Goal: Task Accomplishment & Management: Use online tool/utility

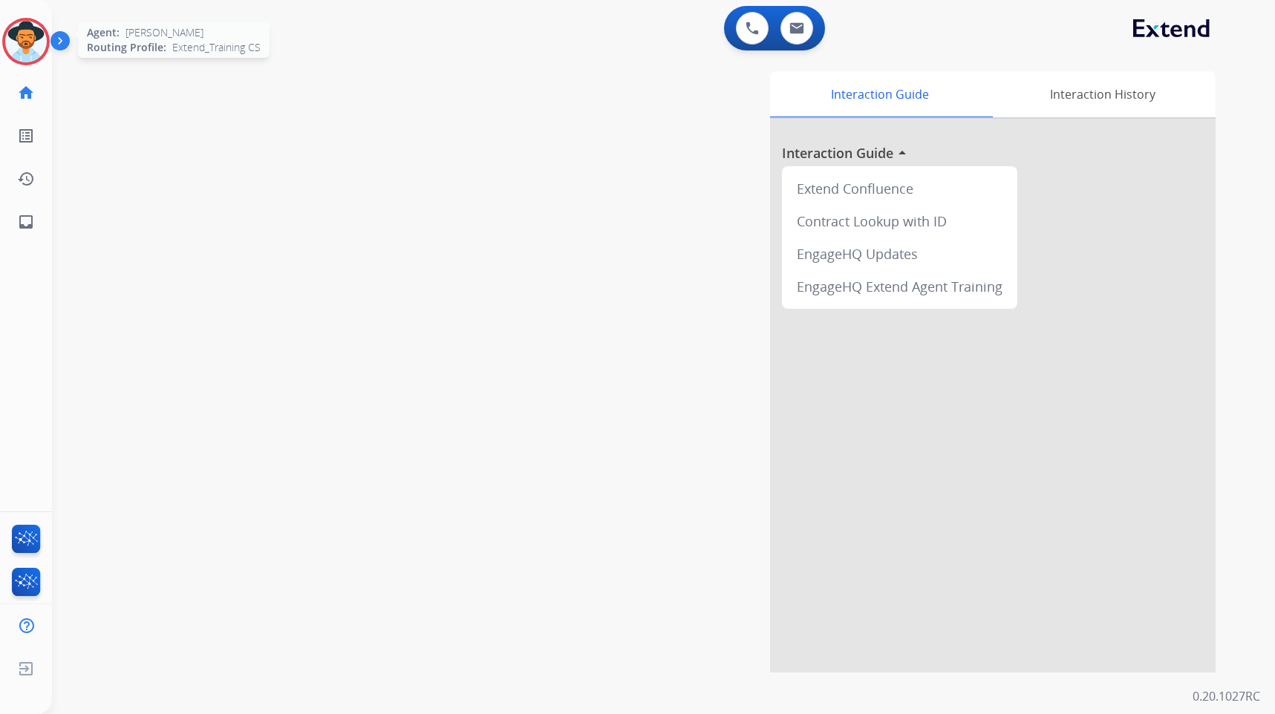
click at [25, 42] on img at bounding box center [26, 42] width 42 height 42
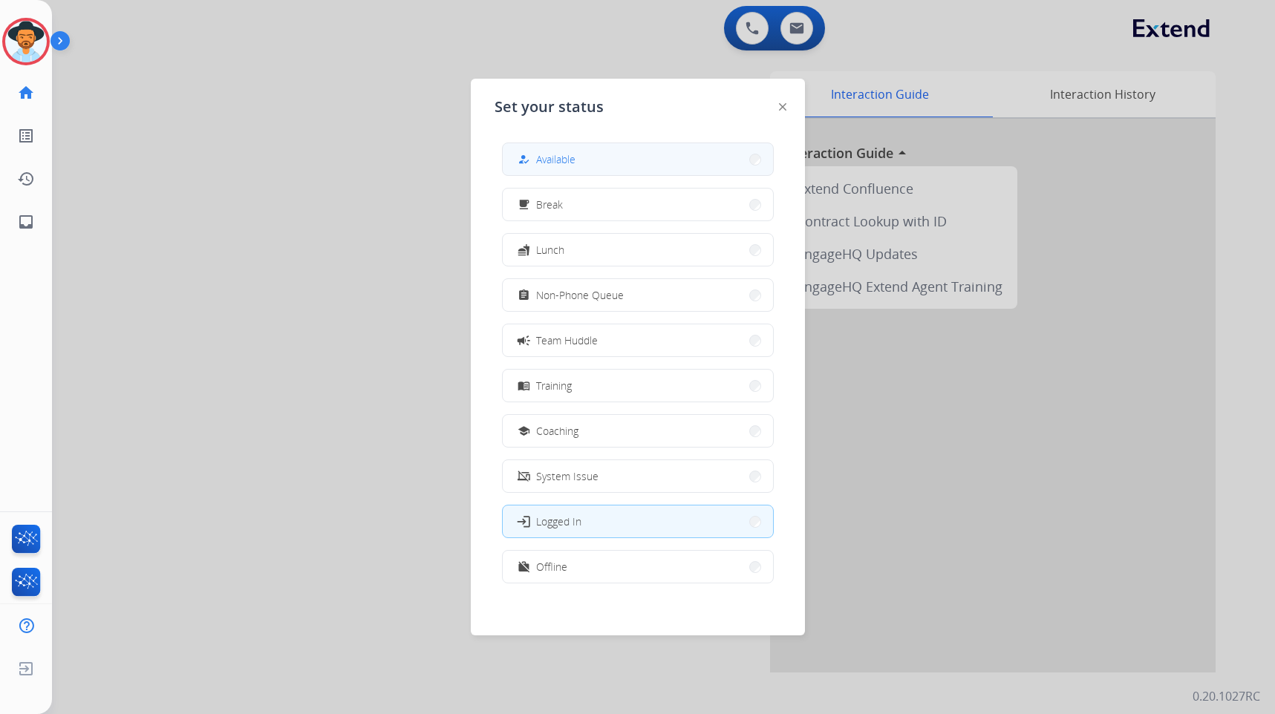
click at [667, 147] on button "how_to_reg Available" at bounding box center [638, 159] width 270 height 32
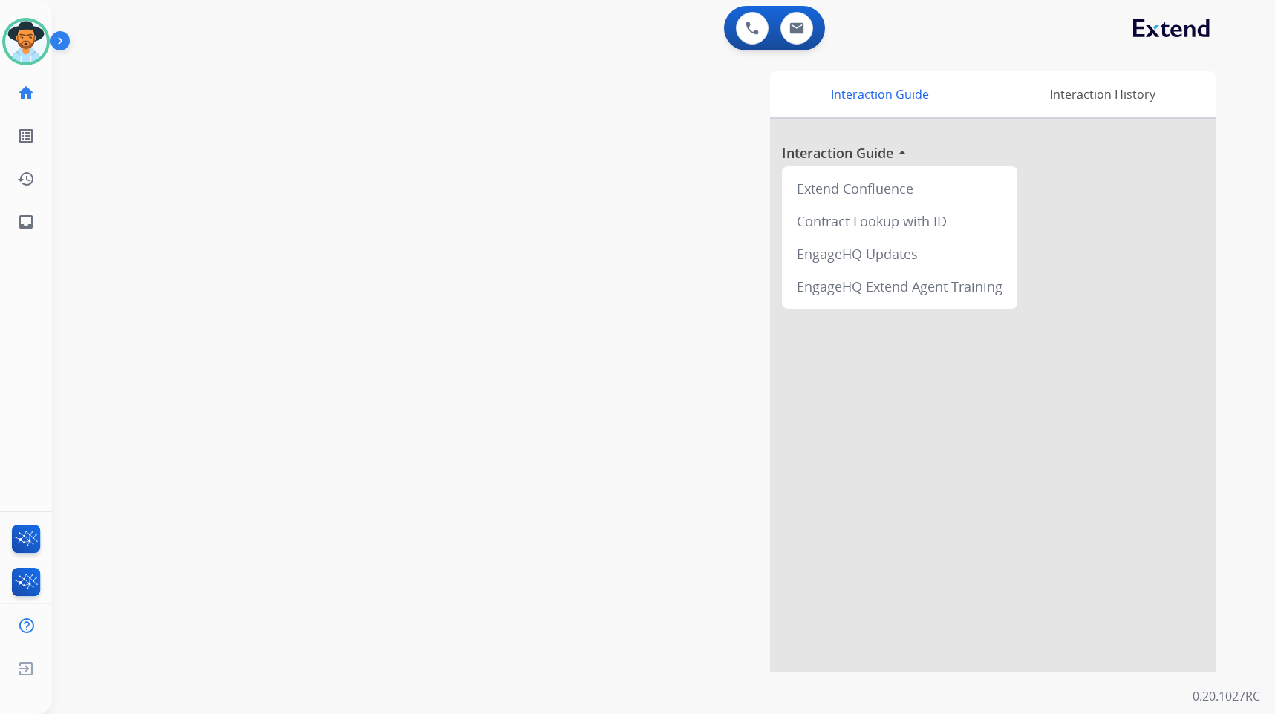
click at [430, 311] on div "swap_horiz Break voice bridge close_fullscreen Connect 3-Way Call merge_type Se…" at bounding box center [646, 362] width 1188 height 619
click at [67, 42] on img at bounding box center [63, 44] width 25 height 28
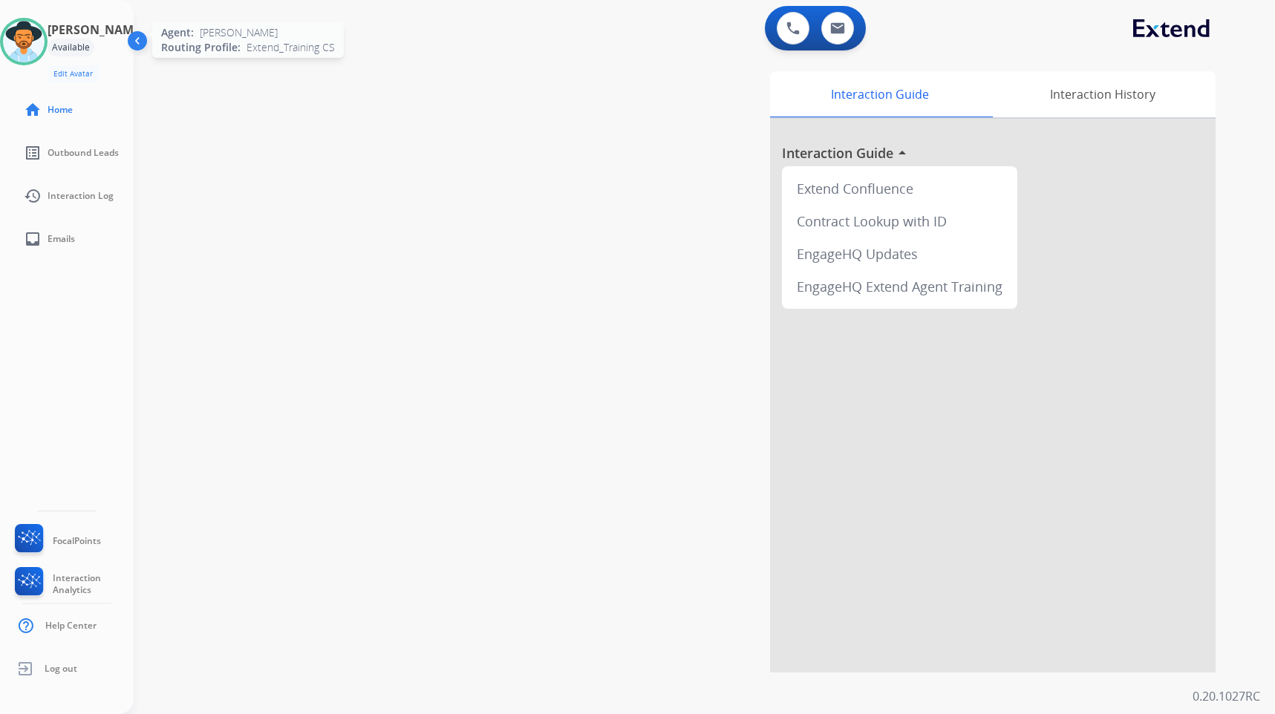
click at [45, 48] on img at bounding box center [24, 42] width 42 height 42
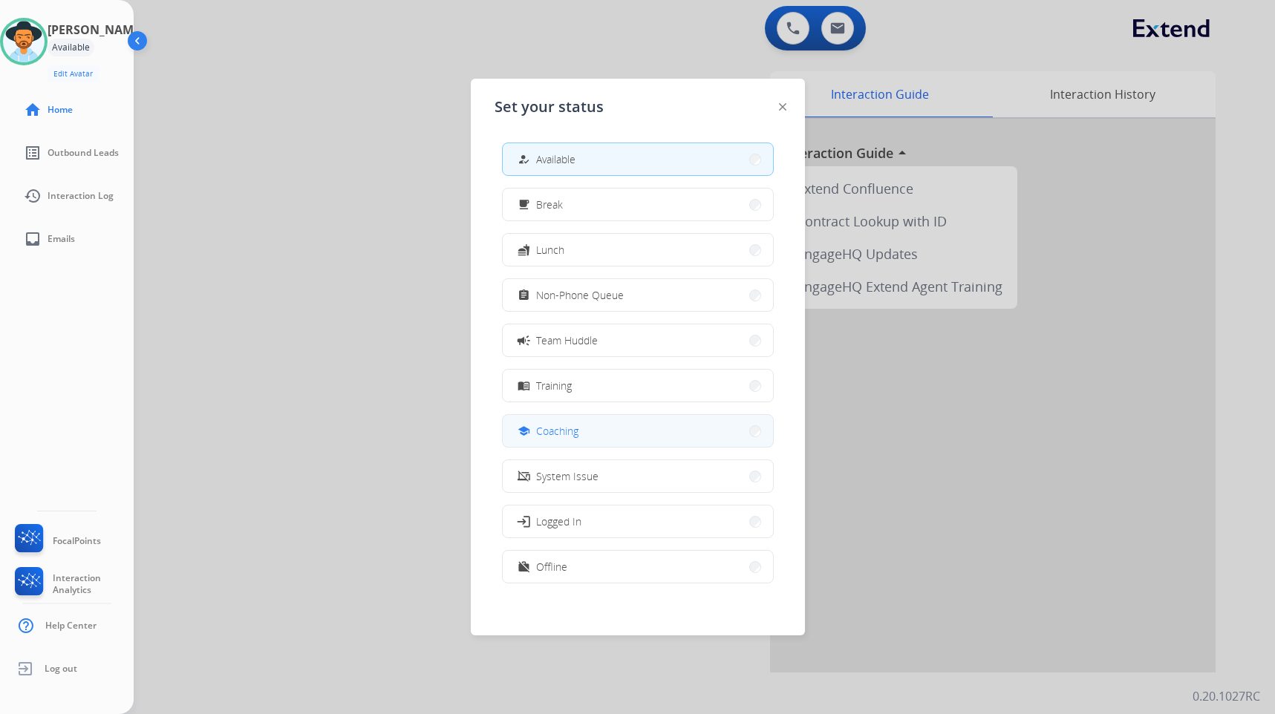
click at [595, 438] on button "school Coaching" at bounding box center [638, 431] width 270 height 32
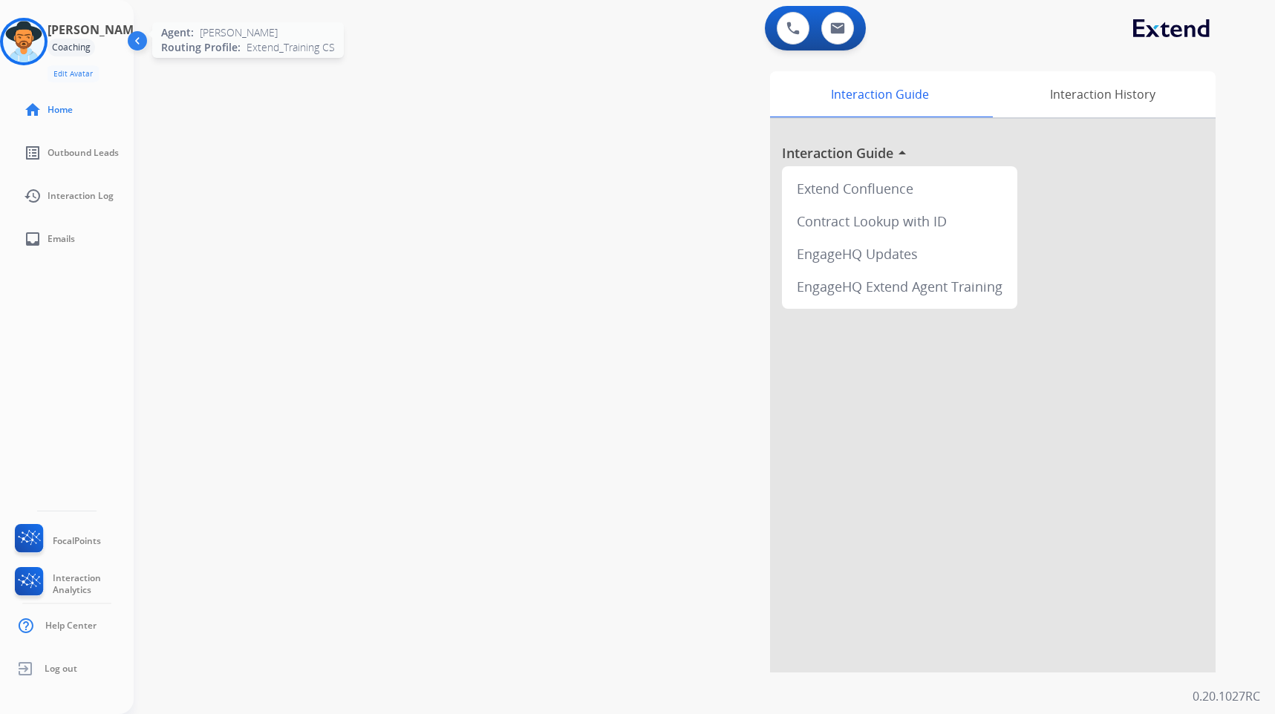
click at [37, 39] on img at bounding box center [24, 42] width 42 height 42
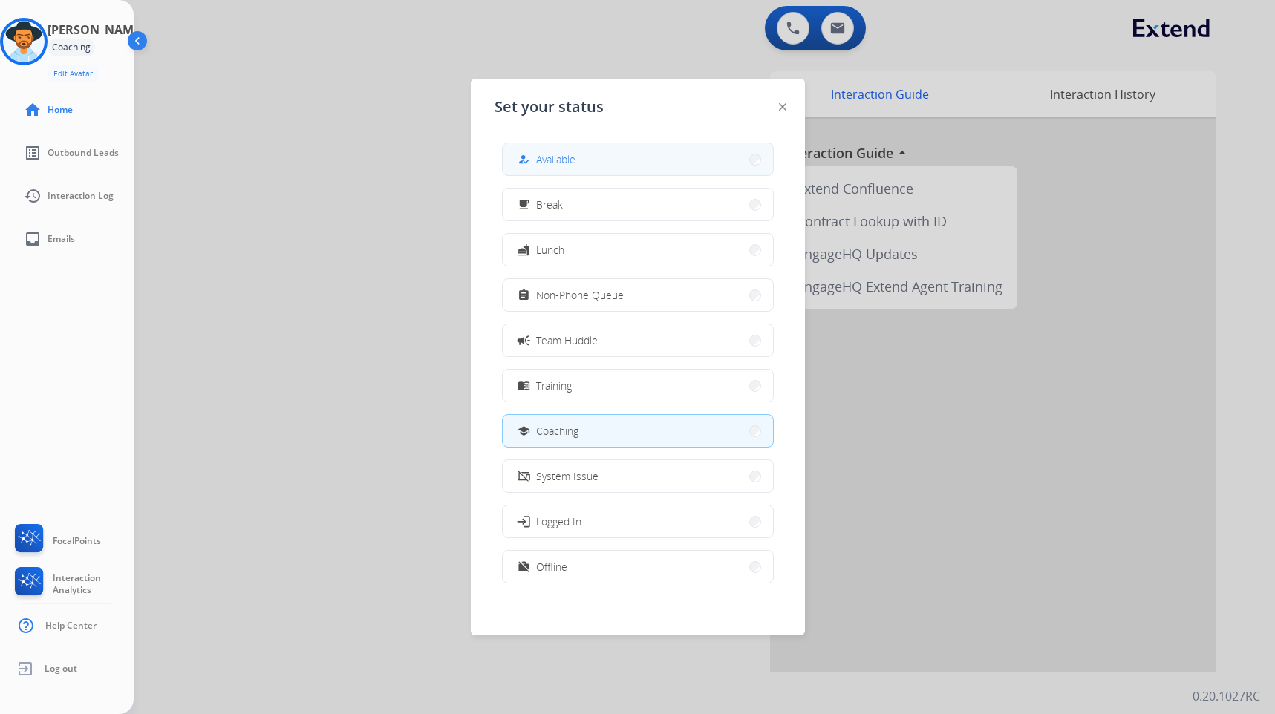
click at [589, 169] on button "how_to_reg Available" at bounding box center [638, 159] width 270 height 32
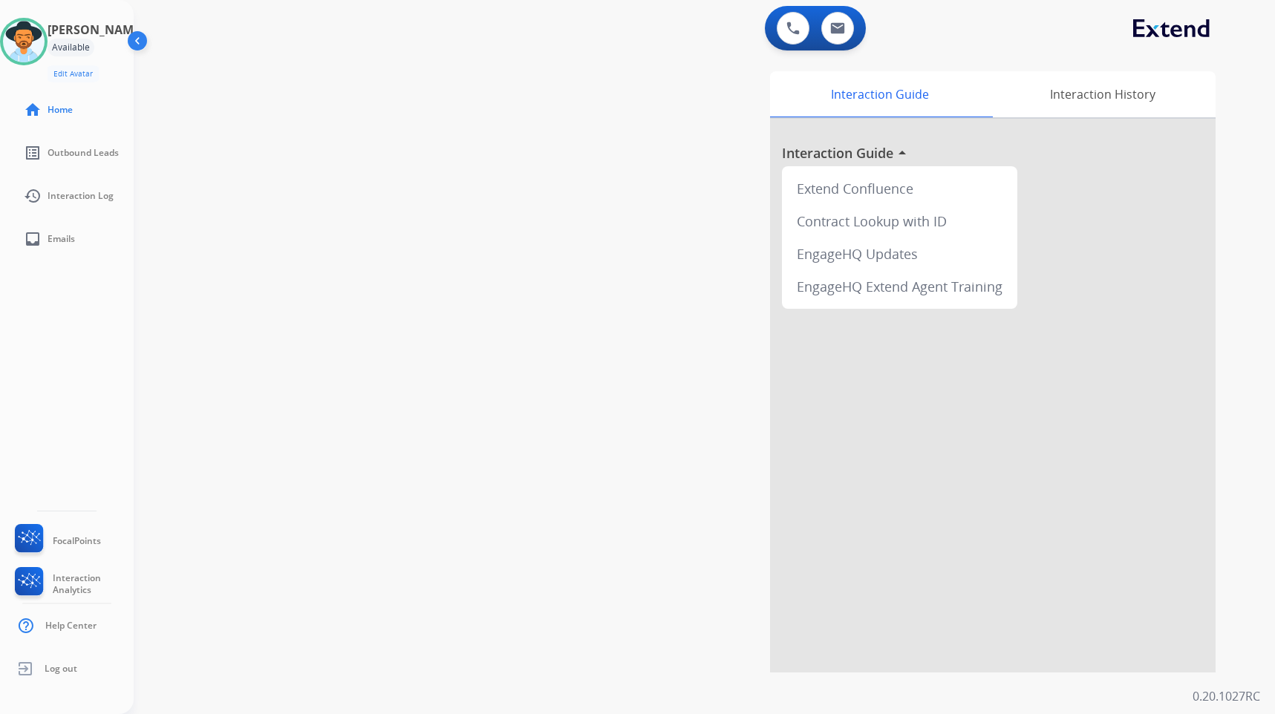
drag, startPoint x: 352, startPoint y: 255, endPoint x: 313, endPoint y: 258, distance: 39.5
click at [352, 255] on div "swap_horiz Break voice bridge close_fullscreen Connect 3-Way Call merge_type Se…" at bounding box center [687, 362] width 1106 height 619
click at [55, 237] on span "Emails" at bounding box center [61, 239] width 27 height 12
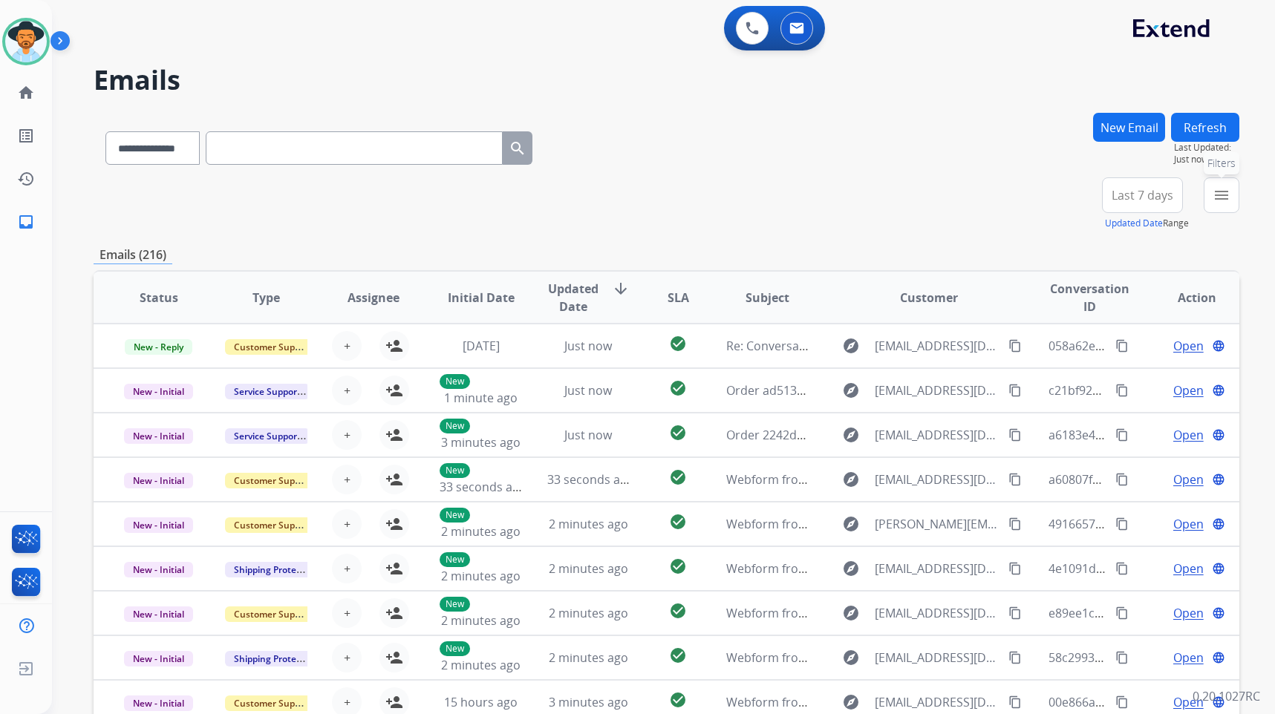
click at [1217, 186] on button "menu Filters" at bounding box center [1222, 196] width 36 height 36
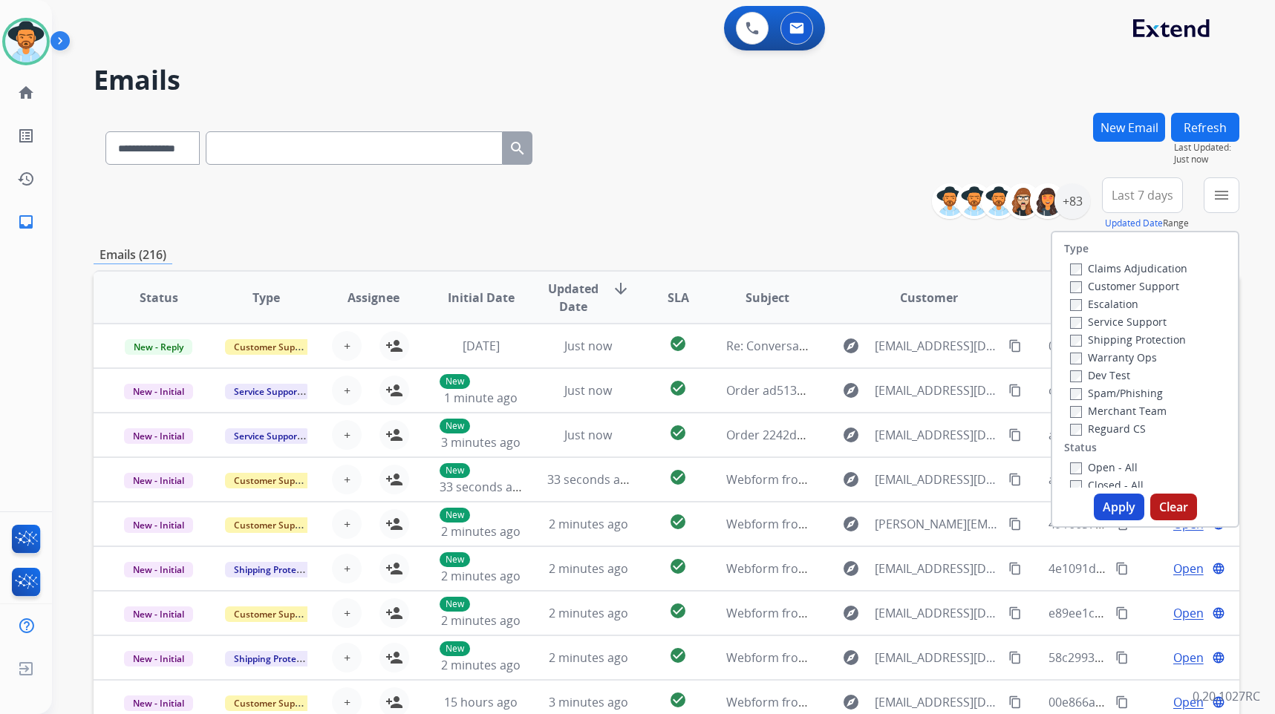
click at [1142, 283] on label "Customer Support" at bounding box center [1124, 286] width 109 height 14
click at [1145, 339] on label "Shipping Protection" at bounding box center [1128, 340] width 116 height 14
click at [1107, 432] on label "Reguard CS" at bounding box center [1108, 429] width 76 height 14
click at [1107, 469] on label "Open - All" at bounding box center [1104, 467] width 68 height 14
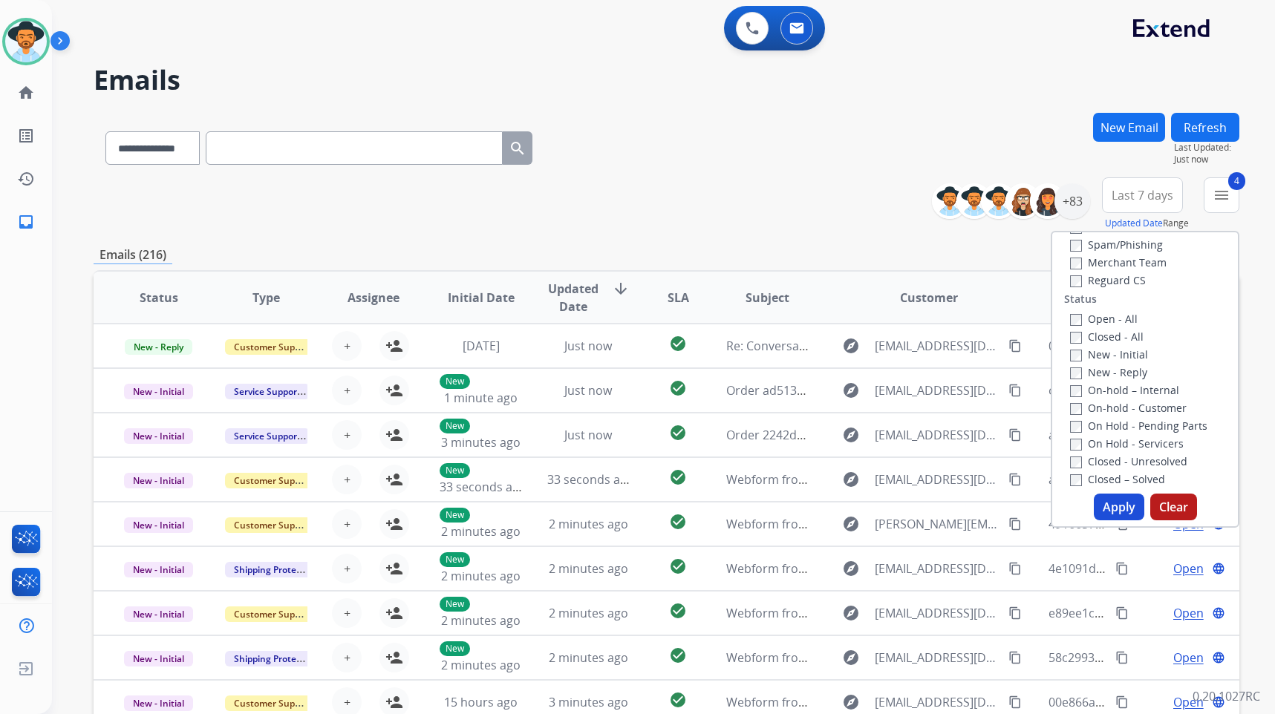
click at [1127, 440] on label "On Hold - Servicers" at bounding box center [1127, 444] width 114 height 14
click at [1127, 431] on label "On Hold - Pending Parts" at bounding box center [1138, 426] width 137 height 14
click at [1128, 411] on label "On-hold - Customer" at bounding box center [1128, 408] width 117 height 14
click at [1130, 393] on label "On-hold – Internal" at bounding box center [1124, 390] width 109 height 14
click at [1119, 372] on label "New - Reply" at bounding box center [1108, 372] width 77 height 14
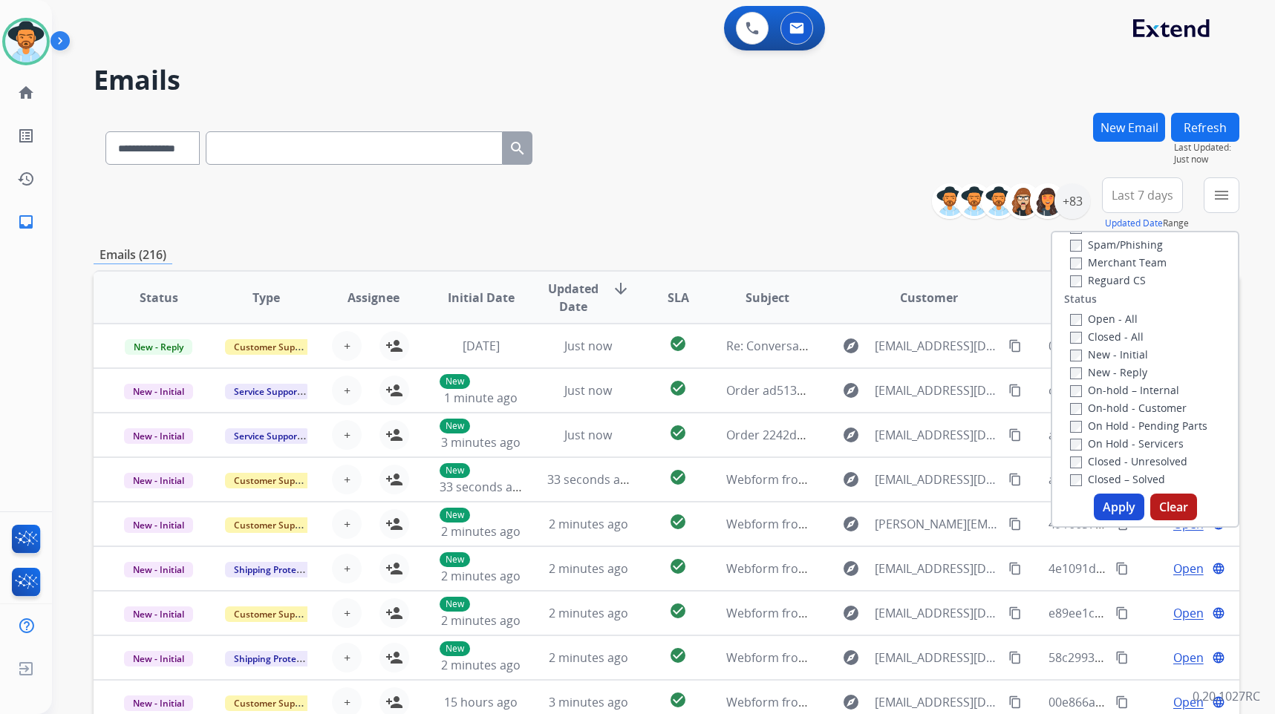
click at [1117, 354] on label "New - Initial" at bounding box center [1109, 355] width 78 height 14
click at [1100, 504] on button "Apply" at bounding box center [1119, 507] width 51 height 27
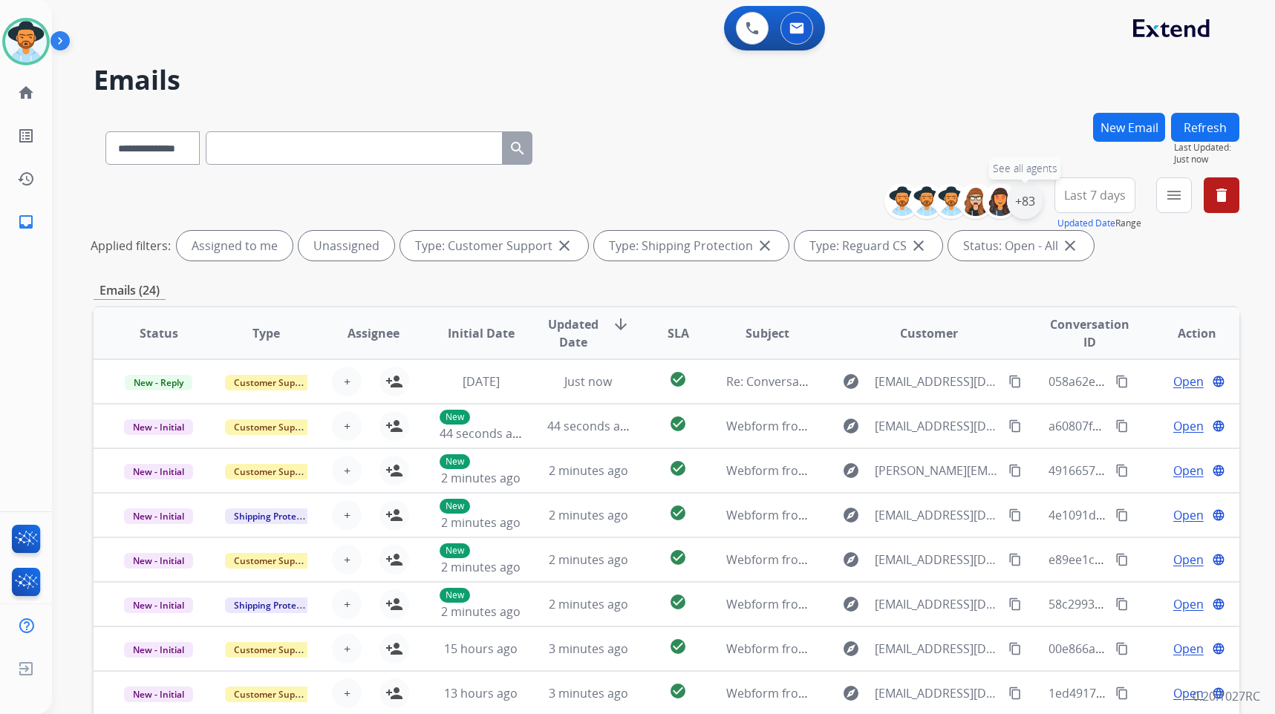
click at [1032, 203] on div "+83" at bounding box center [1025, 201] width 36 height 36
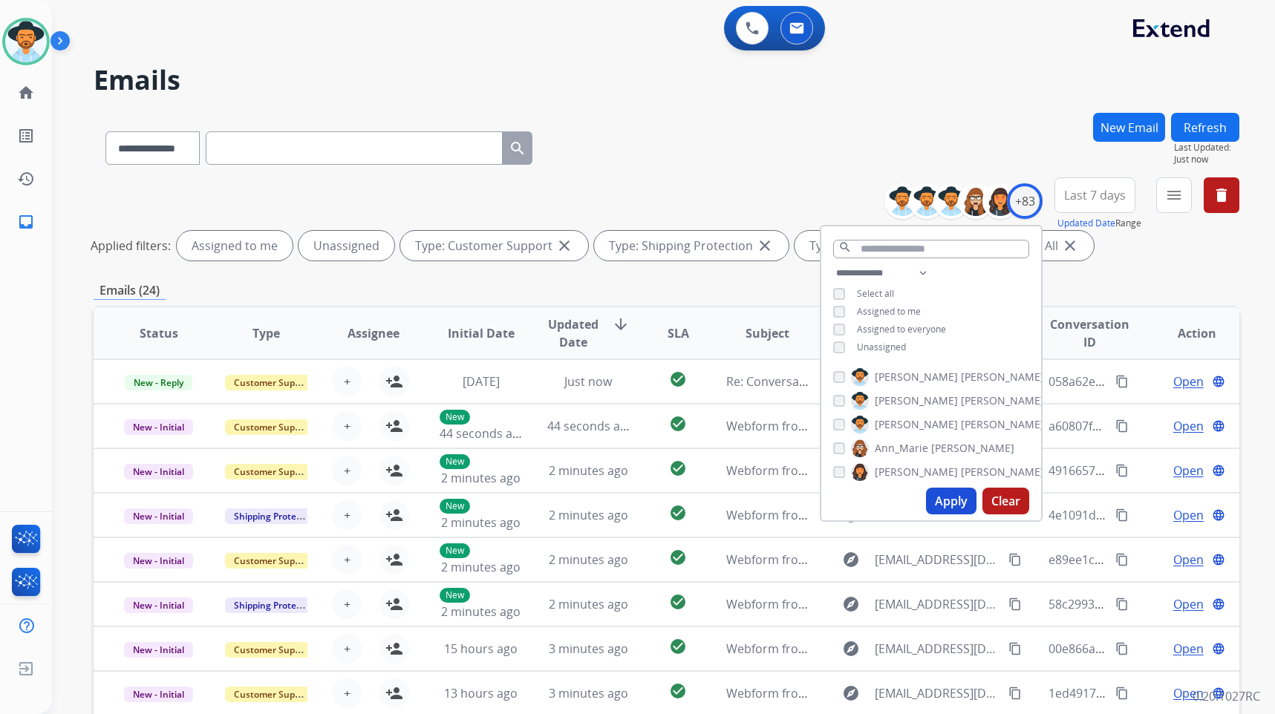
click at [893, 348] on span "Unassigned" at bounding box center [881, 347] width 49 height 13
click at [961, 424] on span "[PERSON_NAME]" at bounding box center [1002, 424] width 83 height 15
click at [955, 510] on button "Apply" at bounding box center [951, 501] width 51 height 27
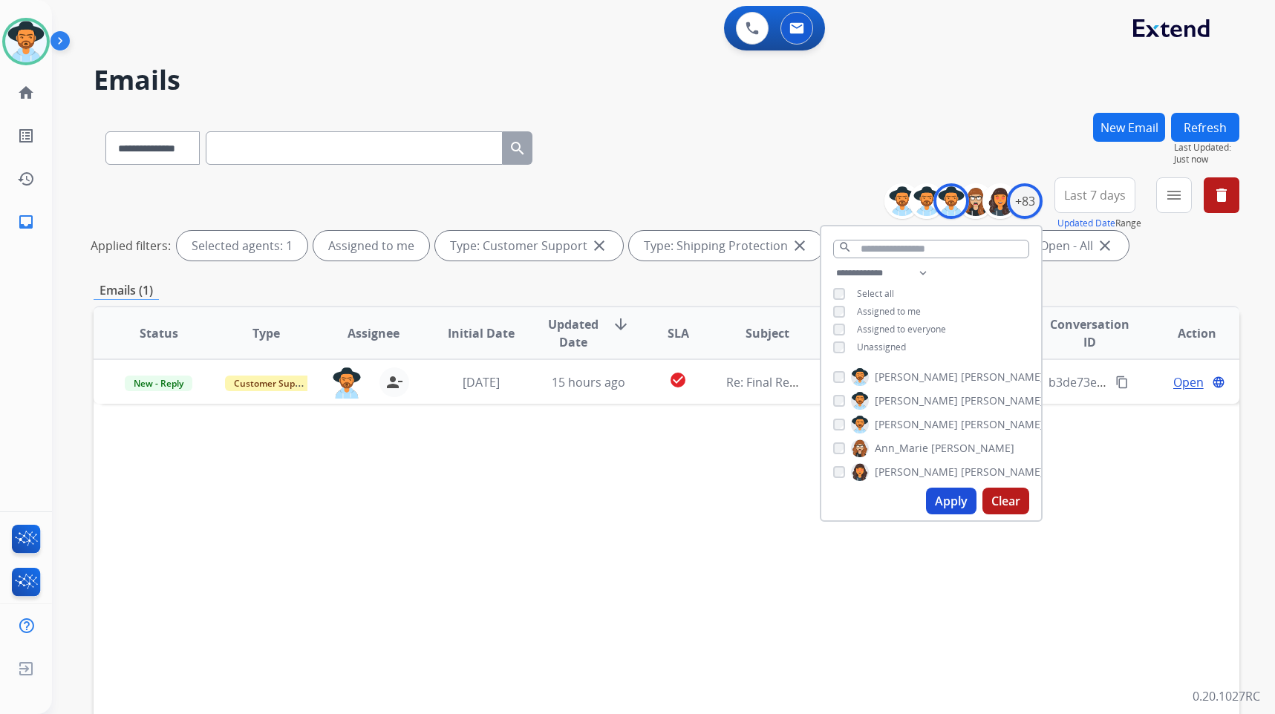
click at [590, 478] on div "Status Type Assignee Initial Date Updated Date arrow_downward SLA Subject Custo…" at bounding box center [667, 555] width 1146 height 498
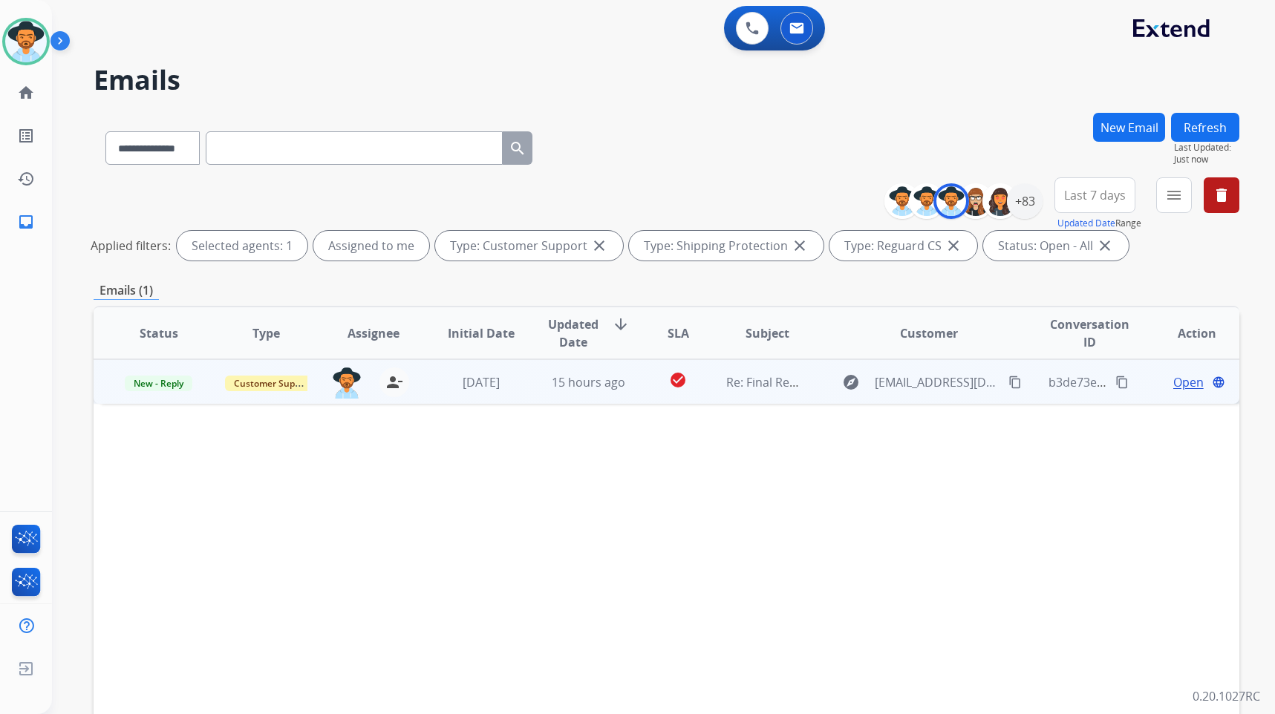
click at [1142, 376] on td "Open language" at bounding box center [1186, 381] width 108 height 45
click at [1173, 386] on span "Open" at bounding box center [1188, 382] width 30 height 18
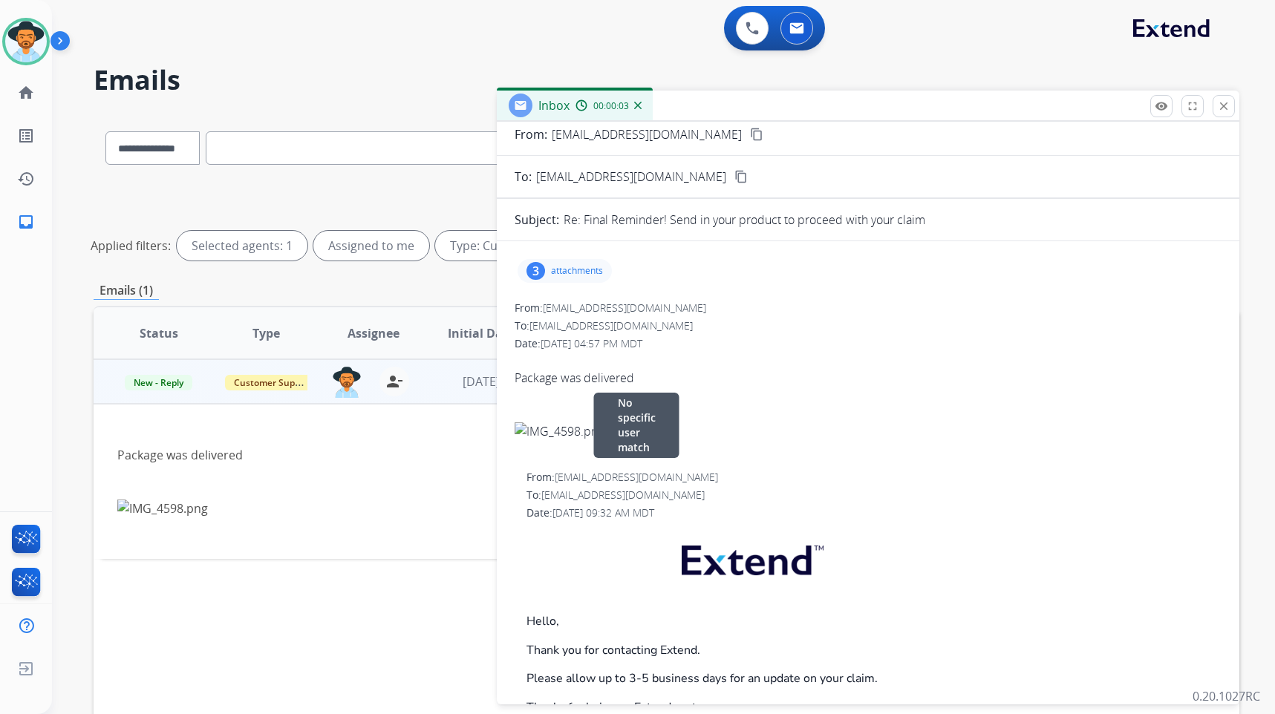
scroll to position [0, 0]
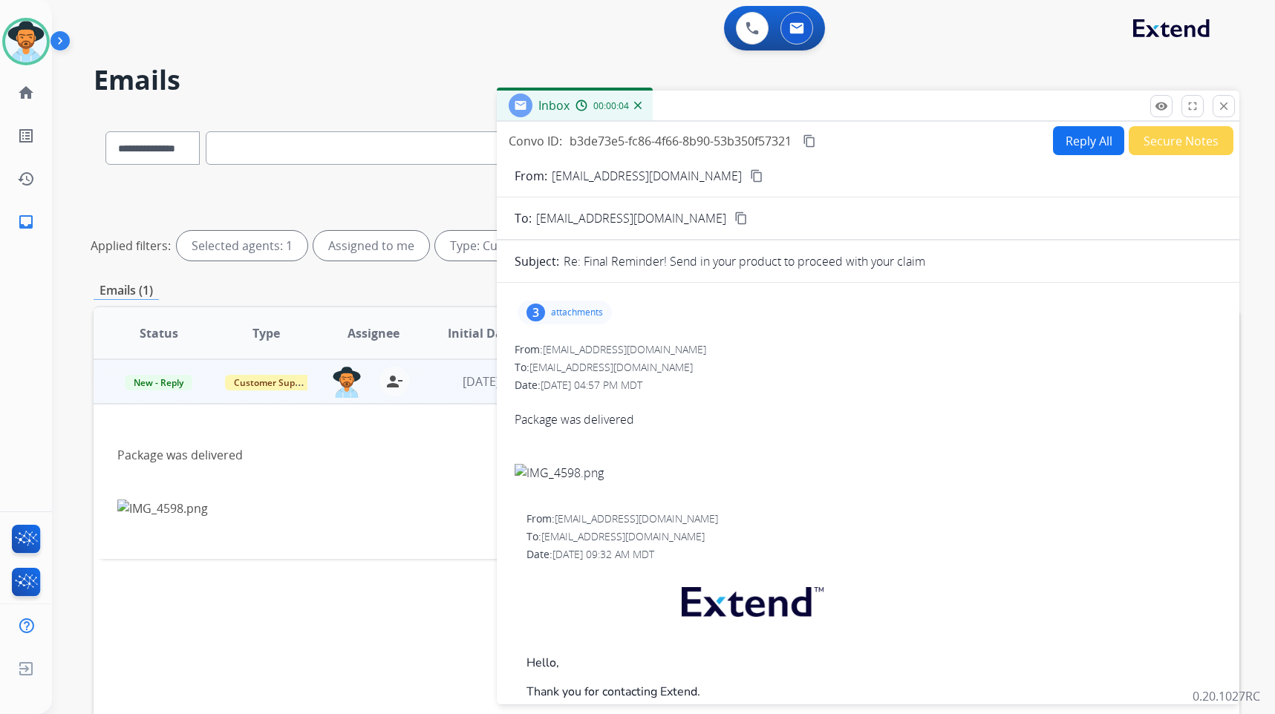
click at [597, 310] on p "attachments" at bounding box center [577, 313] width 52 height 12
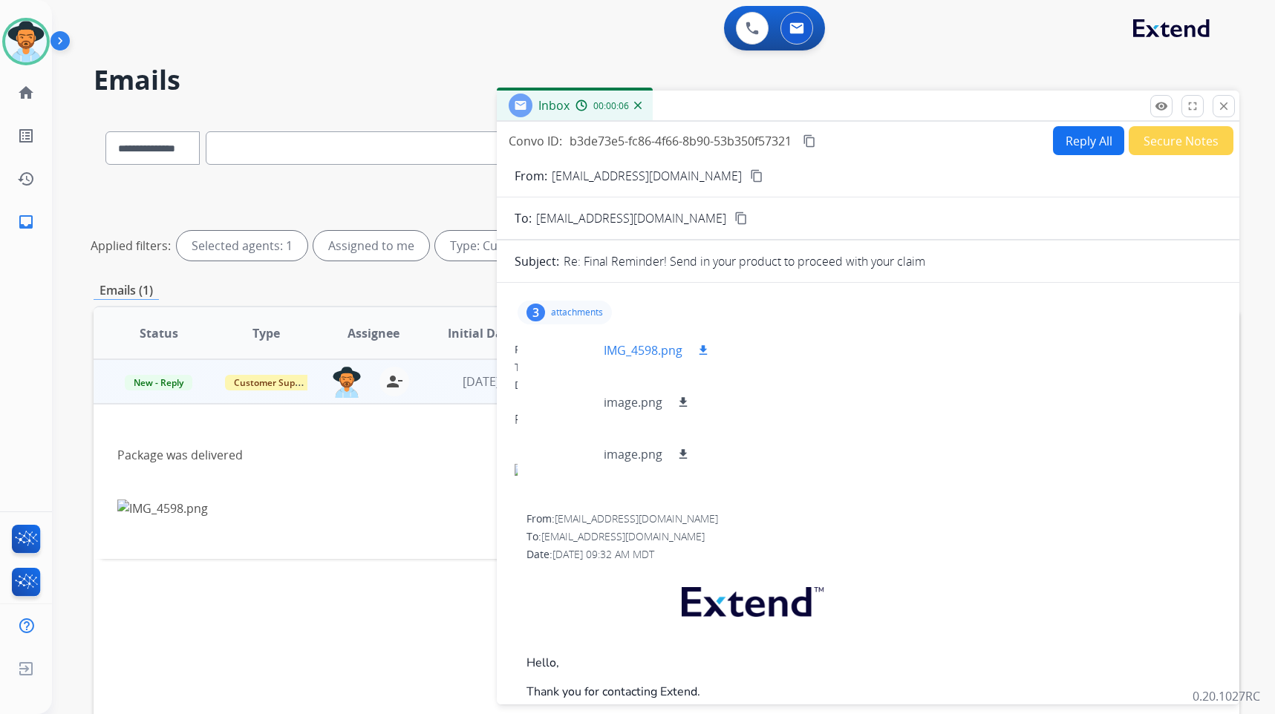
click at [563, 352] on div at bounding box center [567, 351] width 74 height 52
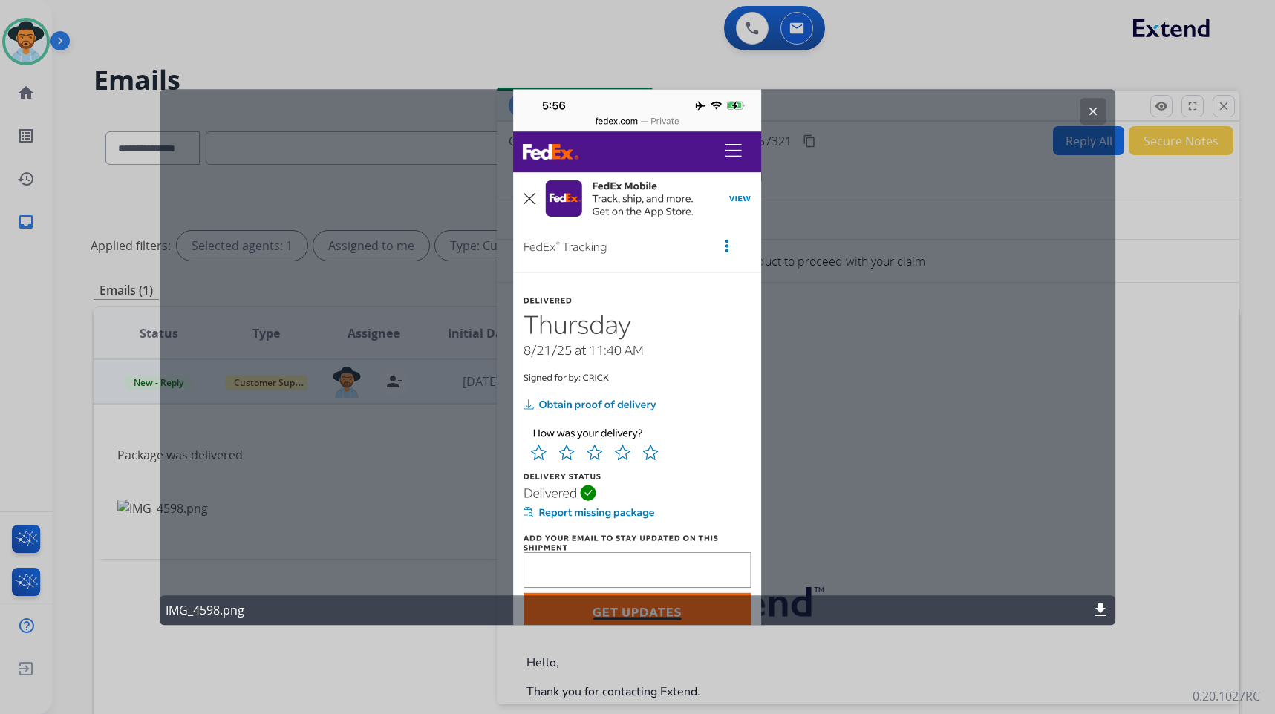
click at [1093, 108] on mat-icon "clear" at bounding box center [1093, 111] width 13 height 13
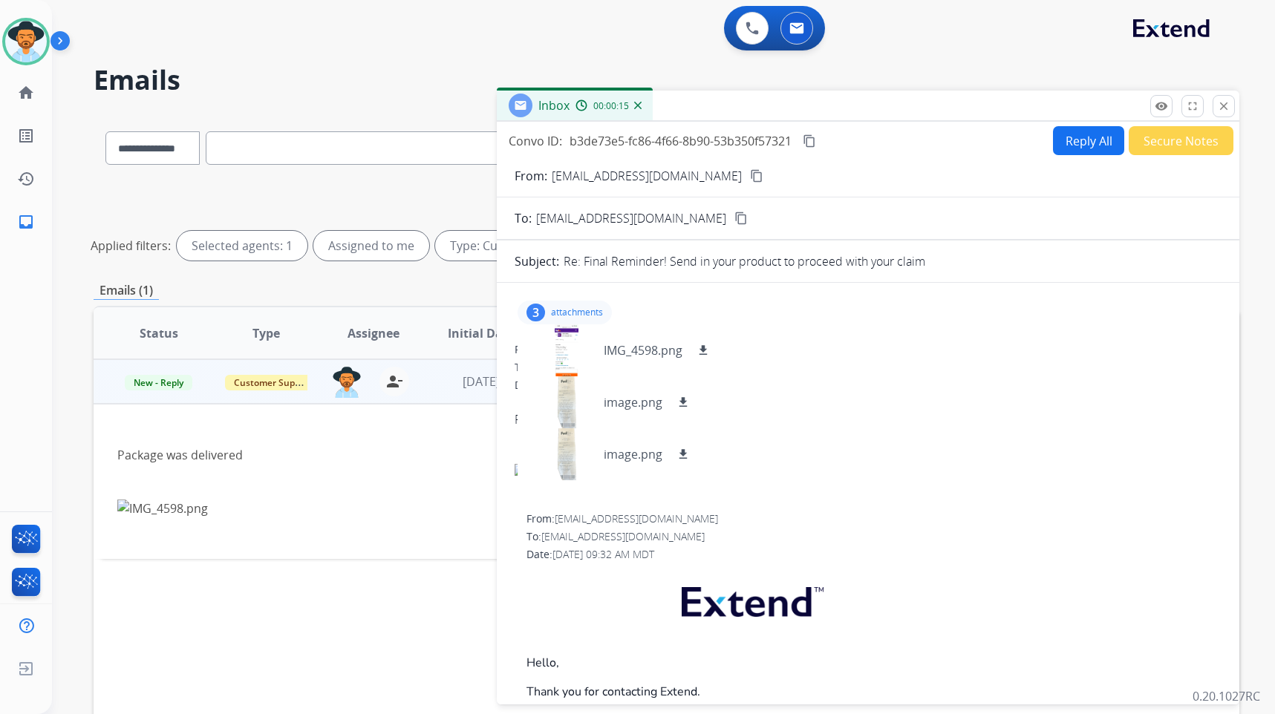
click at [750, 174] on mat-icon "content_copy" at bounding box center [756, 175] width 13 height 13
click at [576, 345] on div at bounding box center [567, 351] width 74 height 52
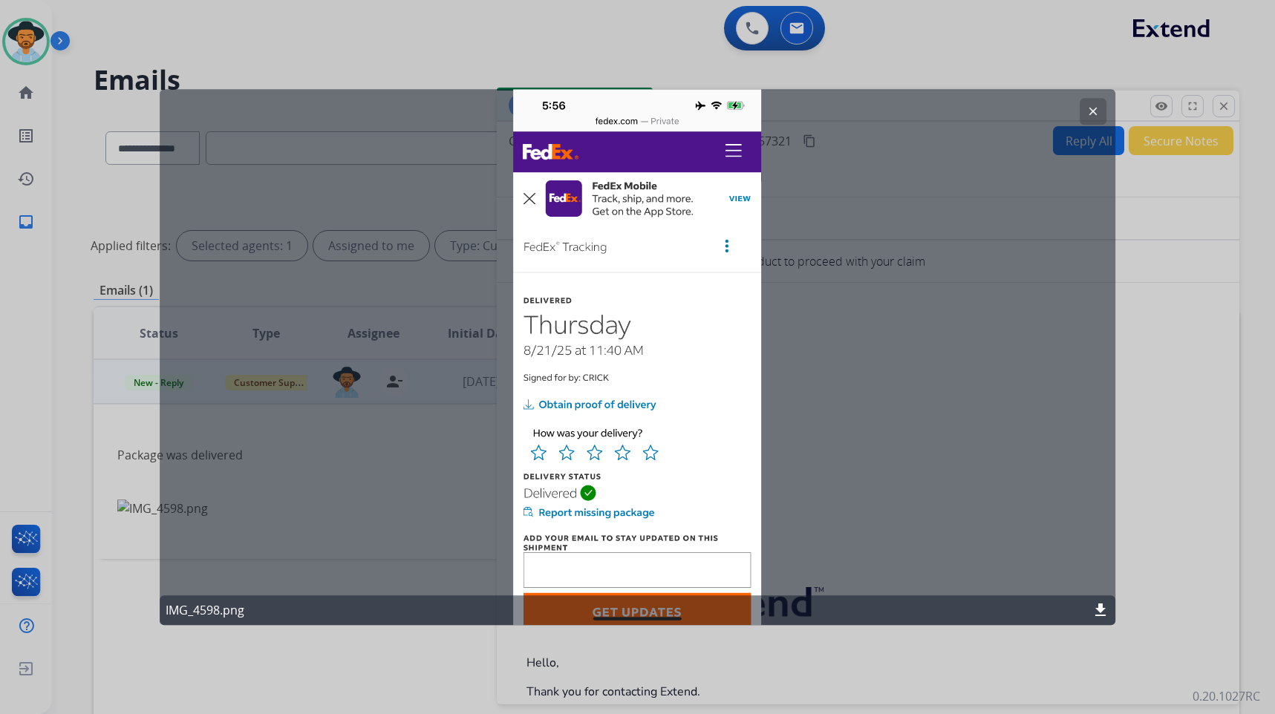
click at [1104, 114] on button "clear" at bounding box center [1093, 111] width 27 height 27
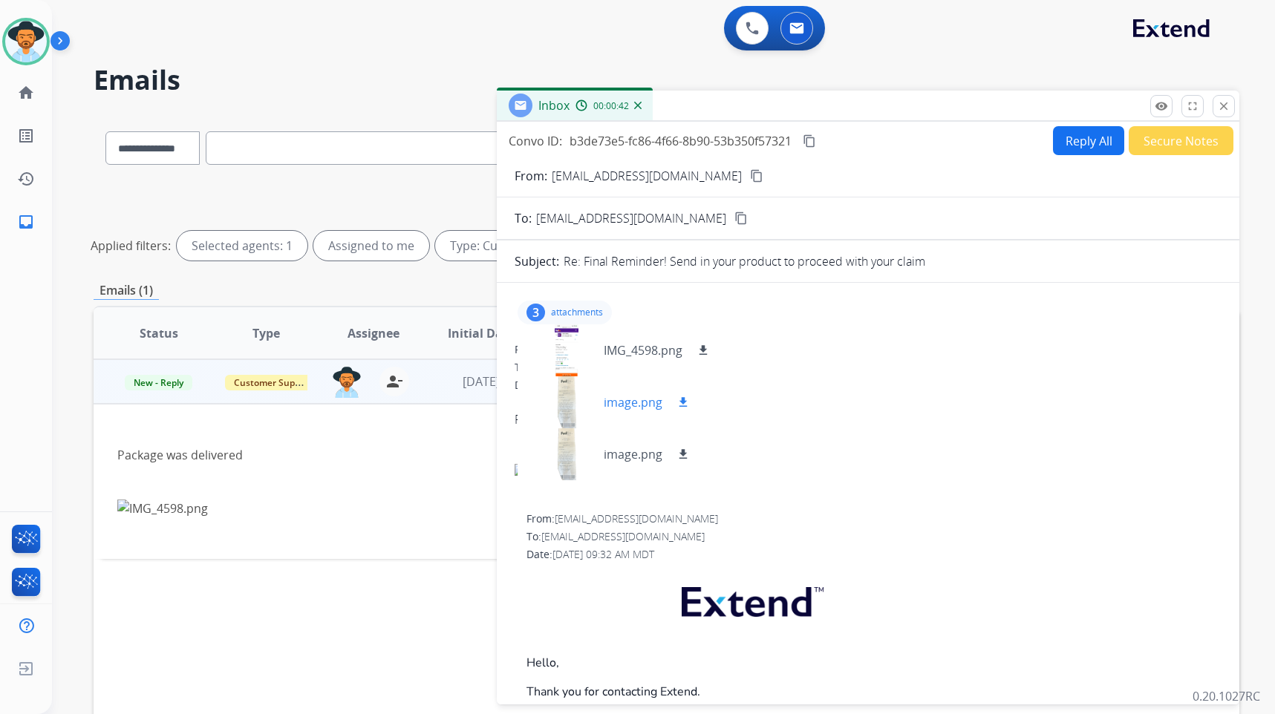
click at [570, 400] on div at bounding box center [567, 403] width 74 height 52
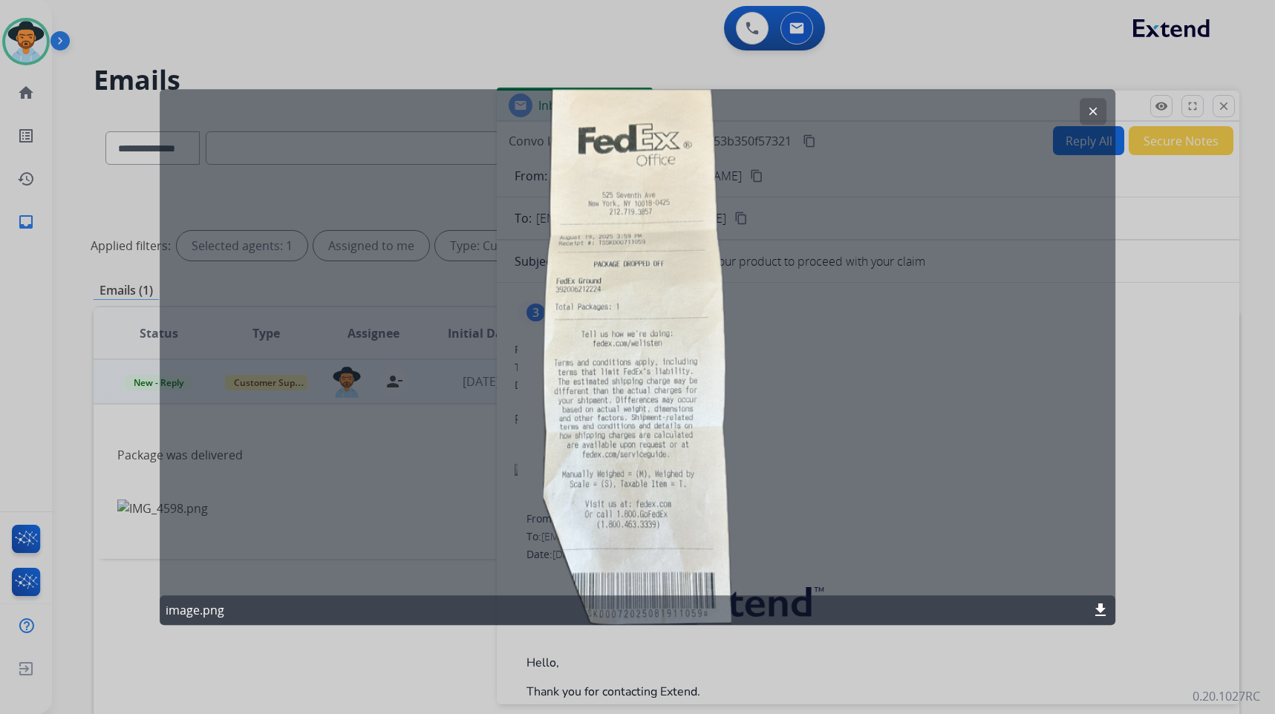
click at [1093, 109] on mat-icon "clear" at bounding box center [1093, 111] width 13 height 13
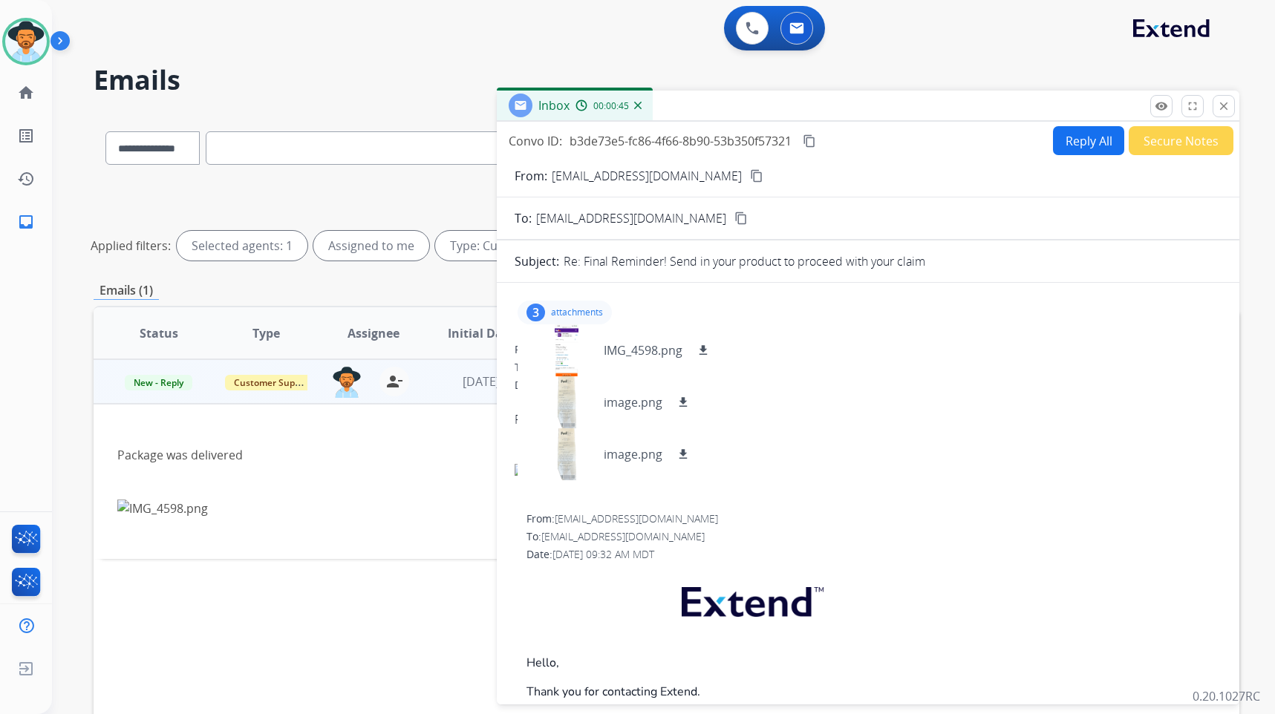
click at [568, 310] on p "attachments" at bounding box center [577, 313] width 52 height 12
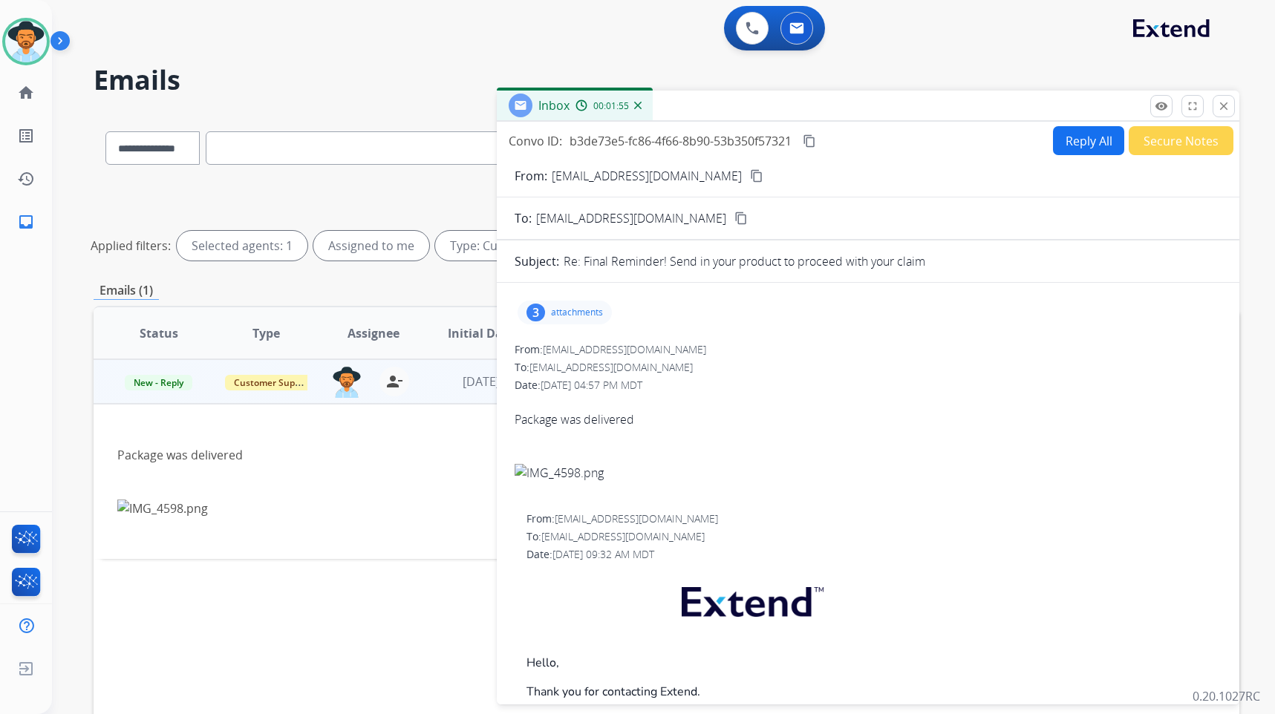
click at [1204, 148] on button "Secure Notes" at bounding box center [1181, 140] width 105 height 29
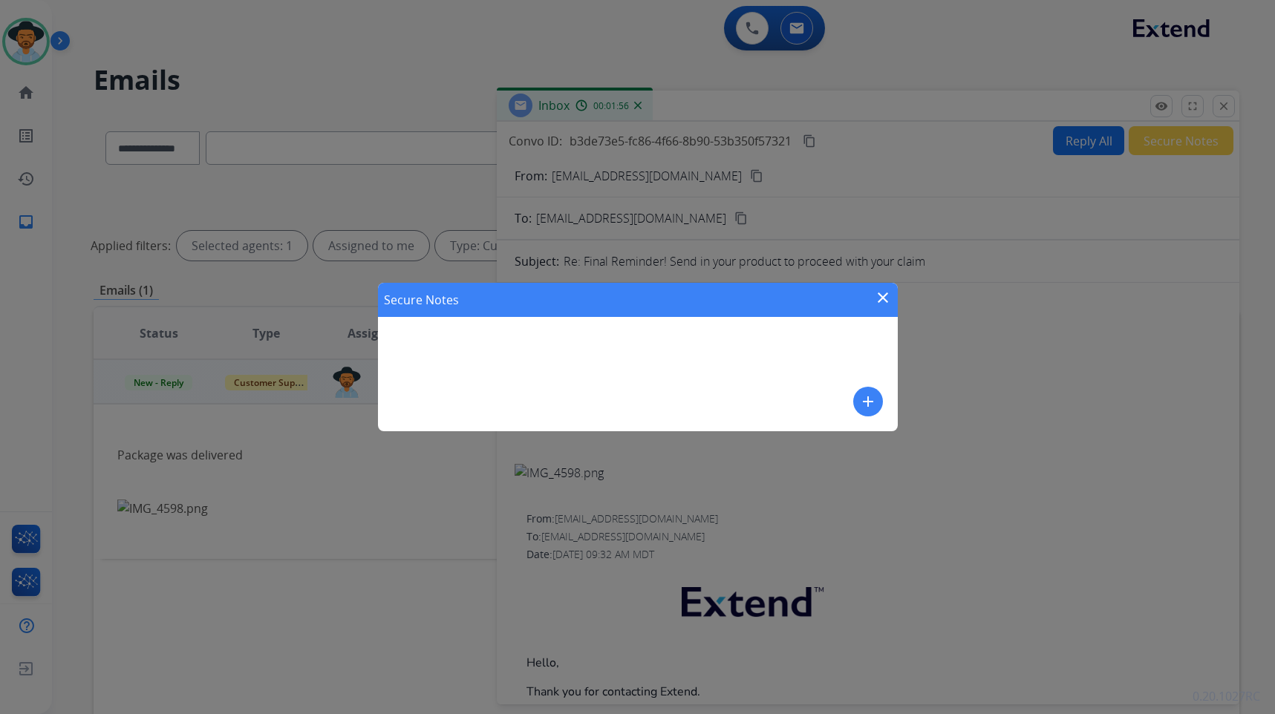
click at [888, 393] on div "Secure Notes close add" at bounding box center [638, 357] width 520 height 149
click at [867, 397] on mat-icon "add" at bounding box center [868, 402] width 18 height 18
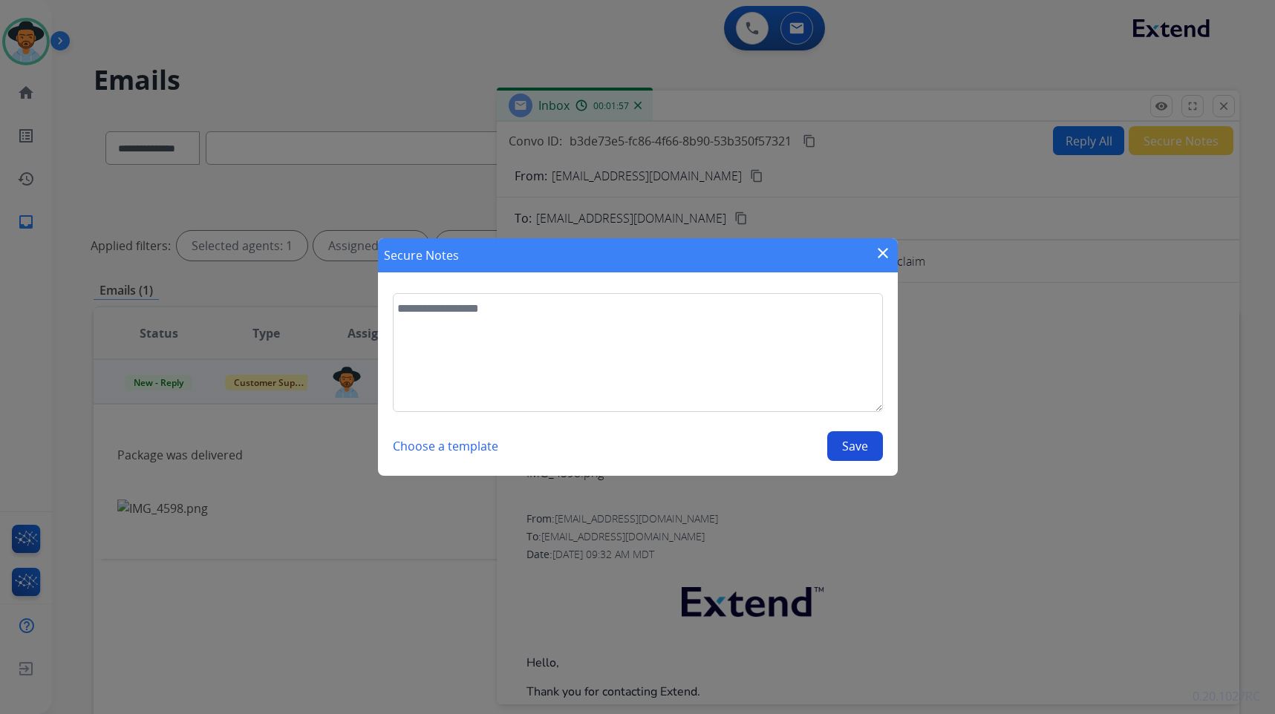
click at [824, 362] on textarea at bounding box center [638, 352] width 490 height 119
type textarea "**********"
click at [863, 455] on button "Save" at bounding box center [855, 447] width 56 height 30
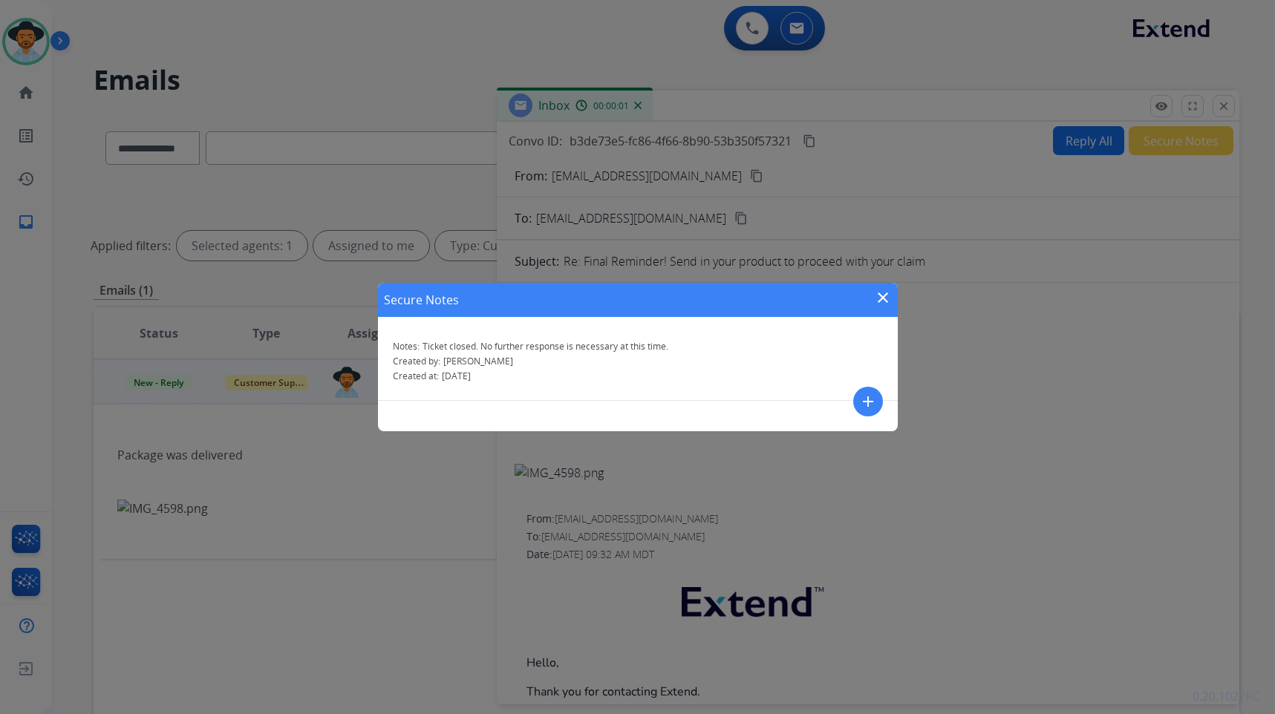
click at [885, 297] on mat-icon "close" at bounding box center [883, 298] width 18 height 18
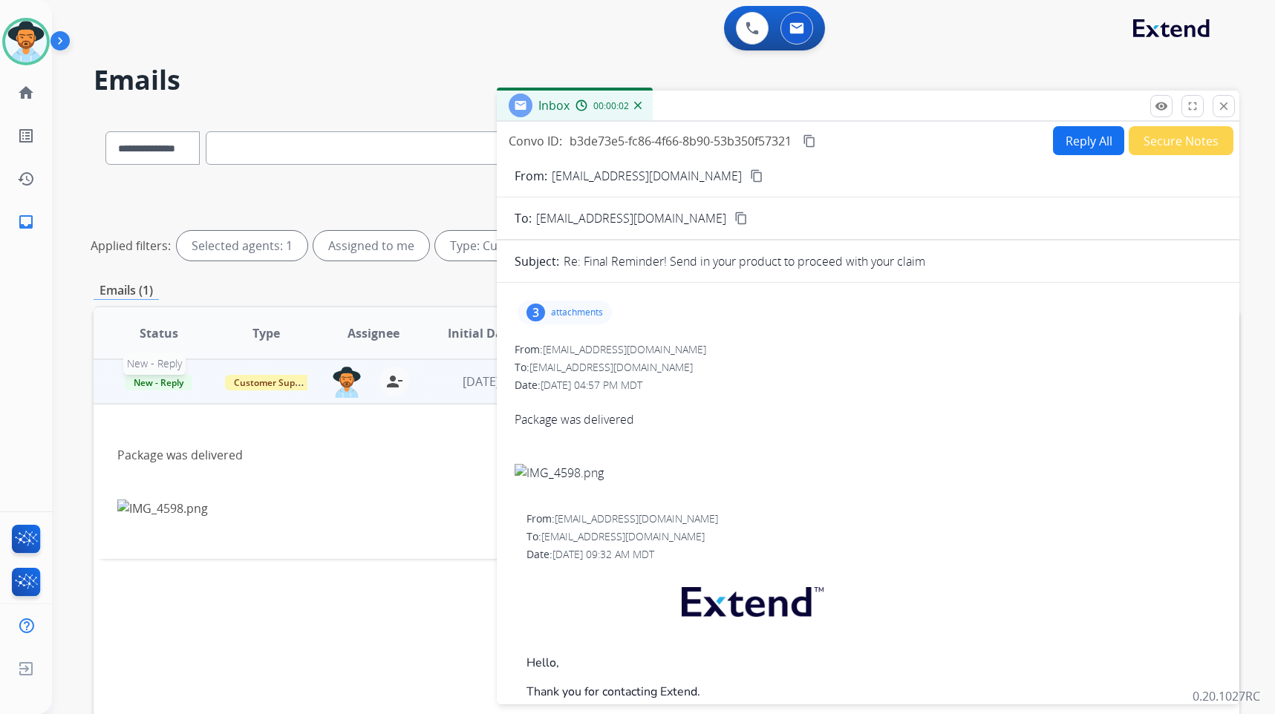
click at [164, 386] on span "New - Reply" at bounding box center [159, 383] width 68 height 16
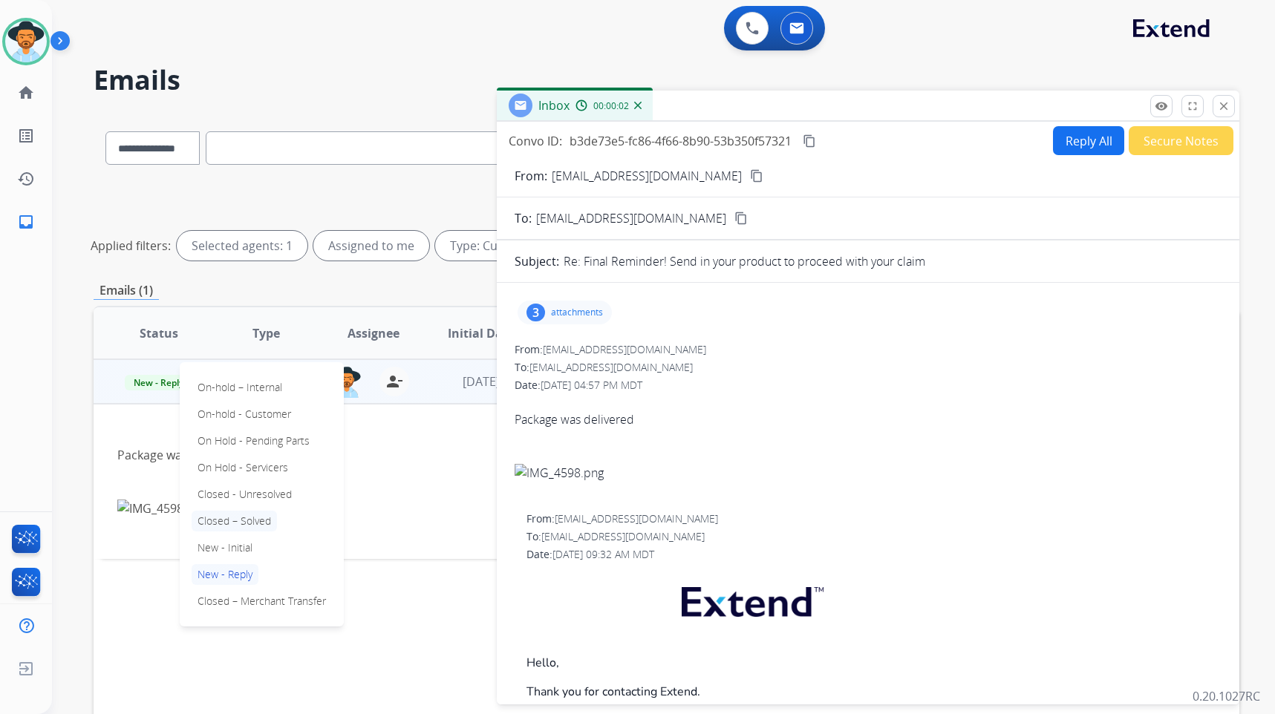
click at [213, 524] on p "Closed – Solved" at bounding box center [234, 521] width 85 height 21
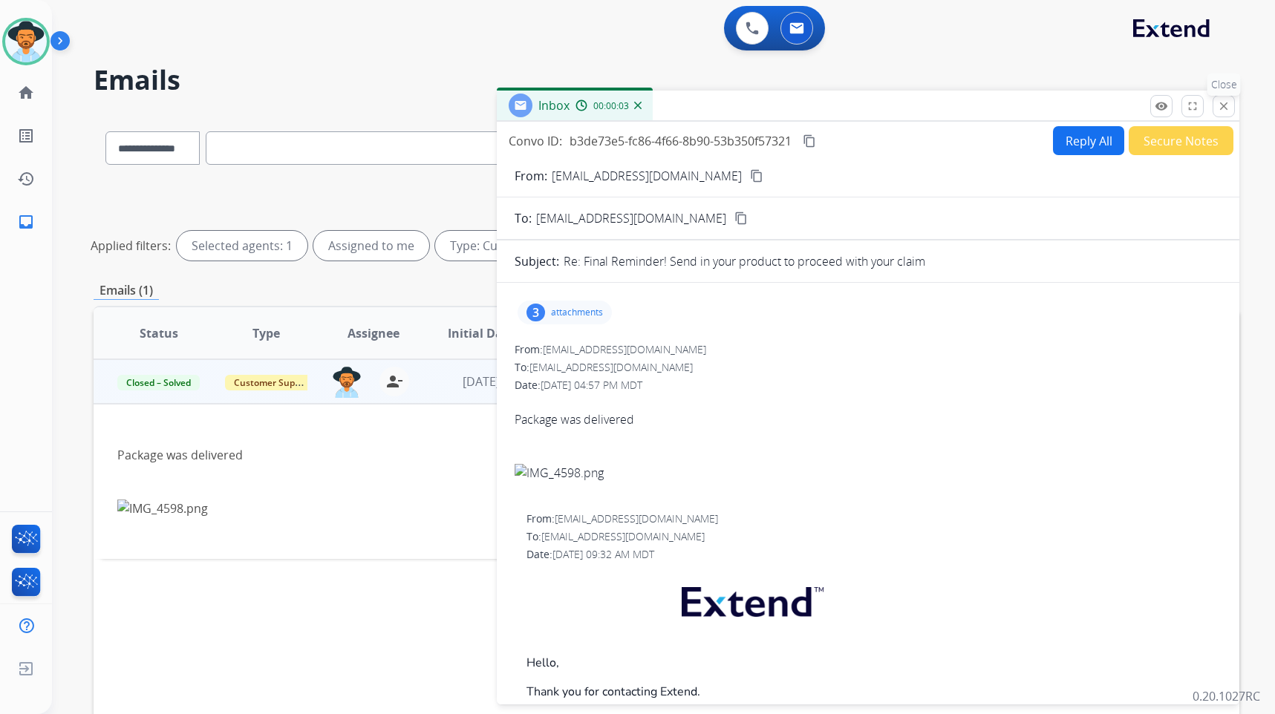
click at [1219, 110] on mat-icon "close" at bounding box center [1223, 106] width 13 height 13
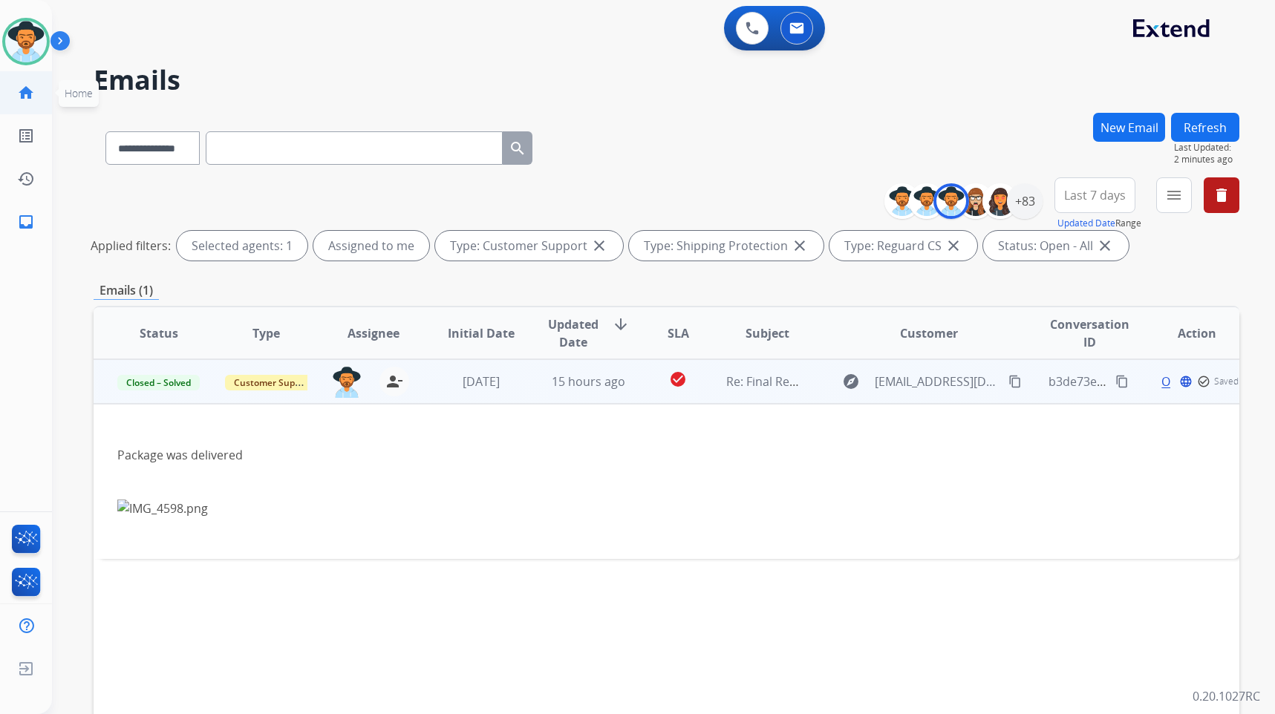
click at [22, 93] on mat-icon "home" at bounding box center [26, 93] width 18 height 18
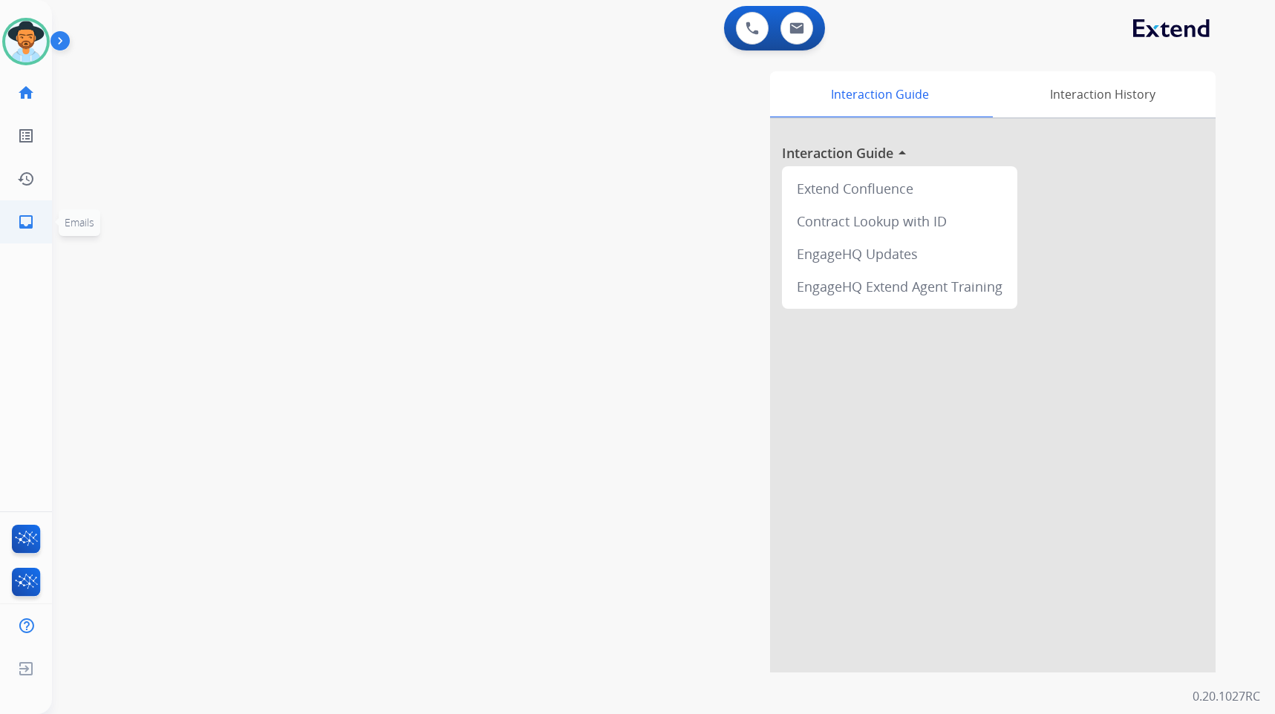
click at [26, 219] on mat-icon "inbox" at bounding box center [26, 222] width 18 height 18
select select "**********"
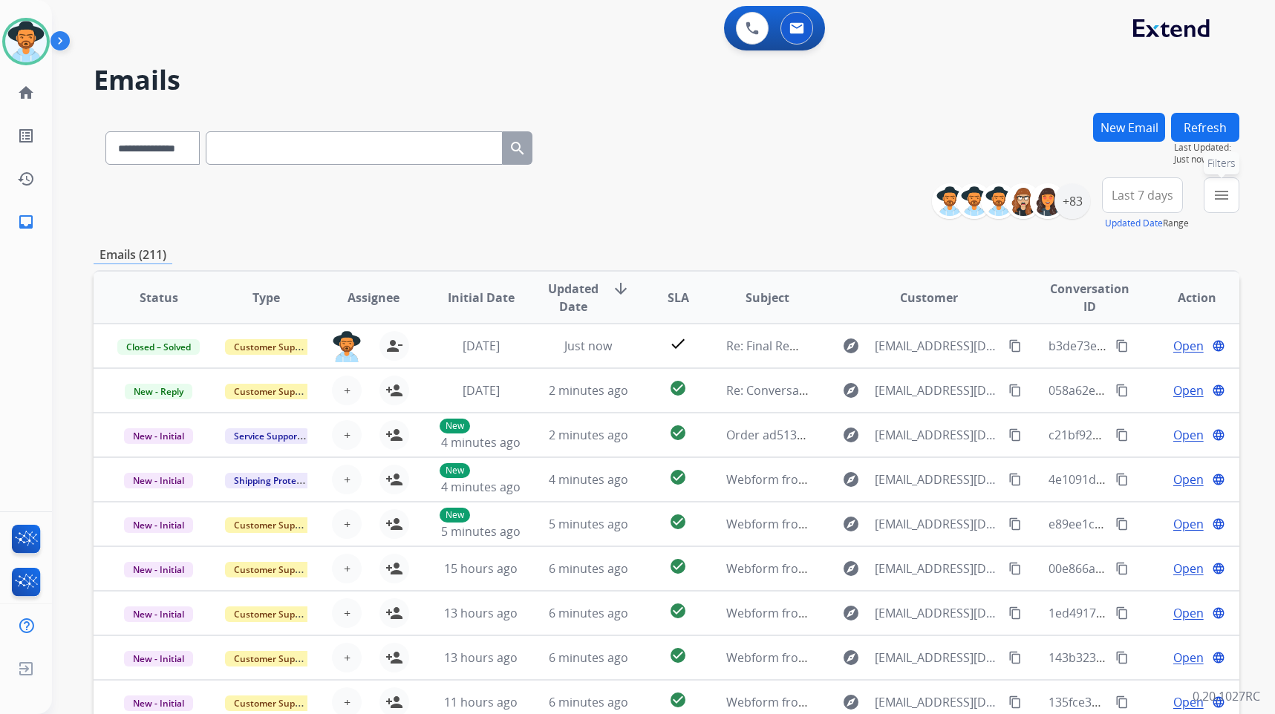
click at [1213, 205] on button "menu Filters" at bounding box center [1222, 196] width 36 height 36
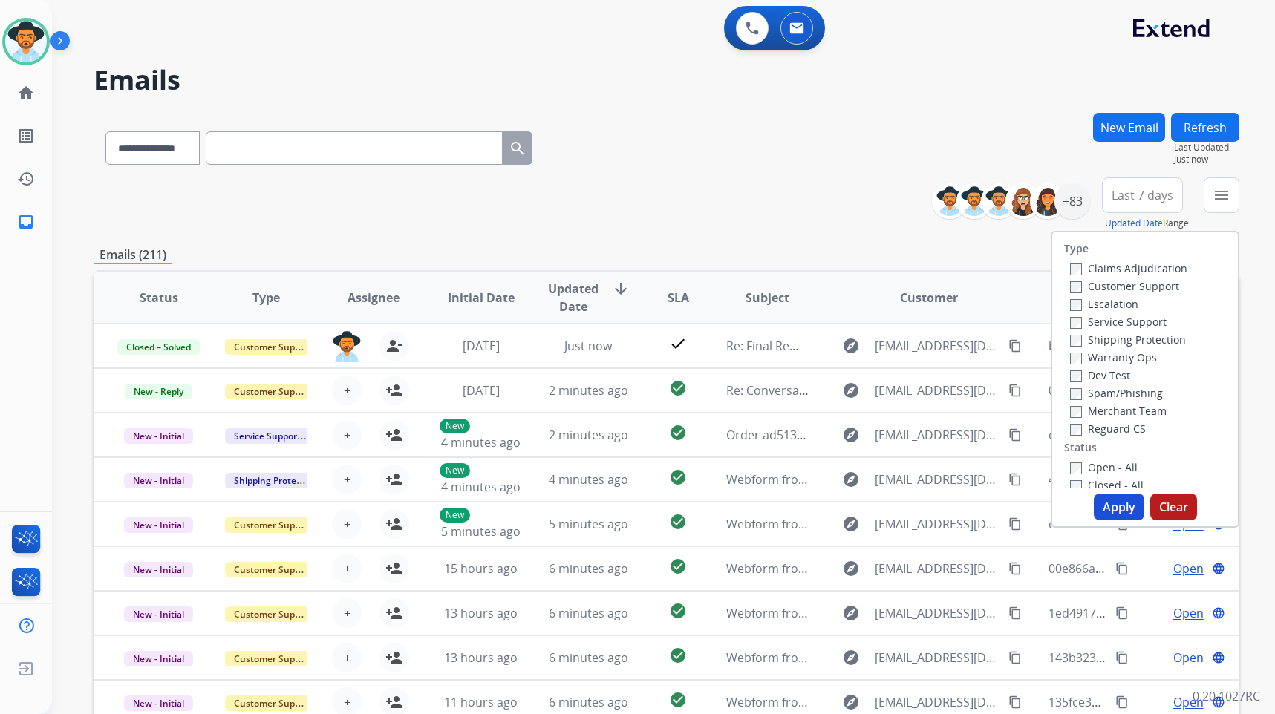
click at [1147, 288] on label "Customer Support" at bounding box center [1124, 286] width 109 height 14
click at [1160, 347] on div "Shipping Protection" at bounding box center [1128, 340] width 117 height 18
click at [1159, 342] on label "Shipping Protection" at bounding box center [1128, 340] width 116 height 14
click at [1133, 427] on label "Reguard CS" at bounding box center [1108, 429] width 76 height 14
click at [1115, 468] on label "Open - All" at bounding box center [1104, 467] width 68 height 14
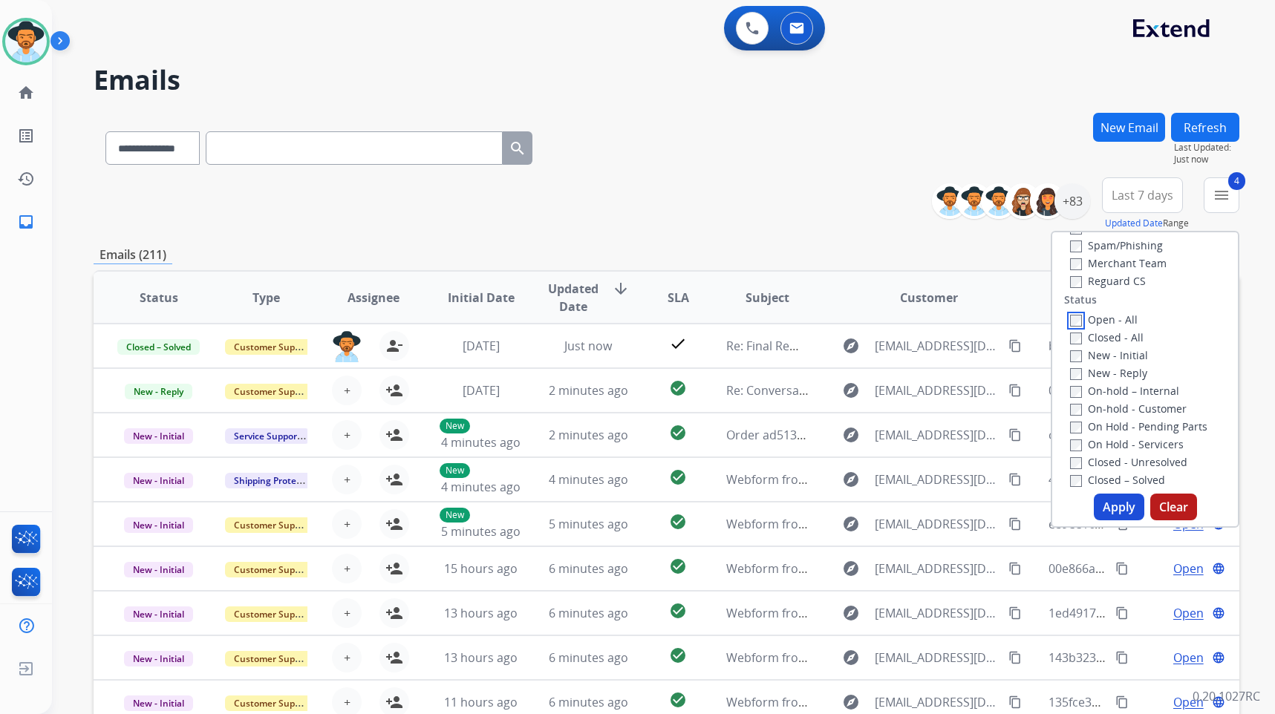
scroll to position [149, 0]
click at [1129, 446] on label "On Hold - Servicers" at bounding box center [1127, 444] width 114 height 14
click at [1127, 428] on label "On Hold - Pending Parts" at bounding box center [1138, 426] width 137 height 14
click at [1127, 414] on label "On-hold - Customer" at bounding box center [1128, 408] width 117 height 14
click at [1131, 390] on label "On-hold – Internal" at bounding box center [1124, 390] width 109 height 14
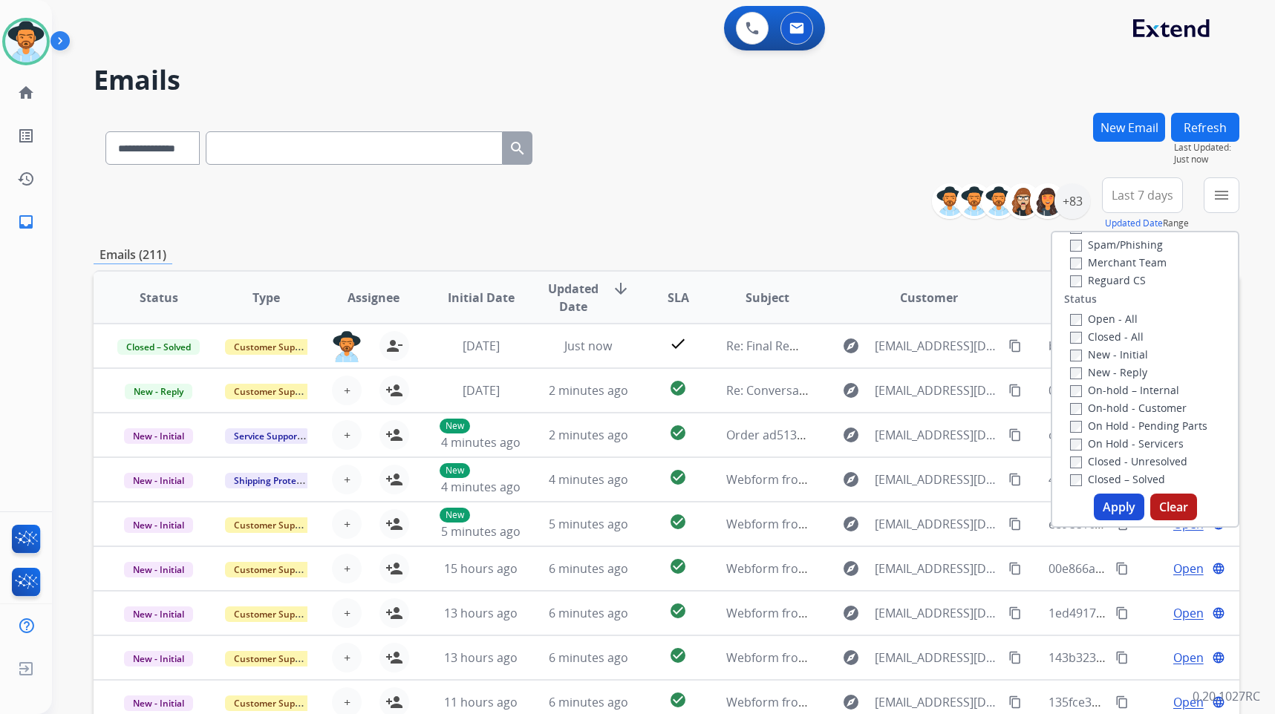
click at [1122, 376] on label "New - Reply" at bounding box center [1108, 372] width 77 height 14
click at [1121, 356] on label "New - Initial" at bounding box center [1109, 355] width 78 height 14
click at [1118, 504] on button "Apply" at bounding box center [1119, 507] width 51 height 27
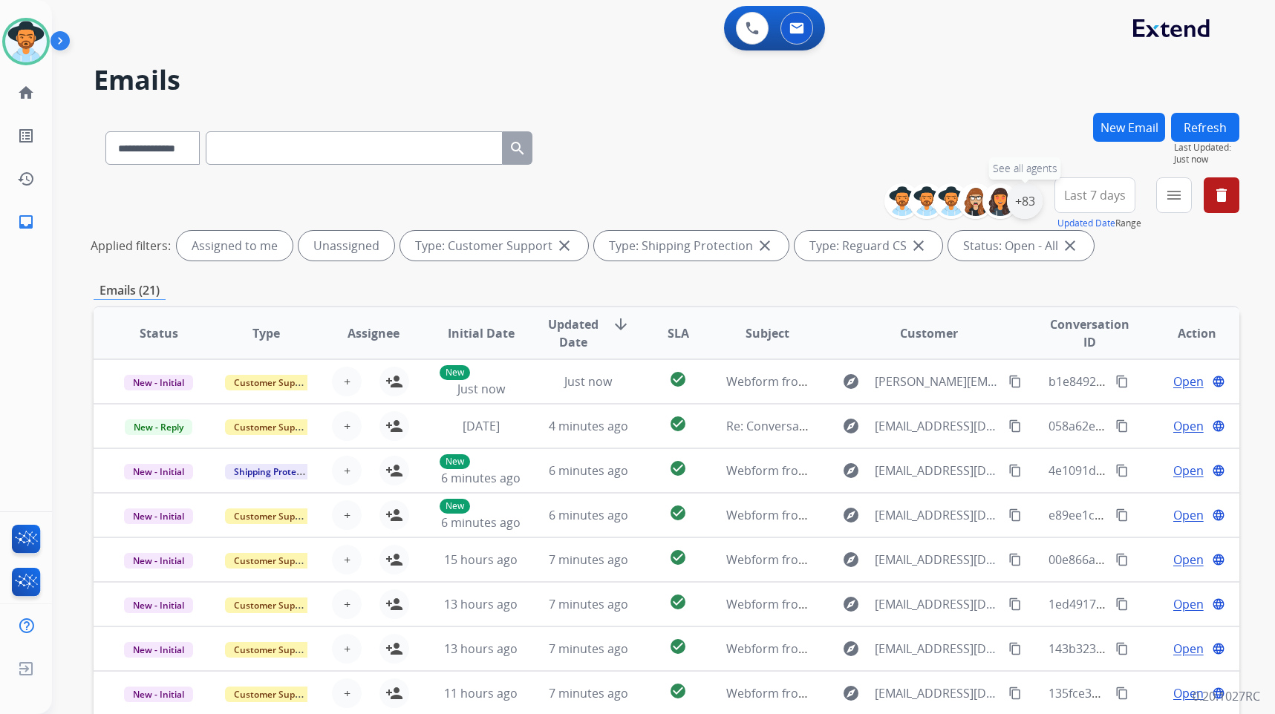
click at [1032, 204] on div "+83" at bounding box center [1025, 201] width 36 height 36
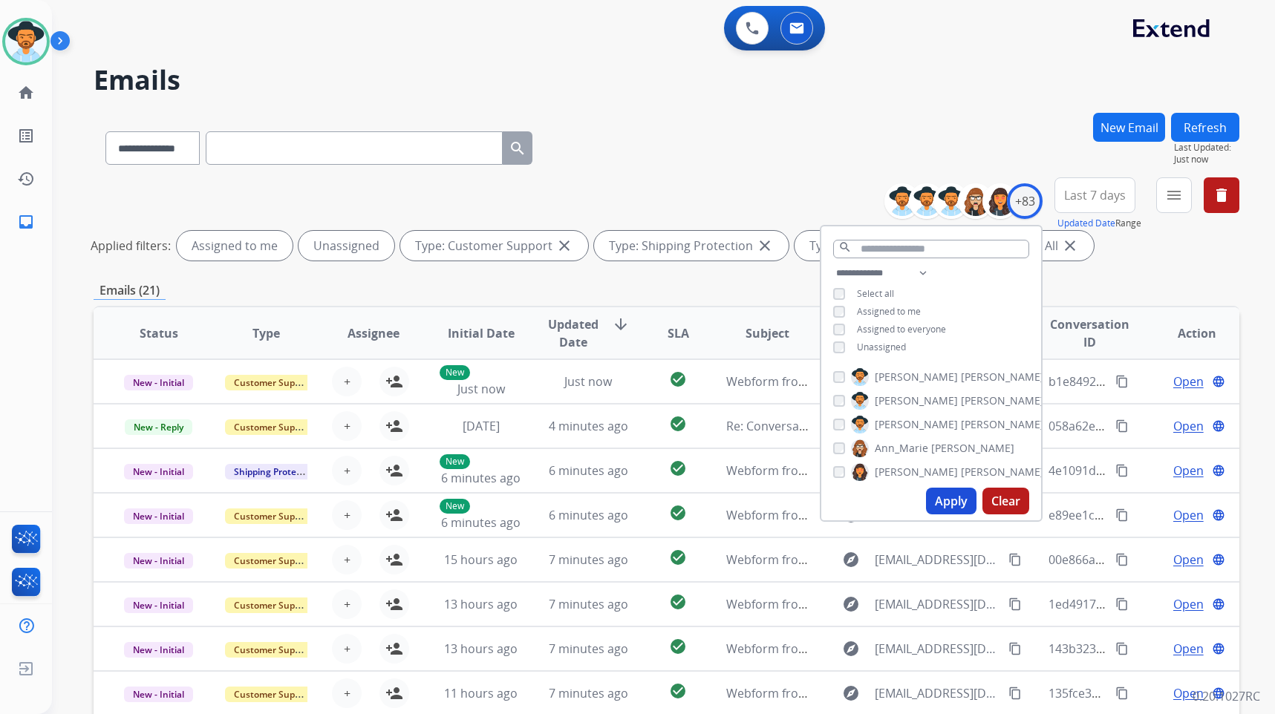
click at [894, 342] on span "Unassigned" at bounding box center [881, 347] width 49 height 13
click at [961, 422] on span "[PERSON_NAME]" at bounding box center [1002, 424] width 83 height 15
click at [942, 496] on button "Apply" at bounding box center [951, 501] width 51 height 27
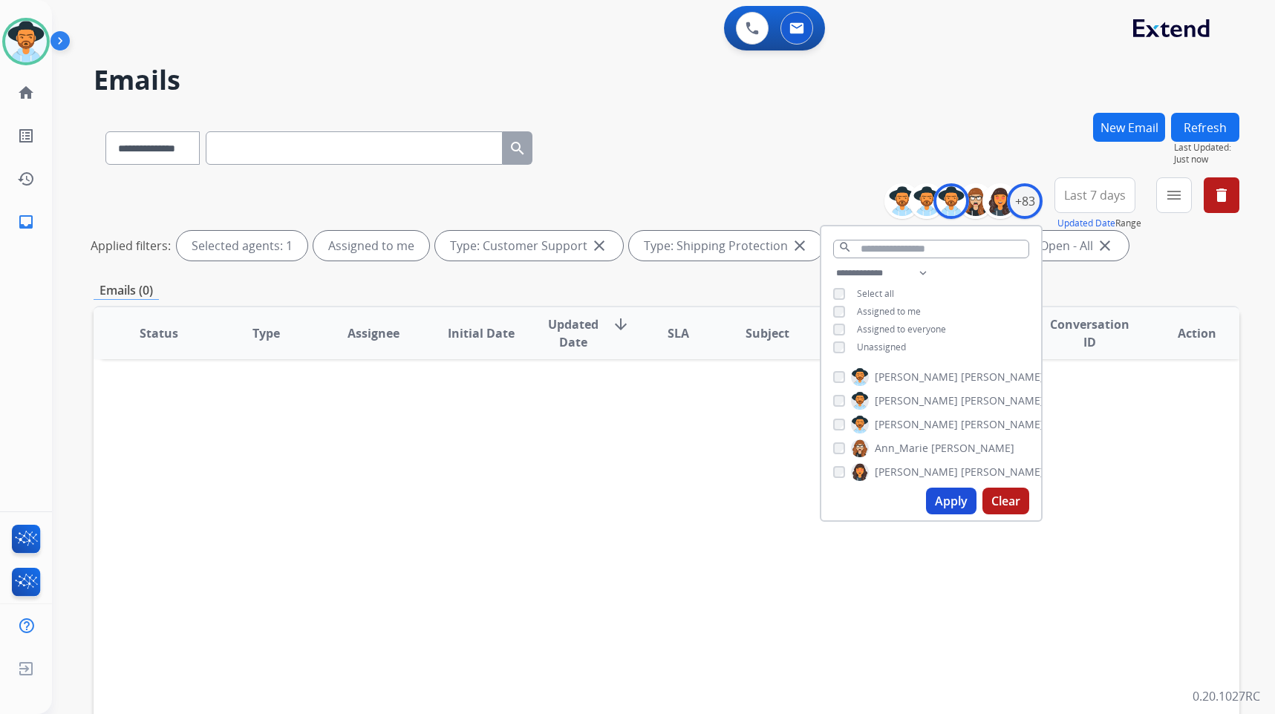
click at [882, 425] on span "[PERSON_NAME]" at bounding box center [916, 424] width 83 height 15
click at [931, 500] on button "Apply" at bounding box center [951, 501] width 51 height 27
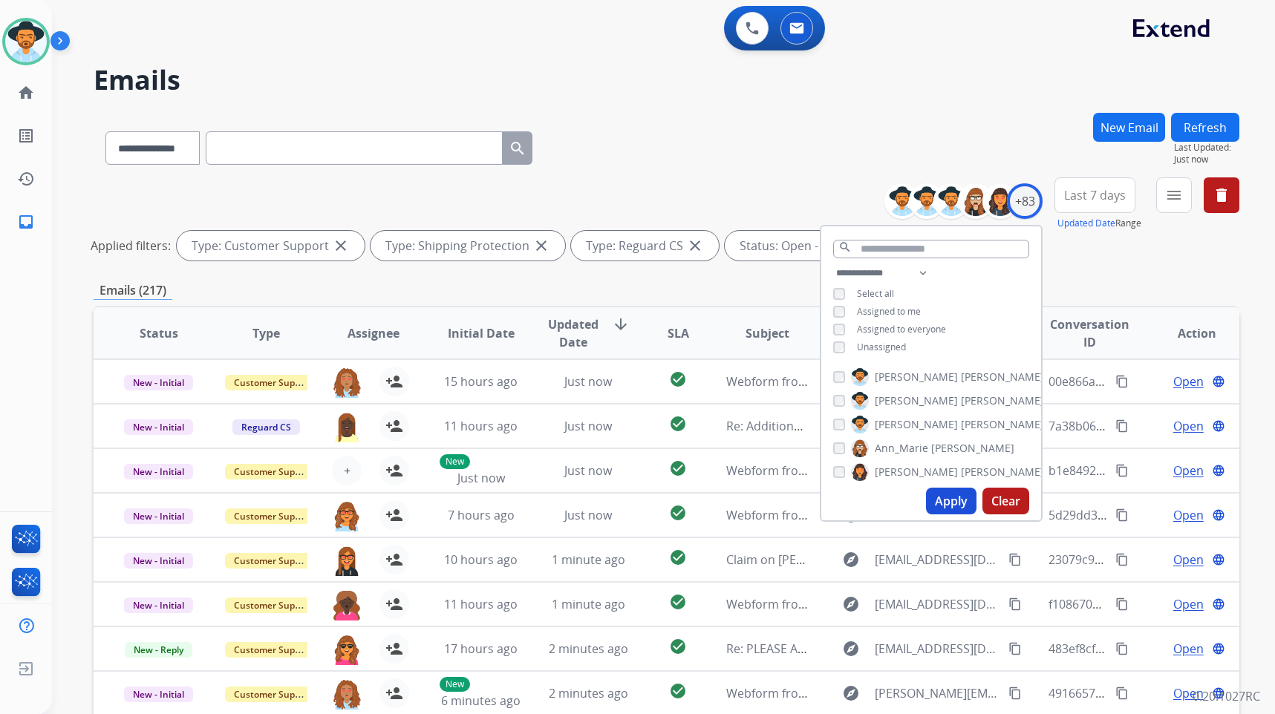
click at [746, 192] on div "**********" at bounding box center [667, 222] width 1146 height 89
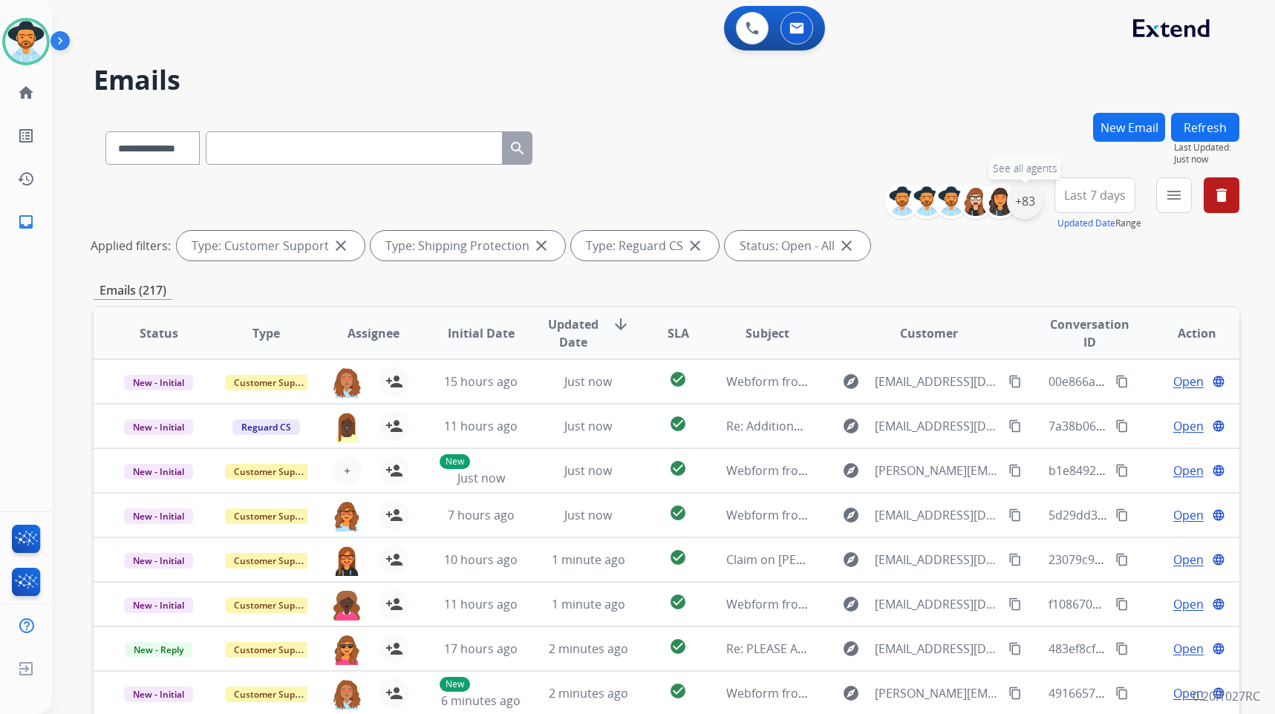
click at [1020, 206] on div "+83" at bounding box center [1025, 201] width 36 height 36
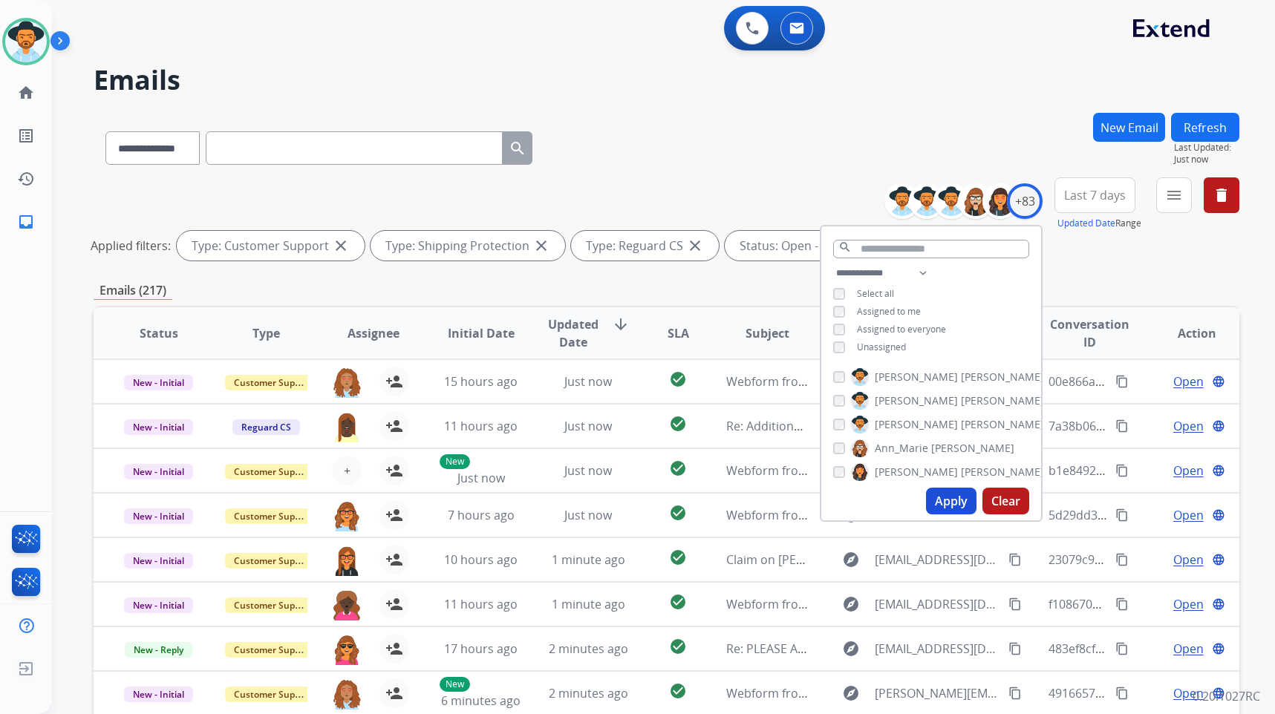
click at [880, 349] on span "Unassigned" at bounding box center [881, 347] width 49 height 13
click at [942, 506] on button "Apply" at bounding box center [951, 501] width 51 height 27
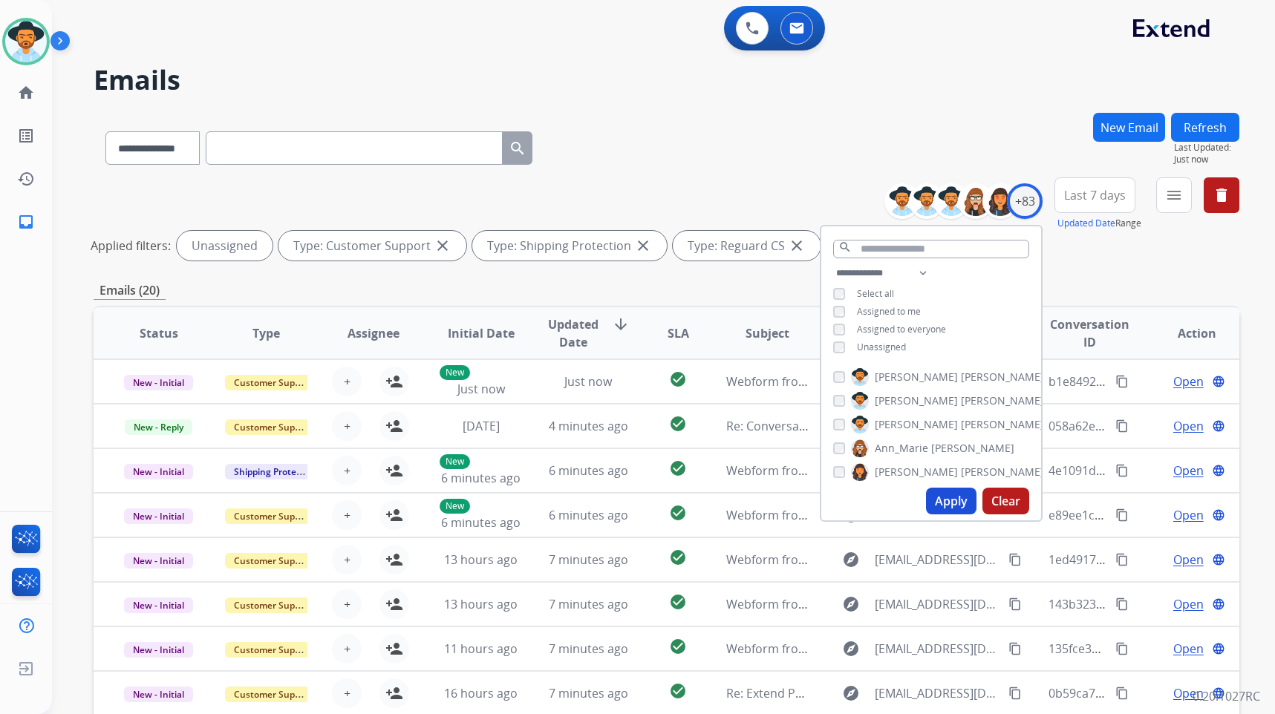
click at [772, 296] on div "Emails (20)" at bounding box center [667, 290] width 1146 height 19
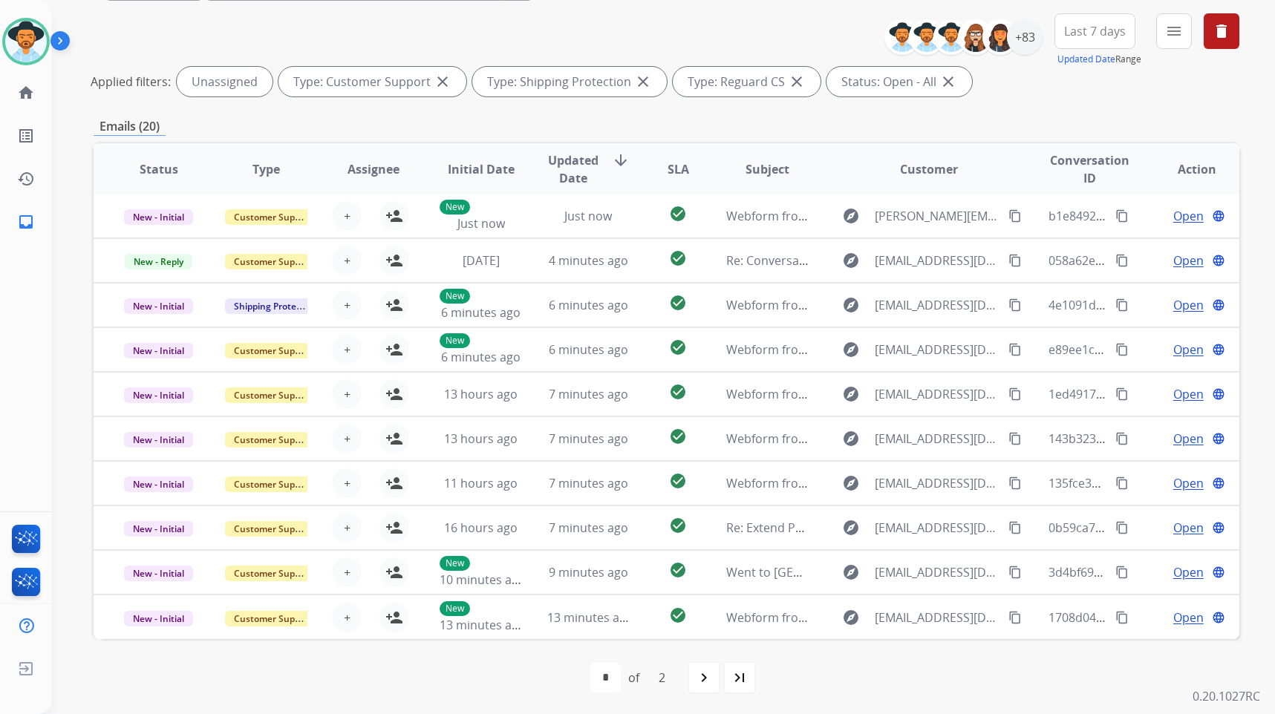
scroll to position [166, 0]
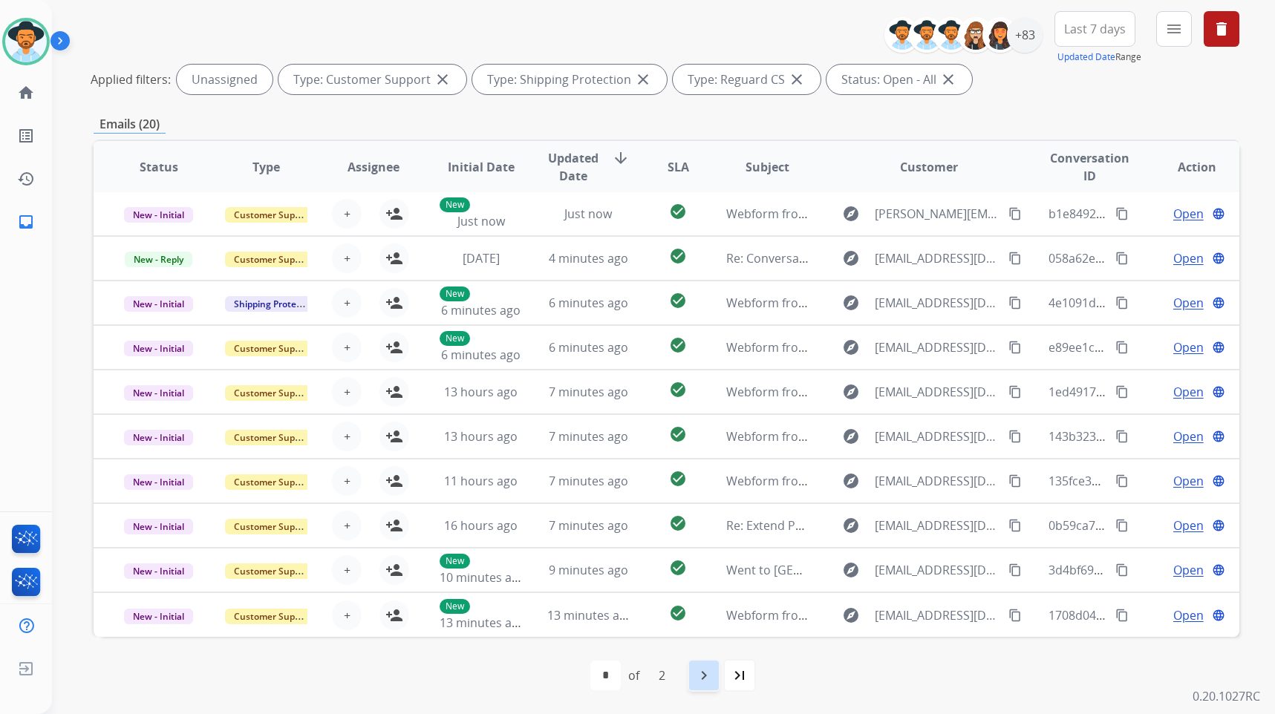
click at [702, 682] on mat-icon "navigate_next" at bounding box center [704, 676] width 18 height 18
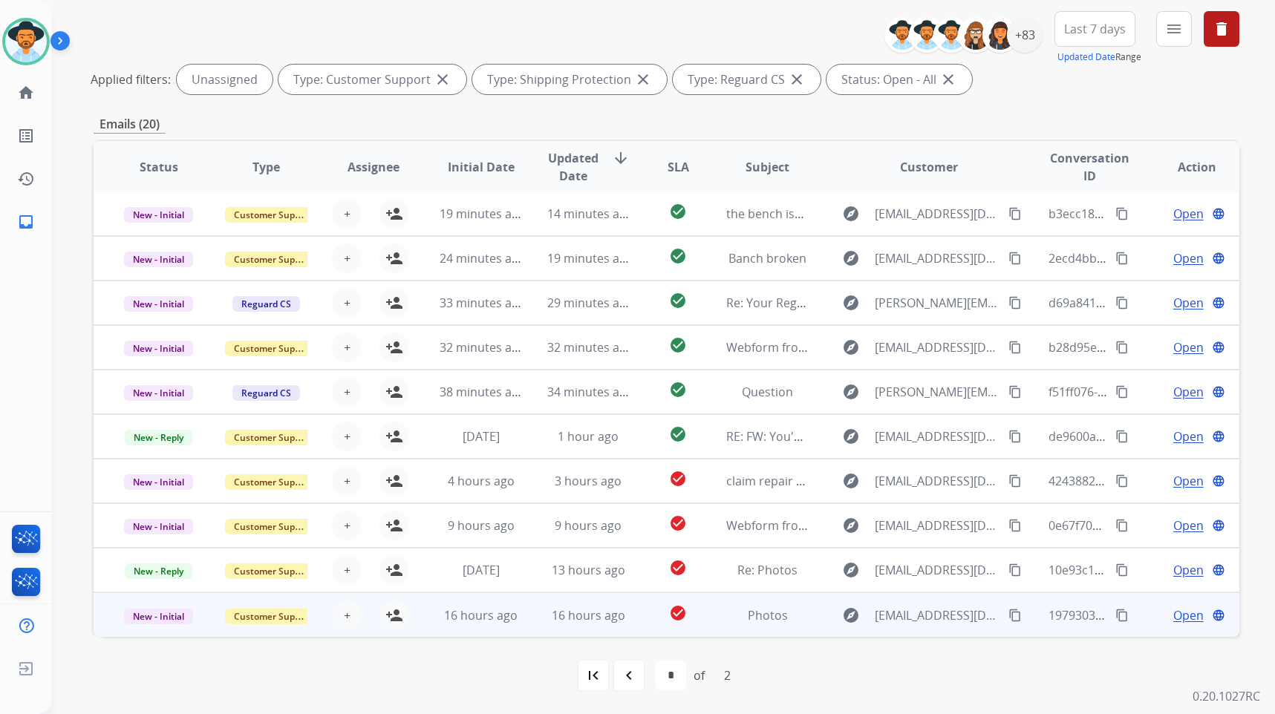
click at [1139, 622] on td "Open language" at bounding box center [1186, 615] width 108 height 45
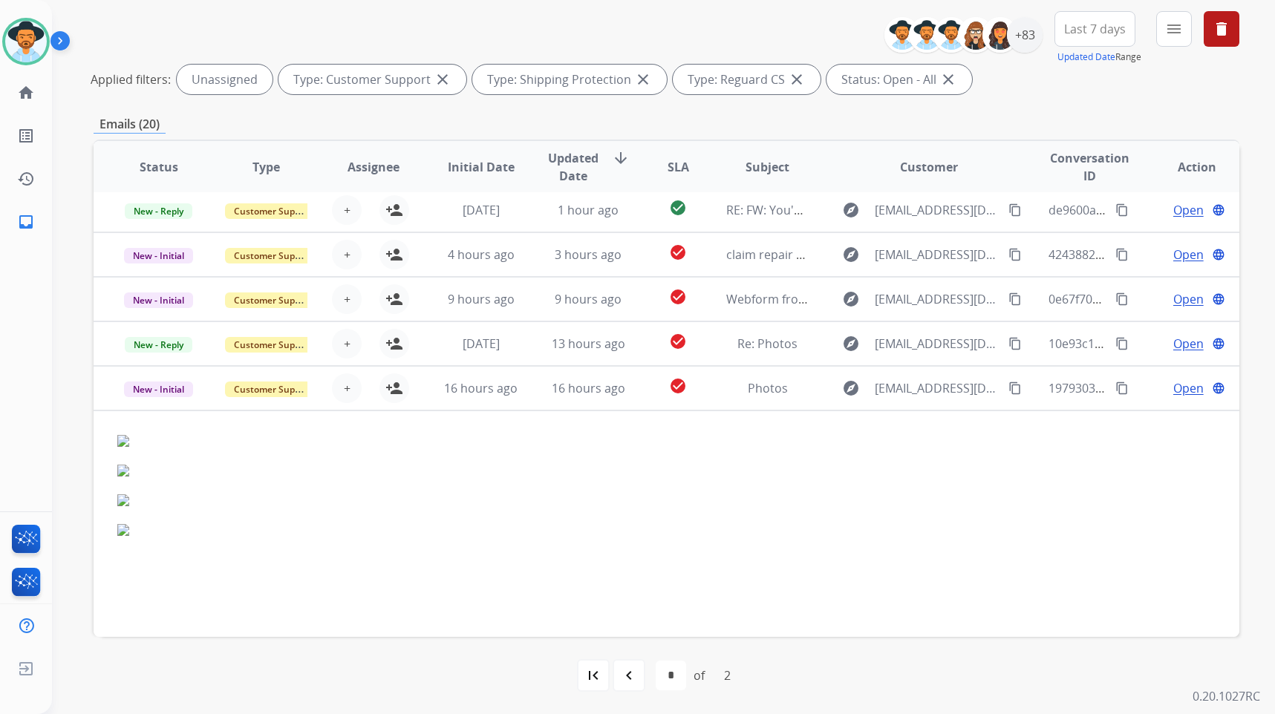
scroll to position [240, 0]
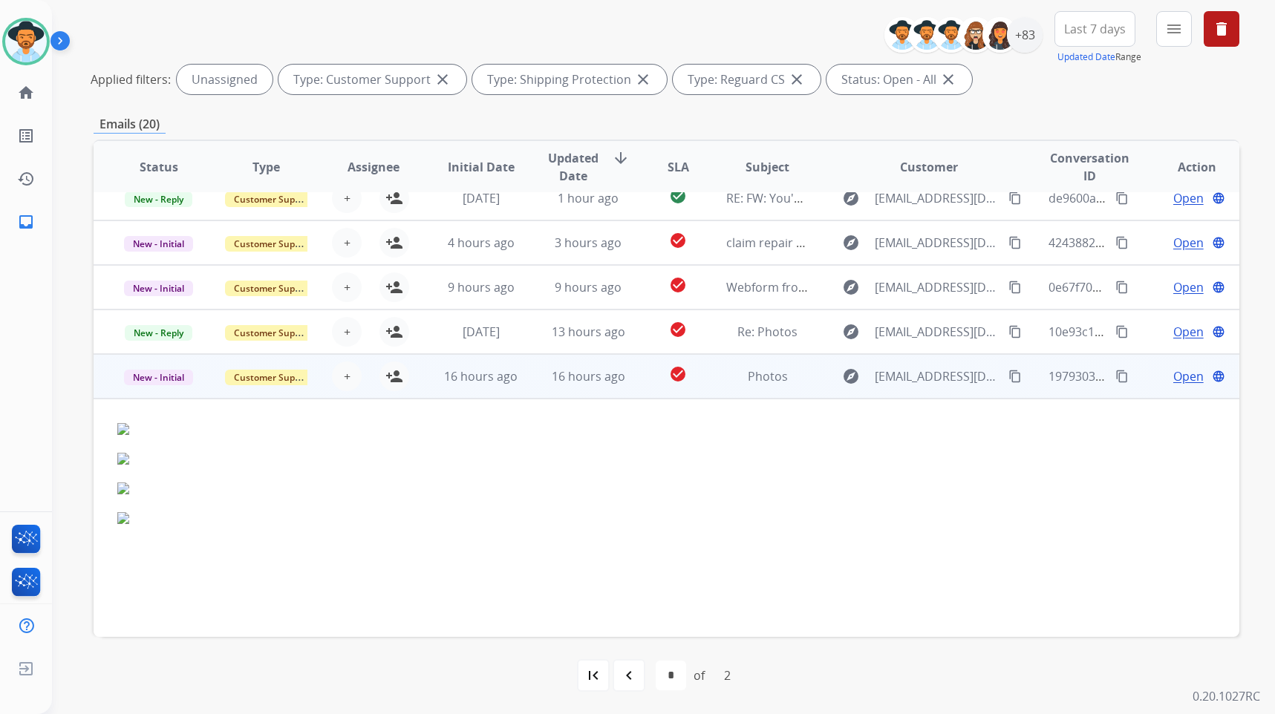
click at [1144, 388] on td "Open language" at bounding box center [1186, 376] width 108 height 45
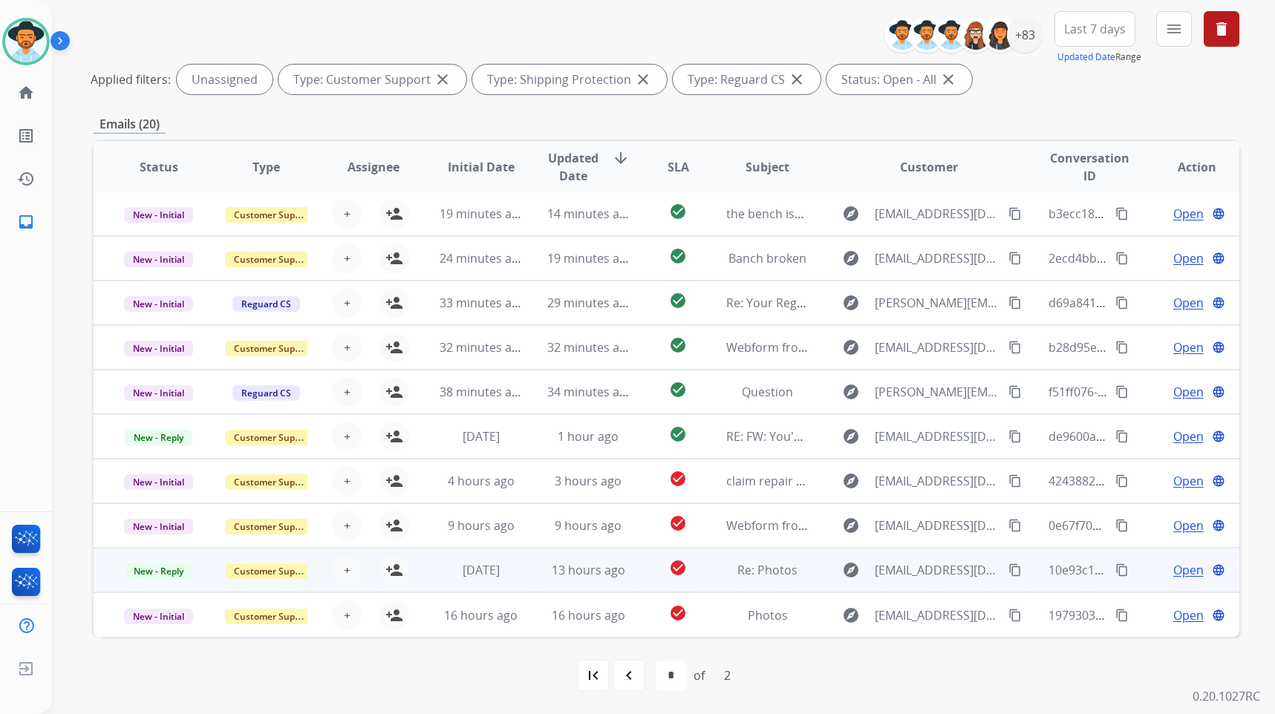
click at [1132, 571] on td "Open language" at bounding box center [1186, 570] width 108 height 45
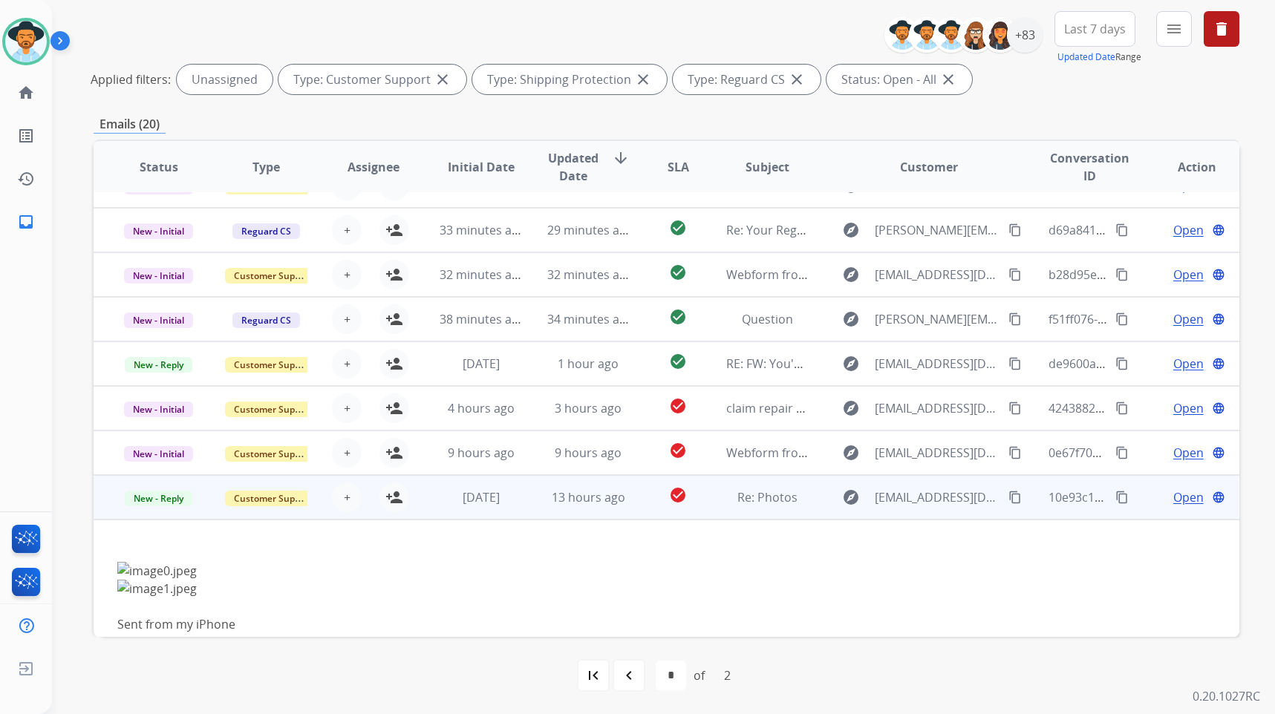
scroll to position [140, 0]
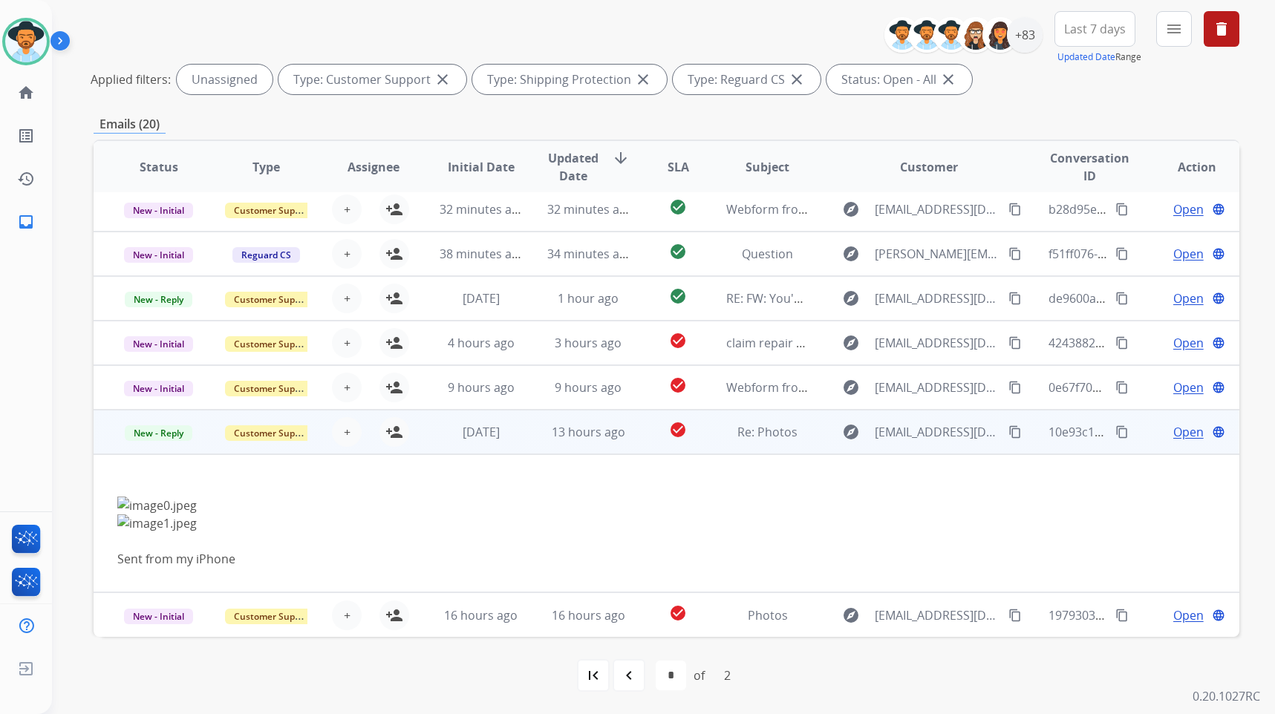
click at [1156, 440] on div "Open language" at bounding box center [1197, 432] width 83 height 18
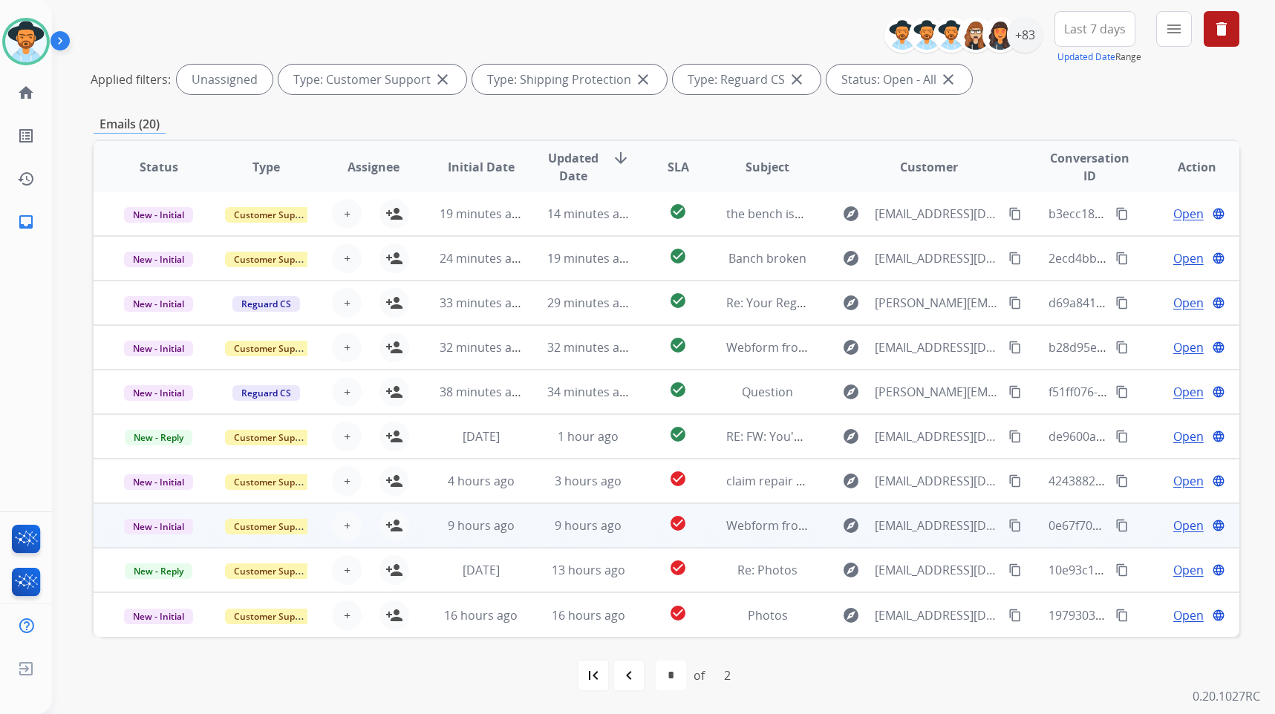
click at [1135, 525] on td "Open language" at bounding box center [1186, 526] width 108 height 45
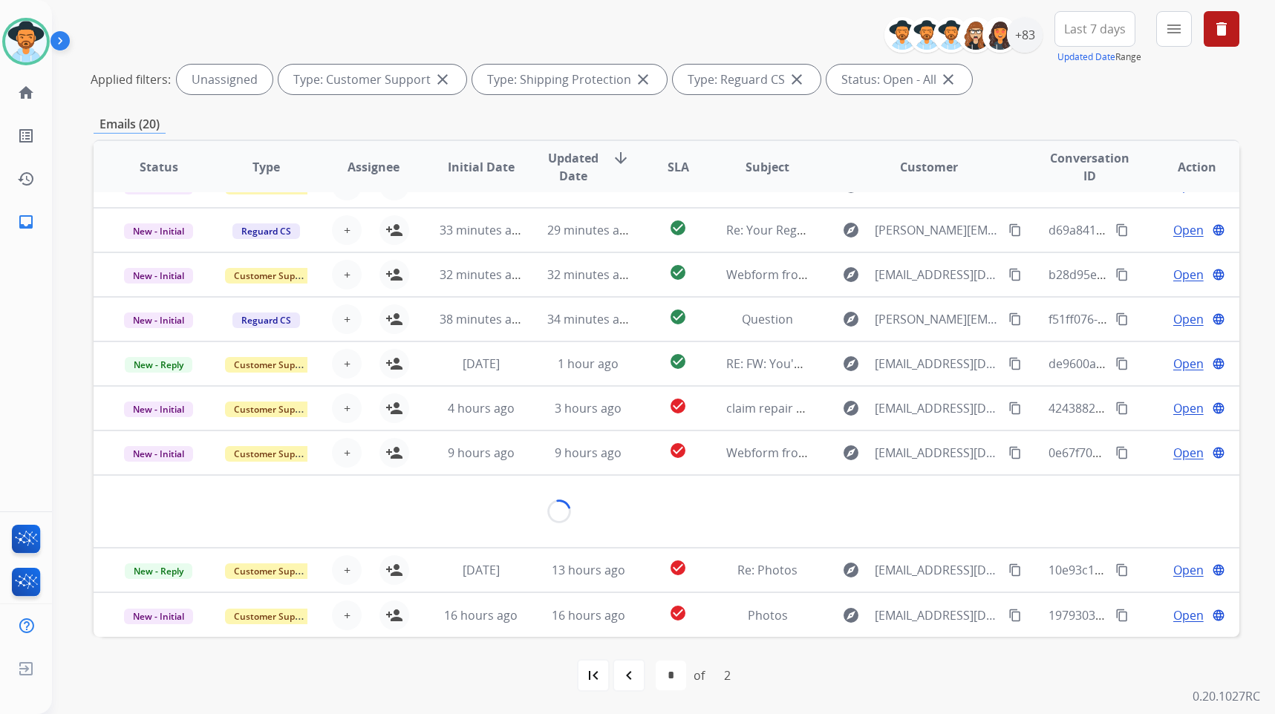
scroll to position [86, 0]
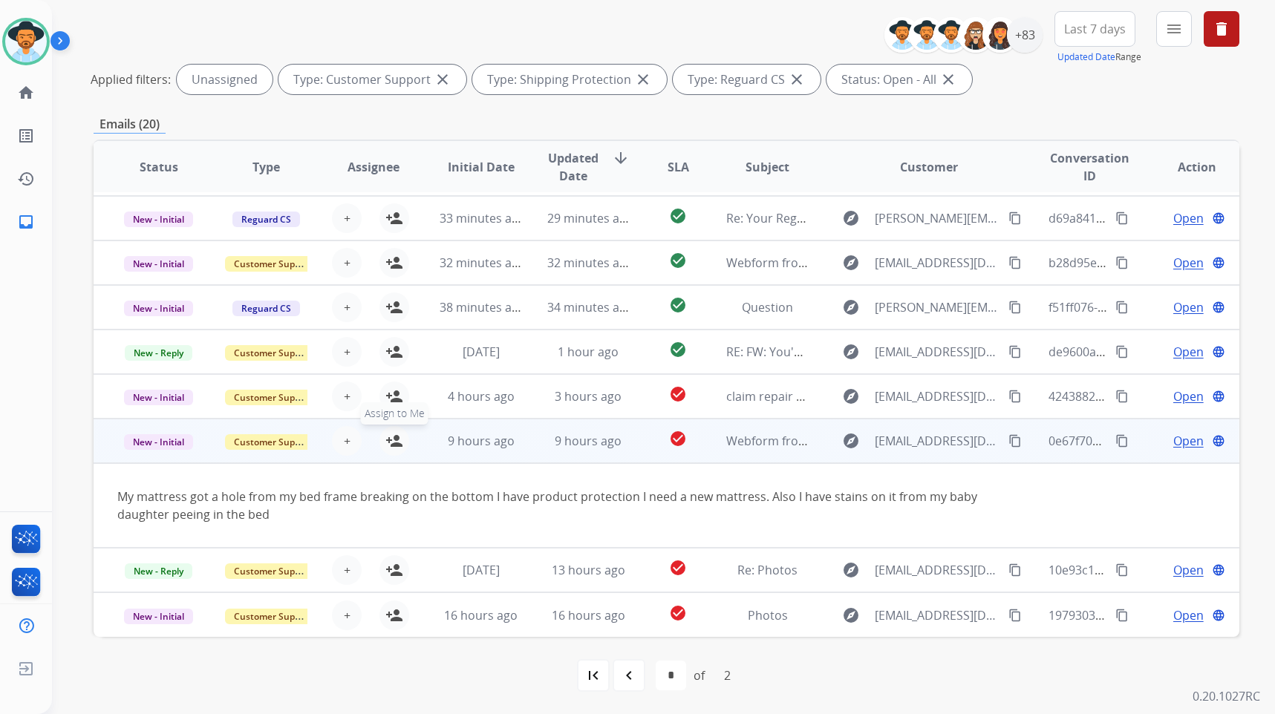
click at [385, 448] on mat-icon "person_add" at bounding box center [394, 441] width 18 height 18
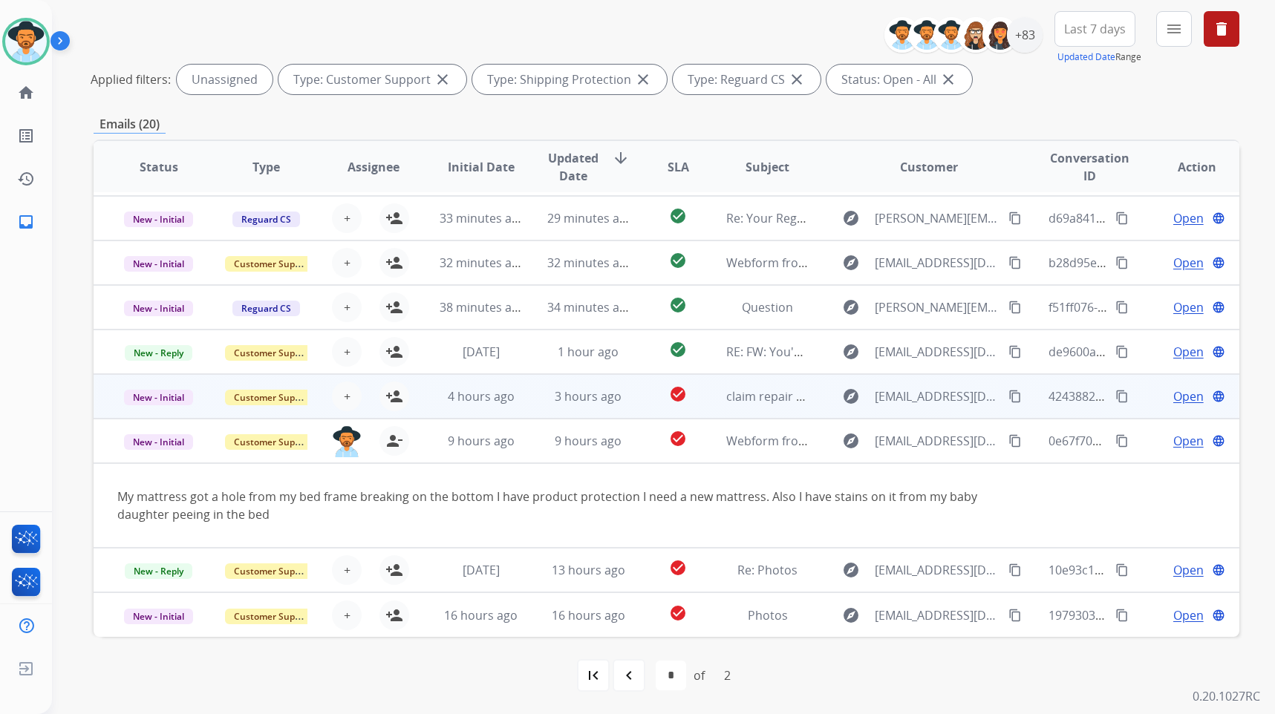
click at [1156, 400] on div "Open language" at bounding box center [1197, 397] width 83 height 18
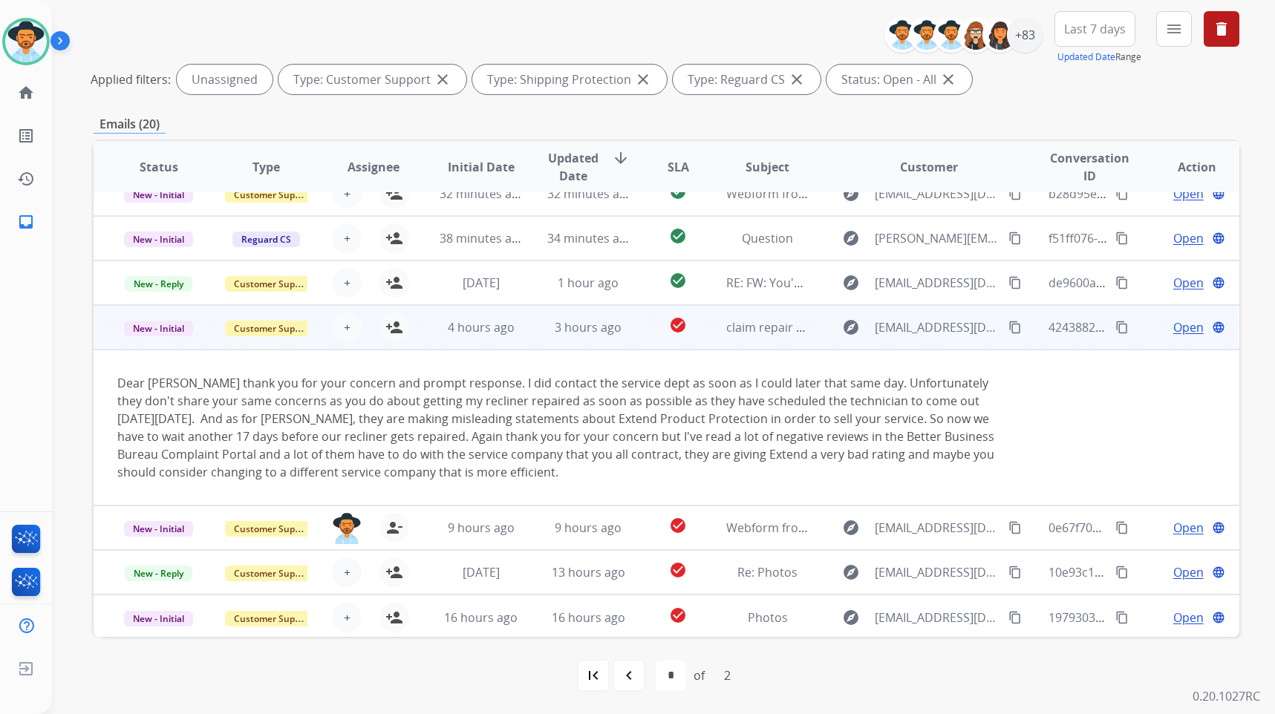
scroll to position [157, 0]
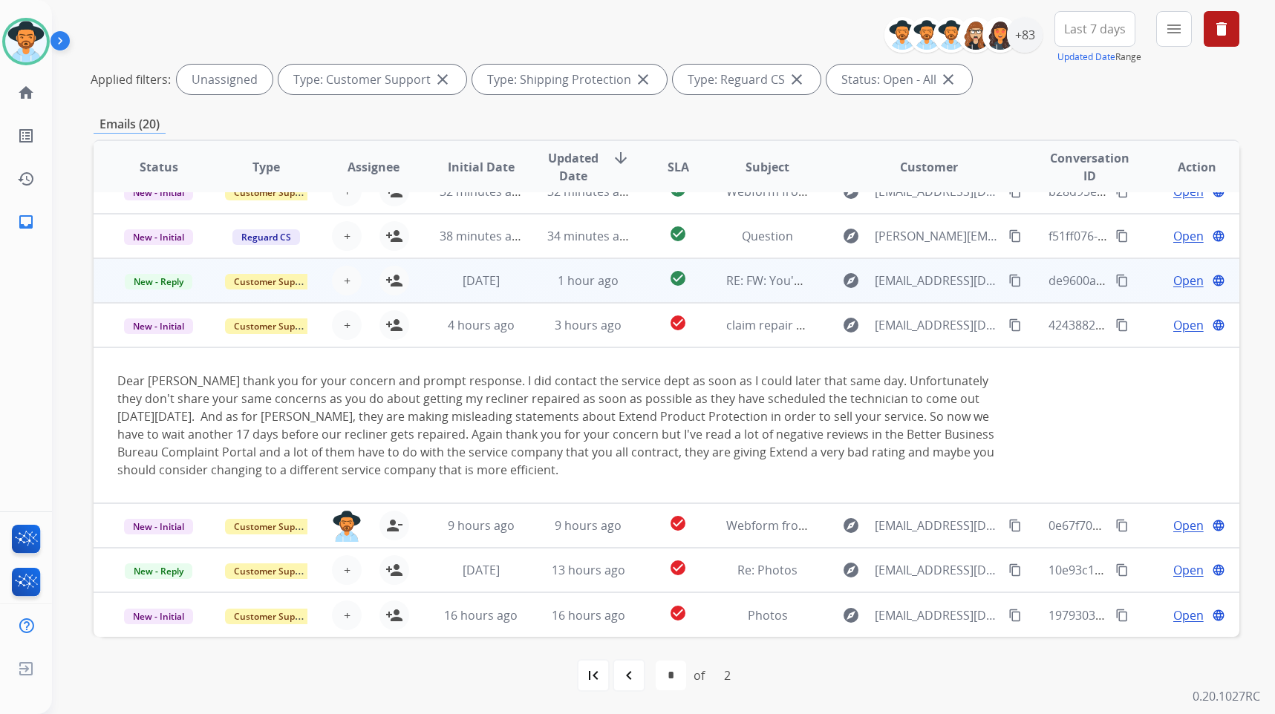
click at [1132, 275] on td "Open language" at bounding box center [1186, 280] width 108 height 45
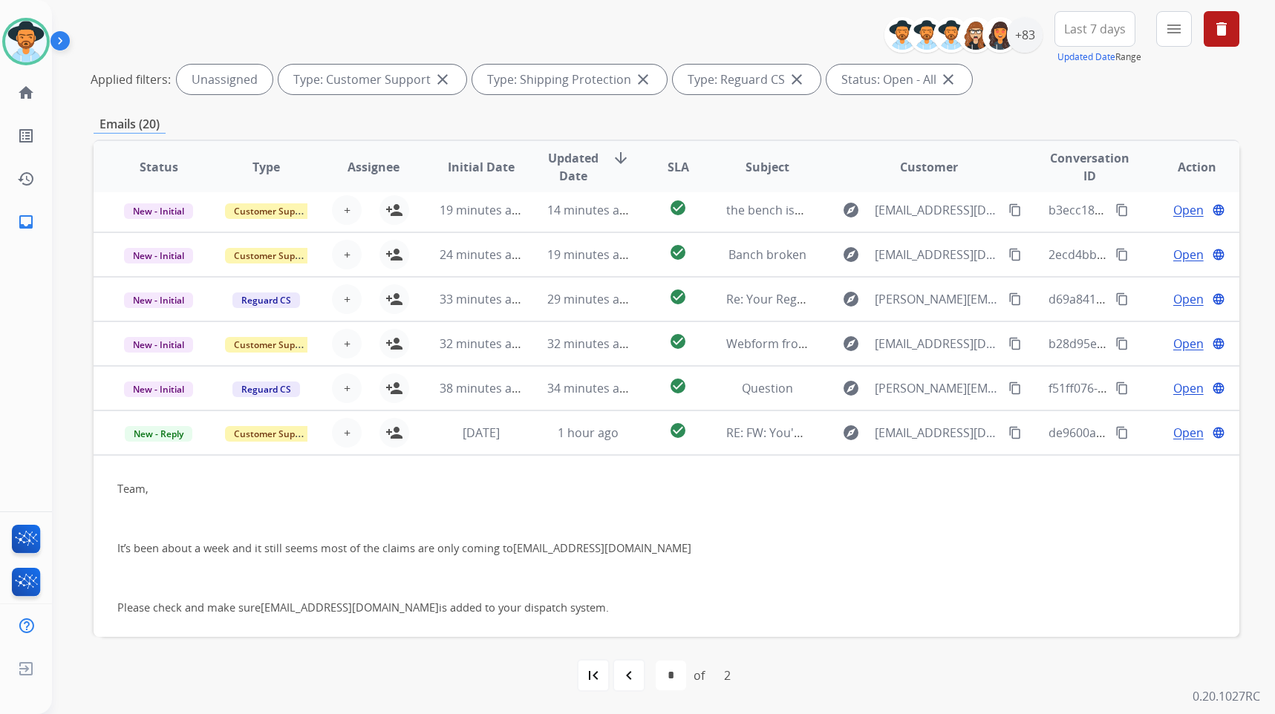
scroll to position [0, 0]
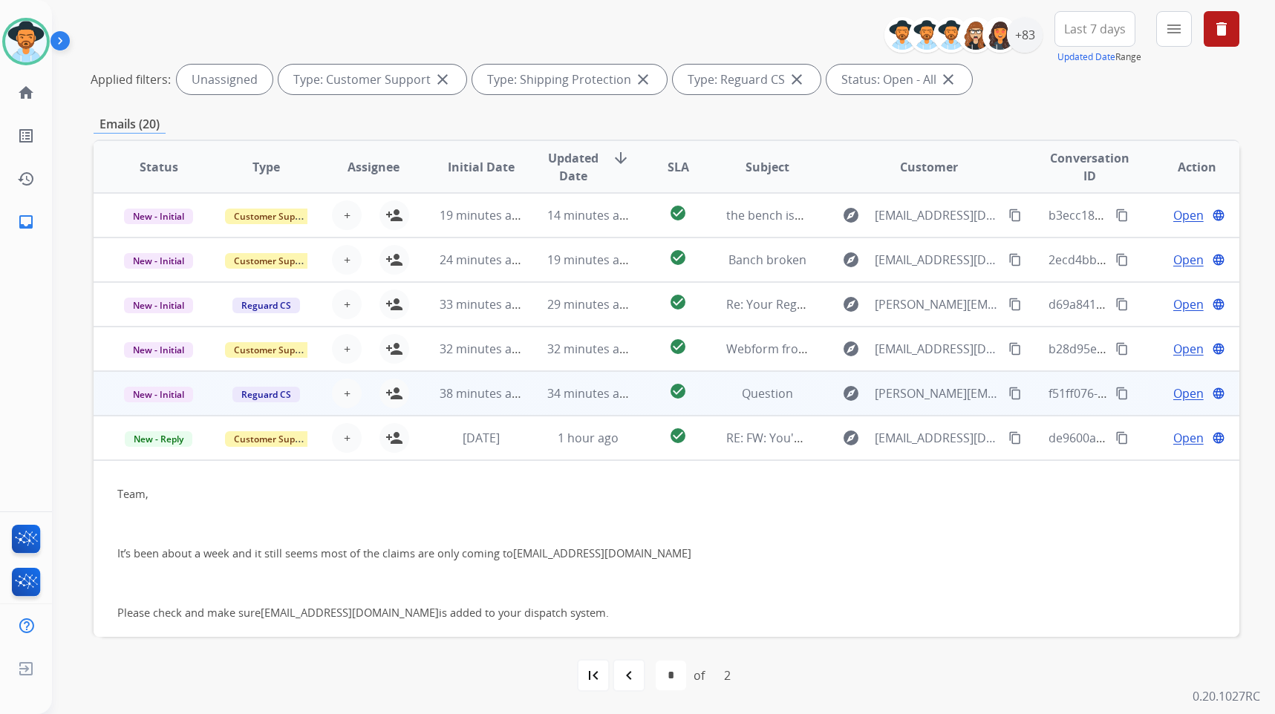
click at [1156, 393] on div "Open language" at bounding box center [1197, 394] width 83 height 18
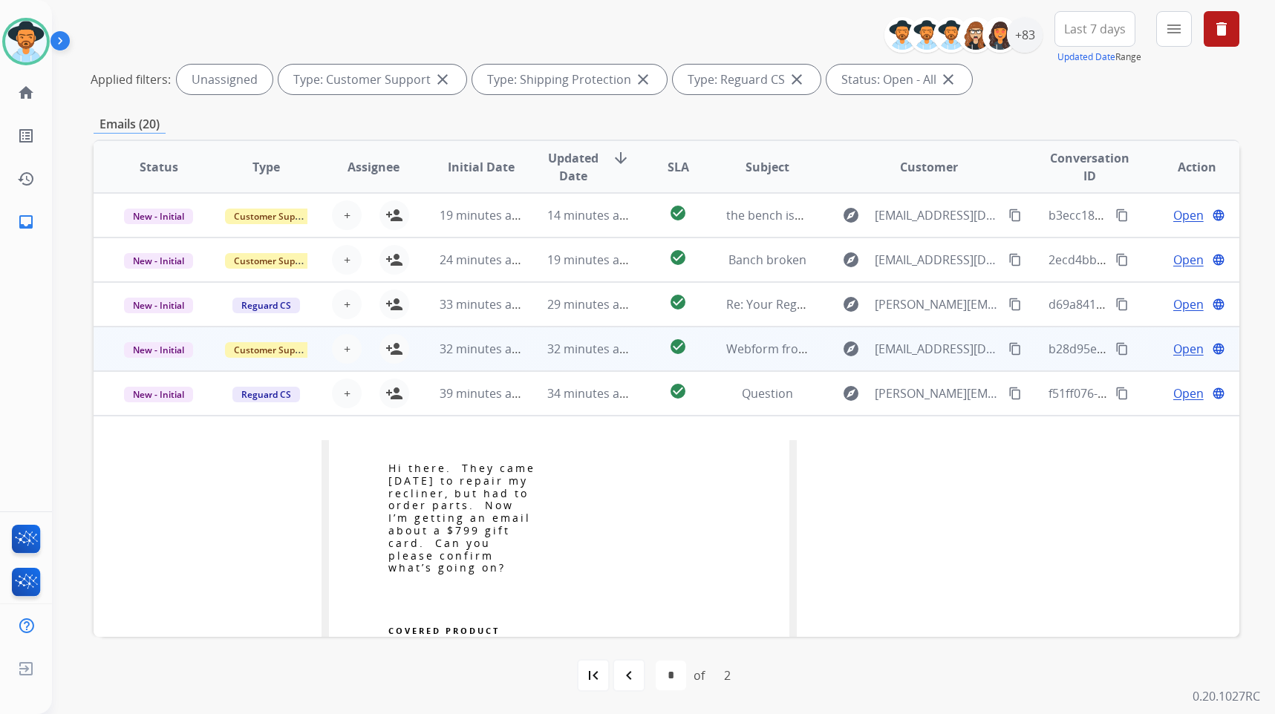
click at [1142, 351] on td "Open language" at bounding box center [1186, 349] width 108 height 45
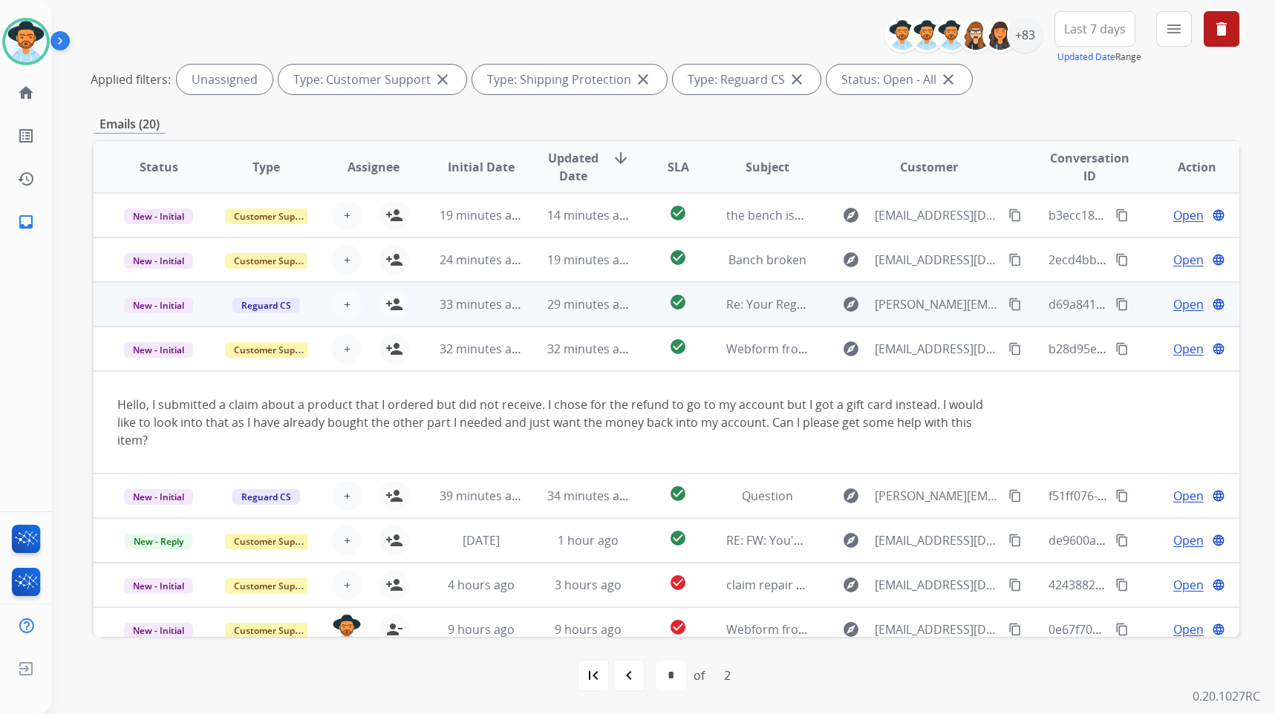
click at [1145, 295] on td "Open language" at bounding box center [1186, 304] width 108 height 45
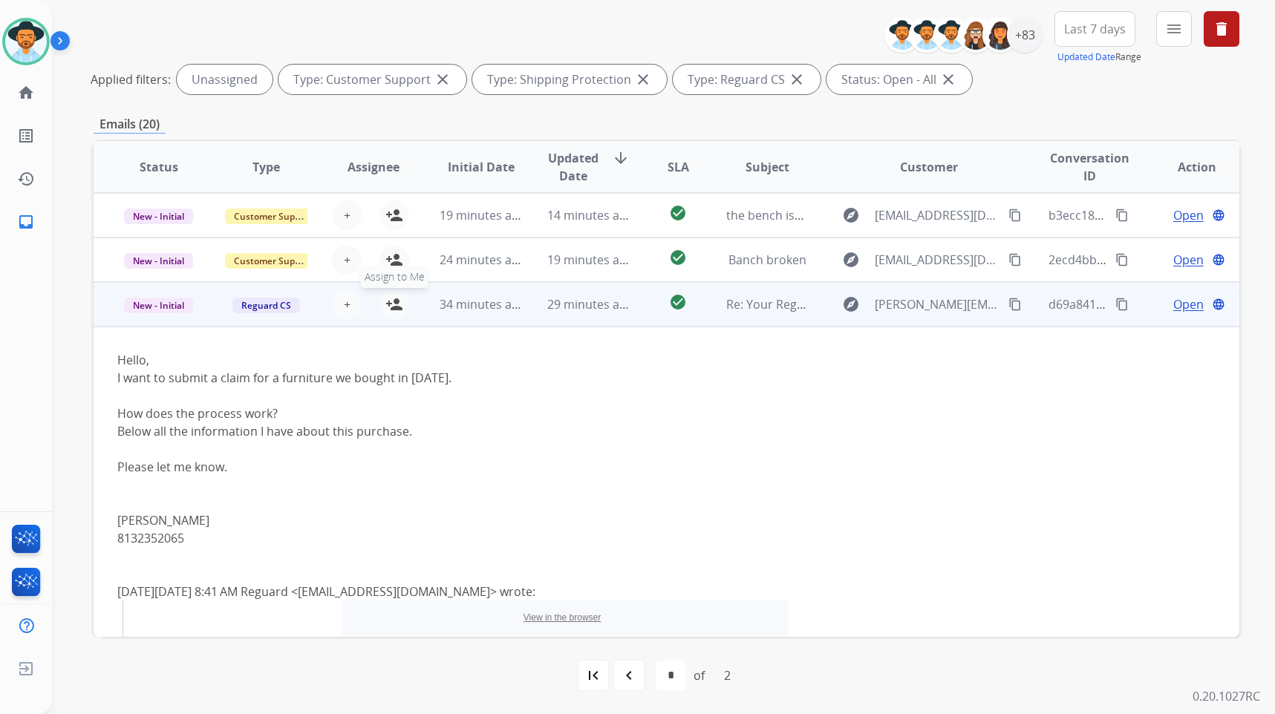
click at [397, 313] on button "person_add Assign to Me" at bounding box center [395, 305] width 30 height 30
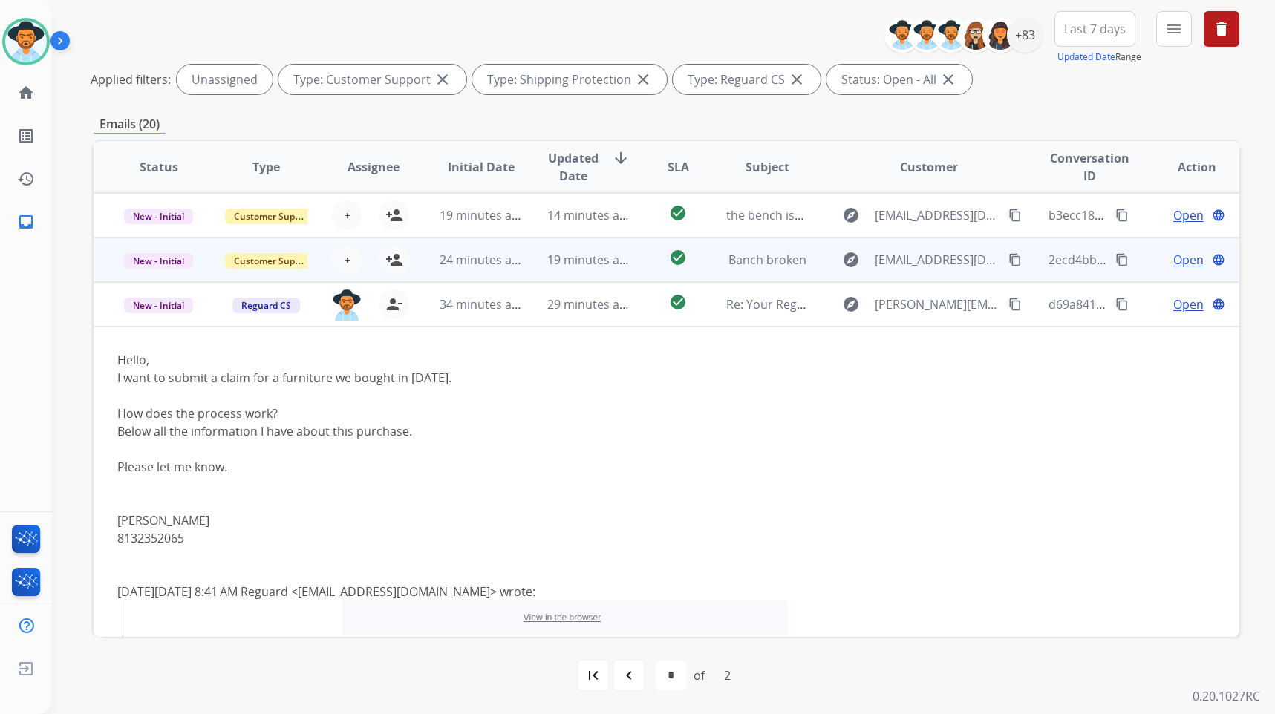
click at [1156, 259] on div "Open language" at bounding box center [1197, 260] width 83 height 18
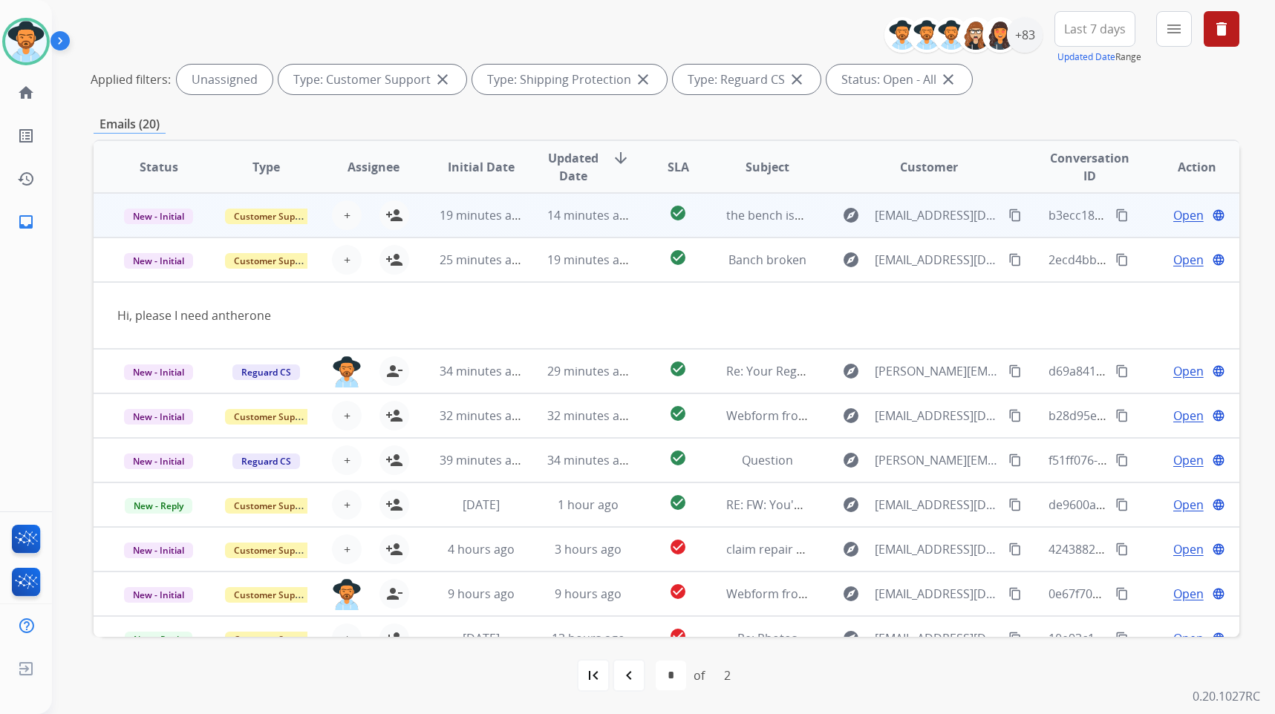
click at [1141, 218] on td "Open language" at bounding box center [1186, 215] width 108 height 45
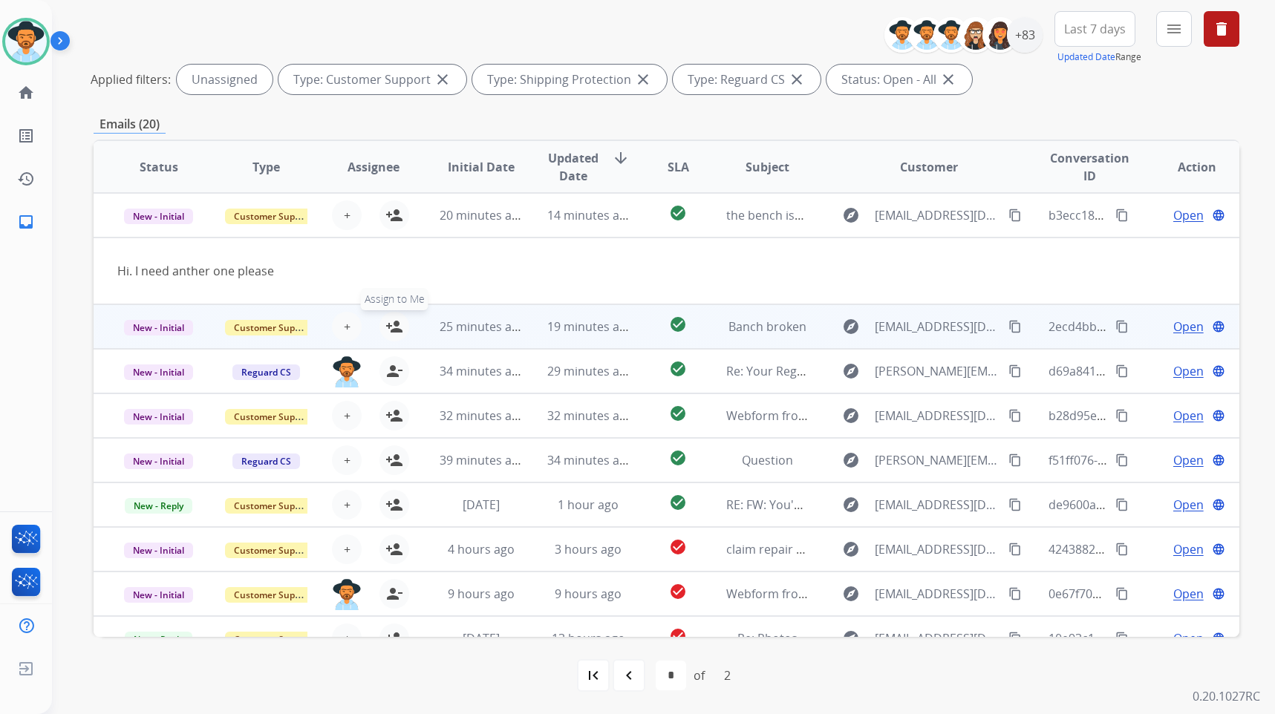
click at [397, 325] on mat-icon "person_add" at bounding box center [394, 327] width 18 height 18
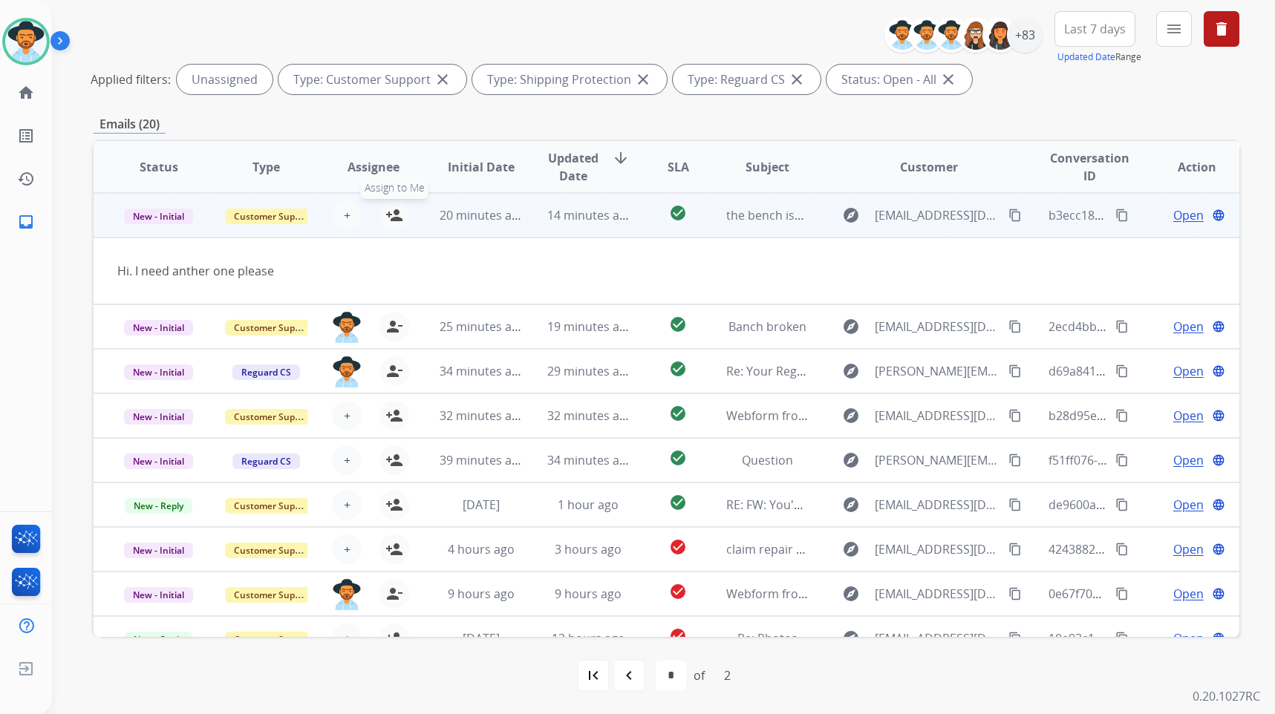
click at [394, 217] on mat-icon "person_add" at bounding box center [394, 215] width 18 height 18
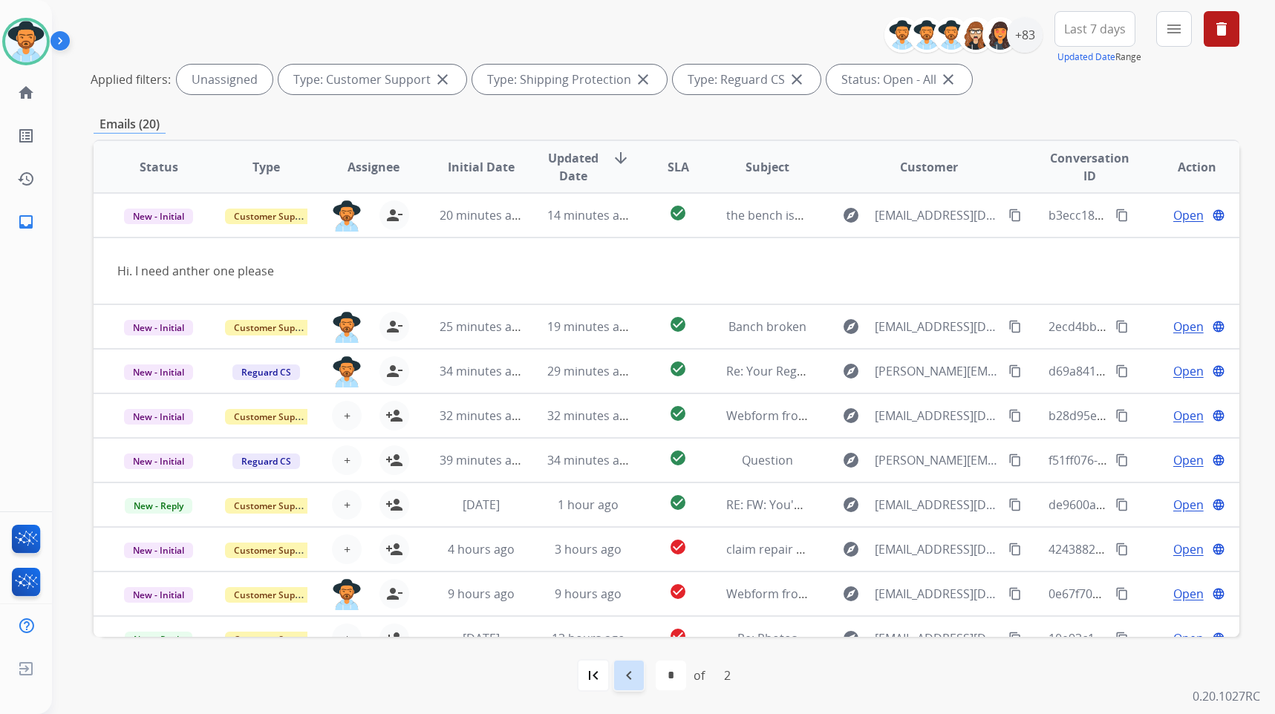
click at [625, 674] on mat-icon "navigate_before" at bounding box center [629, 676] width 18 height 18
select select "*"
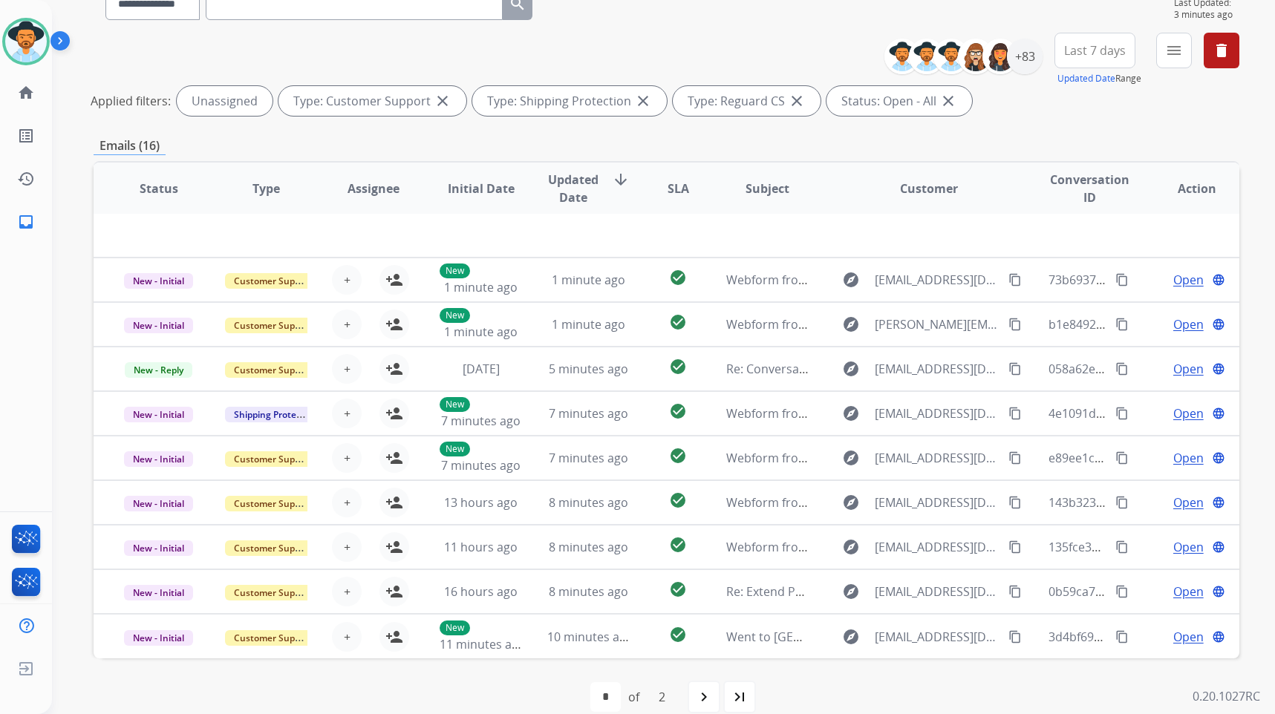
scroll to position [166, 0]
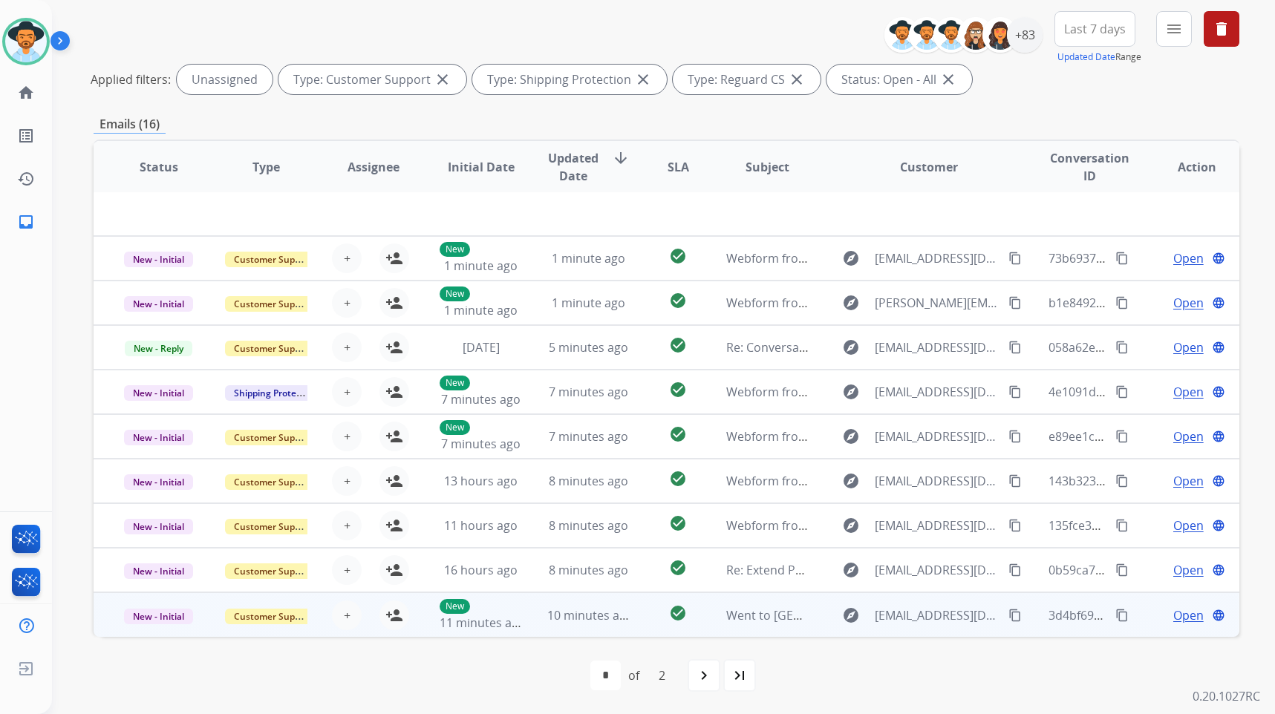
click at [1132, 622] on td "Open language" at bounding box center [1186, 615] width 108 height 45
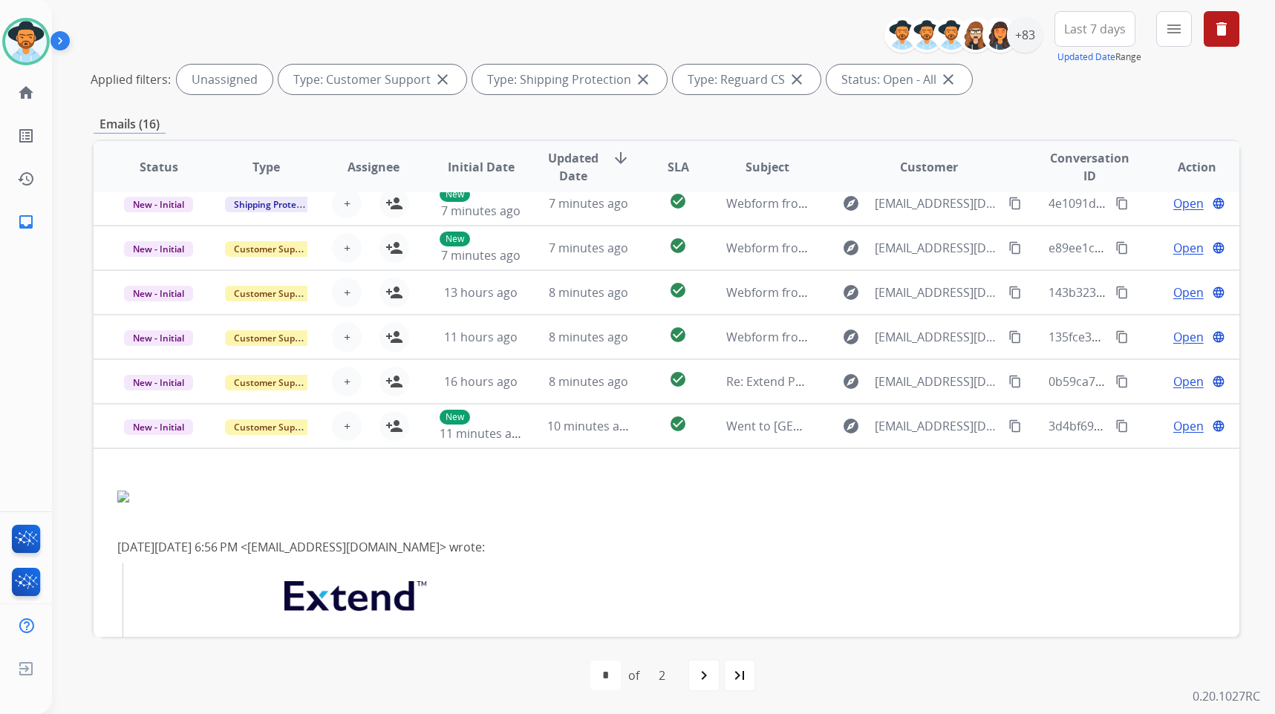
scroll to position [104, 0]
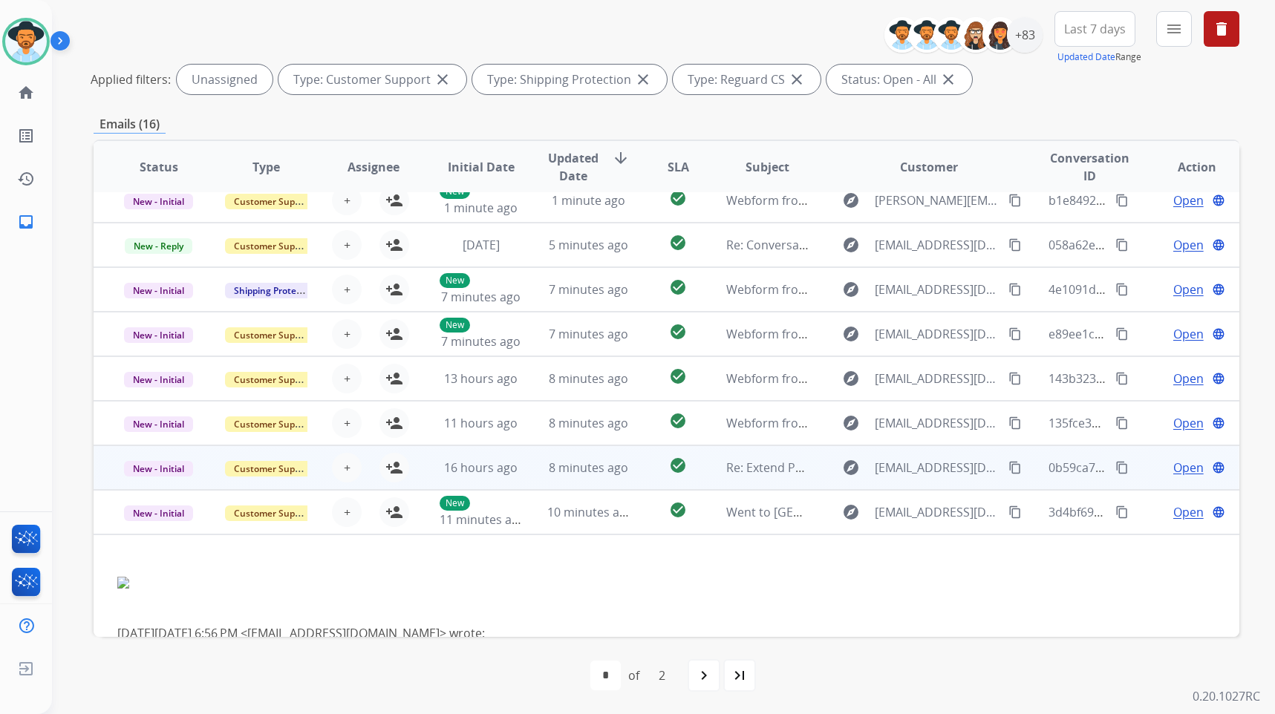
click at [1139, 469] on td "Open language" at bounding box center [1186, 468] width 108 height 45
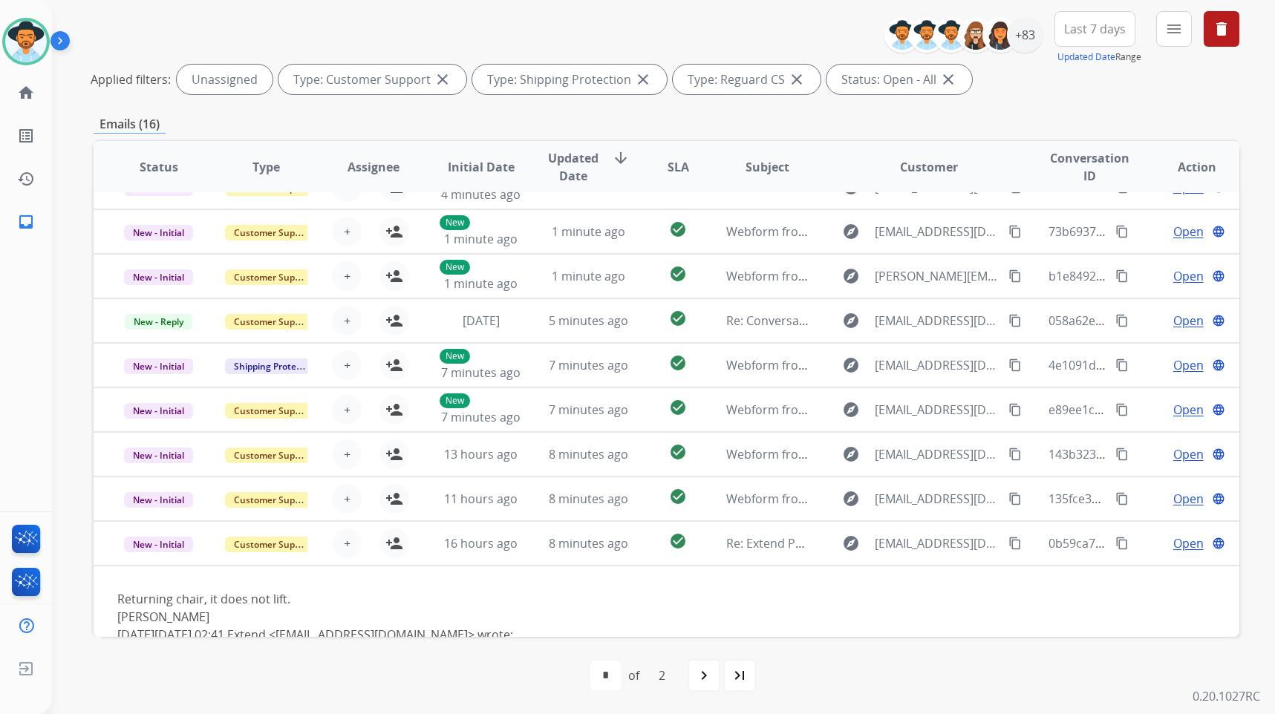
scroll to position [0, 0]
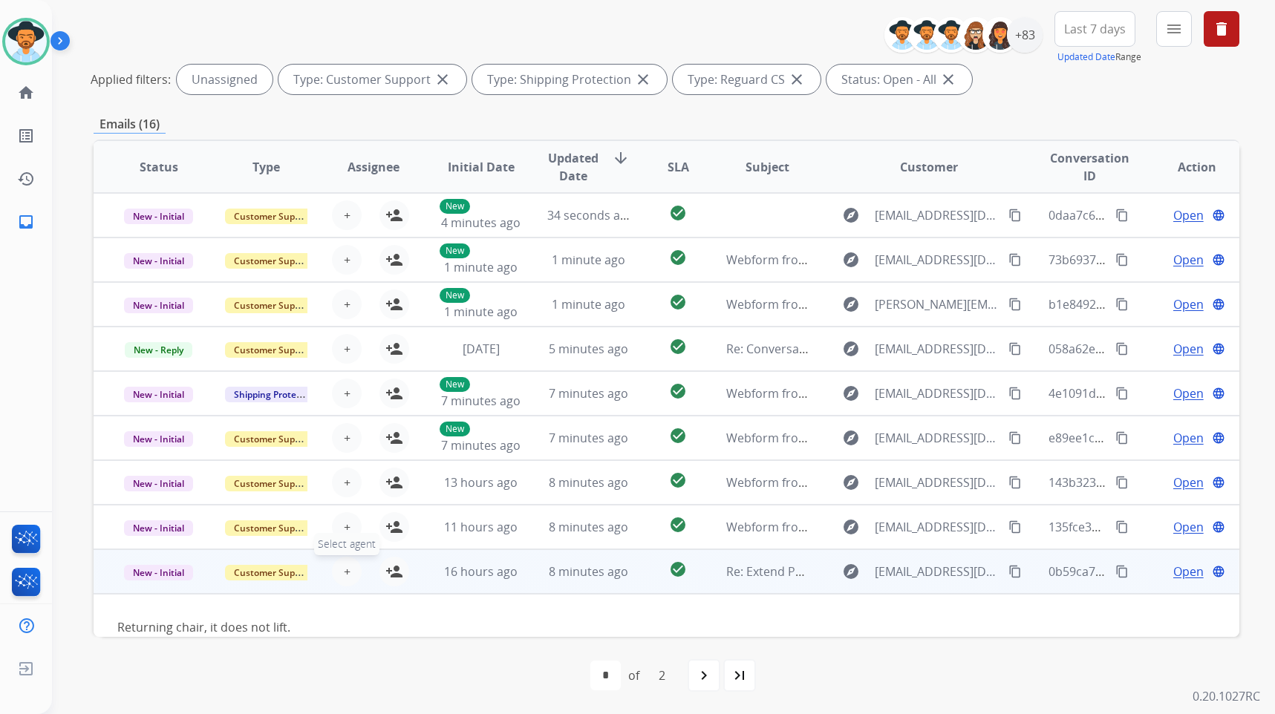
click at [341, 581] on button "+ Select agent" at bounding box center [347, 572] width 30 height 30
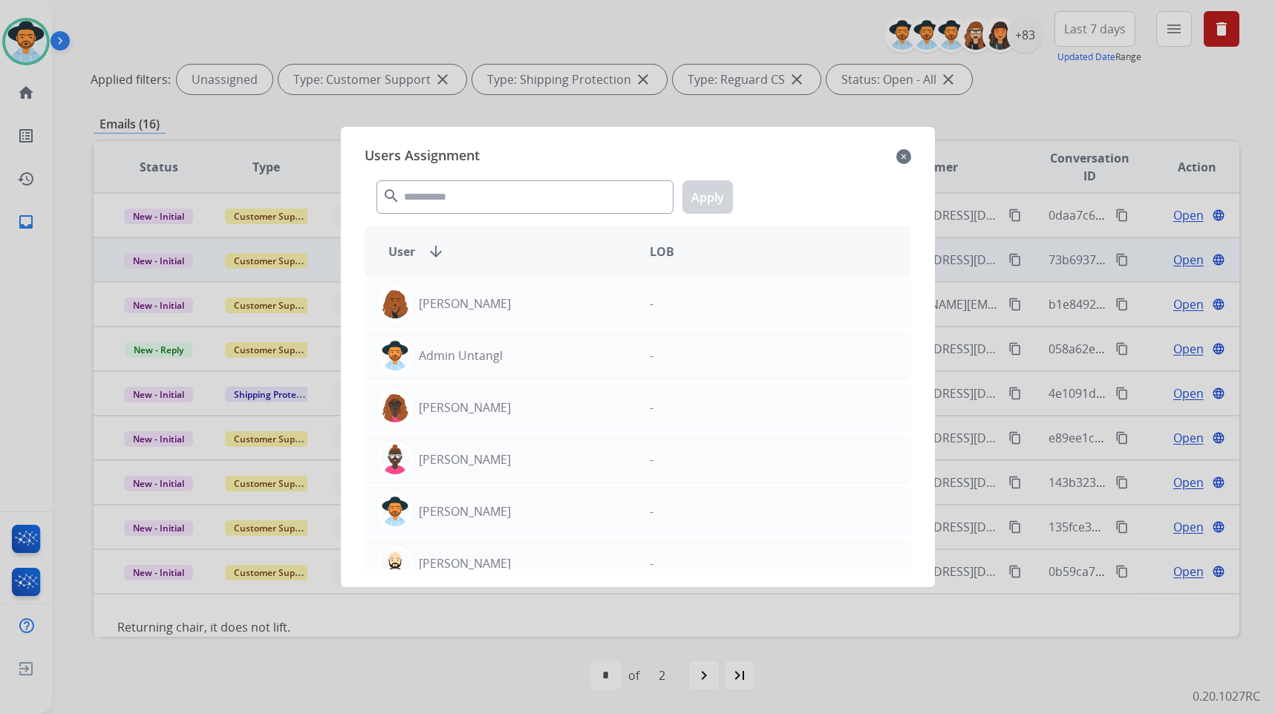
drag, startPoint x: 912, startPoint y: 154, endPoint x: 814, endPoint y: 277, distance: 157.5
click at [911, 154] on div "Users Assignment close search Apply User arrow_downward LOB [PERSON_NAME] - Adm…" at bounding box center [638, 357] width 570 height 437
click at [907, 156] on mat-icon "close" at bounding box center [903, 157] width 15 height 18
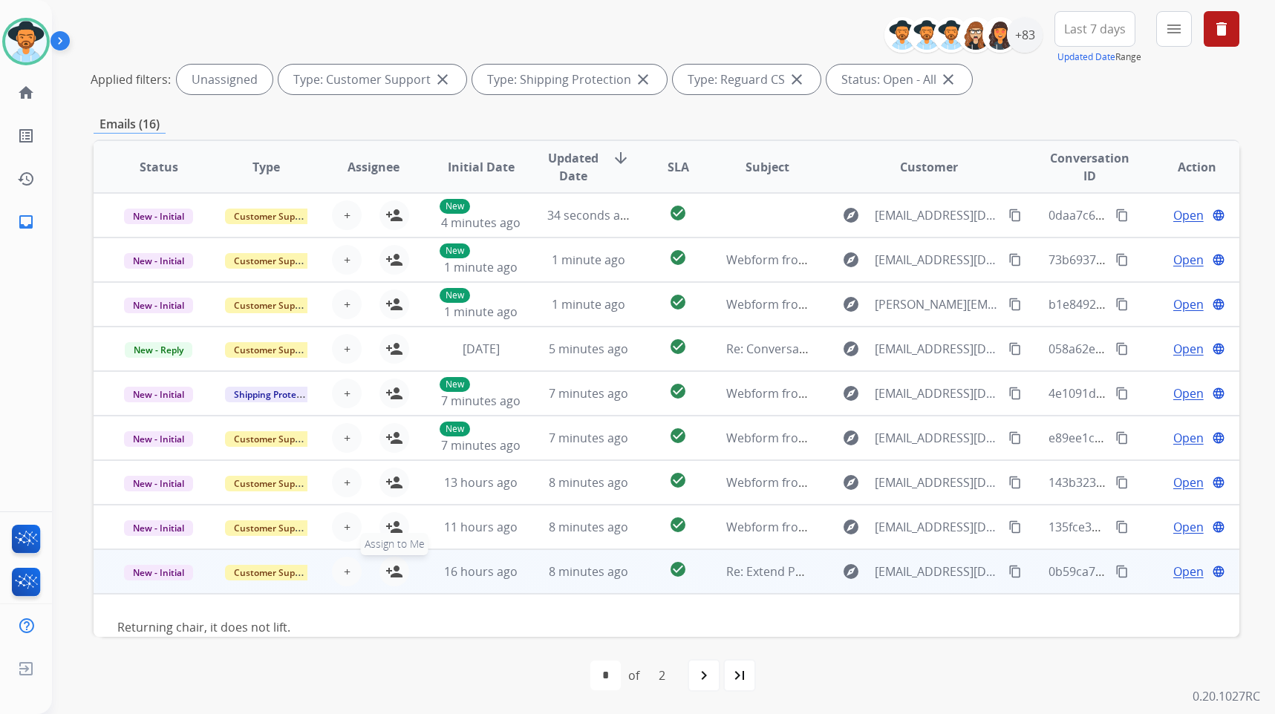
click at [385, 576] on mat-icon "person_add" at bounding box center [394, 572] width 18 height 18
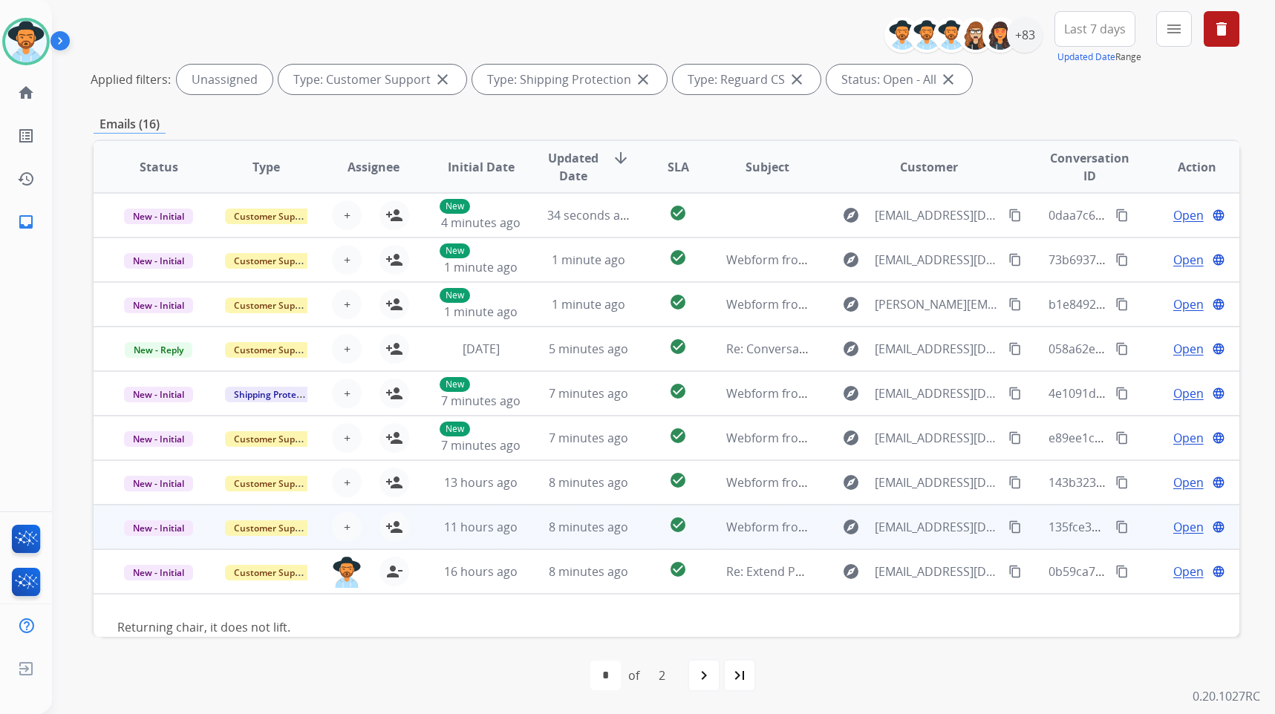
click at [1132, 524] on td "Open language" at bounding box center [1186, 527] width 108 height 45
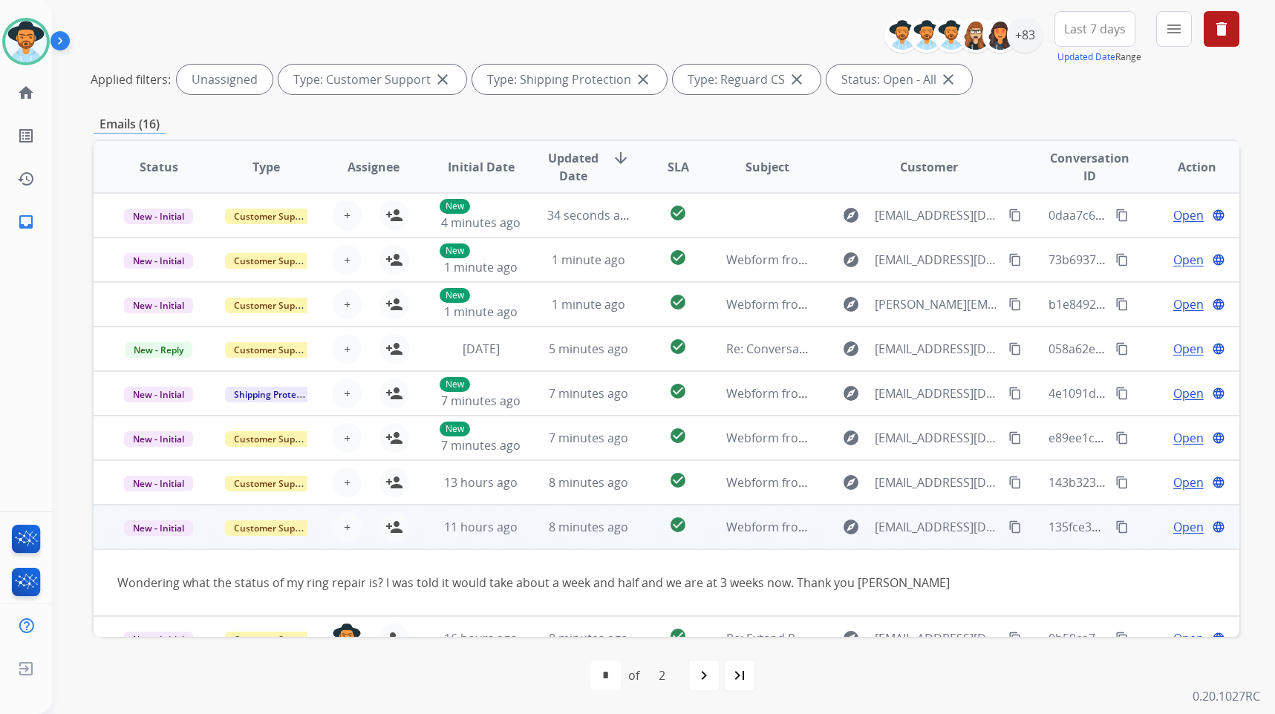
scroll to position [68, 0]
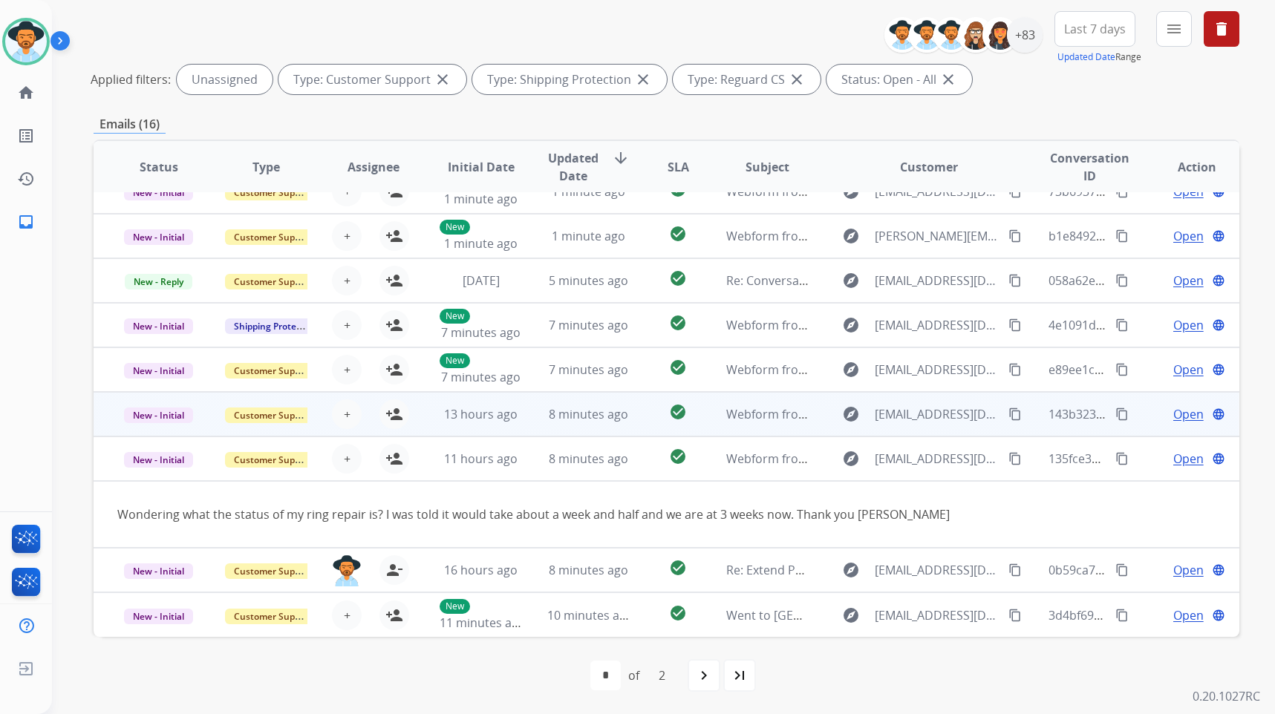
click at [1132, 417] on td "Open language" at bounding box center [1186, 414] width 108 height 45
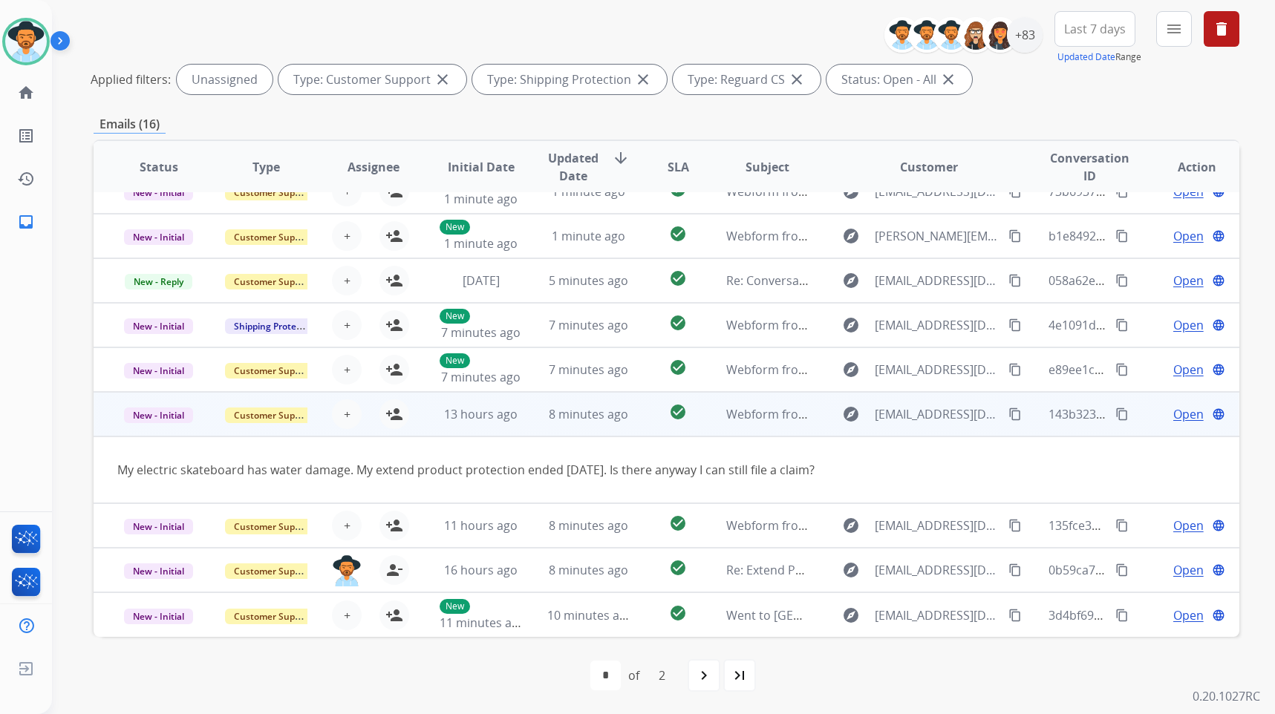
scroll to position [0, 0]
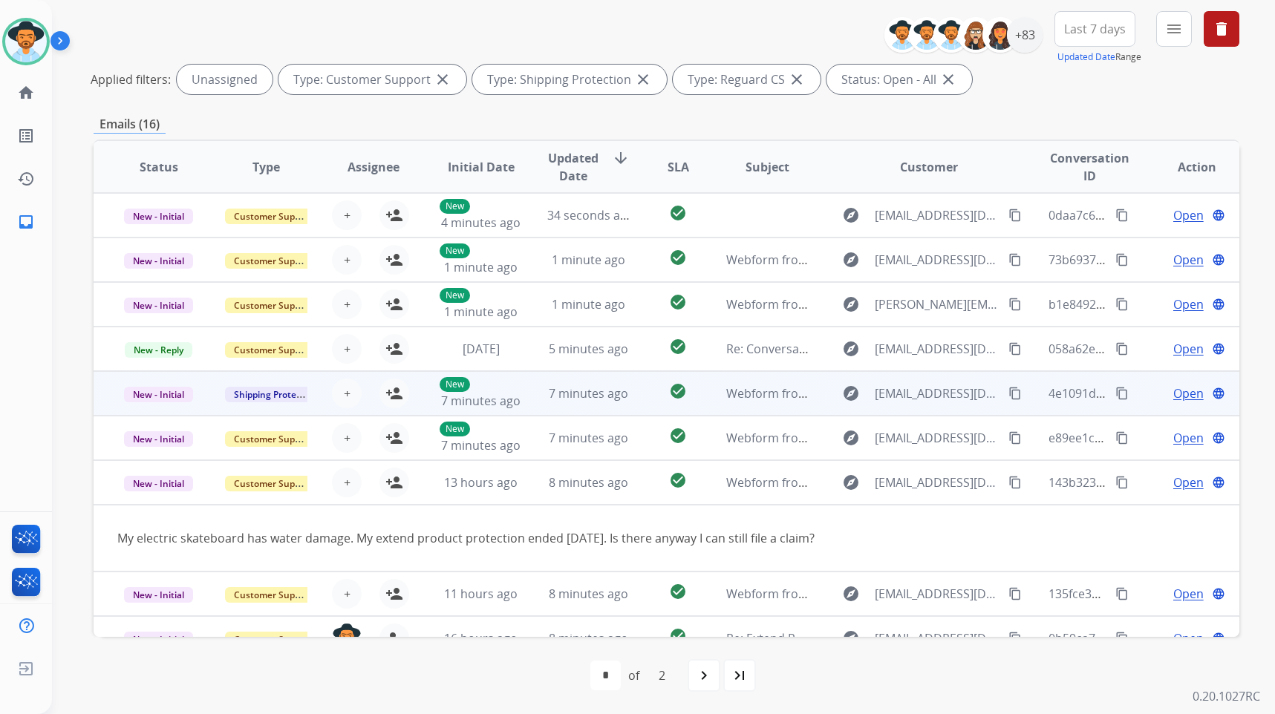
click at [1156, 394] on div "Open language" at bounding box center [1197, 394] width 83 height 18
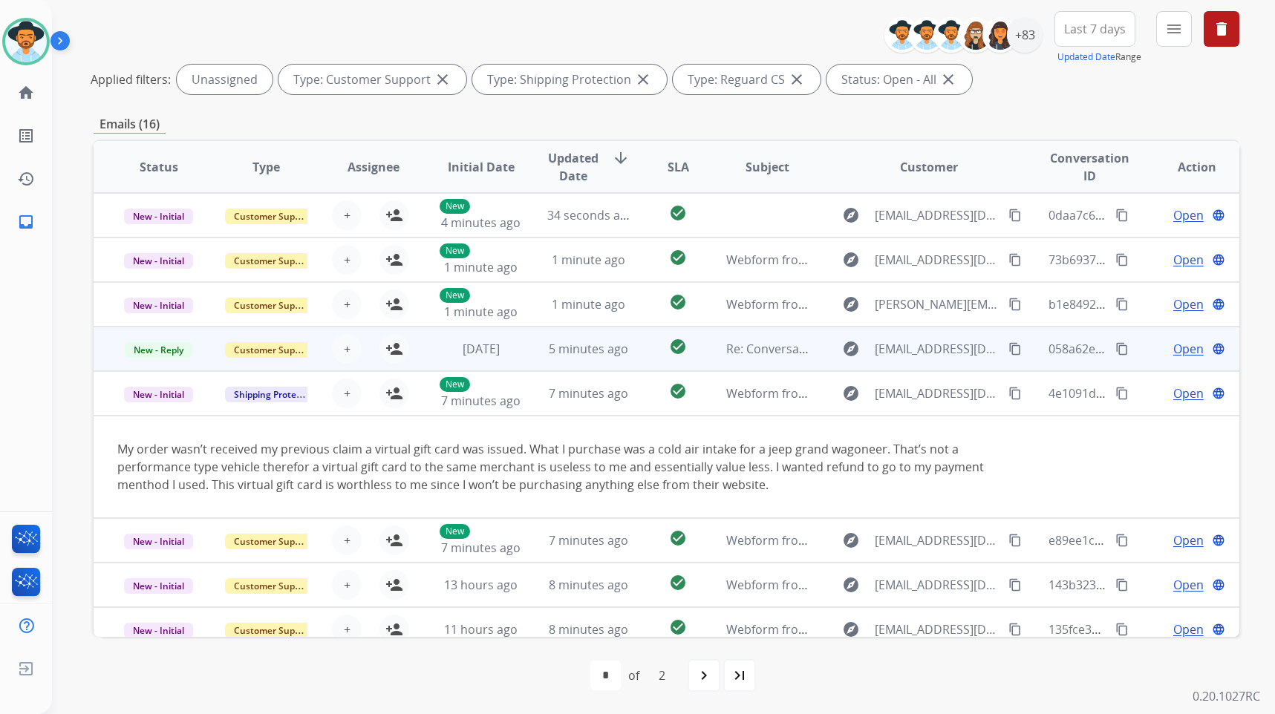
click at [1141, 348] on td "Open language" at bounding box center [1186, 349] width 108 height 45
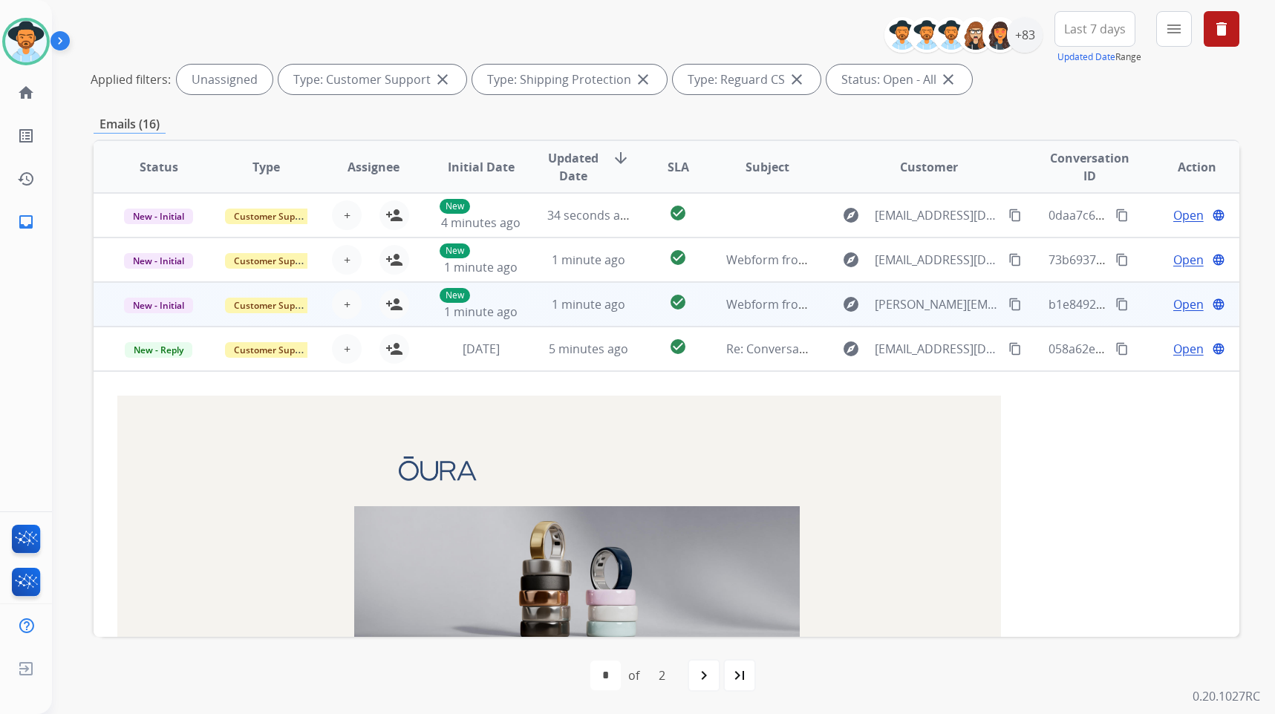
click at [1156, 308] on div "Open language" at bounding box center [1197, 305] width 83 height 18
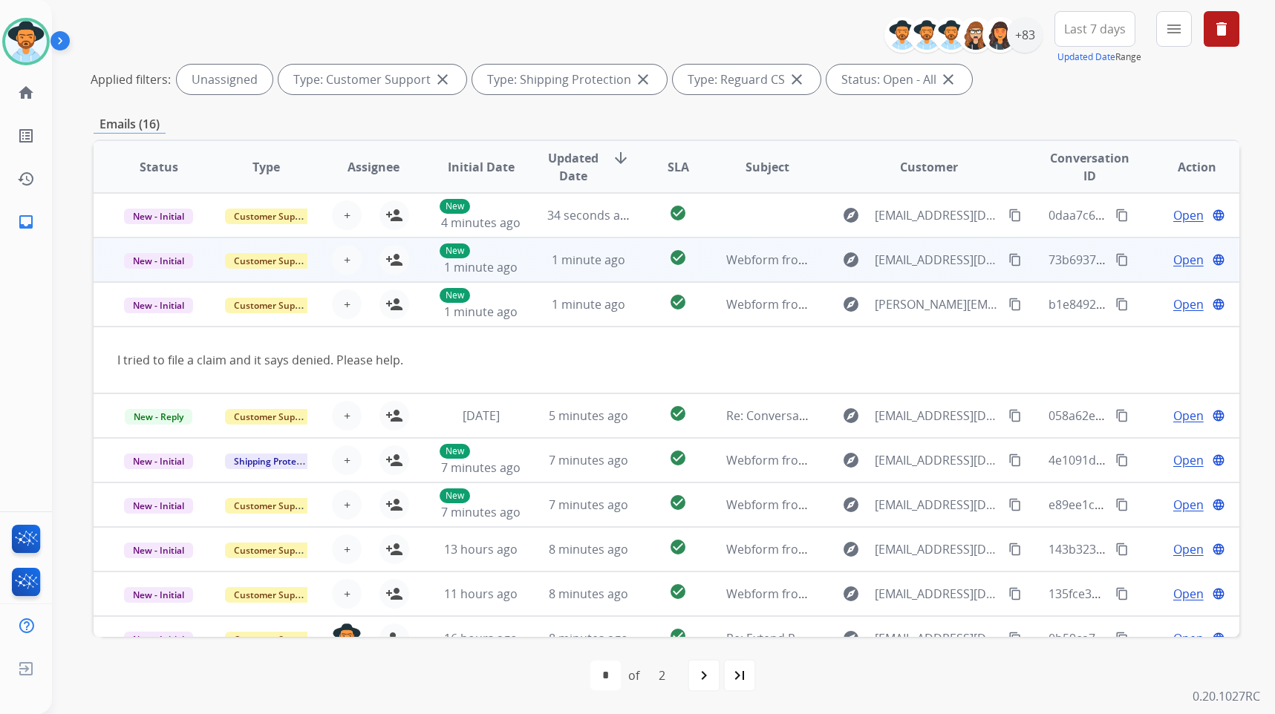
click at [1138, 261] on td "Open language" at bounding box center [1186, 260] width 108 height 45
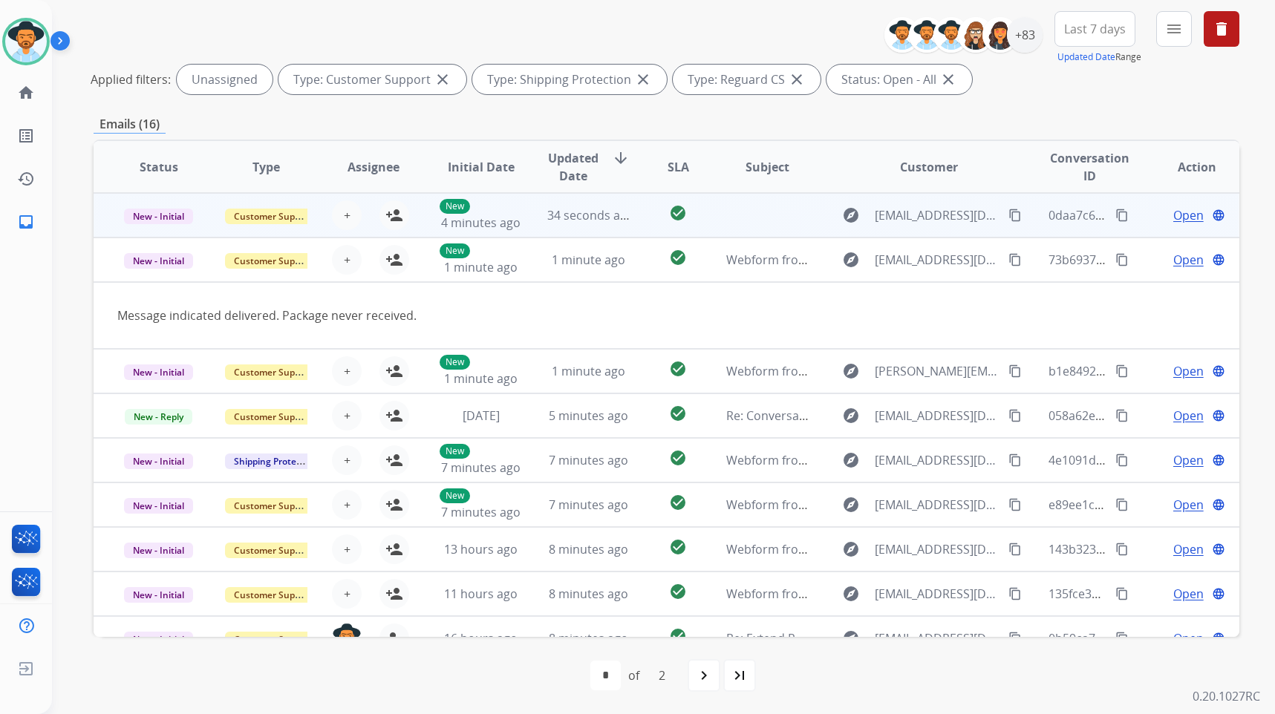
click at [1134, 221] on td "Open language" at bounding box center [1186, 215] width 108 height 45
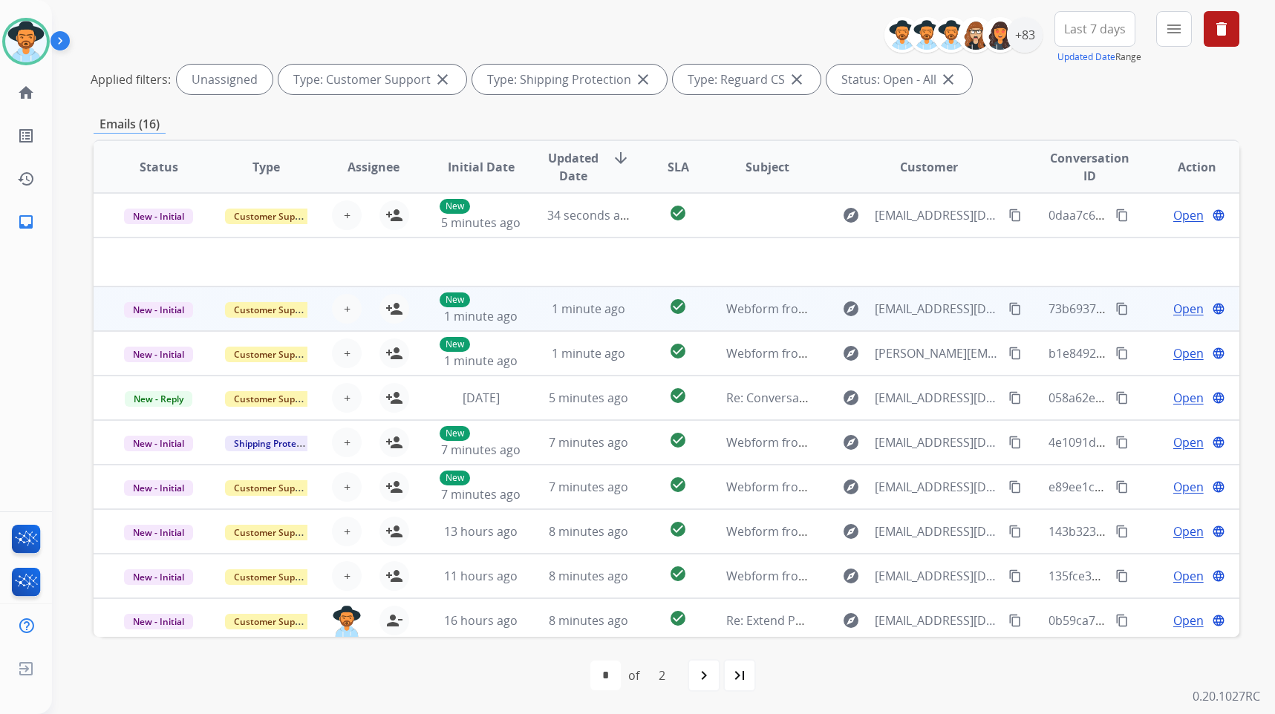
click at [1156, 305] on div "Open language" at bounding box center [1197, 309] width 83 height 18
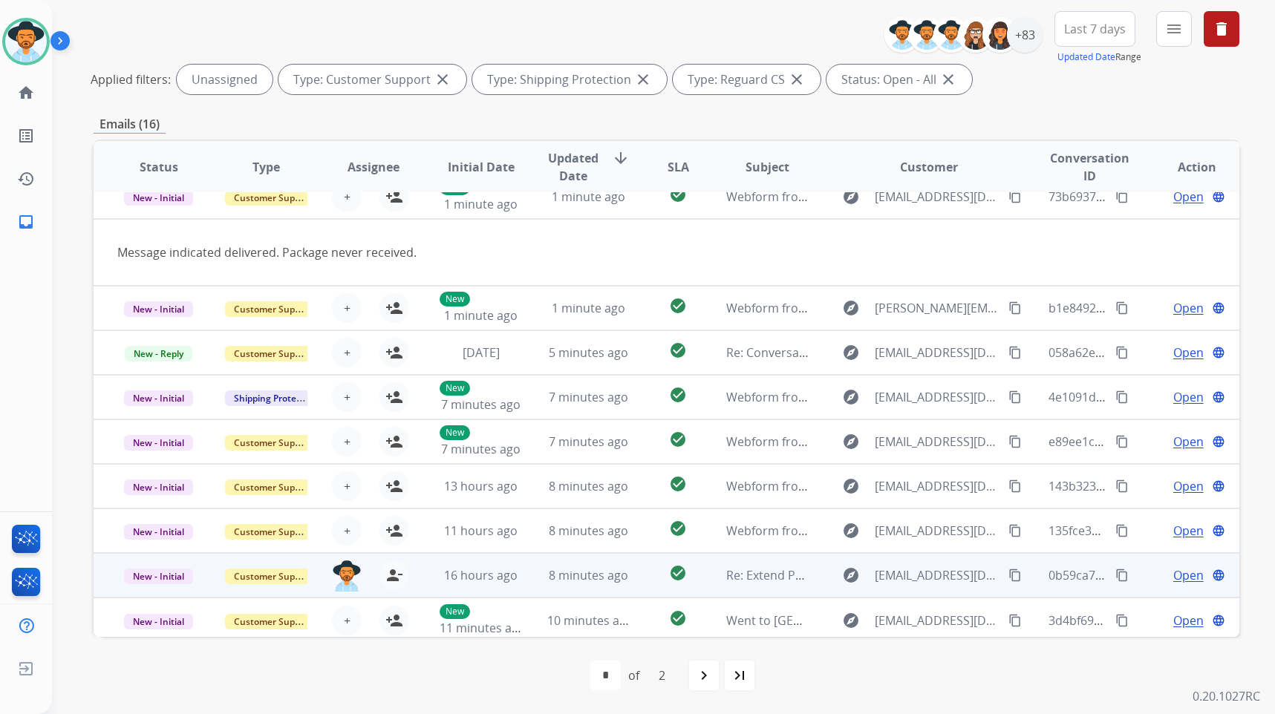
scroll to position [68, 0]
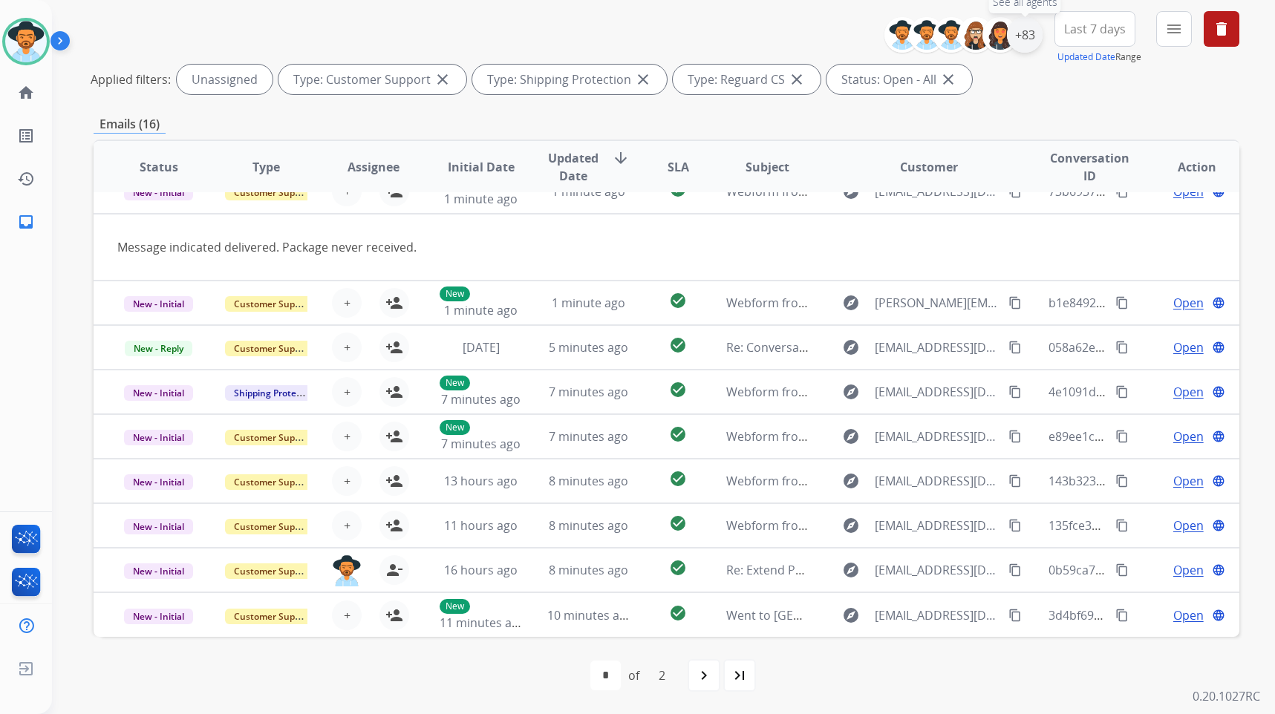
click at [1018, 47] on div "+83" at bounding box center [1025, 35] width 36 height 36
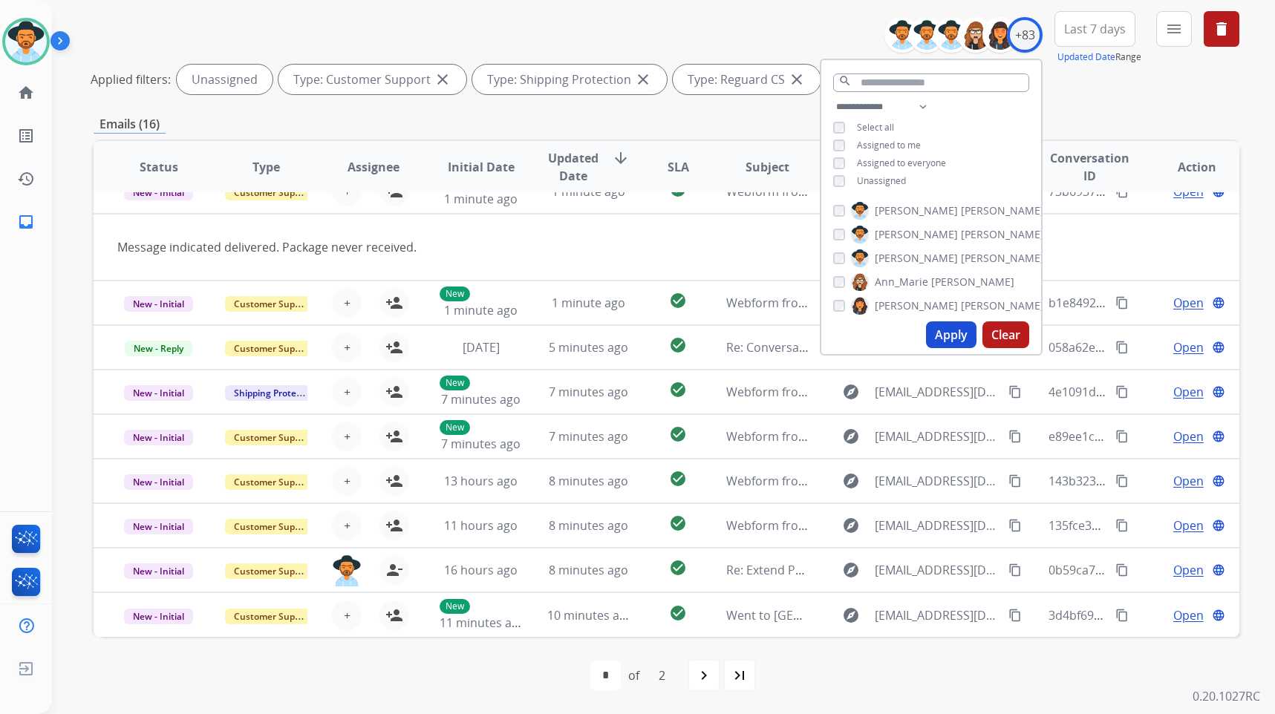
click at [874, 180] on span "Unassigned" at bounding box center [881, 181] width 49 height 13
click at [887, 258] on span "[PERSON_NAME]" at bounding box center [916, 258] width 83 height 15
click at [929, 336] on button "Apply" at bounding box center [951, 335] width 51 height 27
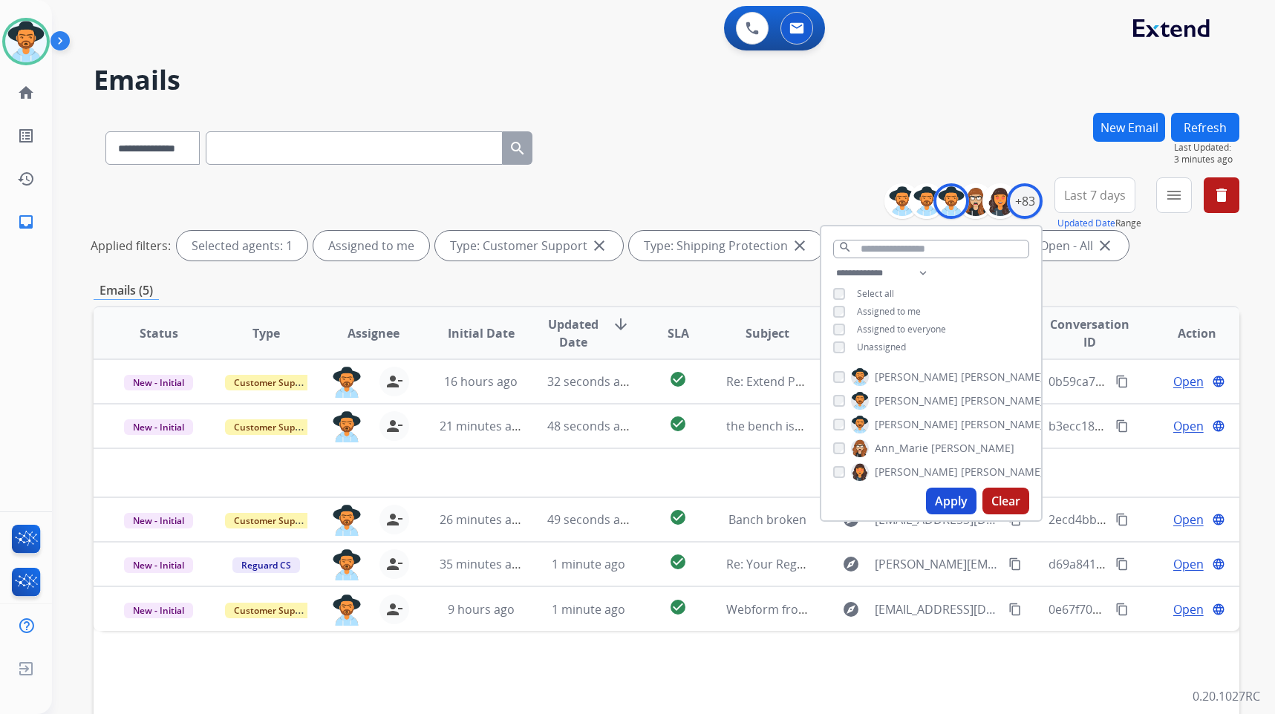
scroll to position [149, 0]
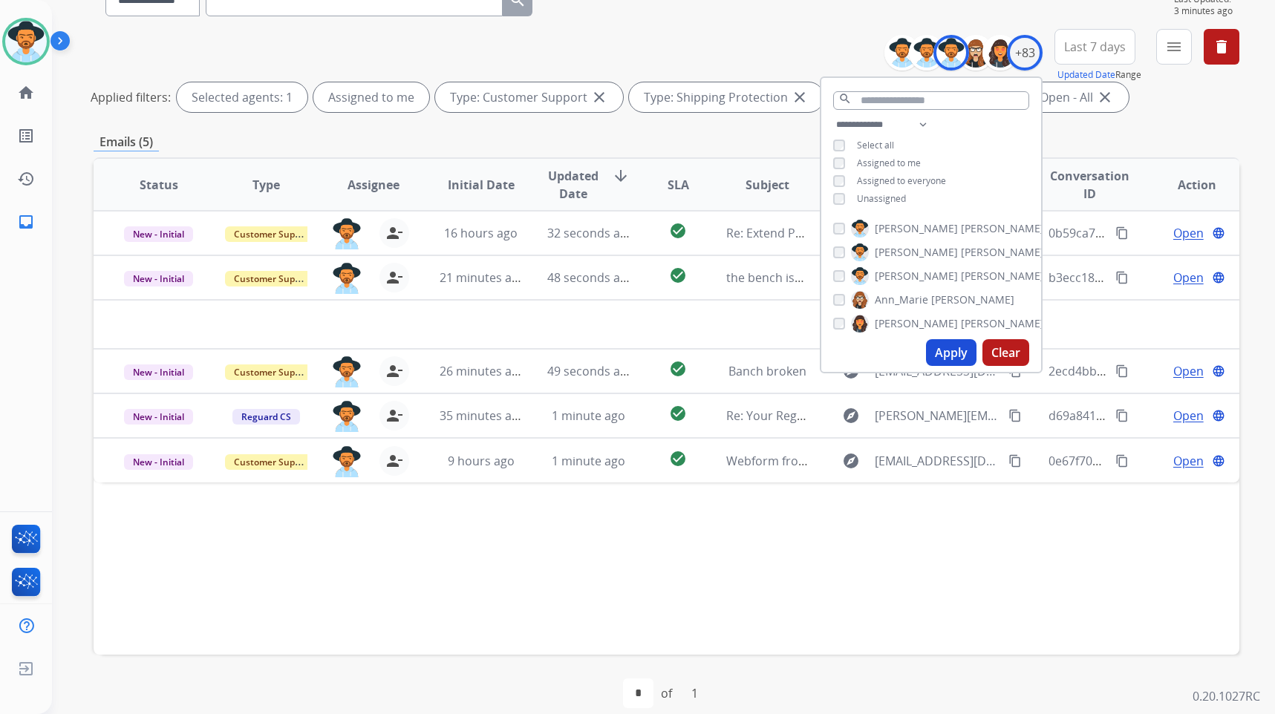
click at [701, 601] on div "Status Type Assignee Initial Date Updated Date arrow_downward SLA Subject Custo…" at bounding box center [667, 406] width 1146 height 498
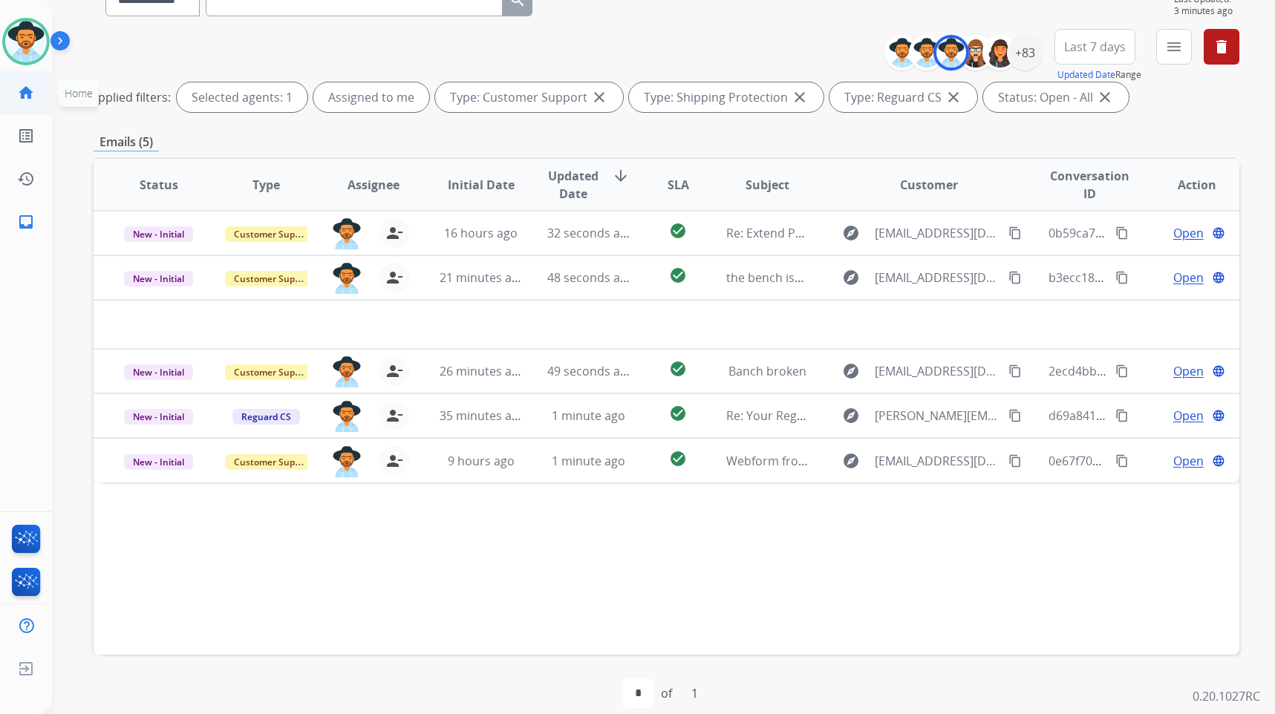
click at [25, 84] on mat-icon "home" at bounding box center [26, 93] width 18 height 18
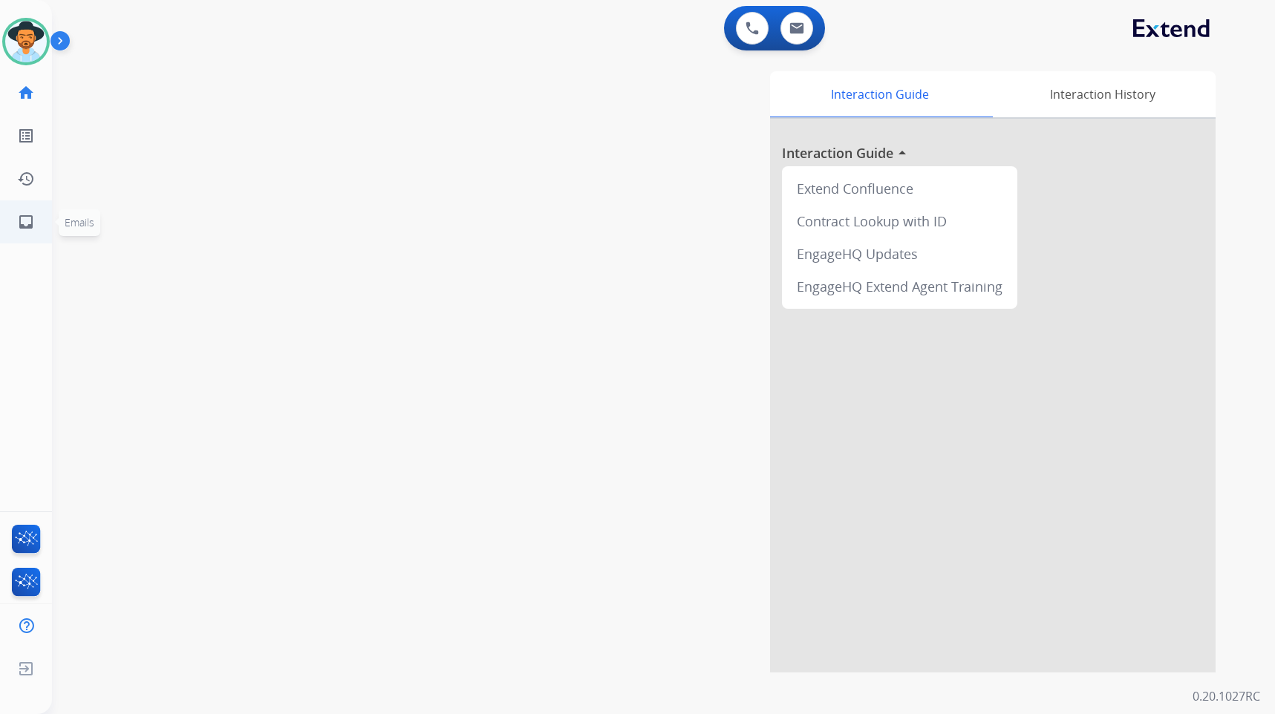
click at [33, 232] on link "inbox Emails" at bounding box center [26, 222] width 42 height 42
select select "**********"
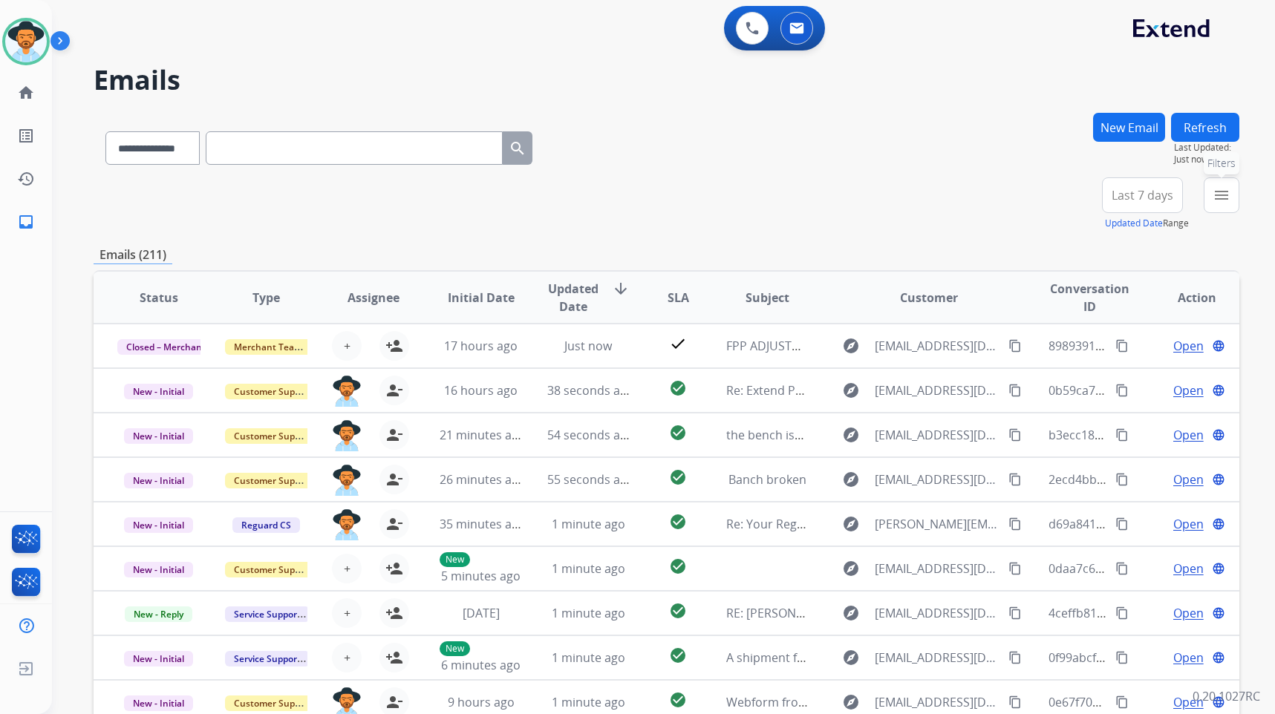
click at [1214, 201] on mat-icon "menu" at bounding box center [1222, 195] width 18 height 18
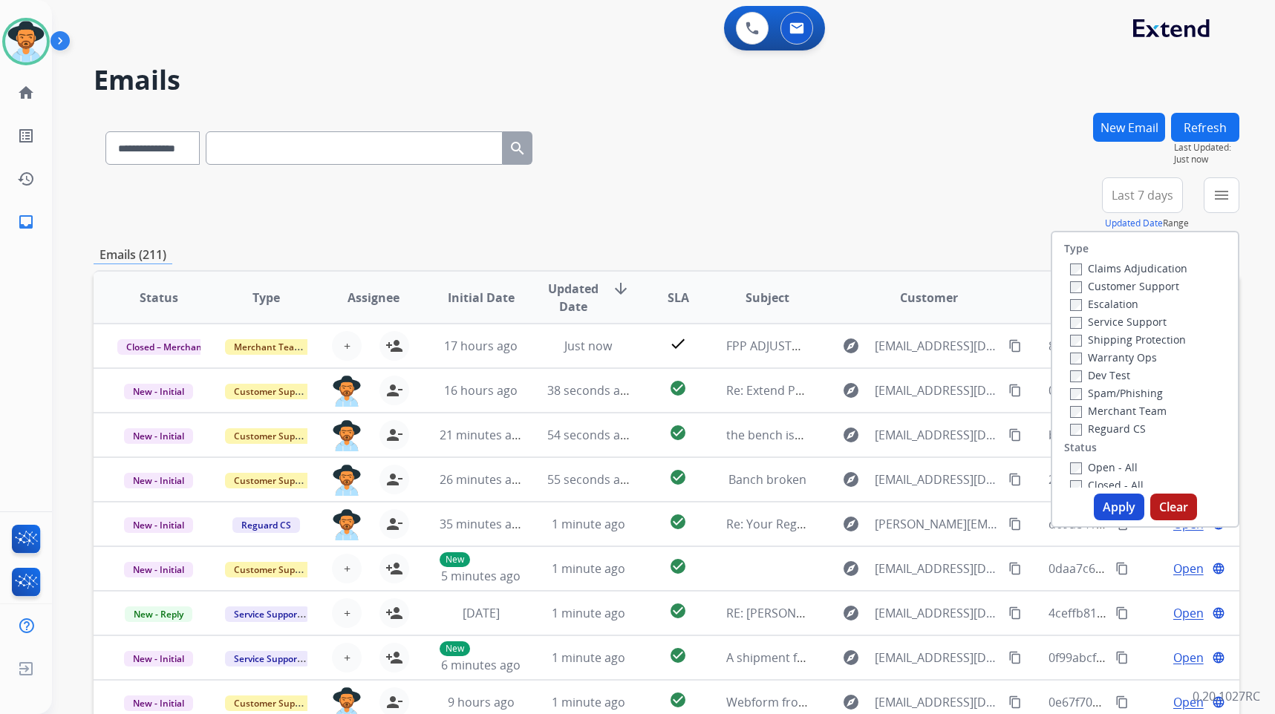
click at [1127, 285] on label "Customer Support" at bounding box center [1124, 286] width 109 height 14
click at [1115, 342] on label "Shipping Protection" at bounding box center [1128, 340] width 116 height 14
click at [1110, 430] on label "Reguard CS" at bounding box center [1108, 429] width 76 height 14
click at [1107, 472] on label "Open - All" at bounding box center [1104, 467] width 68 height 14
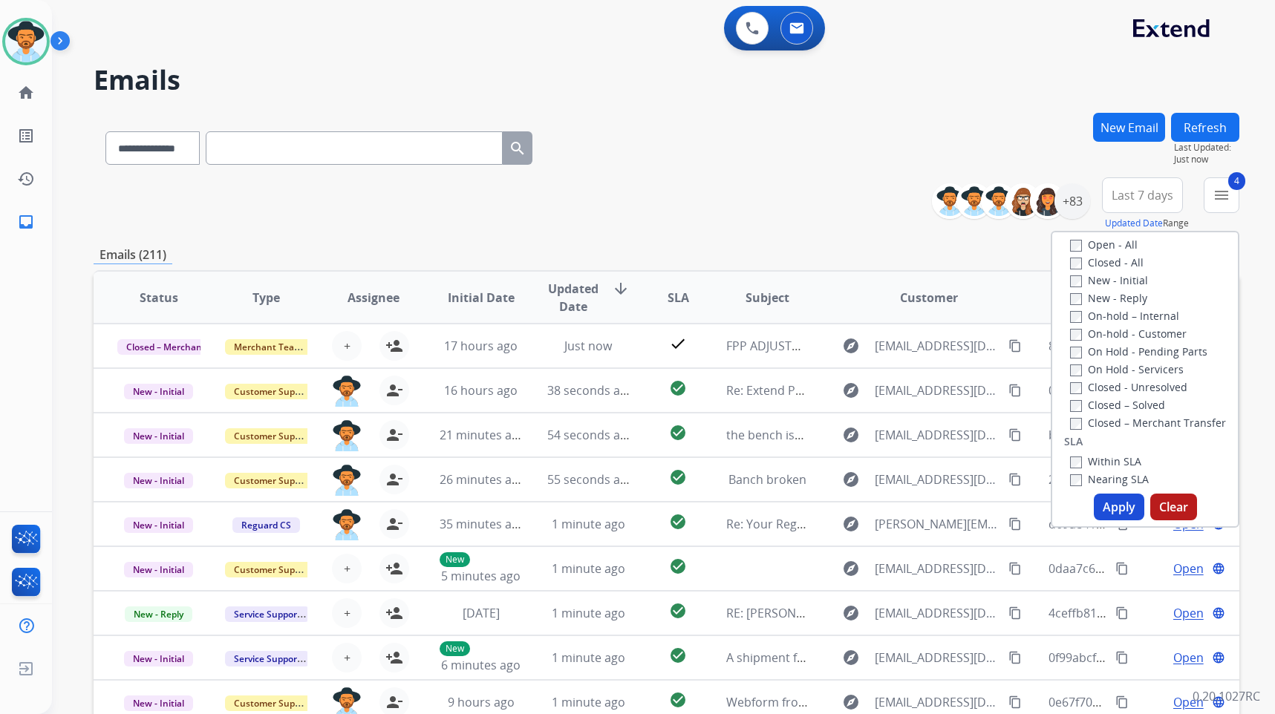
click at [1140, 368] on label "On Hold - Servicers" at bounding box center [1127, 369] width 114 height 14
click at [1142, 351] on label "On Hold - Pending Parts" at bounding box center [1138, 352] width 137 height 14
click at [1142, 333] on label "On-hold - Customer" at bounding box center [1128, 334] width 117 height 14
click at [1142, 318] on label "On-hold – Internal" at bounding box center [1124, 316] width 109 height 14
click at [1126, 298] on label "New - Reply" at bounding box center [1108, 298] width 77 height 14
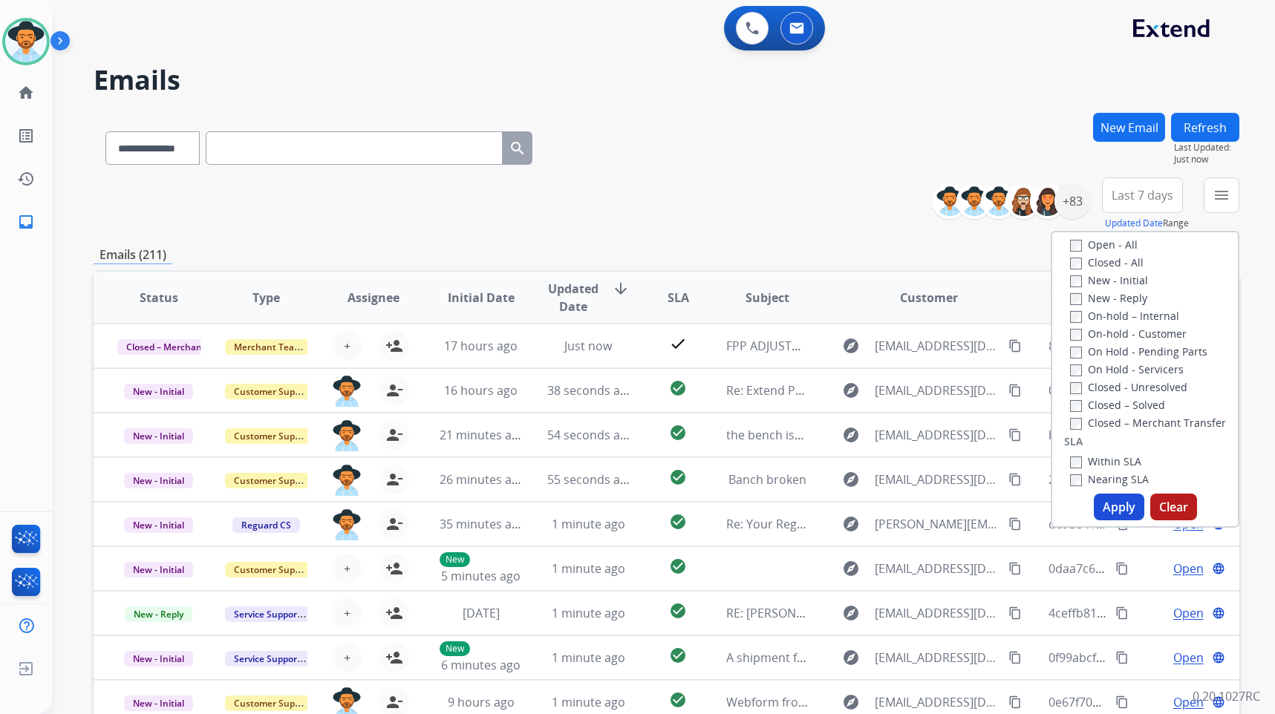
click at [1125, 283] on label "New - Initial" at bounding box center [1109, 280] width 78 height 14
click at [1108, 507] on button "Apply" at bounding box center [1119, 507] width 51 height 27
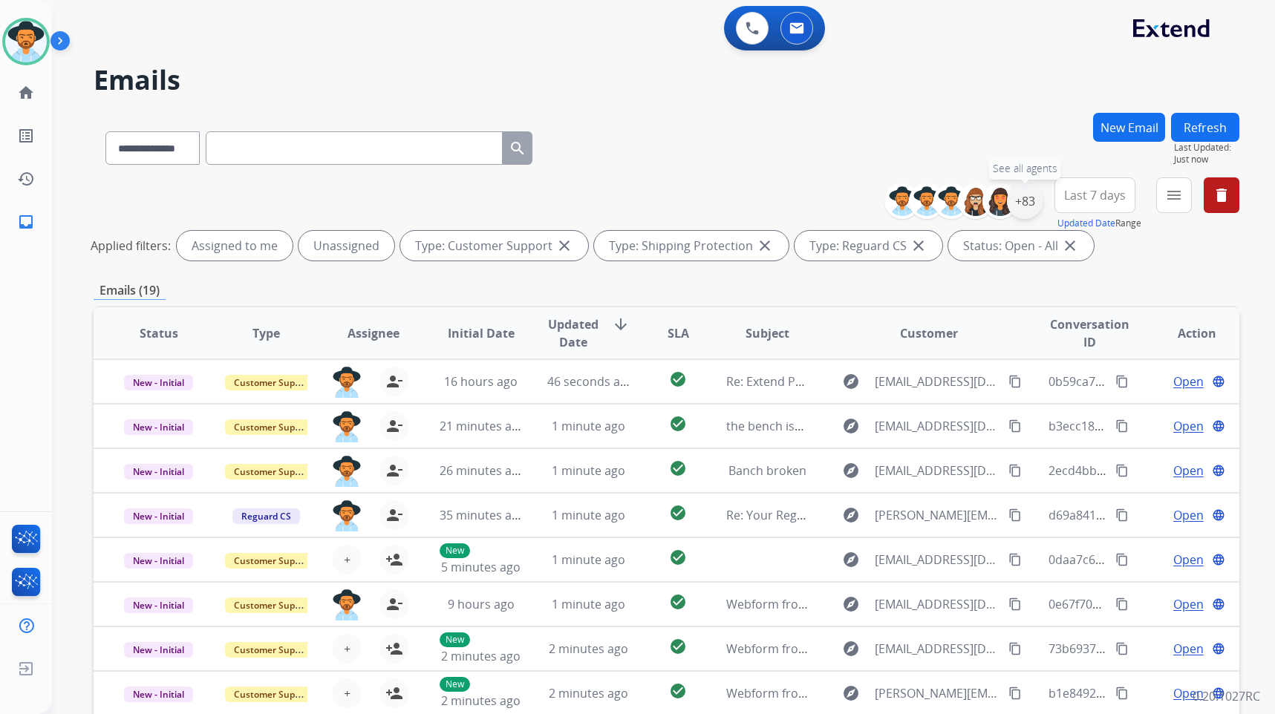
click at [1022, 201] on div "+83" at bounding box center [1025, 201] width 36 height 36
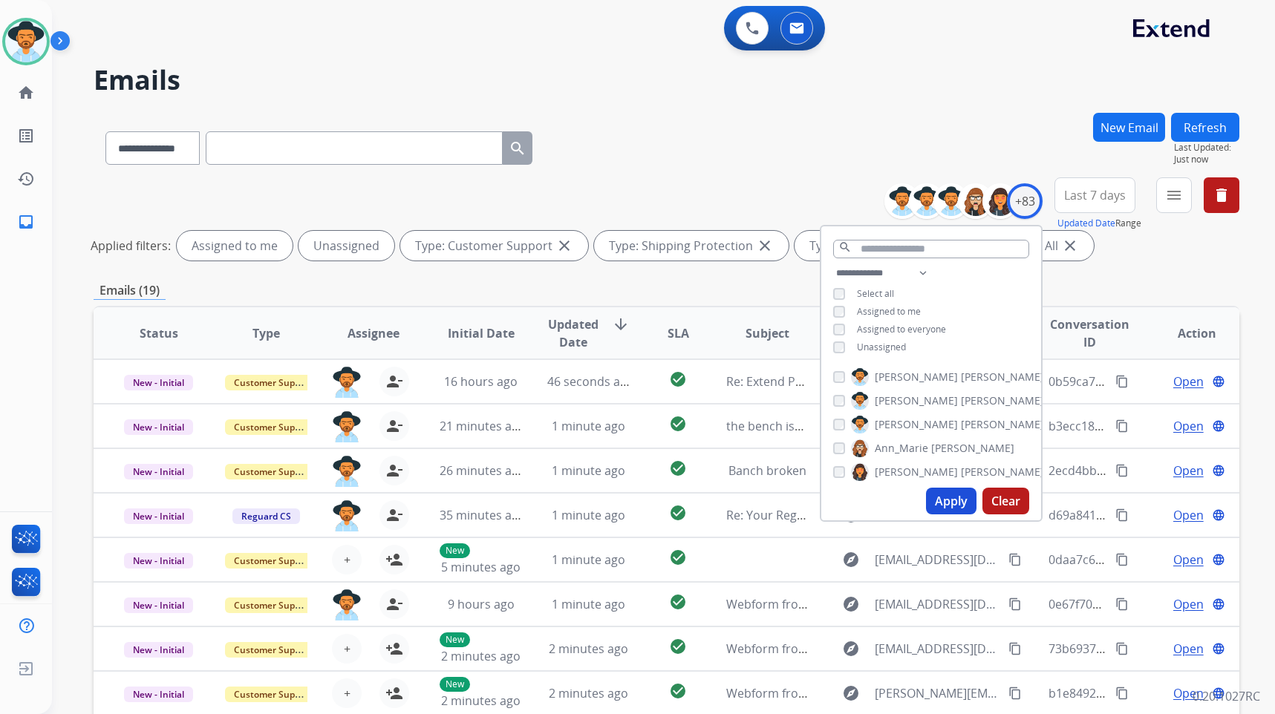
click at [893, 342] on span "Unassigned" at bounding box center [881, 347] width 49 height 13
click at [906, 425] on span "[PERSON_NAME]" at bounding box center [916, 424] width 83 height 15
click at [941, 501] on button "Apply" at bounding box center [951, 501] width 51 height 27
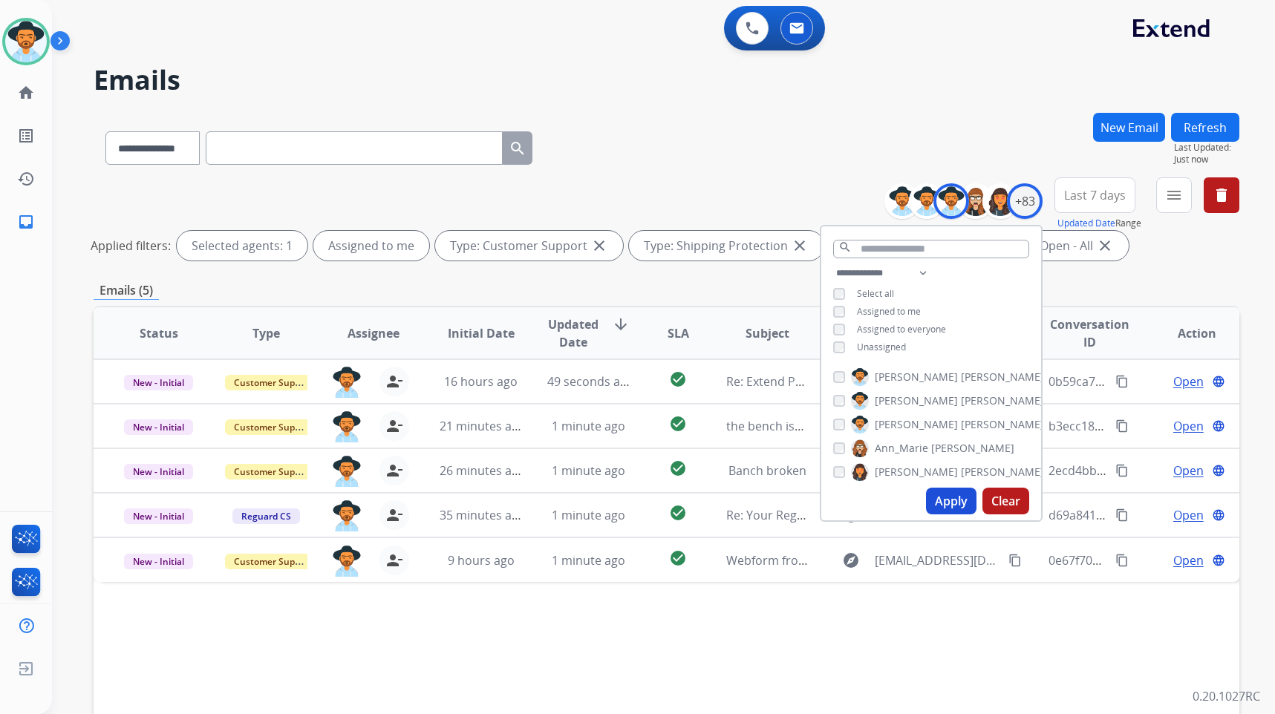
click at [1069, 593] on div "Status Type Assignee Initial Date Updated Date arrow_downward SLA Subject Custo…" at bounding box center [667, 555] width 1146 height 498
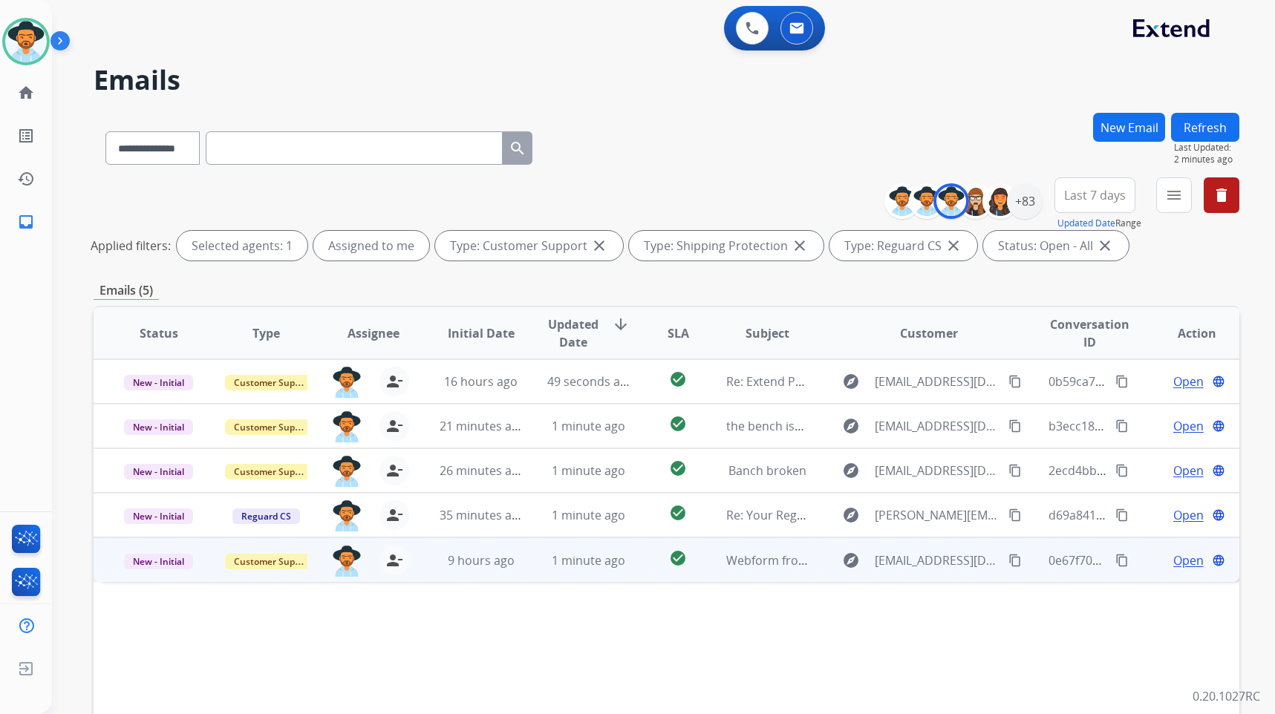
click at [1173, 560] on span "Open" at bounding box center [1188, 561] width 30 height 18
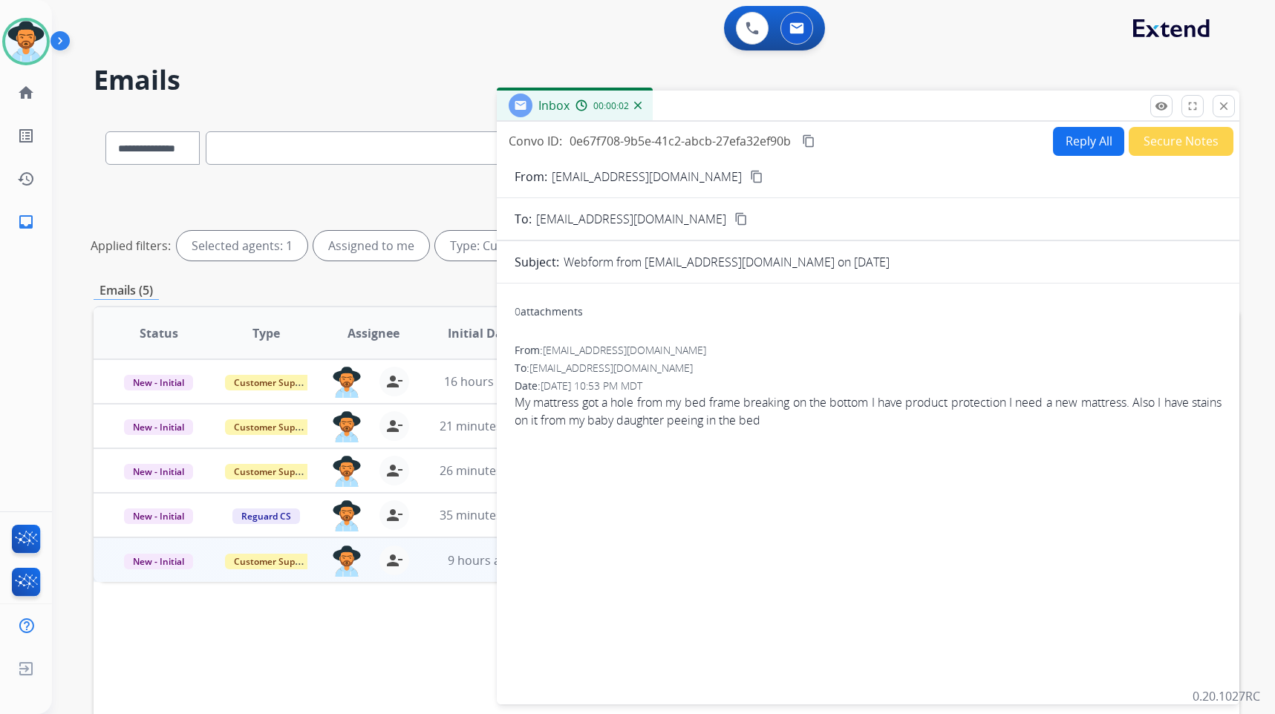
click at [750, 174] on mat-icon "content_copy" at bounding box center [756, 176] width 13 height 13
click at [1188, 145] on button "Secure Notes" at bounding box center [1181, 141] width 105 height 29
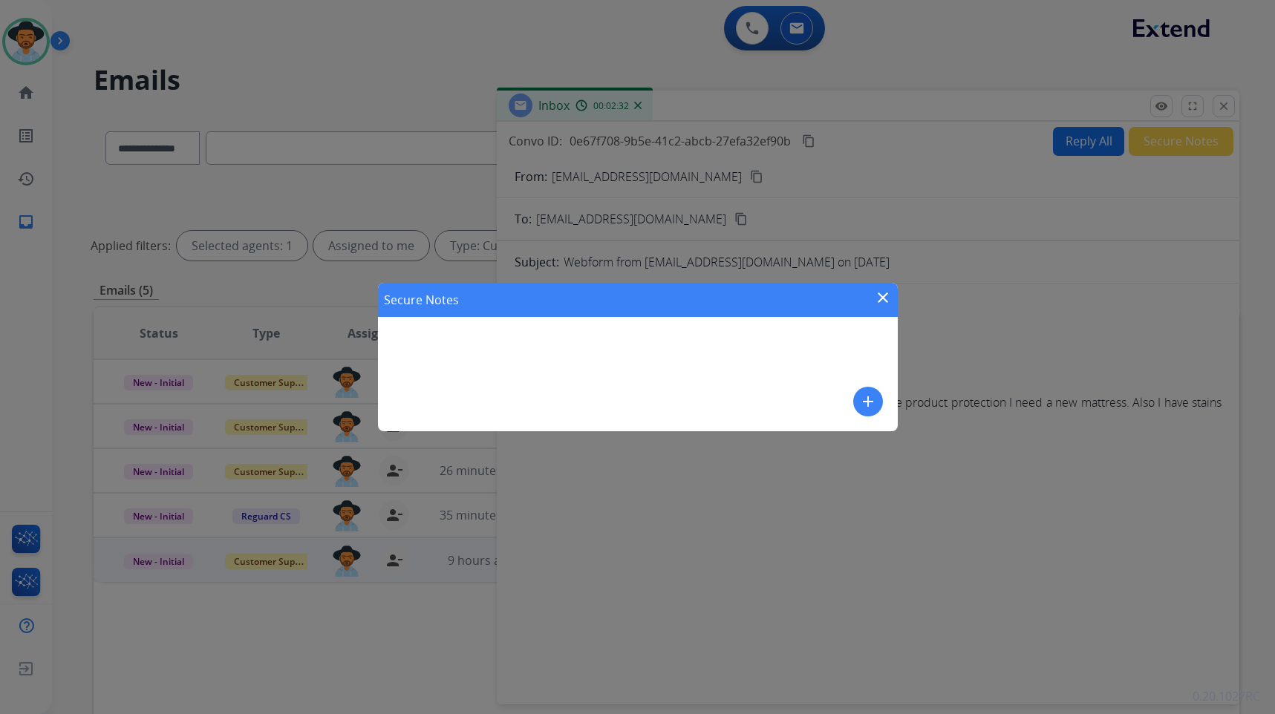
click at [873, 406] on mat-icon "add" at bounding box center [868, 402] width 18 height 18
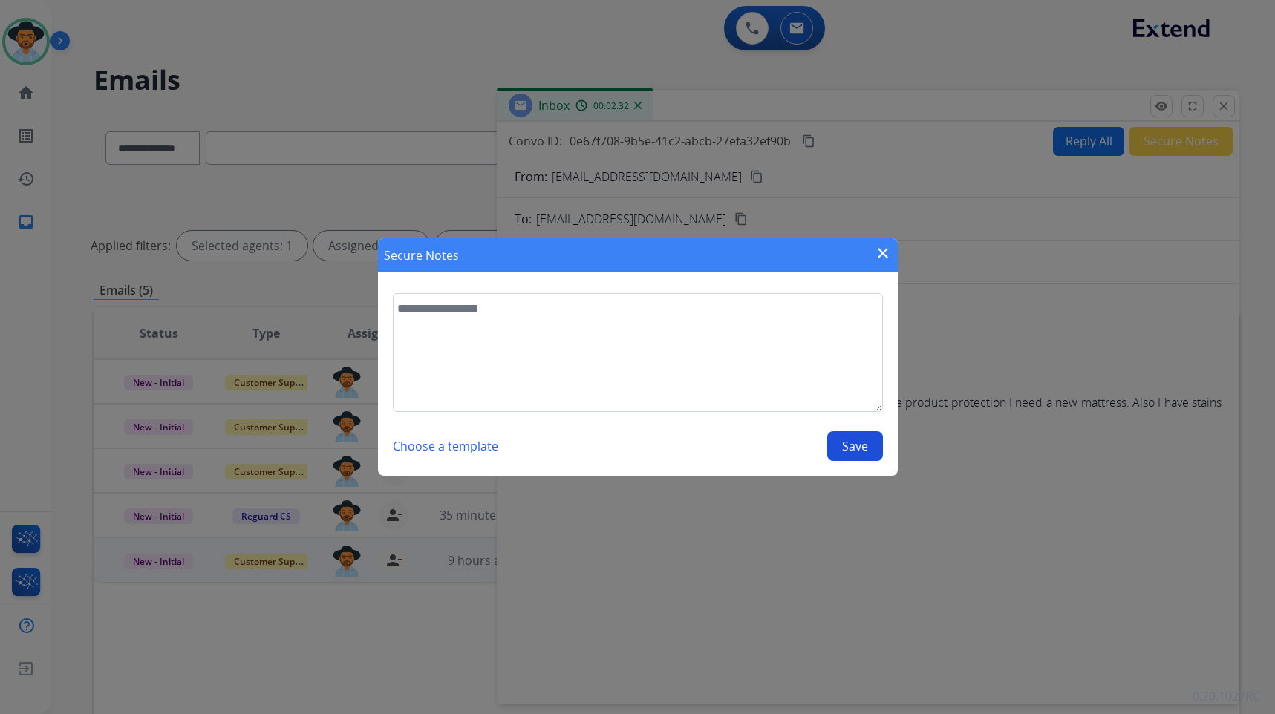
click at [852, 355] on textarea at bounding box center [638, 352] width 490 height 119
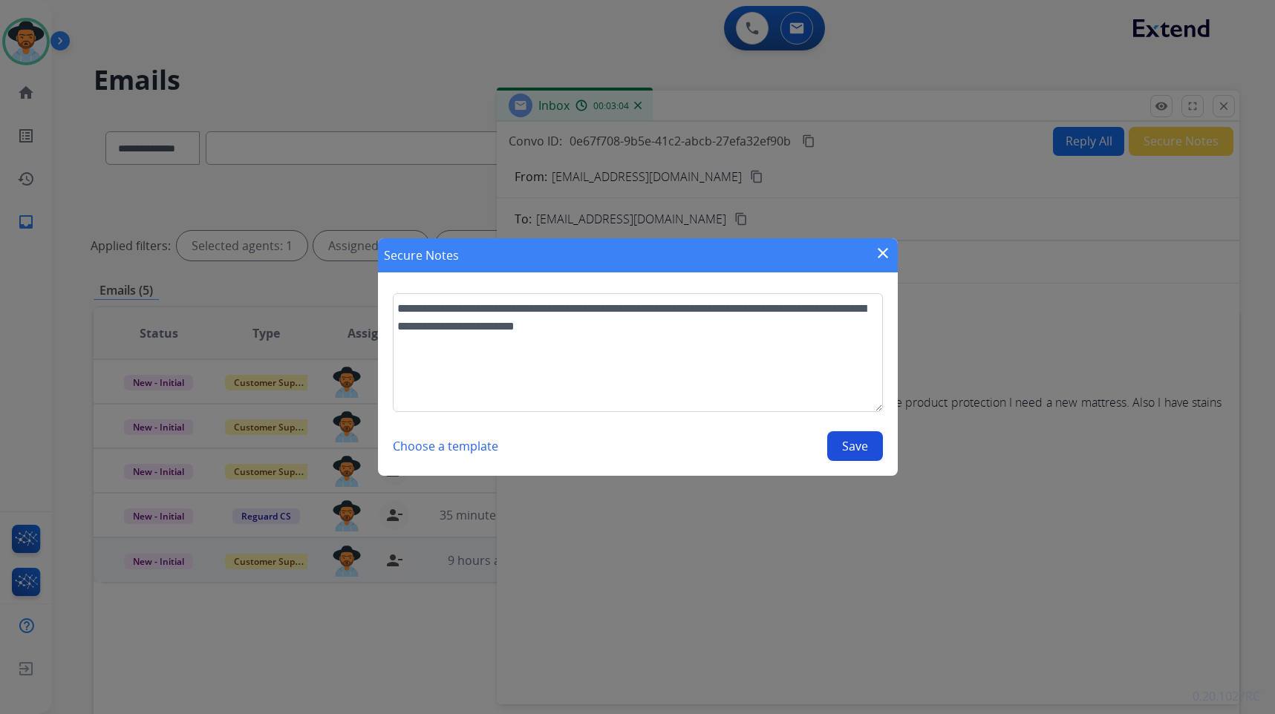
type textarea "**********"
click at [843, 449] on button "Save" at bounding box center [855, 447] width 56 height 30
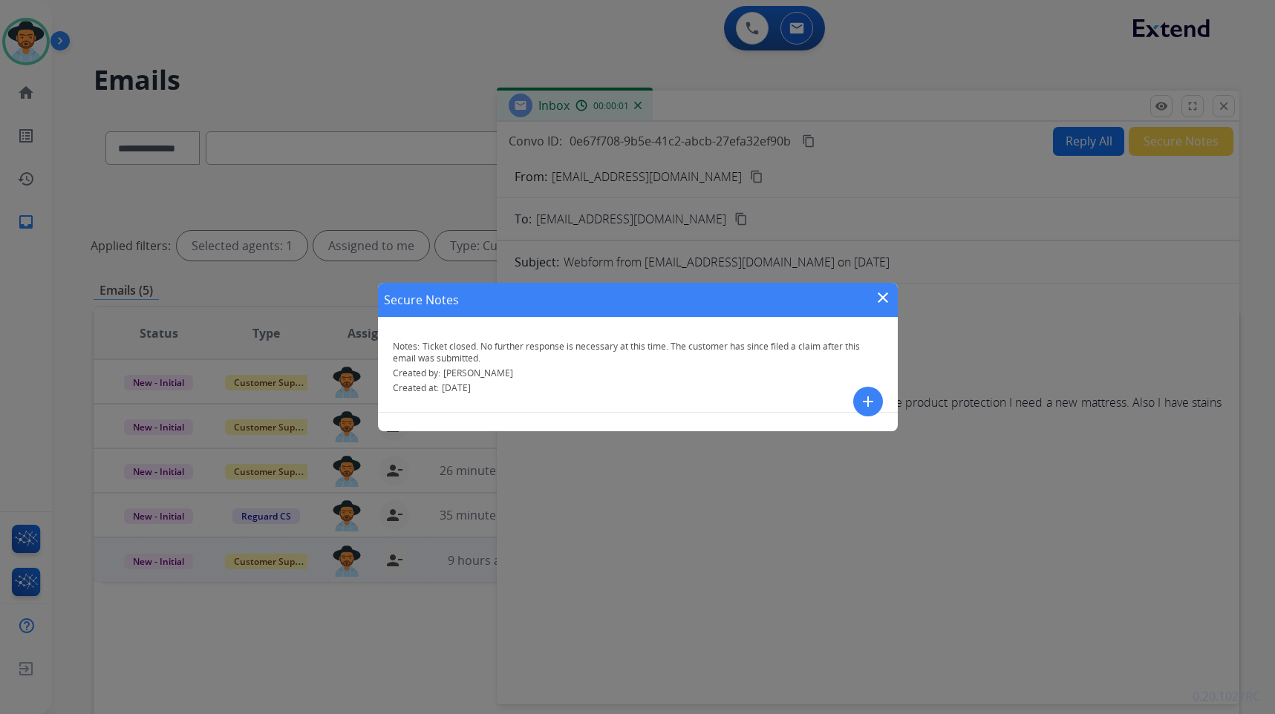
click at [886, 299] on mat-icon "close" at bounding box center [883, 298] width 18 height 18
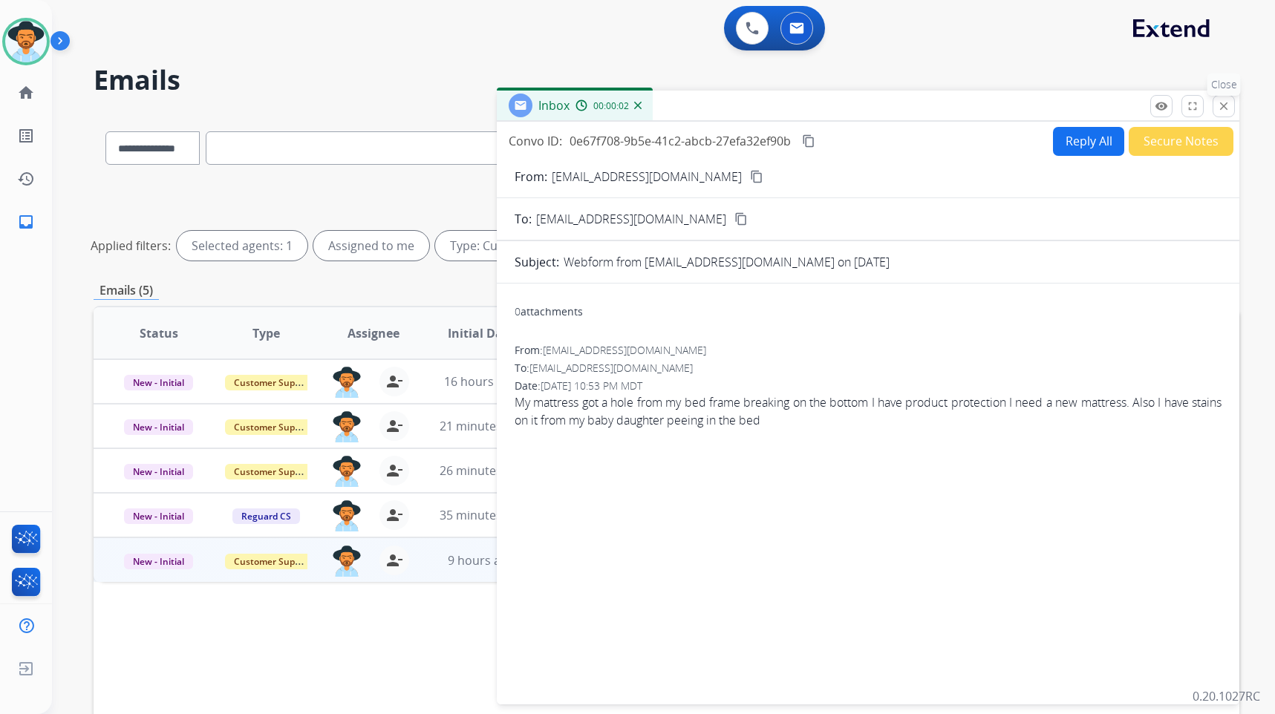
click at [1223, 104] on mat-icon "close" at bounding box center [1223, 106] width 13 height 13
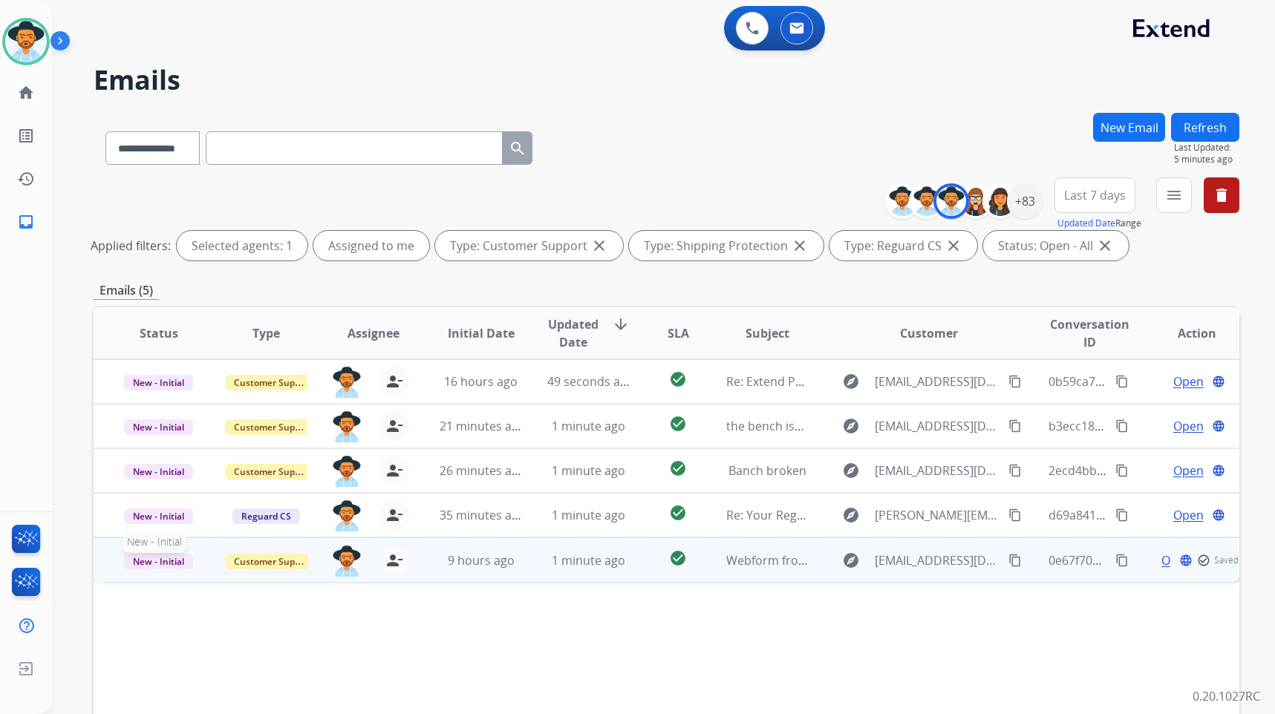
click at [179, 559] on span "New - Initial" at bounding box center [158, 562] width 69 height 16
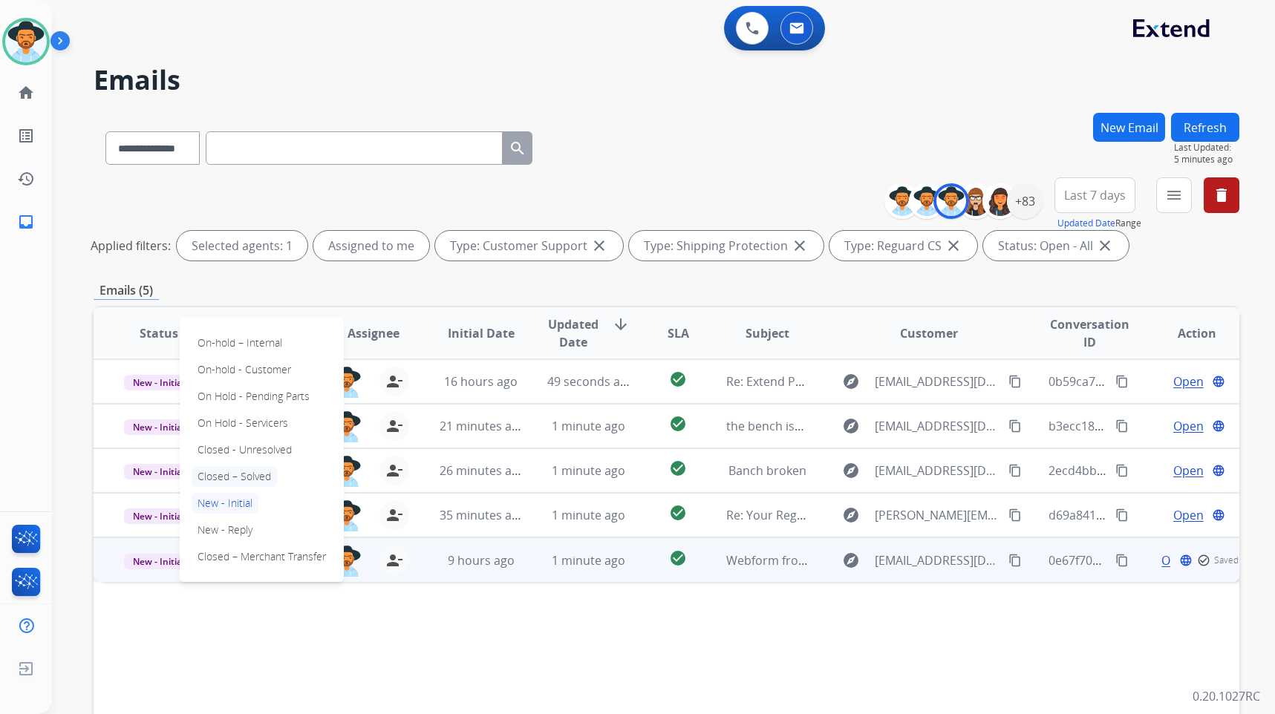
click at [235, 474] on p "Closed – Solved" at bounding box center [234, 476] width 85 height 21
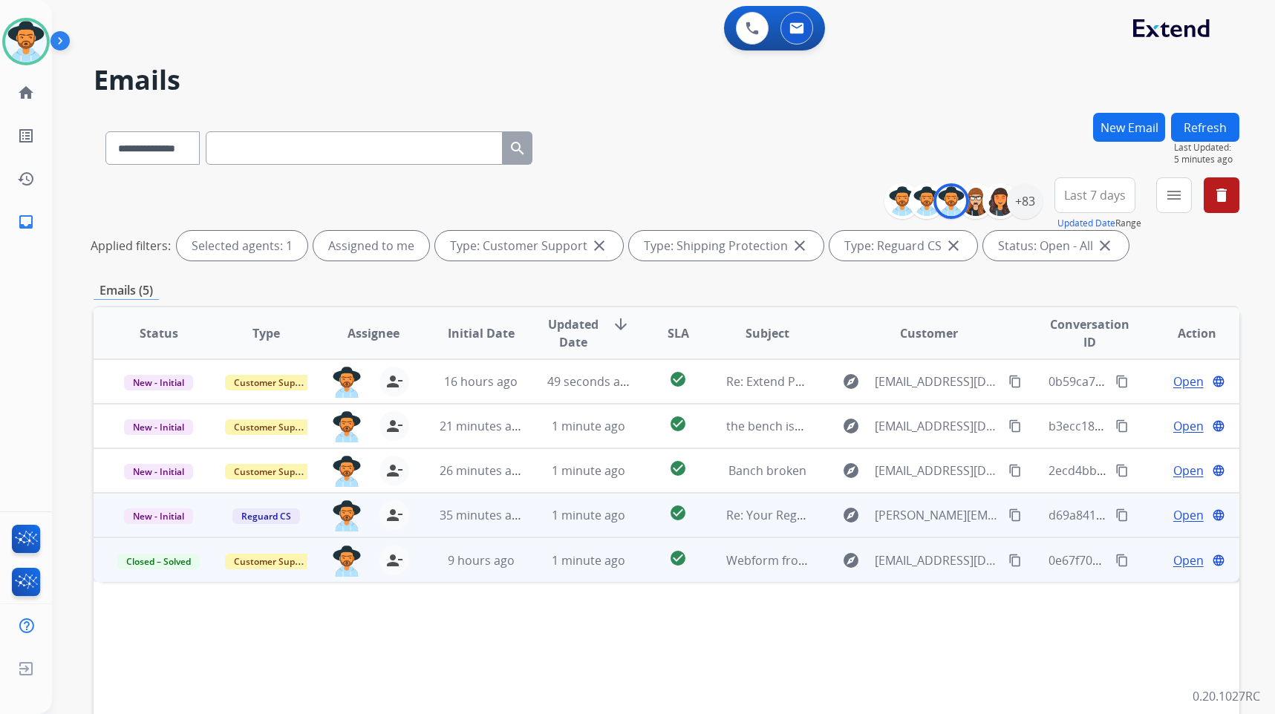
click at [1184, 521] on span "Open" at bounding box center [1188, 516] width 30 height 18
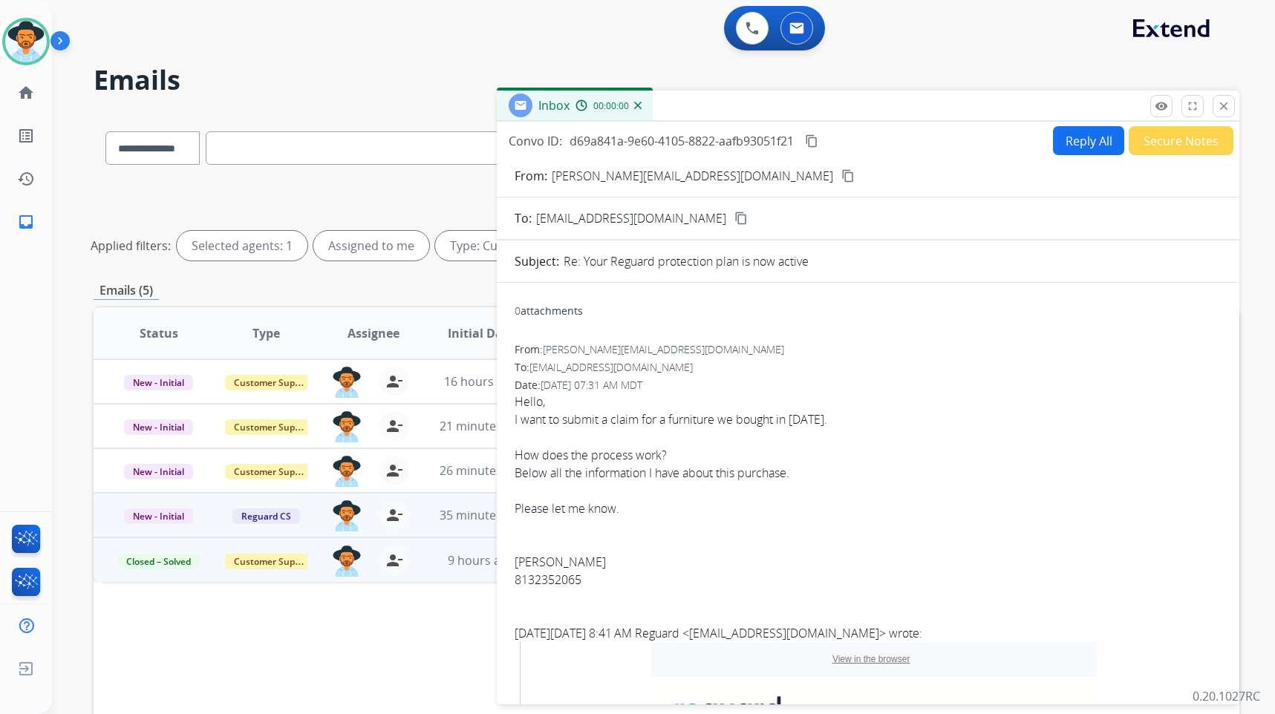
click at [841, 175] on mat-icon "content_copy" at bounding box center [847, 175] width 13 height 13
click at [663, 421] on div "I want to submit a claim for a furniture we bought in [DATE]." at bounding box center [868, 420] width 707 height 18
copy div "I want to submit a claim for a furniture we bought in [DATE]."
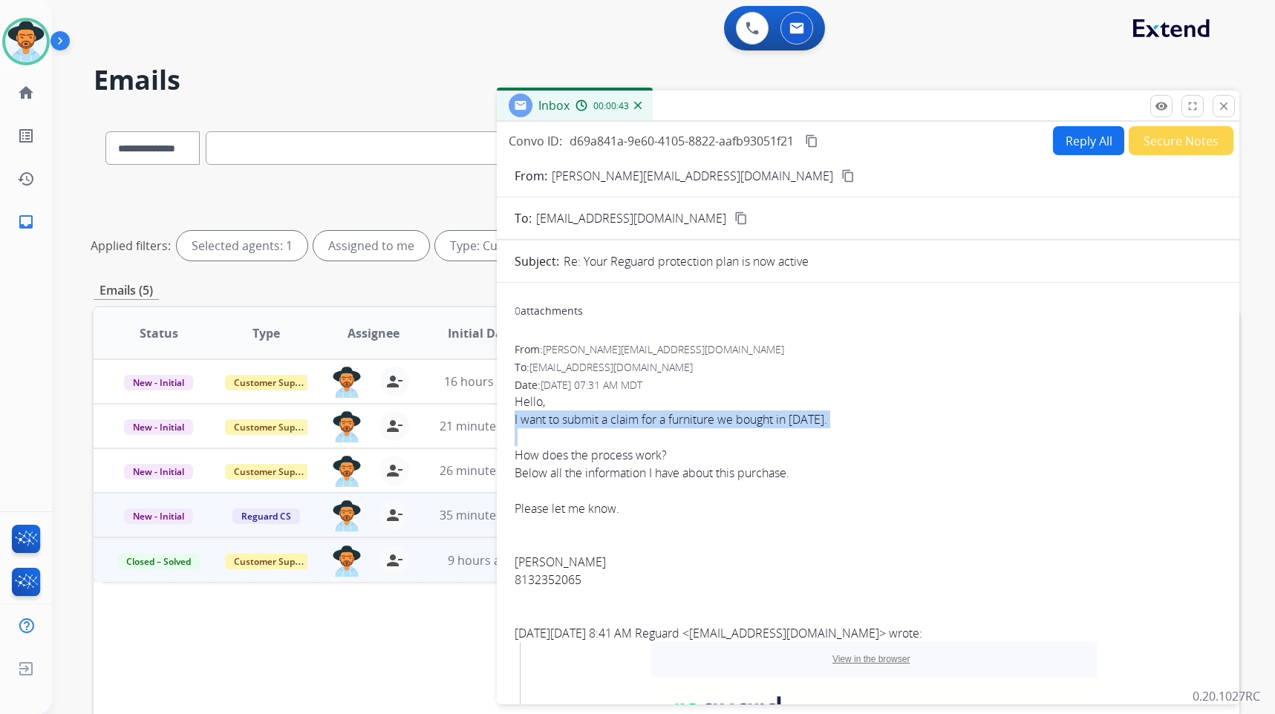
click at [818, 143] on mat-icon "content_copy" at bounding box center [811, 140] width 13 height 13
click at [1053, 143] on button "Reply All" at bounding box center [1088, 140] width 71 height 29
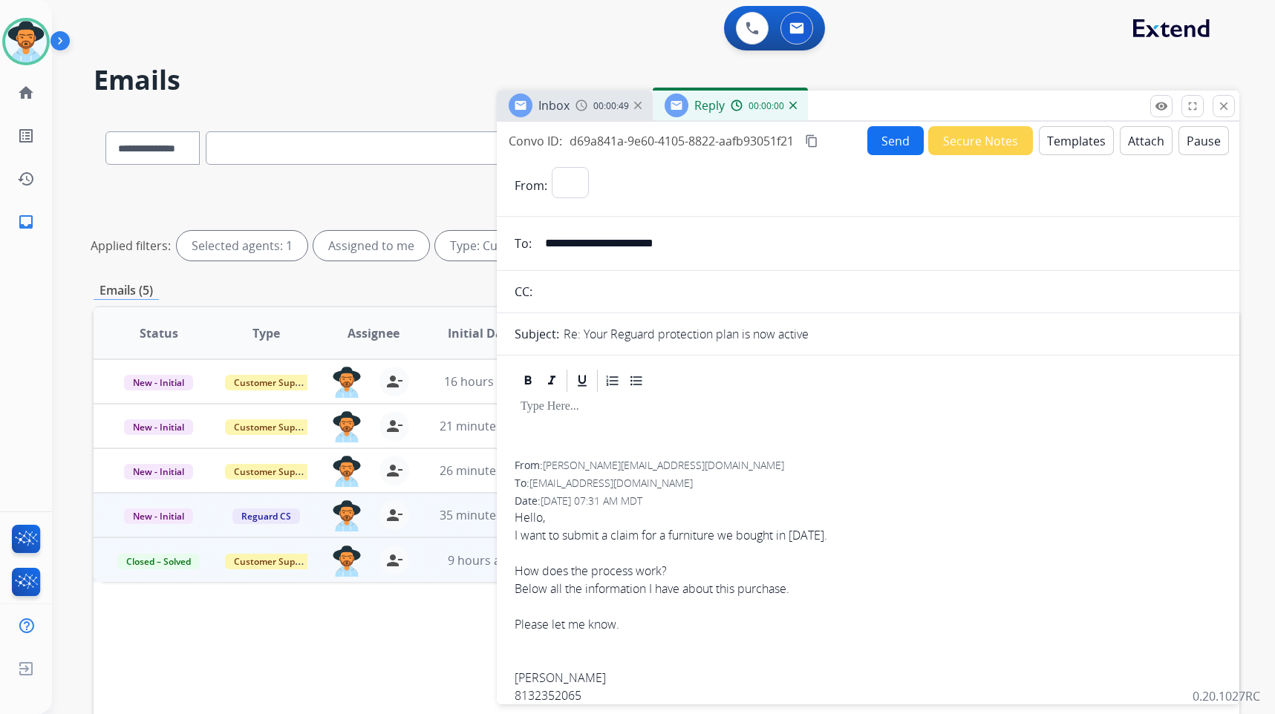
select select "**********"
click at [1068, 135] on button "Templates" at bounding box center [1076, 140] width 75 height 29
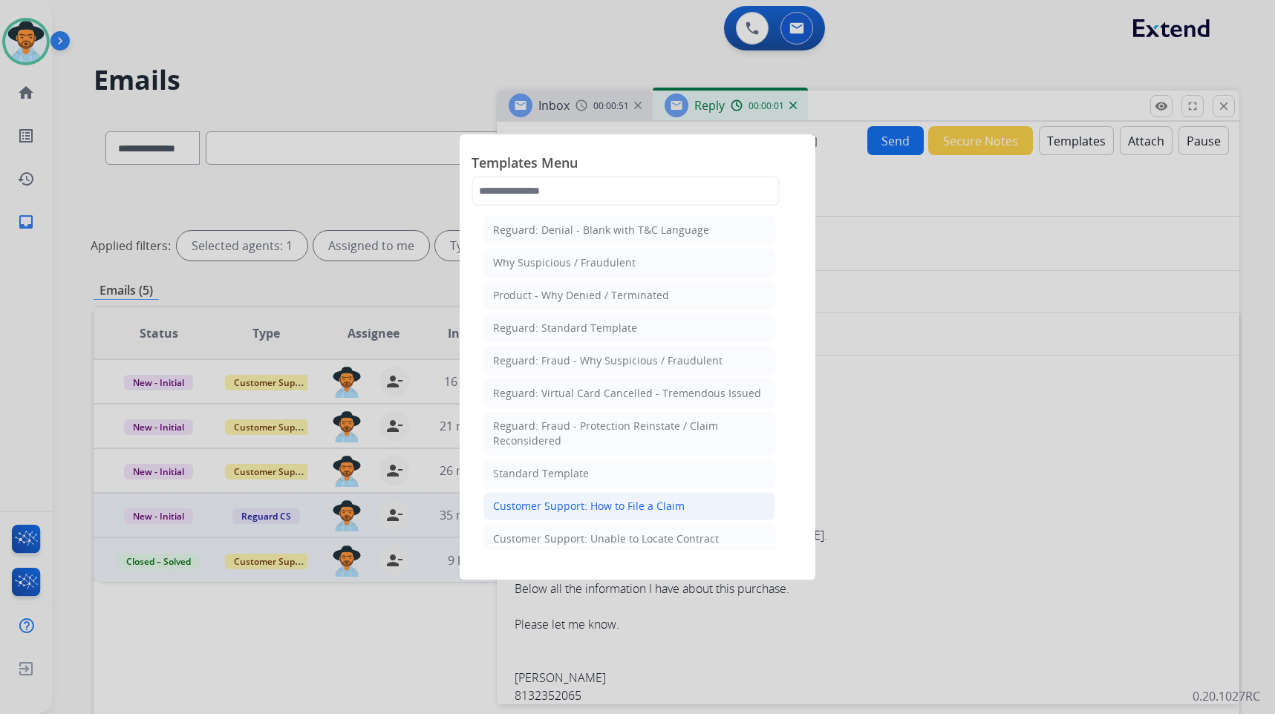
click at [611, 506] on div "Customer Support: How to File a Claim" at bounding box center [589, 506] width 192 height 15
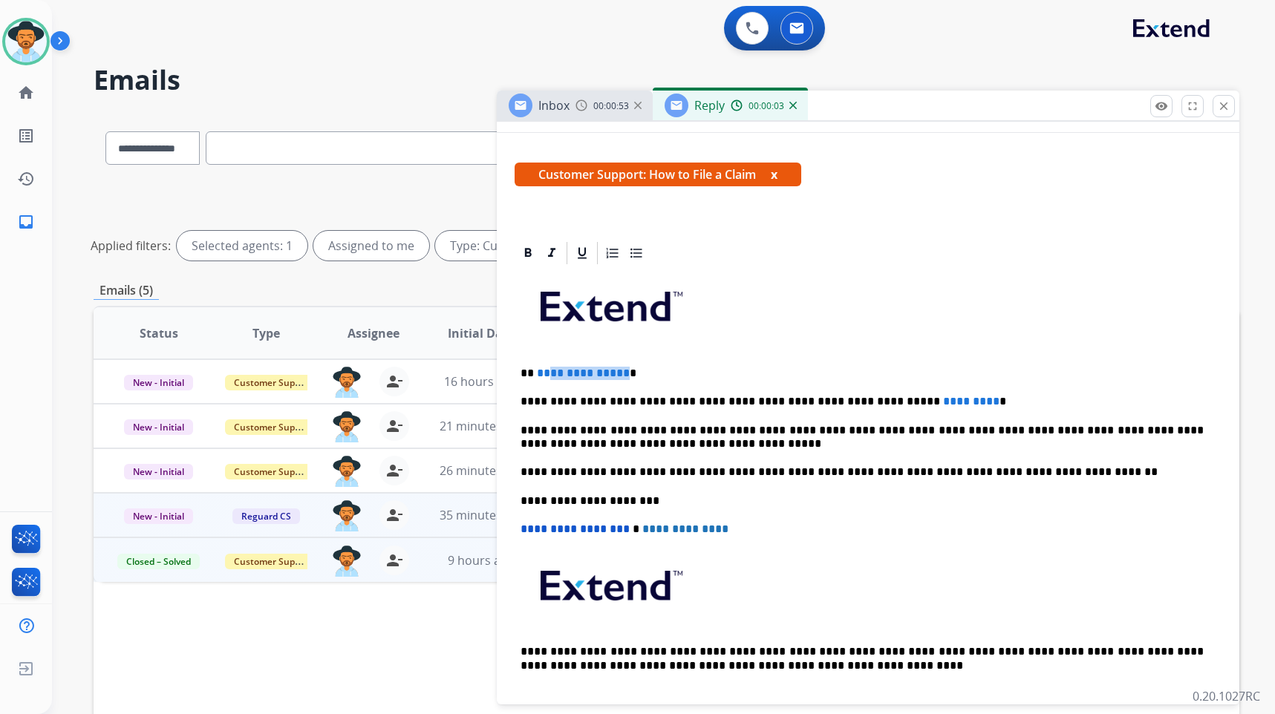
drag, startPoint x: 621, startPoint y: 374, endPoint x: 546, endPoint y: 374, distance: 75.0
click at [544, 373] on p "**********" at bounding box center [862, 373] width 683 height 13
drag, startPoint x: 924, startPoint y: 400, endPoint x: 880, endPoint y: 397, distance: 43.9
click at [943, 397] on span "*********" at bounding box center [971, 401] width 56 height 11
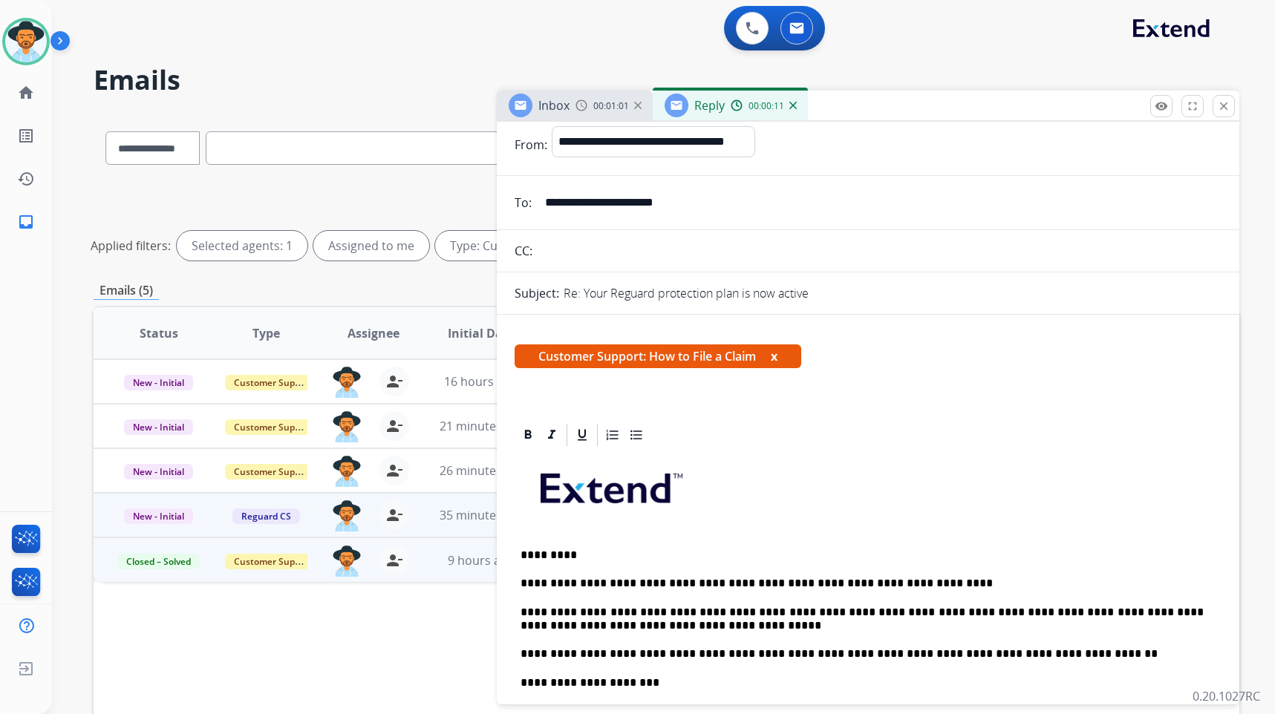
scroll to position [0, 0]
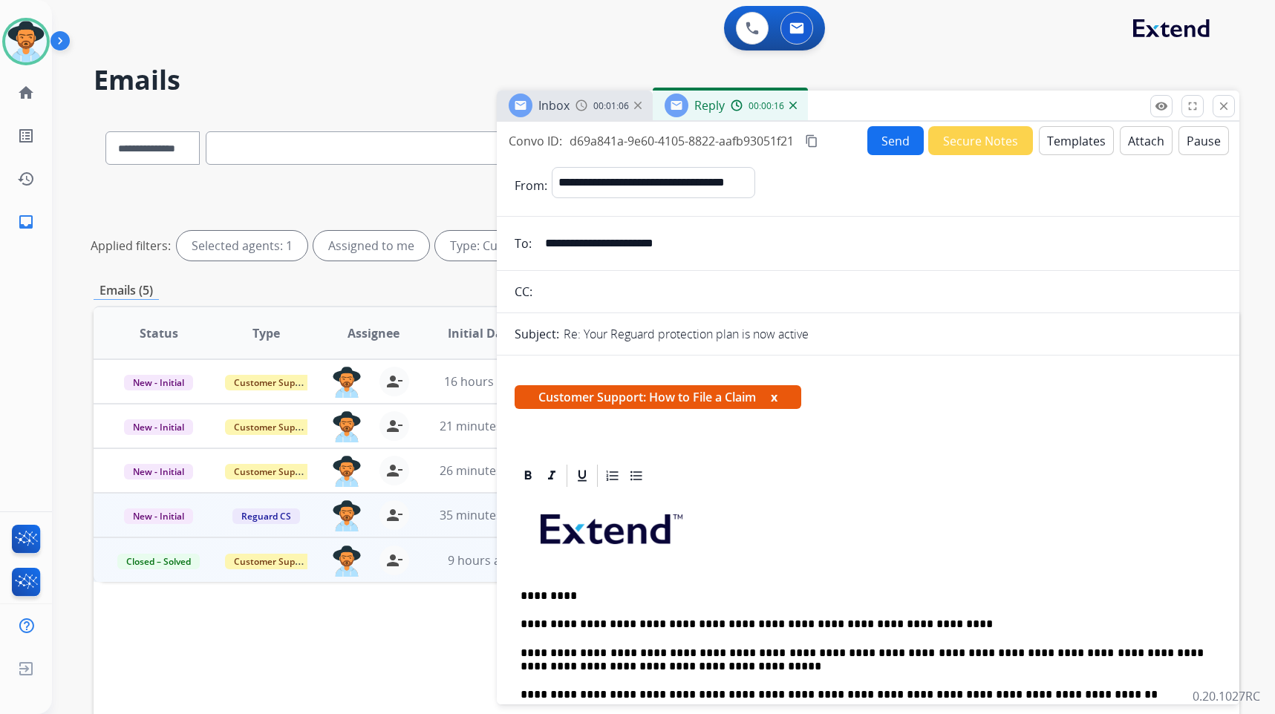
click at [881, 132] on button "Send" at bounding box center [895, 140] width 56 height 29
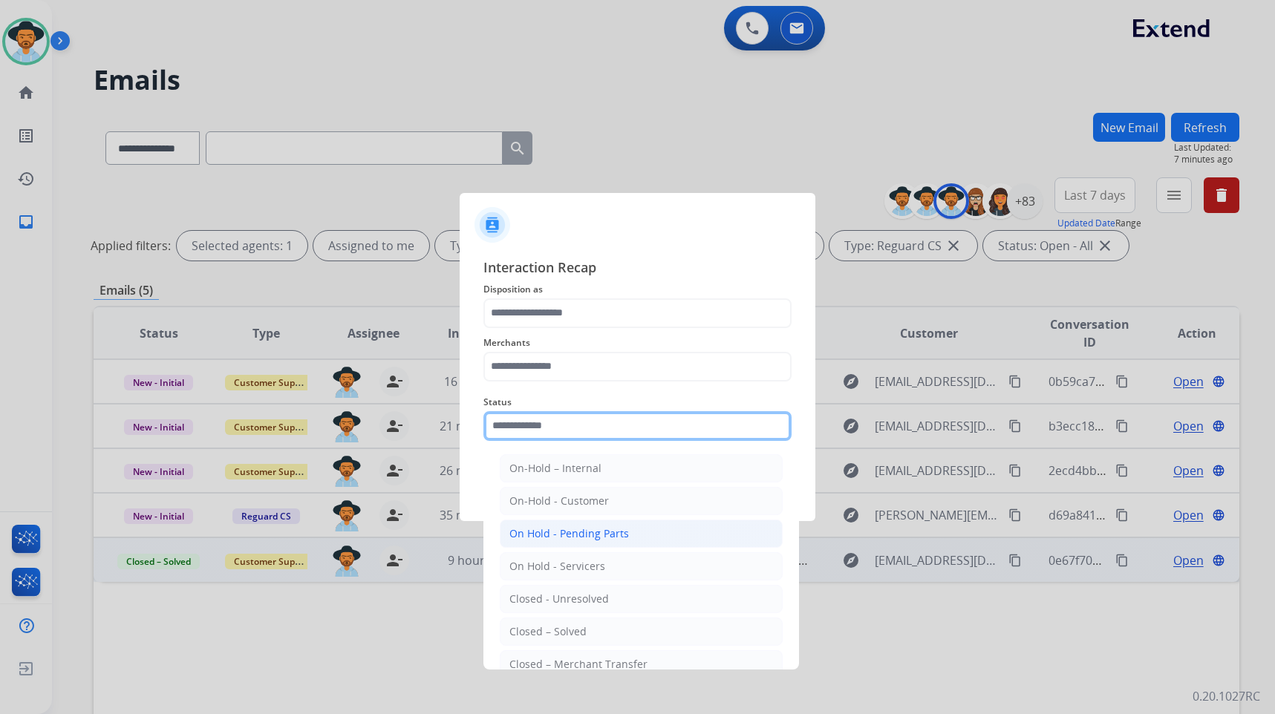
drag, startPoint x: 631, startPoint y: 420, endPoint x: 612, endPoint y: 541, distance: 121.7
click at [630, 423] on input "text" at bounding box center [638, 426] width 308 height 30
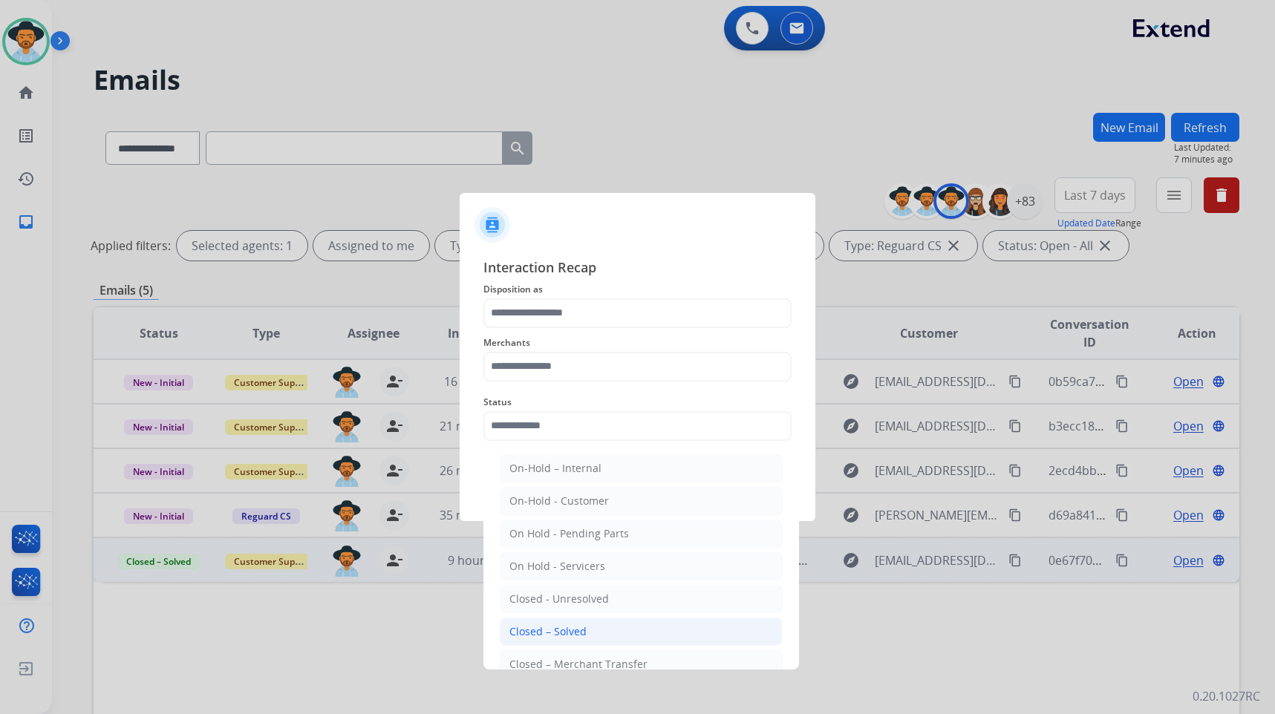
drag, startPoint x: 597, startPoint y: 628, endPoint x: 568, endPoint y: 479, distance: 151.3
click at [597, 628] on li "Closed – Solved" at bounding box center [641, 632] width 283 height 28
type input "**********"
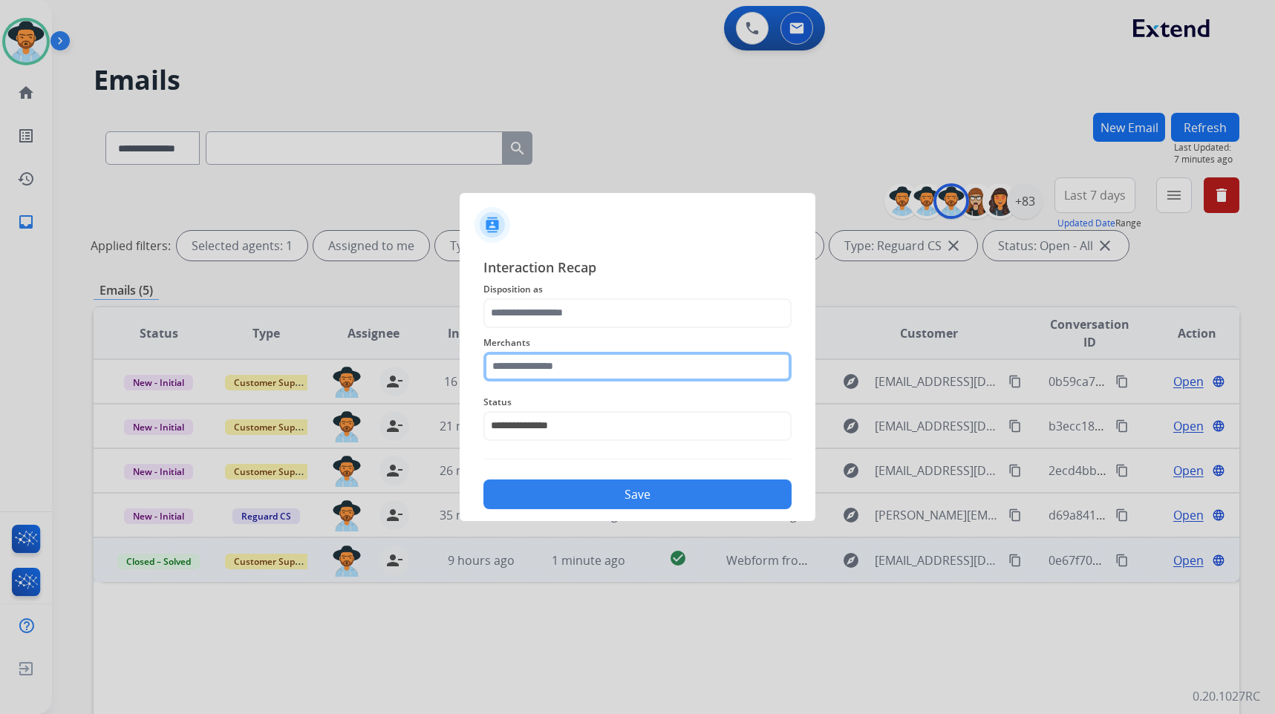
click at [580, 375] on input "text" at bounding box center [638, 367] width 308 height 30
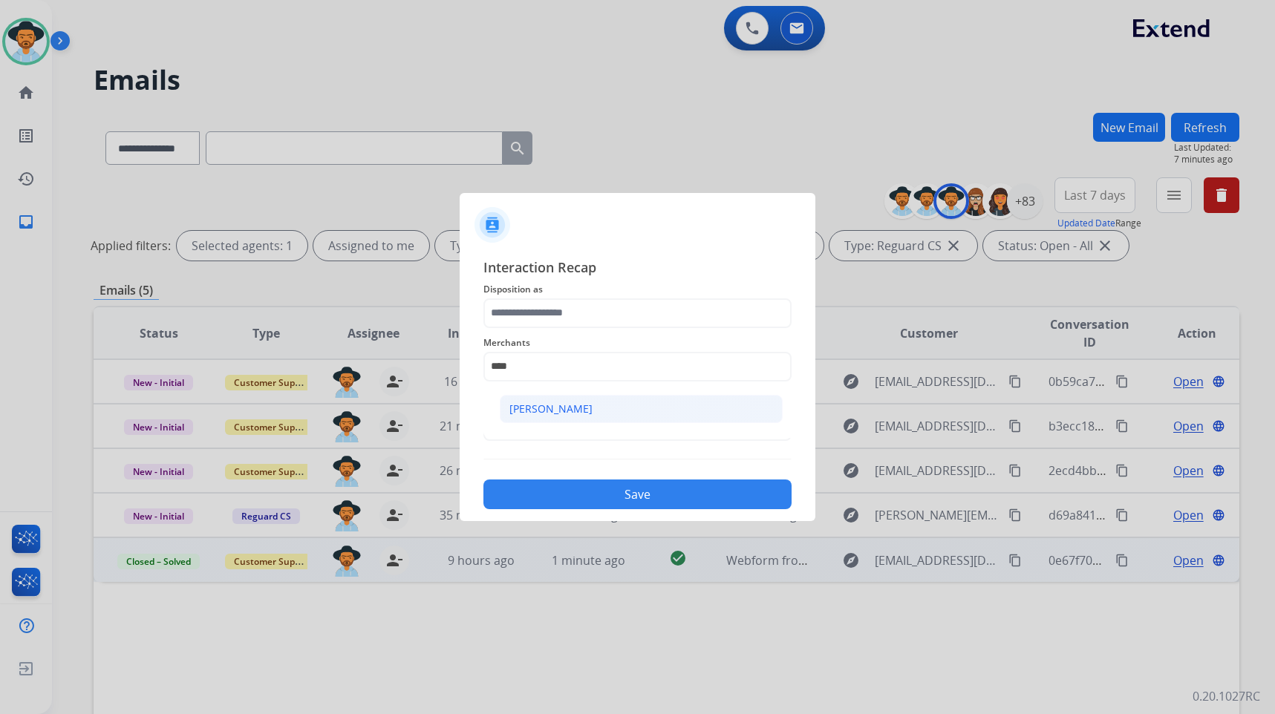
click at [549, 403] on div "[PERSON_NAME]" at bounding box center [550, 409] width 83 height 15
type input "**********"
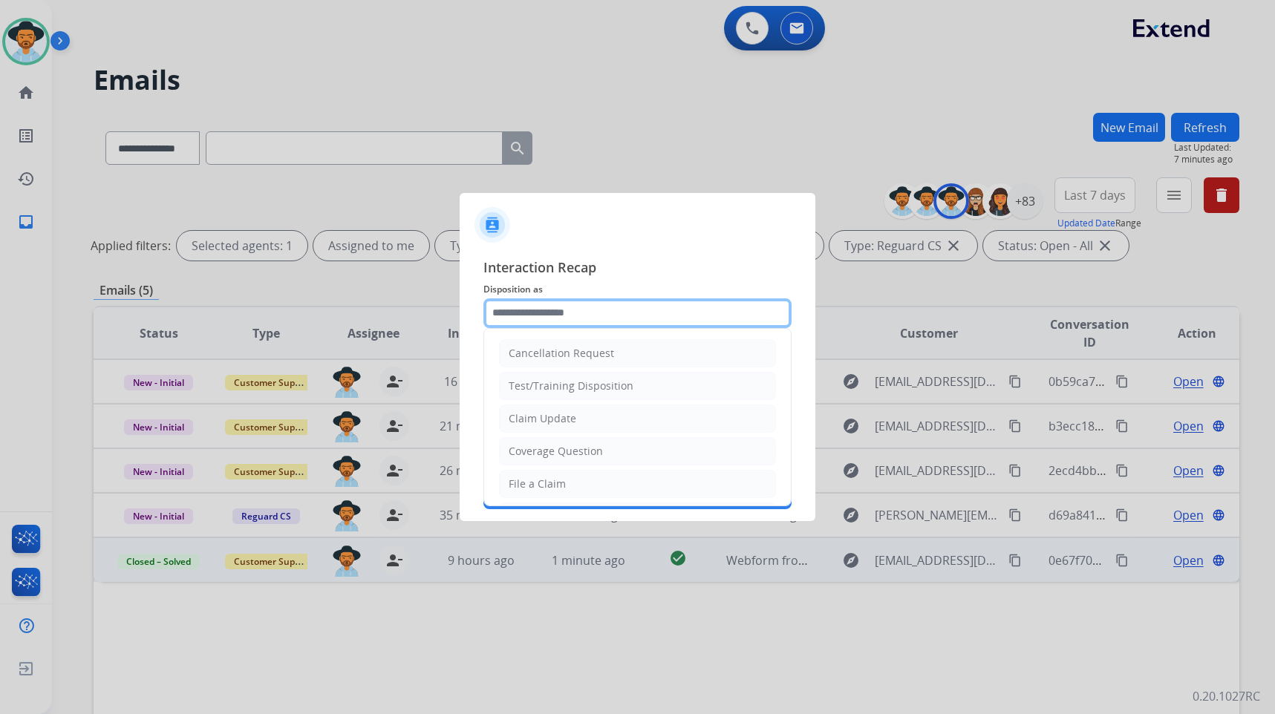
click at [570, 307] on input "text" at bounding box center [638, 314] width 308 height 30
click at [583, 484] on li "File a Claim" at bounding box center [637, 484] width 277 height 28
type input "**********"
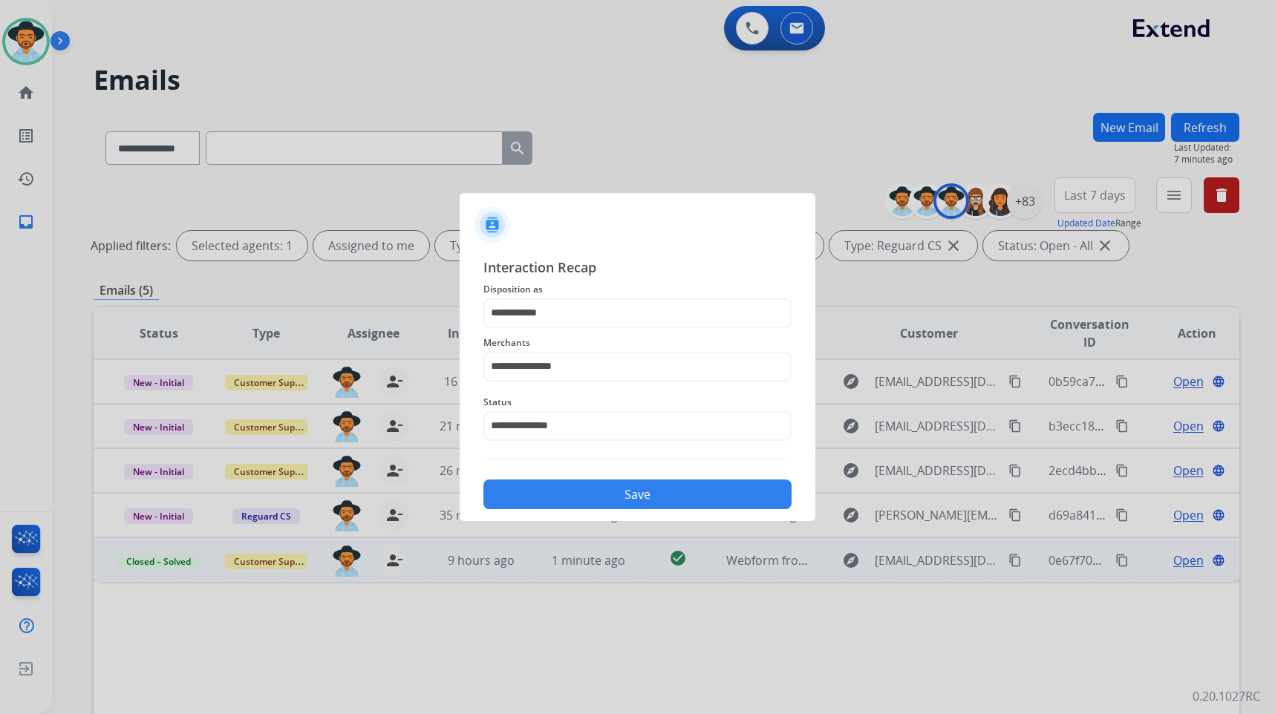
click at [619, 502] on button "Save" at bounding box center [638, 495] width 308 height 30
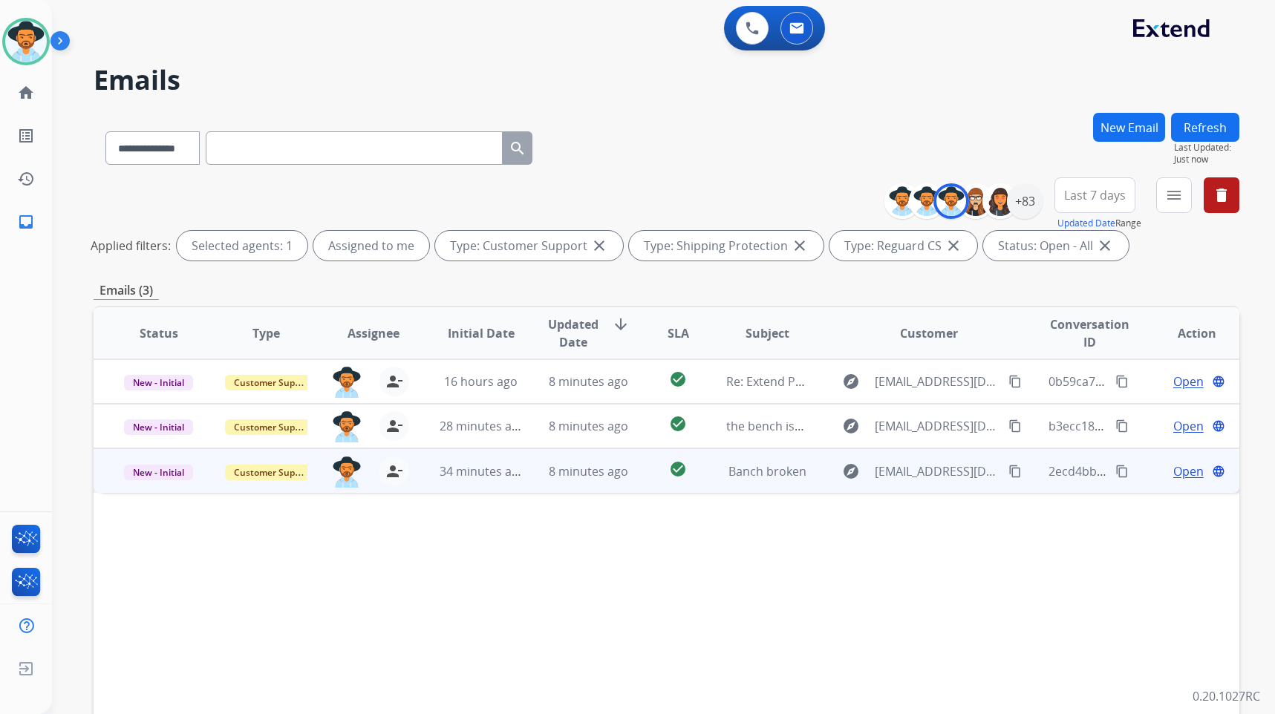
drag, startPoint x: 1008, startPoint y: 542, endPoint x: 1178, endPoint y: 484, distance: 179.7
click at [1009, 542] on div "Status Type Assignee Initial Date Updated Date arrow_downward SLA Subject Custo…" at bounding box center [667, 555] width 1146 height 498
click at [1182, 463] on span "Open" at bounding box center [1188, 472] width 30 height 18
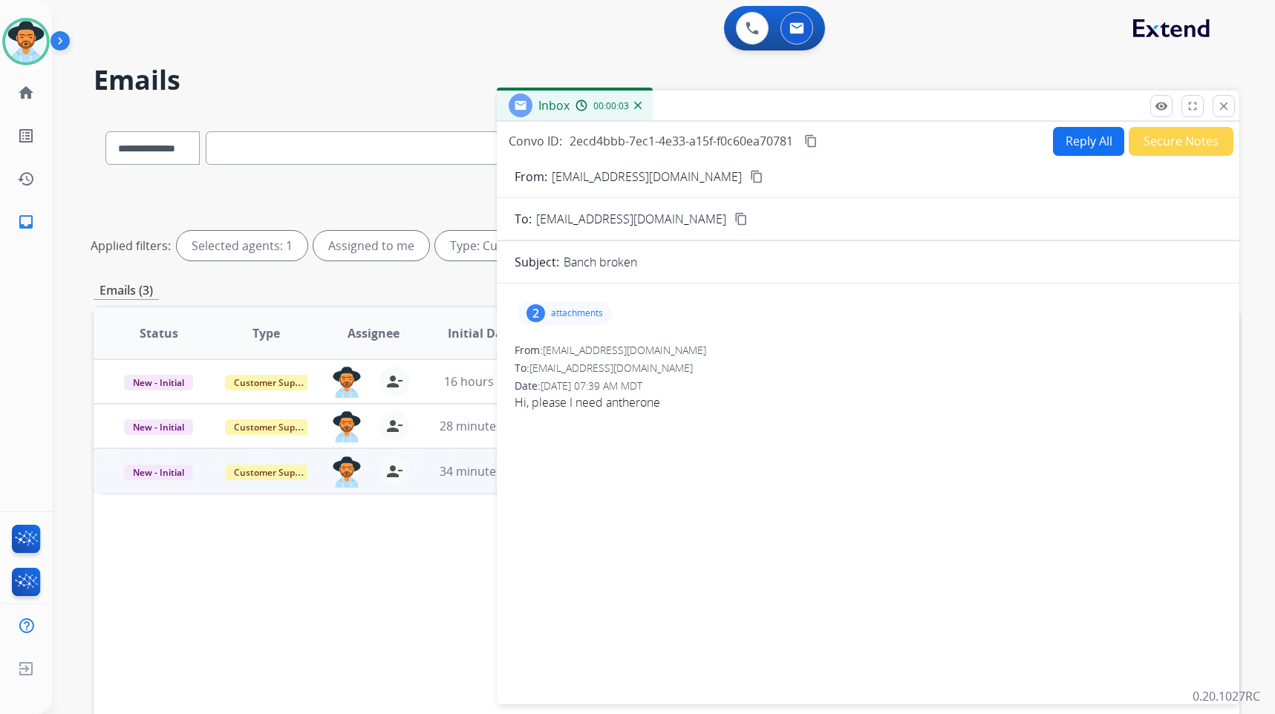
click at [750, 172] on mat-icon "content_copy" at bounding box center [756, 176] width 13 height 13
click at [812, 139] on mat-icon "content_copy" at bounding box center [810, 140] width 13 height 13
click at [584, 310] on p "attachments" at bounding box center [577, 313] width 52 height 12
click at [750, 176] on mat-icon "content_copy" at bounding box center [756, 176] width 13 height 13
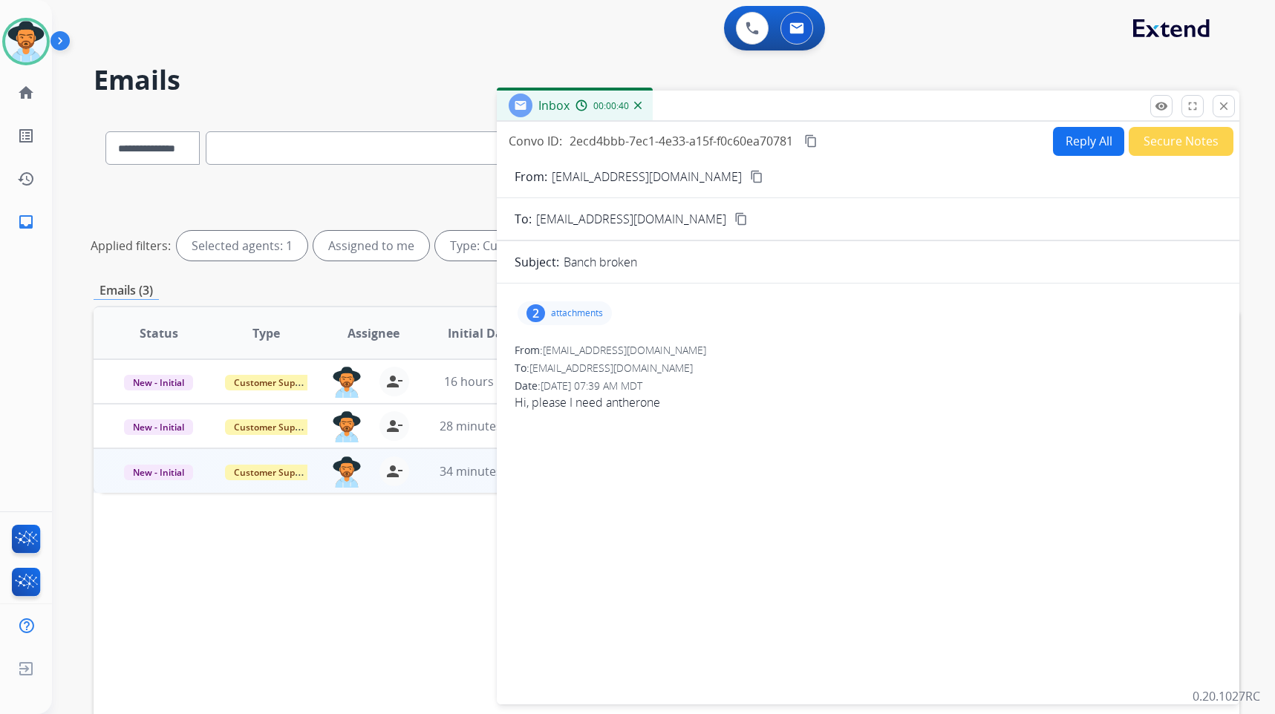
click at [1107, 146] on button "Reply All" at bounding box center [1088, 141] width 71 height 29
select select "**********"
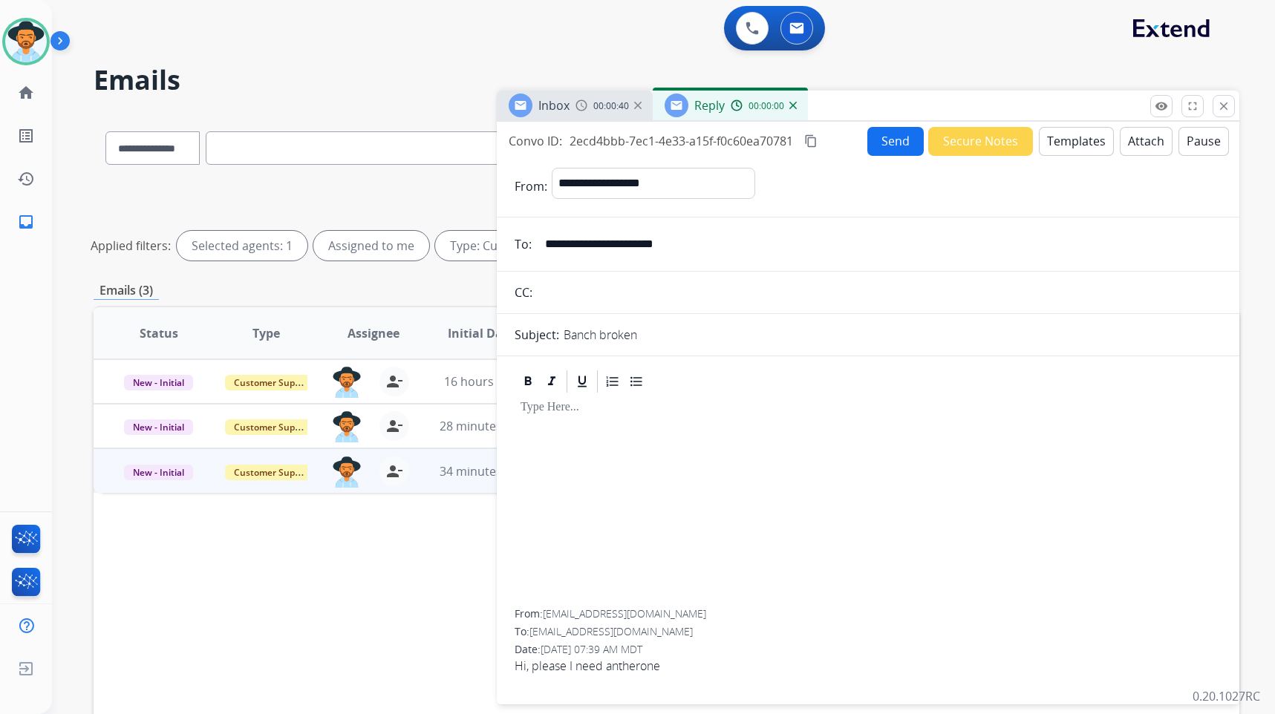
click at [1074, 137] on button "Templates" at bounding box center [1076, 141] width 75 height 29
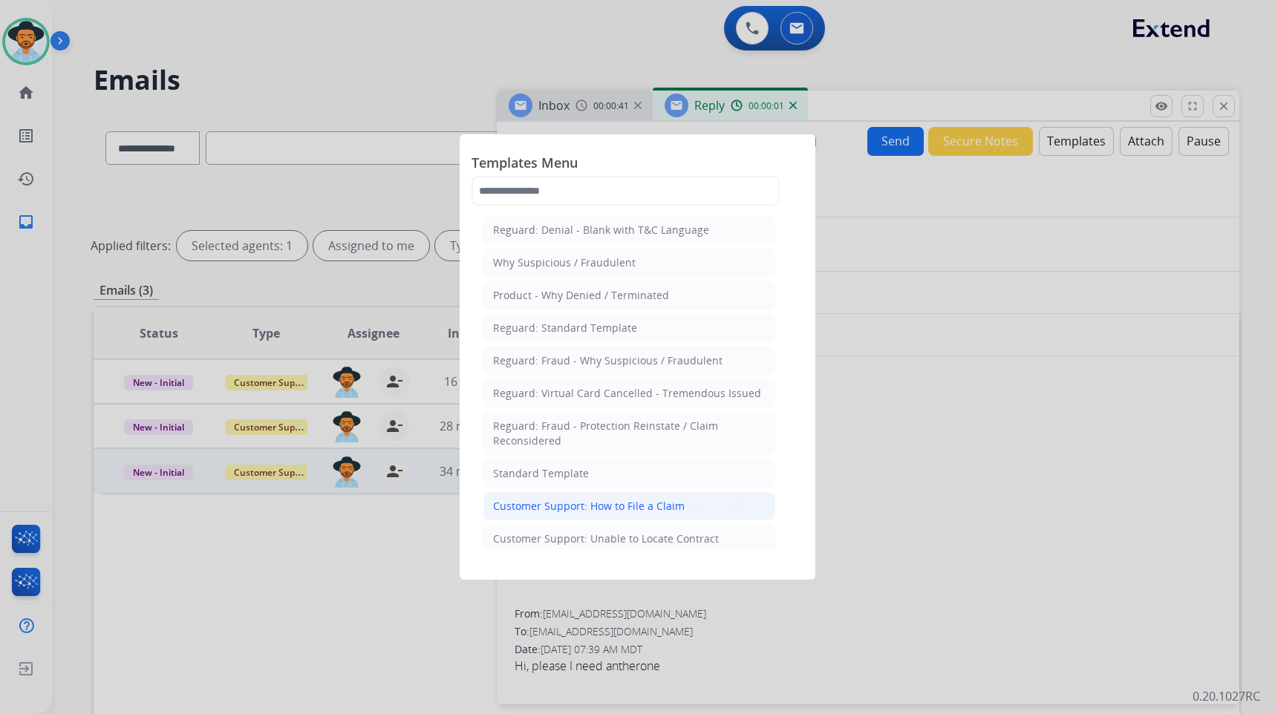
click at [630, 503] on div "Customer Support: How to File a Claim" at bounding box center [589, 506] width 192 height 15
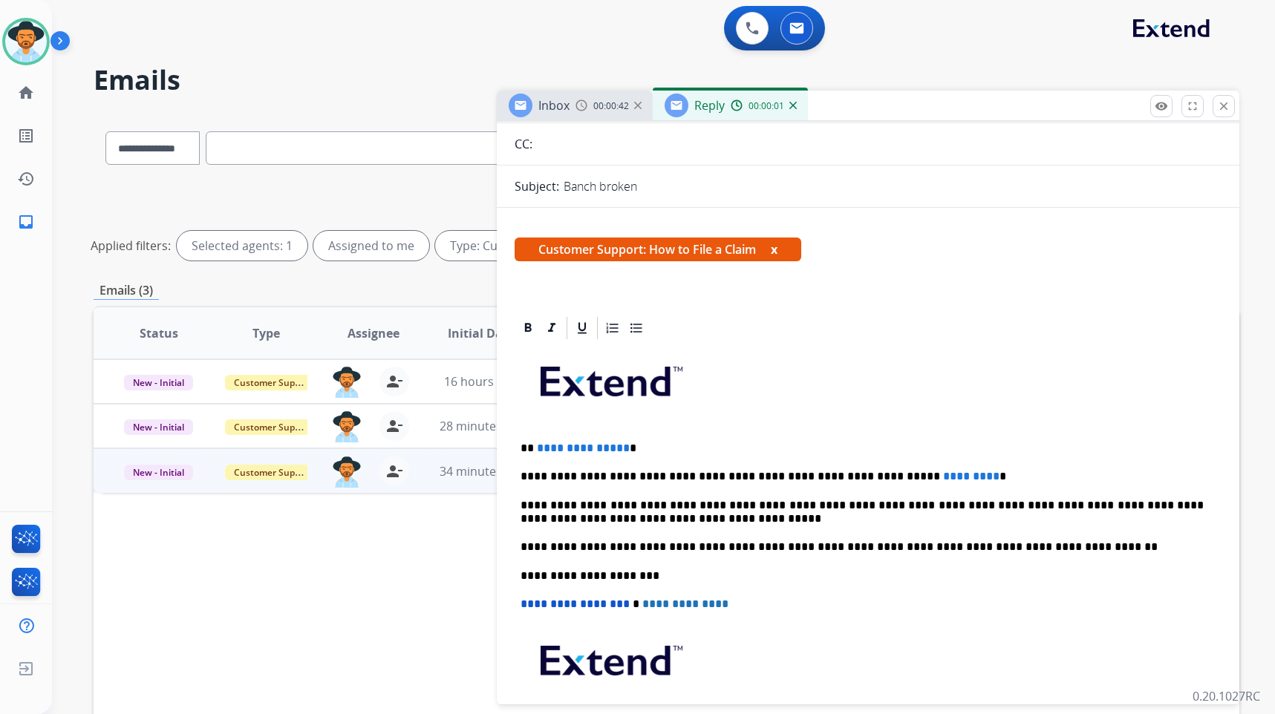
scroll to position [149, 0]
drag, startPoint x: 628, startPoint y: 452, endPoint x: 553, endPoint y: 456, distance: 74.4
click at [547, 456] on div "**********" at bounding box center [868, 568] width 707 height 454
click at [640, 452] on p "**********" at bounding box center [862, 447] width 683 height 13
drag, startPoint x: 628, startPoint y: 446, endPoint x: 542, endPoint y: 446, distance: 85.4
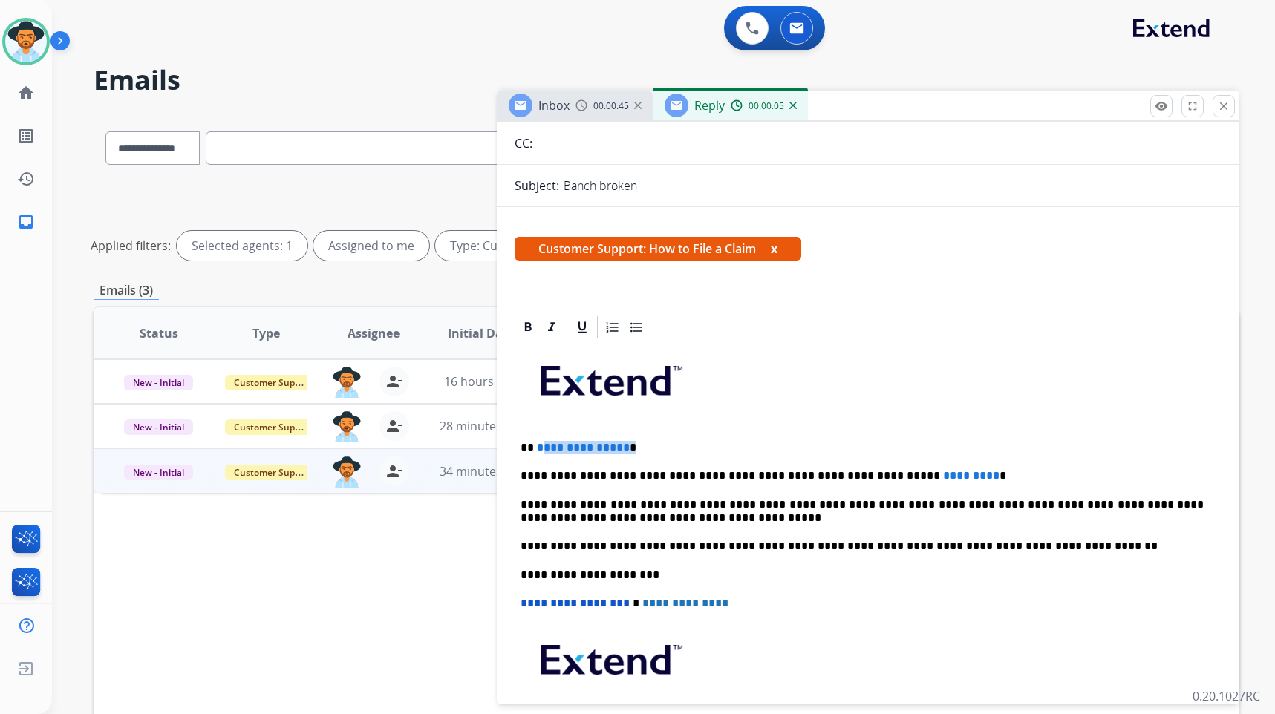
click at [542, 446] on p "**********" at bounding box center [862, 447] width 683 height 13
drag, startPoint x: 925, startPoint y: 478, endPoint x: 875, endPoint y: 476, distance: 49.8
click at [943, 476] on span "*********" at bounding box center [971, 475] width 56 height 11
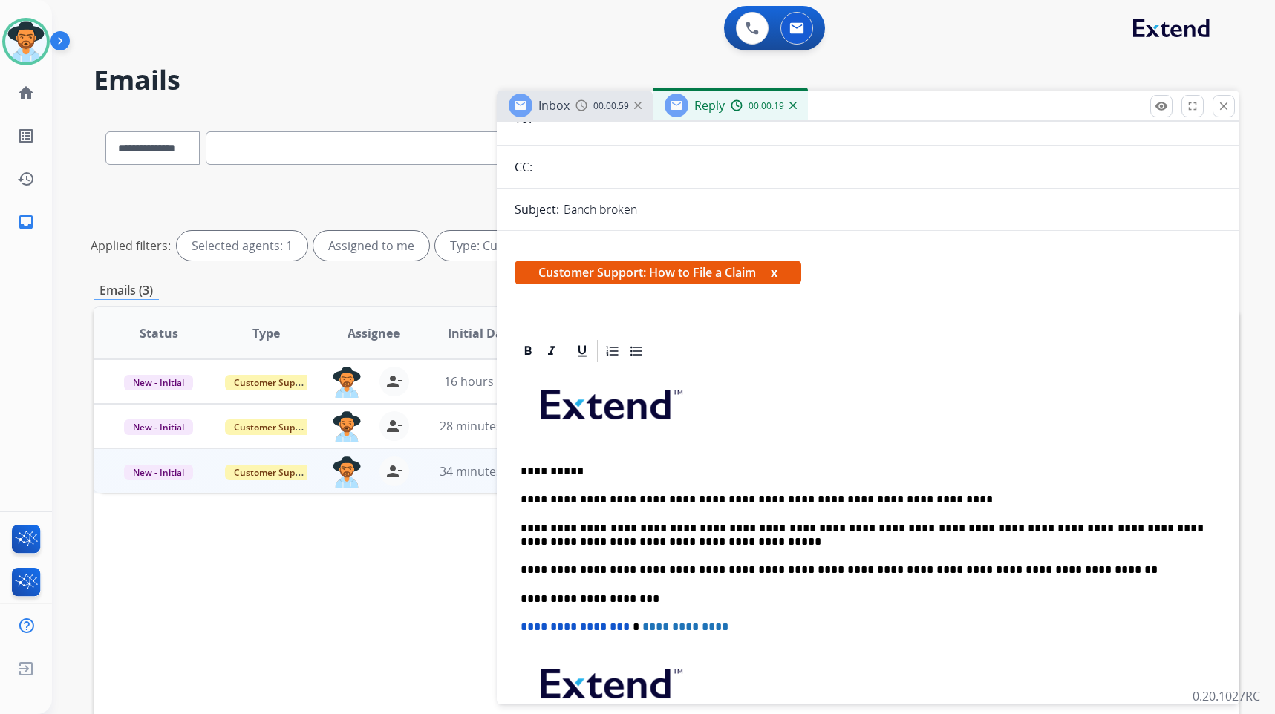
scroll to position [326, 0]
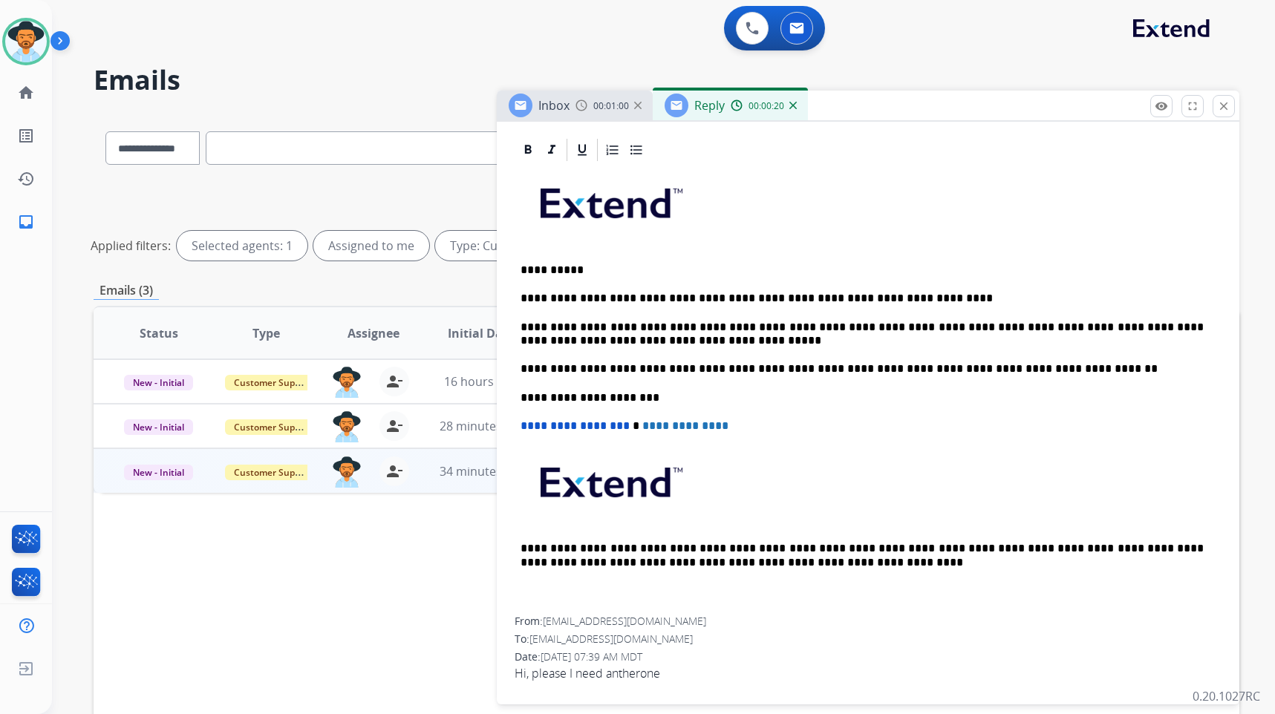
click at [621, 674] on span "Hi, please I need antherone" at bounding box center [868, 674] width 707 height 18
click at [620, 674] on span "Hi, please I need antherone" at bounding box center [868, 674] width 707 height 18
copy app-emails-table "Hi, please I need antherone remove_[MEDICAL_DATA] Logs fullscreen Expand close …"
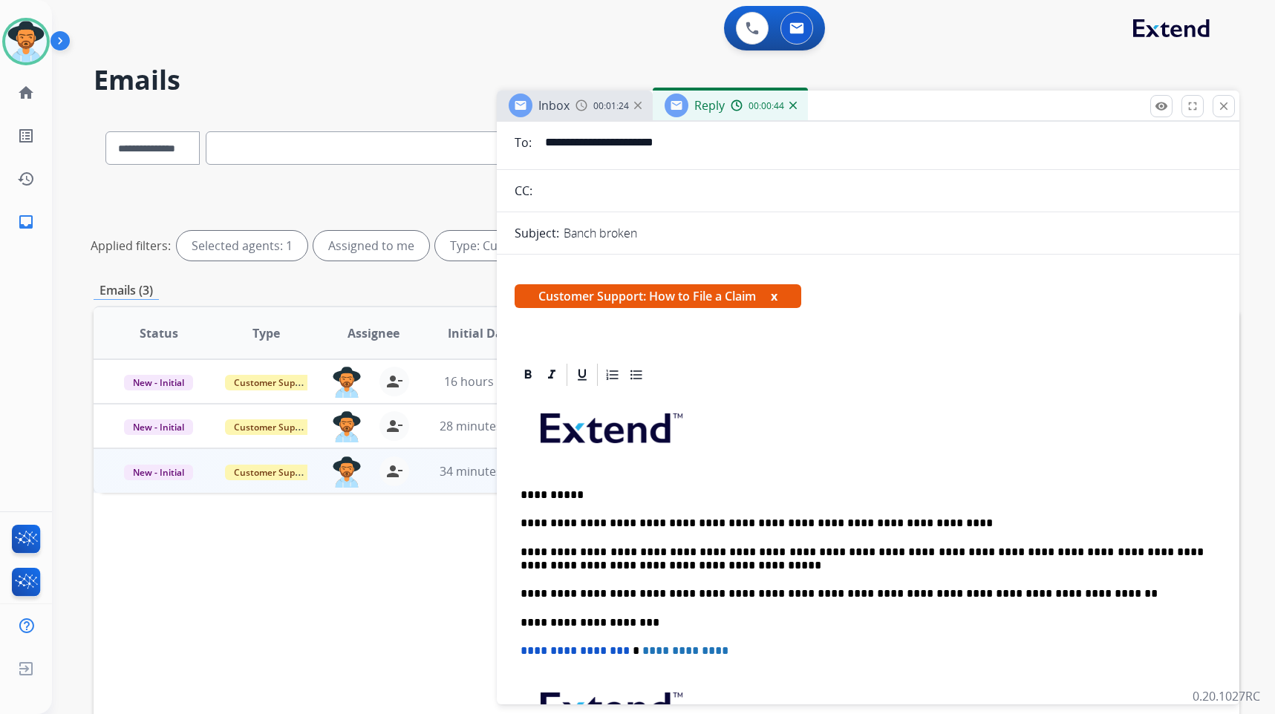
scroll to position [0, 0]
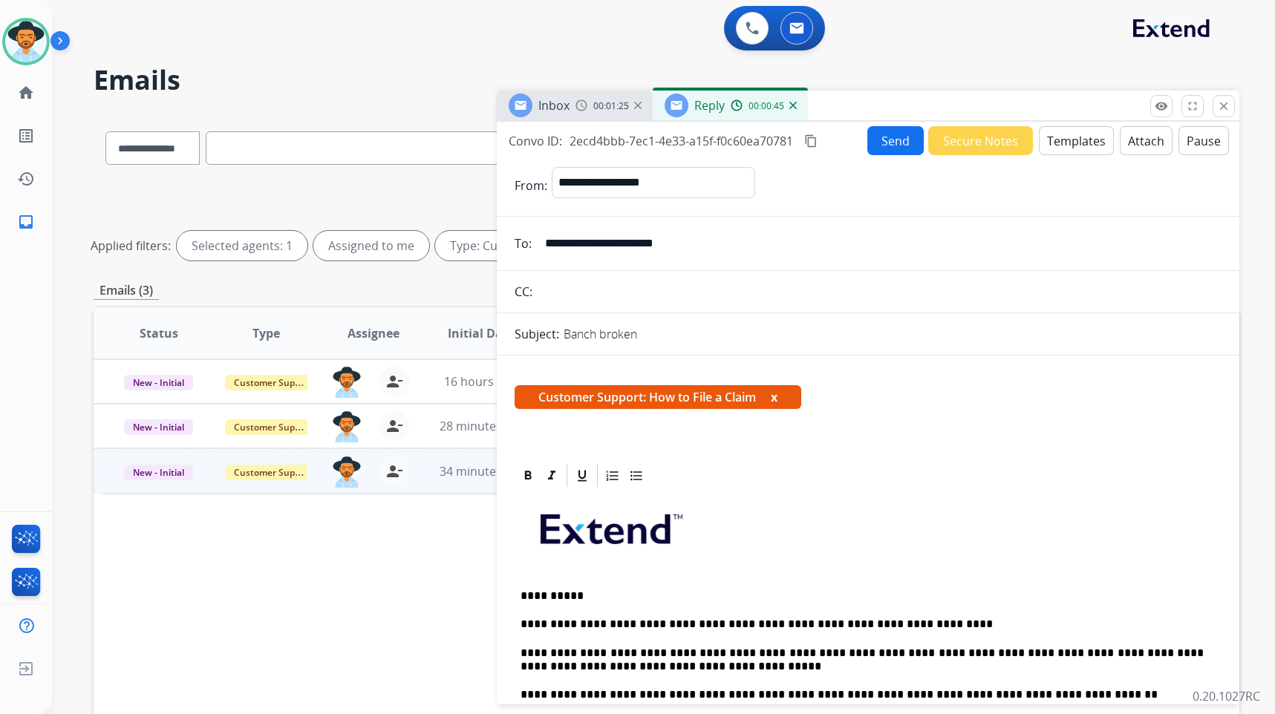
click at [900, 146] on button "Send" at bounding box center [895, 140] width 56 height 29
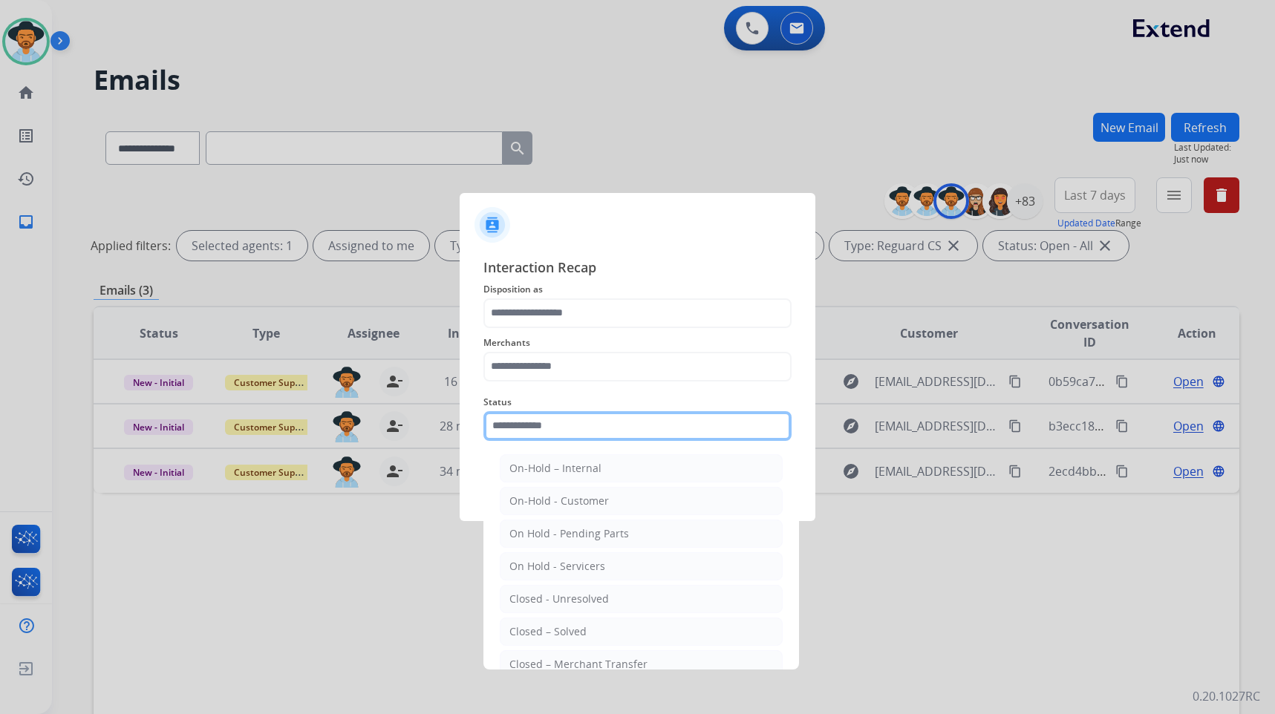
click at [577, 426] on input "text" at bounding box center [638, 426] width 308 height 30
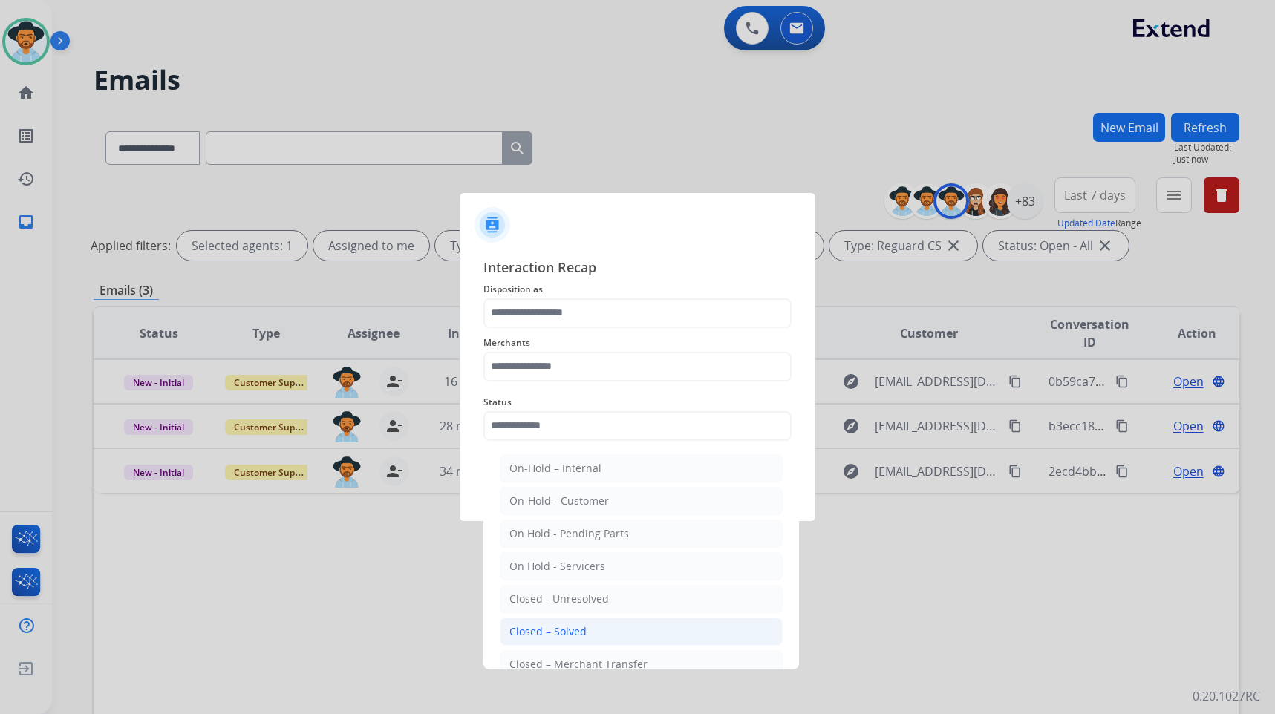
click at [574, 636] on div "Closed – Solved" at bounding box center [547, 632] width 77 height 15
type input "**********"
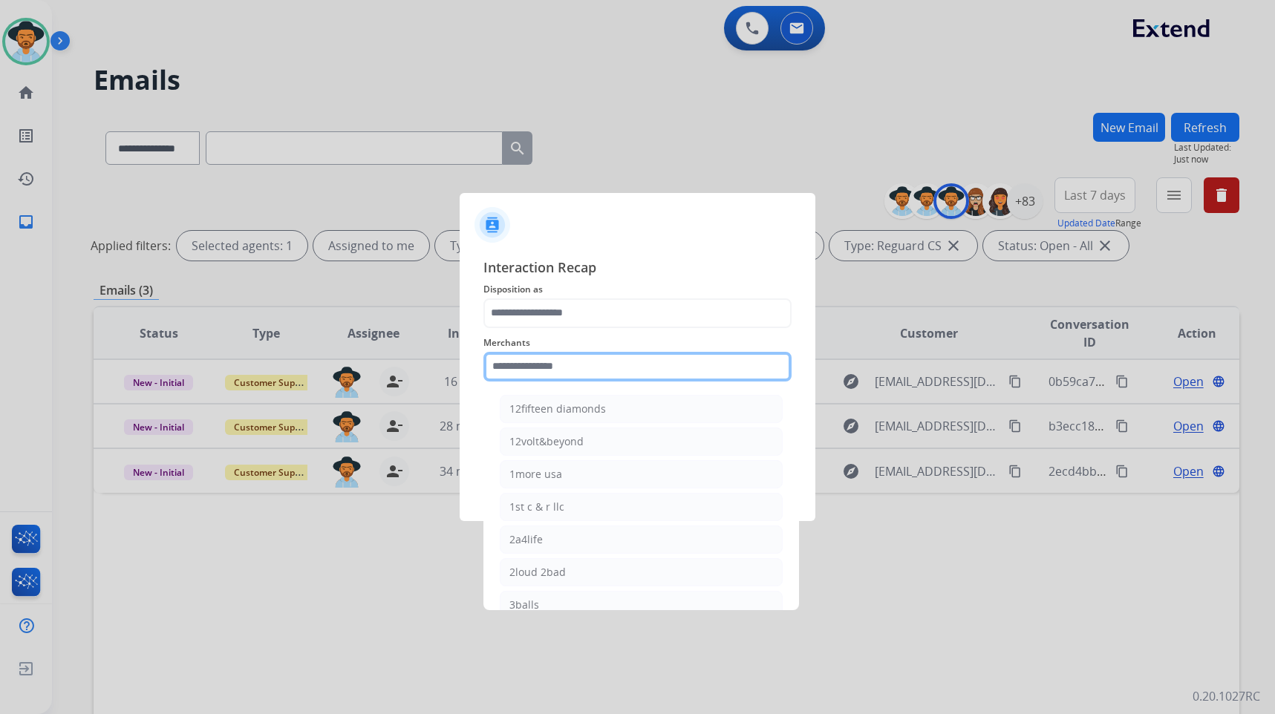
click at [553, 368] on input "text" at bounding box center [638, 367] width 308 height 30
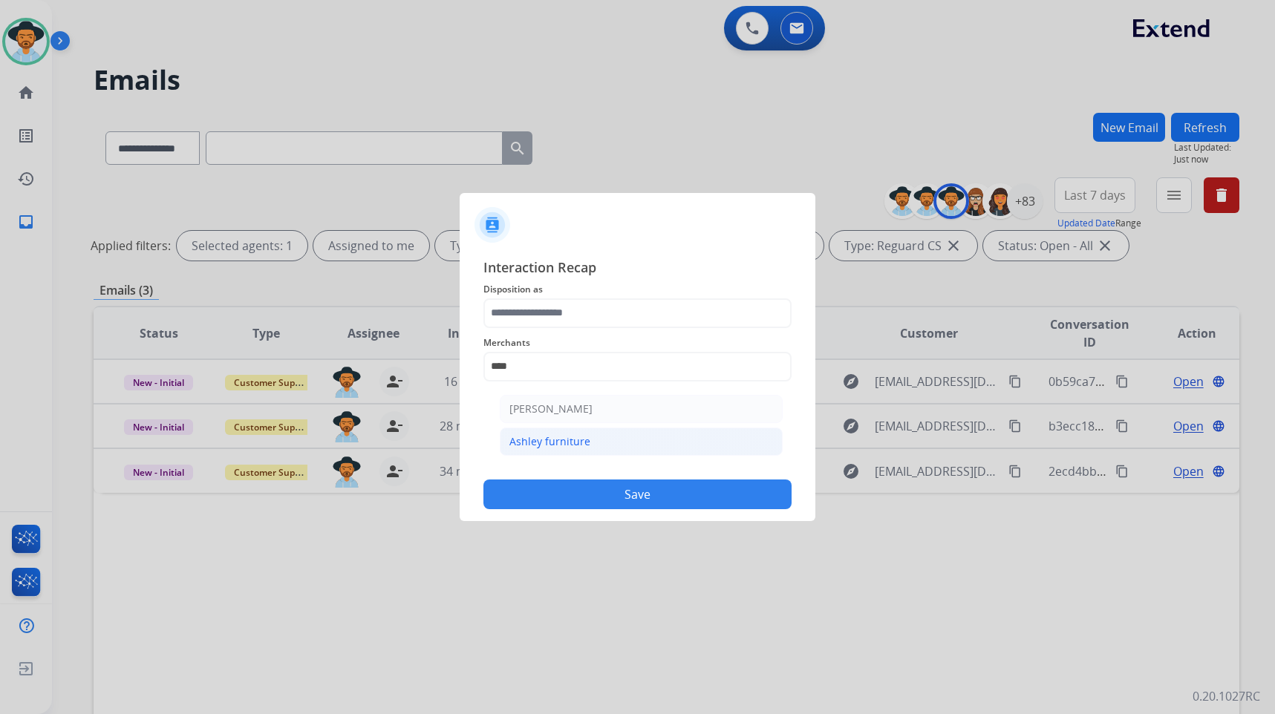
drag, startPoint x: 541, startPoint y: 442, endPoint x: 541, endPoint y: 348, distance: 93.6
click at [540, 442] on div "Ashley furniture" at bounding box center [549, 441] width 81 height 15
type input "**********"
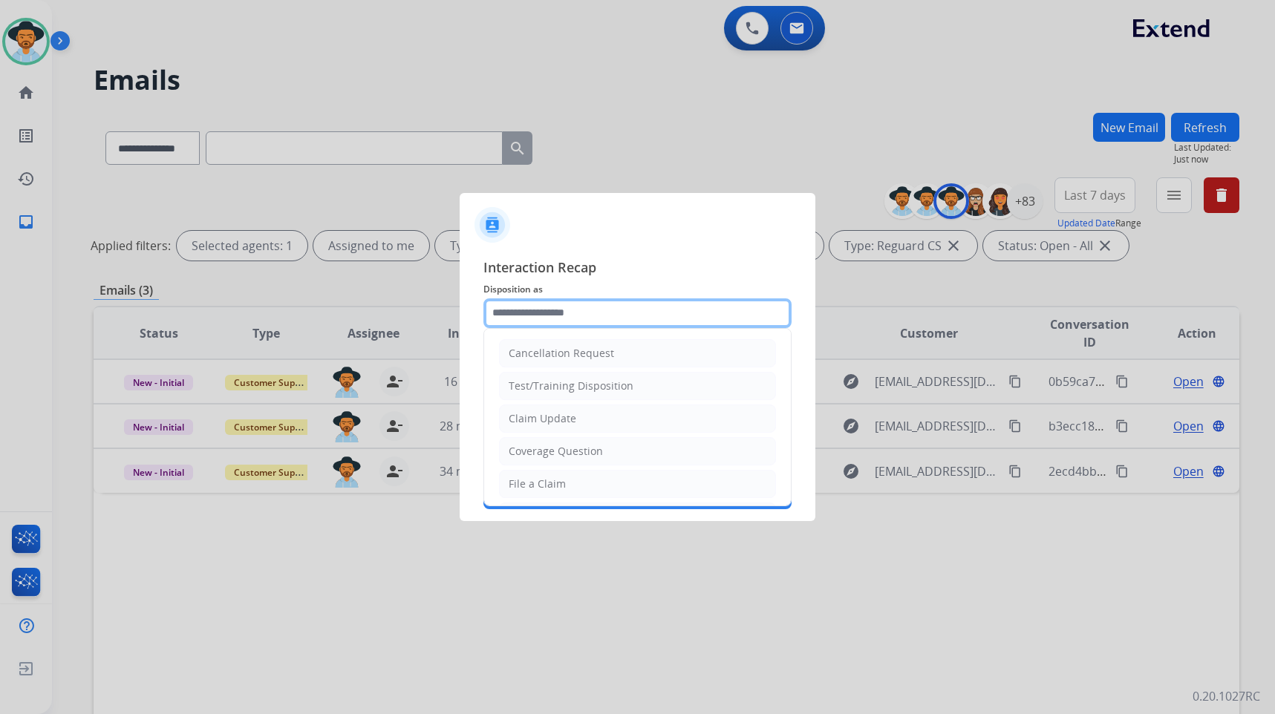
click at [547, 306] on input "text" at bounding box center [638, 314] width 308 height 30
click at [553, 484] on div "File a Claim" at bounding box center [537, 484] width 57 height 15
type input "**********"
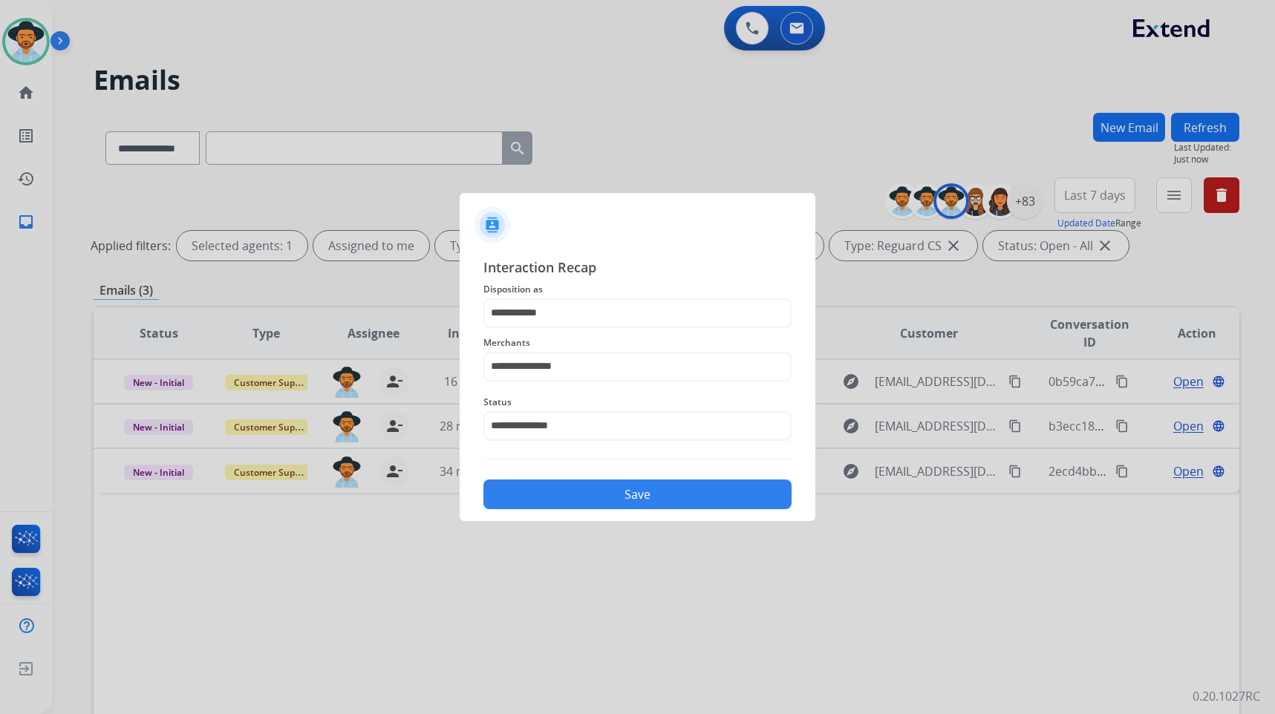
click at [572, 489] on button "Save" at bounding box center [638, 495] width 308 height 30
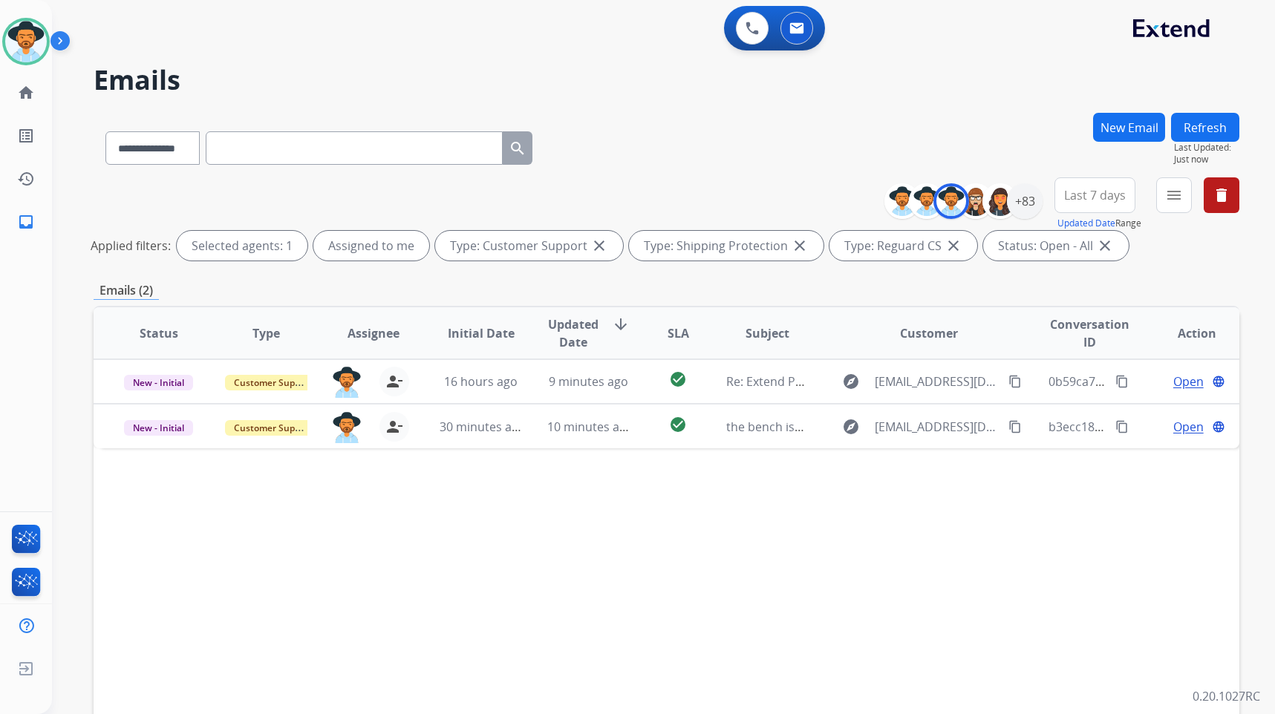
drag, startPoint x: 504, startPoint y: 533, endPoint x: 590, endPoint y: 533, distance: 86.2
click at [504, 533] on div "Status Type Assignee Initial Date Updated Date arrow_downward SLA Subject Custo…" at bounding box center [667, 555] width 1146 height 498
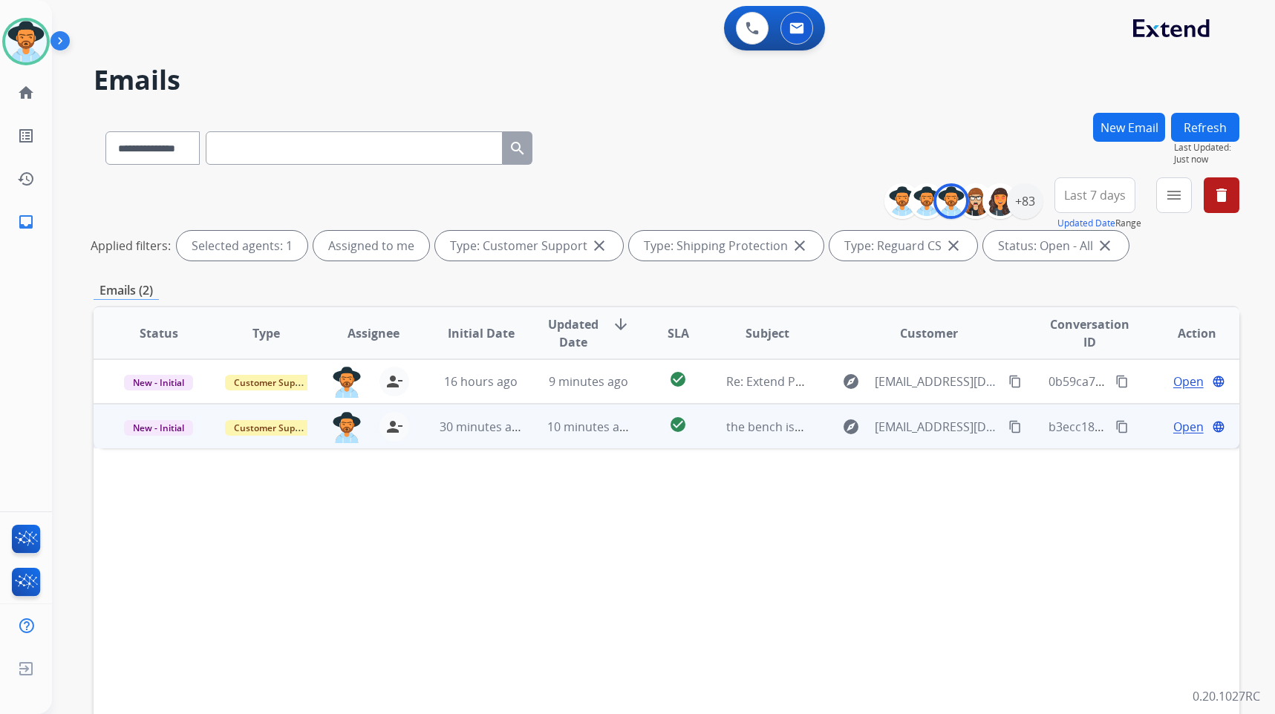
click at [1175, 424] on span "Open" at bounding box center [1188, 427] width 30 height 18
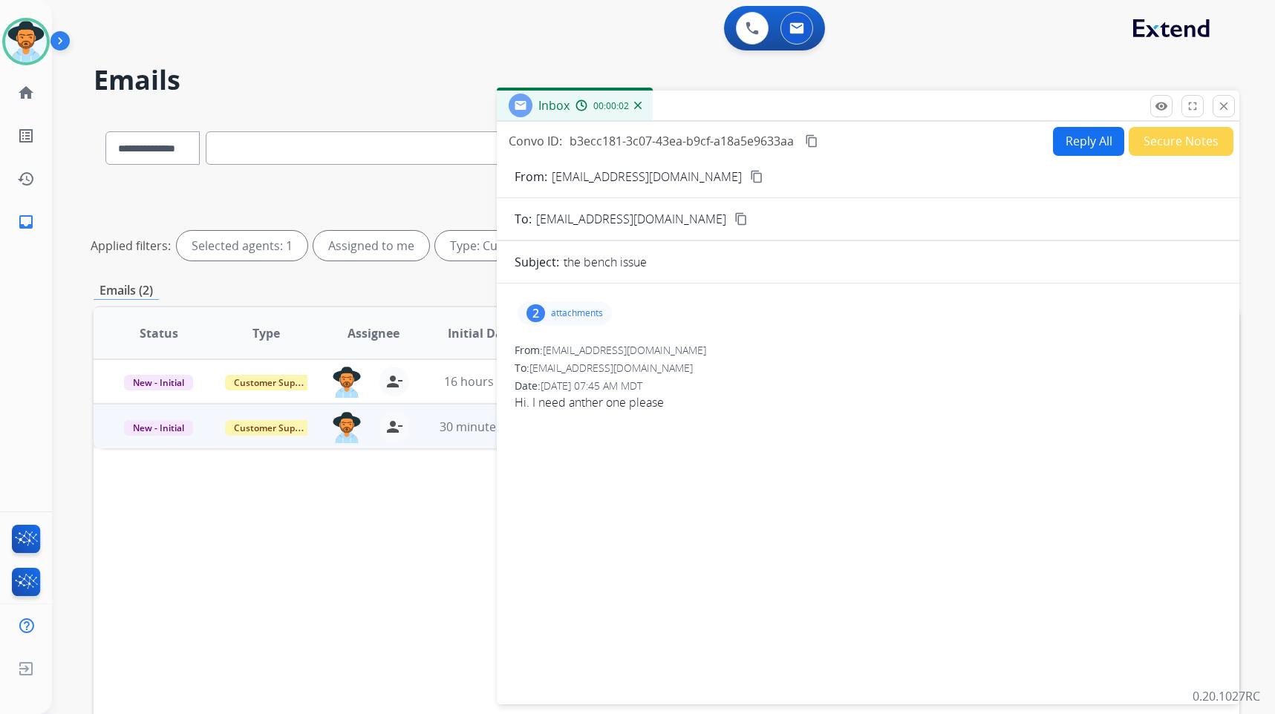
click at [1162, 145] on button "Secure Notes" at bounding box center [1181, 141] width 105 height 29
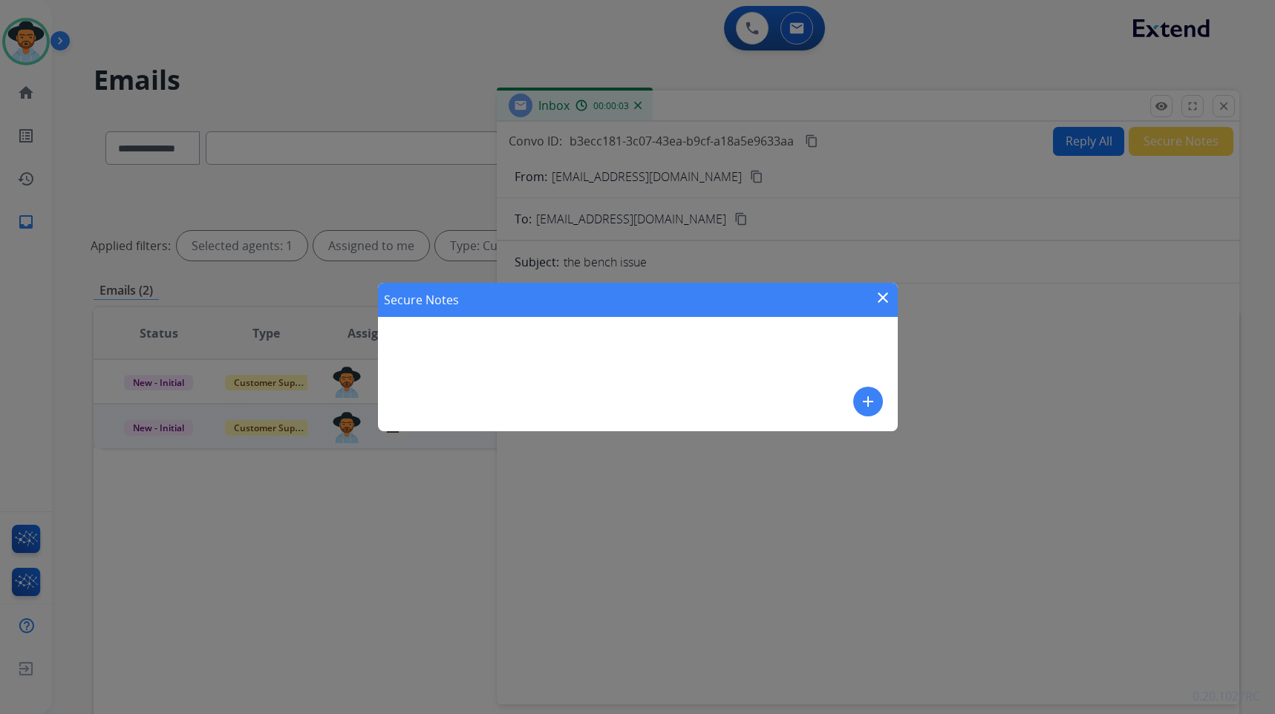
click at [872, 399] on mat-icon "add" at bounding box center [868, 402] width 18 height 18
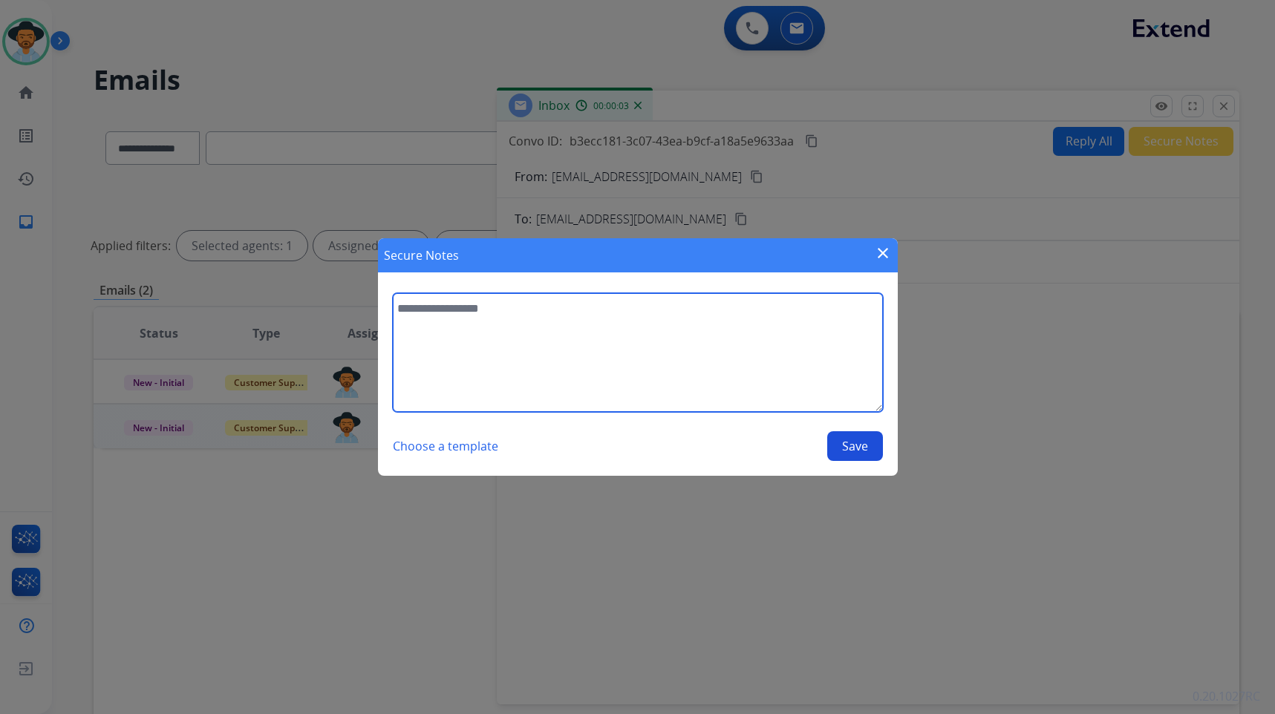
click at [764, 386] on textarea at bounding box center [638, 352] width 490 height 119
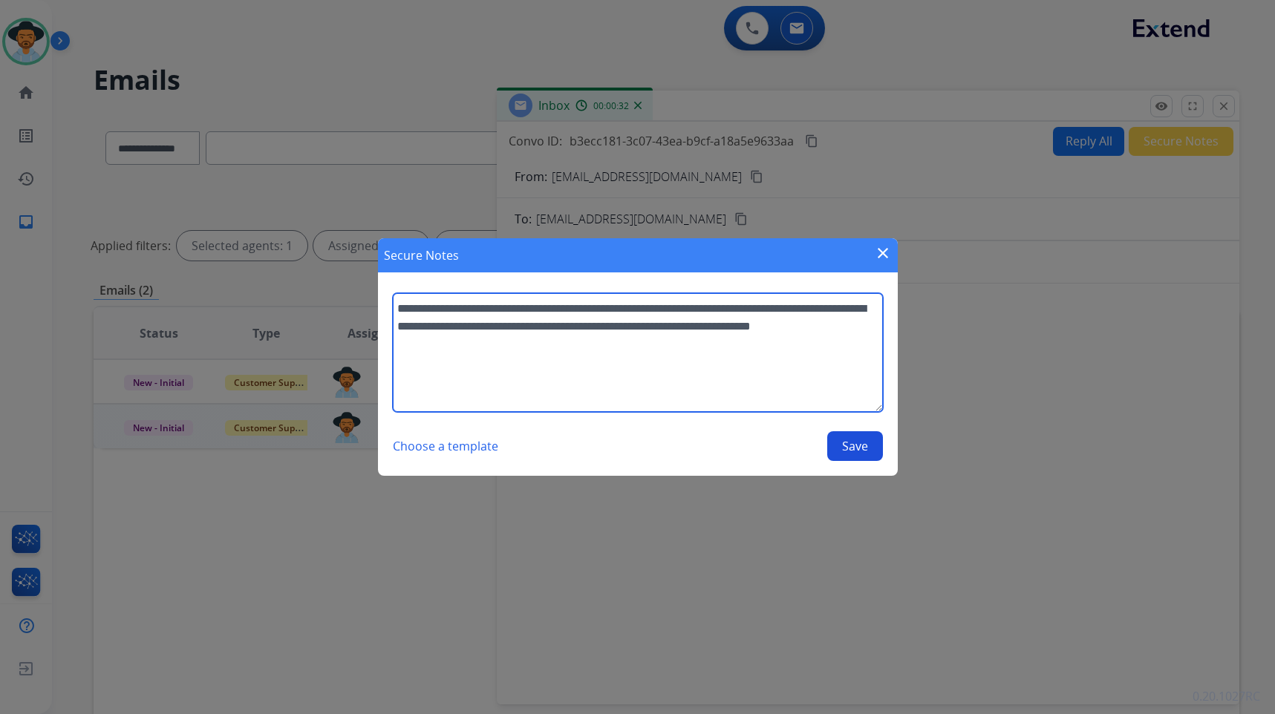
type textarea "**********"
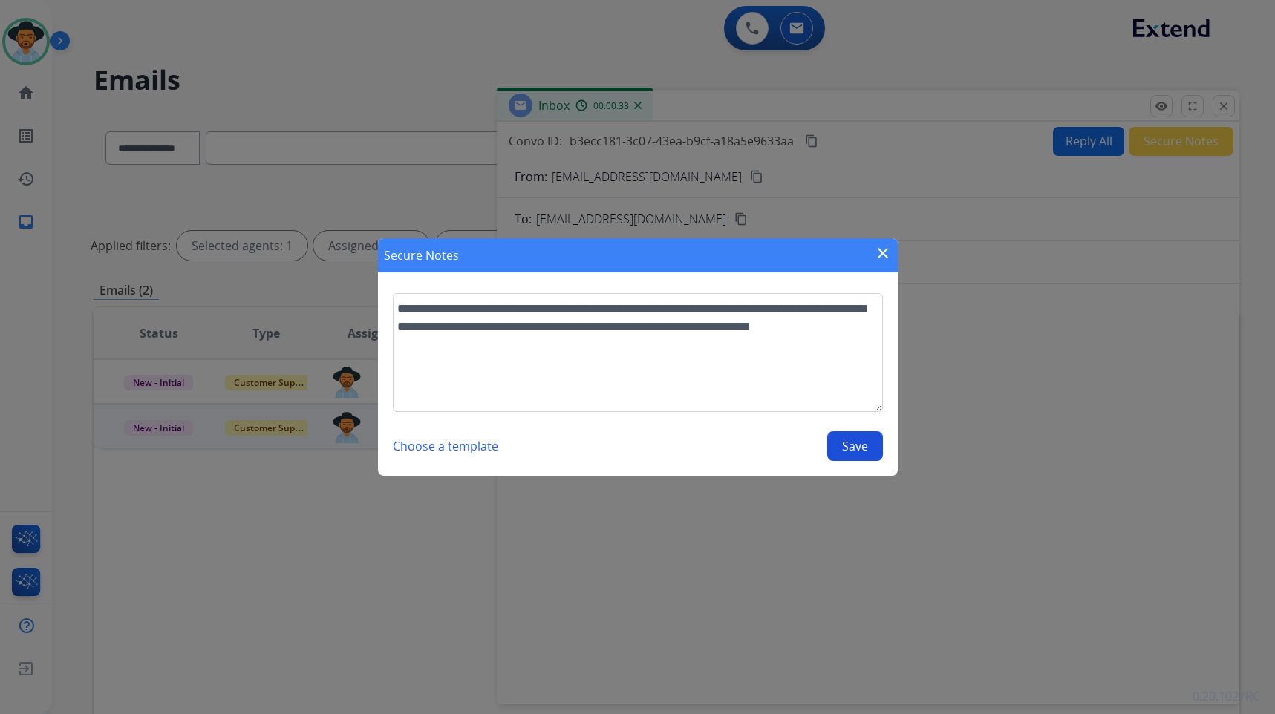
click at [849, 440] on button "Save" at bounding box center [855, 447] width 56 height 30
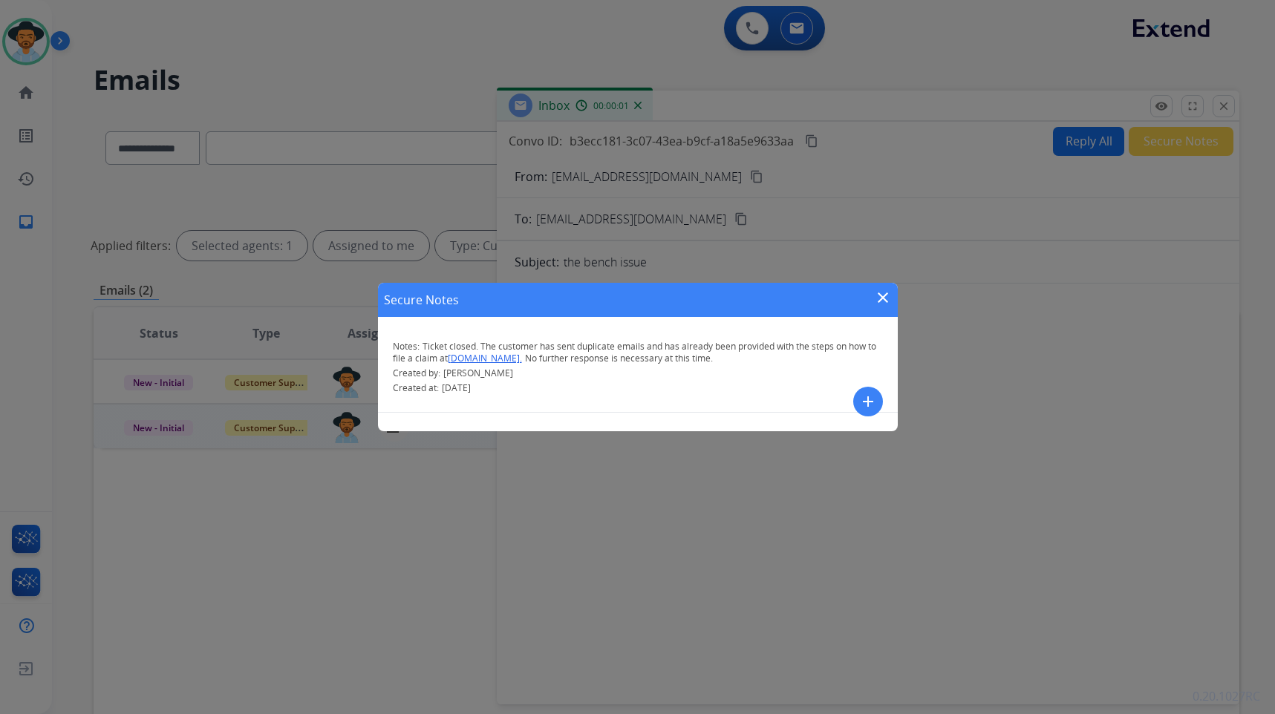
click at [890, 299] on mat-icon "close" at bounding box center [883, 298] width 18 height 18
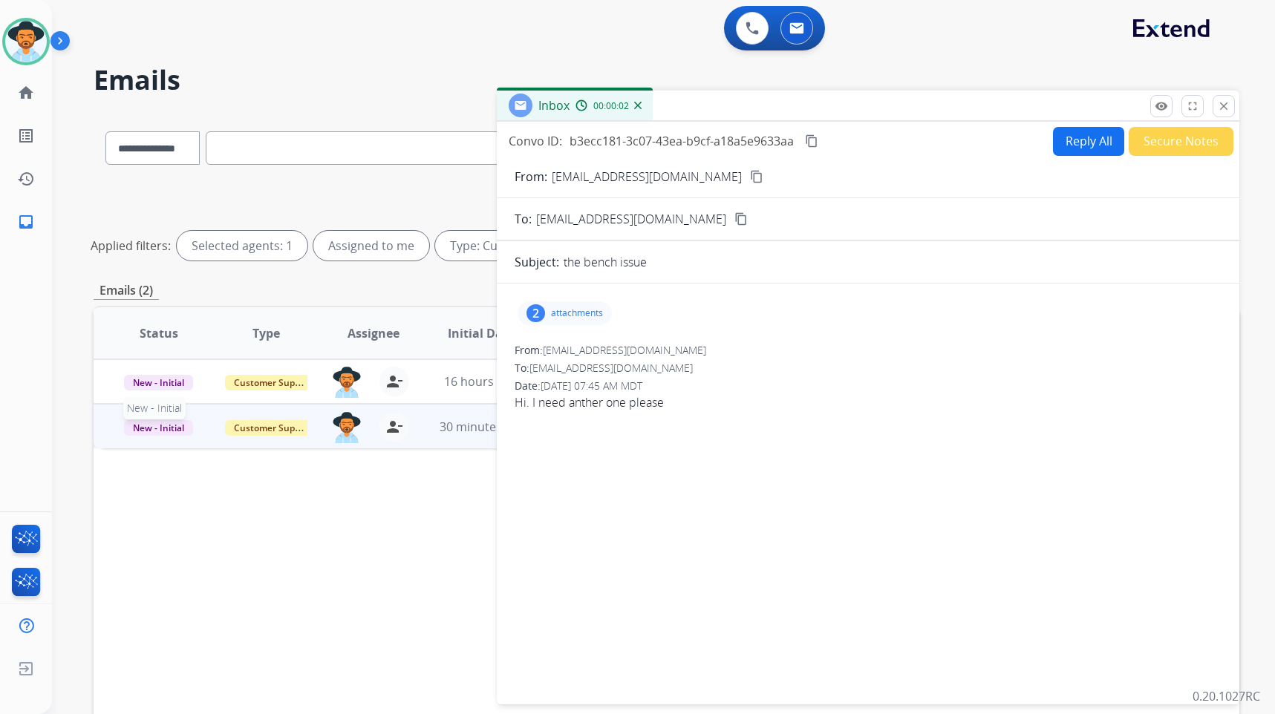
click at [149, 433] on span "New - Initial" at bounding box center [158, 428] width 69 height 16
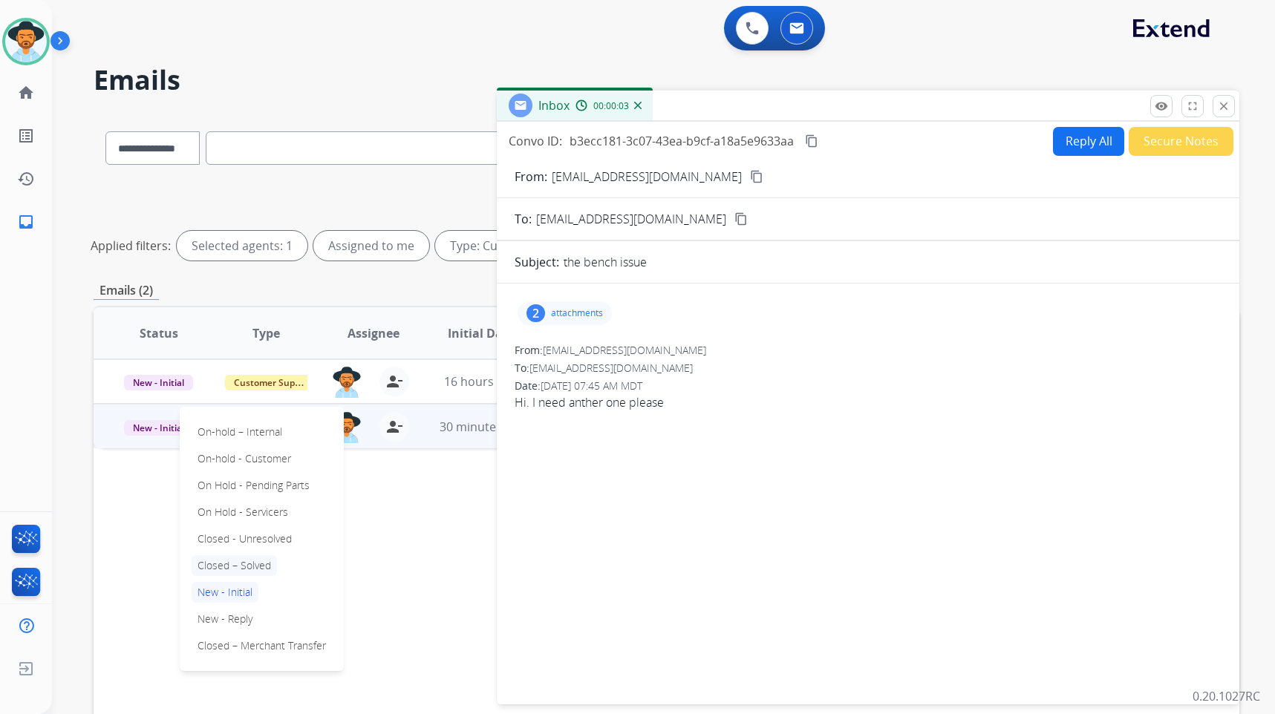
click at [206, 561] on p "Closed – Solved" at bounding box center [234, 566] width 85 height 21
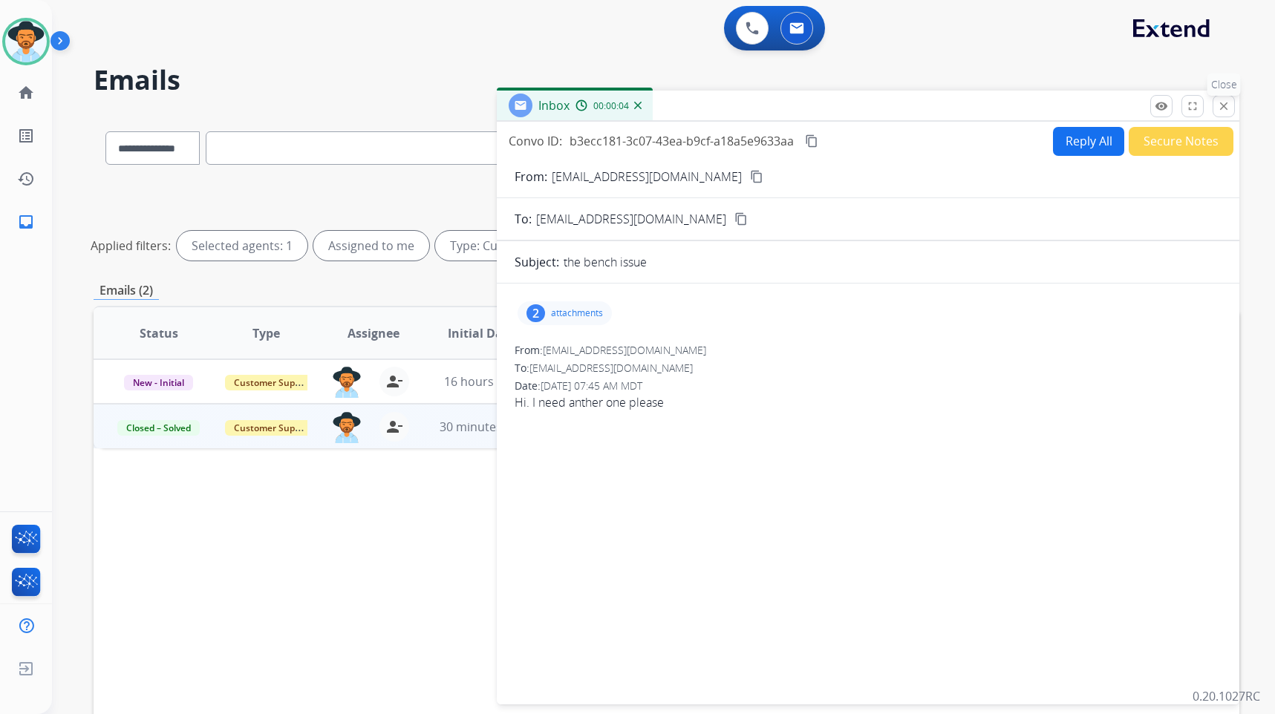
click at [1228, 106] on mat-icon "close" at bounding box center [1223, 106] width 13 height 13
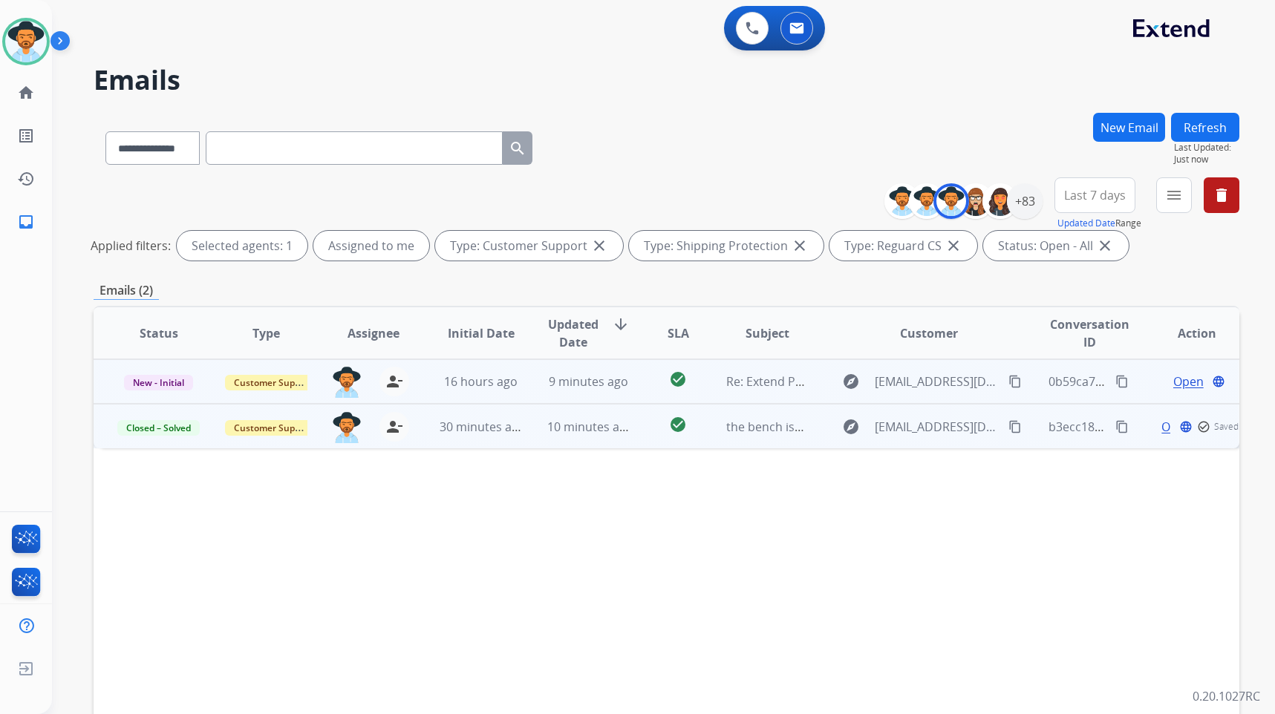
click at [1178, 384] on span "Open" at bounding box center [1188, 382] width 30 height 18
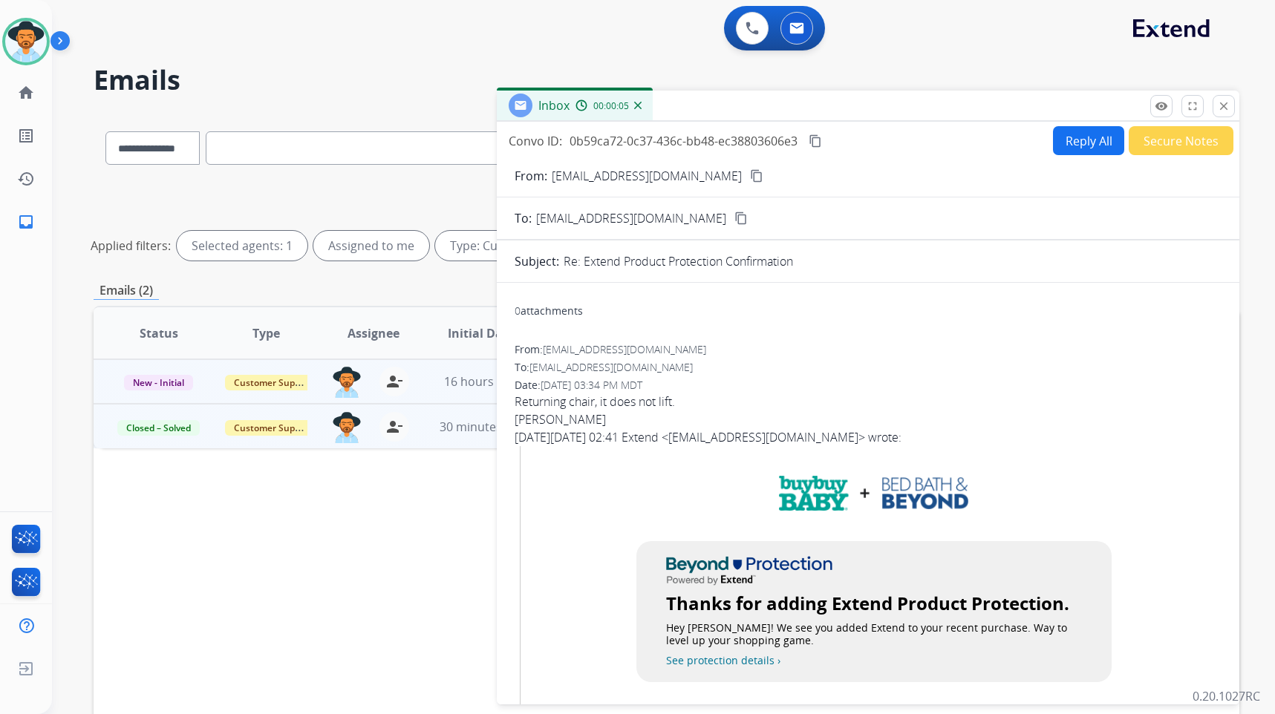
click at [750, 178] on mat-icon "content_copy" at bounding box center [756, 175] width 13 height 13
click at [581, 396] on div "Returning chair, it does not lift." at bounding box center [868, 402] width 707 height 18
copy div "Returning chair, it does not lift."
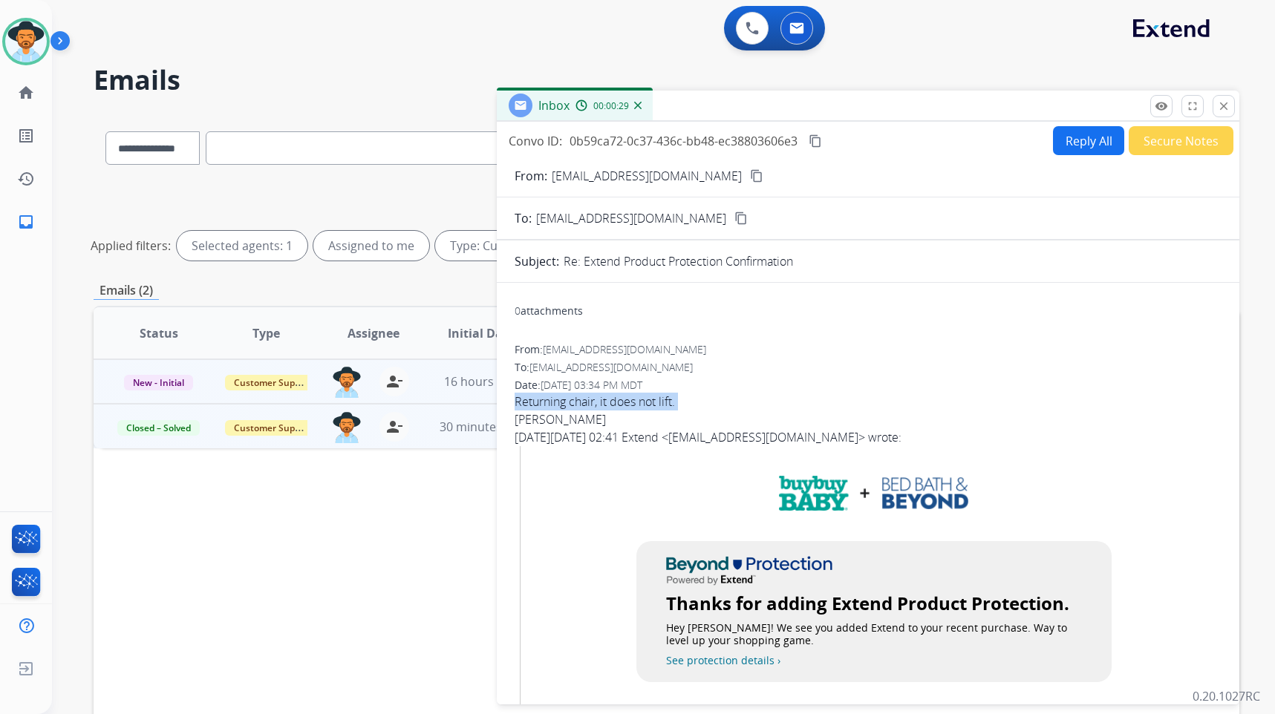
click at [809, 141] on button "content_copy" at bounding box center [816, 141] width 18 height 18
click at [679, 403] on div "Returning chair, it does not lift." at bounding box center [868, 402] width 707 height 18
click at [1070, 154] on button "Reply All" at bounding box center [1088, 140] width 71 height 29
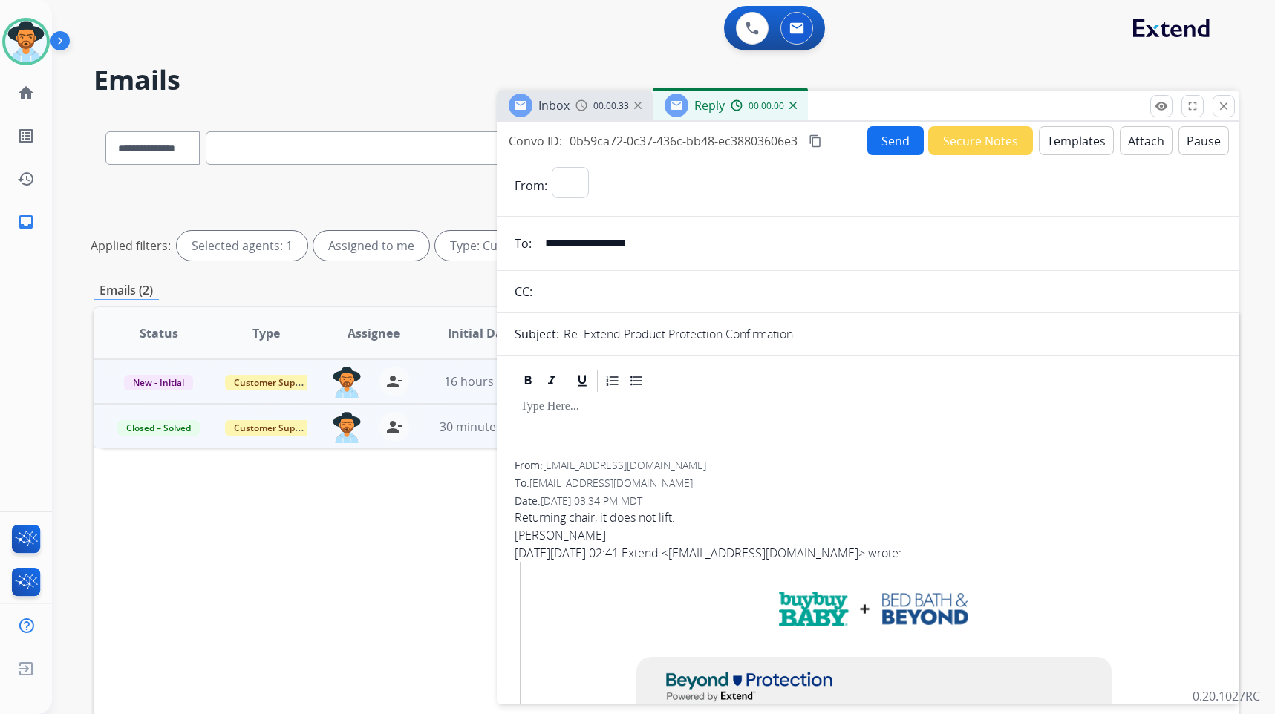
select select "**********"
click at [1076, 143] on button "Templates" at bounding box center [1076, 140] width 75 height 29
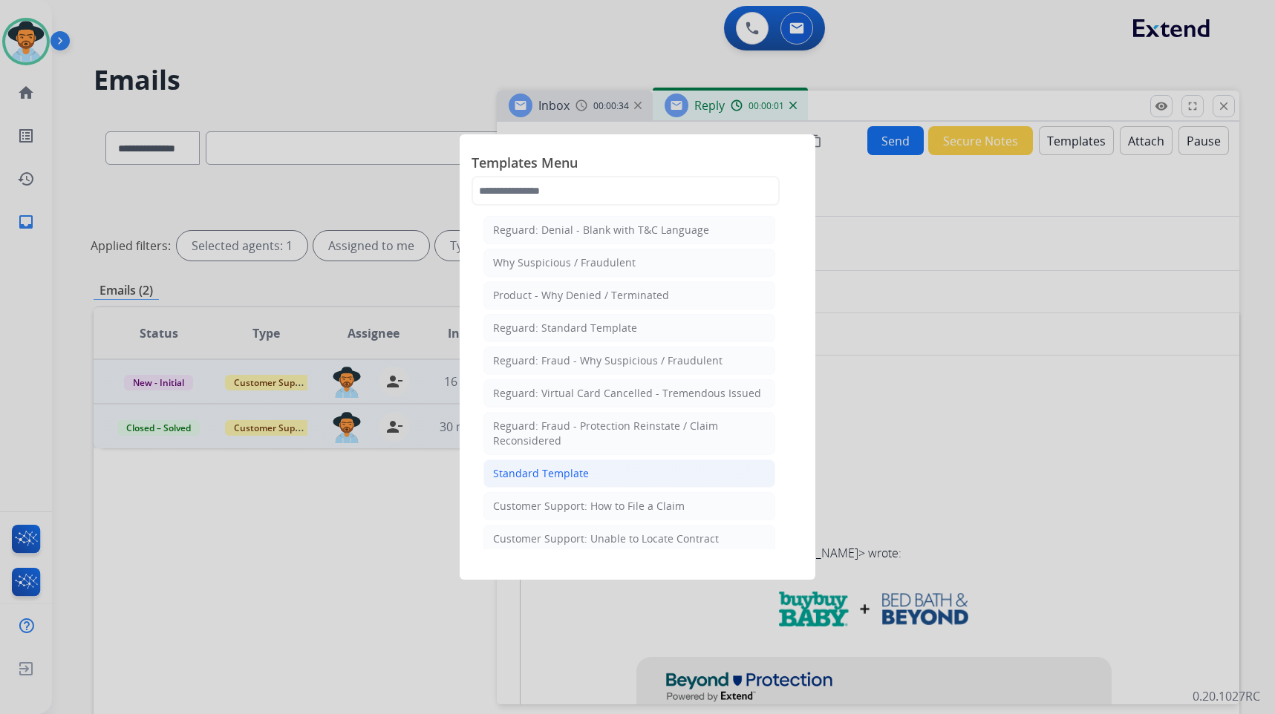
click at [605, 476] on li "Standard Template" at bounding box center [630, 474] width 292 height 28
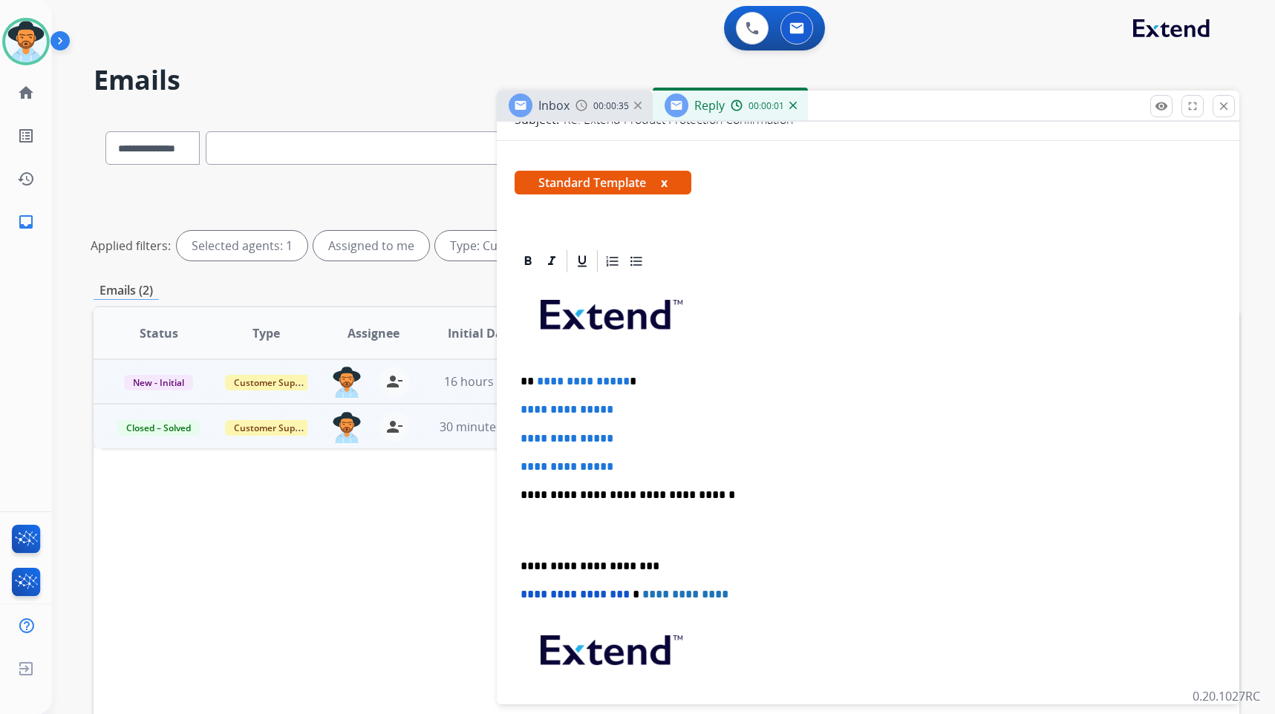
scroll to position [223, 0]
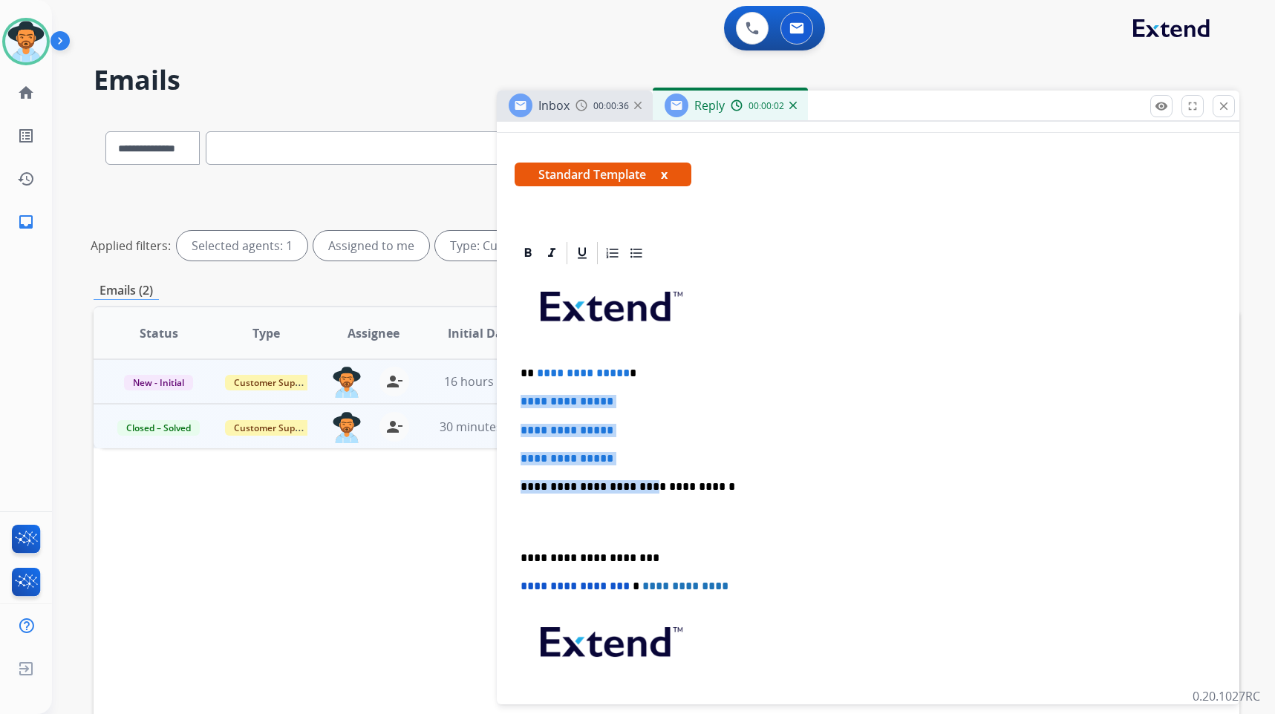
drag, startPoint x: 635, startPoint y: 467, endPoint x: 515, endPoint y: 400, distance: 137.0
click at [515, 400] on div "**********" at bounding box center [868, 522] width 707 height 511
click at [637, 455] on p "**********" at bounding box center [868, 458] width 695 height 13
drag, startPoint x: 631, startPoint y: 458, endPoint x: 527, endPoint y: 398, distance: 120.8
click at [527, 398] on div "**********" at bounding box center [868, 522] width 707 height 511
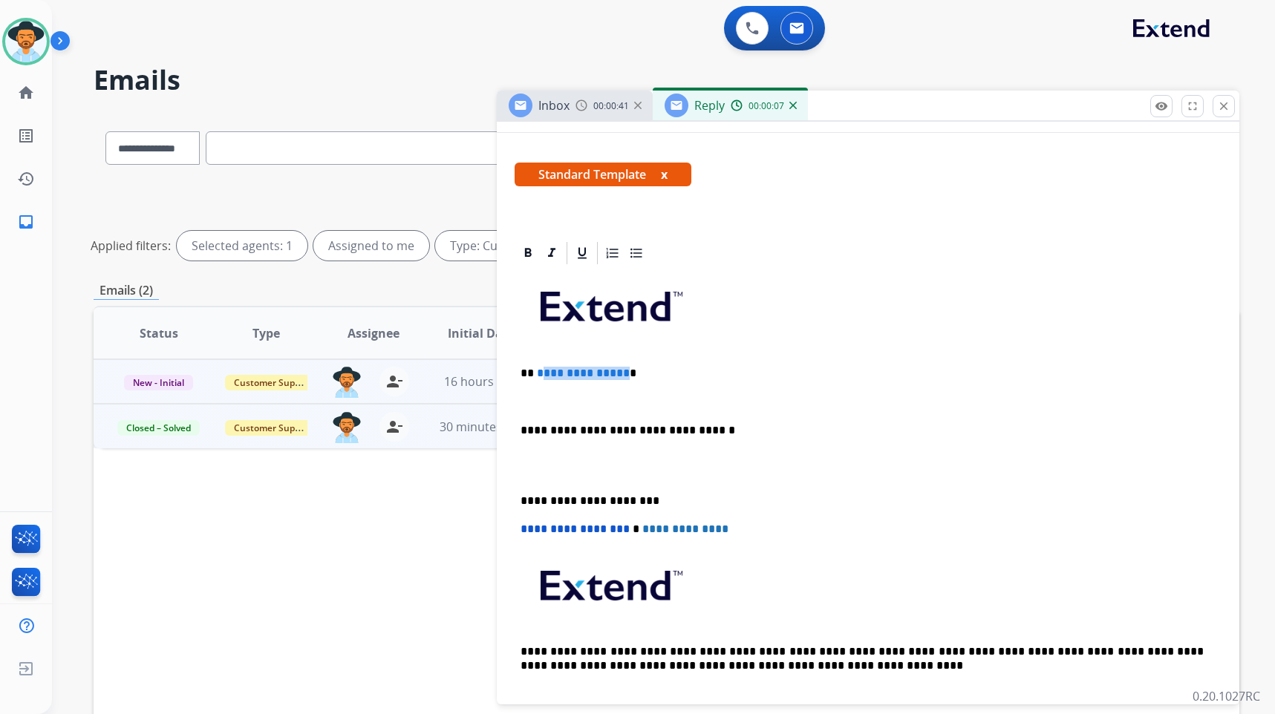
drag, startPoint x: 621, startPoint y: 374, endPoint x: 540, endPoint y: 377, distance: 81.0
click at [540, 377] on p "**********" at bounding box center [862, 373] width 683 height 13
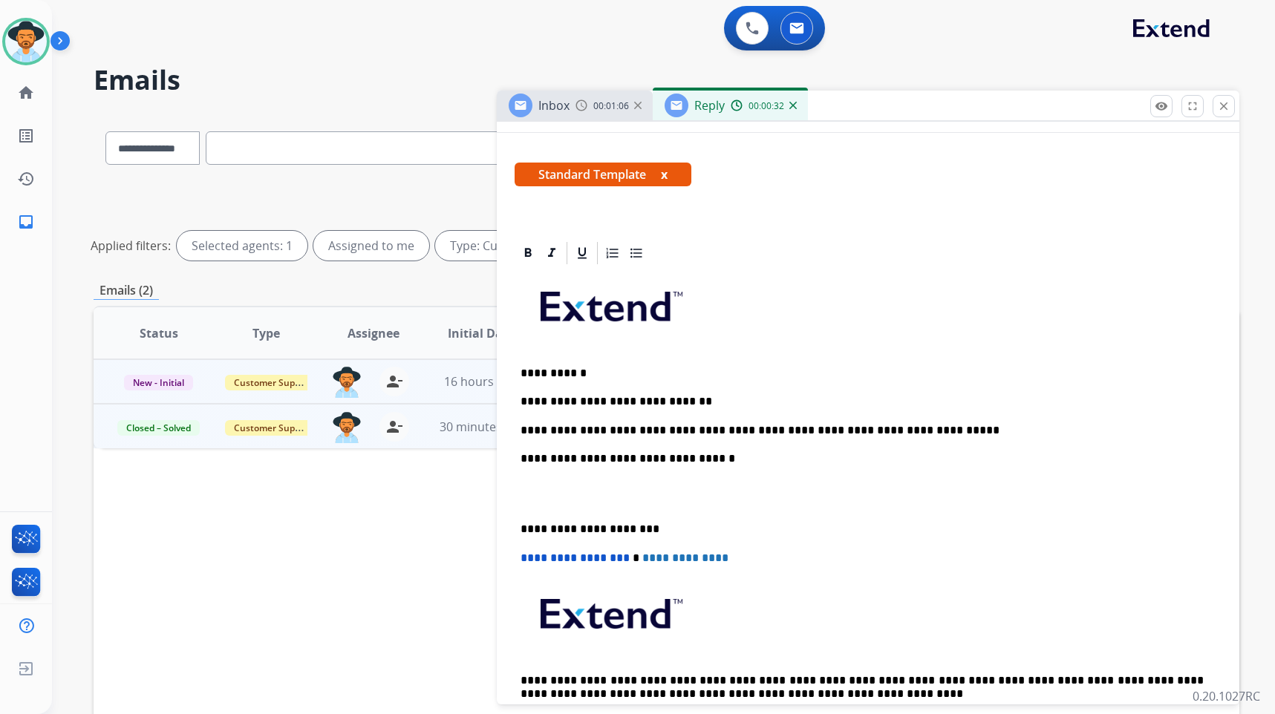
click at [621, 498] on p at bounding box center [868, 494] width 695 height 27
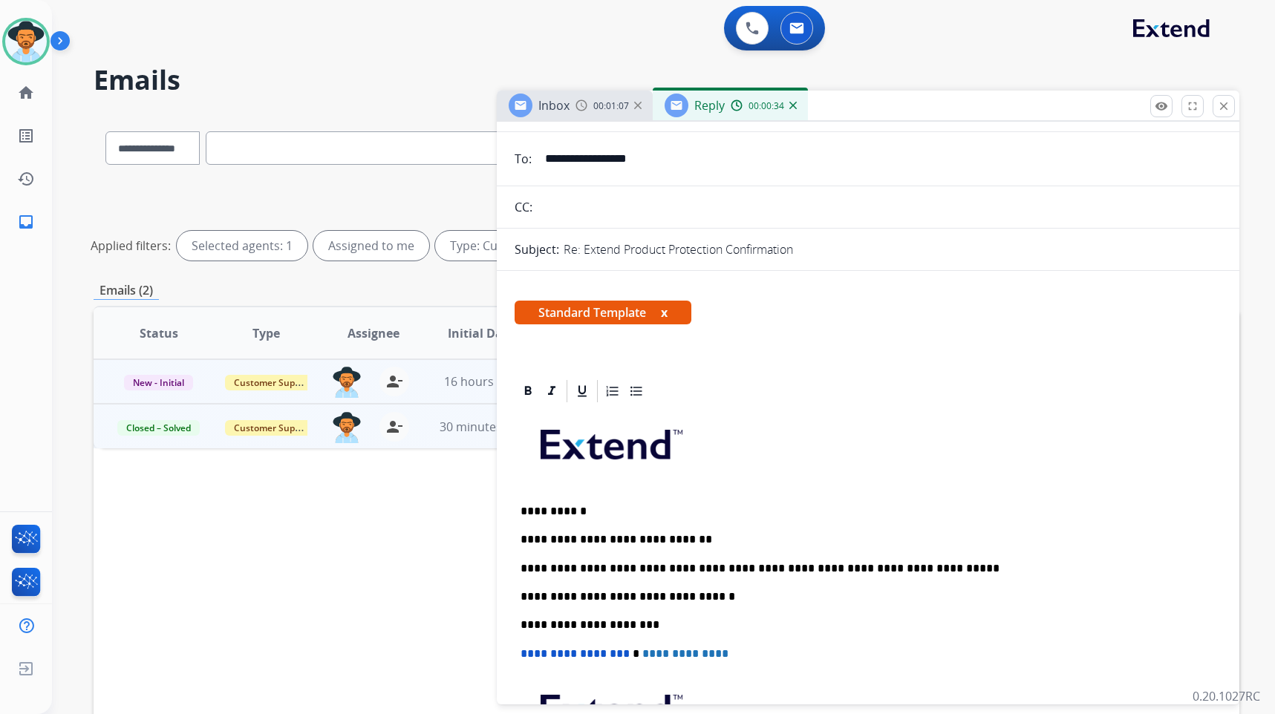
scroll to position [0, 0]
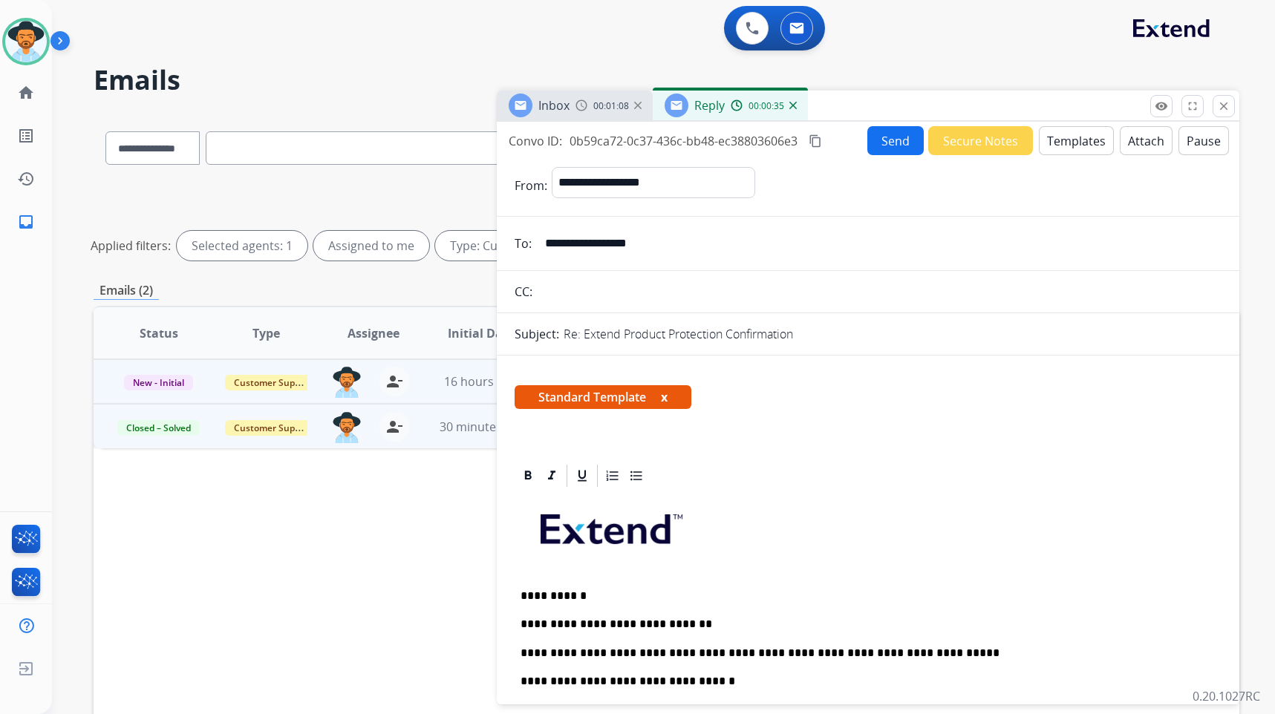
click at [885, 141] on button "Send" at bounding box center [895, 140] width 56 height 29
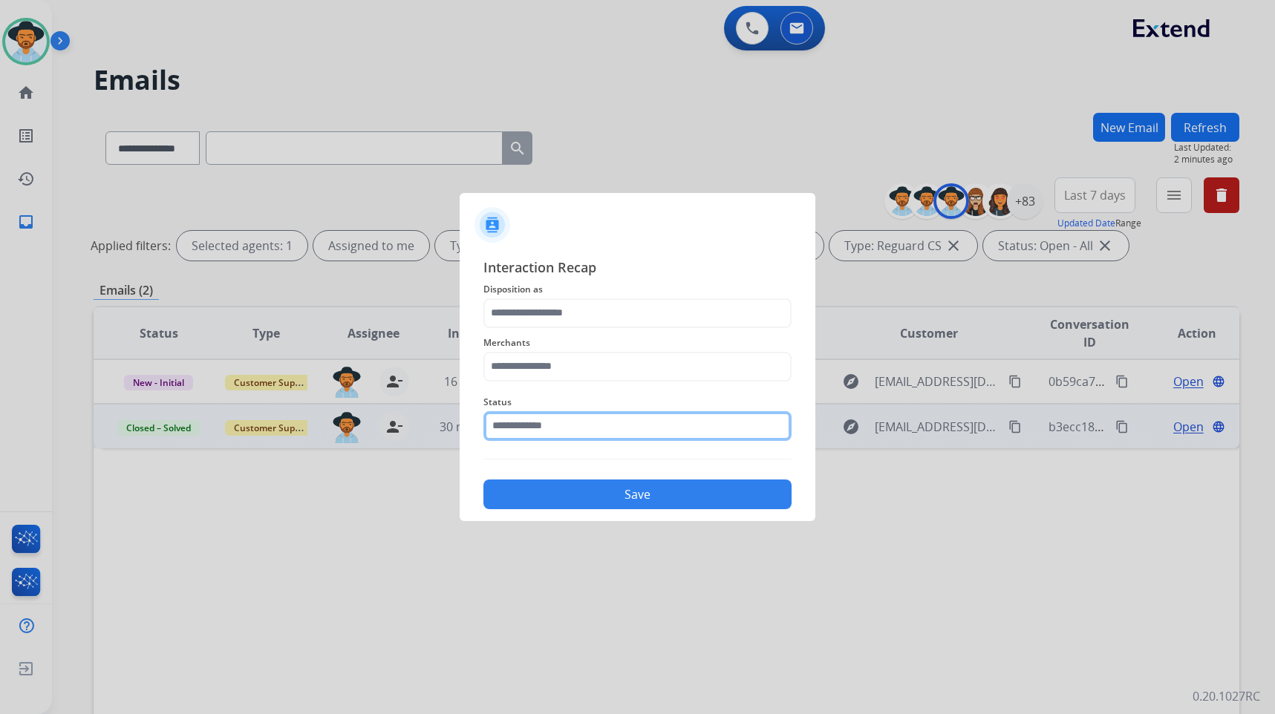
click at [664, 436] on input "text" at bounding box center [638, 426] width 308 height 30
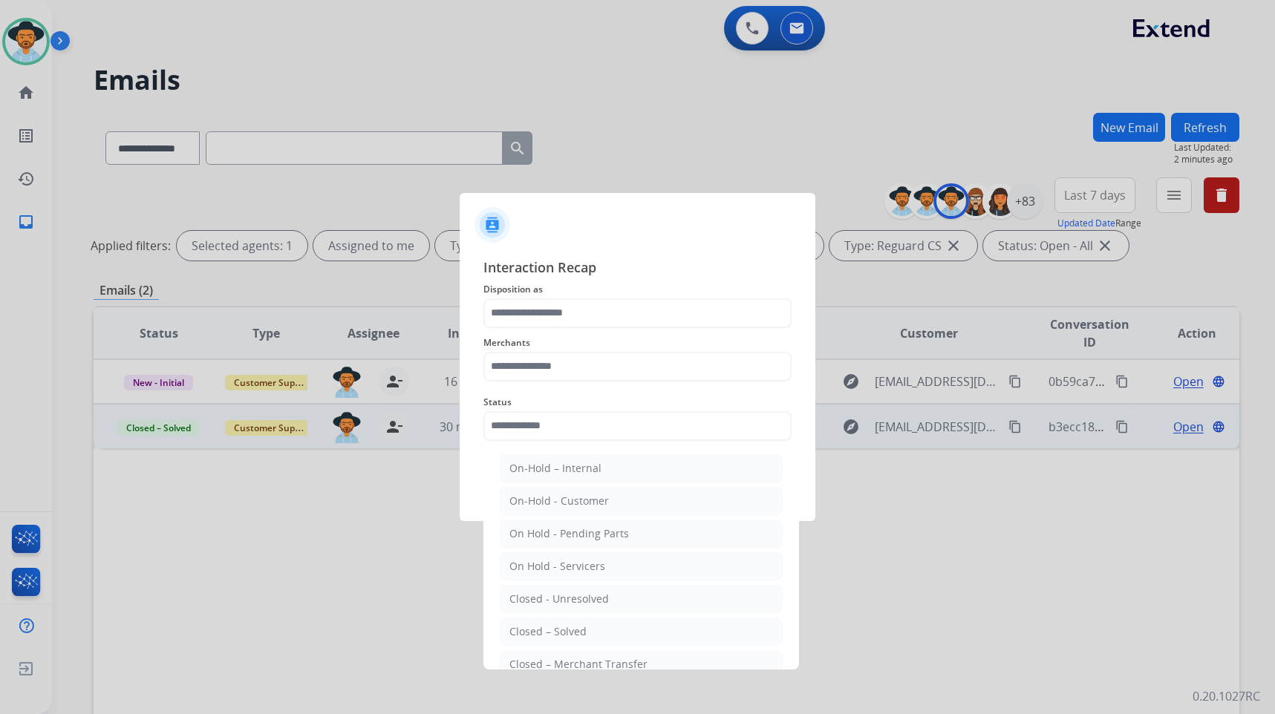
drag, startPoint x: 614, startPoint y: 633, endPoint x: 614, endPoint y: 469, distance: 164.1
click at [613, 633] on li "Closed – Solved" at bounding box center [641, 632] width 283 height 28
type input "**********"
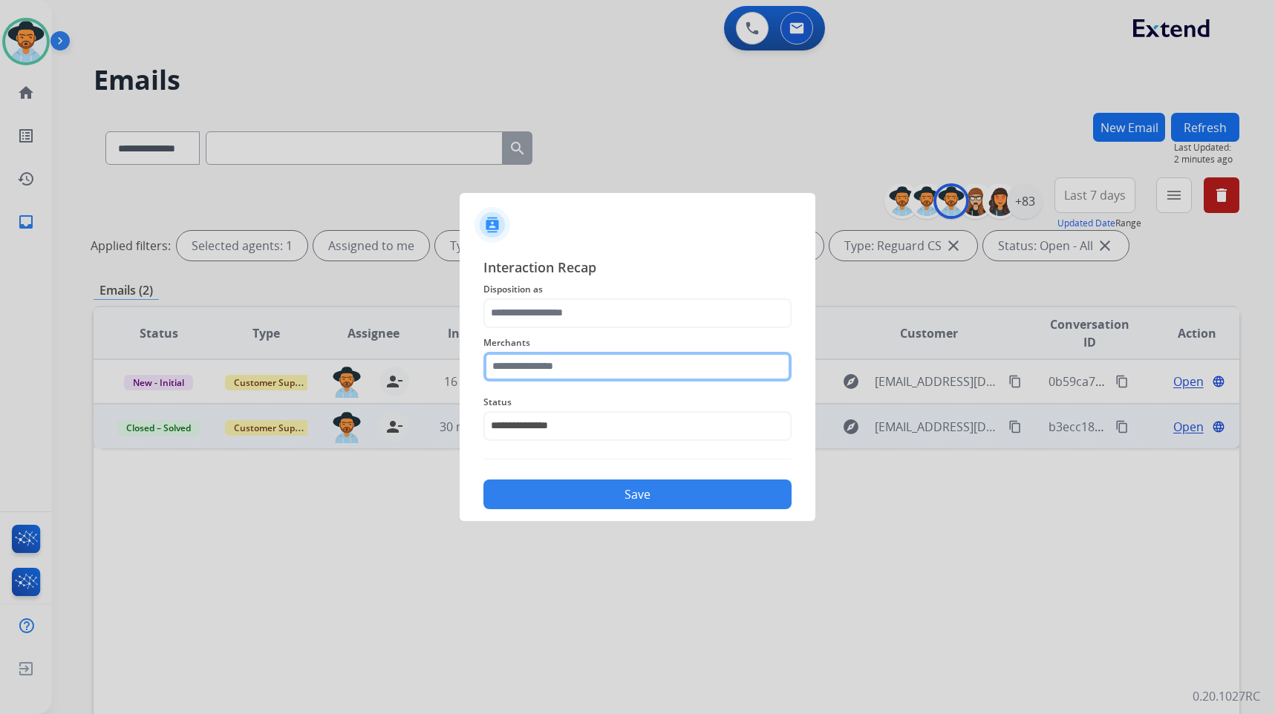
click at [622, 361] on input "text" at bounding box center [638, 367] width 308 height 30
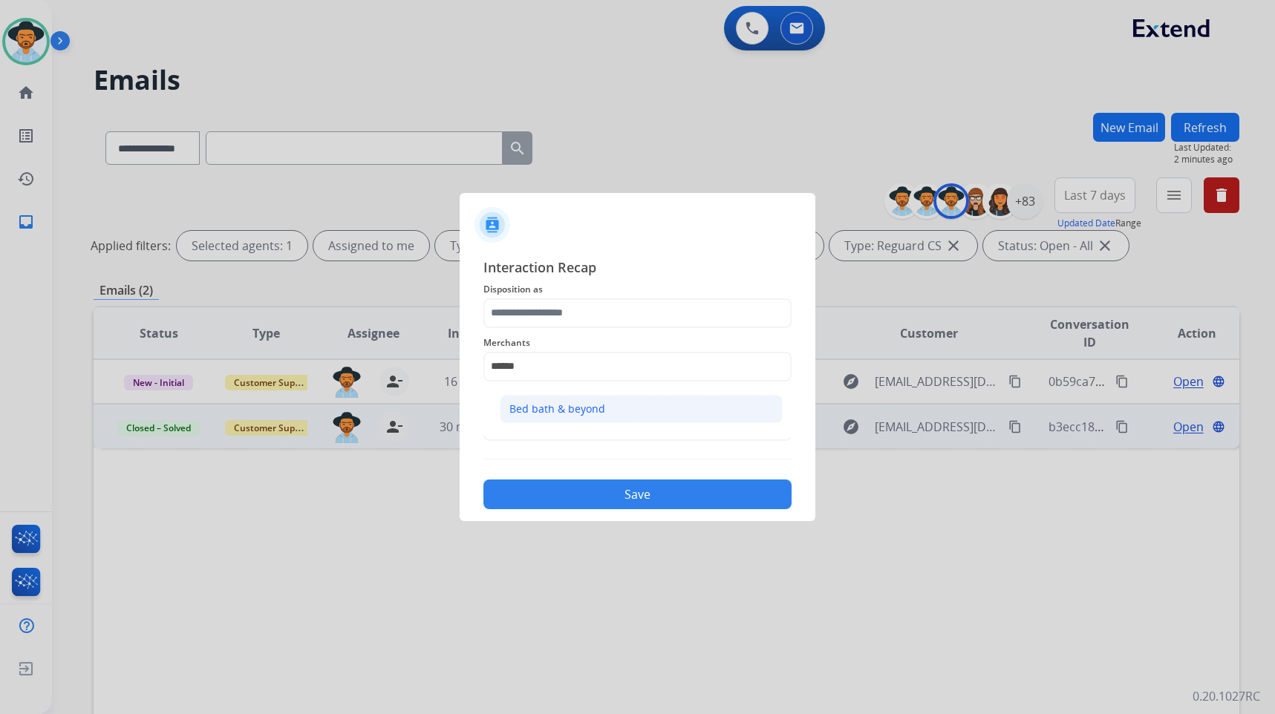
click at [622, 397] on li "Bed bath & beyond" at bounding box center [641, 409] width 283 height 28
type input "**********"
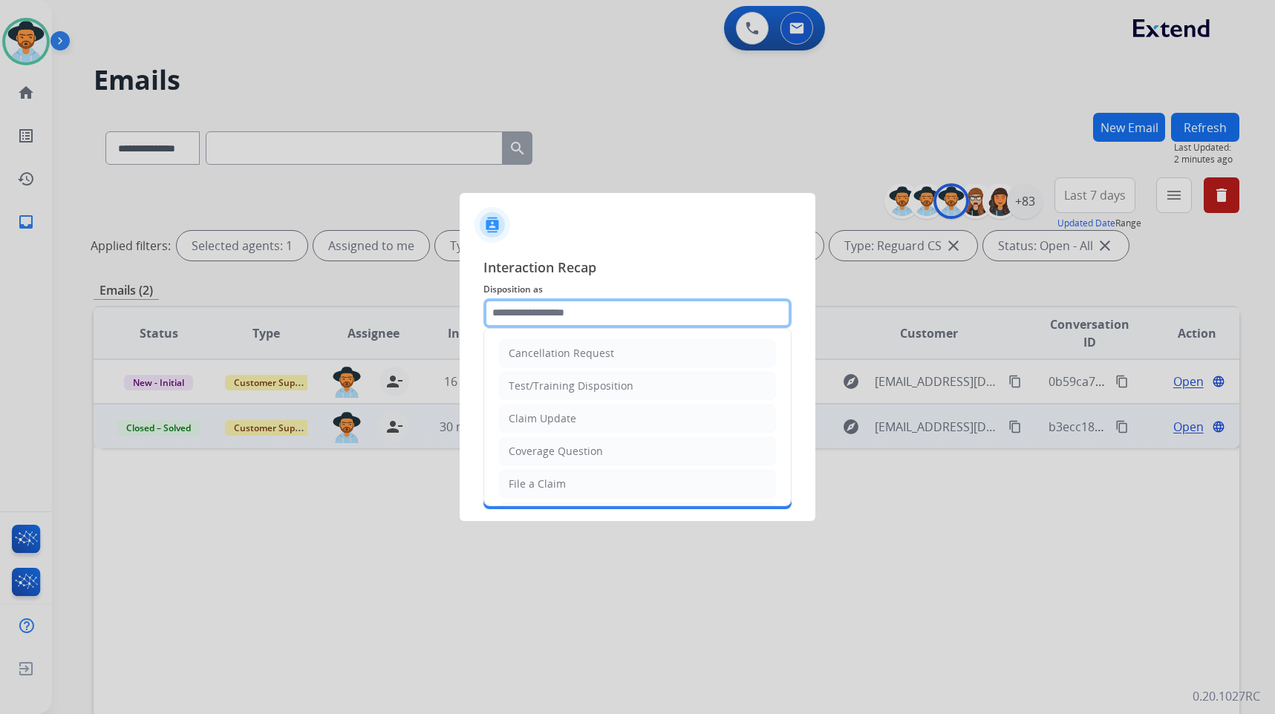
click at [604, 299] on input "text" at bounding box center [638, 314] width 308 height 30
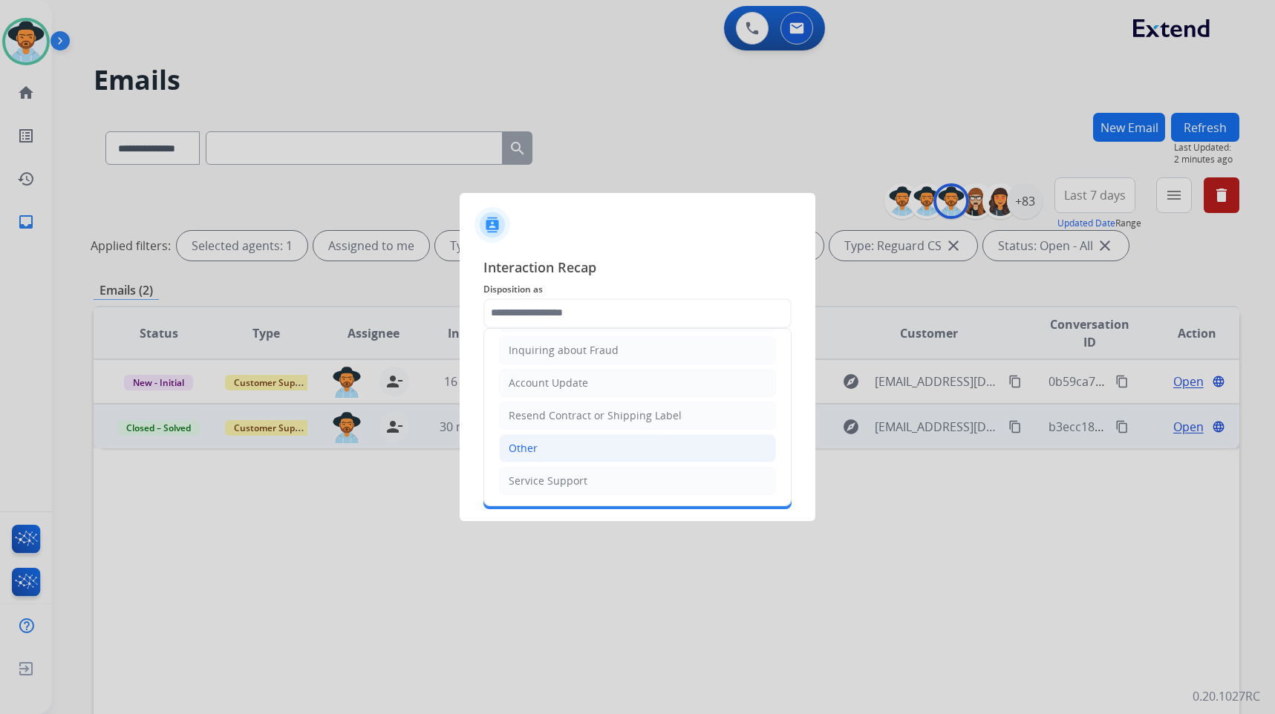
click at [552, 440] on li "Other" at bounding box center [637, 448] width 277 height 28
type input "*****"
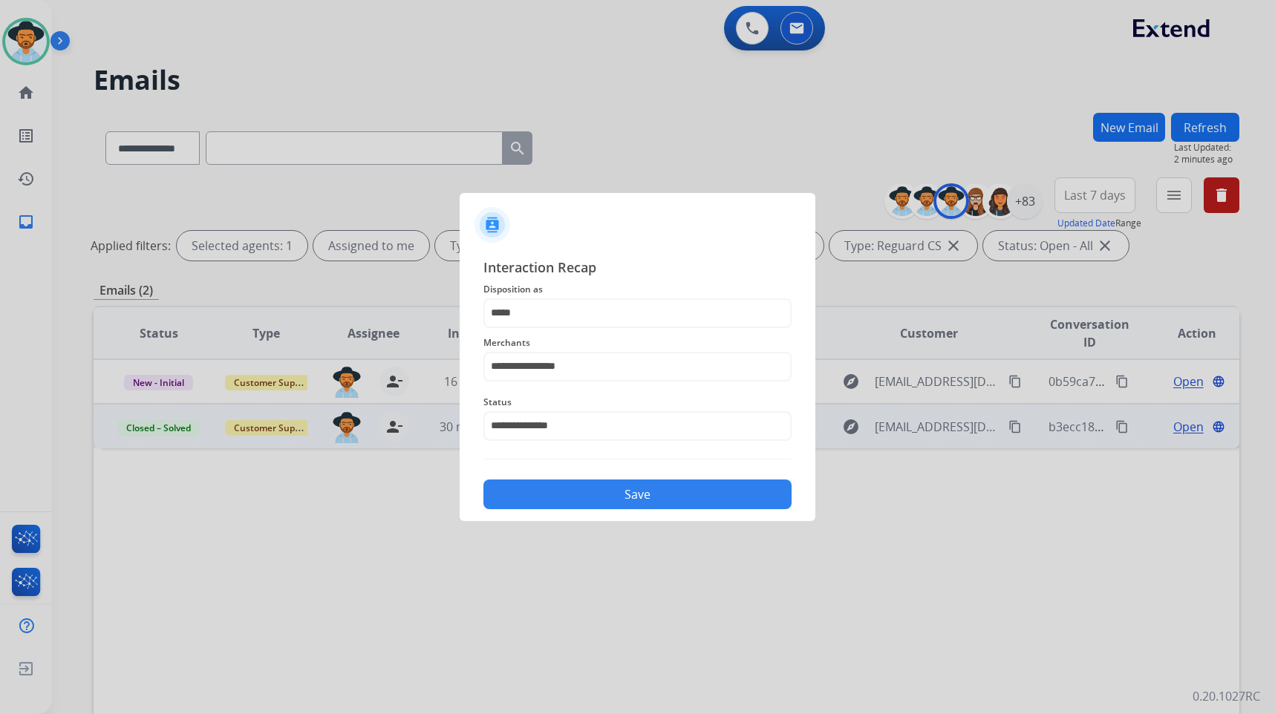
click at [593, 498] on button "Save" at bounding box center [638, 495] width 308 height 30
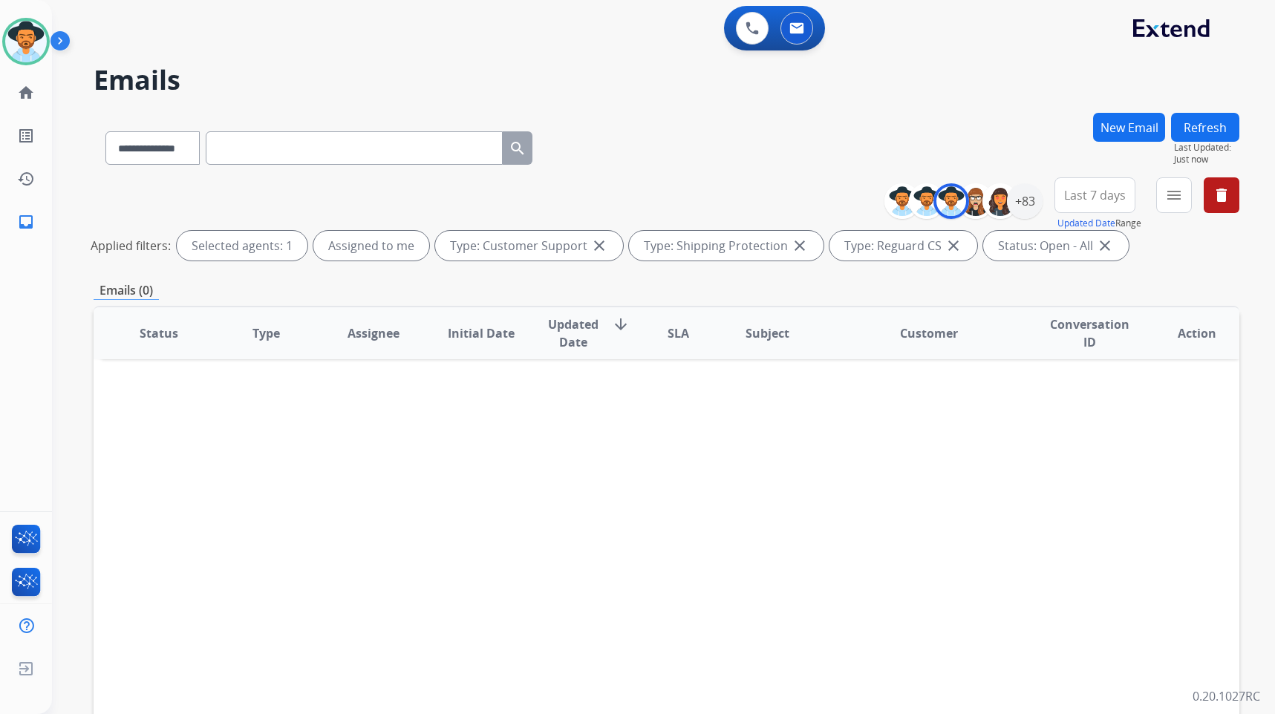
click at [403, 499] on div "Status Type Assignee Initial Date Updated Date arrow_downward SLA Subject Custo…" at bounding box center [667, 555] width 1146 height 498
click at [33, 100] on mat-icon "home" at bounding box center [26, 93] width 18 height 18
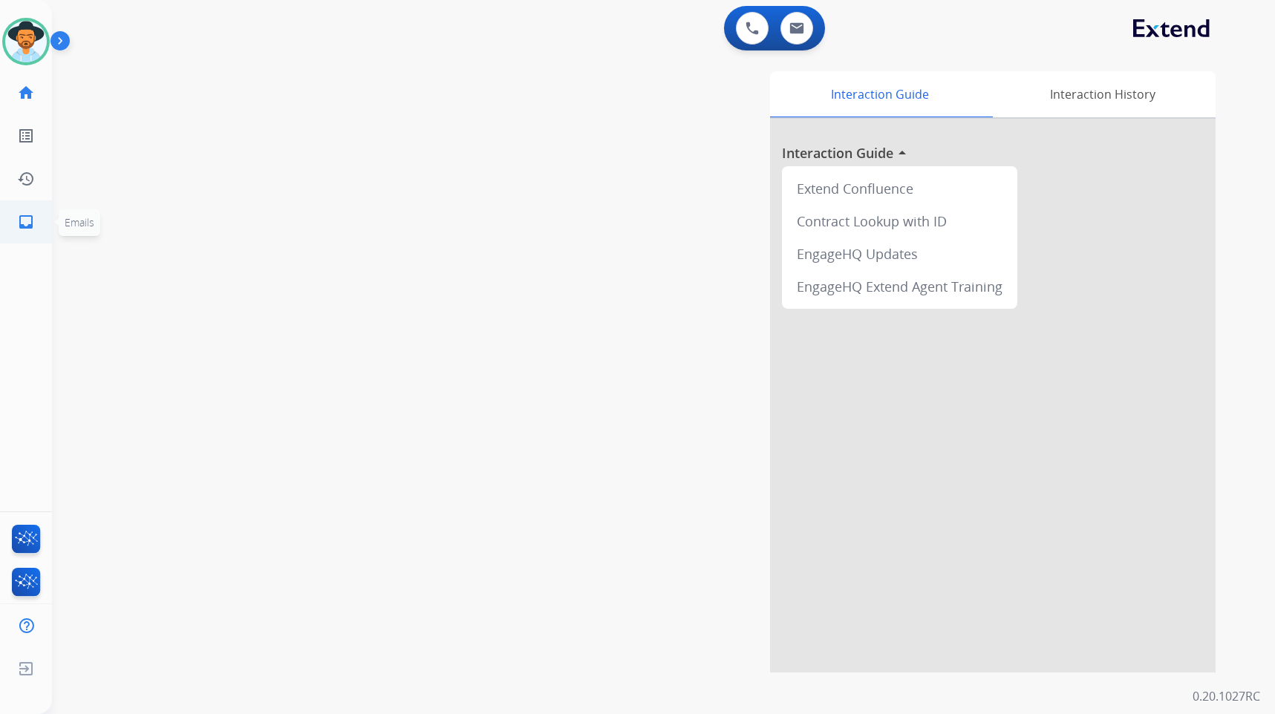
click at [28, 224] on mat-icon "inbox" at bounding box center [26, 222] width 18 height 18
select select "**********"
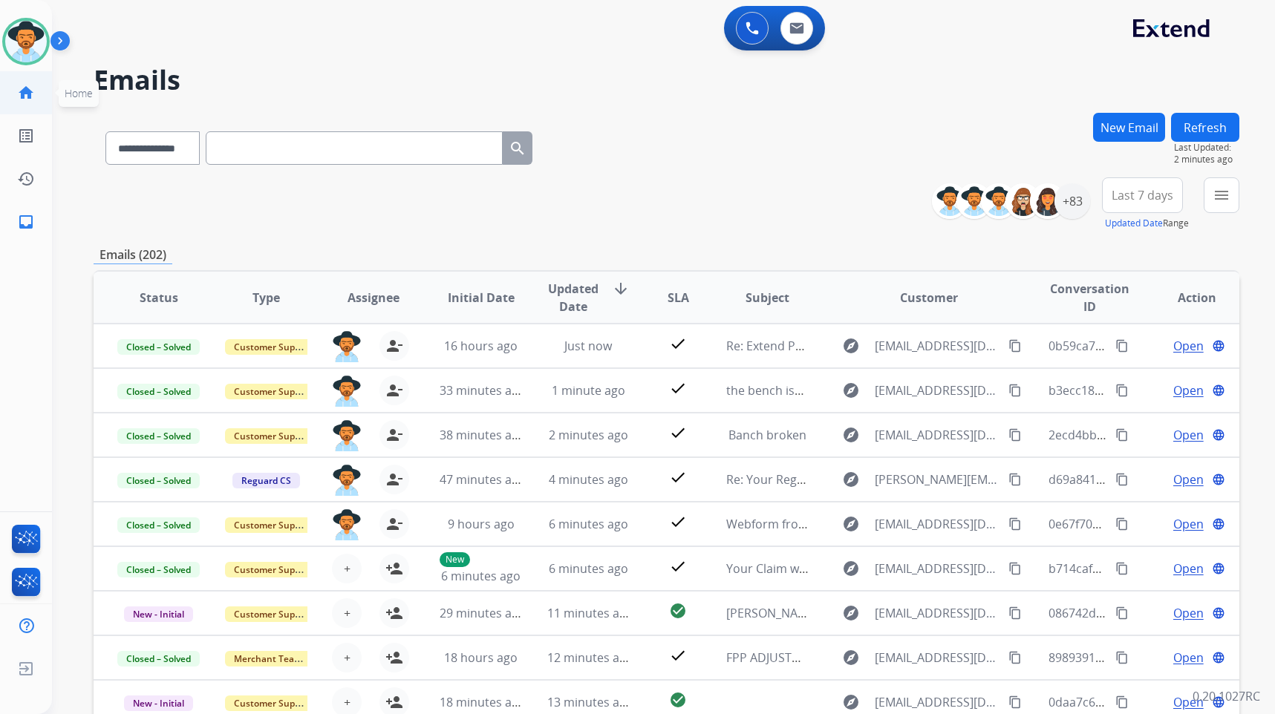
click at [33, 96] on mat-icon "home" at bounding box center [26, 93] width 18 height 18
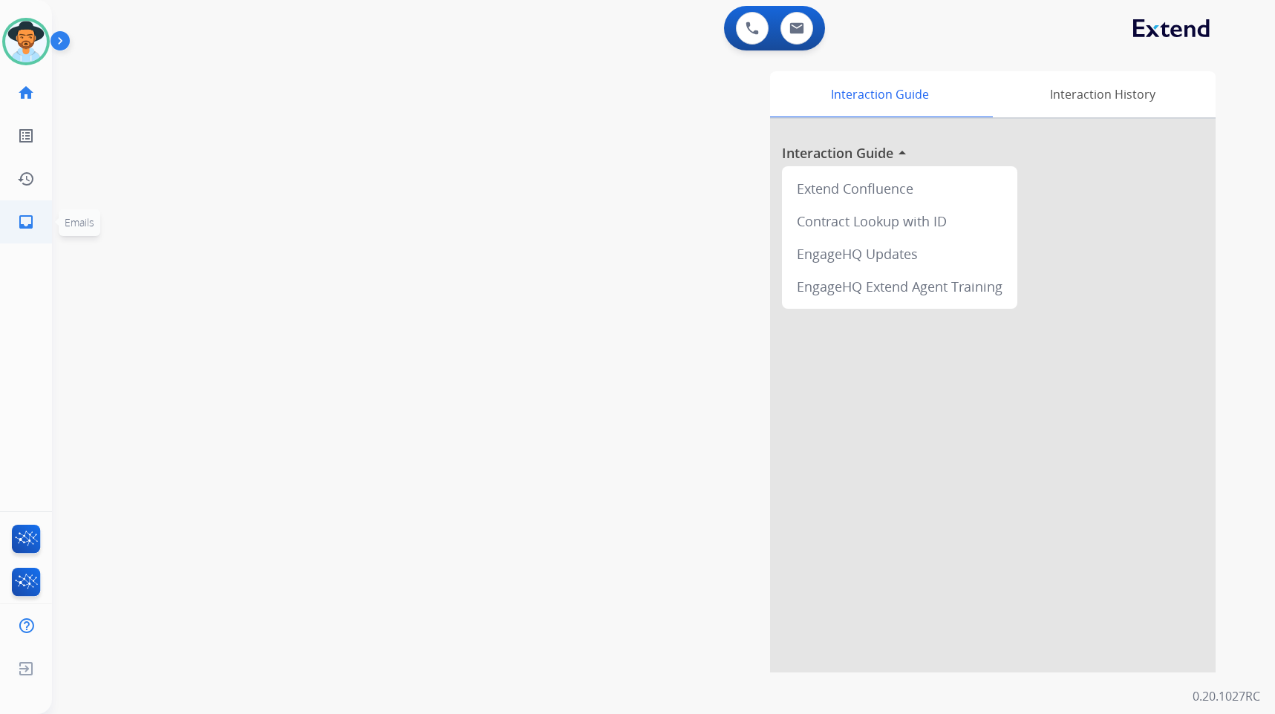
click at [38, 215] on link "inbox Emails" at bounding box center [26, 222] width 42 height 42
select select "**********"
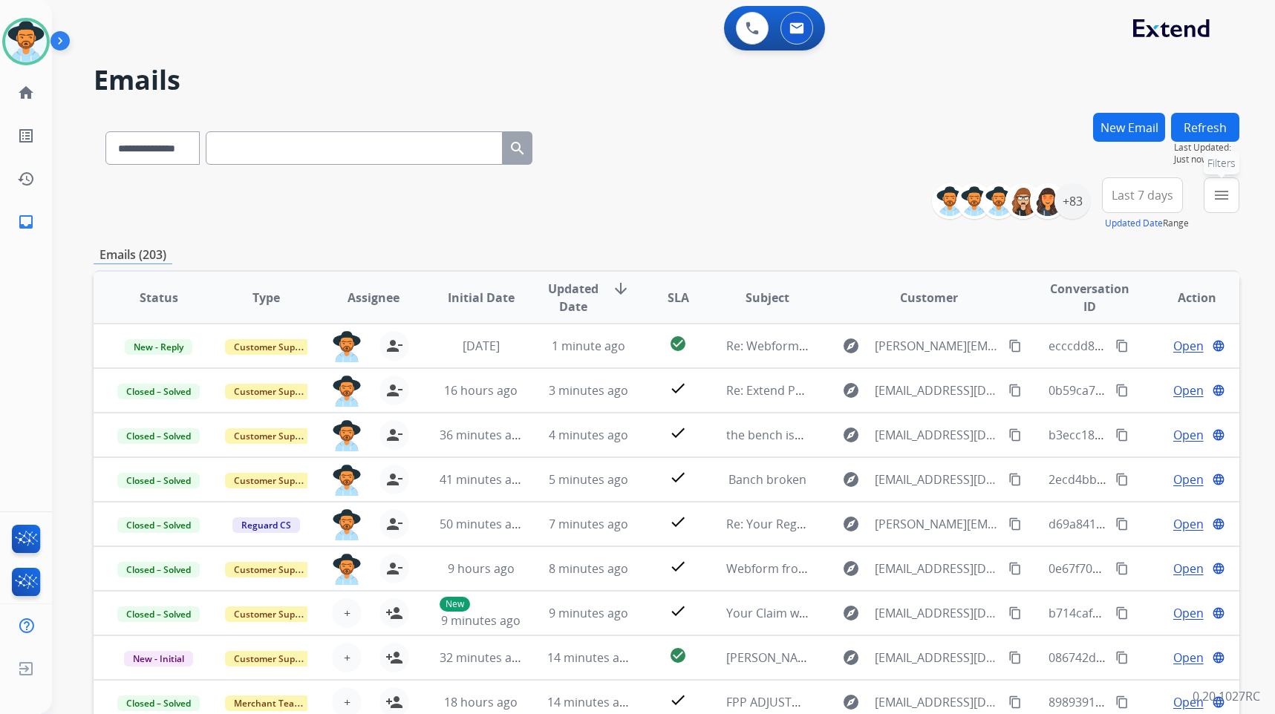
click at [1225, 189] on mat-icon "menu" at bounding box center [1222, 195] width 18 height 18
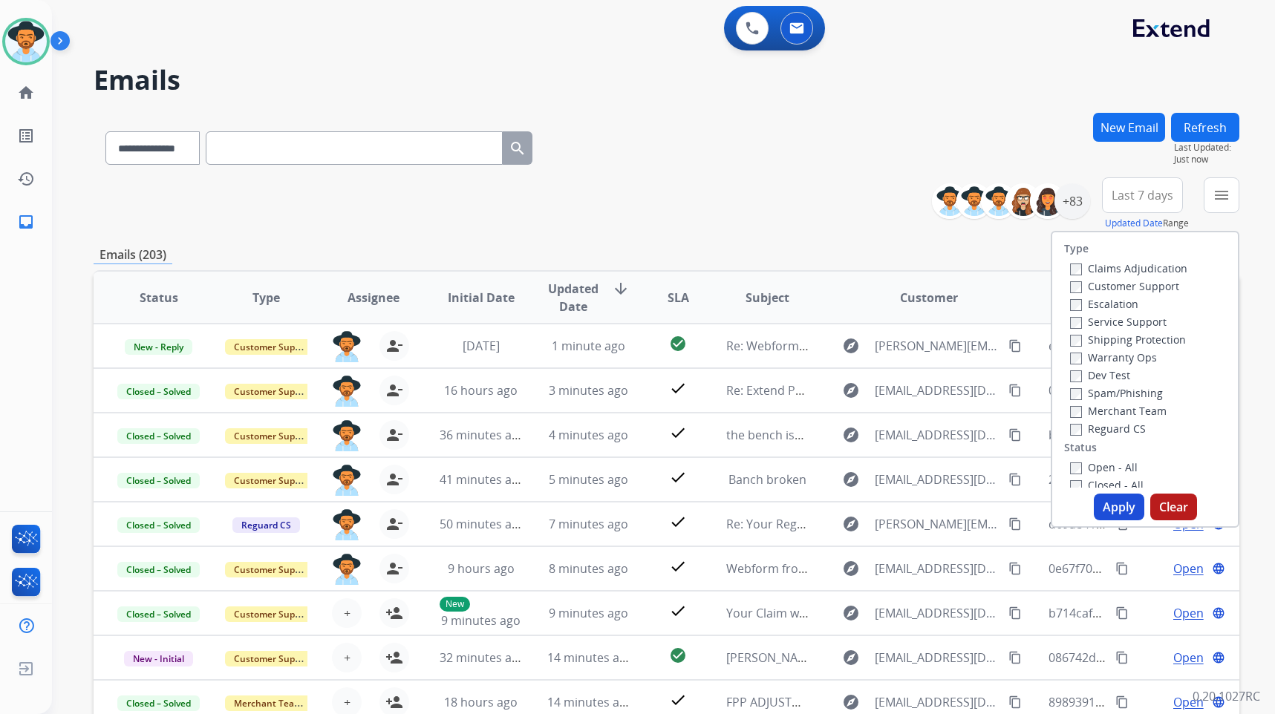
click at [1136, 288] on label "Customer Support" at bounding box center [1124, 286] width 109 height 14
click at [1148, 344] on label "Shipping Protection" at bounding box center [1128, 340] width 116 height 14
click at [1127, 426] on label "Reguard CS" at bounding box center [1108, 429] width 76 height 14
click at [1119, 469] on label "Open - All" at bounding box center [1104, 467] width 68 height 14
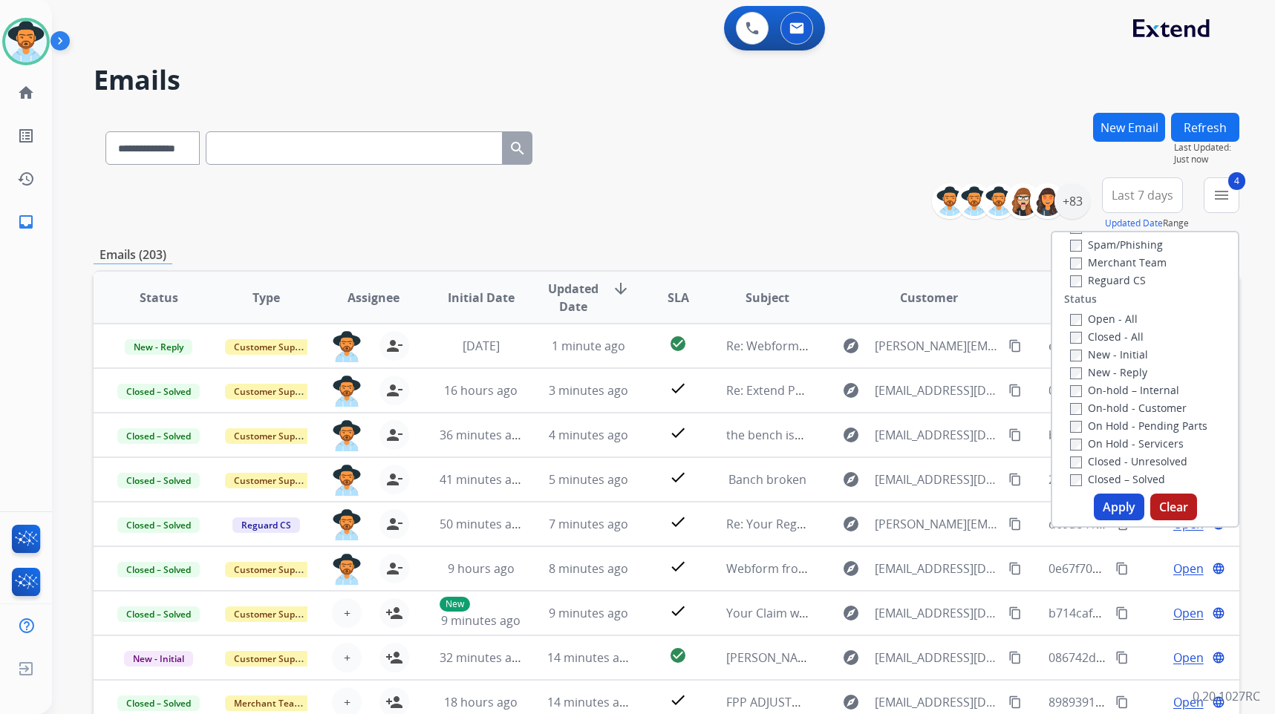
click at [1133, 443] on label "On Hold - Servicers" at bounding box center [1127, 444] width 114 height 14
click at [1136, 428] on label "On Hold - Pending Parts" at bounding box center [1138, 426] width 137 height 14
click at [1140, 411] on label "On-hold - Customer" at bounding box center [1128, 408] width 117 height 14
click at [1136, 388] on label "On-hold – Internal" at bounding box center [1124, 390] width 109 height 14
click at [1126, 370] on label "New - Reply" at bounding box center [1108, 372] width 77 height 14
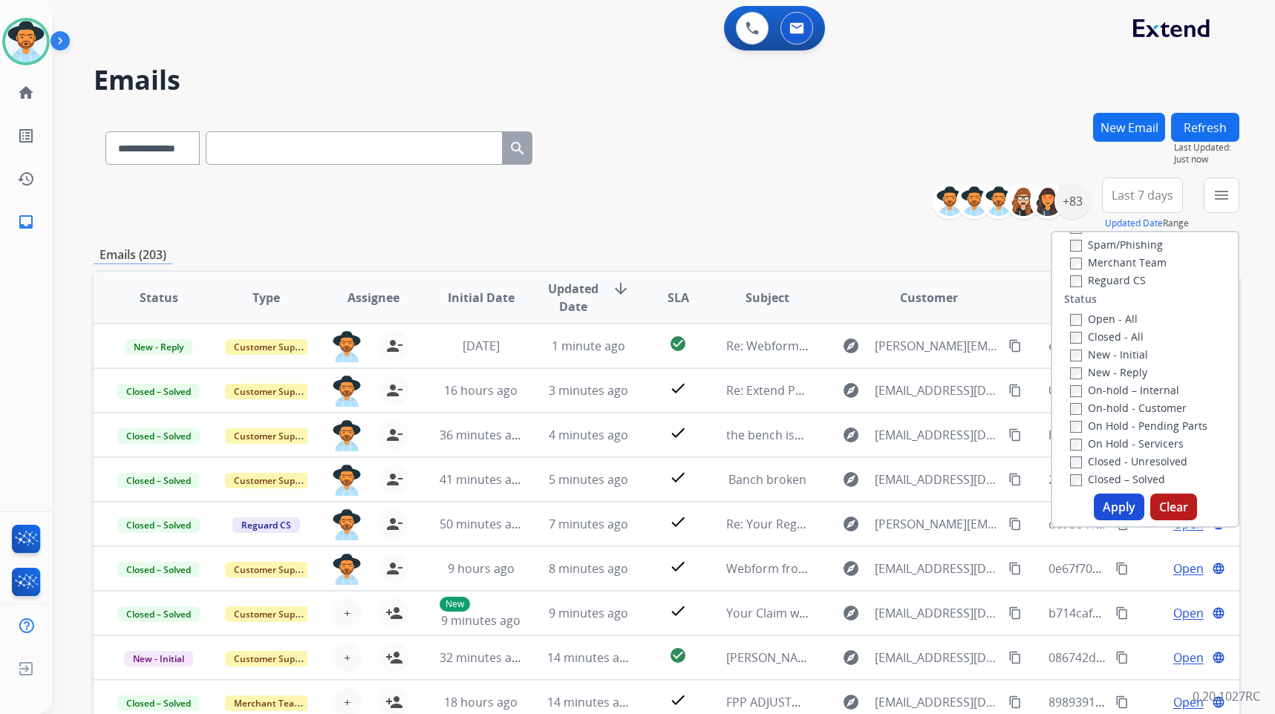
click at [1122, 354] on label "New - Initial" at bounding box center [1109, 355] width 78 height 14
click at [1116, 508] on button "Apply" at bounding box center [1119, 507] width 51 height 27
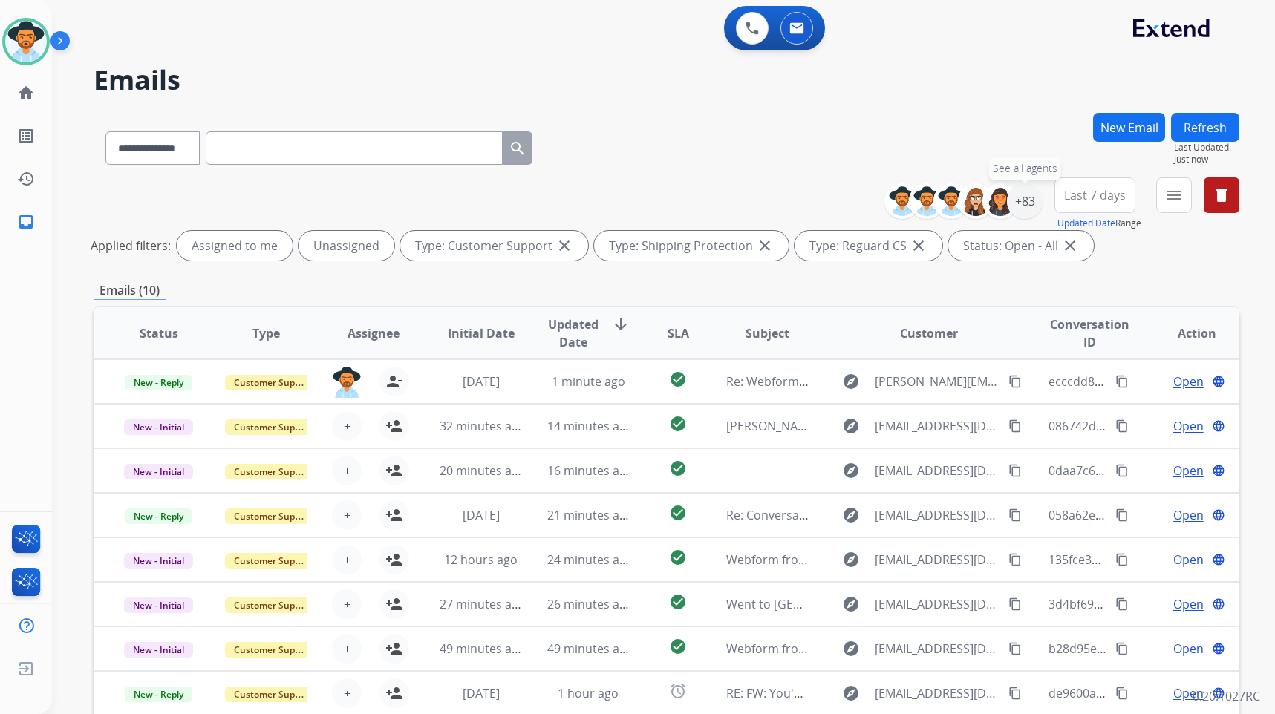
click at [1027, 201] on div "+83" at bounding box center [1025, 201] width 36 height 36
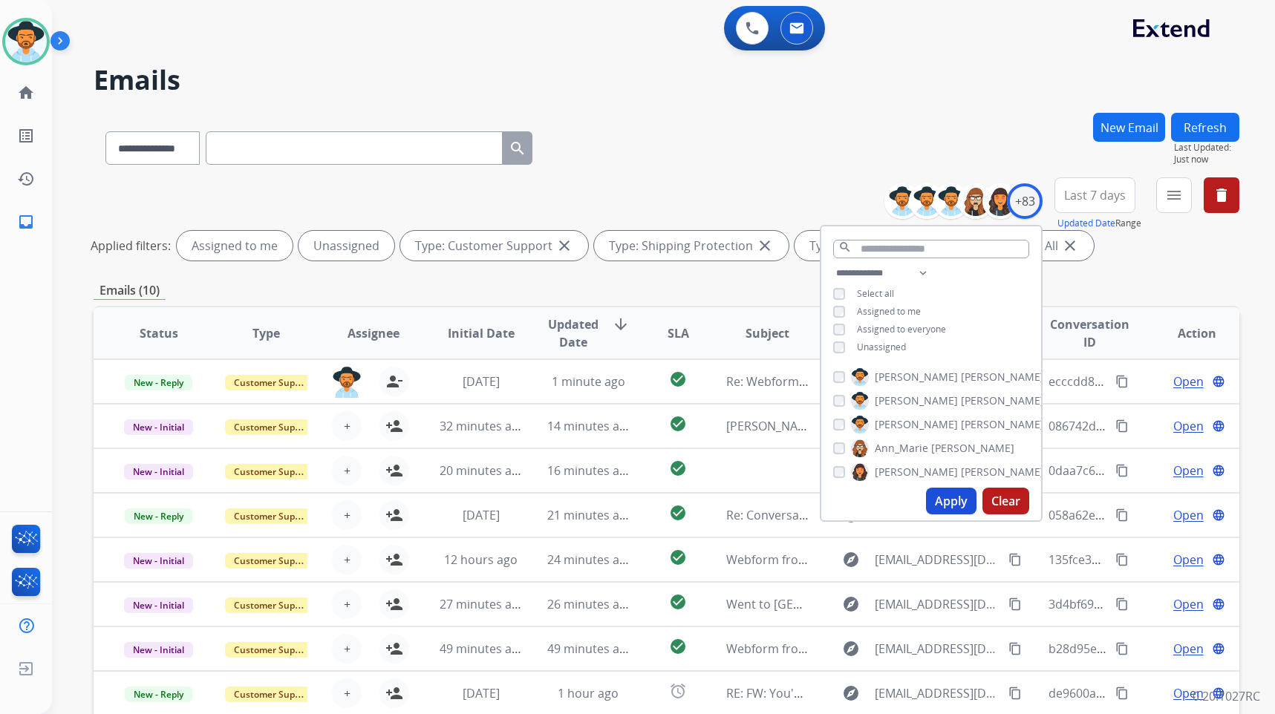
click at [871, 348] on span "Unassigned" at bounding box center [881, 347] width 49 height 13
click at [906, 423] on span "[PERSON_NAME]" at bounding box center [916, 424] width 83 height 15
click at [952, 513] on button "Apply" at bounding box center [951, 501] width 51 height 27
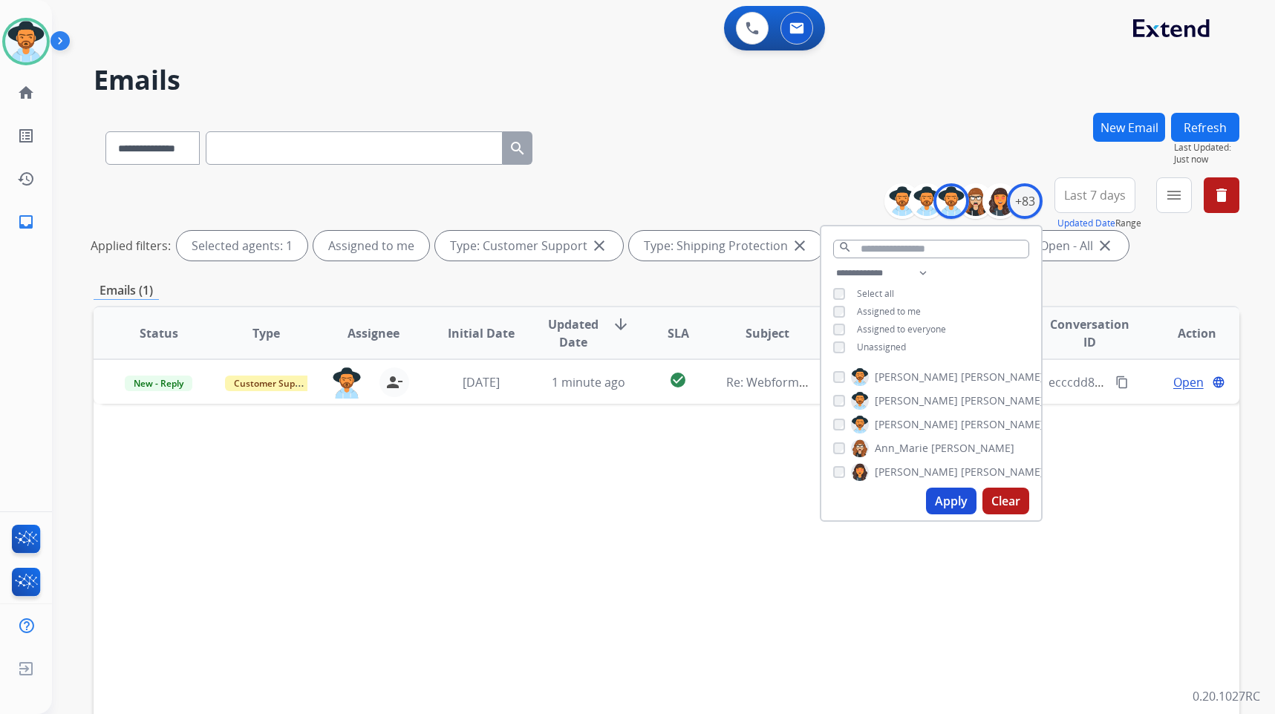
click at [740, 494] on div "Status Type Assignee Initial Date Updated Date arrow_downward SLA Subject Custo…" at bounding box center [667, 555] width 1146 height 498
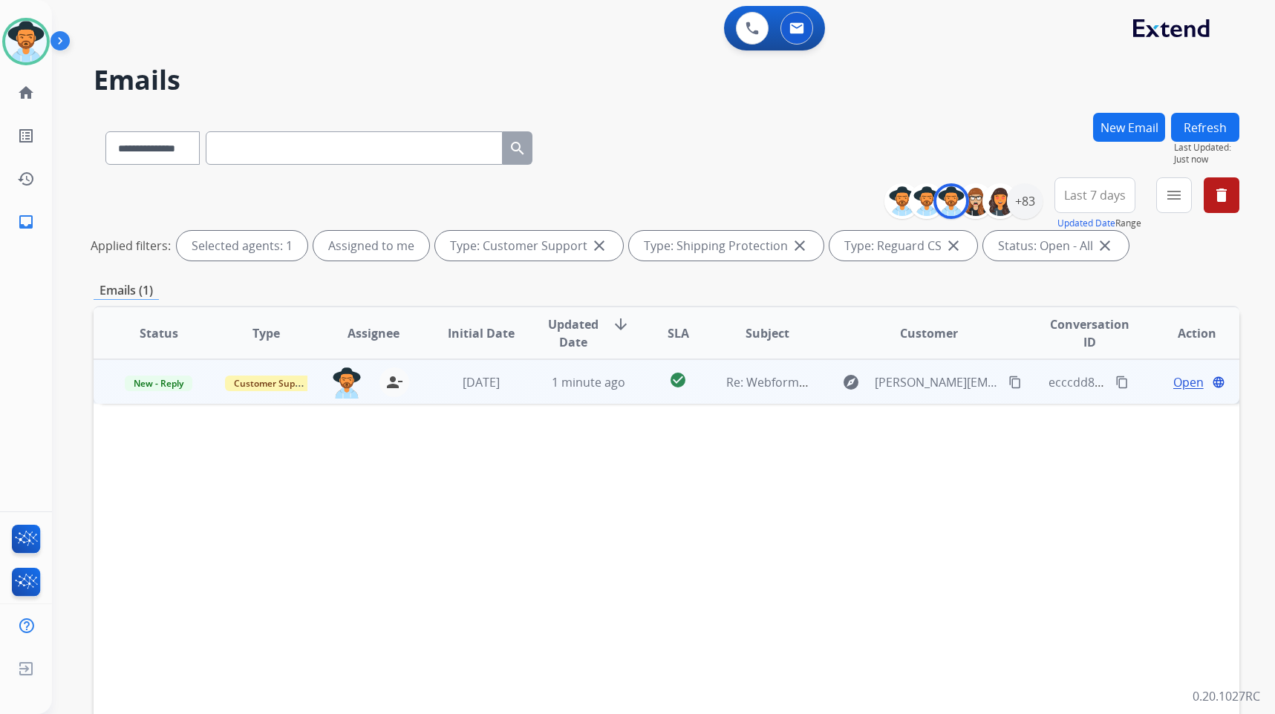
click at [1138, 382] on td "Open language" at bounding box center [1186, 381] width 108 height 45
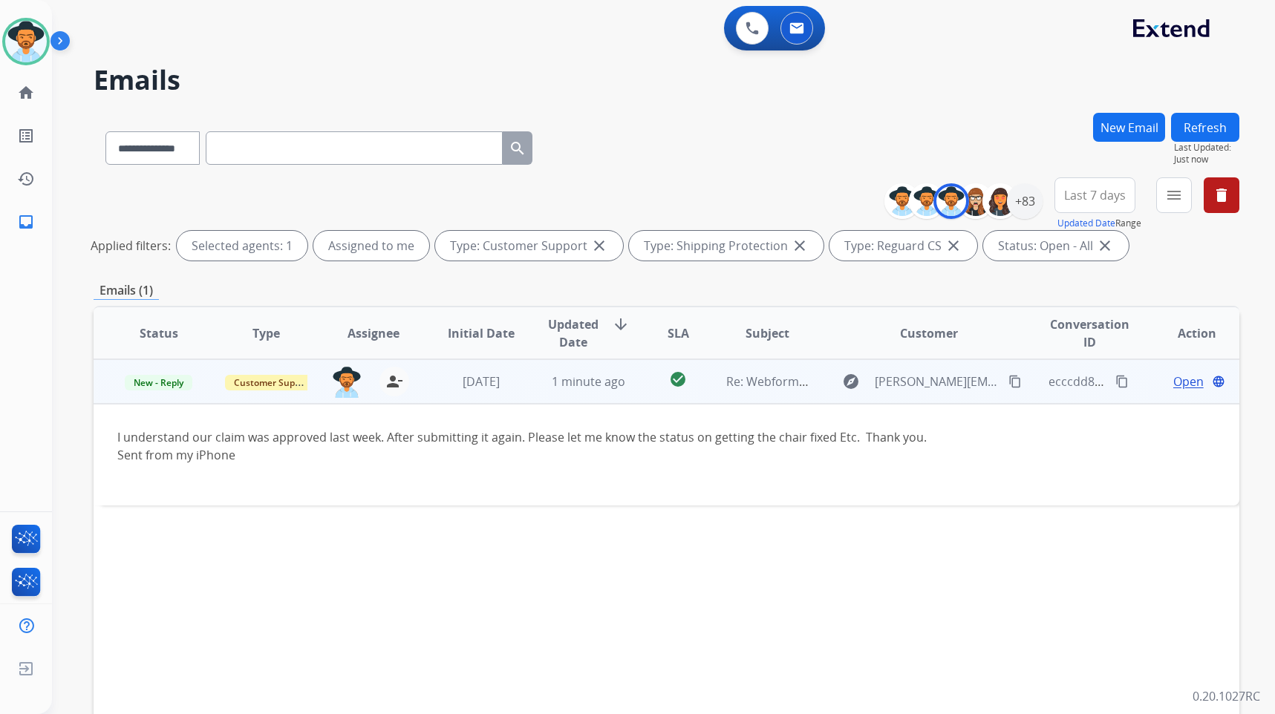
click at [1138, 382] on td "Open language" at bounding box center [1186, 381] width 108 height 45
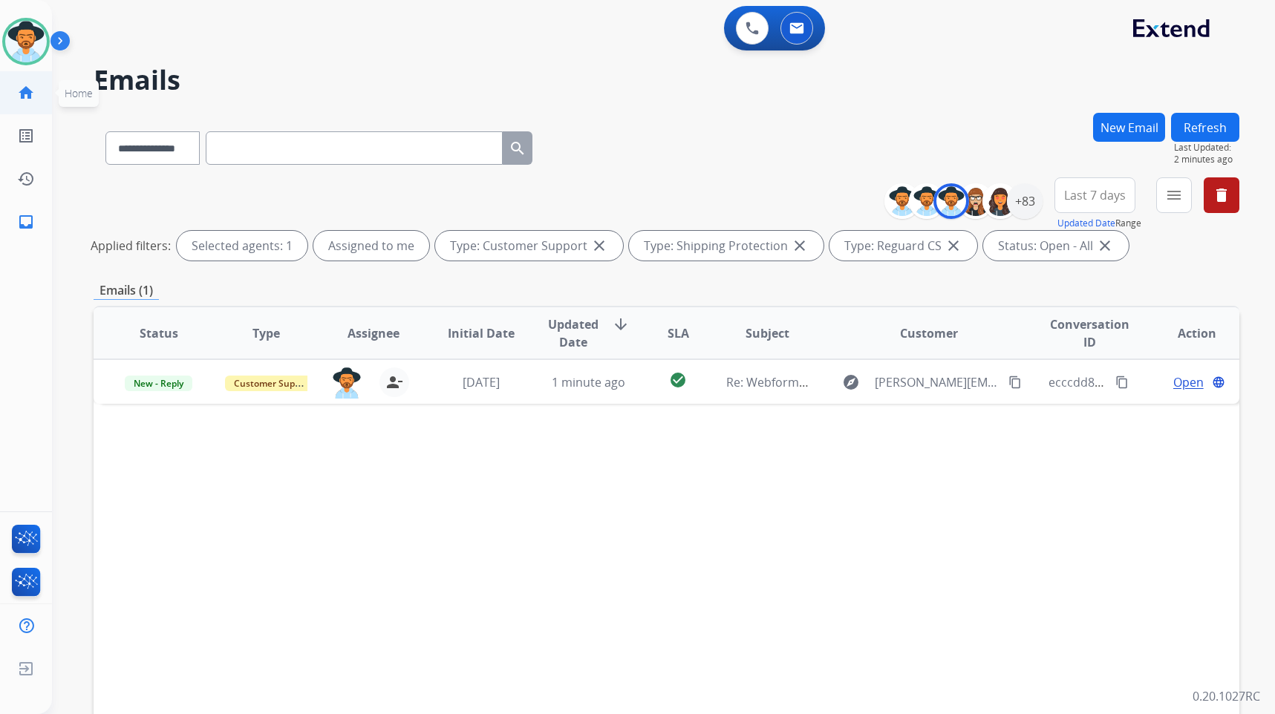
click at [25, 89] on mat-icon "home" at bounding box center [26, 93] width 18 height 18
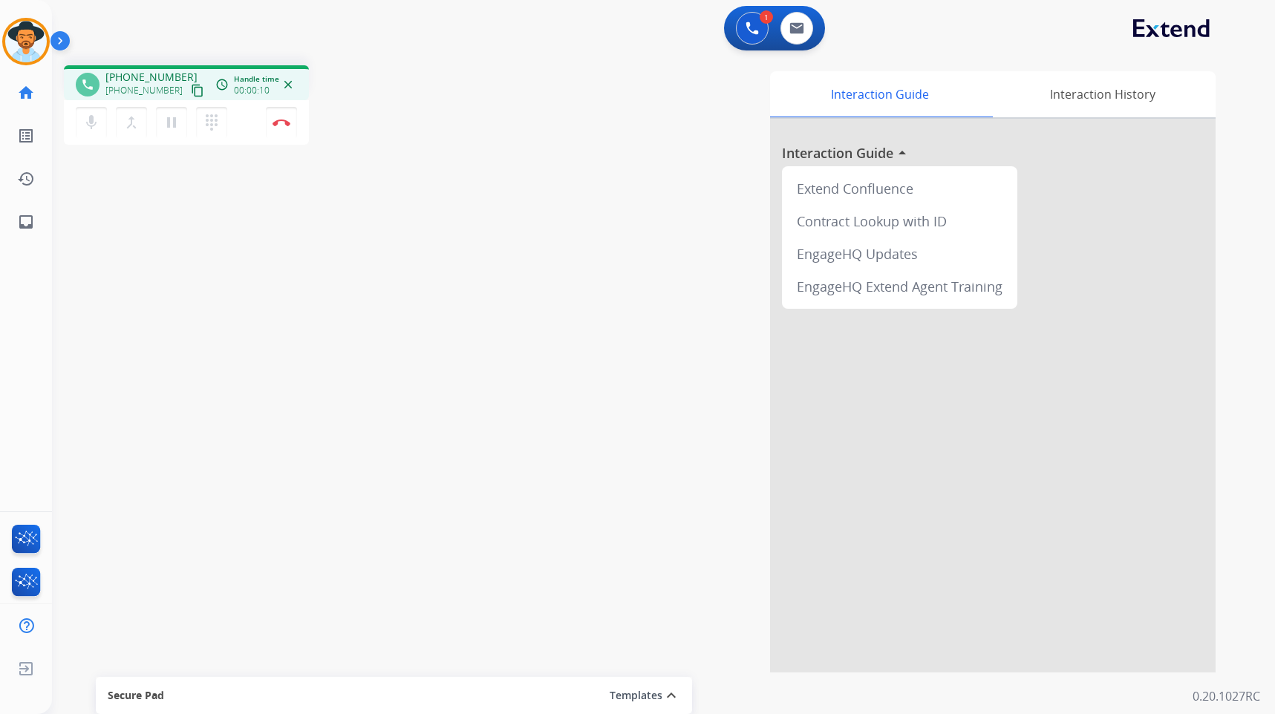
click at [191, 86] on mat-icon "content_copy" at bounding box center [197, 90] width 13 height 13
click at [172, 124] on mat-icon "pause" at bounding box center [172, 123] width 18 height 18
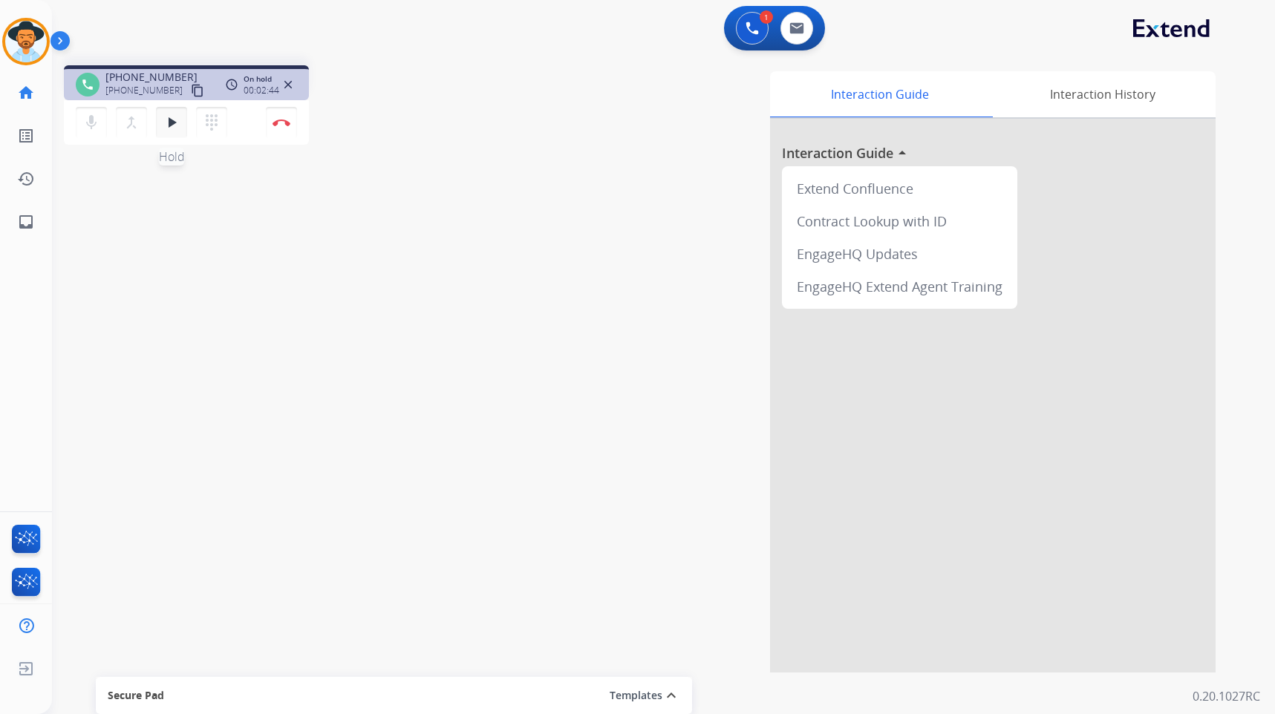
click at [183, 129] on button "play_arrow Hold" at bounding box center [171, 122] width 31 height 31
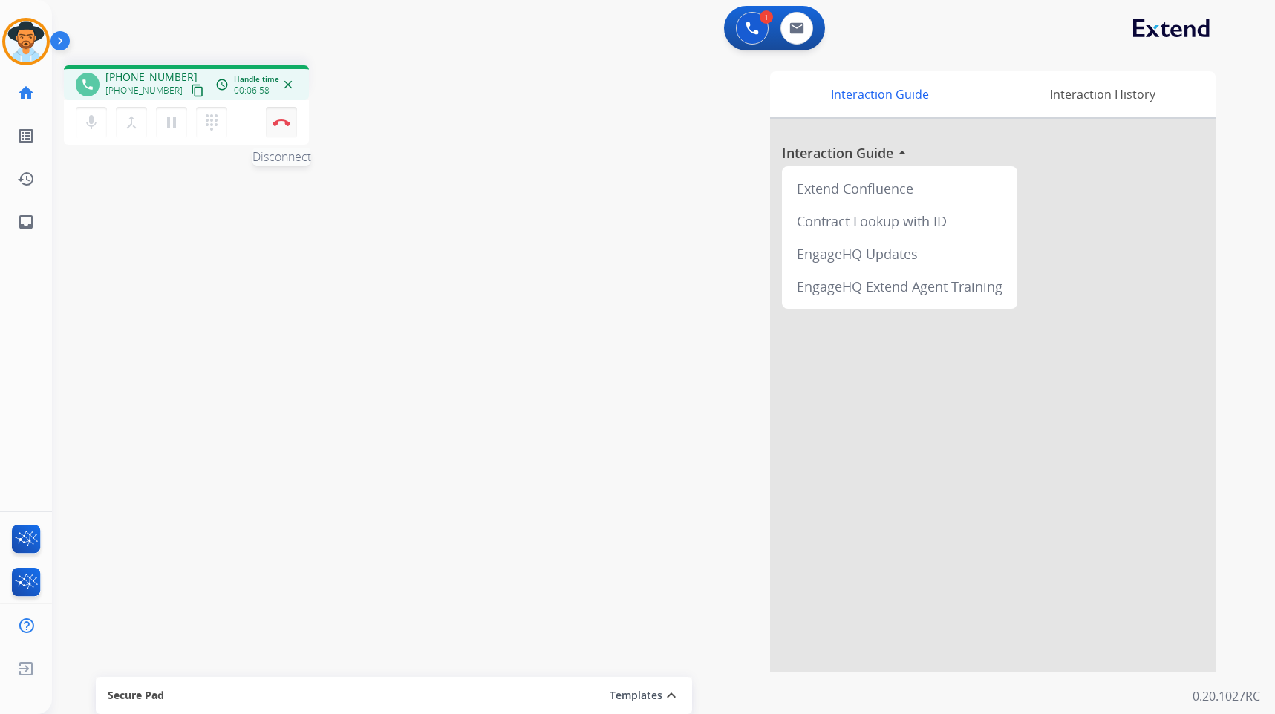
click at [280, 123] on img at bounding box center [282, 122] width 18 height 7
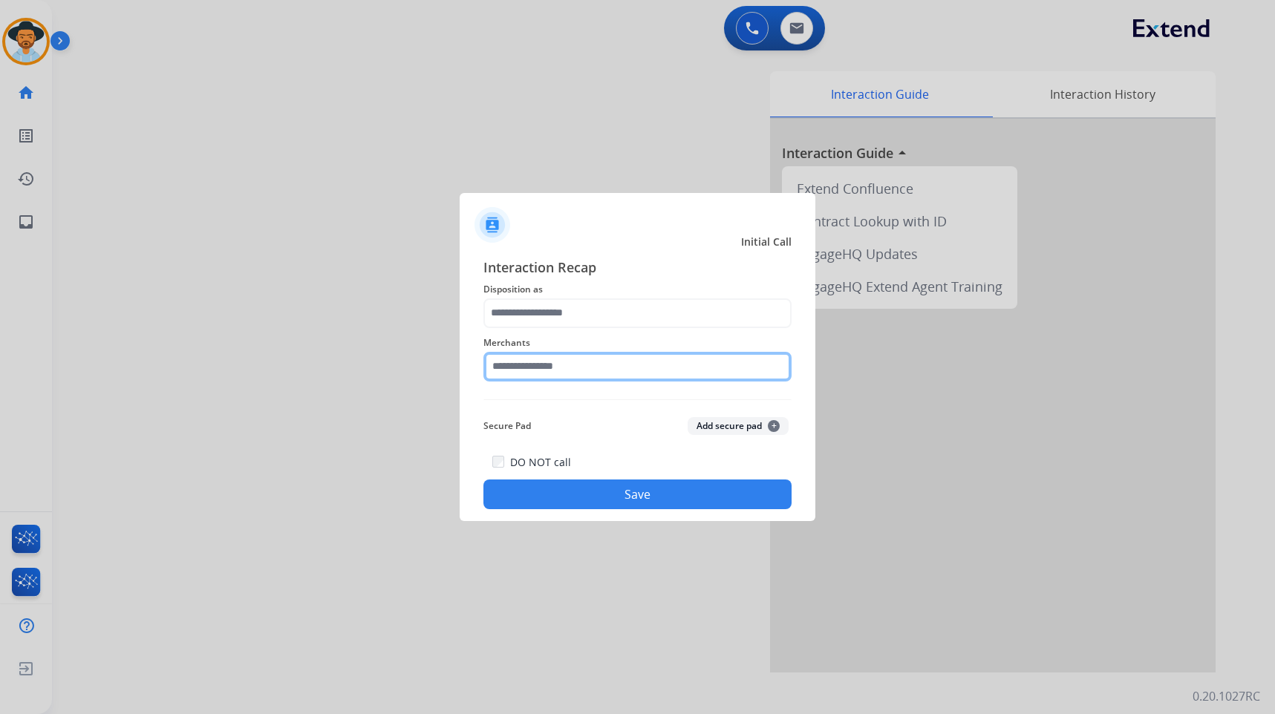
click at [578, 374] on input "text" at bounding box center [638, 367] width 308 height 30
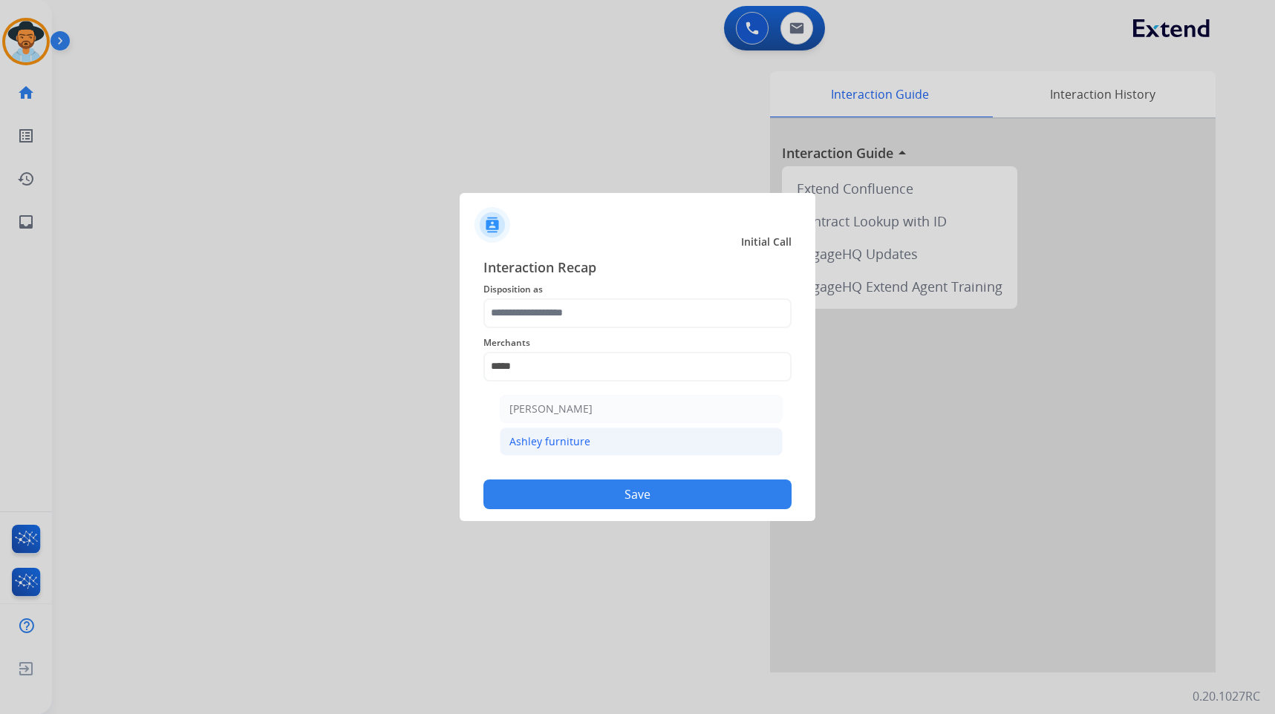
click at [612, 450] on li "Ashley furniture" at bounding box center [641, 442] width 283 height 28
type input "**********"
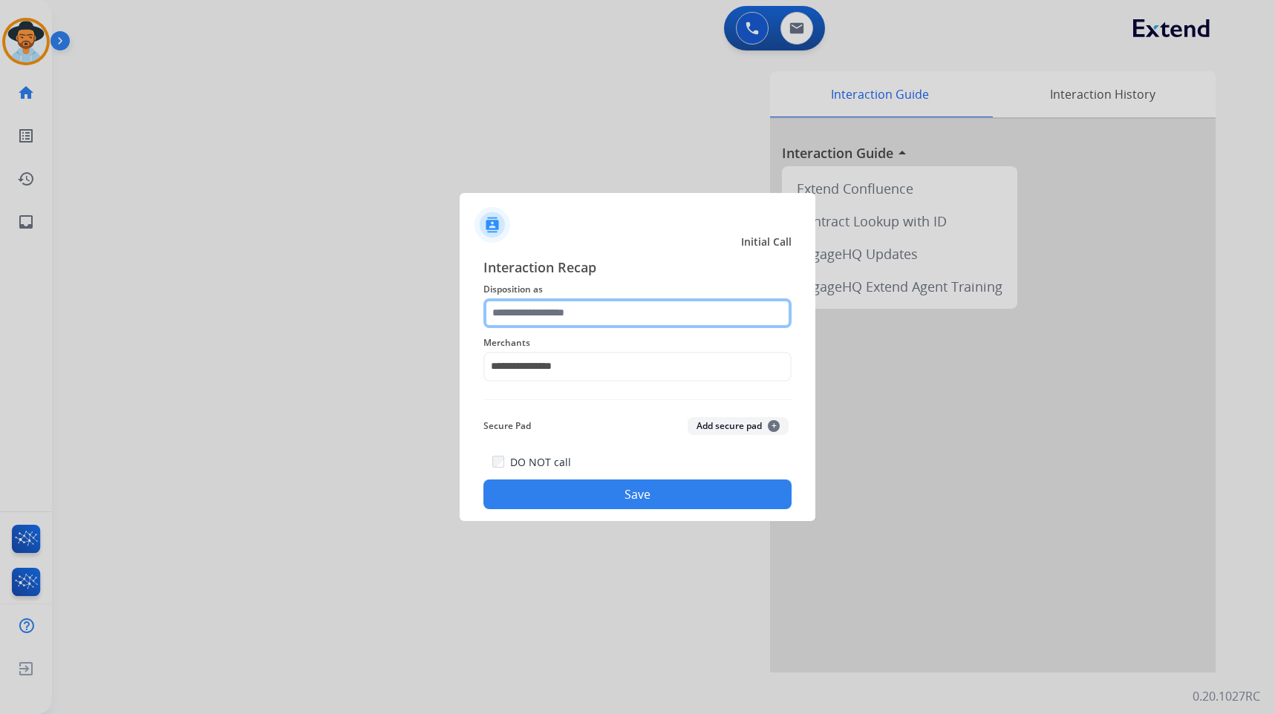
click at [590, 316] on input "text" at bounding box center [638, 314] width 308 height 30
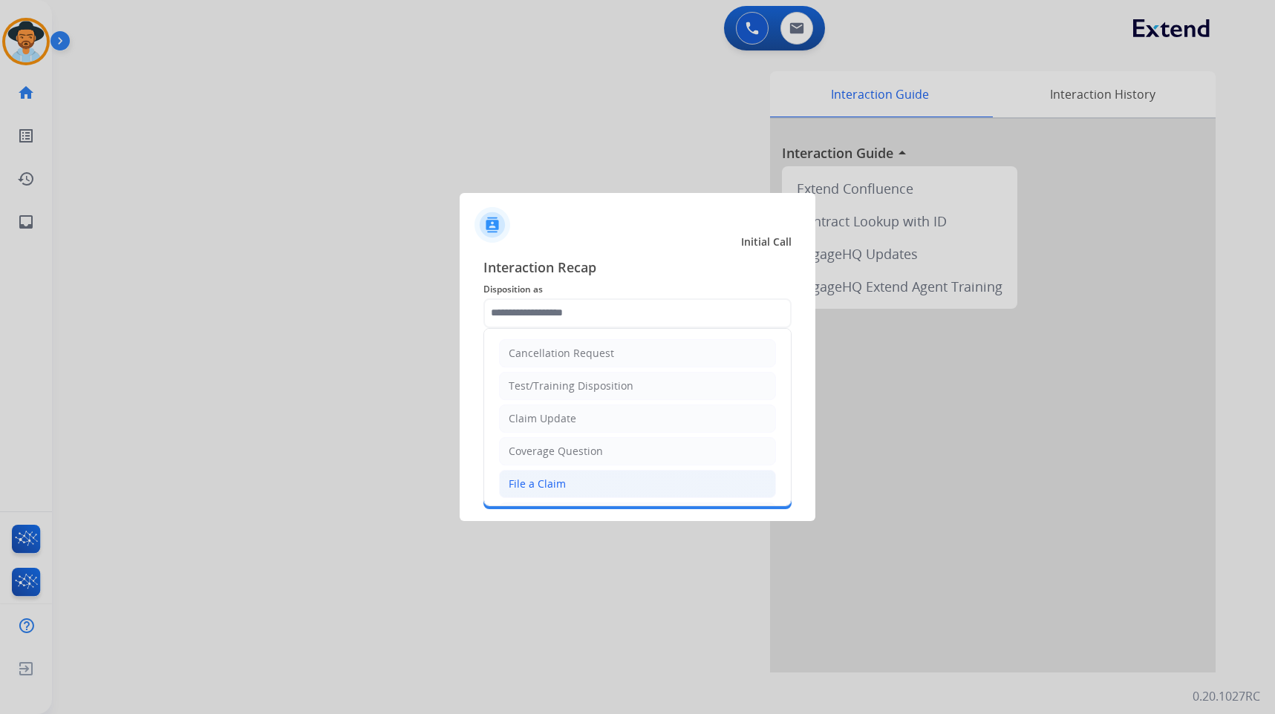
click at [596, 481] on li "File a Claim" at bounding box center [637, 484] width 277 height 28
type input "**********"
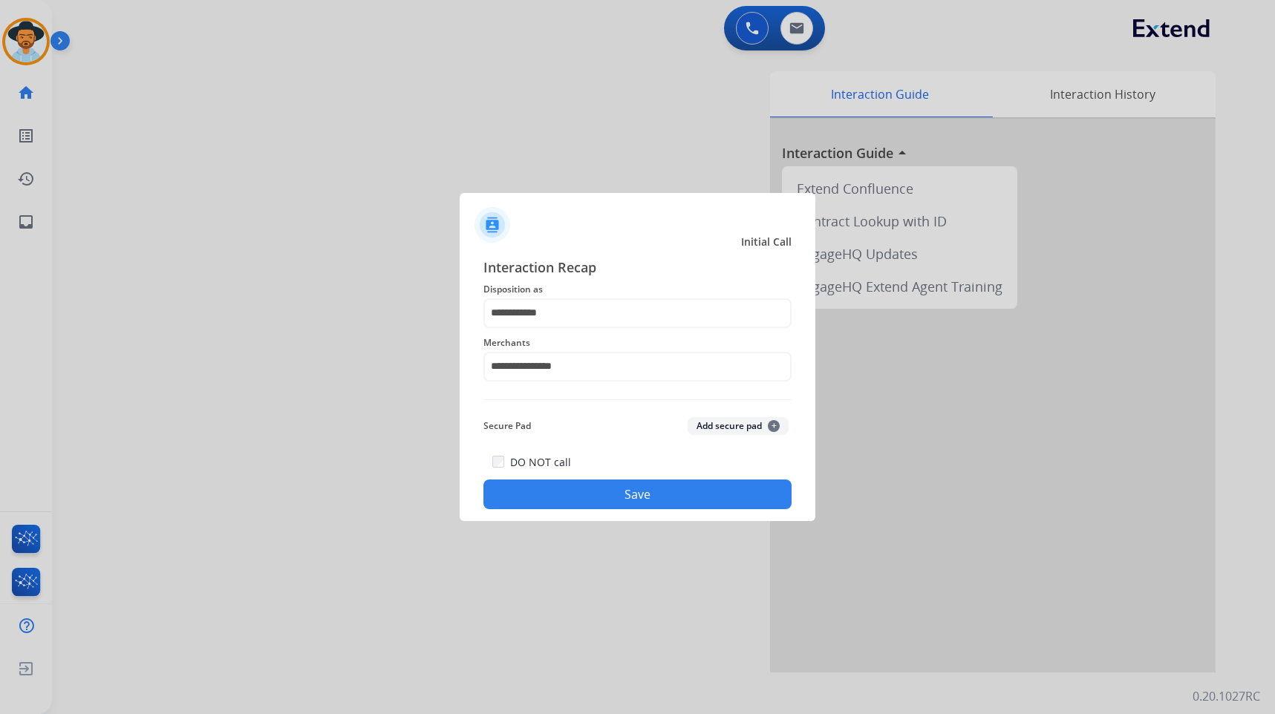
click at [608, 510] on div "**********" at bounding box center [638, 383] width 356 height 277
click at [605, 492] on button "Save" at bounding box center [638, 495] width 308 height 30
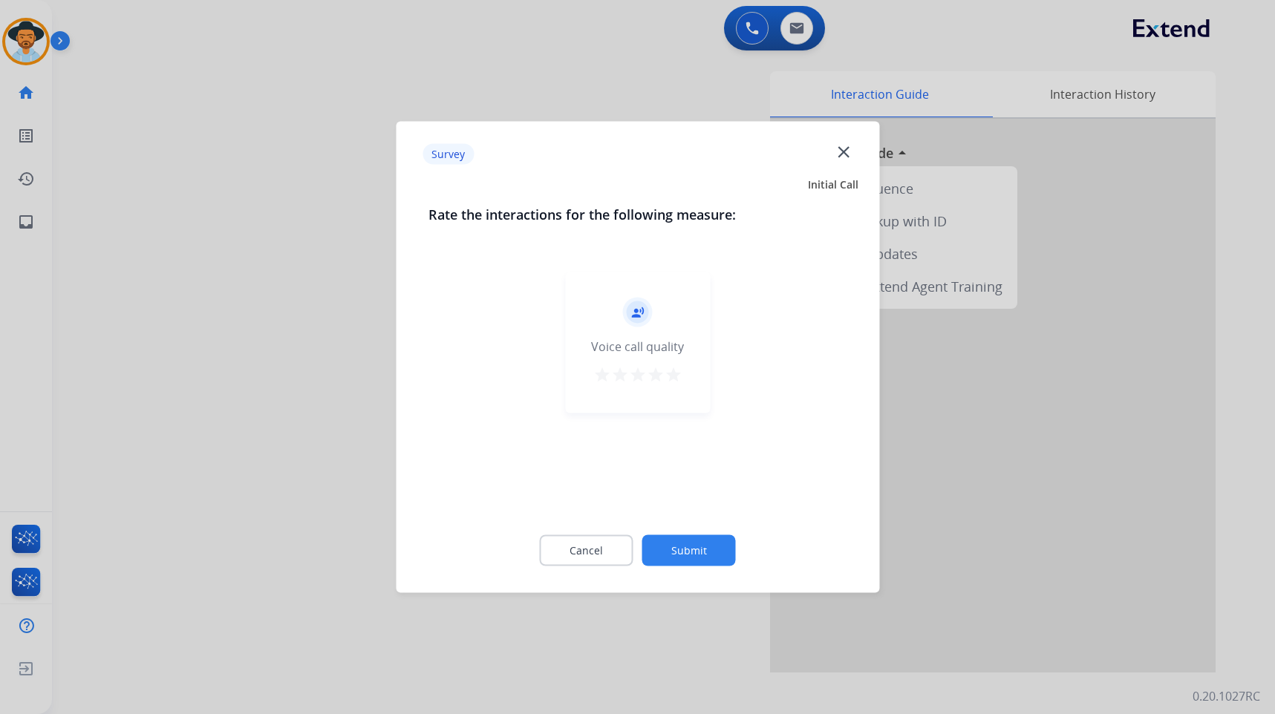
click at [708, 556] on button "Submit" at bounding box center [689, 550] width 94 height 31
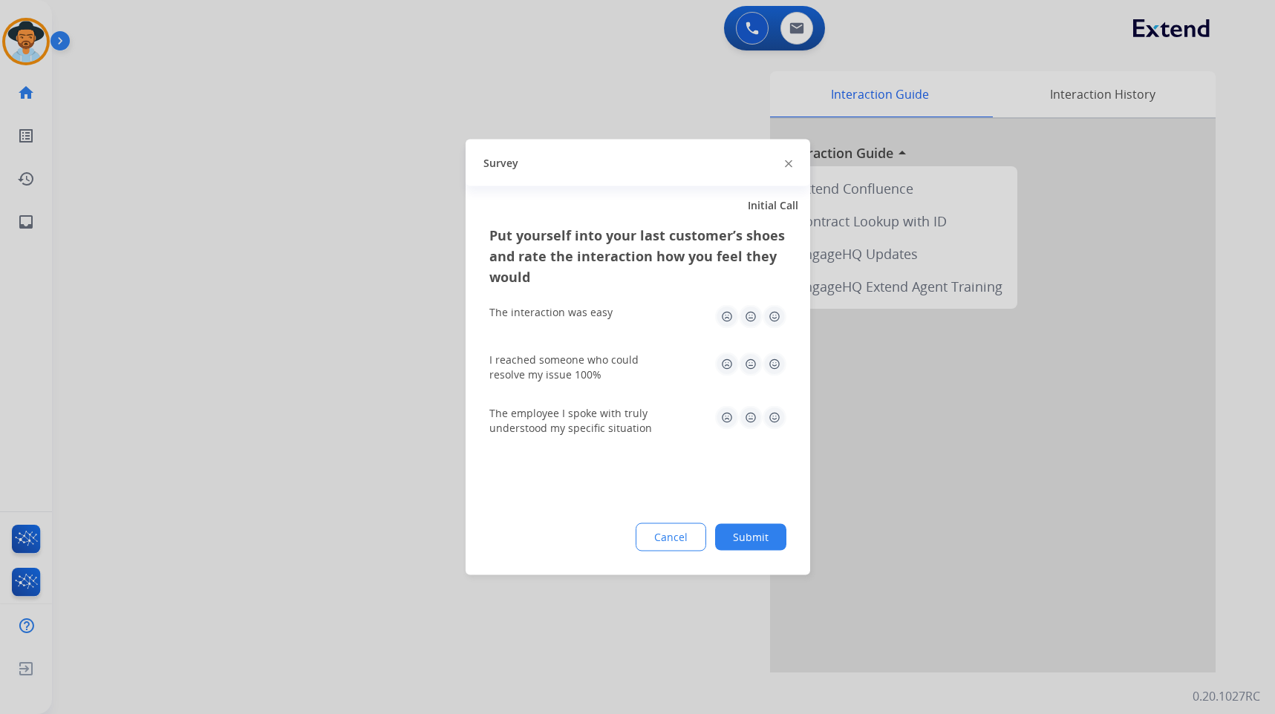
click at [752, 539] on button "Submit" at bounding box center [750, 537] width 71 height 27
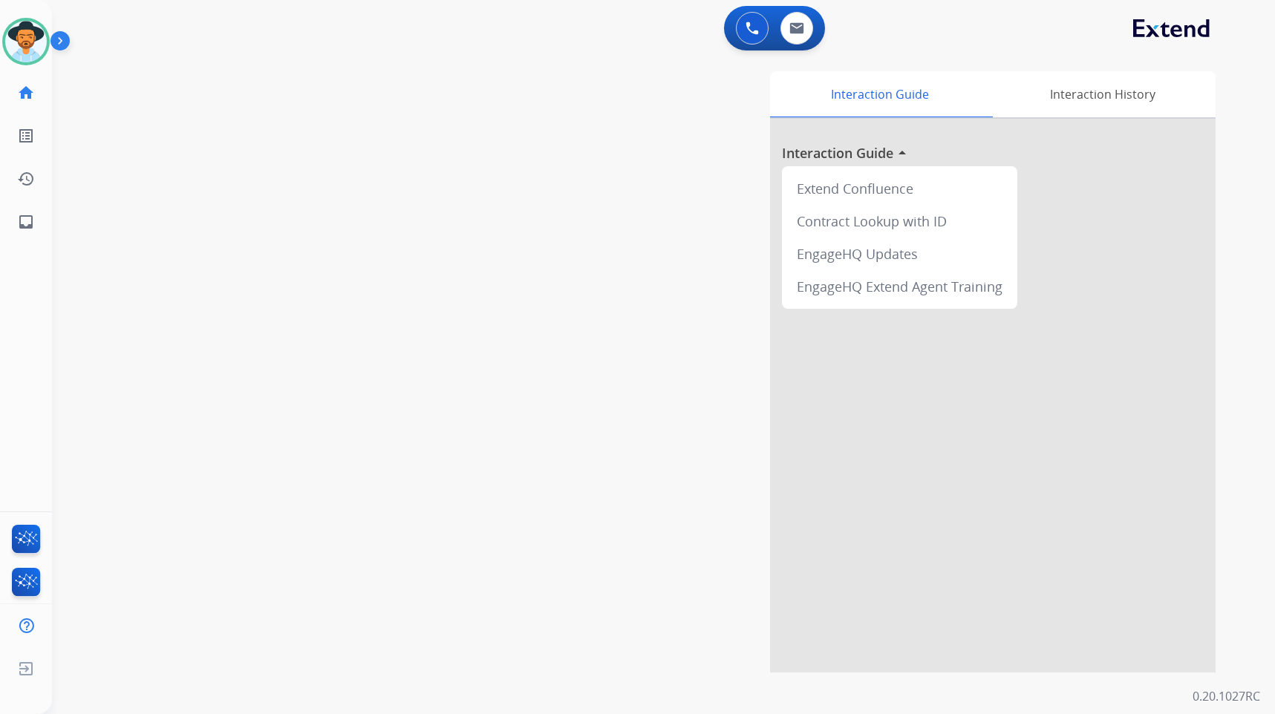
click at [445, 314] on div "swap_horiz Break voice bridge close_fullscreen Connect 3-Way Call merge_type Se…" at bounding box center [646, 362] width 1188 height 619
click at [582, 233] on div "Interaction Guide Interaction History Interaction Guide arrow_drop_up Extend Co…" at bounding box center [845, 372] width 741 height 602
click at [561, 220] on div "Interaction Guide Interaction History Interaction Guide arrow_drop_up Extend Co…" at bounding box center [845, 372] width 741 height 602
click at [310, 440] on div "swap_horiz Break voice bridge close_fullscreen Connect 3-Way Call merge_type Se…" at bounding box center [646, 362] width 1188 height 619
drag, startPoint x: 392, startPoint y: 253, endPoint x: 368, endPoint y: 253, distance: 24.5
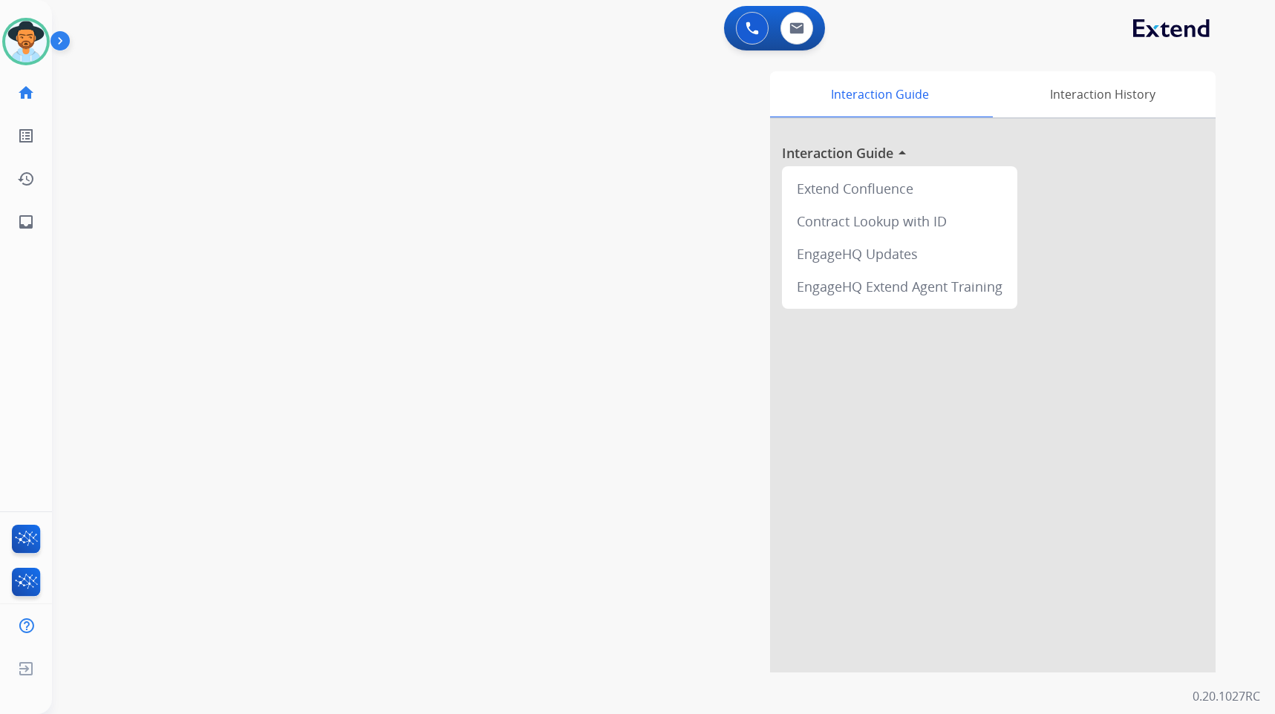
click at [382, 253] on div "swap_horiz Break voice bridge close_fullscreen Connect 3-Way Call merge_type Se…" at bounding box center [646, 362] width 1188 height 619
click at [429, 408] on div "swap_horiz Break voice bridge close_fullscreen Connect 3-Way Call merge_type Se…" at bounding box center [646, 362] width 1188 height 619
click at [29, 217] on mat-icon "inbox" at bounding box center [26, 222] width 18 height 18
select select "**********"
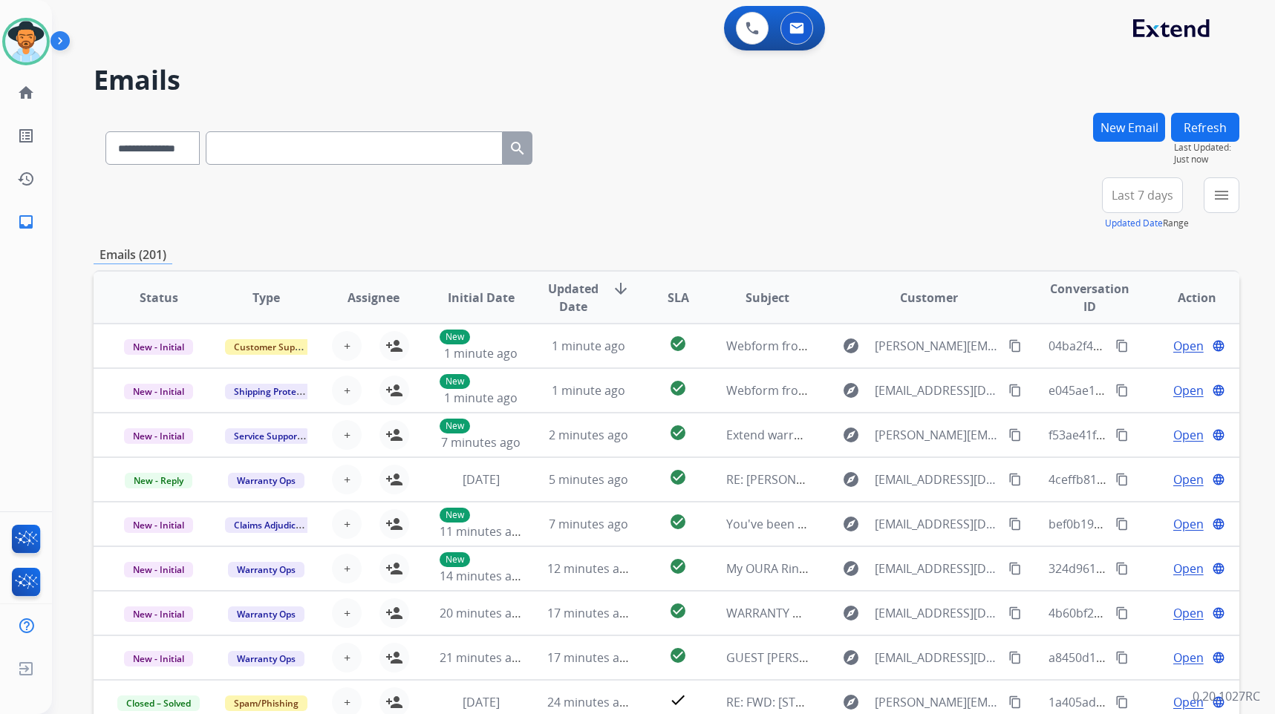
click at [1130, 130] on button "New Email" at bounding box center [1129, 127] width 72 height 29
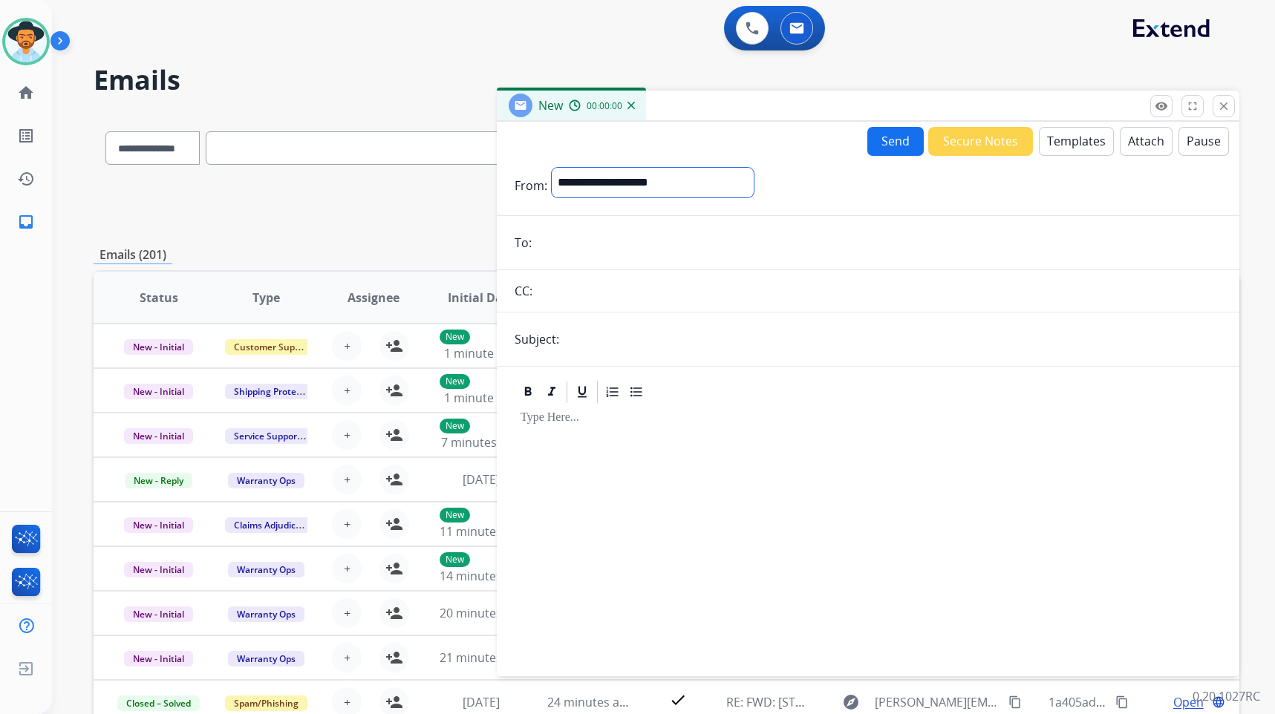
click at [631, 179] on select "**********" at bounding box center [653, 183] width 202 height 30
select select "**********"
click at [552, 168] on select "**********" at bounding box center [653, 183] width 202 height 30
click at [599, 346] on input "text" at bounding box center [893, 341] width 658 height 30
type input "**********"
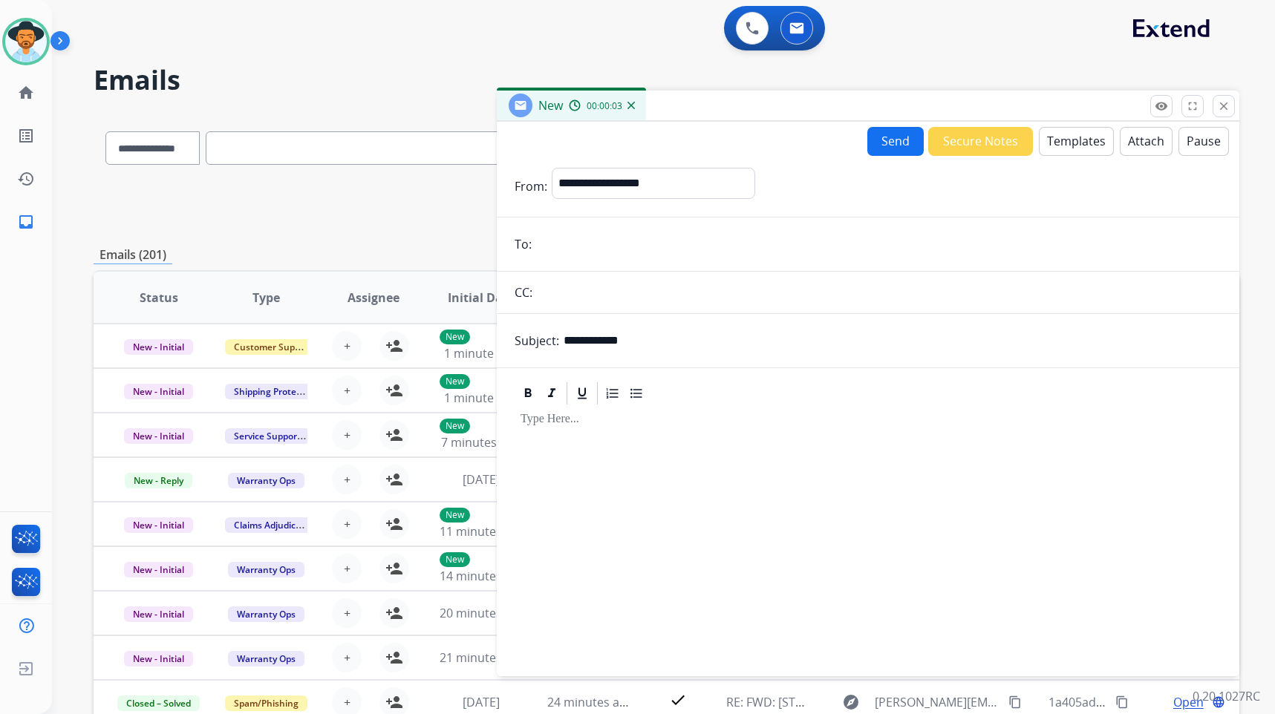
click at [683, 243] on input "email" at bounding box center [879, 244] width 686 height 30
paste input "**********"
type input "**********"
click at [1054, 143] on button "Templates" at bounding box center [1076, 141] width 75 height 29
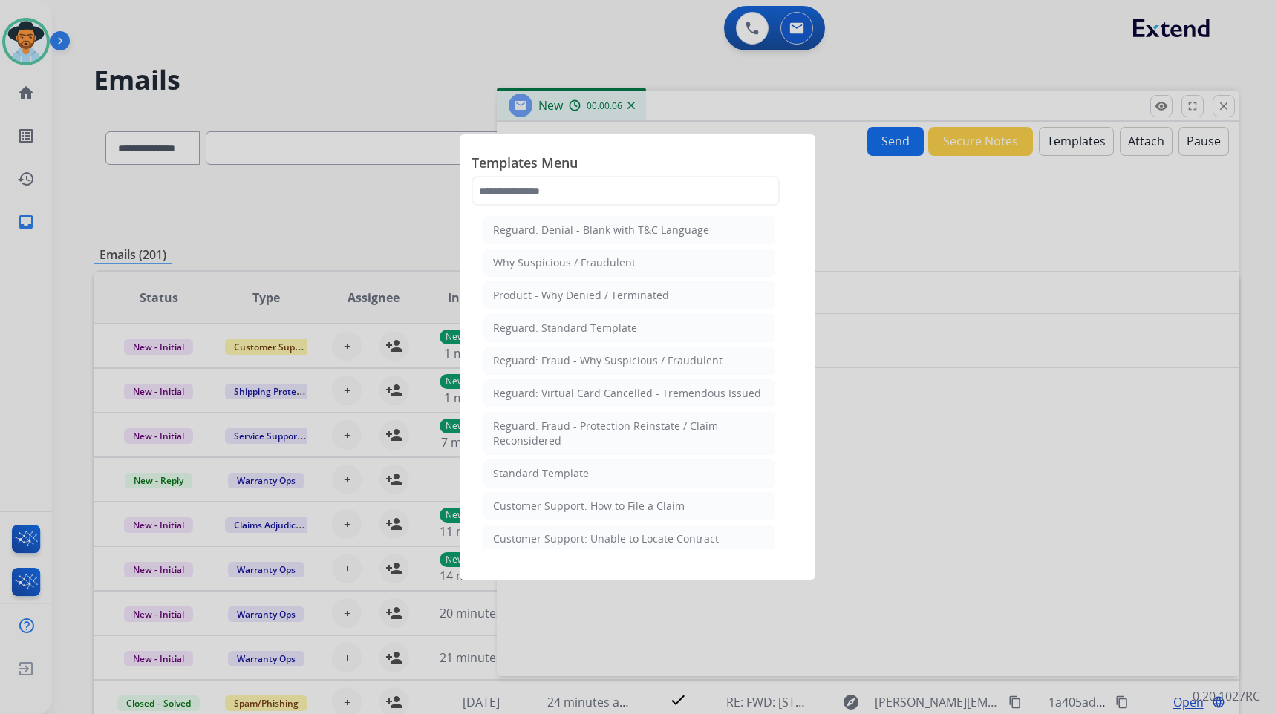
click at [604, 475] on li "Standard Template" at bounding box center [630, 474] width 292 height 28
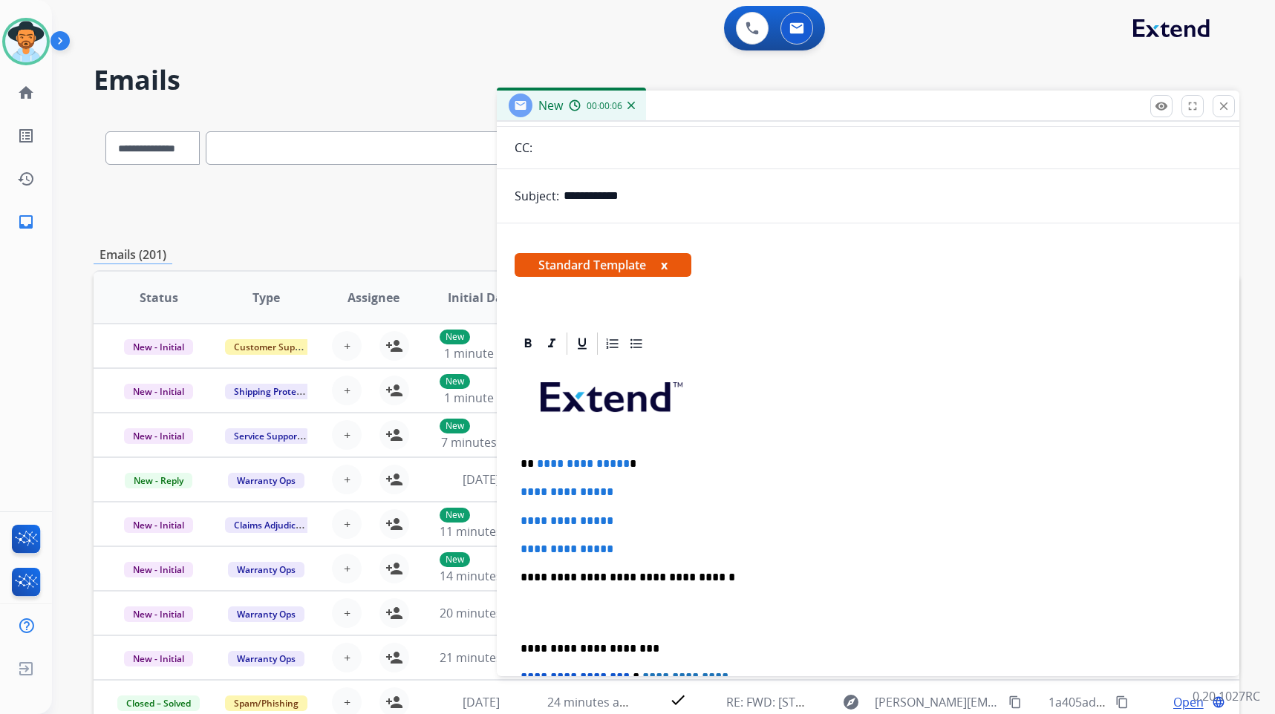
scroll to position [149, 0]
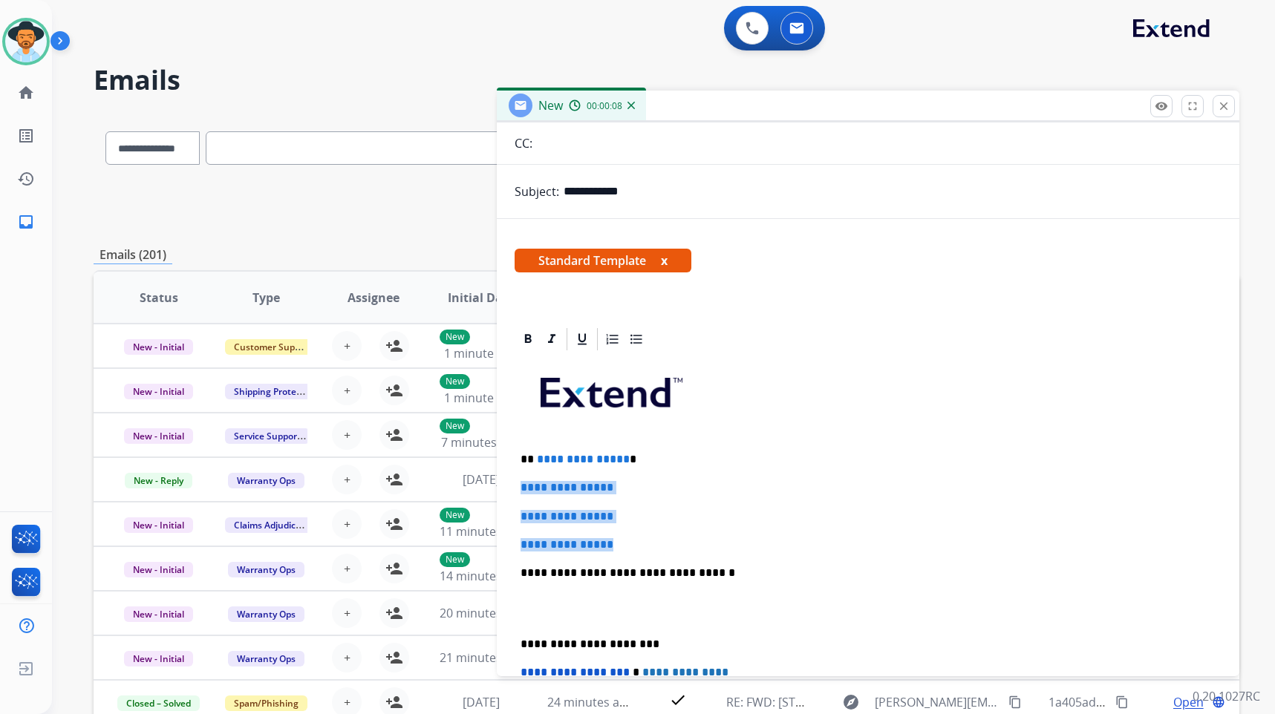
drag, startPoint x: 625, startPoint y: 545, endPoint x: 521, endPoint y: 476, distance: 124.8
click at [521, 476] on div "**********" at bounding box center [868, 608] width 707 height 511
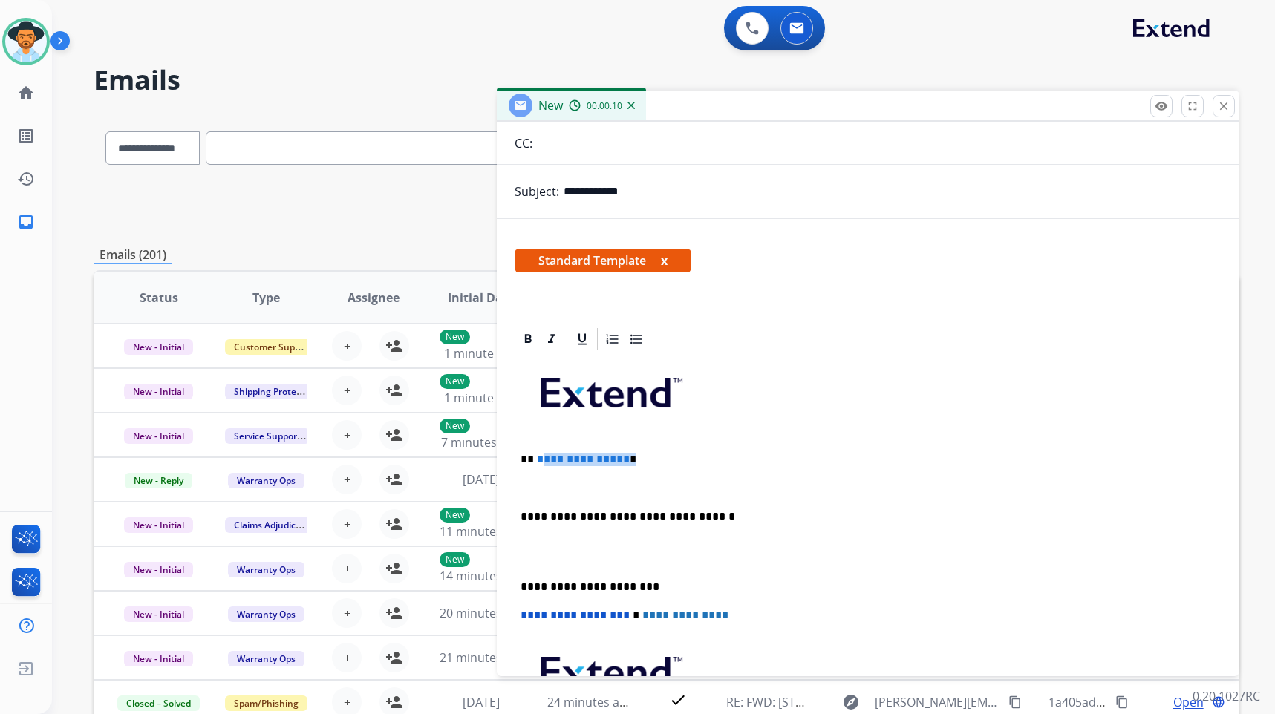
drag, startPoint x: 631, startPoint y: 459, endPoint x: 541, endPoint y: 460, distance: 89.1
click at [541, 460] on p "**********" at bounding box center [862, 459] width 683 height 13
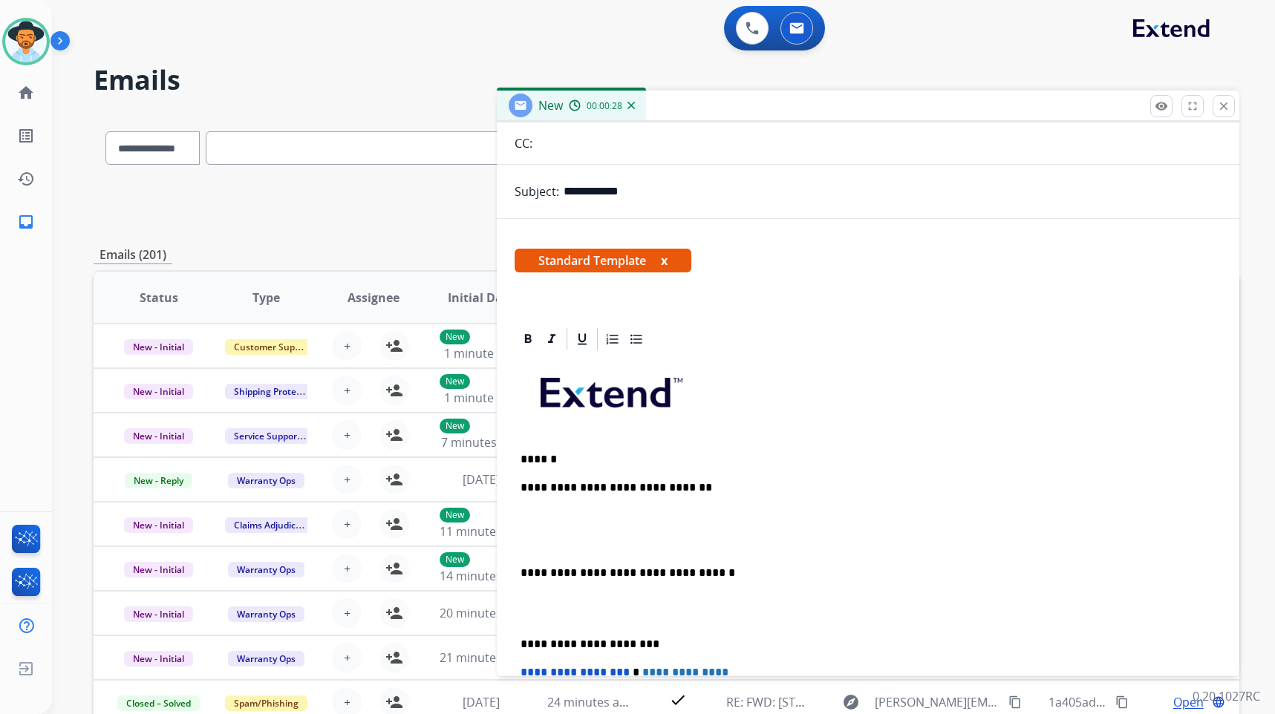
click at [572, 516] on p at bounding box center [862, 516] width 683 height 13
click at [579, 515] on p at bounding box center [862, 516] width 683 height 13
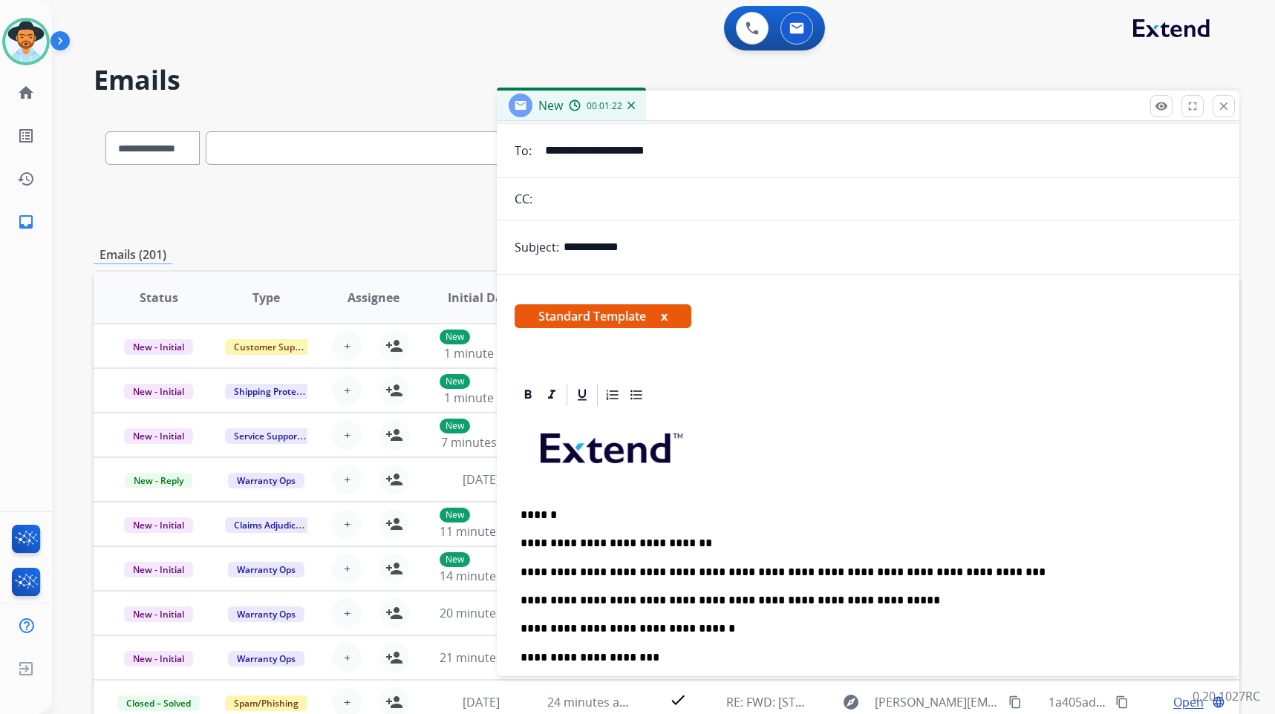
scroll to position [0, 0]
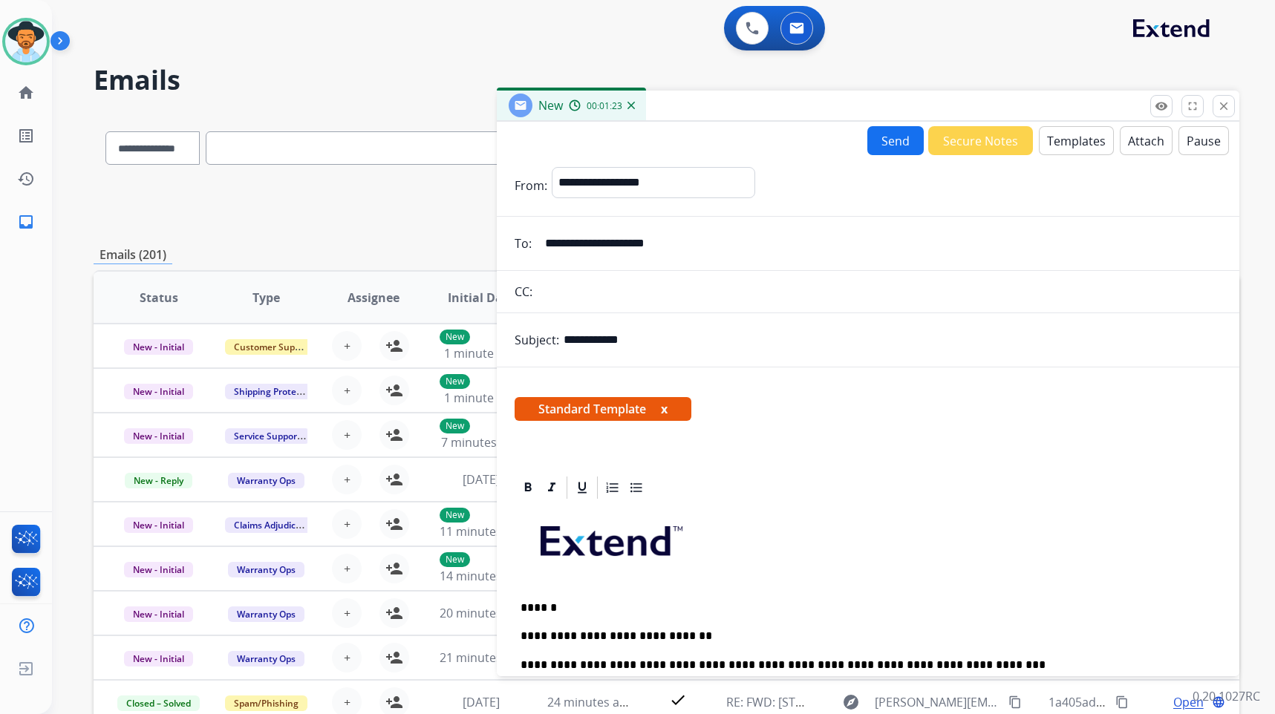
click at [898, 150] on button "Send" at bounding box center [895, 140] width 56 height 29
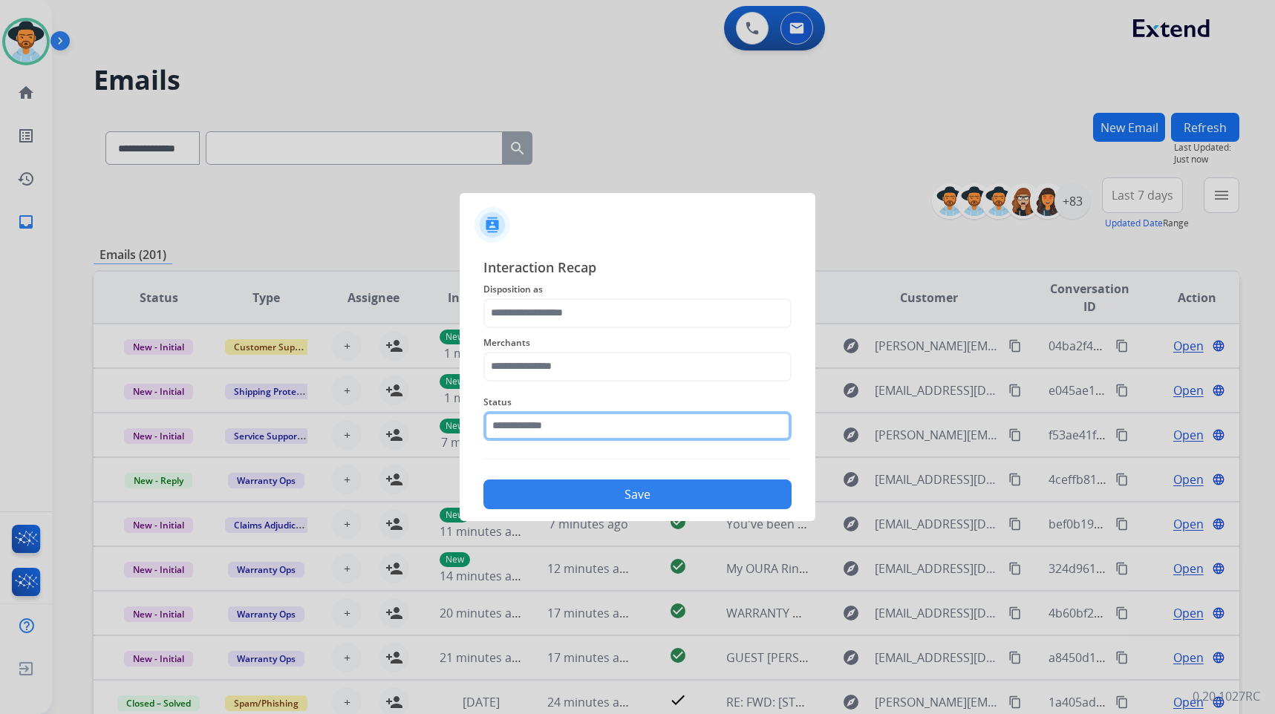
click at [613, 432] on input "text" at bounding box center [638, 426] width 308 height 30
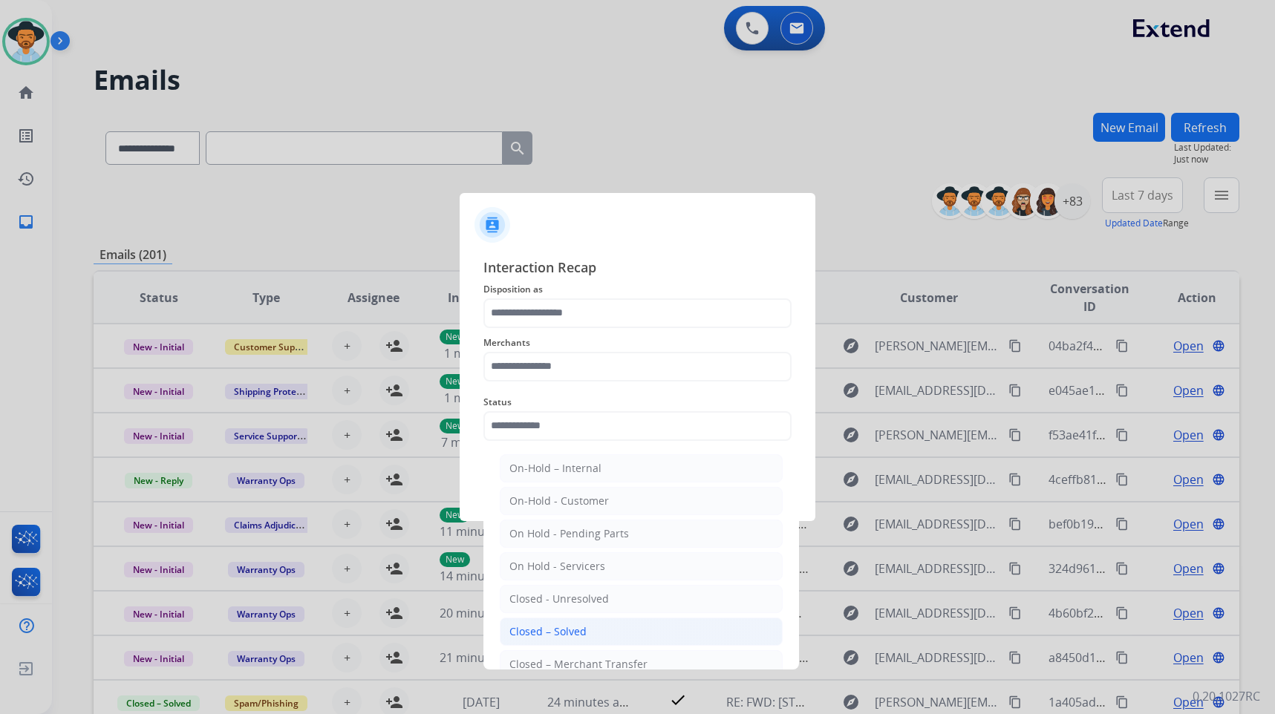
click at [596, 634] on li "Closed – Solved" at bounding box center [641, 632] width 283 height 28
type input "**********"
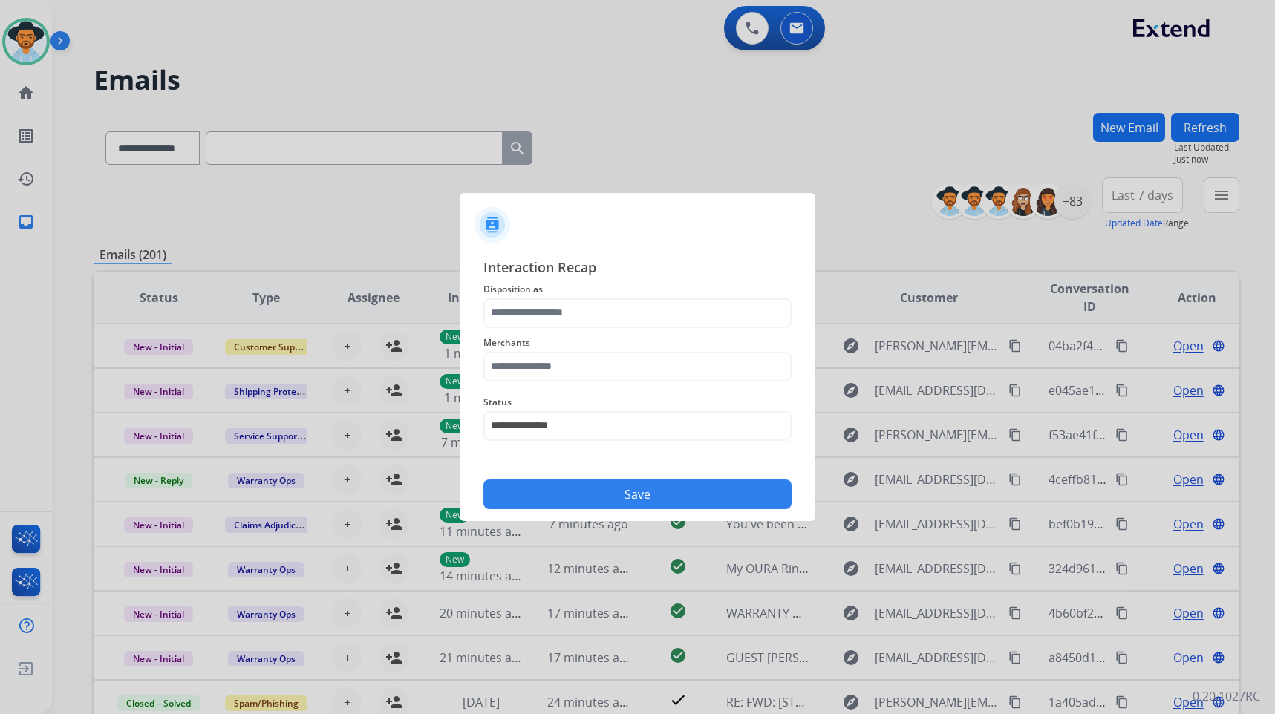
click at [642, 386] on div "Merchants" at bounding box center [638, 357] width 308 height 59
click at [639, 374] on input "text" at bounding box center [638, 367] width 308 height 30
click at [627, 445] on li "[PERSON_NAME]" at bounding box center [641, 442] width 283 height 28
type input "********"
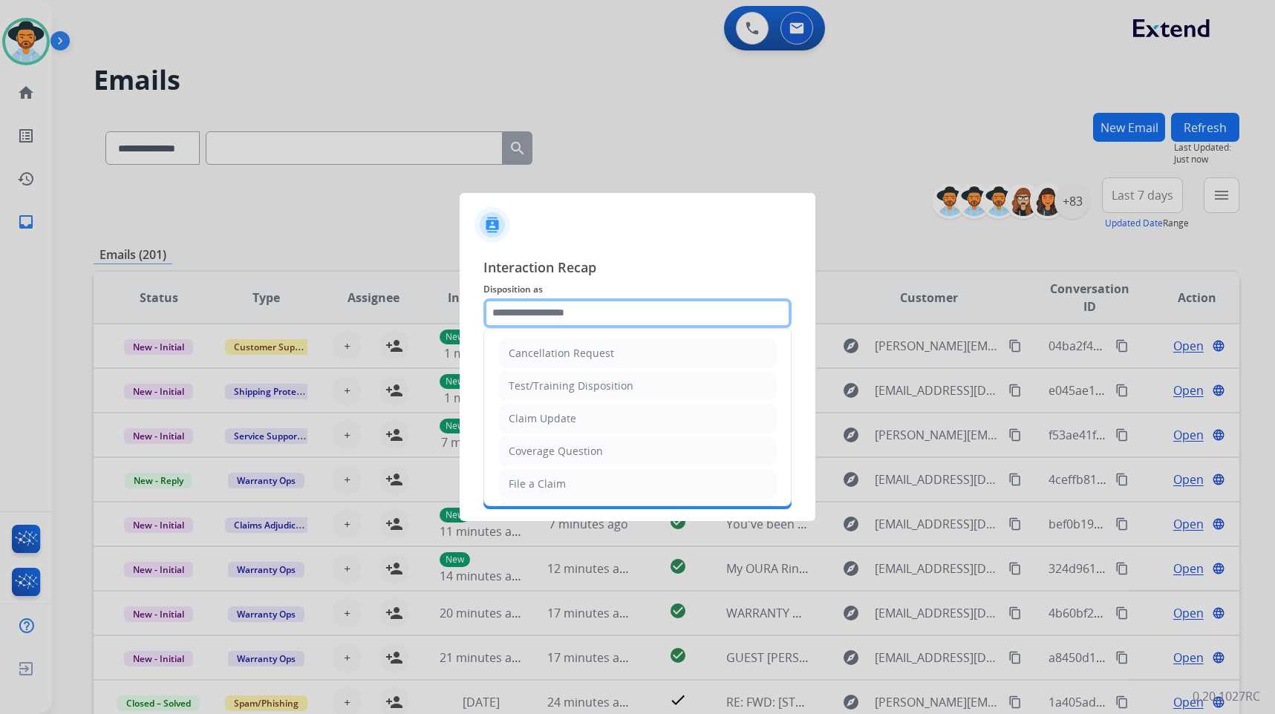
click at [633, 299] on input "text" at bounding box center [638, 314] width 308 height 30
click at [582, 420] on li "Claim Update" at bounding box center [637, 419] width 277 height 28
type input "**********"
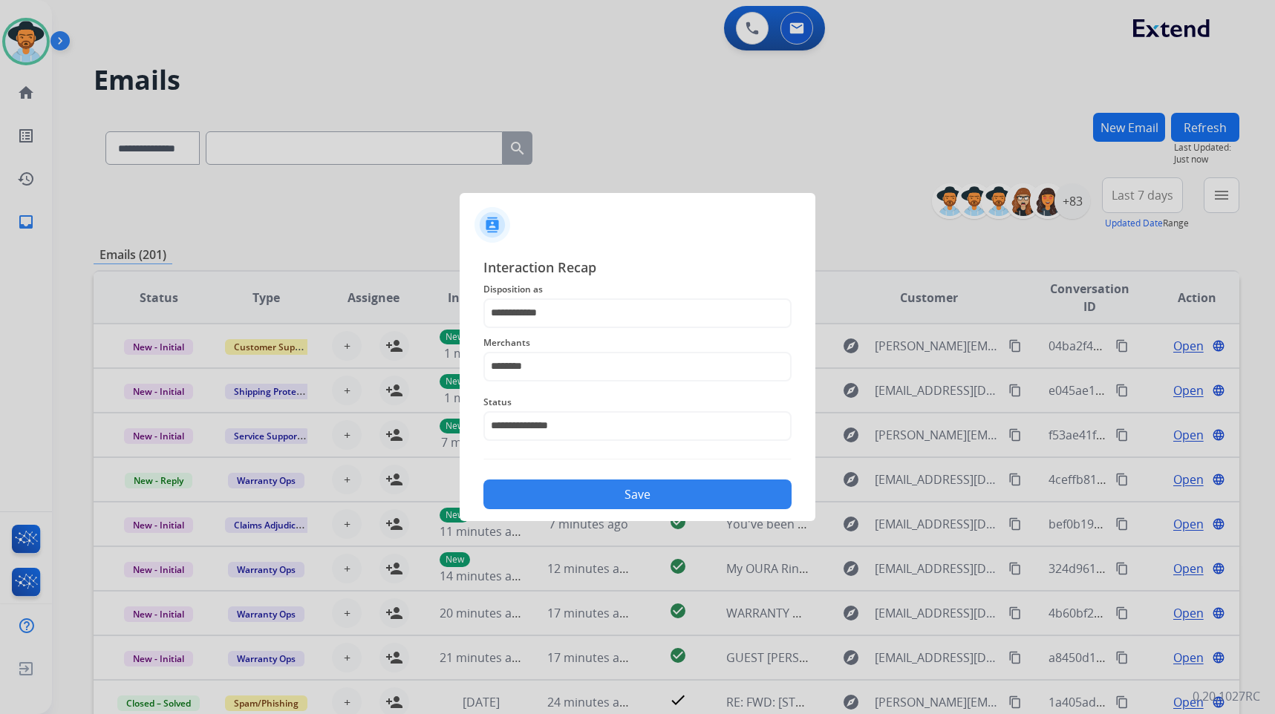
click at [609, 498] on button "Save" at bounding box center [638, 495] width 308 height 30
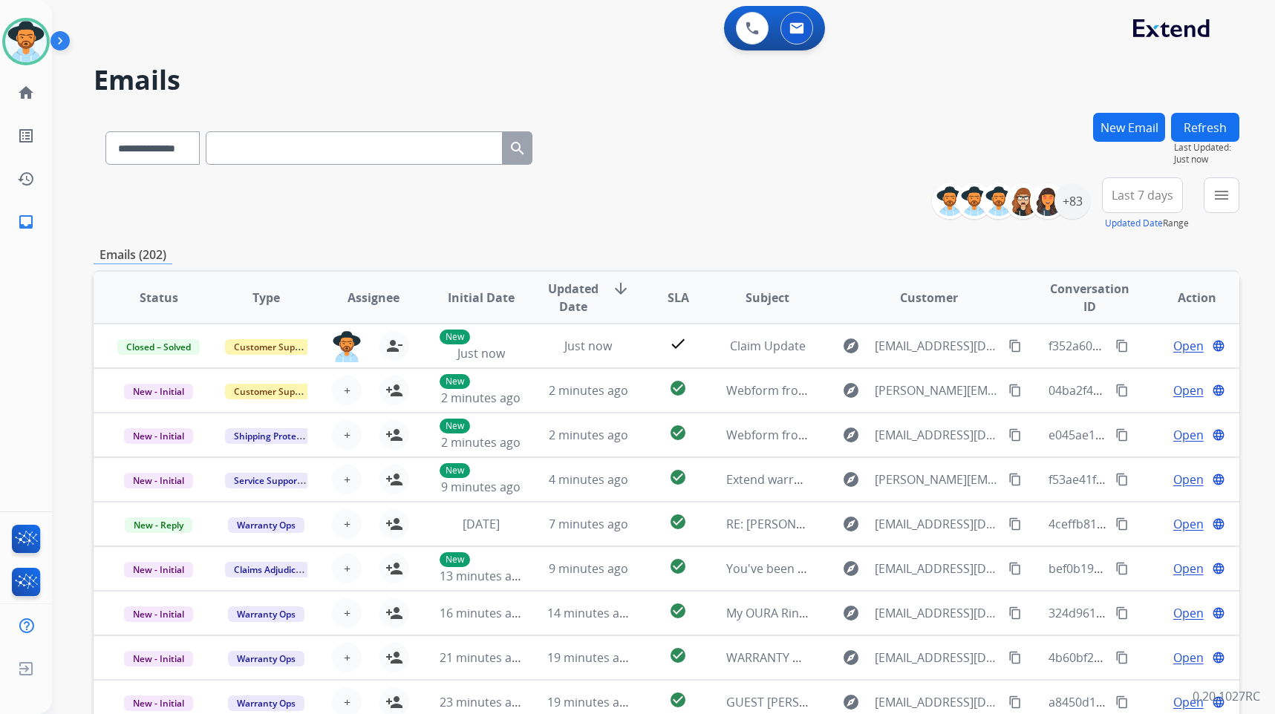
click at [650, 194] on div "**********" at bounding box center [667, 204] width 1146 height 53
click at [37, 95] on link "home Home" at bounding box center [26, 93] width 42 height 42
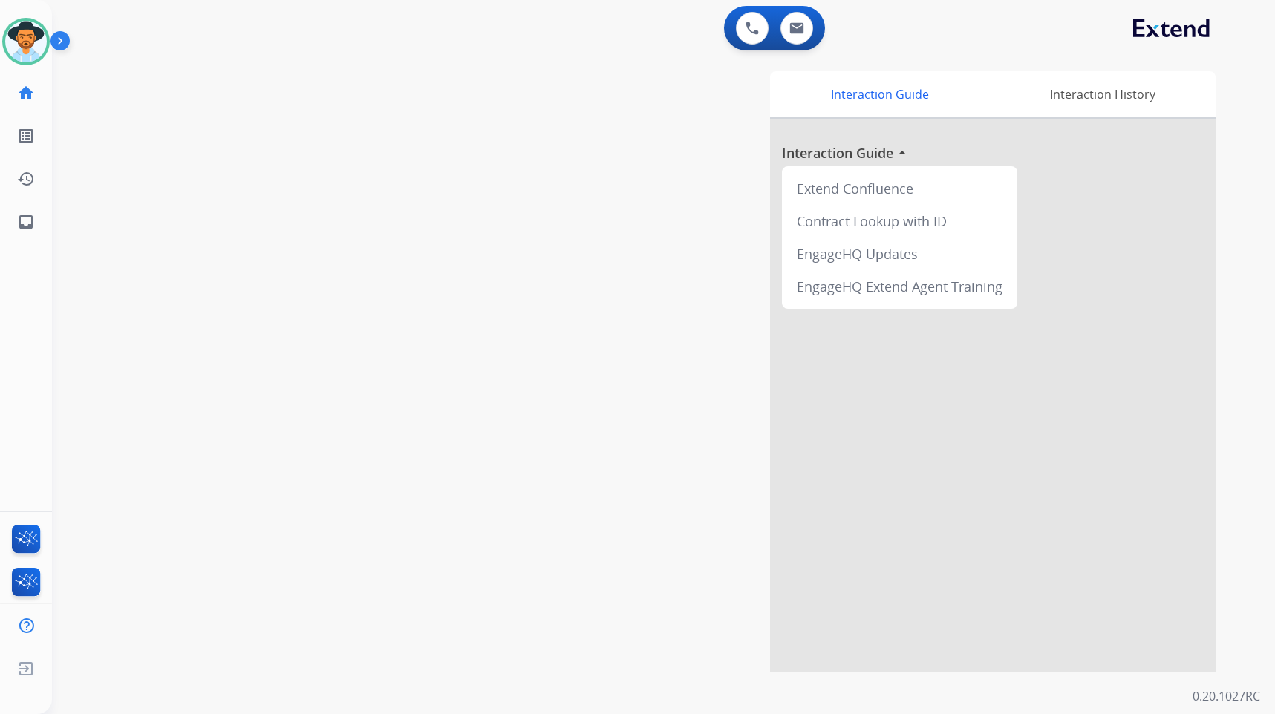
click at [429, 207] on div "swap_horiz Break voice bridge close_fullscreen Connect 3-Way Call merge_type Se…" at bounding box center [646, 362] width 1188 height 619
click at [36, 229] on link "inbox Emails" at bounding box center [26, 222] width 42 height 42
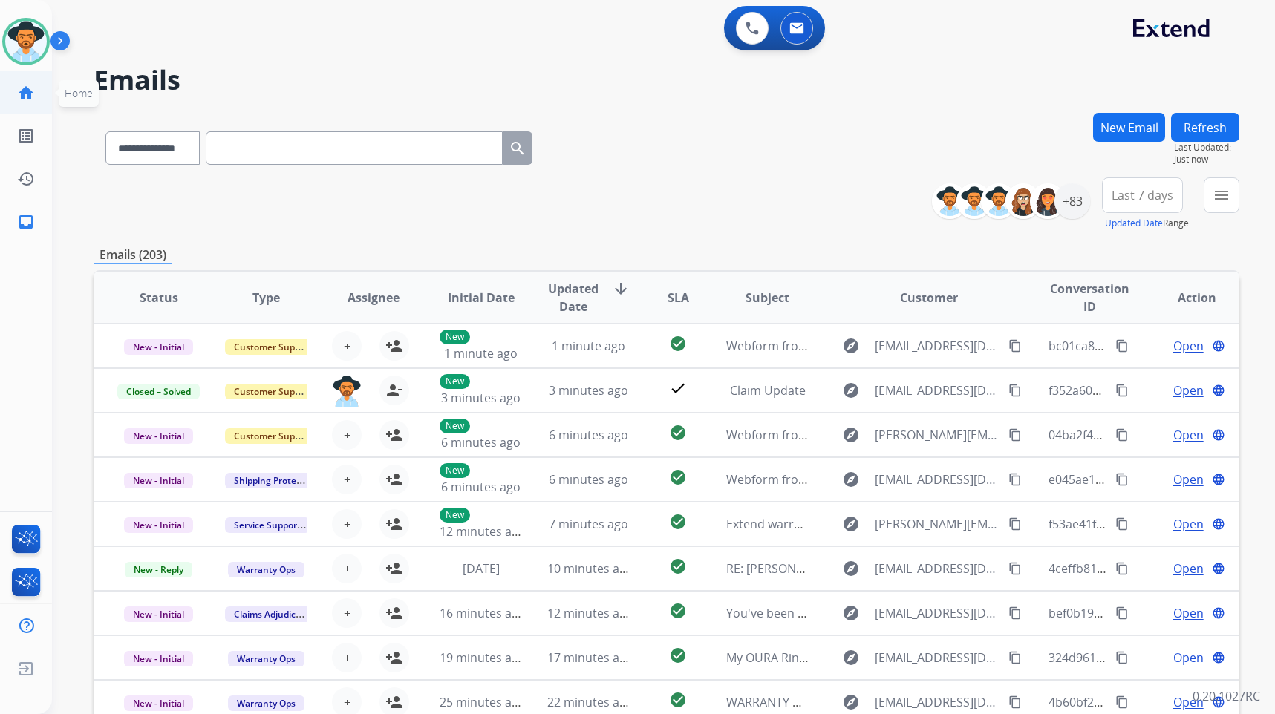
click at [27, 87] on mat-icon "home" at bounding box center [26, 93] width 18 height 18
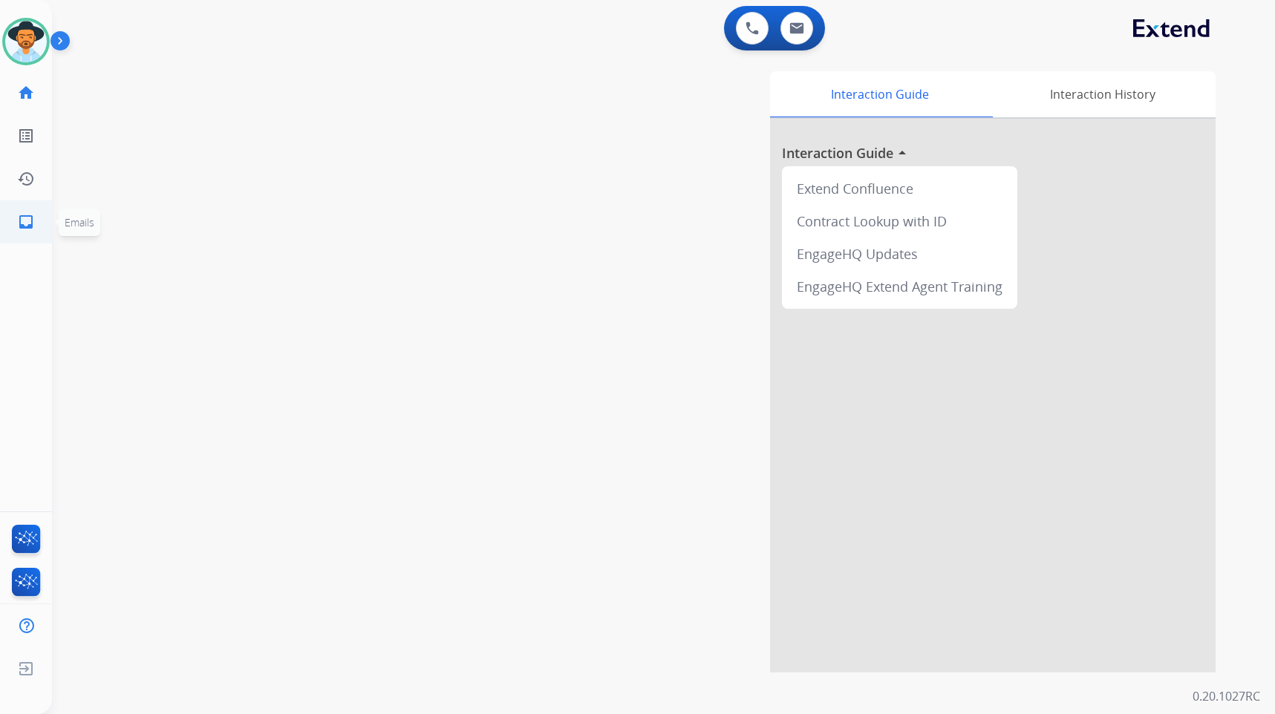
click at [20, 221] on mat-icon "inbox" at bounding box center [26, 222] width 18 height 18
select select "**********"
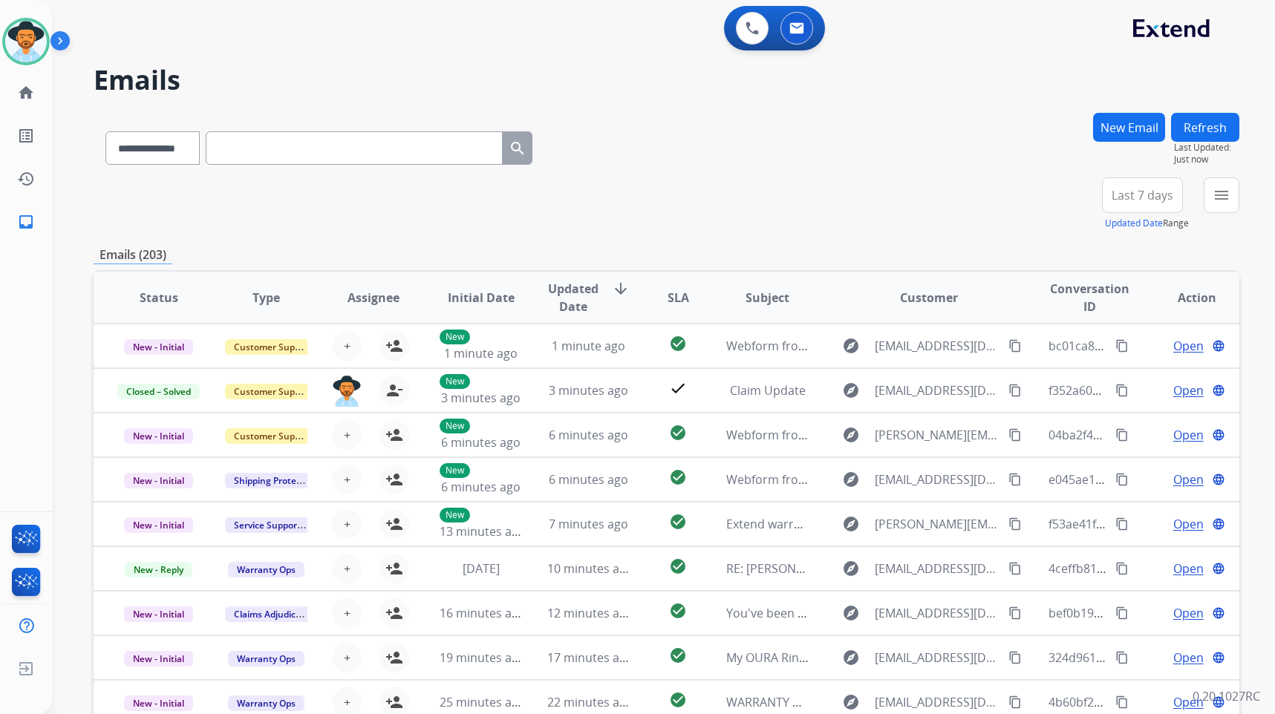
click at [1214, 205] on button "menu" at bounding box center [1222, 196] width 36 height 36
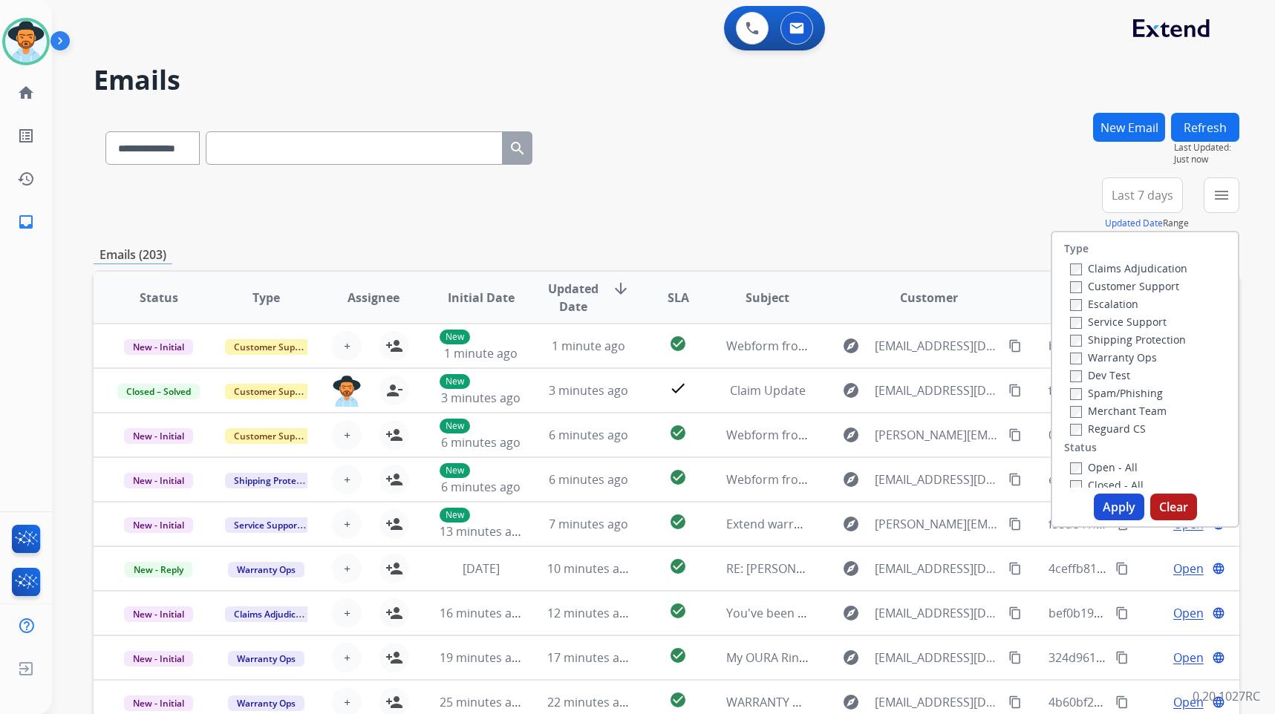
click at [1127, 285] on label "Customer Support" at bounding box center [1124, 286] width 109 height 14
click at [1132, 337] on label "Shipping Protection" at bounding box center [1128, 340] width 116 height 14
click at [1119, 430] on label "Reguard CS" at bounding box center [1108, 429] width 76 height 14
click at [1113, 459] on div "Open - All" at bounding box center [1148, 467] width 156 height 18
click at [1113, 466] on label "Open - All" at bounding box center [1104, 467] width 68 height 14
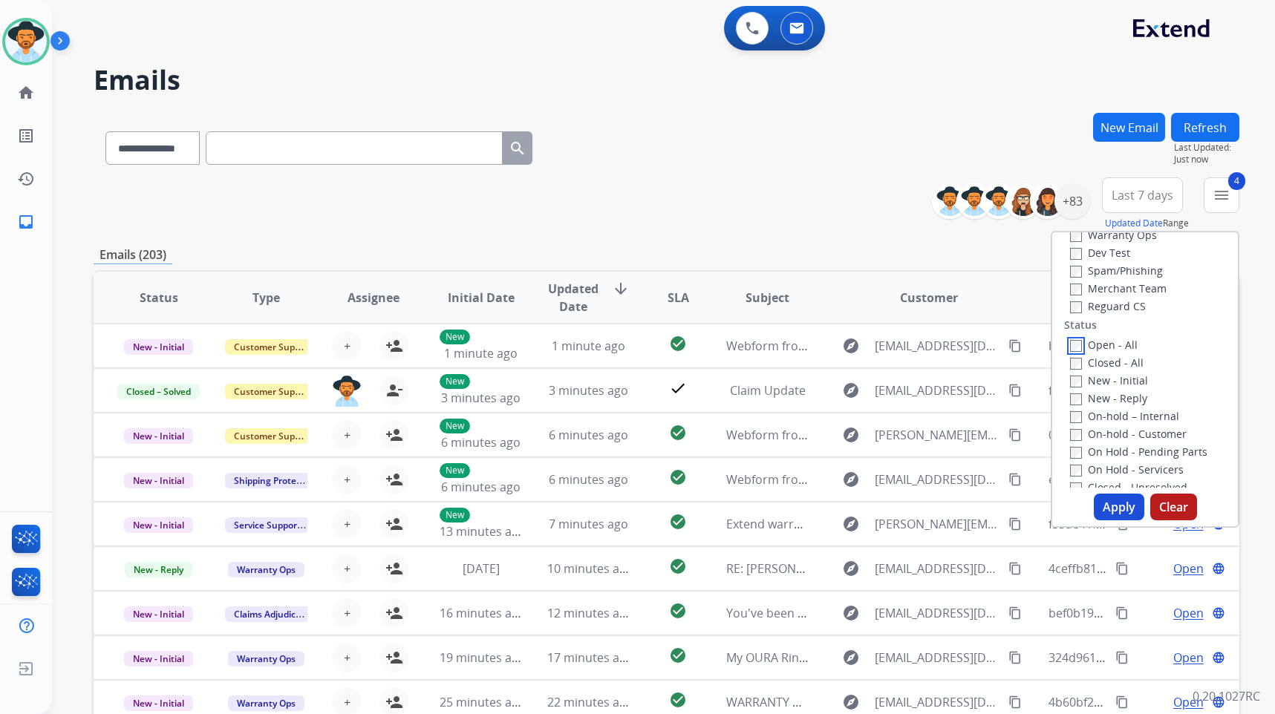
scroll to position [149, 0]
click at [1114, 440] on label "On Hold - Servicers" at bounding box center [1127, 444] width 114 height 14
click at [1113, 424] on label "On Hold - Pending Parts" at bounding box center [1138, 426] width 137 height 14
click at [1116, 409] on label "On-hold - Customer" at bounding box center [1128, 408] width 117 height 14
click at [1119, 388] on label "On-hold – Internal" at bounding box center [1124, 390] width 109 height 14
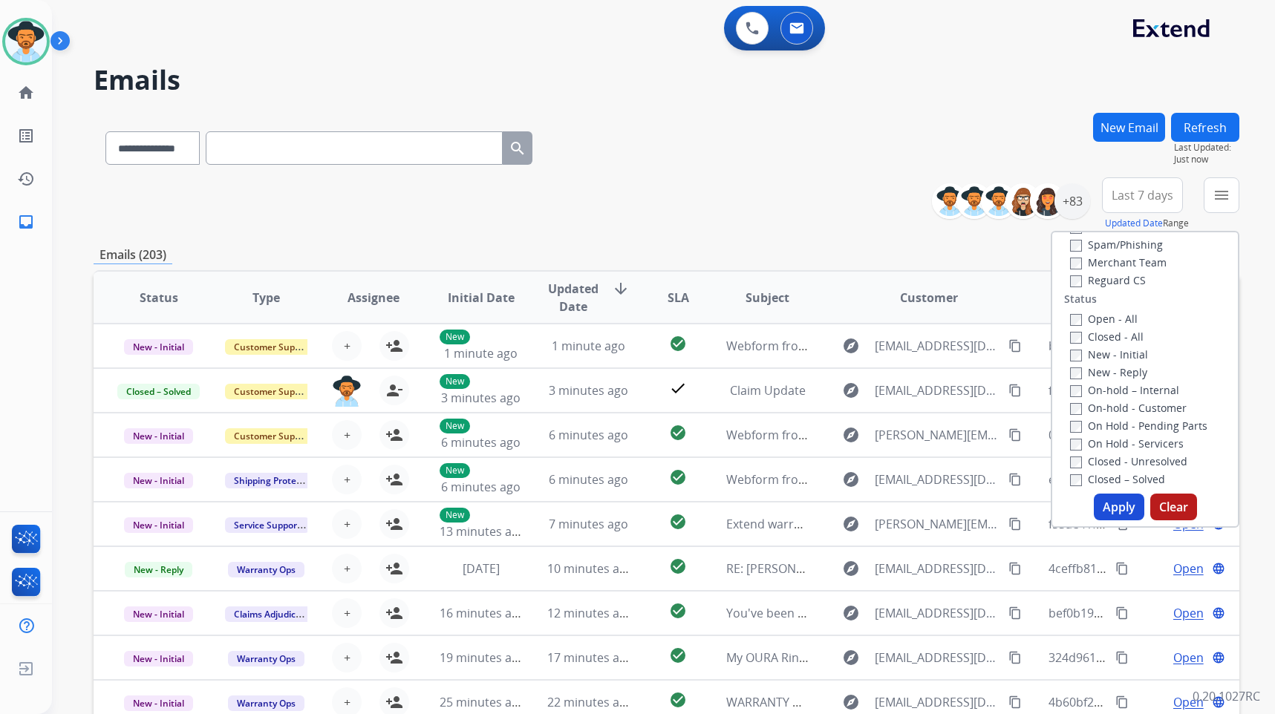
click at [1119, 370] on label "New - Reply" at bounding box center [1108, 372] width 77 height 14
click at [1120, 352] on label "New - Initial" at bounding box center [1109, 355] width 78 height 14
click at [1117, 515] on button "Apply" at bounding box center [1119, 507] width 51 height 27
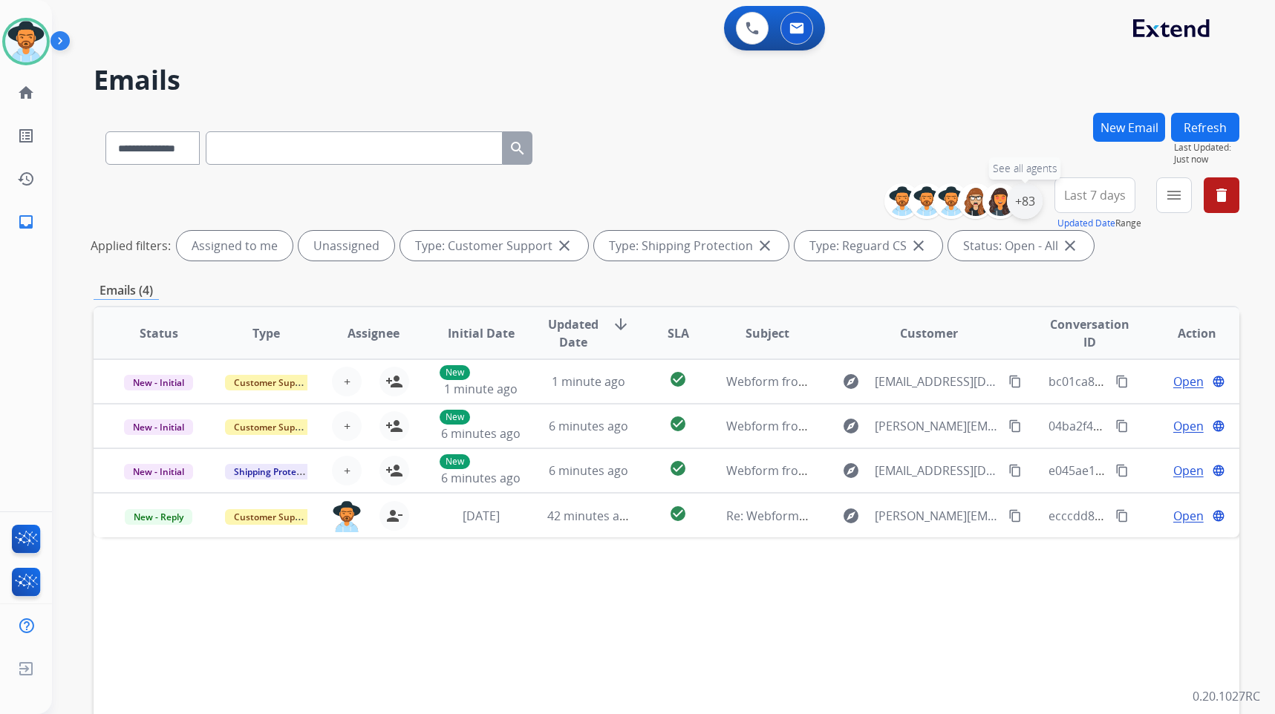
click at [1020, 198] on div "+83" at bounding box center [1025, 201] width 36 height 36
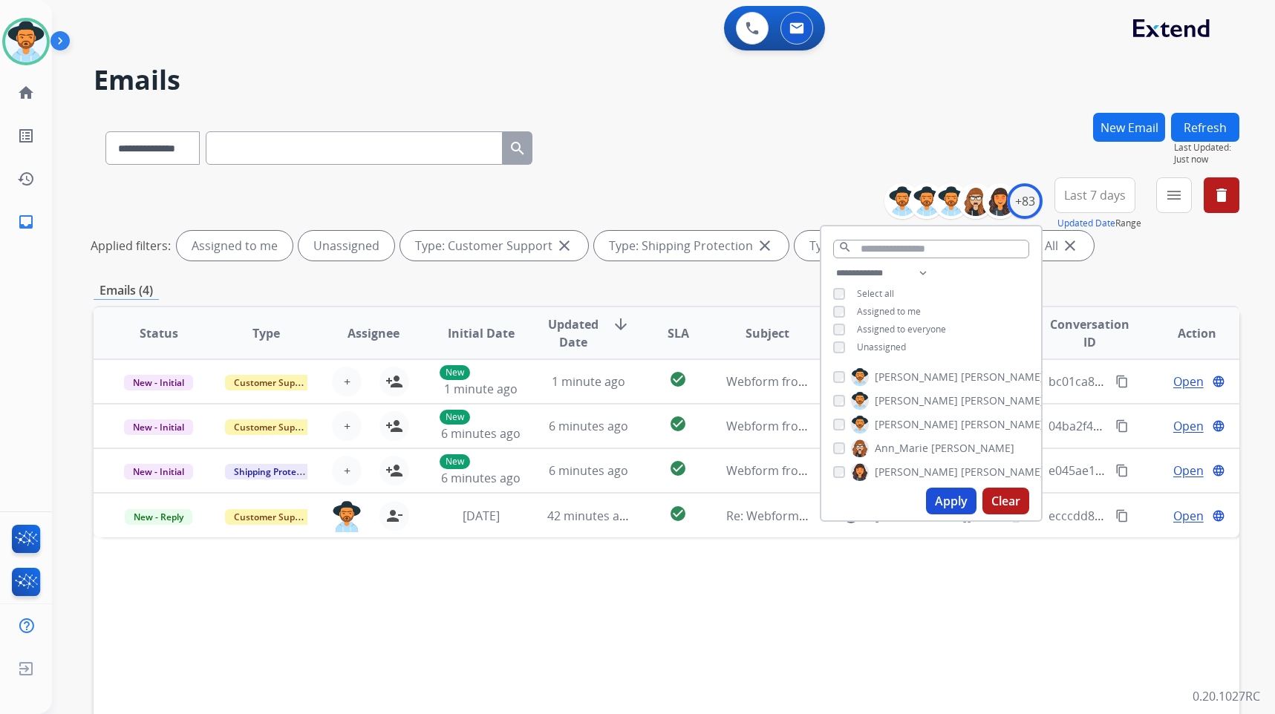
click at [884, 346] on span "Unassigned" at bounding box center [881, 347] width 49 height 13
click at [961, 425] on span "[PERSON_NAME]" at bounding box center [1002, 424] width 83 height 15
click at [939, 502] on button "Apply" at bounding box center [951, 501] width 51 height 27
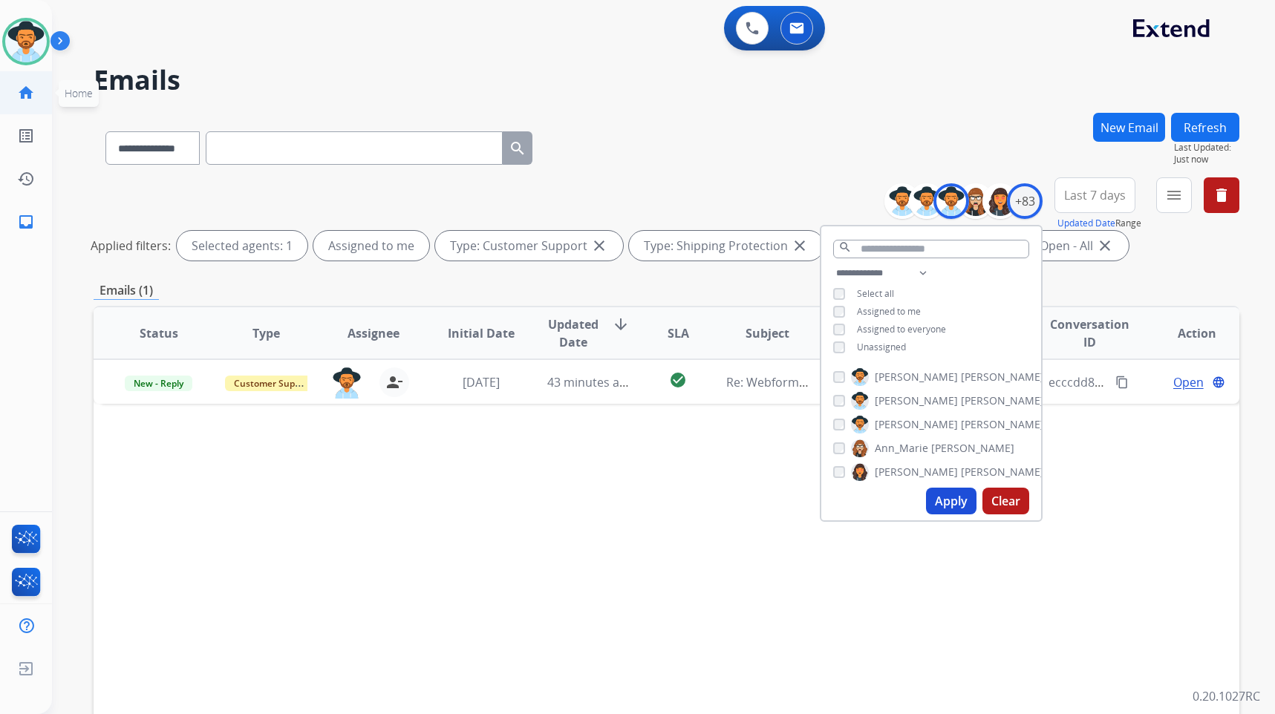
click at [33, 101] on mat-icon "home" at bounding box center [26, 93] width 18 height 18
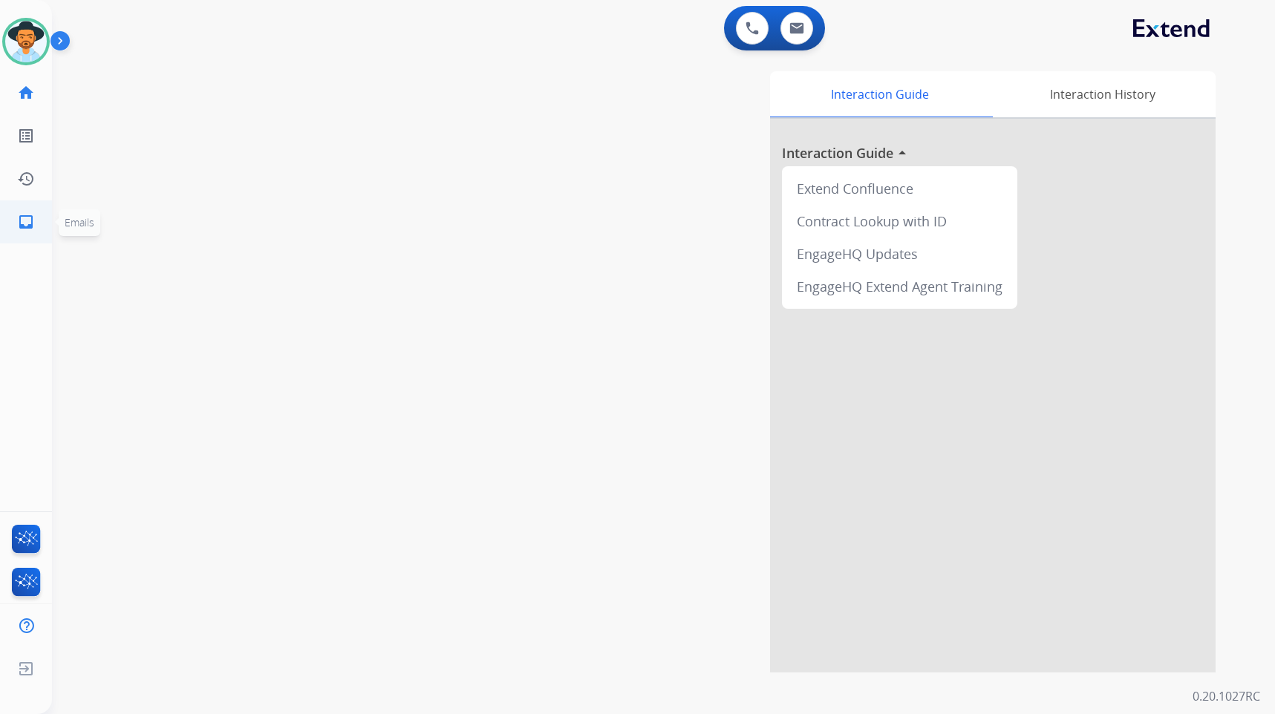
click at [39, 221] on link "inbox Emails" at bounding box center [26, 222] width 42 height 42
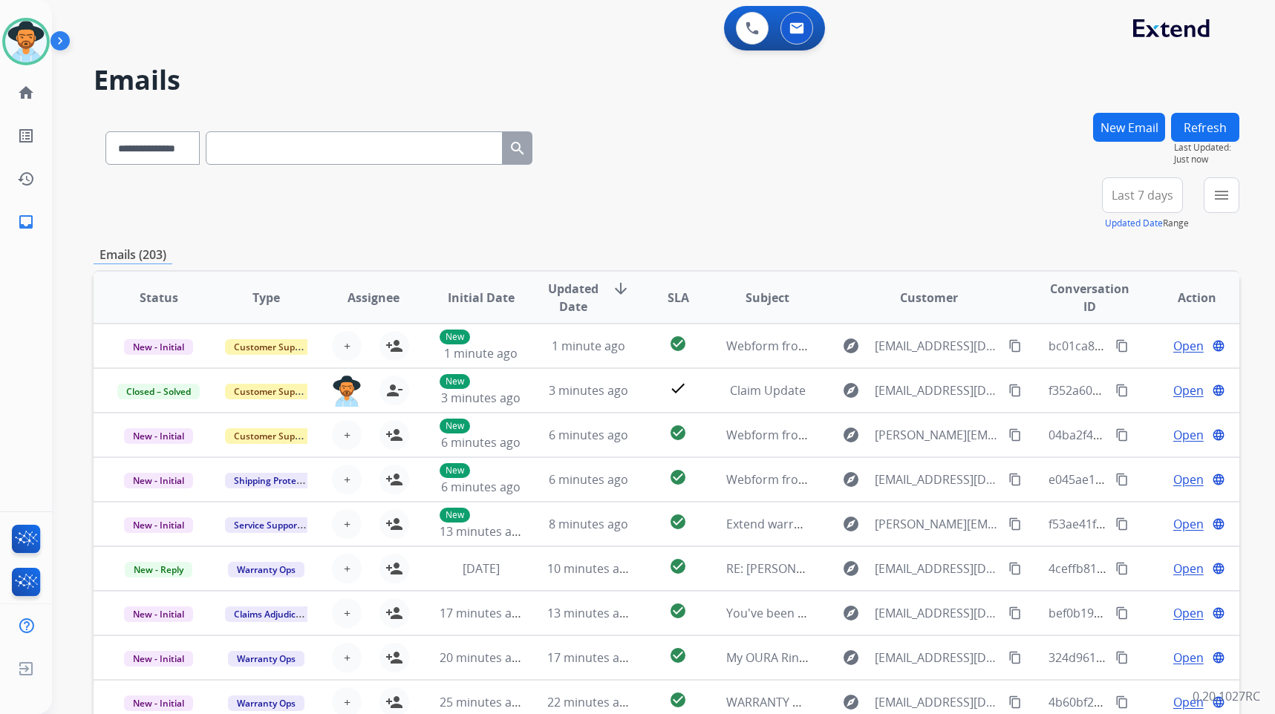
click at [79, 300] on div "**********" at bounding box center [646, 410] width 1188 height 714
click at [20, 108] on link "home Home" at bounding box center [26, 93] width 42 height 42
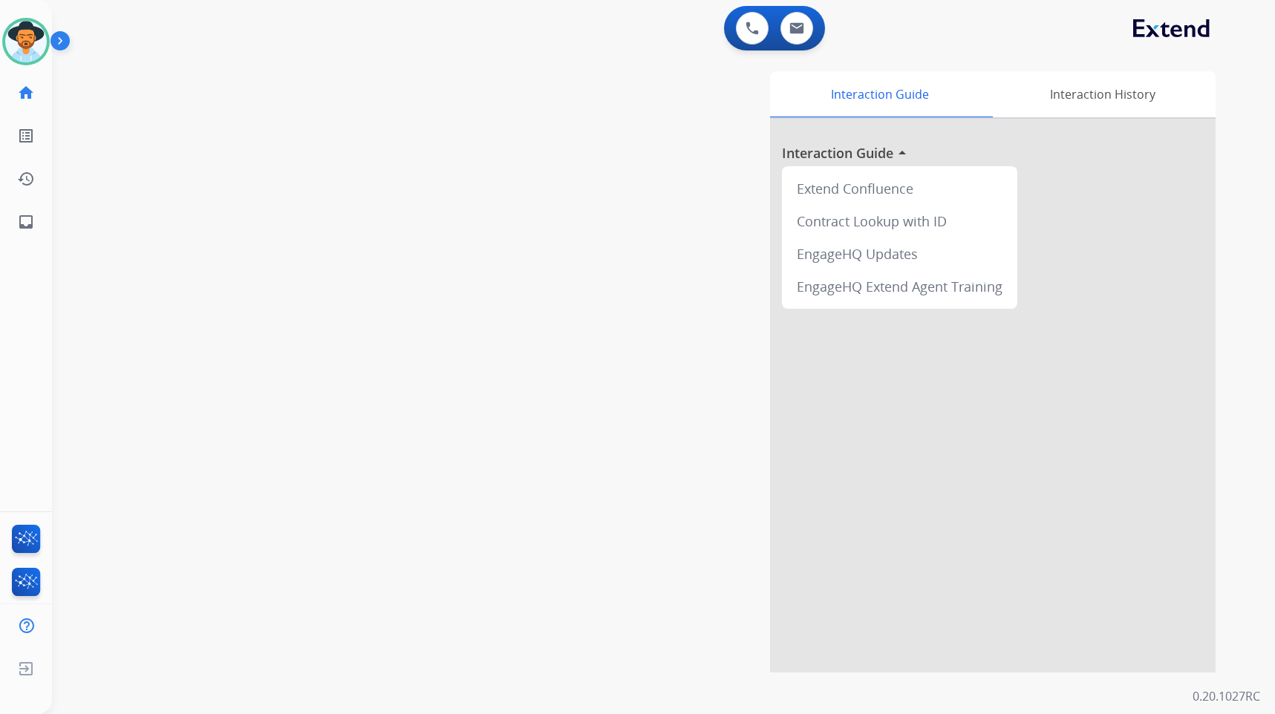
click at [377, 397] on div "swap_horiz Break voice bridge close_fullscreen Connect 3-Way Call merge_type Se…" at bounding box center [646, 362] width 1188 height 619
click at [16, 40] on img at bounding box center [26, 42] width 42 height 42
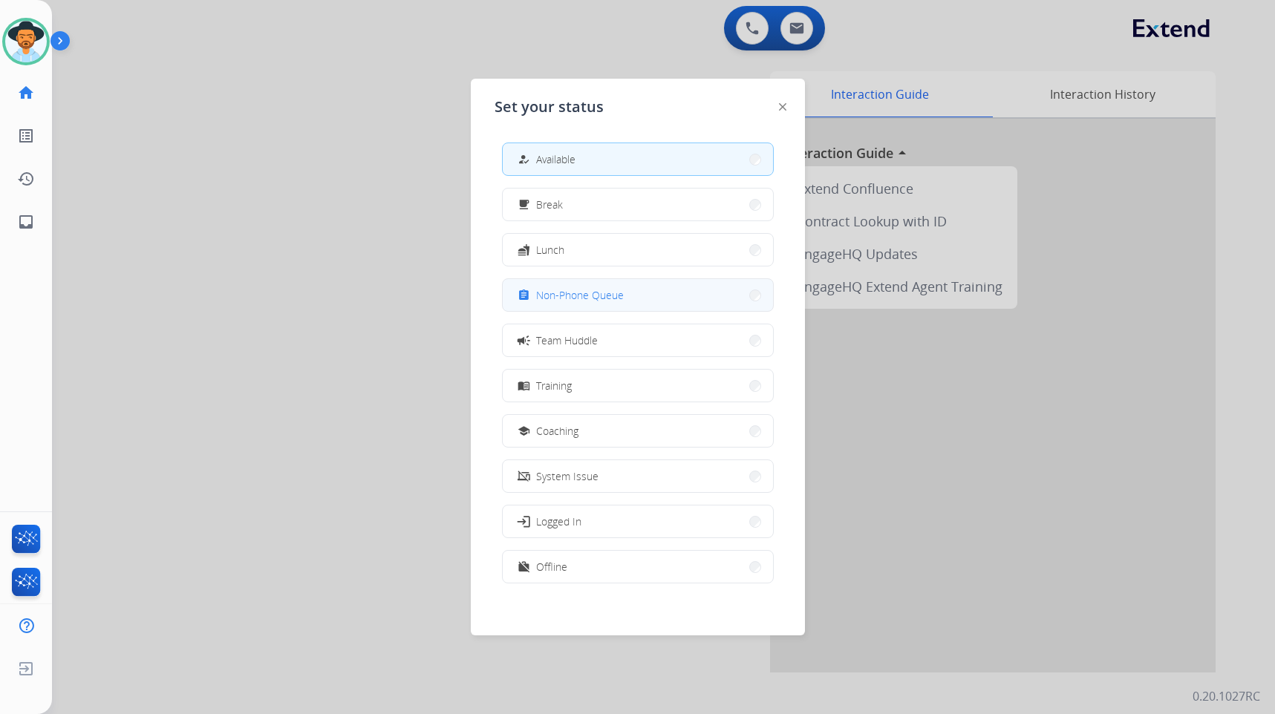
click at [665, 299] on button "assignment Non-Phone Queue" at bounding box center [638, 295] width 270 height 32
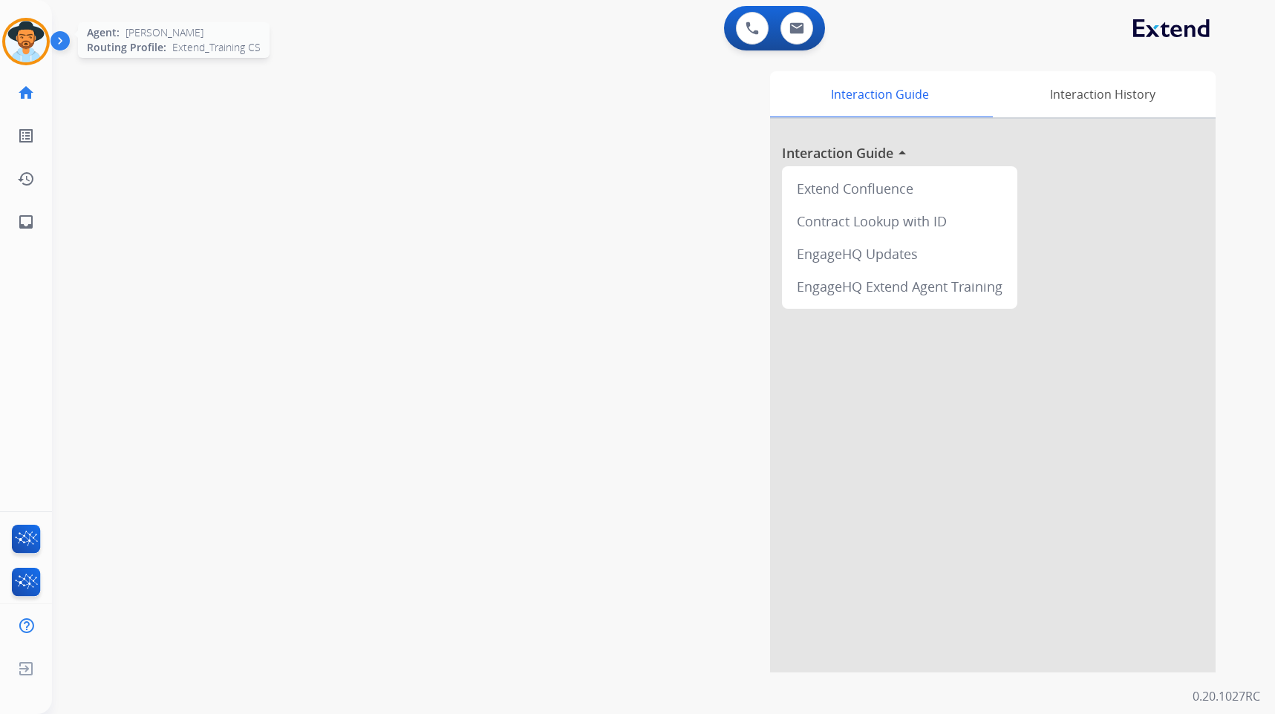
click at [16, 40] on img at bounding box center [26, 42] width 42 height 42
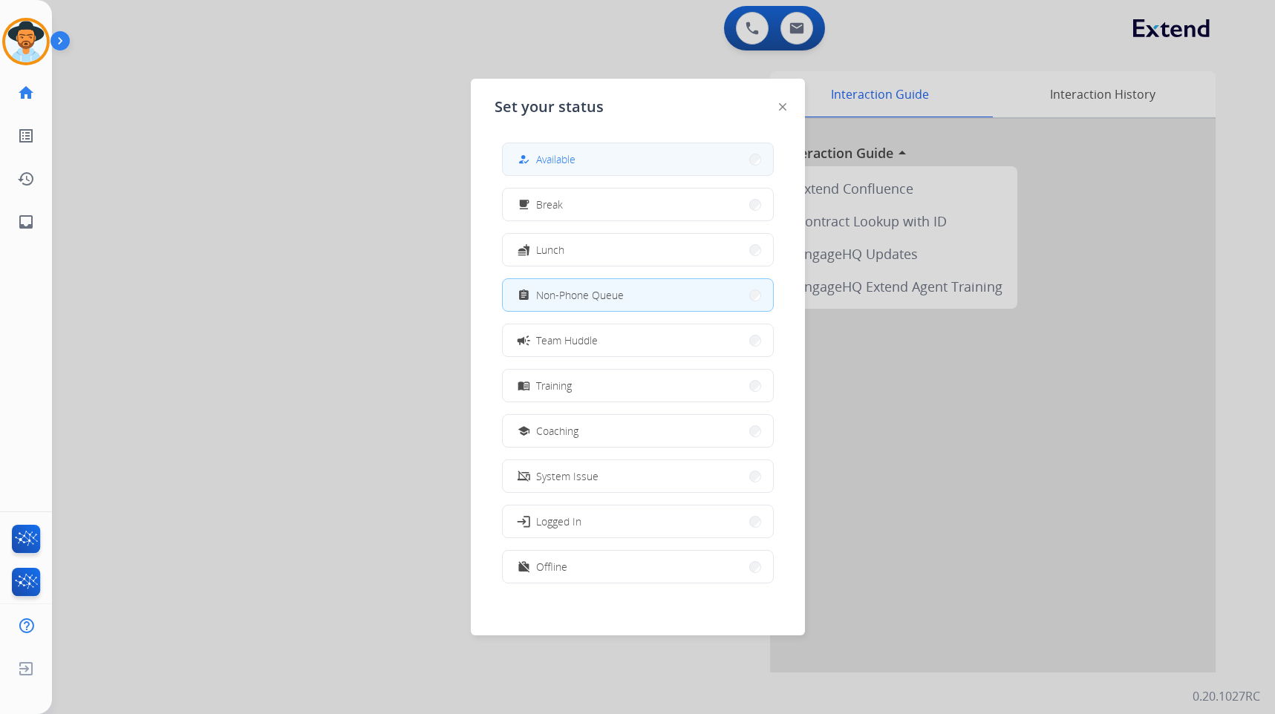
click at [691, 163] on button "how_to_reg Available" at bounding box center [638, 159] width 270 height 32
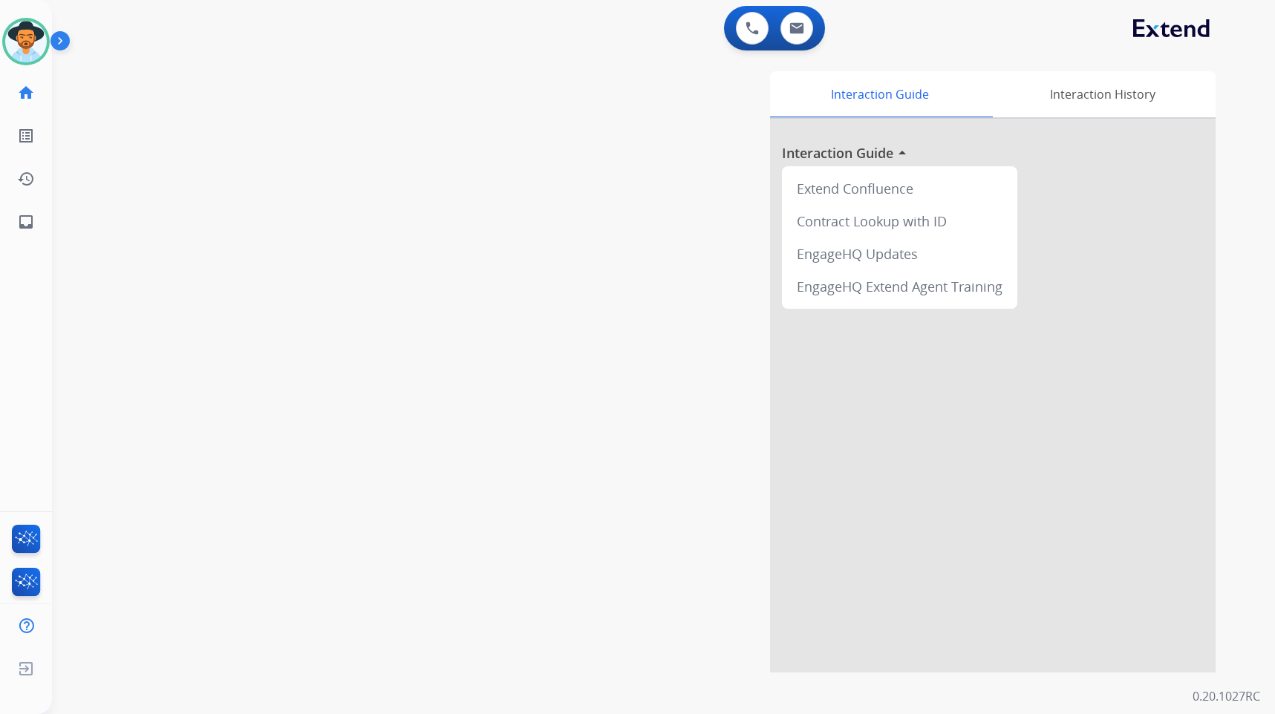
click at [368, 136] on div "swap_horiz Break voice bridge close_fullscreen Connect 3-Way Call merge_type Se…" at bounding box center [646, 362] width 1188 height 619
click at [43, 225] on link "inbox Emails" at bounding box center [26, 222] width 42 height 42
select select "**********"
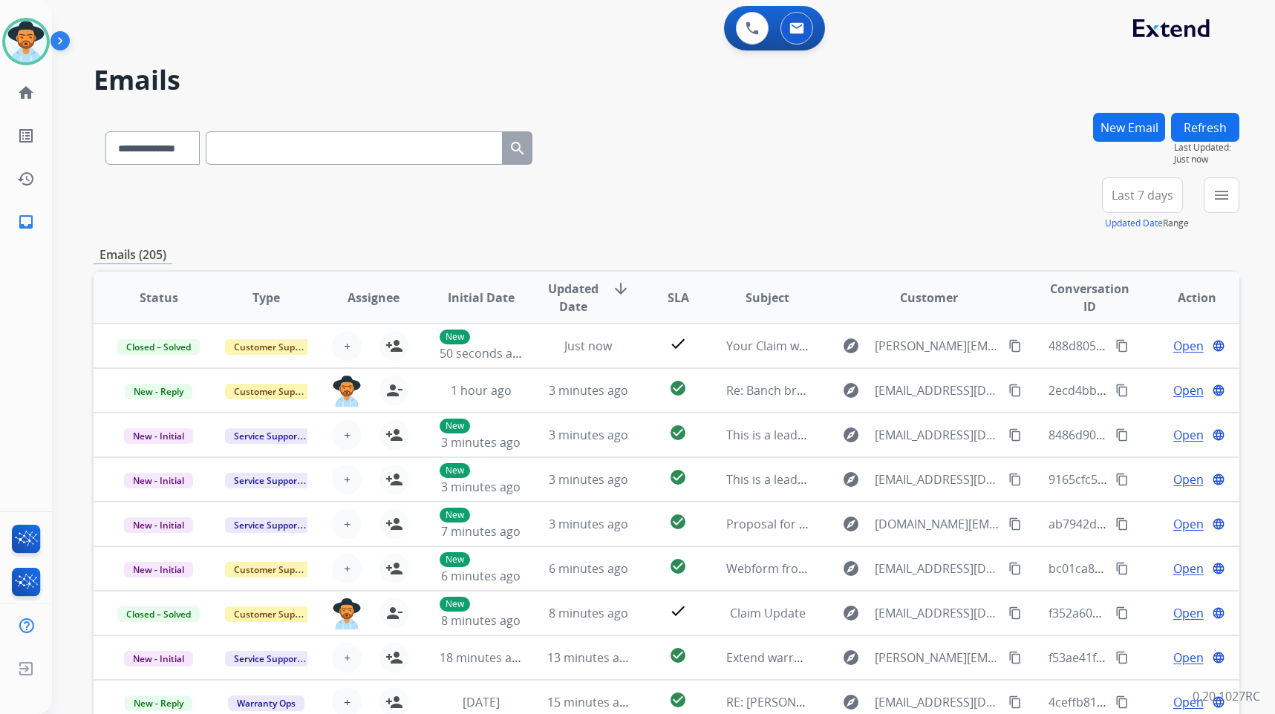
click at [1229, 217] on div "menu Type Claims Adjudication Customer Support Escalation Service Support Shipp…" at bounding box center [1222, 204] width 36 height 53
click at [1225, 205] on button "menu Filters" at bounding box center [1222, 196] width 36 height 36
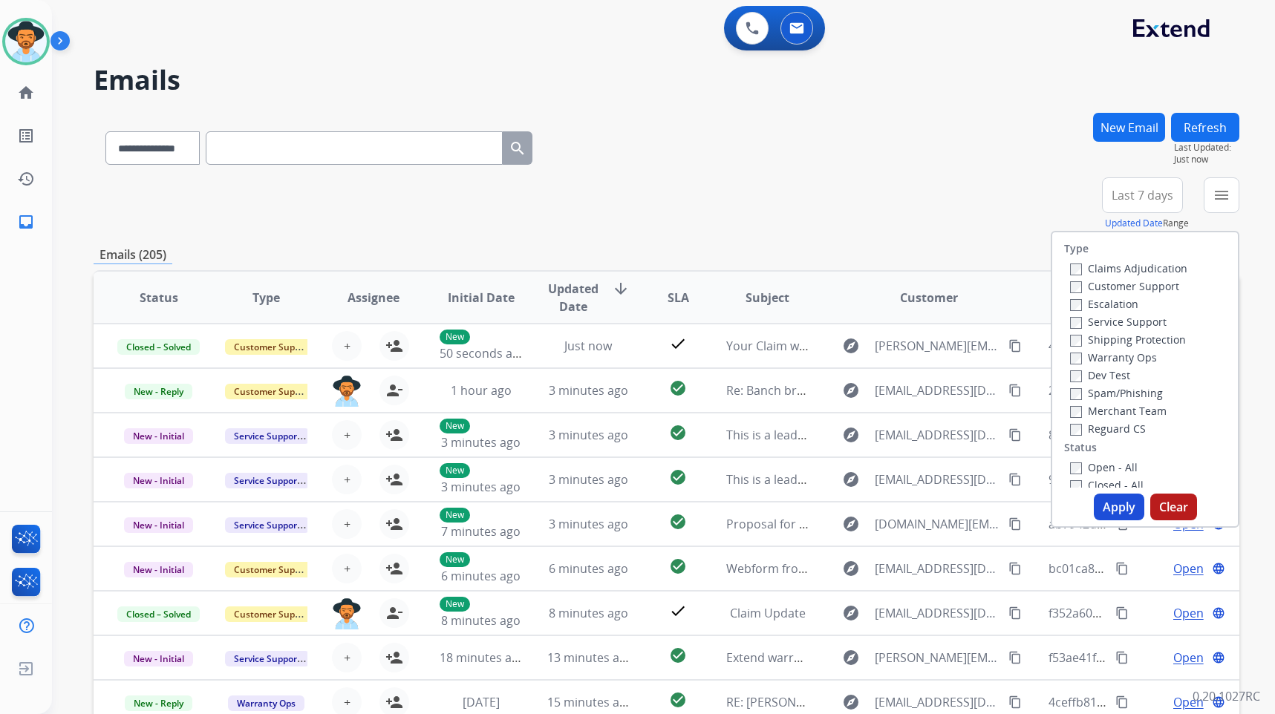
click at [1153, 286] on label "Customer Support" at bounding box center [1124, 286] width 109 height 14
click at [1153, 345] on label "Shipping Protection" at bounding box center [1128, 340] width 116 height 14
click at [1110, 429] on label "Reguard CS" at bounding box center [1108, 429] width 76 height 14
click at [1105, 466] on label "Open - All" at bounding box center [1104, 467] width 68 height 14
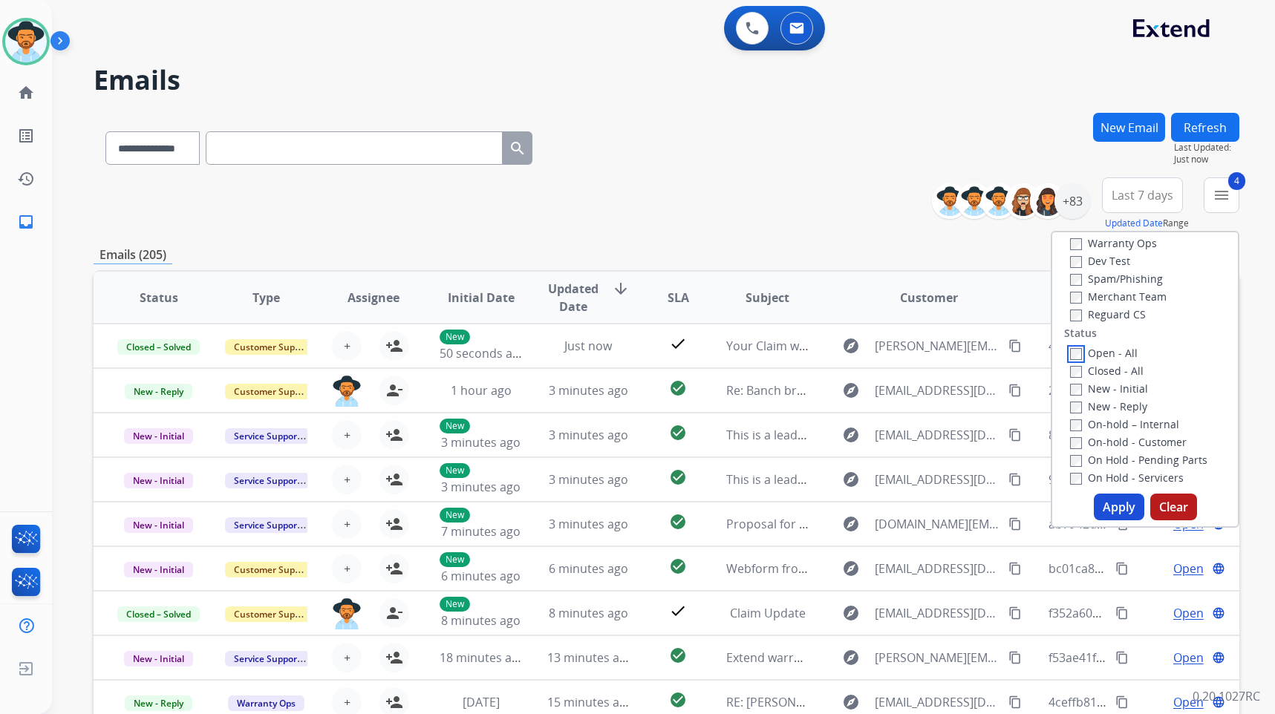
scroll to position [149, 0]
click at [1139, 444] on label "On Hold - Servicers" at bounding box center [1127, 444] width 114 height 14
click at [1141, 423] on label "On Hold - Pending Parts" at bounding box center [1138, 426] width 137 height 14
click at [1141, 408] on label "On-hold - Customer" at bounding box center [1128, 408] width 117 height 14
click at [1141, 385] on label "On-hold – Internal" at bounding box center [1124, 390] width 109 height 14
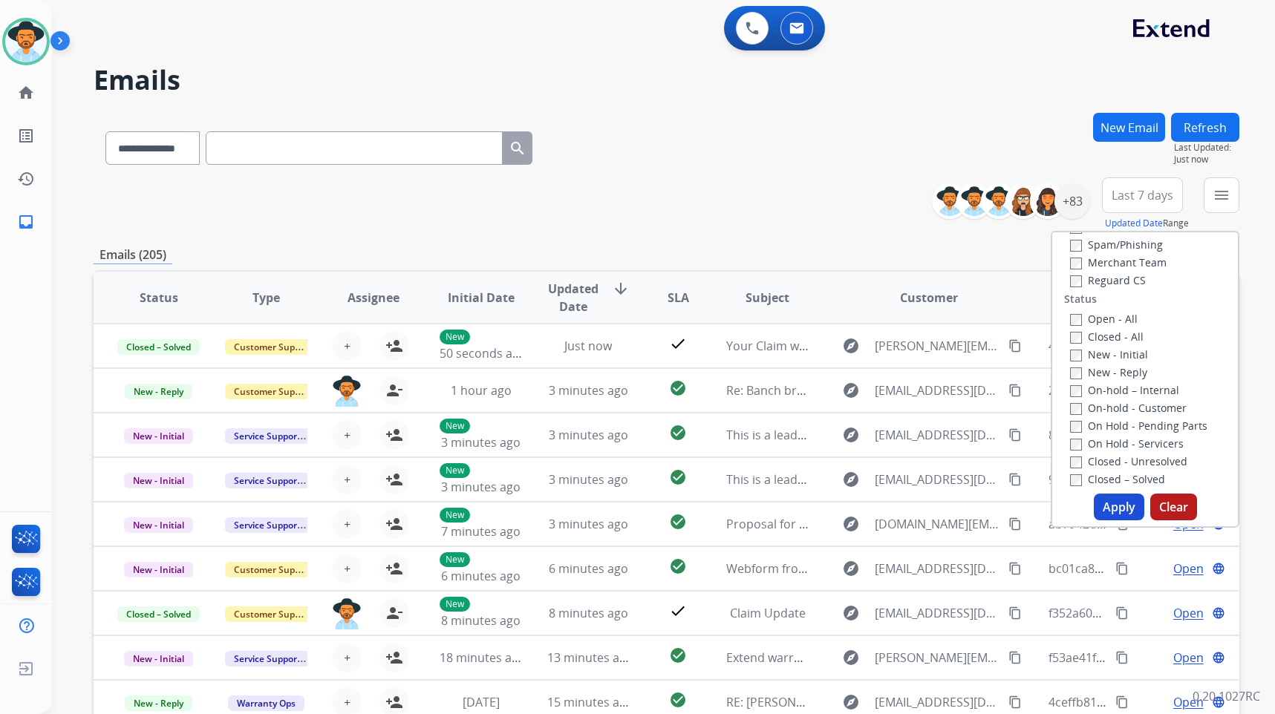
click at [1127, 373] on label "New - Reply" at bounding box center [1108, 372] width 77 height 14
click at [1124, 356] on label "New - Initial" at bounding box center [1109, 355] width 78 height 14
click at [1124, 505] on button "Apply" at bounding box center [1119, 507] width 51 height 27
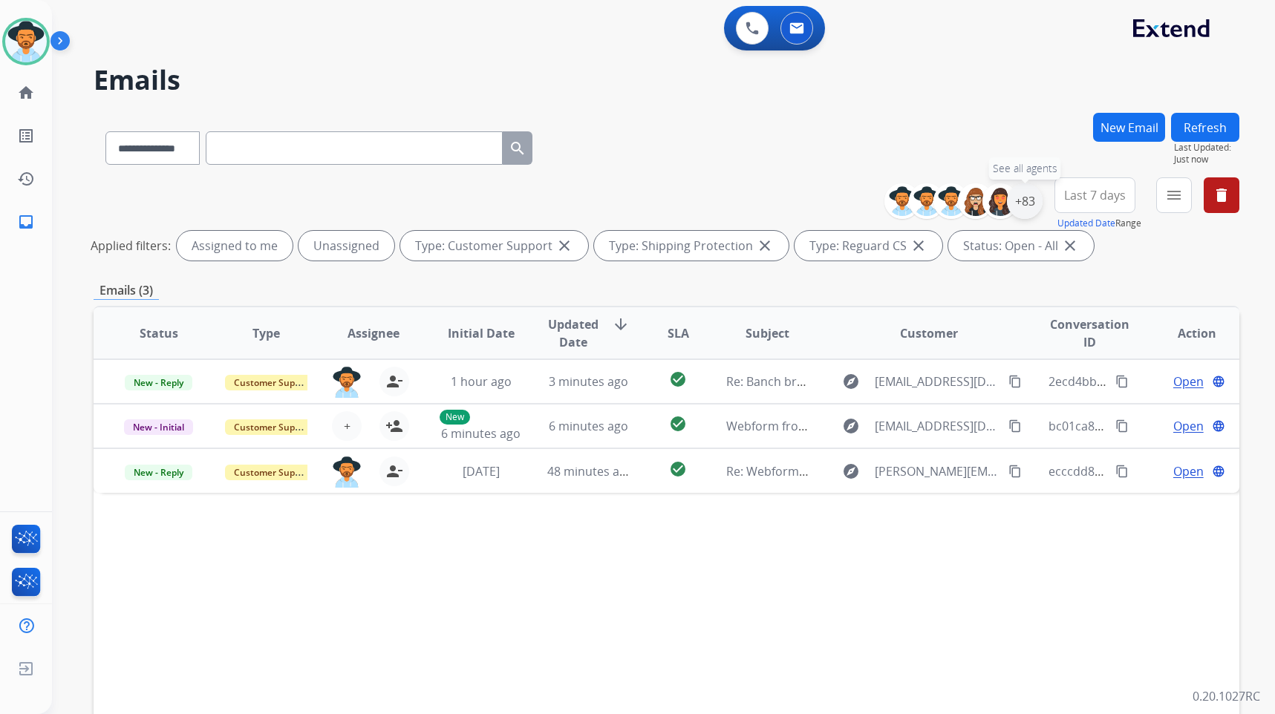
click at [1035, 196] on div "+83" at bounding box center [1025, 201] width 36 height 36
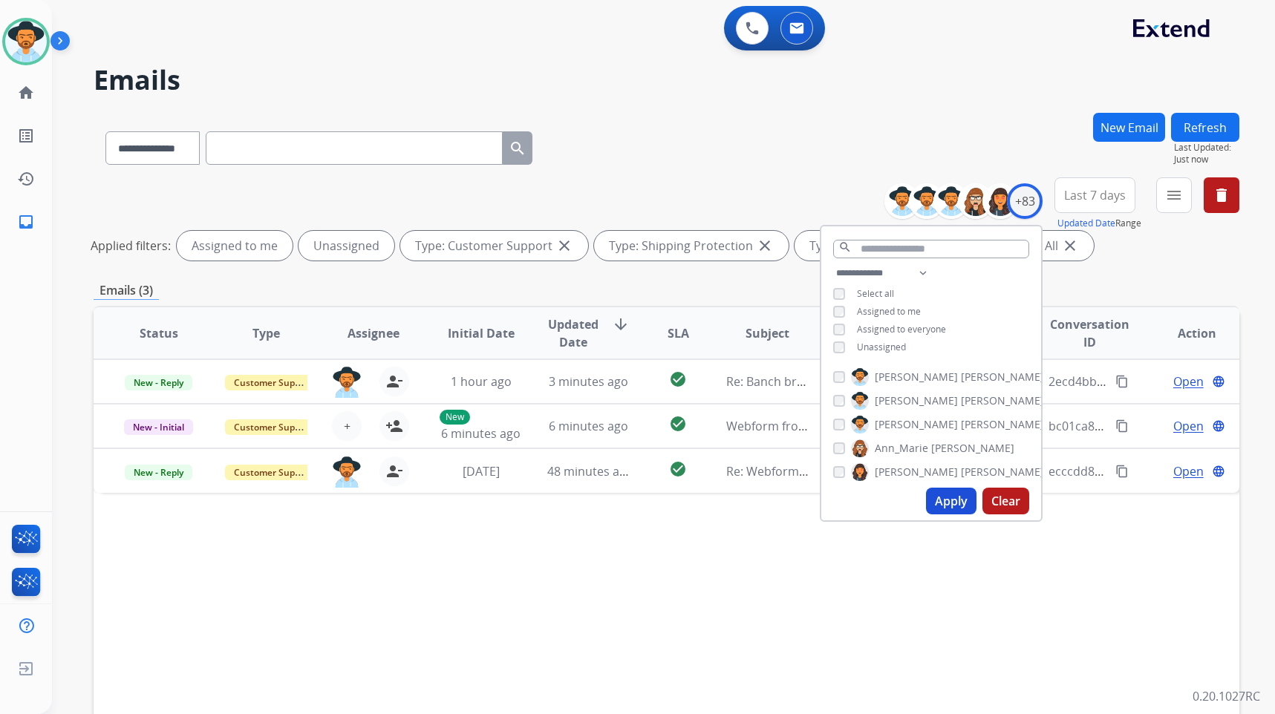
click at [885, 346] on span "Unassigned" at bounding box center [881, 347] width 49 height 13
click at [961, 422] on span "[PERSON_NAME]" at bounding box center [1002, 424] width 83 height 15
click at [963, 505] on button "Apply" at bounding box center [951, 501] width 51 height 27
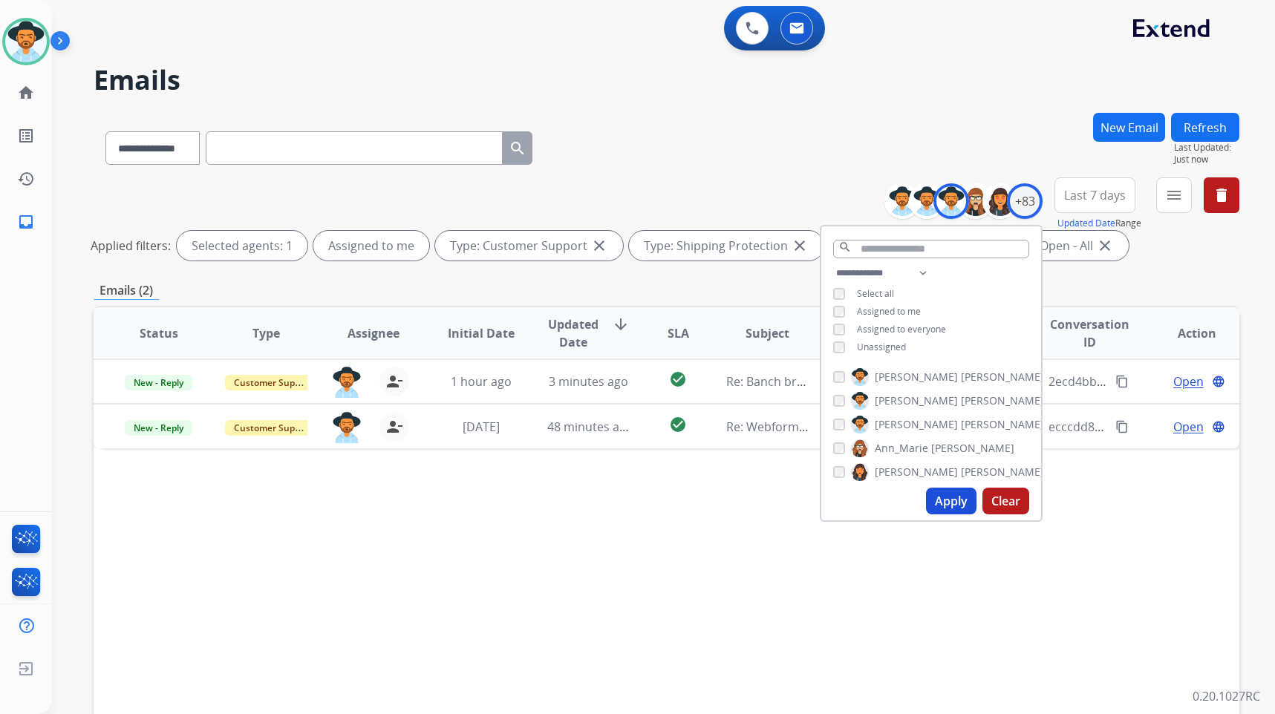
click at [770, 518] on div "Status Type Assignee Initial Date Updated Date arrow_downward SLA Subject Custo…" at bounding box center [667, 555] width 1146 height 498
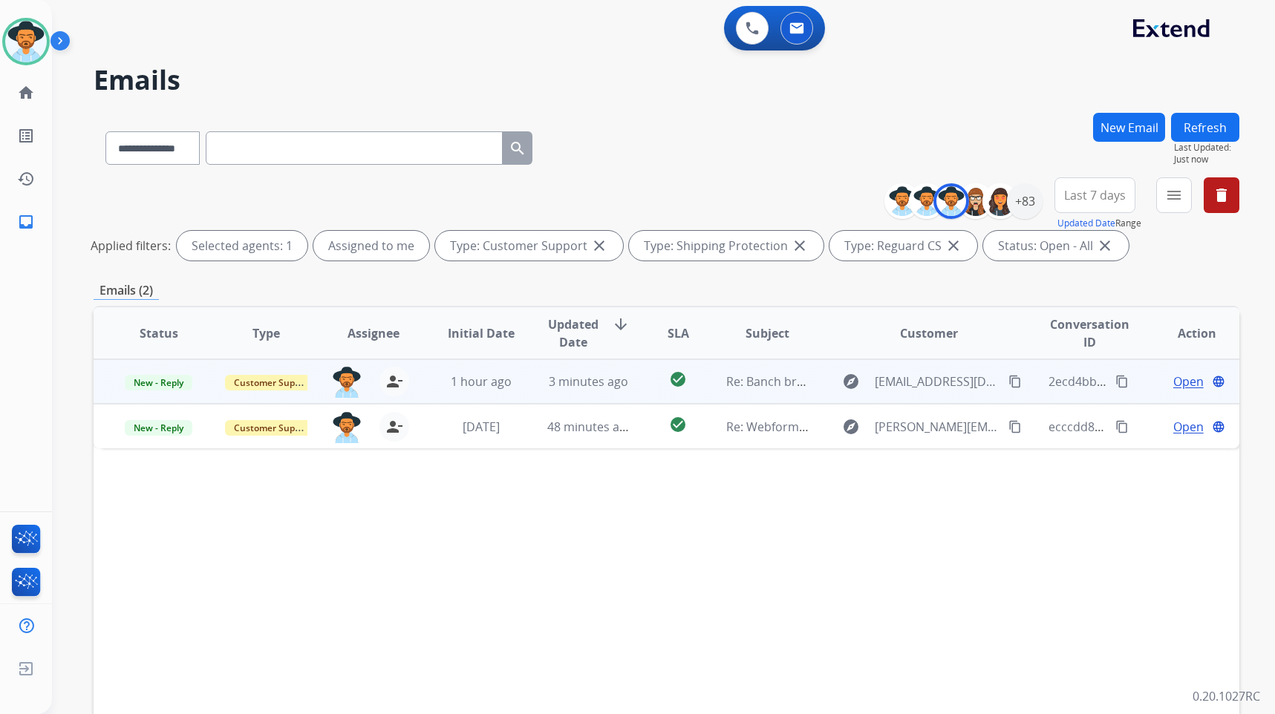
click at [1156, 380] on div "Open language" at bounding box center [1197, 382] width 83 height 18
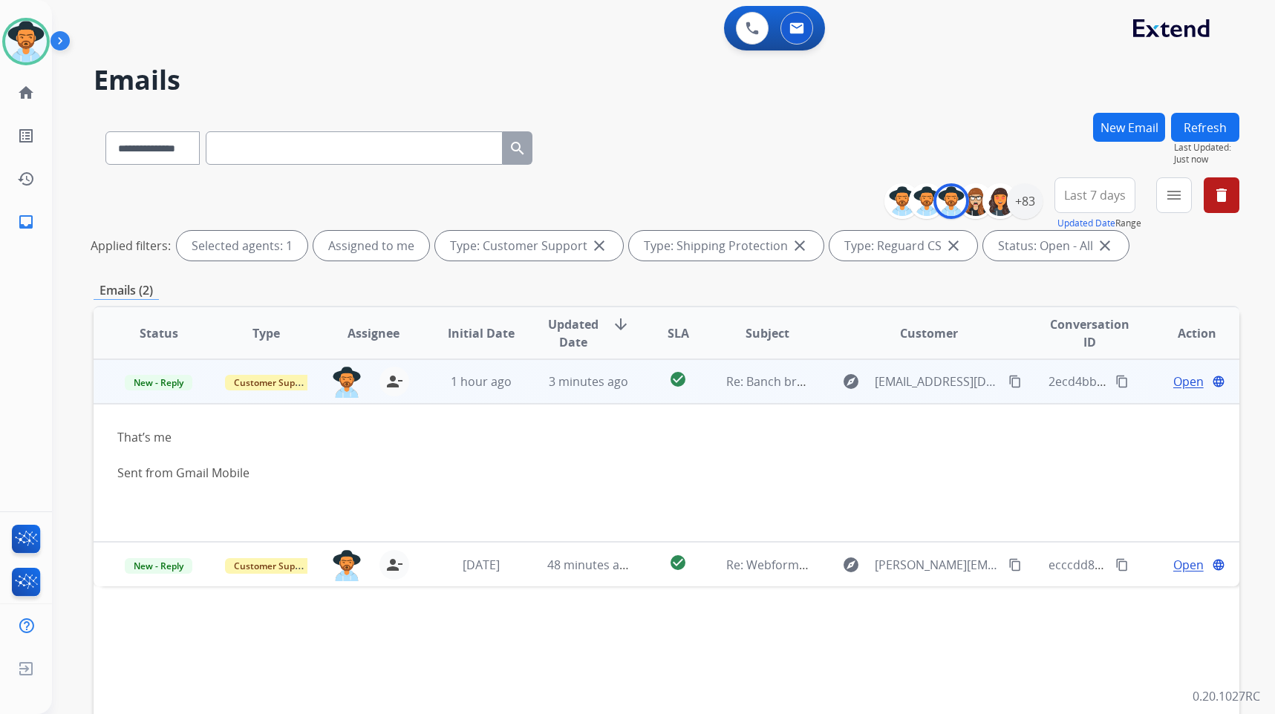
click at [1139, 380] on td "Open language" at bounding box center [1186, 381] width 108 height 45
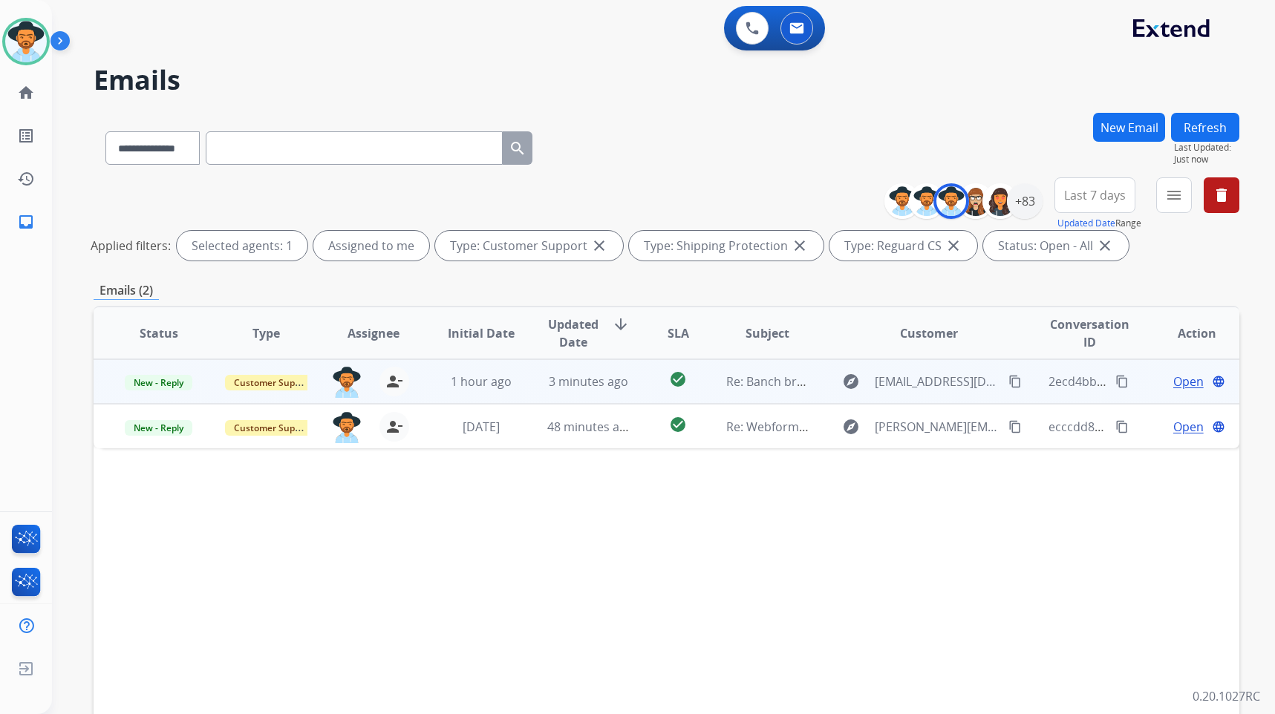
click at [1139, 380] on td "Open language" at bounding box center [1186, 381] width 108 height 45
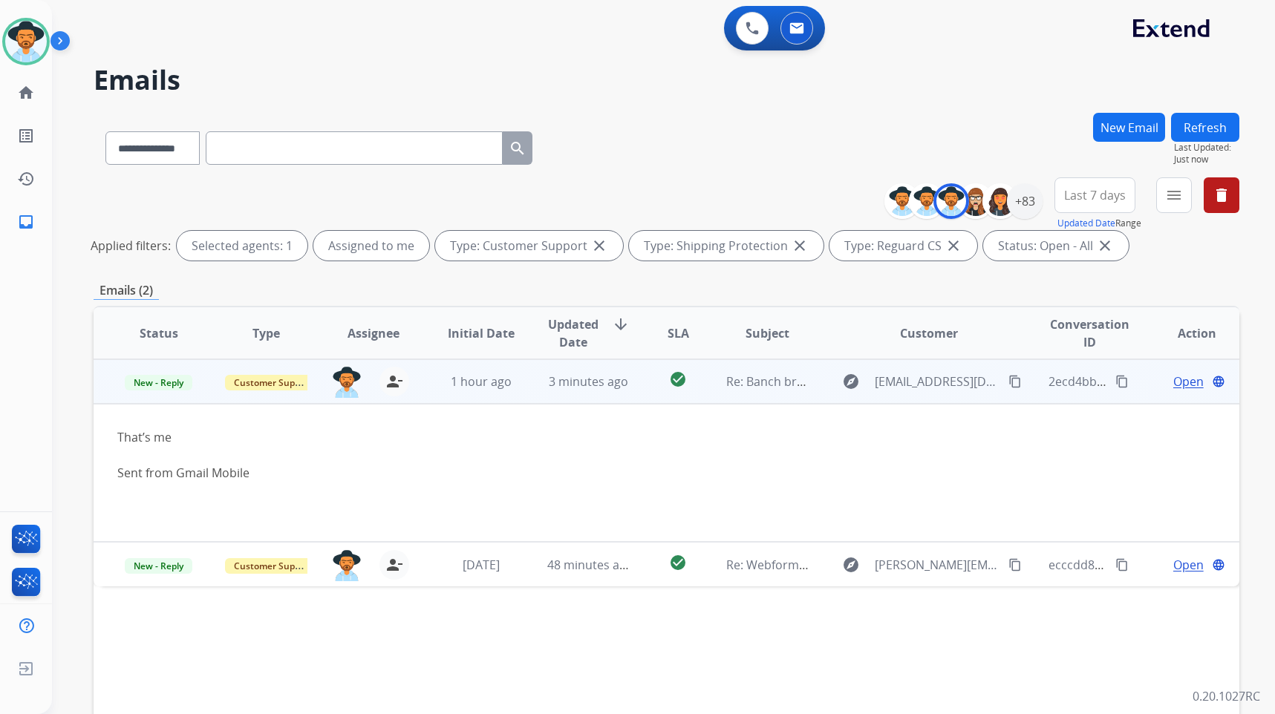
click at [1173, 380] on span "Open" at bounding box center [1188, 382] width 30 height 18
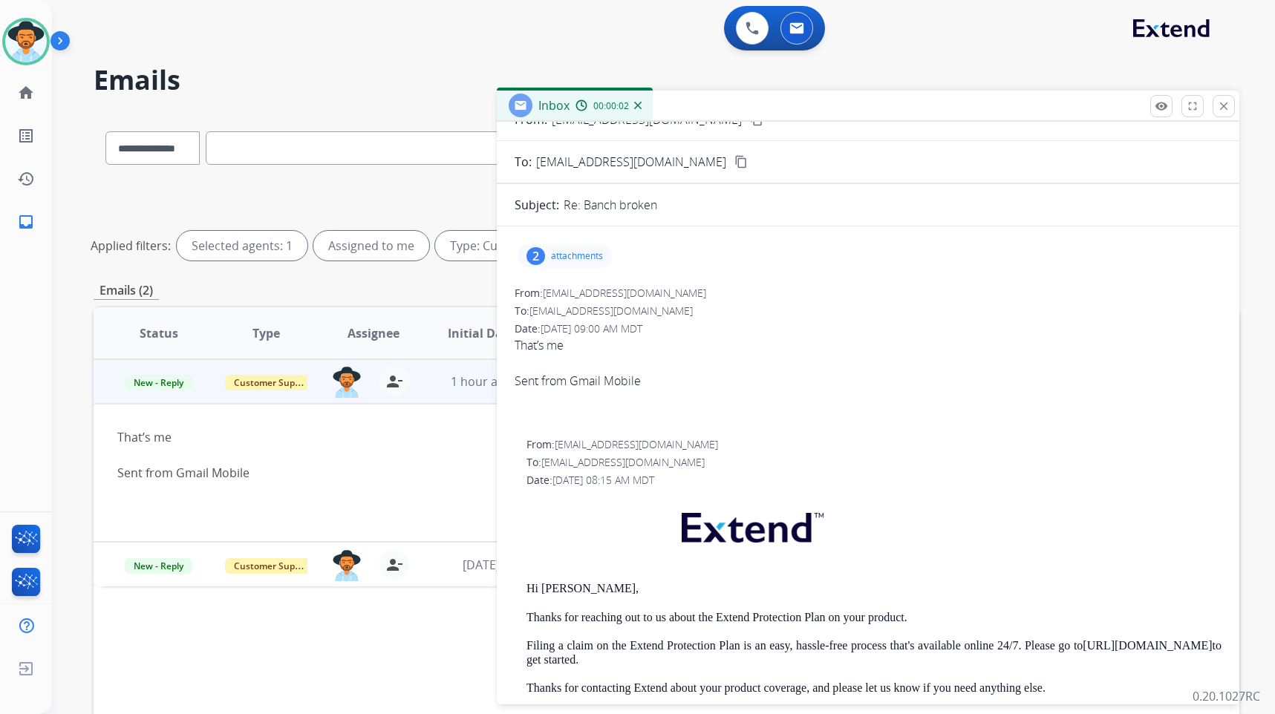
scroll to position [0, 0]
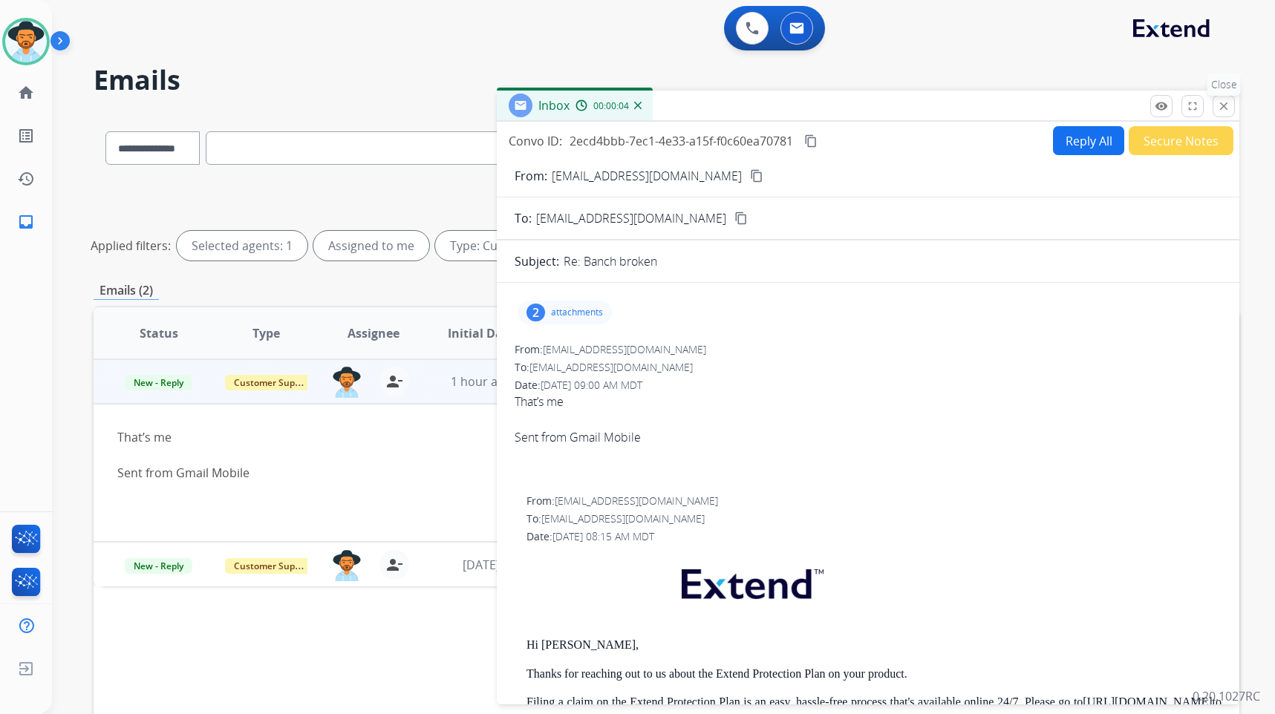
click at [1220, 103] on mat-icon "close" at bounding box center [1223, 106] width 13 height 13
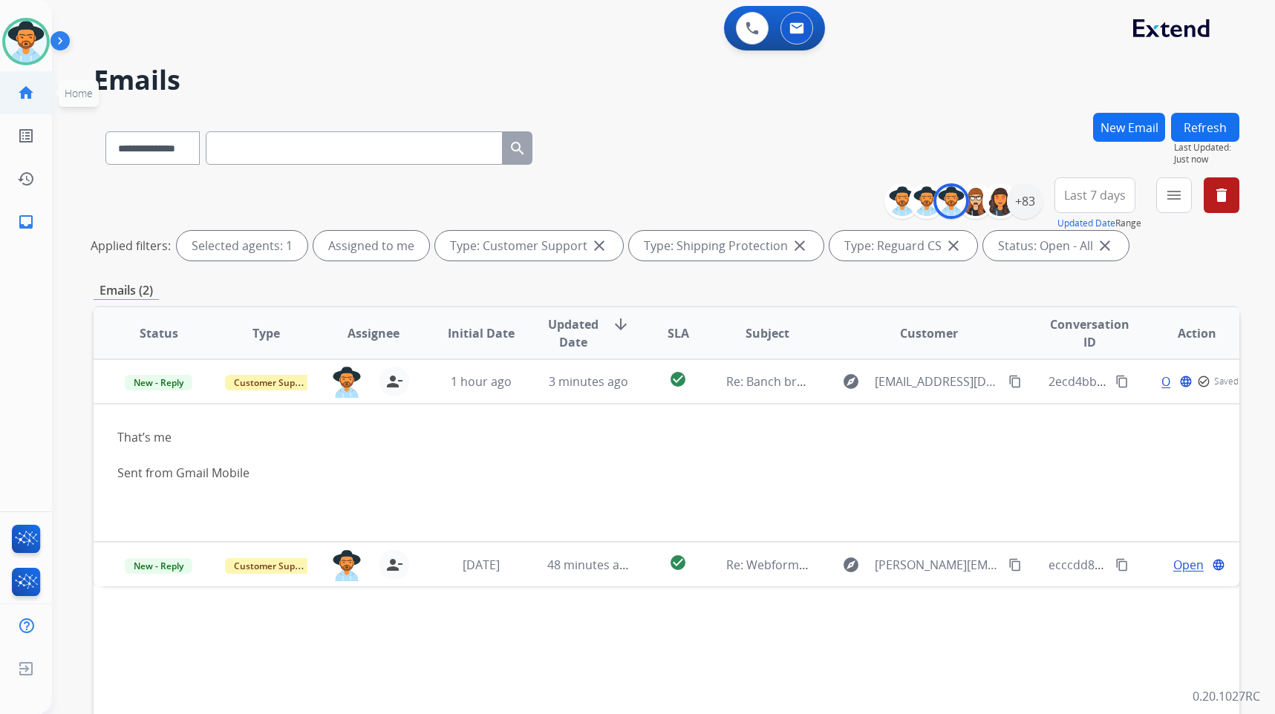
click at [32, 88] on mat-icon "home" at bounding box center [26, 93] width 18 height 18
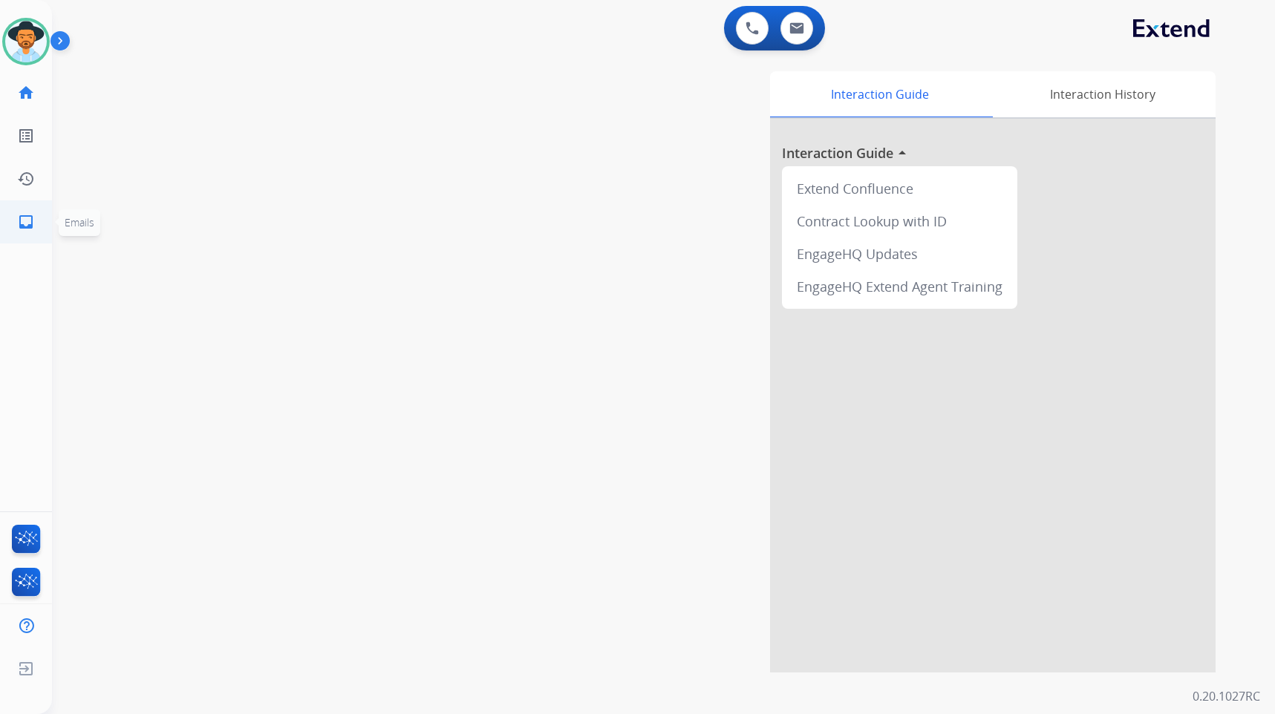
click at [15, 228] on link "inbox Emails" at bounding box center [26, 222] width 42 height 42
select select "**********"
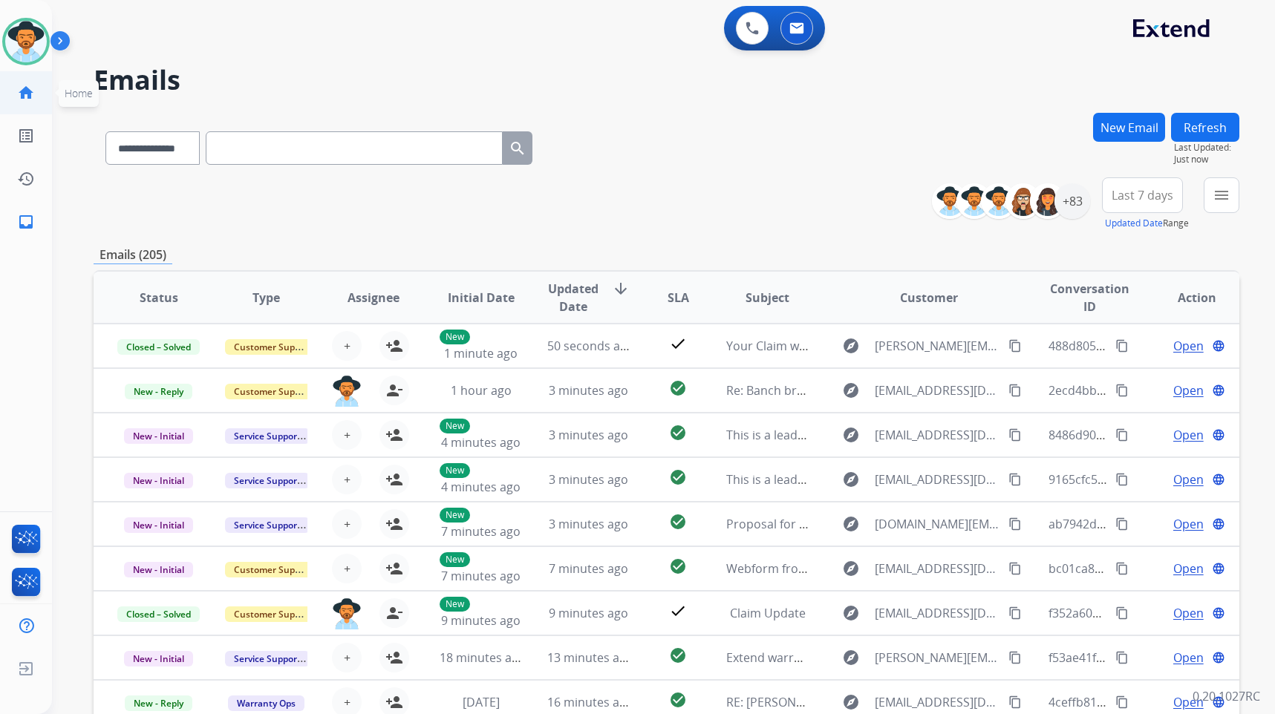
click at [33, 91] on mat-icon "home" at bounding box center [26, 93] width 18 height 18
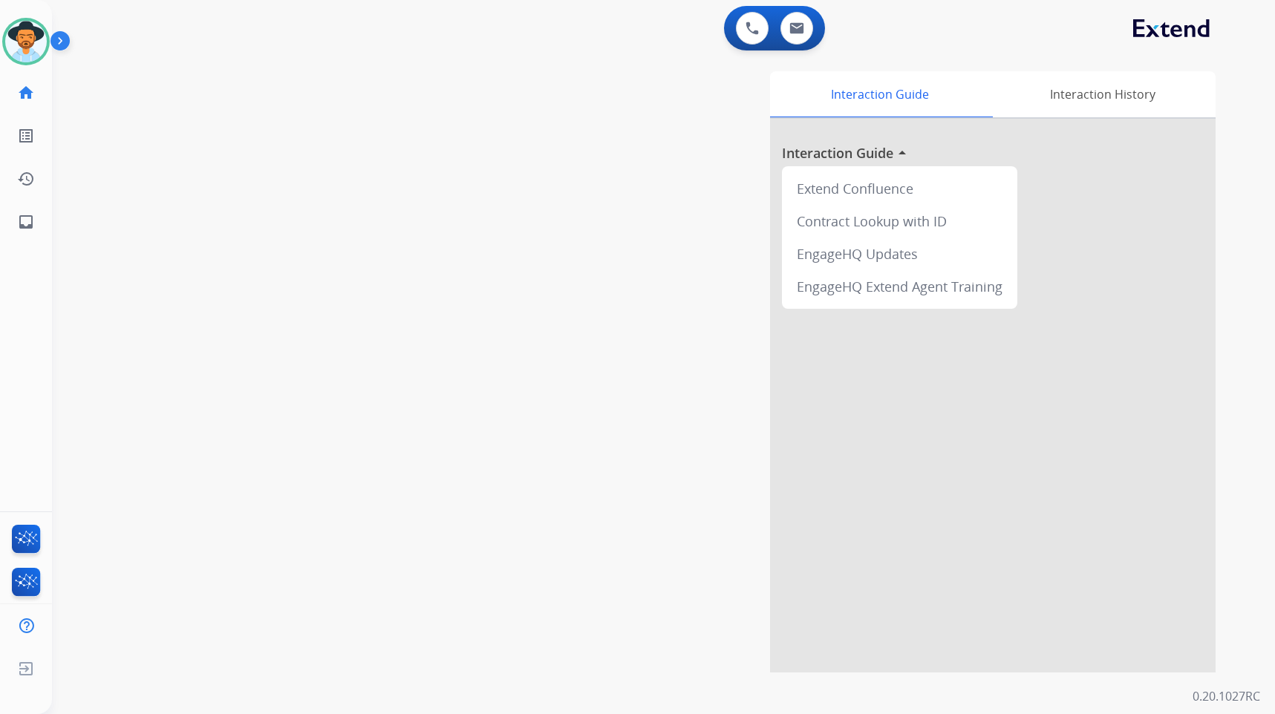
click at [380, 339] on div "swap_horiz Break voice bridge close_fullscreen Connect 3-Way Call merge_type Se…" at bounding box center [646, 362] width 1188 height 619
click at [24, 220] on mat-icon "inbox" at bounding box center [26, 222] width 18 height 18
select select "**********"
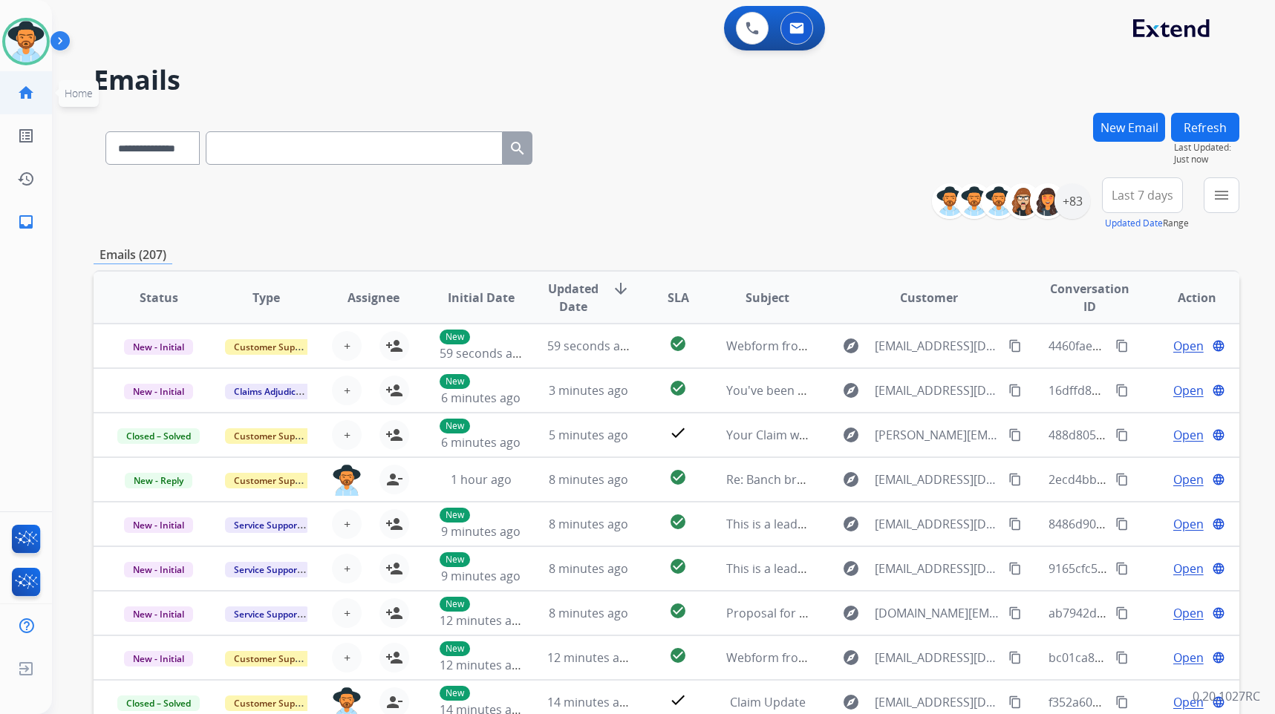
click at [30, 92] on mat-icon "home" at bounding box center [26, 93] width 18 height 18
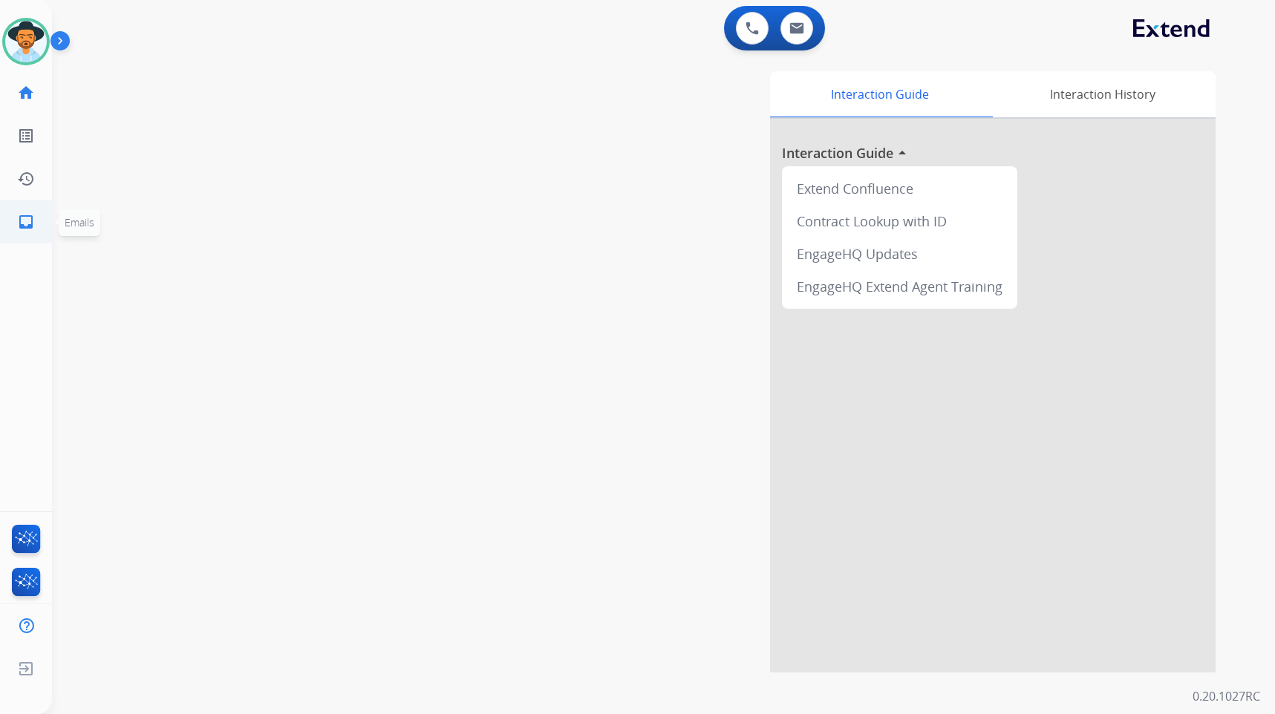
click at [31, 212] on link "inbox Emails" at bounding box center [26, 222] width 42 height 42
select select "**********"
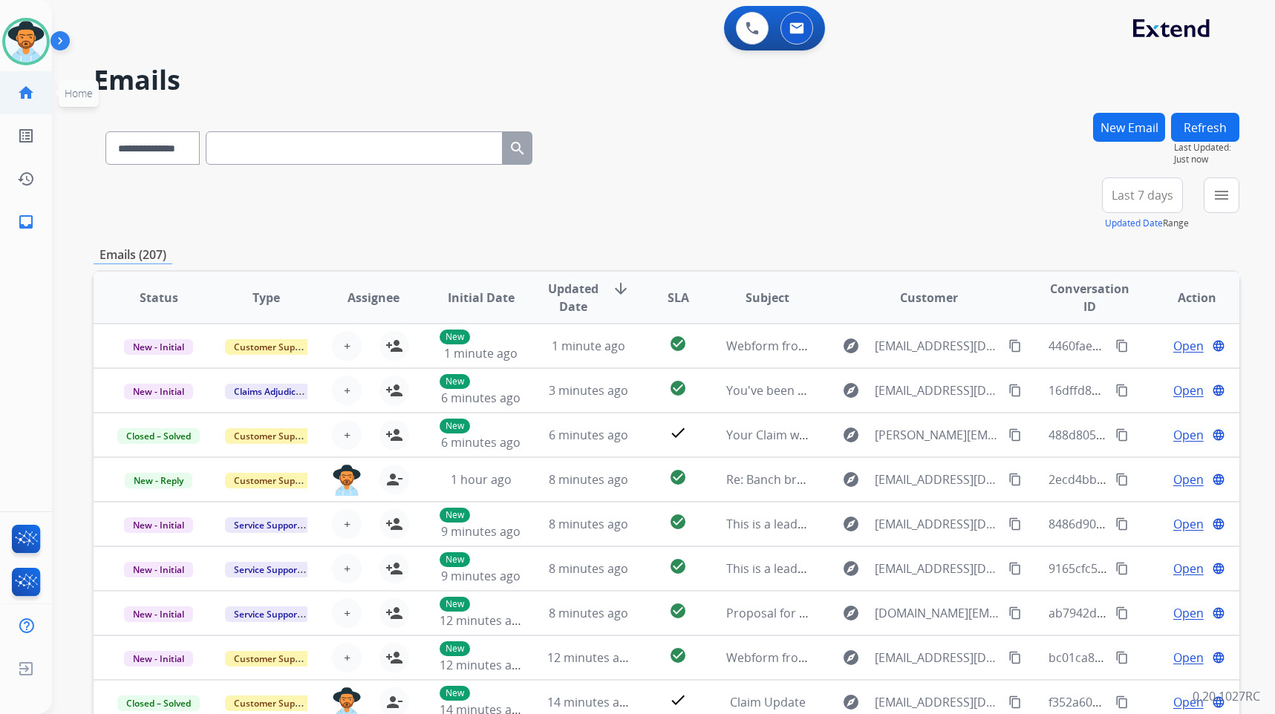
click at [32, 102] on link "home Home" at bounding box center [26, 93] width 42 height 42
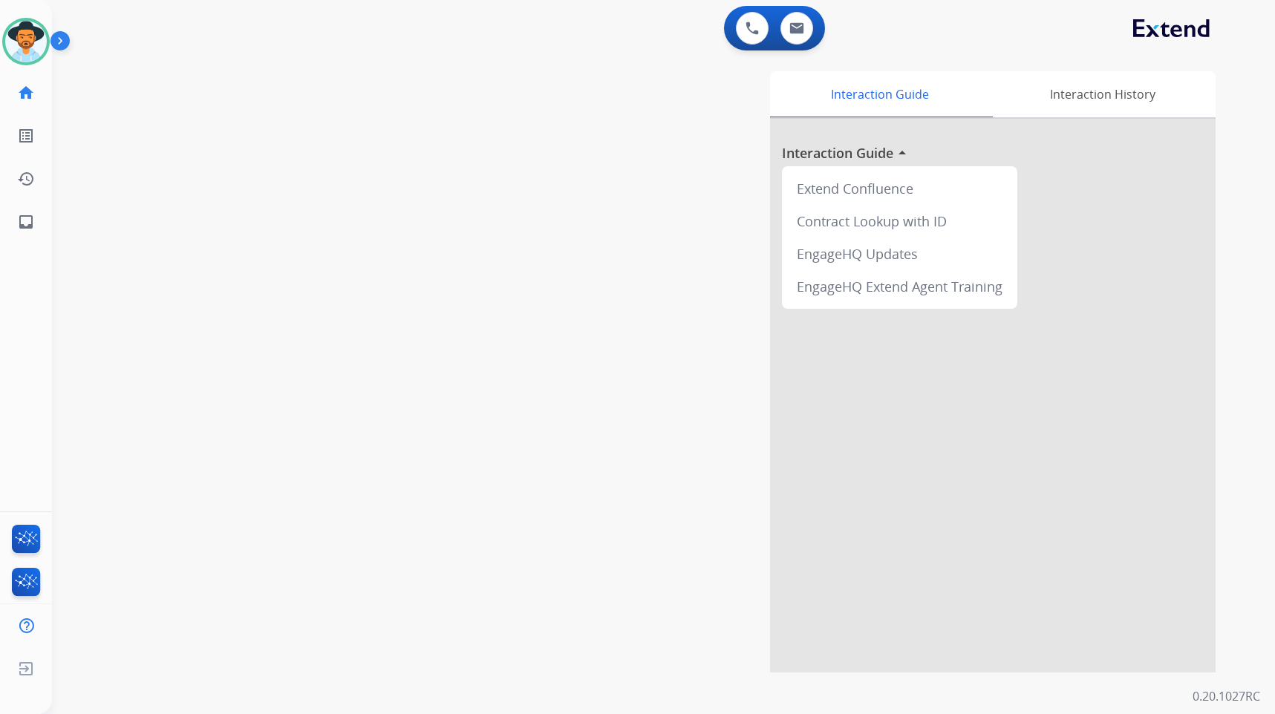
click at [447, 156] on div "swap_horiz Break voice bridge close_fullscreen Connect 3-Way Call merge_type Se…" at bounding box center [646, 362] width 1188 height 619
click at [38, 54] on img at bounding box center [26, 42] width 42 height 42
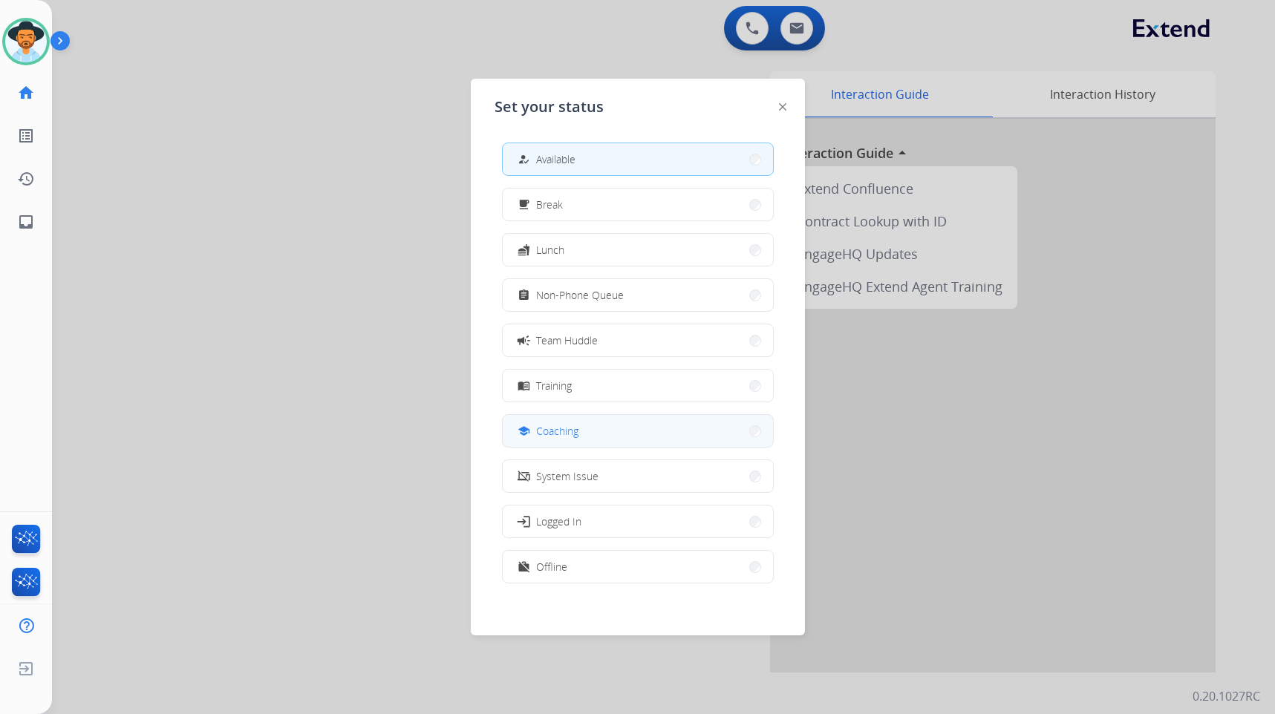
click at [594, 428] on button "school Coaching" at bounding box center [638, 431] width 270 height 32
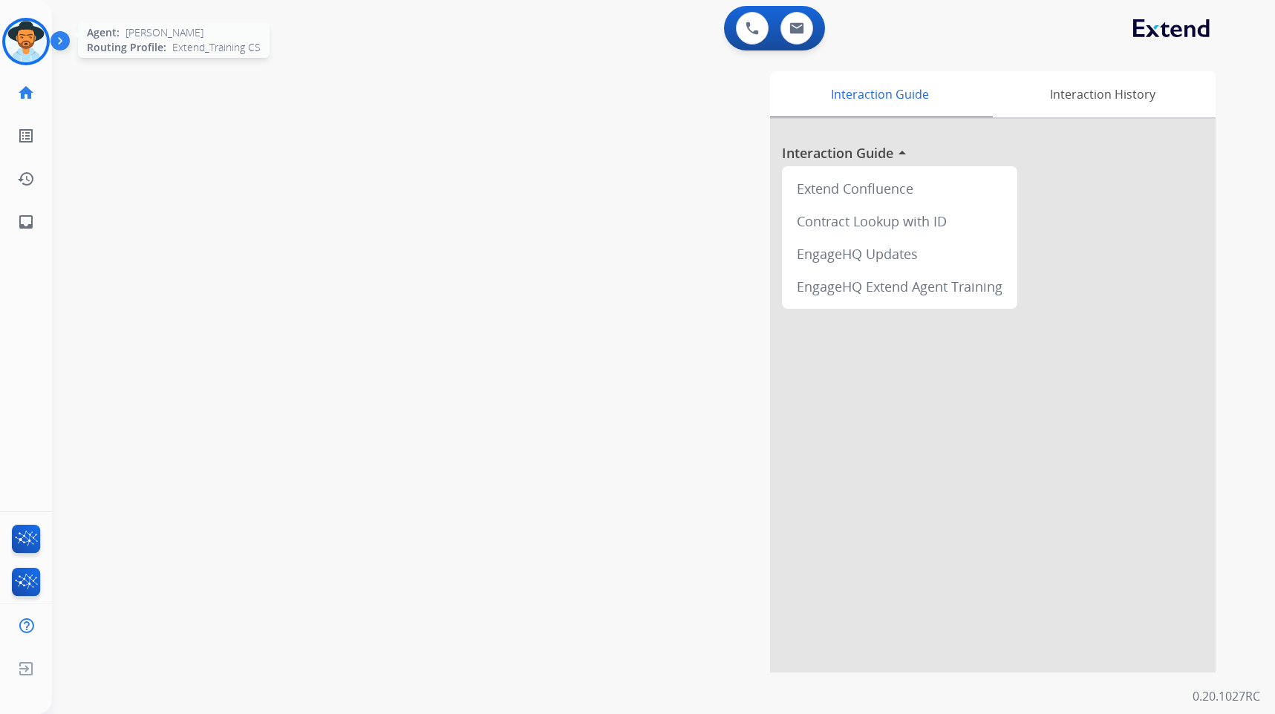
click at [30, 35] on img at bounding box center [26, 42] width 42 height 42
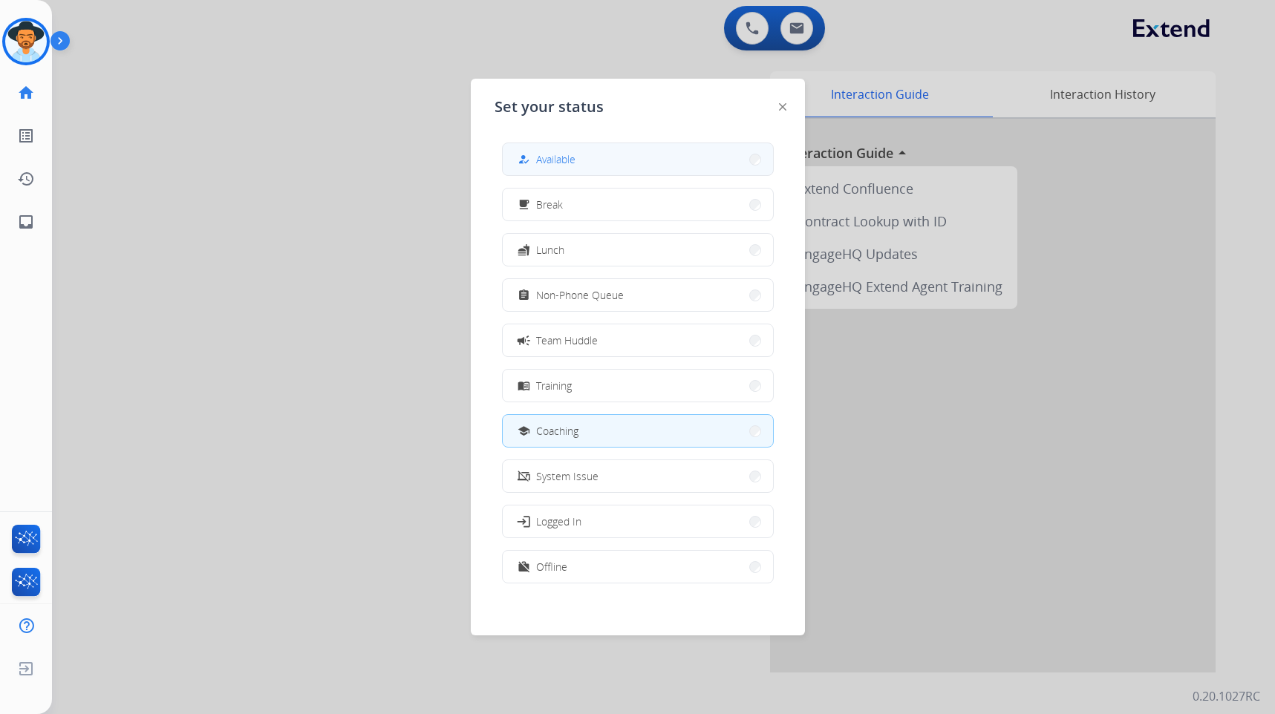
click at [547, 162] on span "Available" at bounding box center [555, 160] width 39 height 16
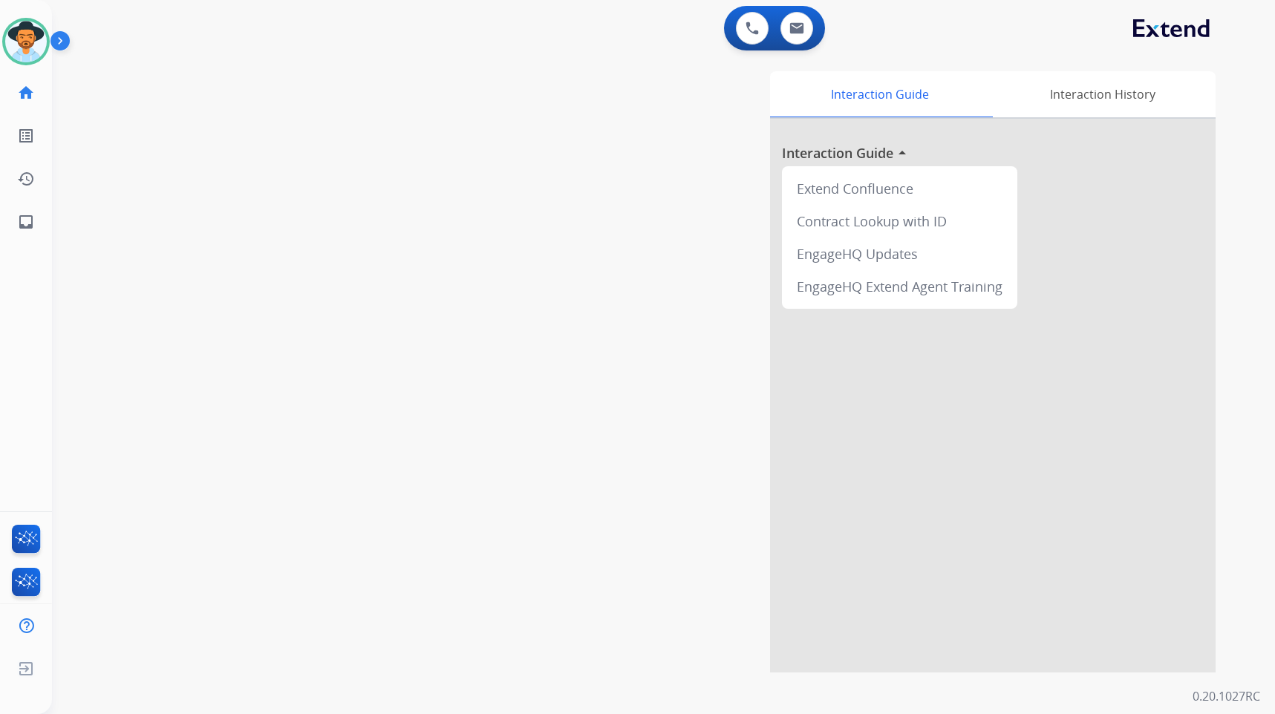
click at [186, 381] on div "swap_horiz Break voice bridge close_fullscreen Connect 3-Way Call merge_type Se…" at bounding box center [646, 362] width 1188 height 619
click at [310, 180] on div "swap_horiz Break voice bridge close_fullscreen Connect 3-Way Call merge_type Se…" at bounding box center [646, 362] width 1188 height 619
click at [15, 37] on img at bounding box center [26, 42] width 42 height 42
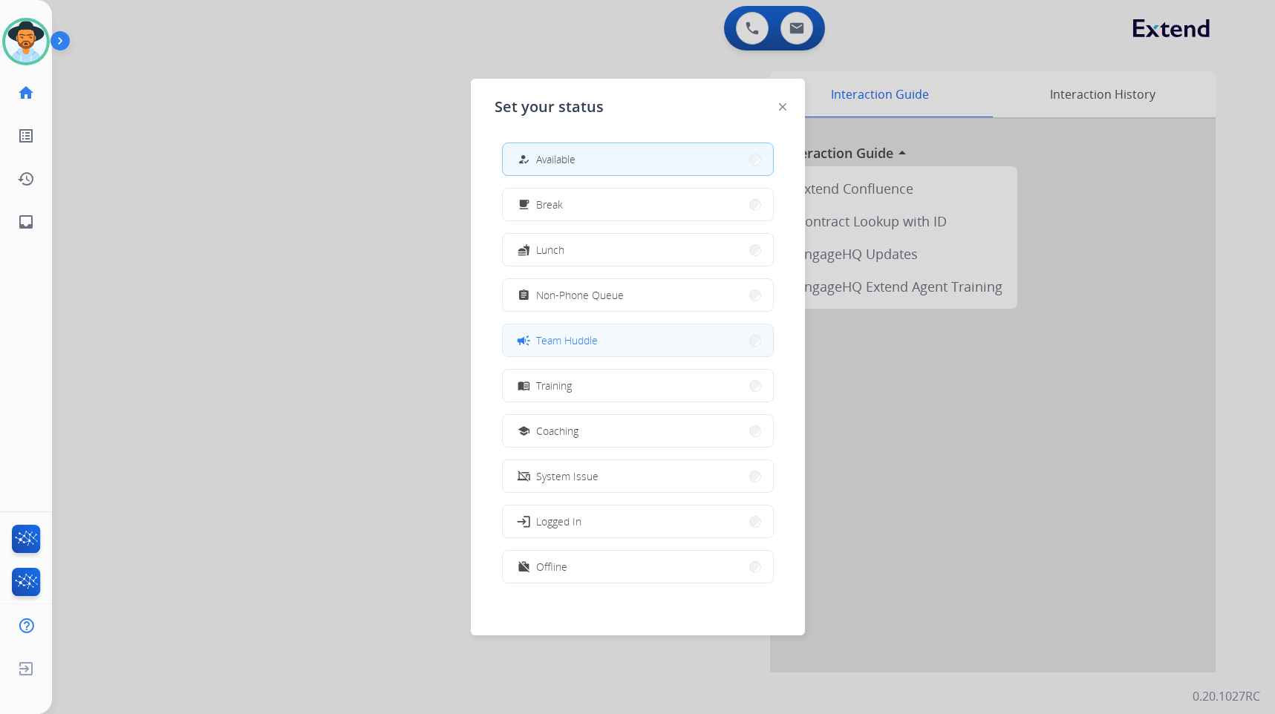
click at [564, 338] on span "Team Huddle" at bounding box center [567, 341] width 62 height 16
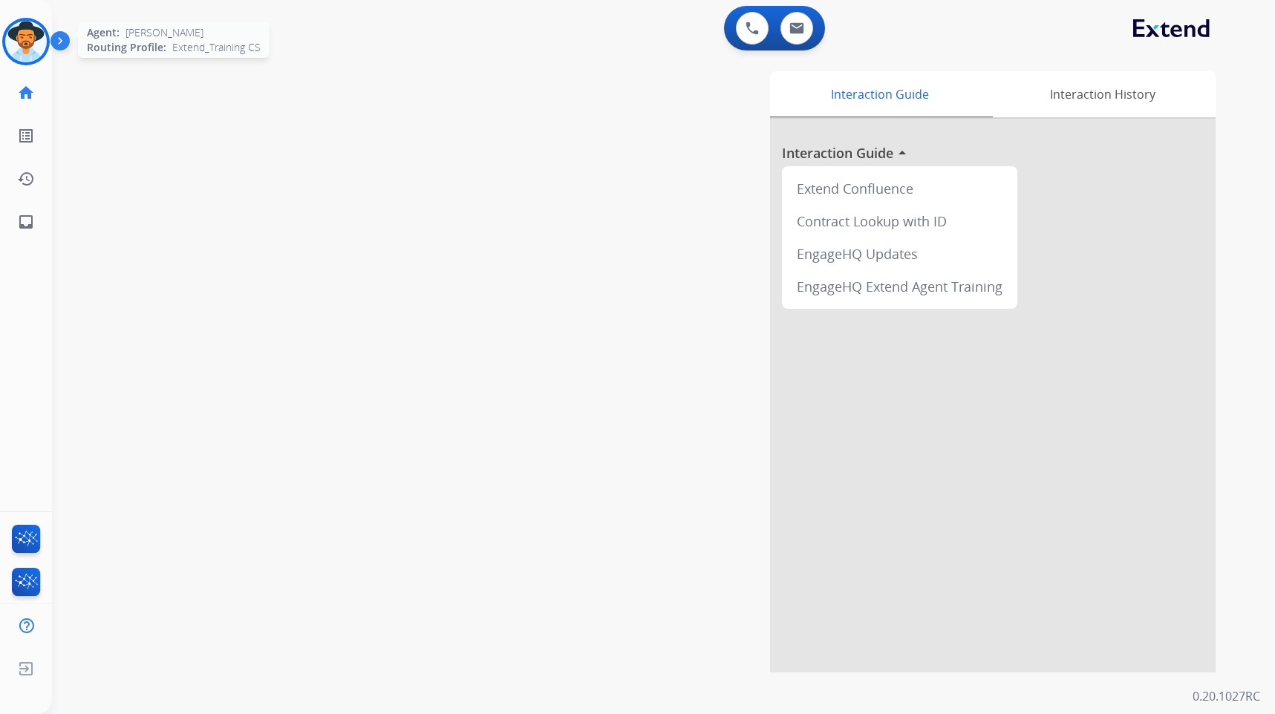
click at [39, 42] on img at bounding box center [26, 42] width 42 height 42
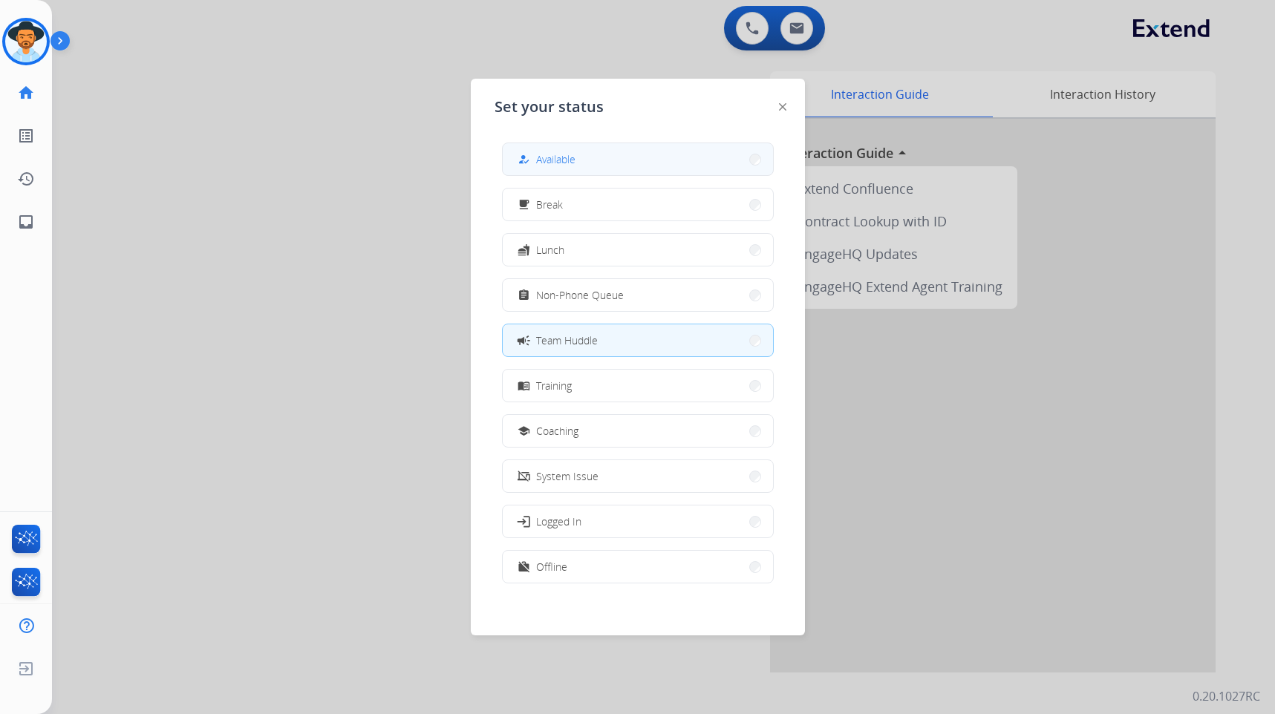
click at [620, 160] on button "how_to_reg Available" at bounding box center [638, 159] width 270 height 32
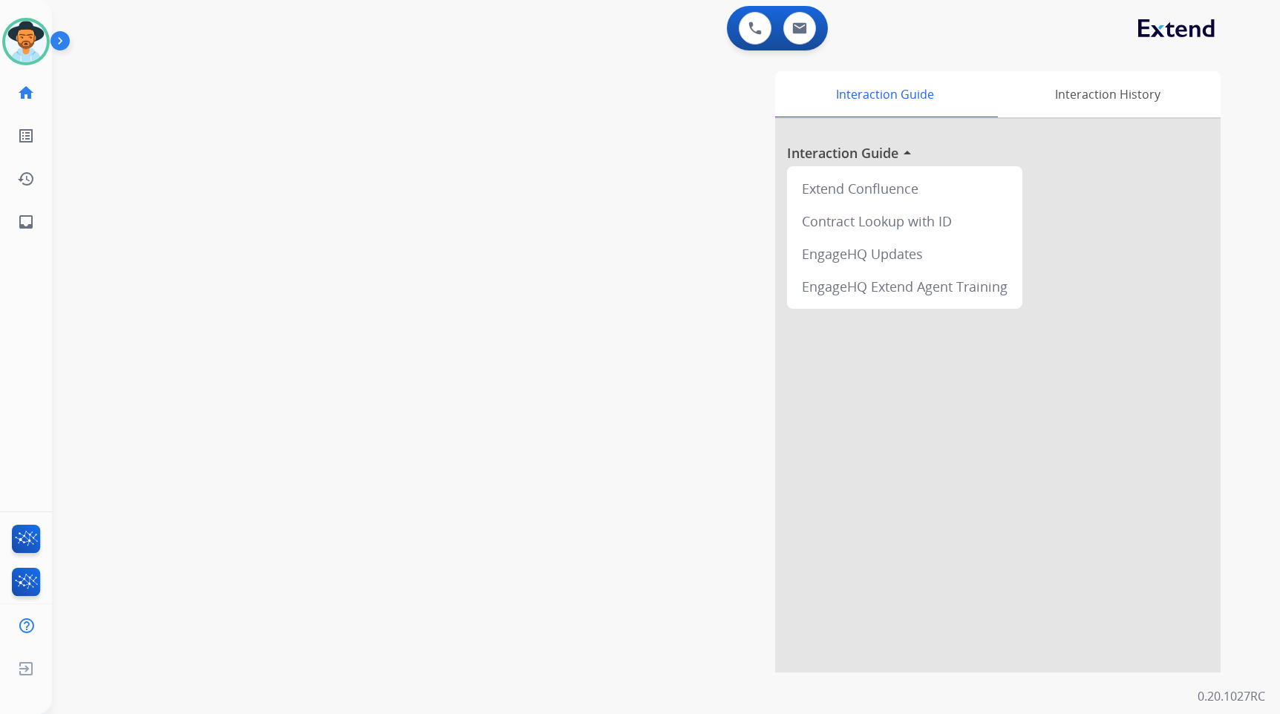
drag, startPoint x: 40, startPoint y: 51, endPoint x: 53, endPoint y: 56, distance: 14.1
click at [40, 51] on img at bounding box center [26, 42] width 42 height 42
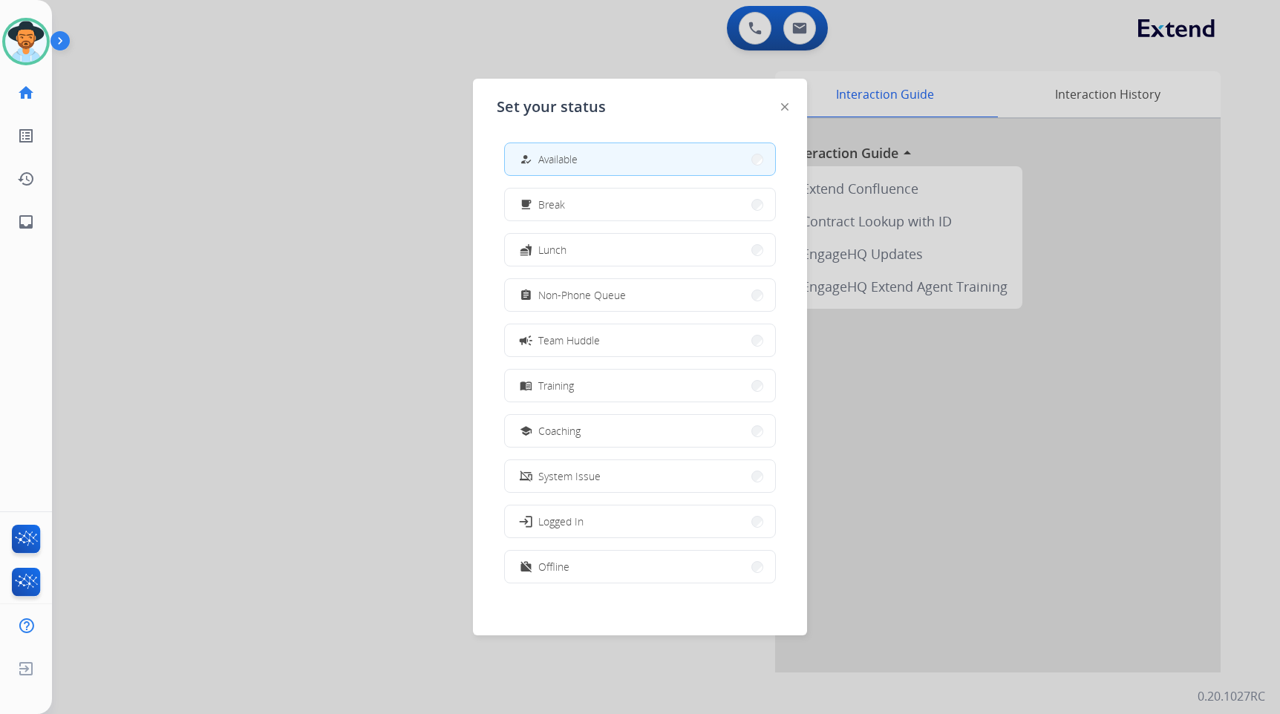
click at [212, 238] on div at bounding box center [640, 357] width 1280 height 714
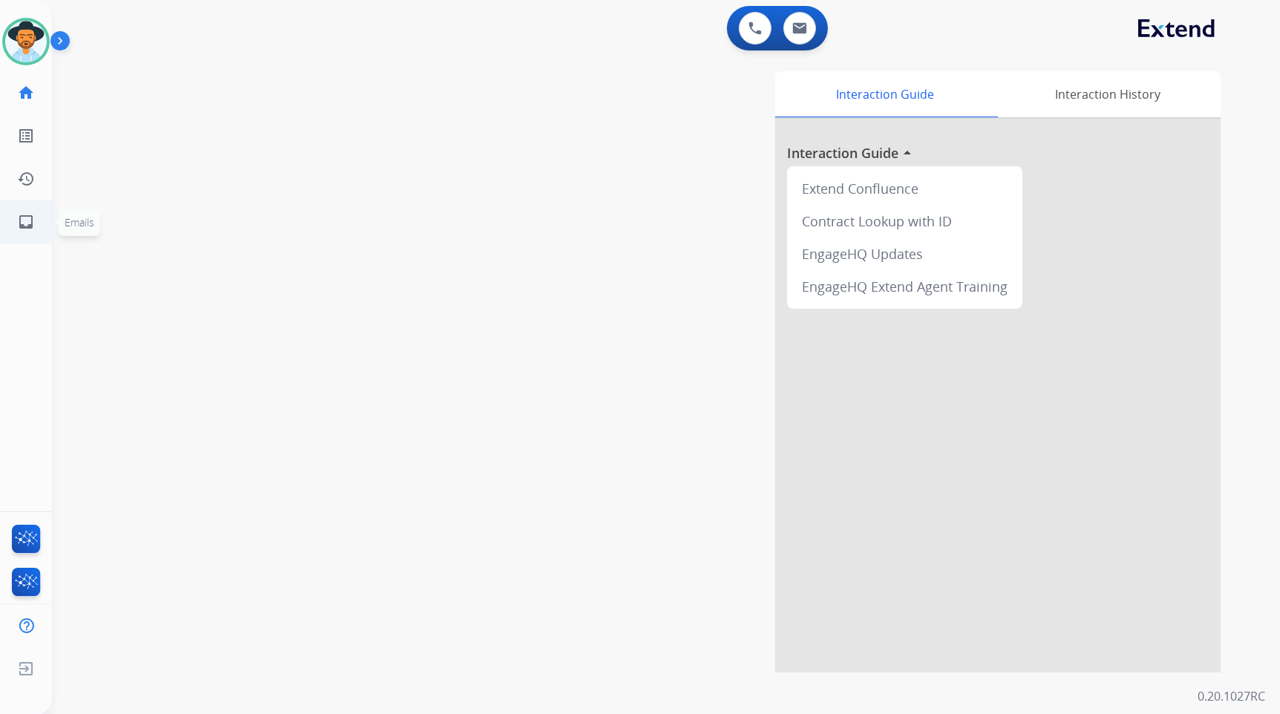
click at [30, 229] on mat-icon "inbox" at bounding box center [26, 222] width 18 height 18
select select "**********"
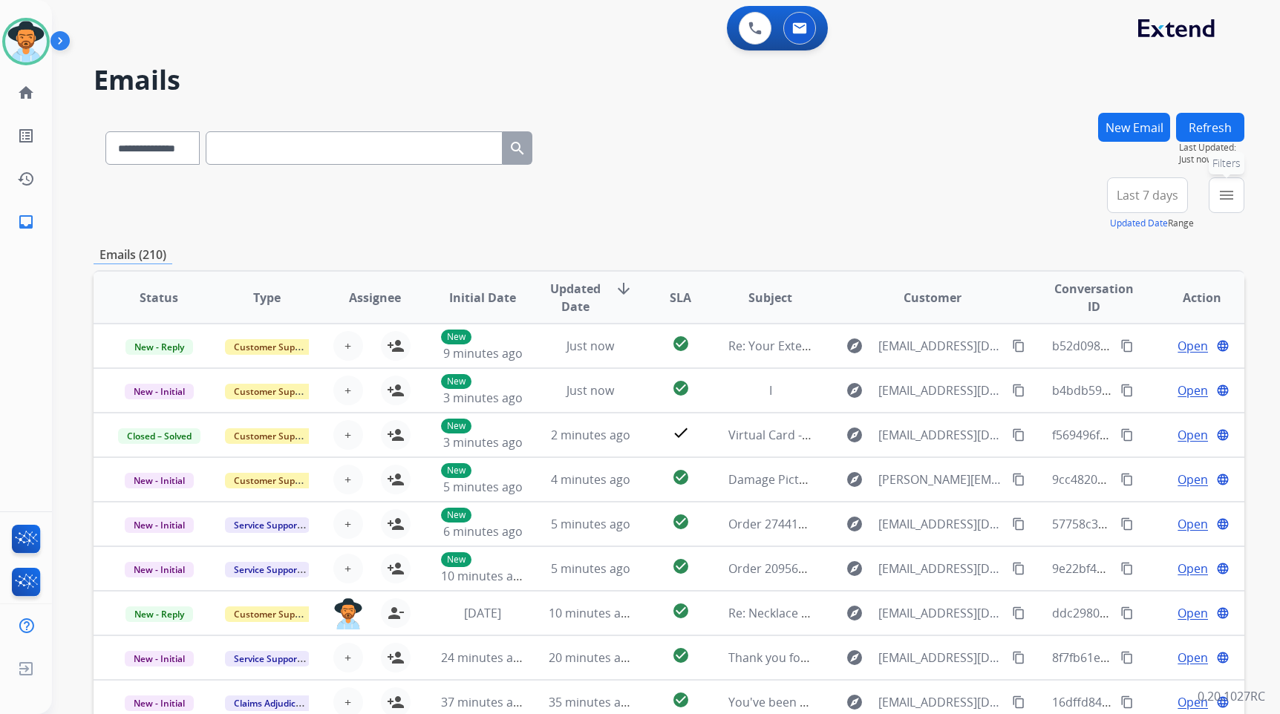
drag, startPoint x: 1224, startPoint y: 208, endPoint x: 1214, endPoint y: 214, distance: 12.0
click at [1225, 207] on button "menu Filters" at bounding box center [1227, 196] width 36 height 36
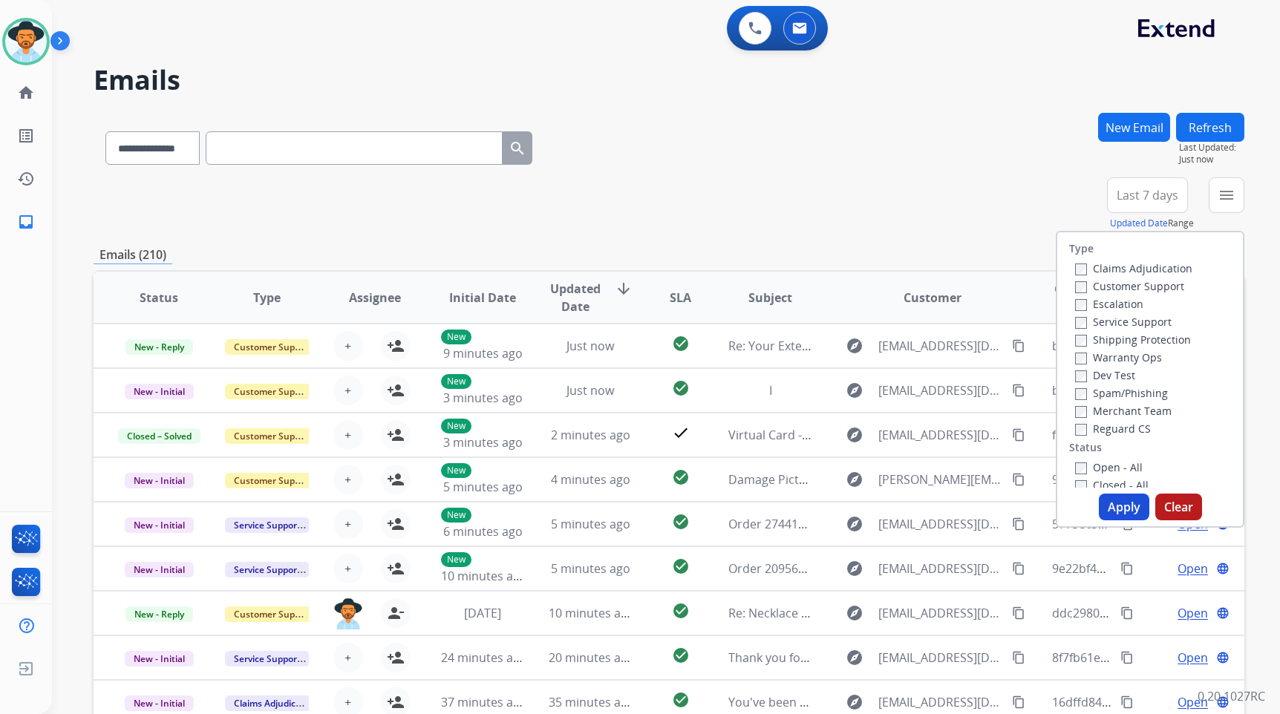
click at [1127, 287] on label "Customer Support" at bounding box center [1129, 286] width 109 height 14
click at [1138, 345] on label "Shipping Protection" at bounding box center [1133, 340] width 116 height 14
click at [1127, 430] on label "Reguard CS" at bounding box center [1113, 429] width 76 height 14
click at [1120, 461] on label "Open - All" at bounding box center [1109, 467] width 68 height 14
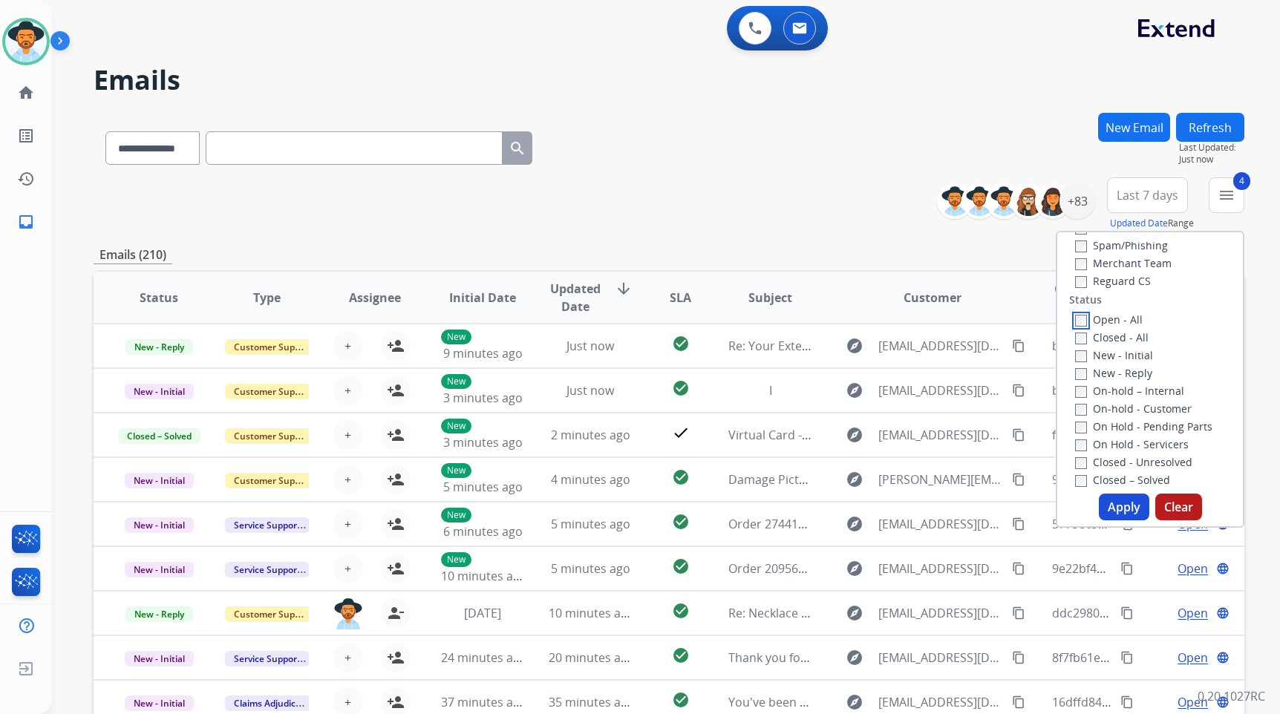
scroll to position [149, 0]
click at [1121, 444] on label "On Hold - Servicers" at bounding box center [1132, 444] width 114 height 14
click at [1128, 423] on label "On Hold - Pending Parts" at bounding box center [1143, 426] width 137 height 14
click at [1130, 407] on label "On-hold - Customer" at bounding box center [1133, 408] width 117 height 14
click at [1130, 390] on label "On-hold – Internal" at bounding box center [1129, 390] width 109 height 14
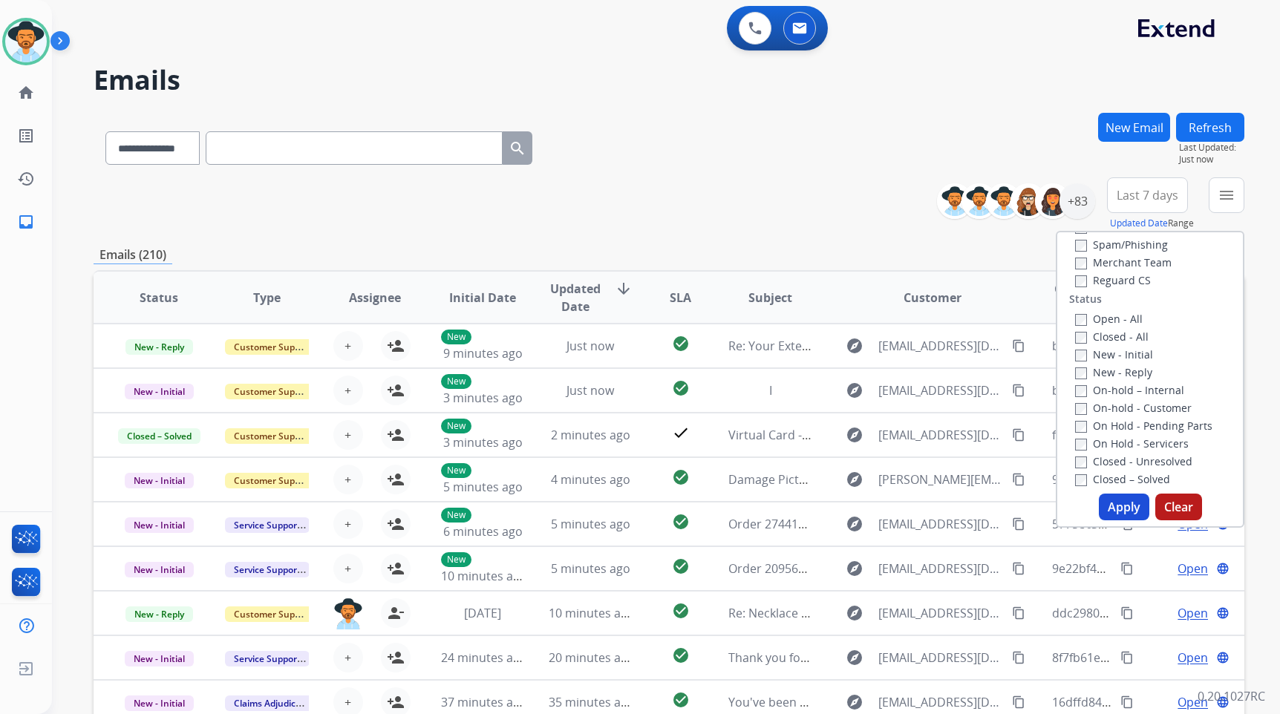
click at [1129, 377] on label "New - Reply" at bounding box center [1113, 372] width 77 height 14
click at [1130, 351] on label "New - Initial" at bounding box center [1114, 355] width 78 height 14
click at [1125, 499] on button "Apply" at bounding box center [1124, 507] width 51 height 27
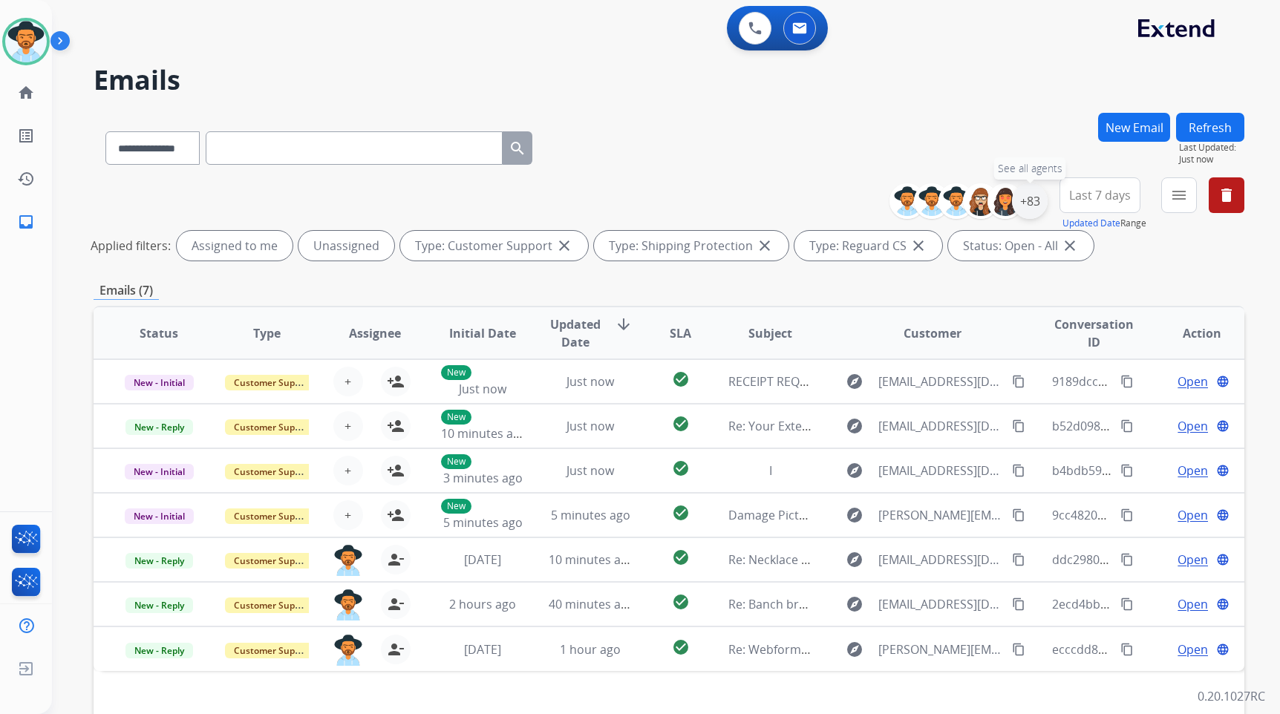
click at [1029, 204] on div "+83" at bounding box center [1030, 201] width 36 height 36
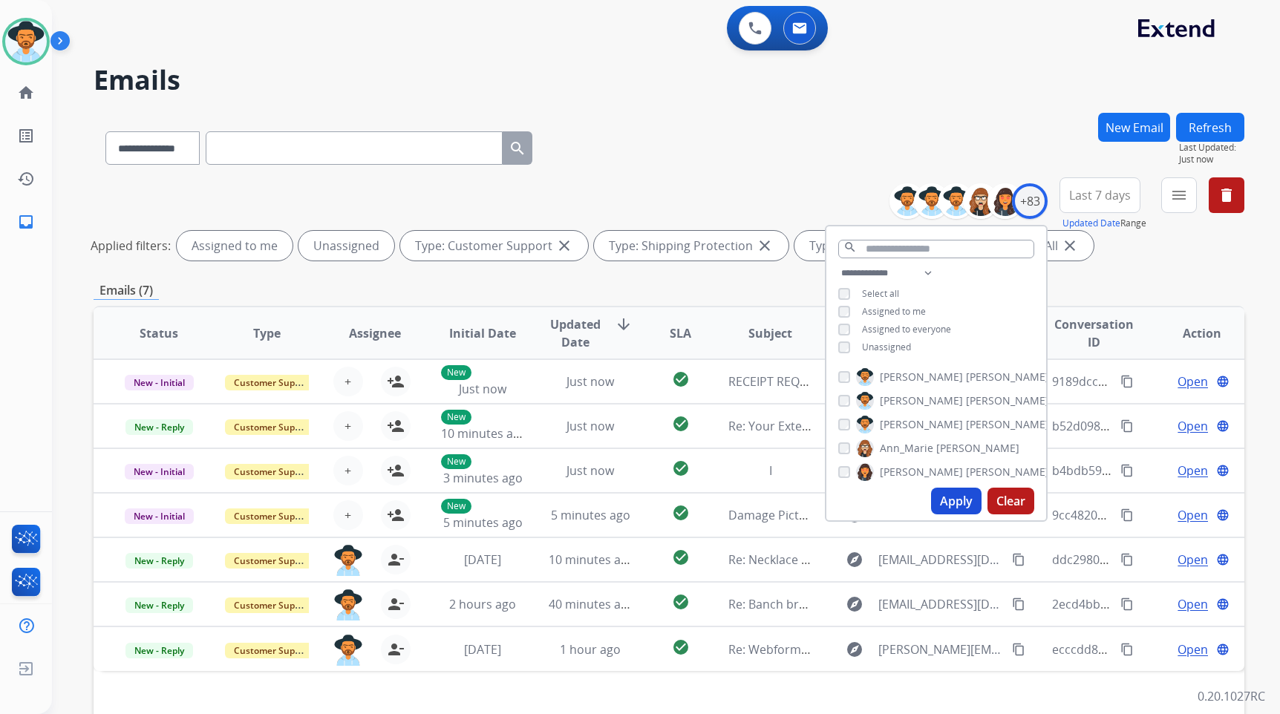
click at [889, 342] on span "Unassigned" at bounding box center [886, 347] width 49 height 13
click at [916, 428] on span "[PERSON_NAME]" at bounding box center [921, 424] width 83 height 15
click at [951, 515] on div "Apply Clear" at bounding box center [937, 501] width 220 height 39
click at [951, 509] on button "Apply" at bounding box center [956, 501] width 51 height 27
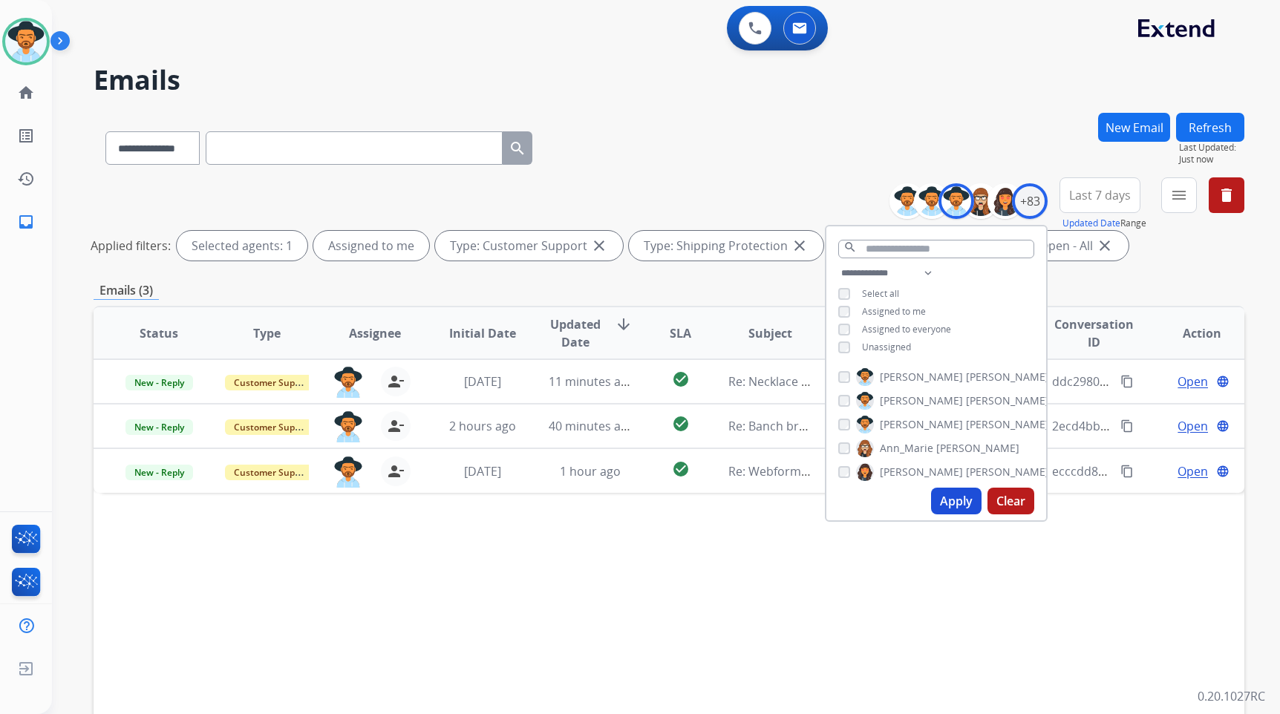
click at [612, 565] on div "Status Type Assignee Initial Date Updated Date arrow_downward SLA Subject Custo…" at bounding box center [669, 555] width 1151 height 498
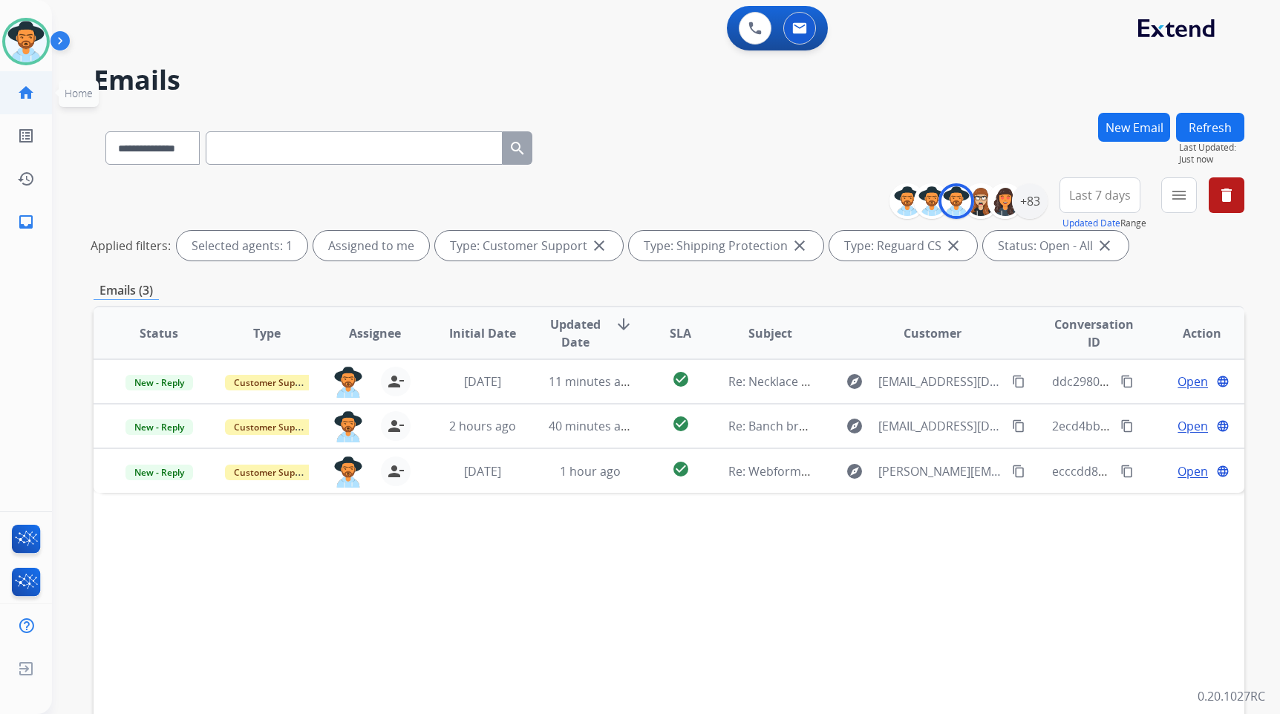
click at [26, 86] on mat-icon "home" at bounding box center [26, 93] width 18 height 18
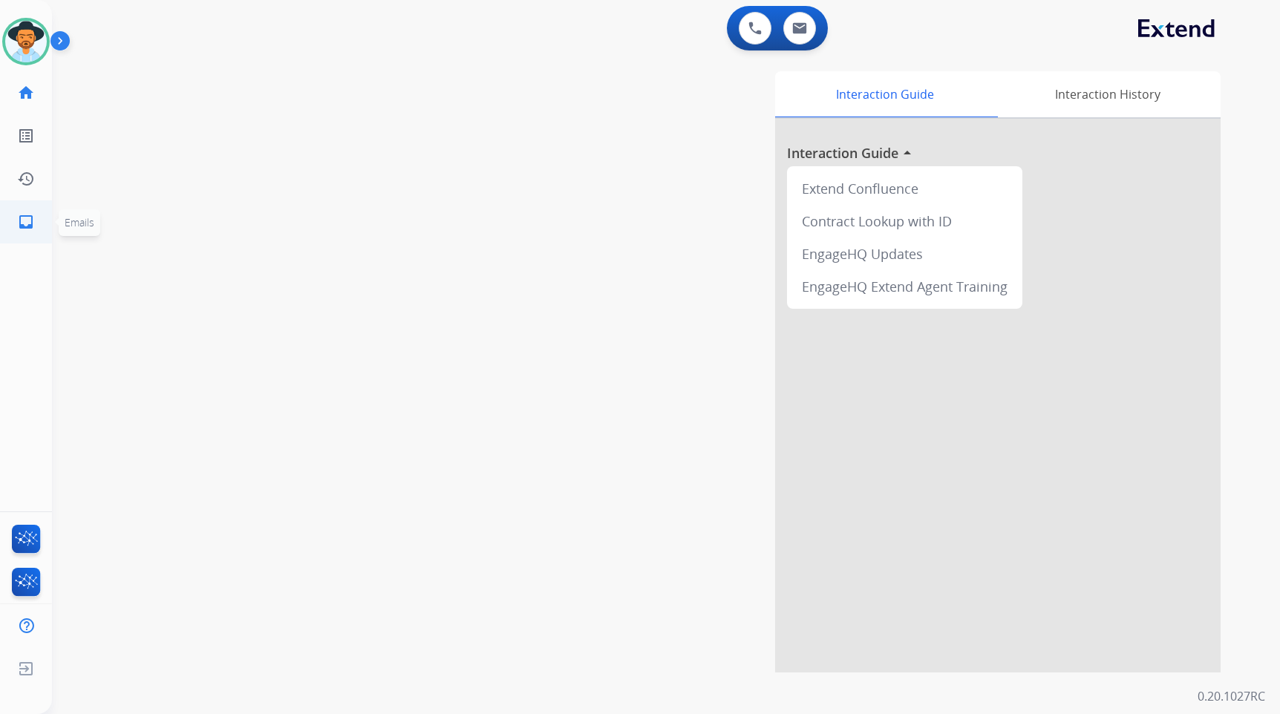
click at [20, 224] on mat-icon "inbox" at bounding box center [26, 222] width 18 height 18
select select "**********"
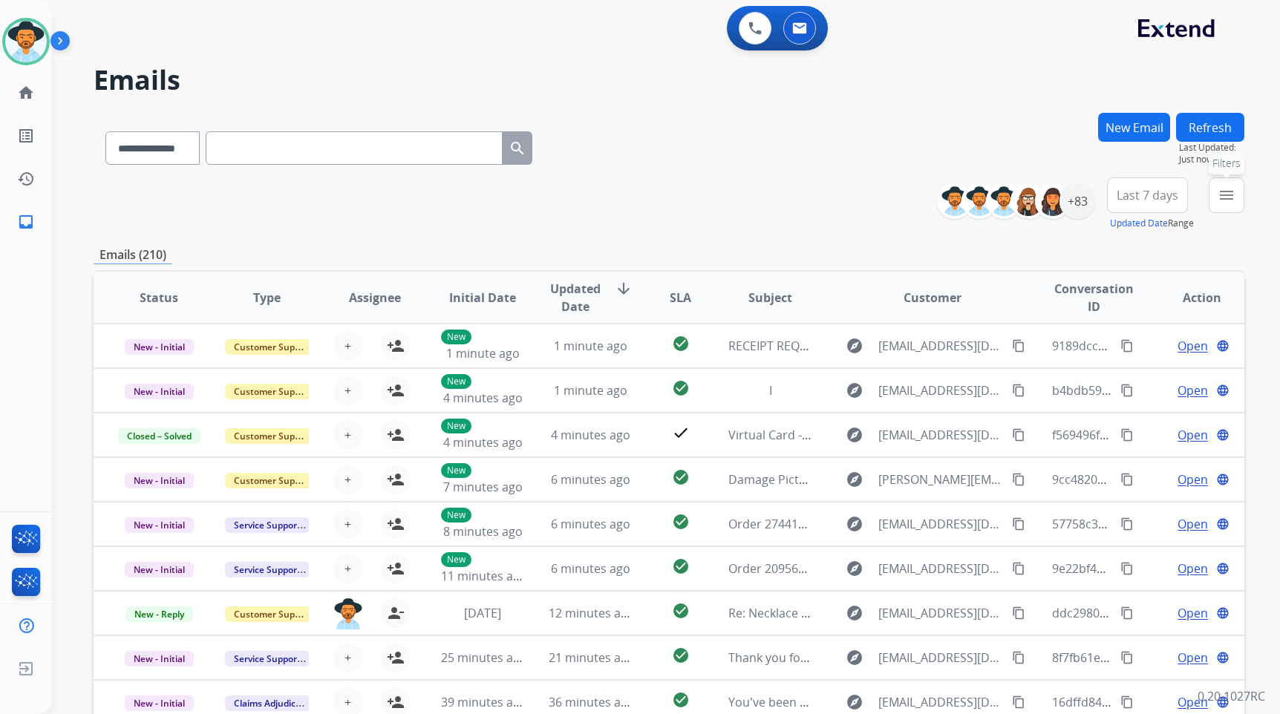
click at [1235, 204] on mat-icon "menu" at bounding box center [1227, 195] width 18 height 18
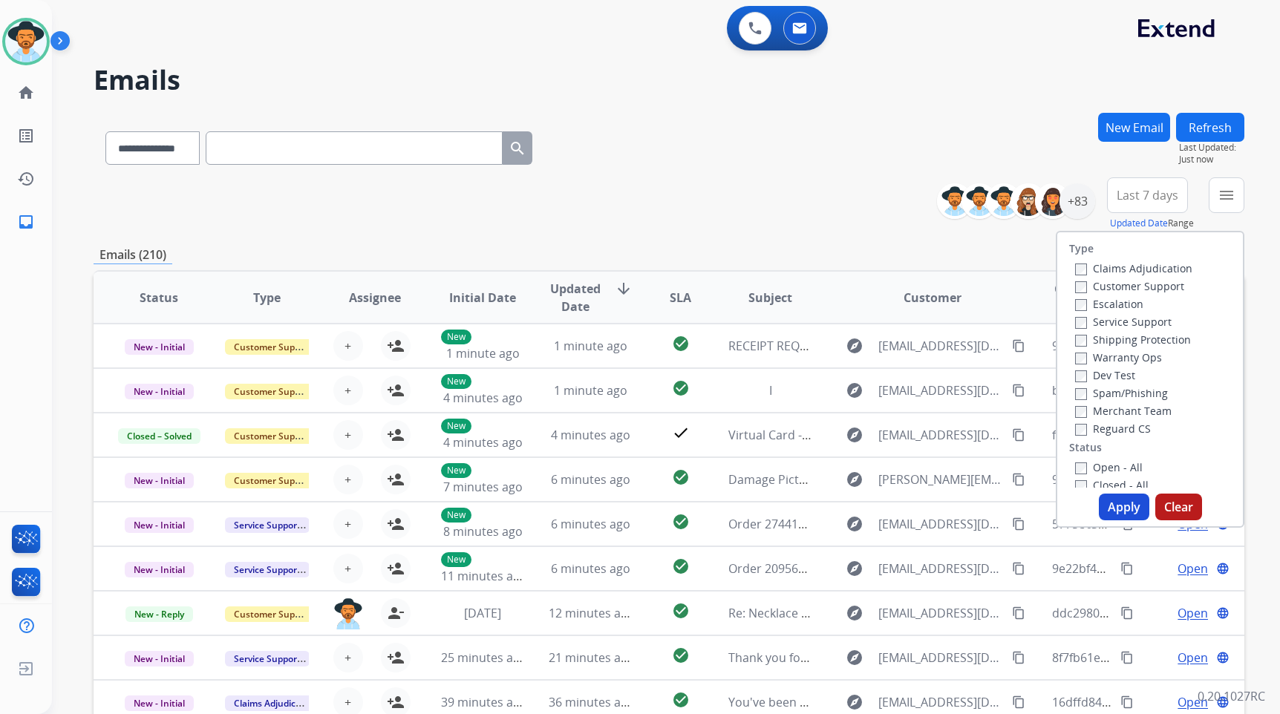
click at [1116, 287] on label "Customer Support" at bounding box center [1129, 286] width 109 height 14
click at [1117, 340] on label "Shipping Protection" at bounding box center [1133, 340] width 116 height 14
click at [1106, 436] on div "Reguard CS" at bounding box center [1133, 429] width 117 height 18
click at [1107, 433] on label "Reguard CS" at bounding box center [1113, 429] width 76 height 14
click at [1104, 460] on div "Open - All" at bounding box center [1153, 467] width 156 height 18
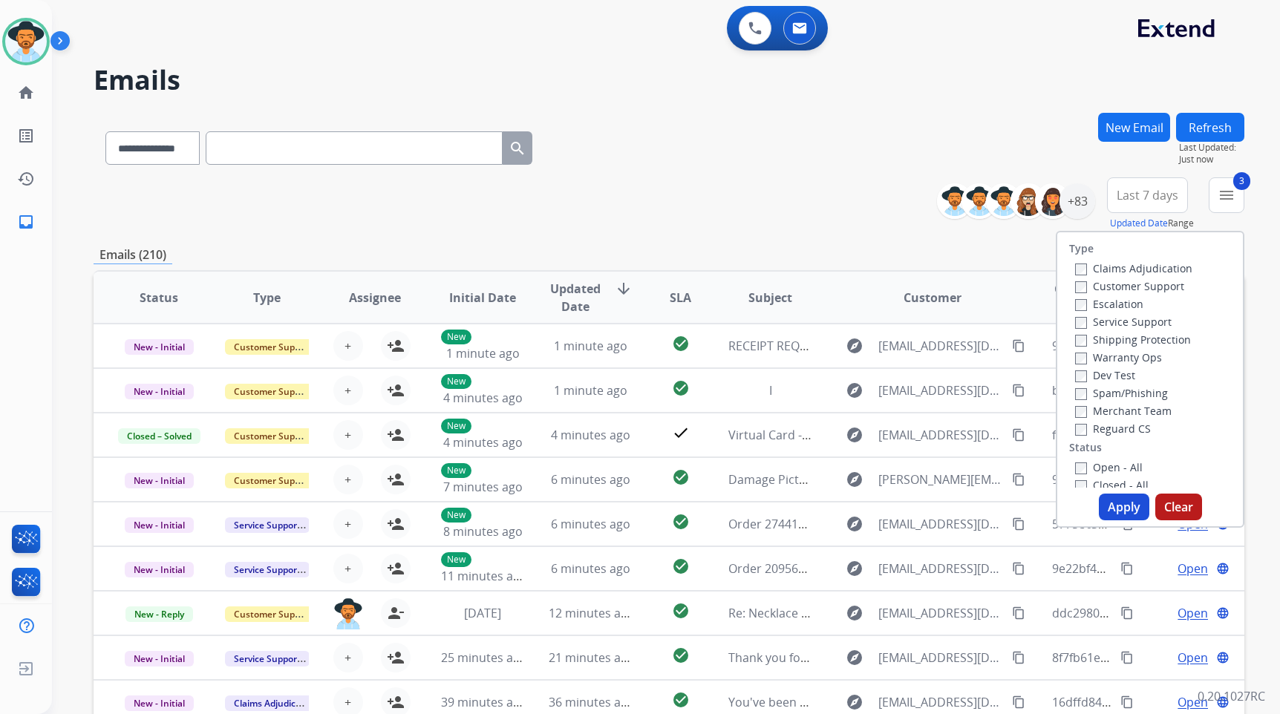
click at [1100, 468] on label "Open - All" at bounding box center [1109, 467] width 68 height 14
click at [1102, 445] on label "On Hold - Servicers" at bounding box center [1132, 444] width 114 height 14
click at [1105, 433] on div "On Hold - Pending Parts" at bounding box center [1153, 426] width 156 height 18
click at [1098, 423] on label "On Hold - Pending Parts" at bounding box center [1143, 426] width 137 height 14
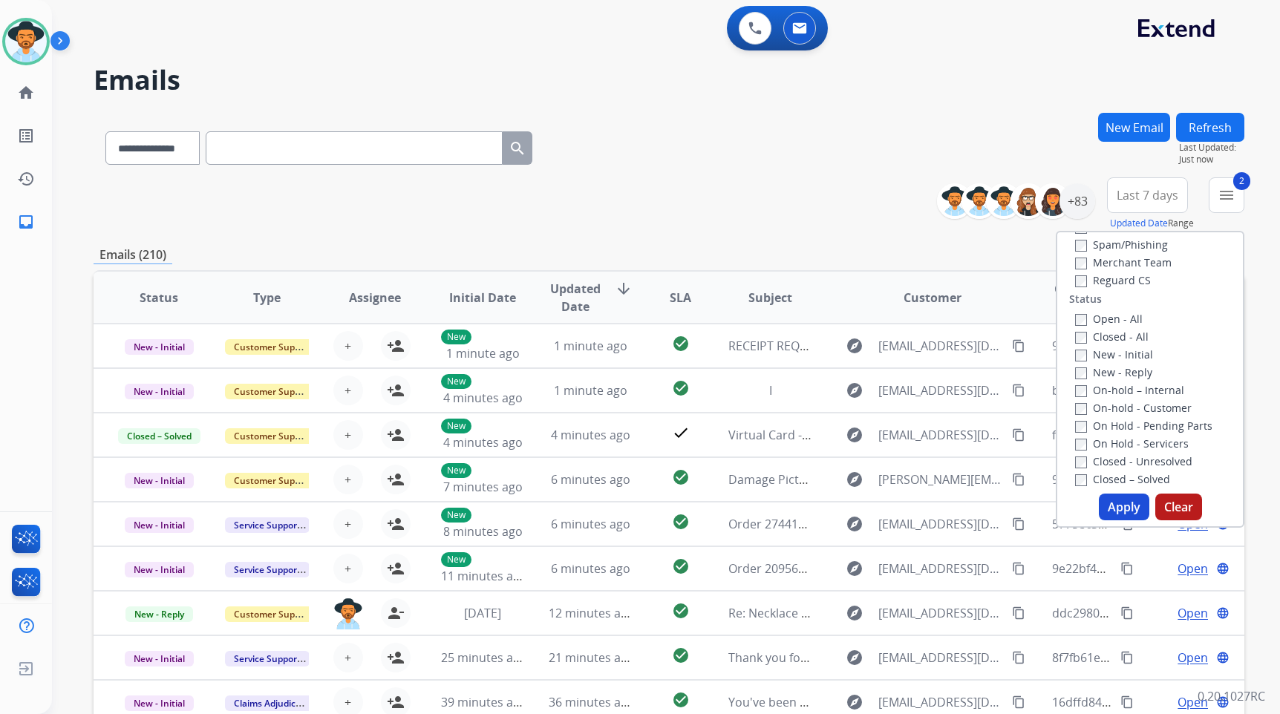
drag, startPoint x: 1098, startPoint y: 408, endPoint x: 1098, endPoint y: 400, distance: 8.2
click at [1098, 406] on label "On-hold - Customer" at bounding box center [1133, 408] width 117 height 14
click at [1100, 391] on label "On-hold – Internal" at bounding box center [1129, 390] width 109 height 14
click at [1103, 370] on label "New - Reply" at bounding box center [1113, 372] width 77 height 14
click at [1103, 354] on label "New - Initial" at bounding box center [1114, 355] width 78 height 14
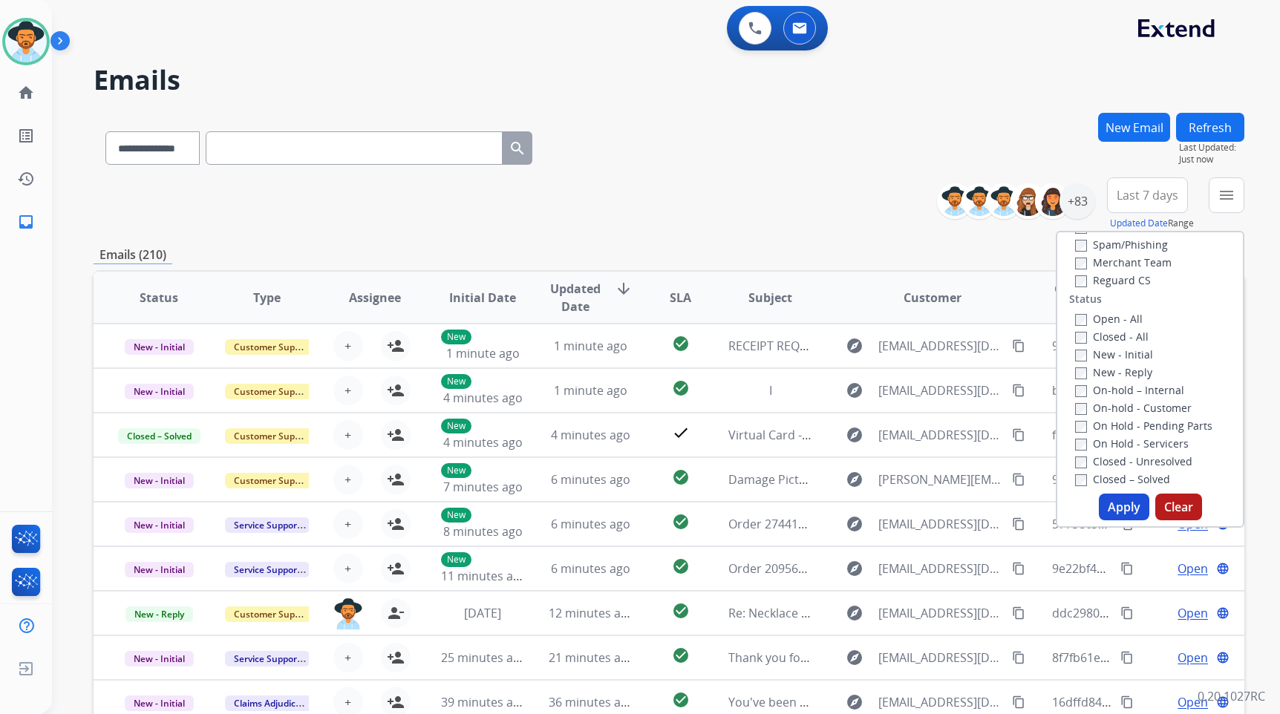
click at [1119, 510] on button "Apply" at bounding box center [1124, 507] width 51 height 27
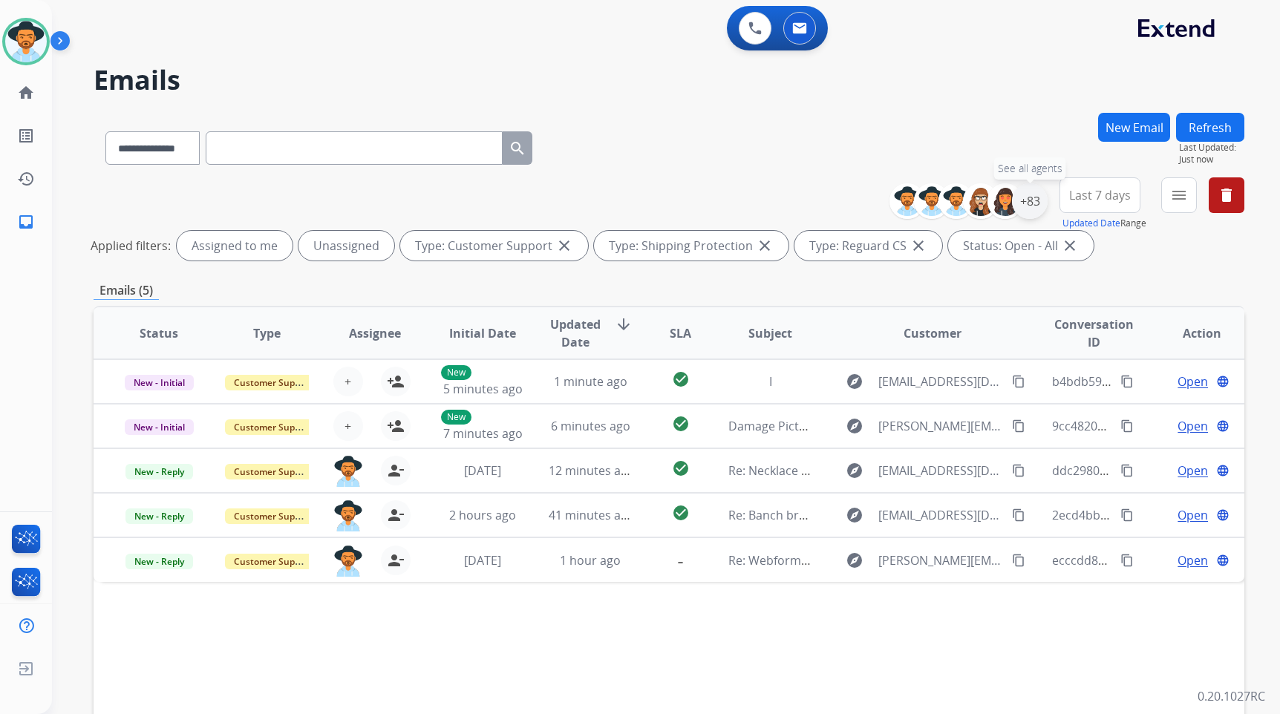
click at [1038, 201] on div "+83" at bounding box center [1030, 201] width 36 height 36
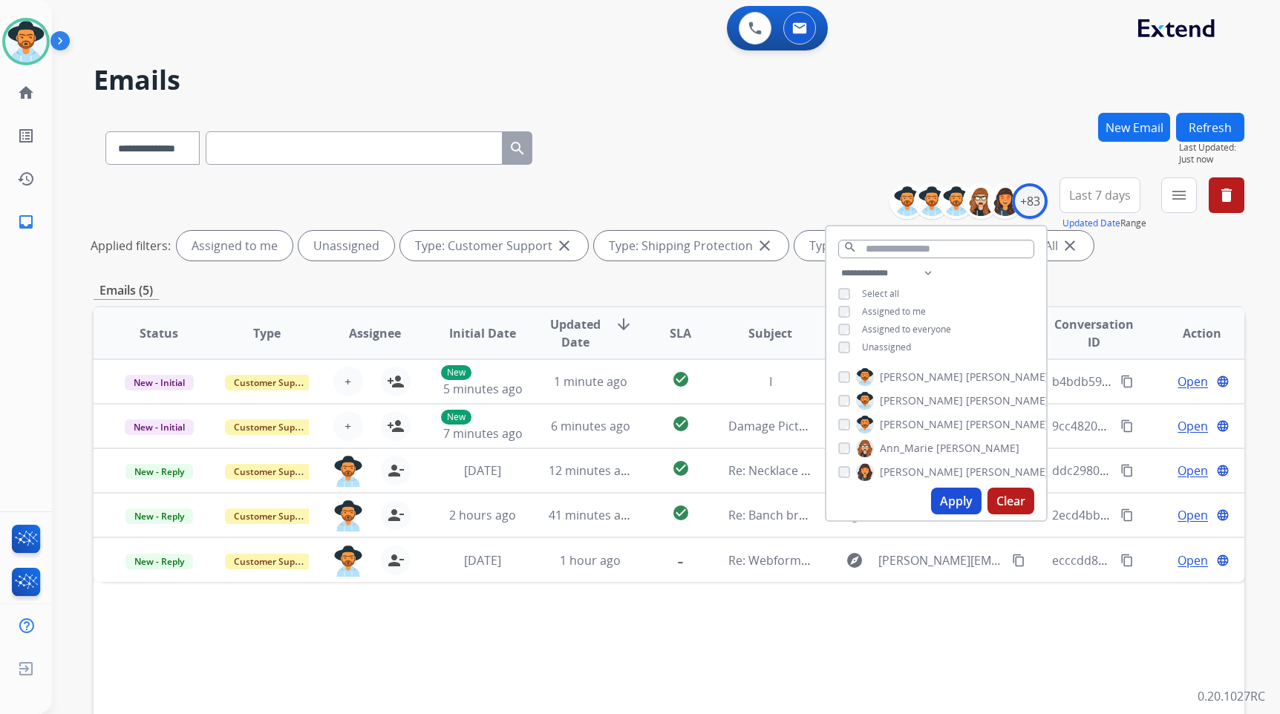
click at [897, 343] on span "Unassigned" at bounding box center [886, 347] width 49 height 13
click at [902, 311] on span "Assigned to me" at bounding box center [894, 311] width 64 height 13
click at [945, 507] on button "Apply" at bounding box center [956, 501] width 51 height 27
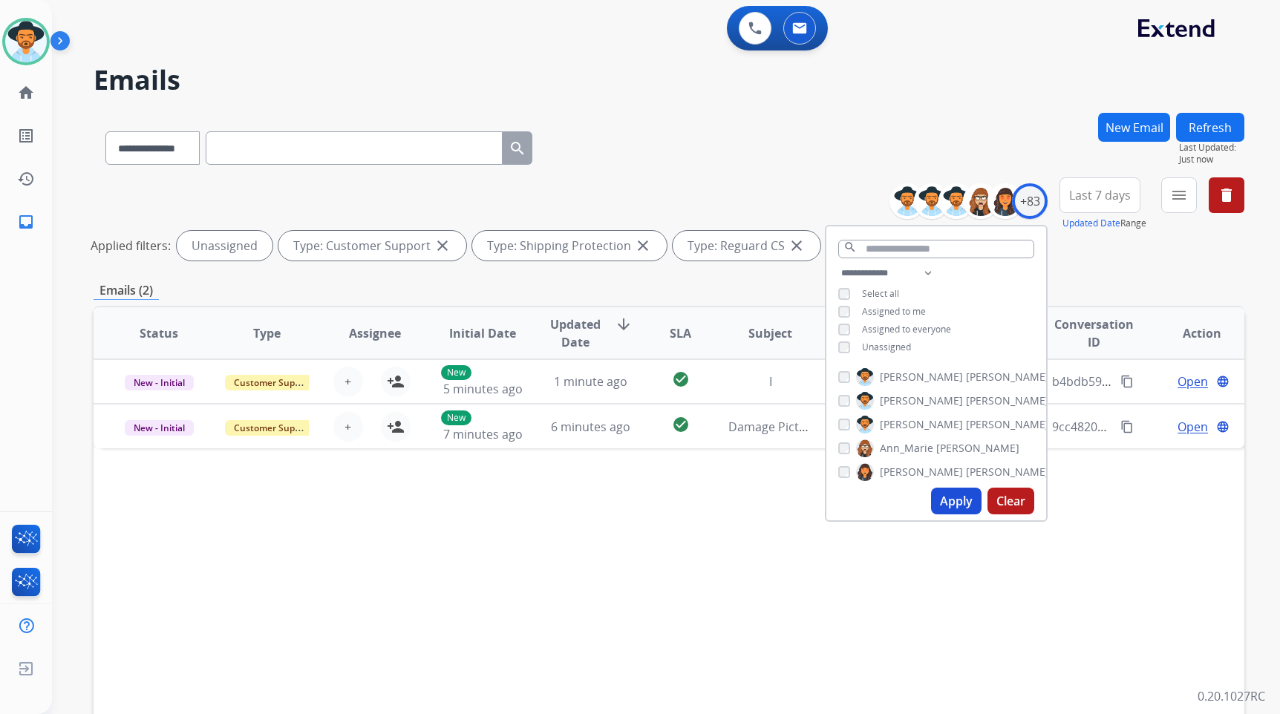
click at [881, 344] on span "Unassigned" at bounding box center [886, 347] width 49 height 13
click at [893, 313] on span "Assigned to me" at bounding box center [894, 311] width 64 height 13
click at [956, 494] on button "Apply" at bounding box center [956, 501] width 51 height 27
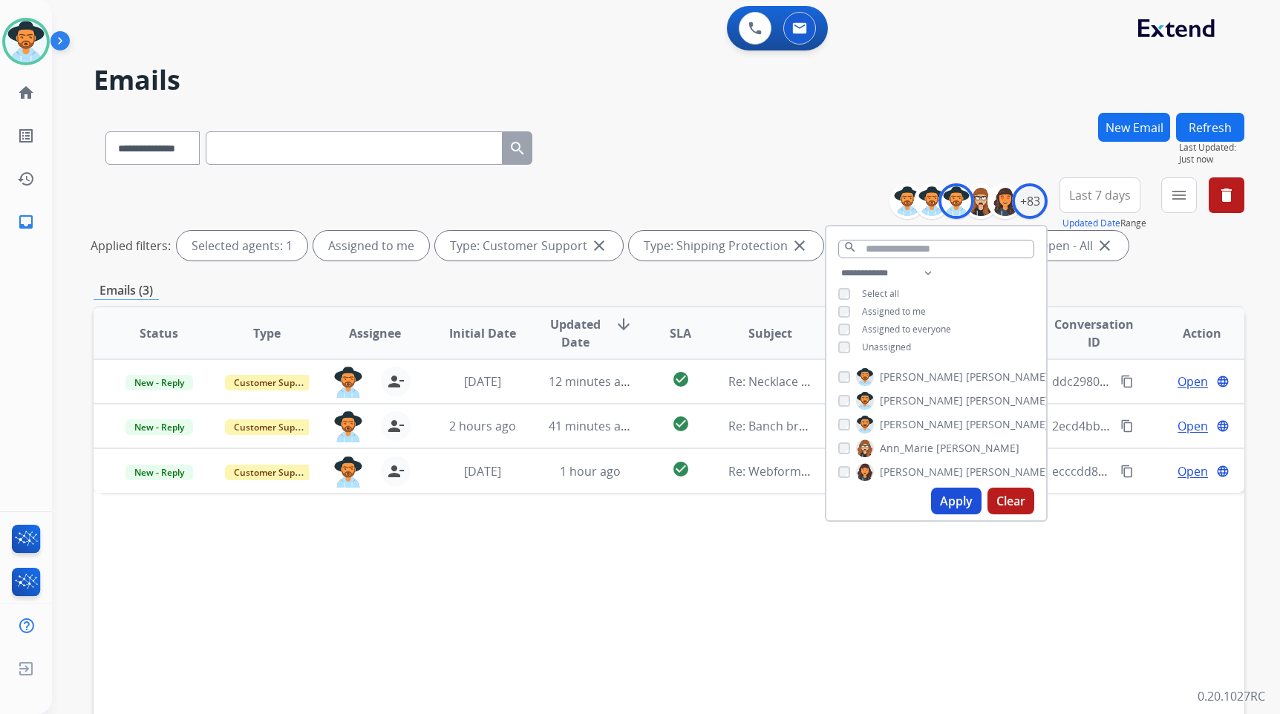
click at [708, 561] on div "Status Type Assignee Initial Date Updated Date arrow_downward SLA Subject Custo…" at bounding box center [669, 555] width 1151 height 498
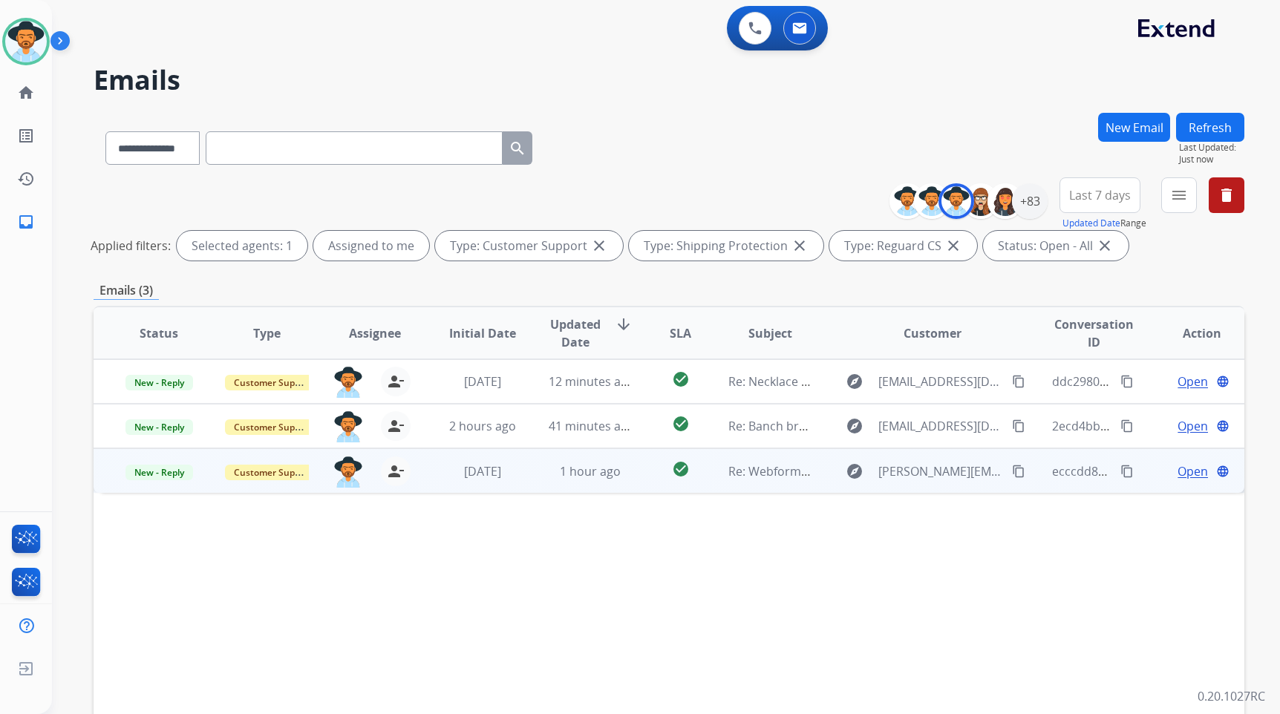
click at [1178, 478] on span "Open" at bounding box center [1193, 472] width 30 height 18
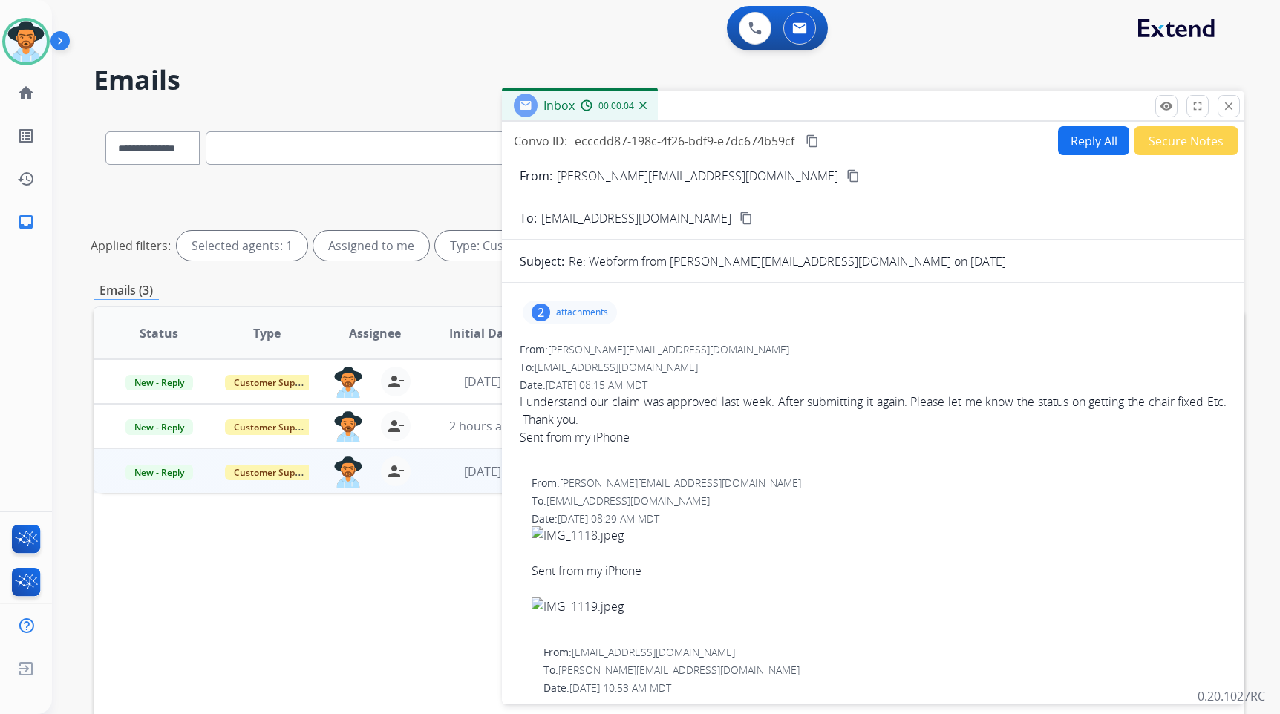
click at [567, 304] on div "2 attachments" at bounding box center [570, 313] width 94 height 24
click at [570, 302] on div "2 attachments IMG_1118.jpeg download IMG_1119.jpeg download" at bounding box center [570, 313] width 94 height 24
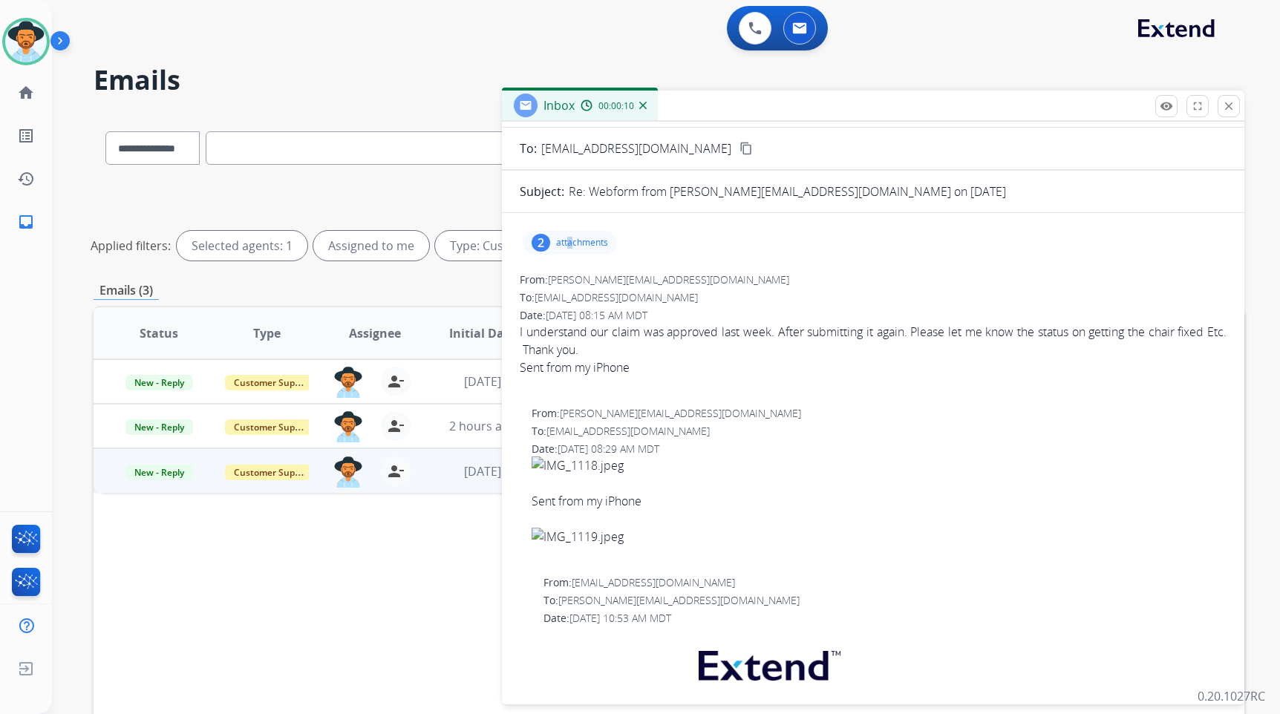
scroll to position [0, 0]
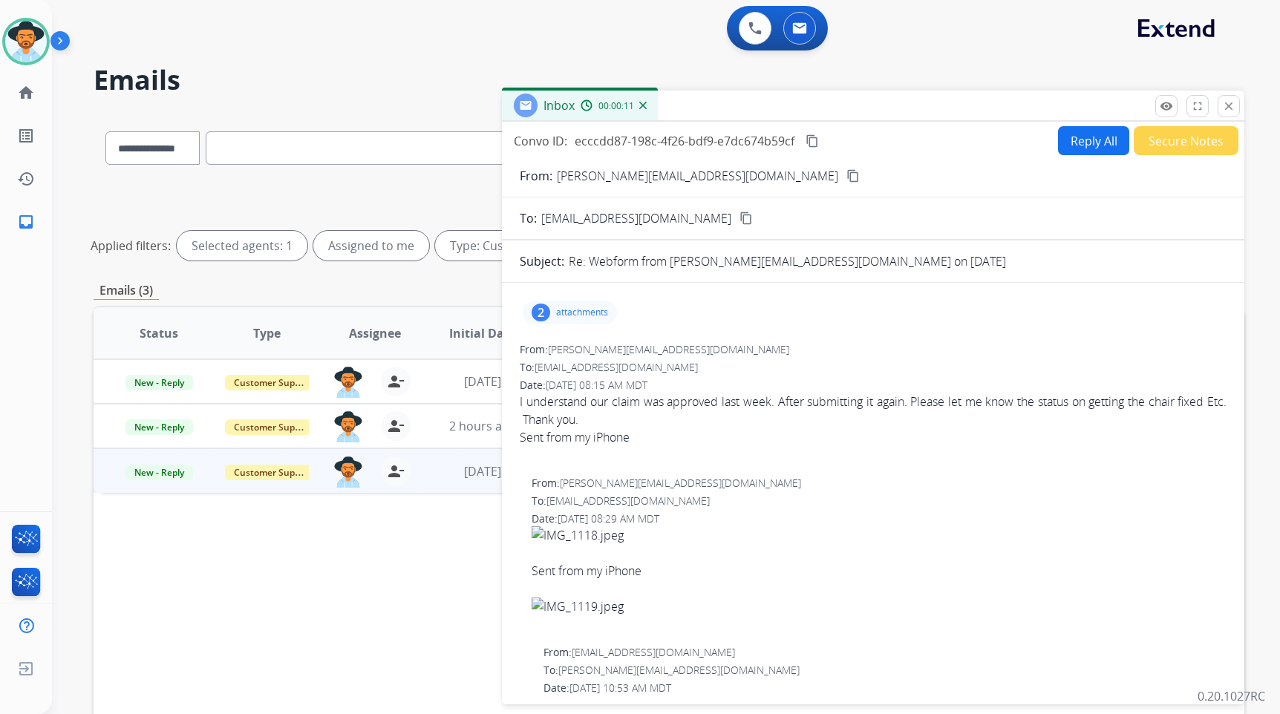
click at [739, 359] on div "From: [PERSON_NAME][EMAIL_ADDRESS][DOMAIN_NAME] To: [EMAIL_ADDRESS][DOMAIN_NAME…" at bounding box center [873, 403] width 707 height 122
click at [847, 180] on mat-icon "content_copy" at bounding box center [853, 175] width 13 height 13
click at [811, 145] on mat-icon "content_copy" at bounding box center [812, 140] width 13 height 13
click at [615, 407] on span "I understand our claim was approved last week. After submitting it again. Pleas…" at bounding box center [873, 428] width 707 height 71
drag, startPoint x: 605, startPoint y: 417, endPoint x: 520, endPoint y: 407, distance: 86.0
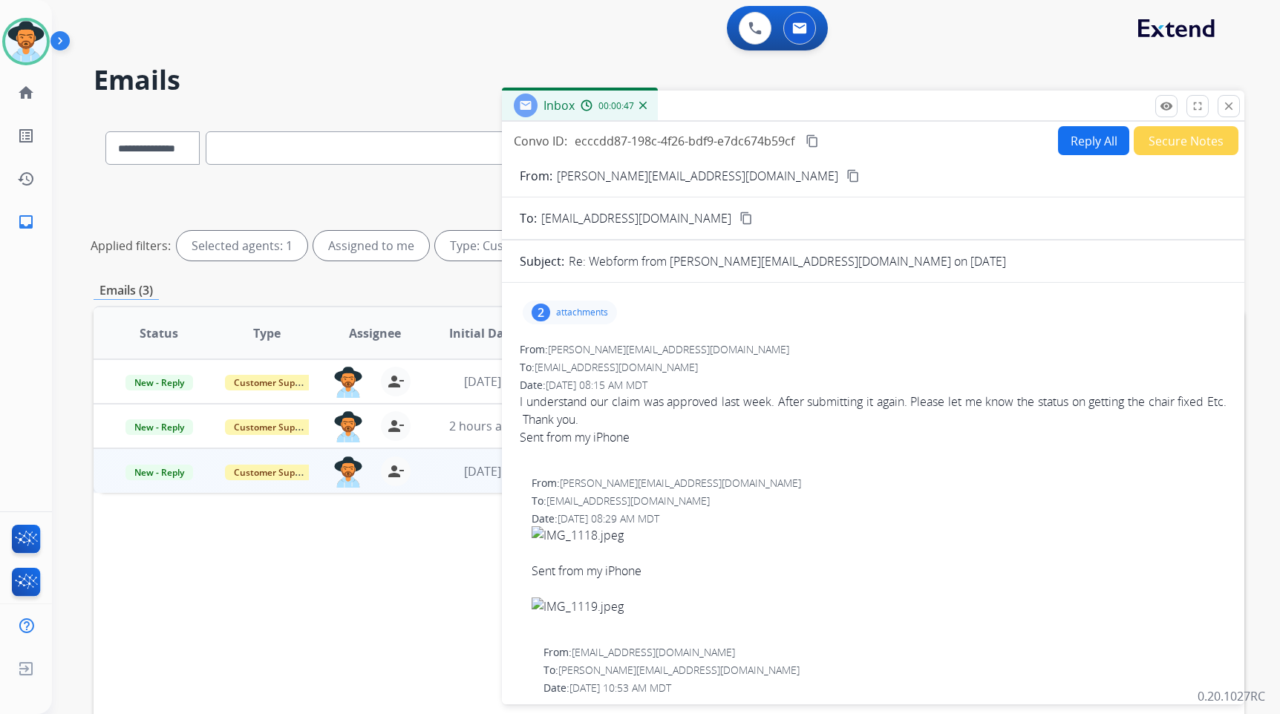
click at [520, 407] on span "I understand our claim was approved last week. After submitting it again. Pleas…" at bounding box center [873, 428] width 707 height 71
copy span "I understand our claim was approved last week. After submitting it again. Pleas…"
click at [783, 346] on div "From: [PERSON_NAME][EMAIL_ADDRESS][DOMAIN_NAME]" at bounding box center [873, 349] width 707 height 15
click at [1087, 141] on button "Reply All" at bounding box center [1093, 140] width 71 height 29
select select "**********"
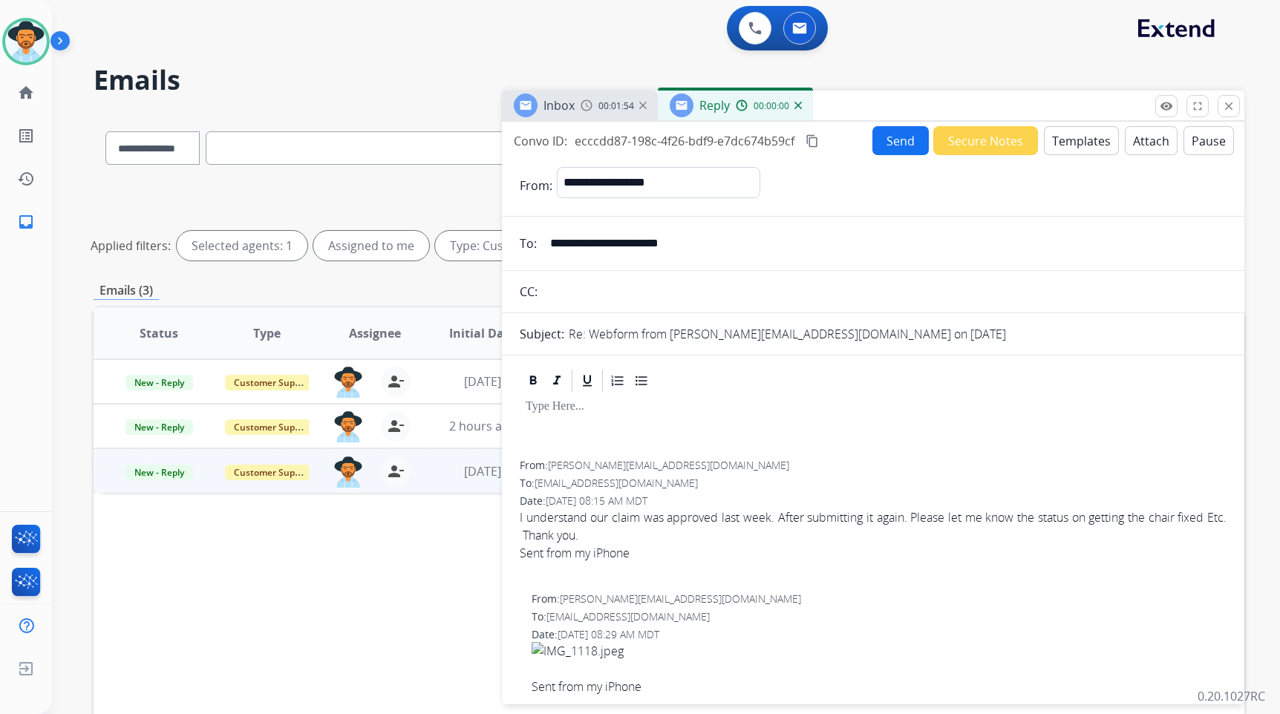
click at [1074, 138] on button "Templates" at bounding box center [1081, 140] width 75 height 29
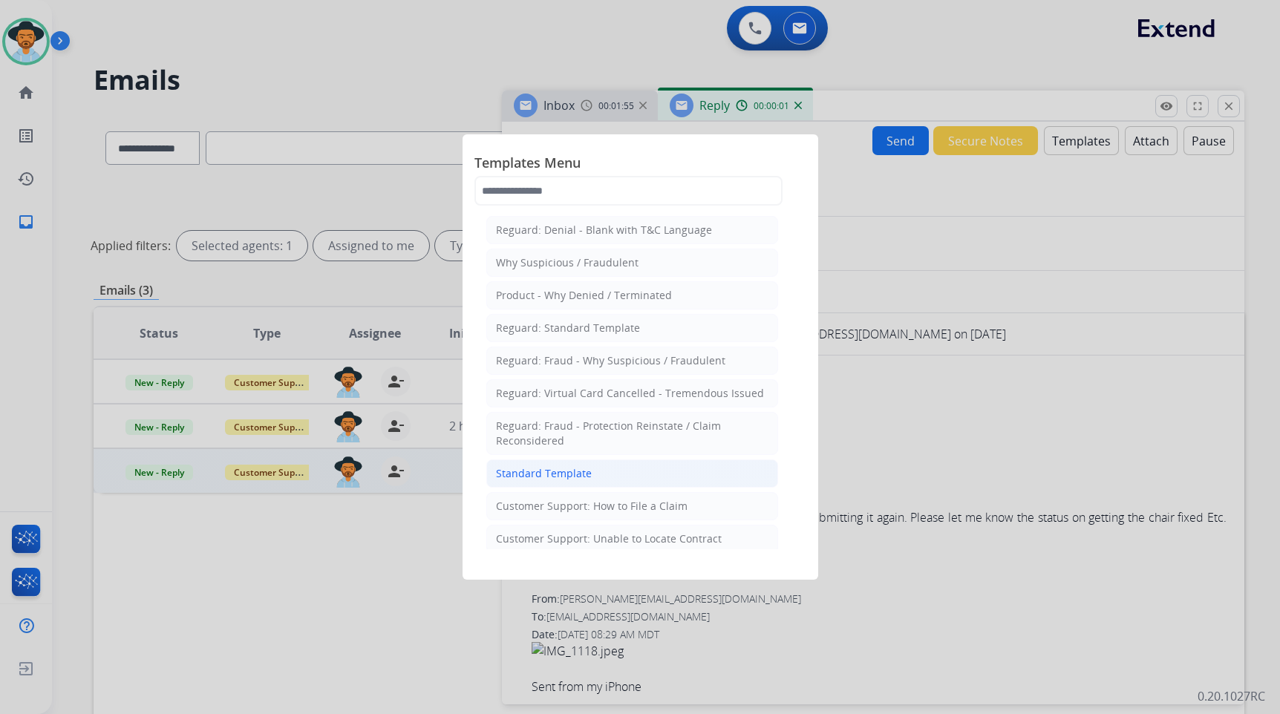
click at [535, 469] on div "Standard Template" at bounding box center [544, 473] width 96 height 15
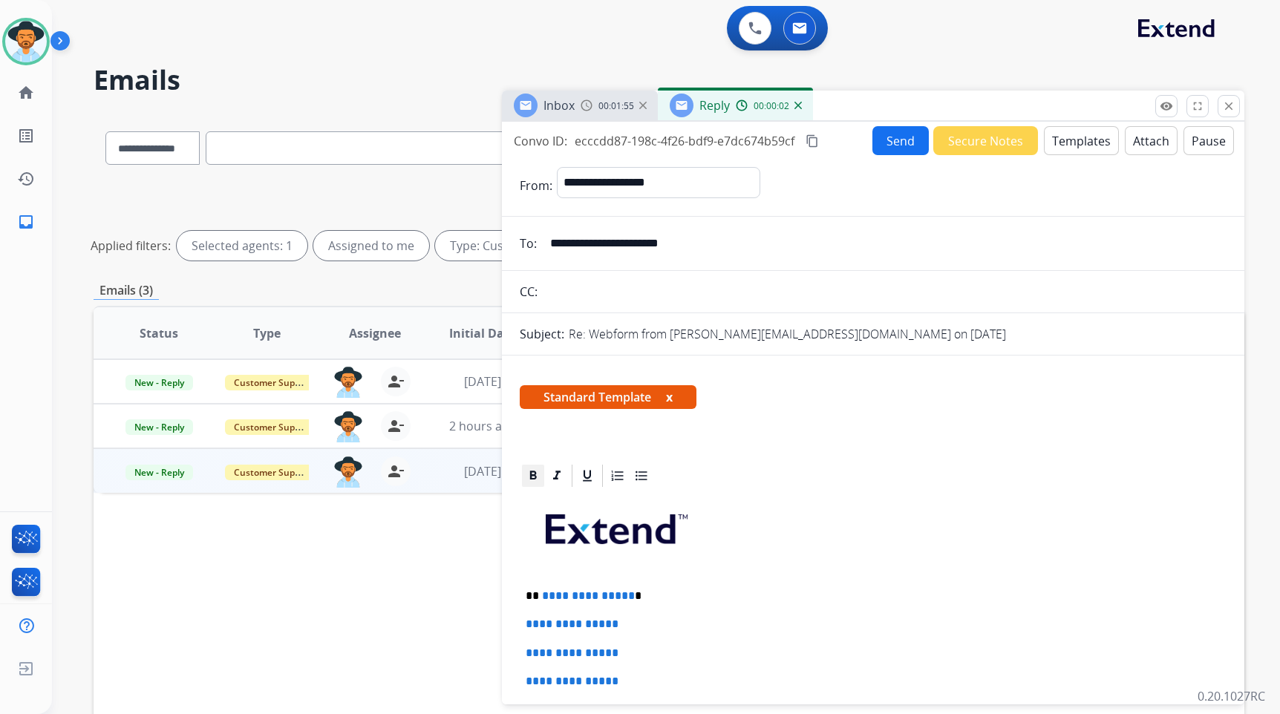
scroll to position [223, 0]
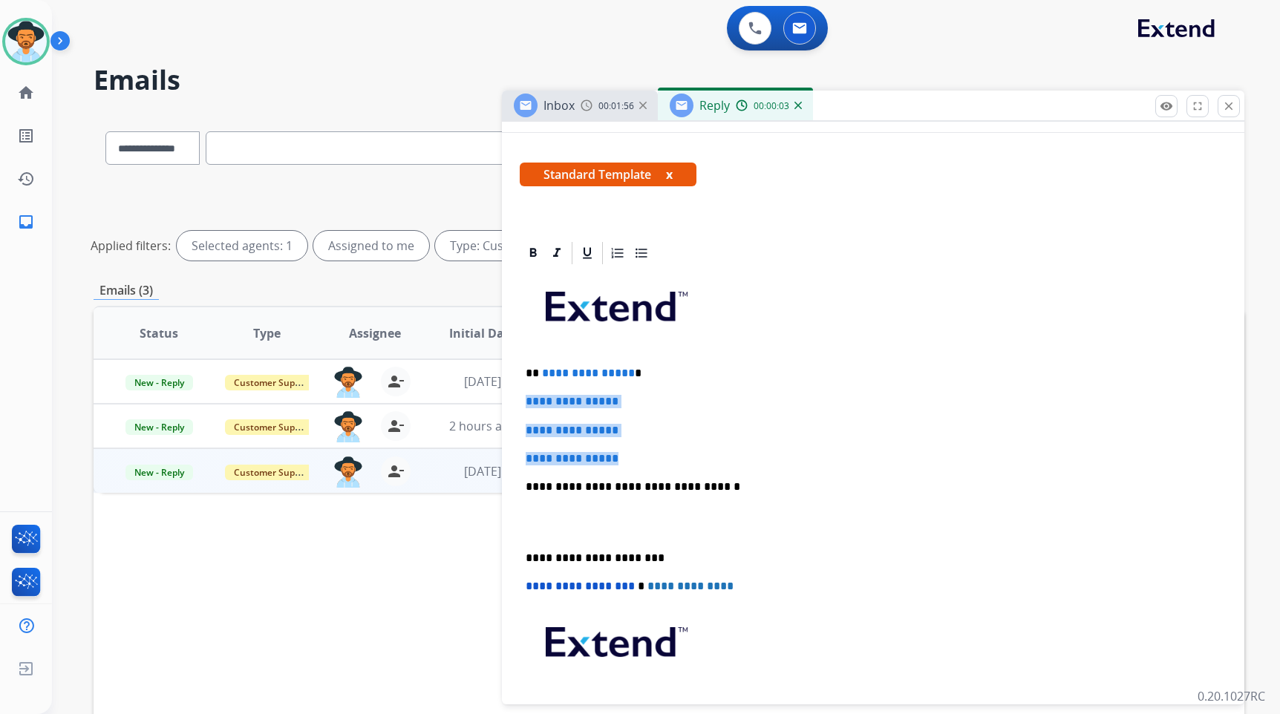
drag, startPoint x: 621, startPoint y: 447, endPoint x: 517, endPoint y: 404, distance: 112.5
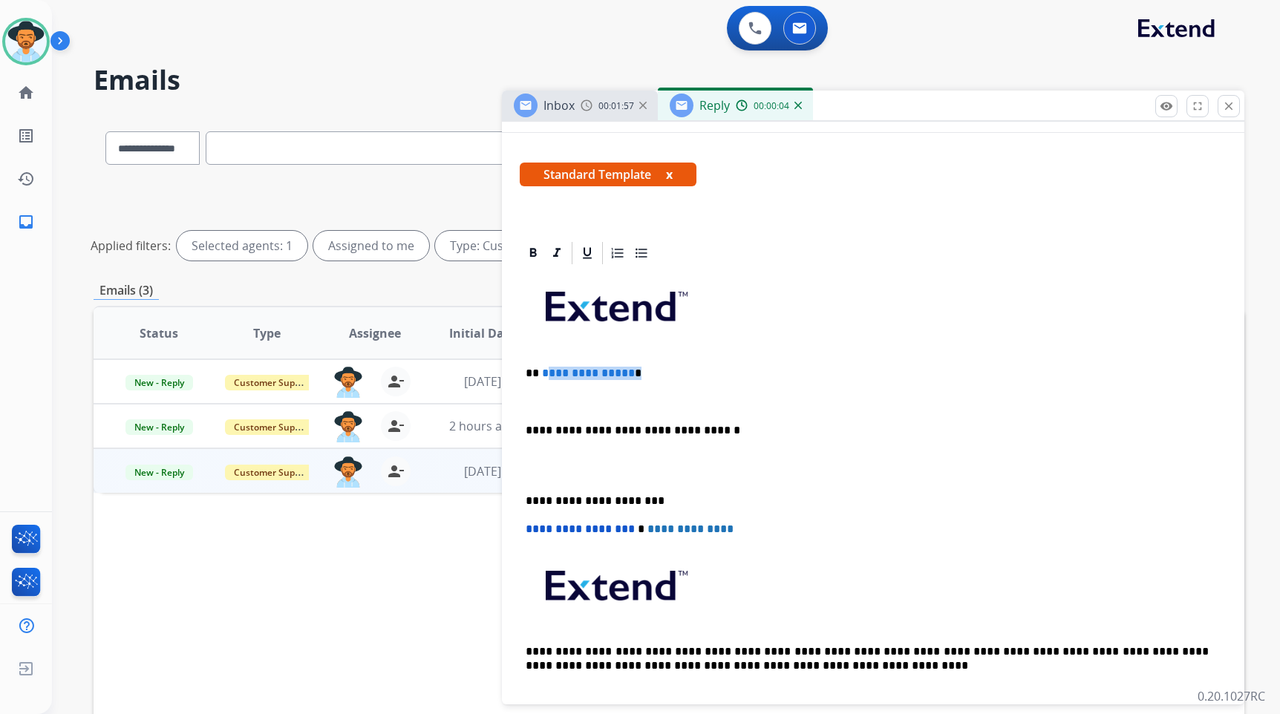
drag, startPoint x: 631, startPoint y: 377, endPoint x: 544, endPoint y: 374, distance: 87.7
click at [544, 374] on p "**********" at bounding box center [867, 373] width 683 height 13
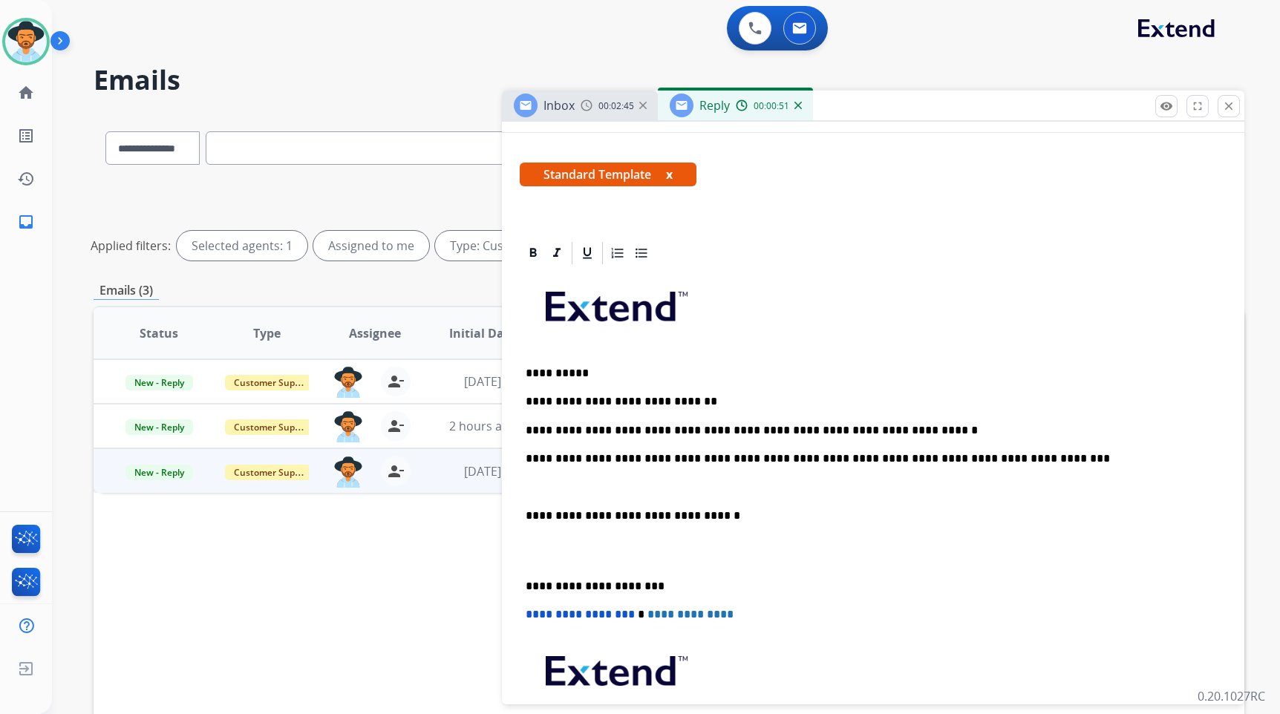
click at [593, 498] on div "**********" at bounding box center [873, 537] width 707 height 540
click at [595, 493] on p at bounding box center [873, 487] width 695 height 13
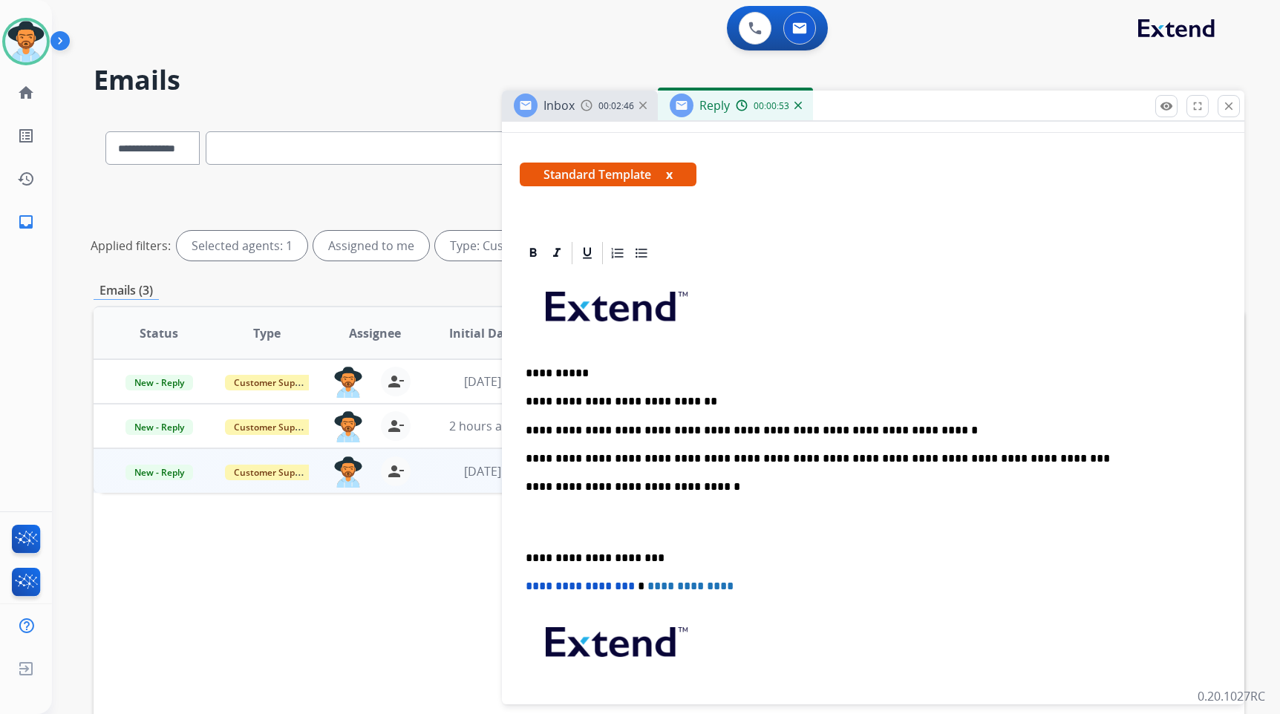
click at [590, 526] on p at bounding box center [873, 522] width 695 height 27
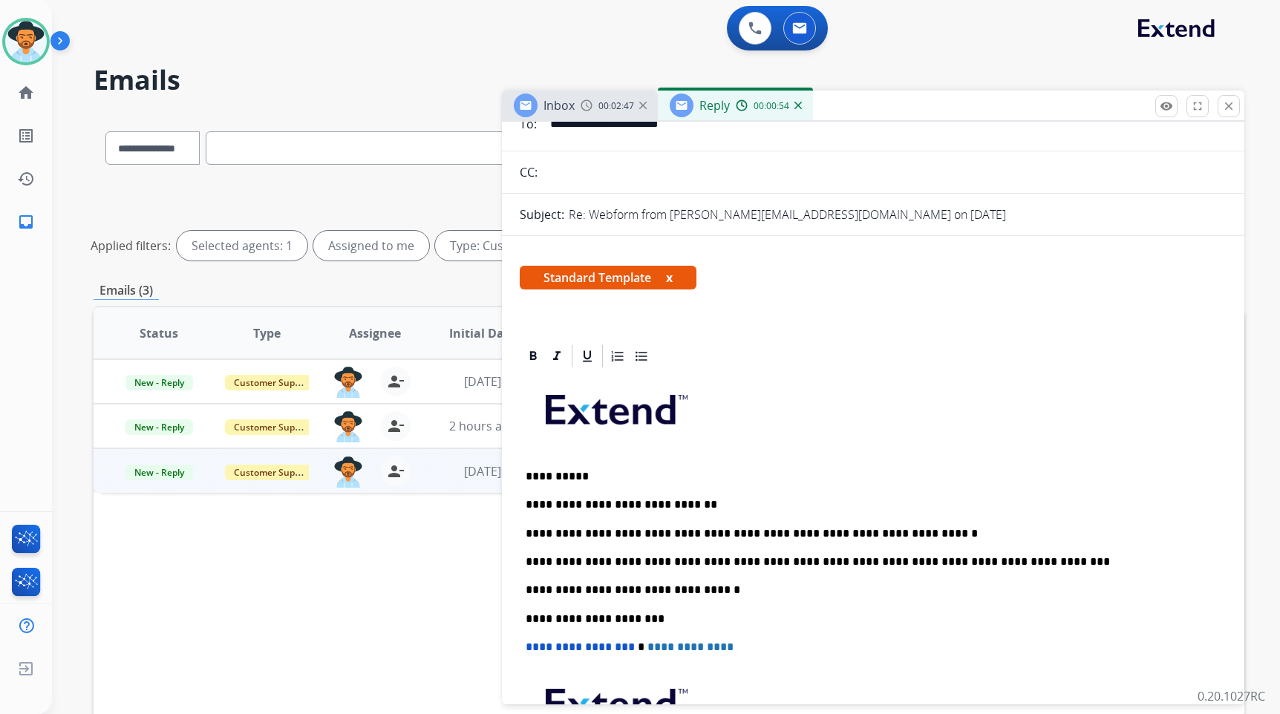
scroll to position [0, 0]
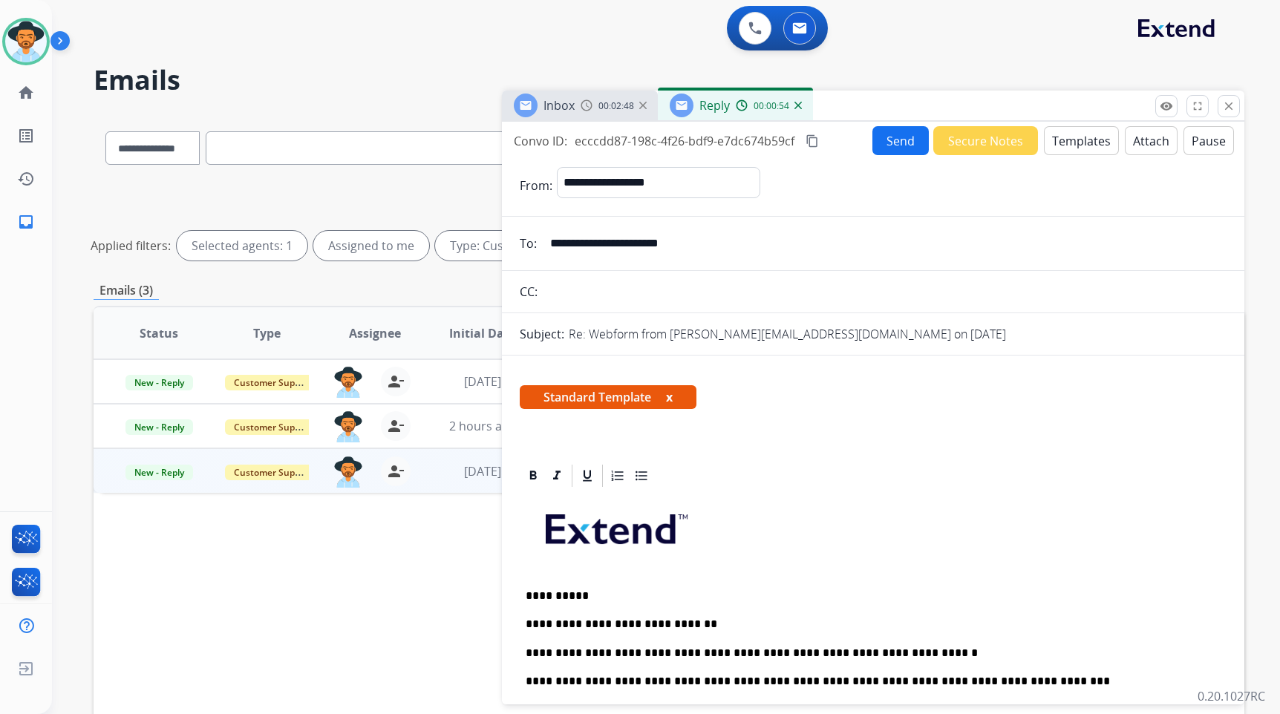
click at [893, 147] on button "Send" at bounding box center [901, 140] width 56 height 29
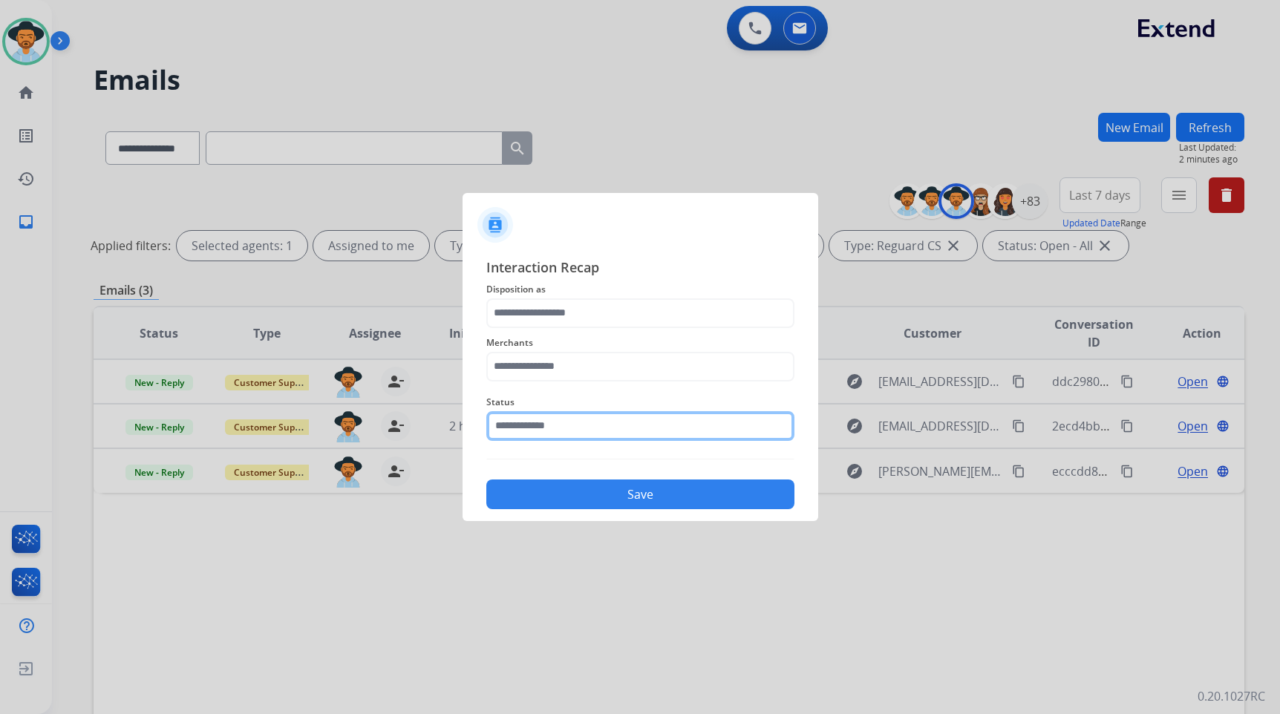
click at [522, 422] on input "text" at bounding box center [640, 426] width 308 height 30
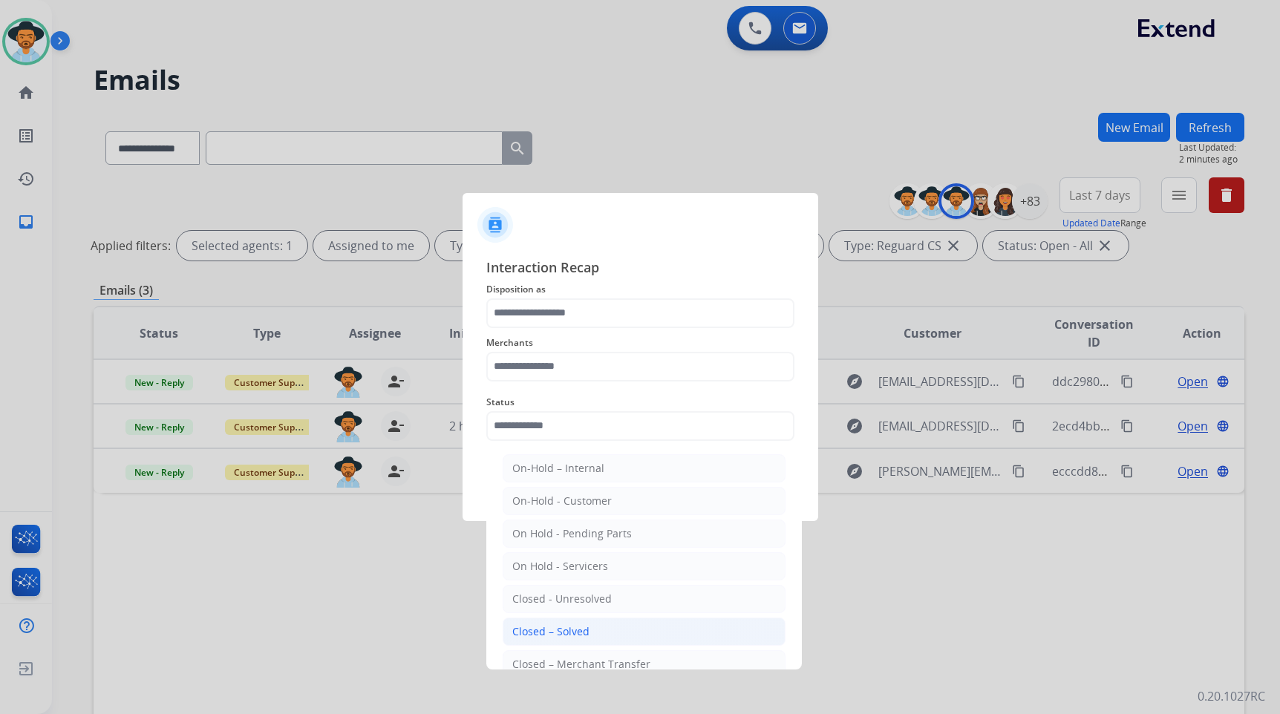
click at [586, 625] on div "Closed – Solved" at bounding box center [550, 632] width 77 height 15
type input "**********"
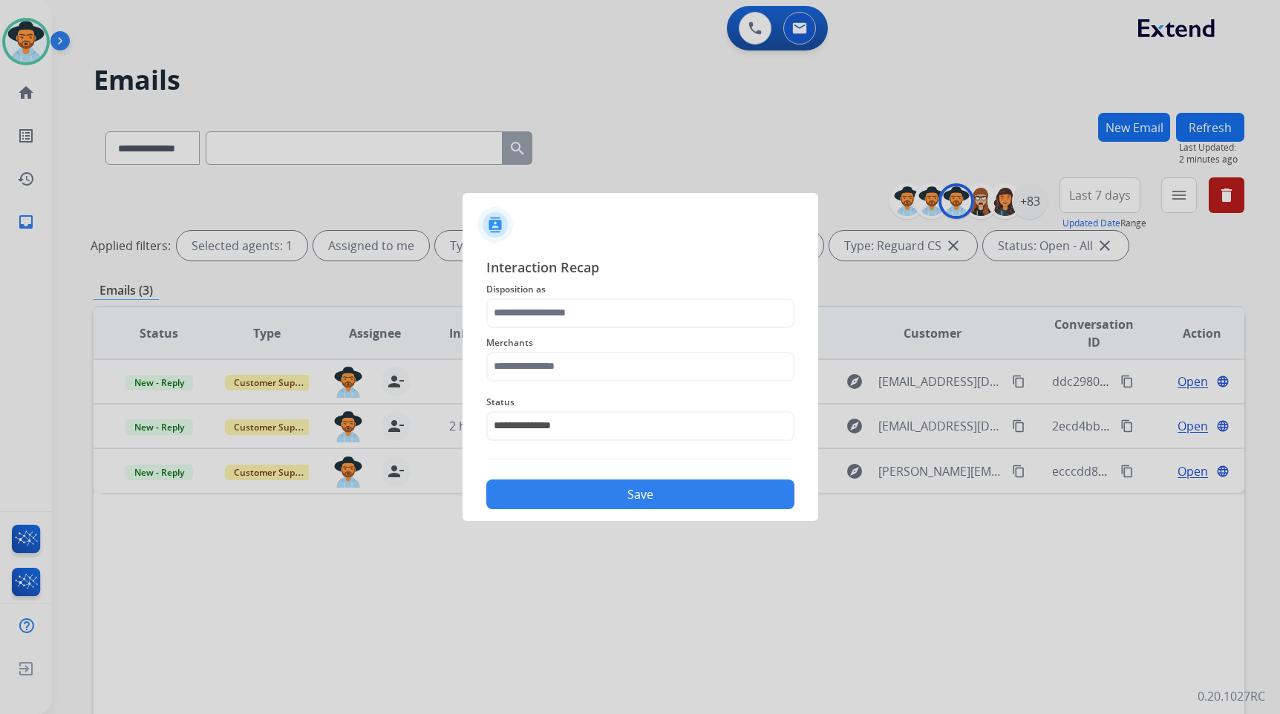
click at [600, 382] on div "Merchants" at bounding box center [640, 357] width 308 height 59
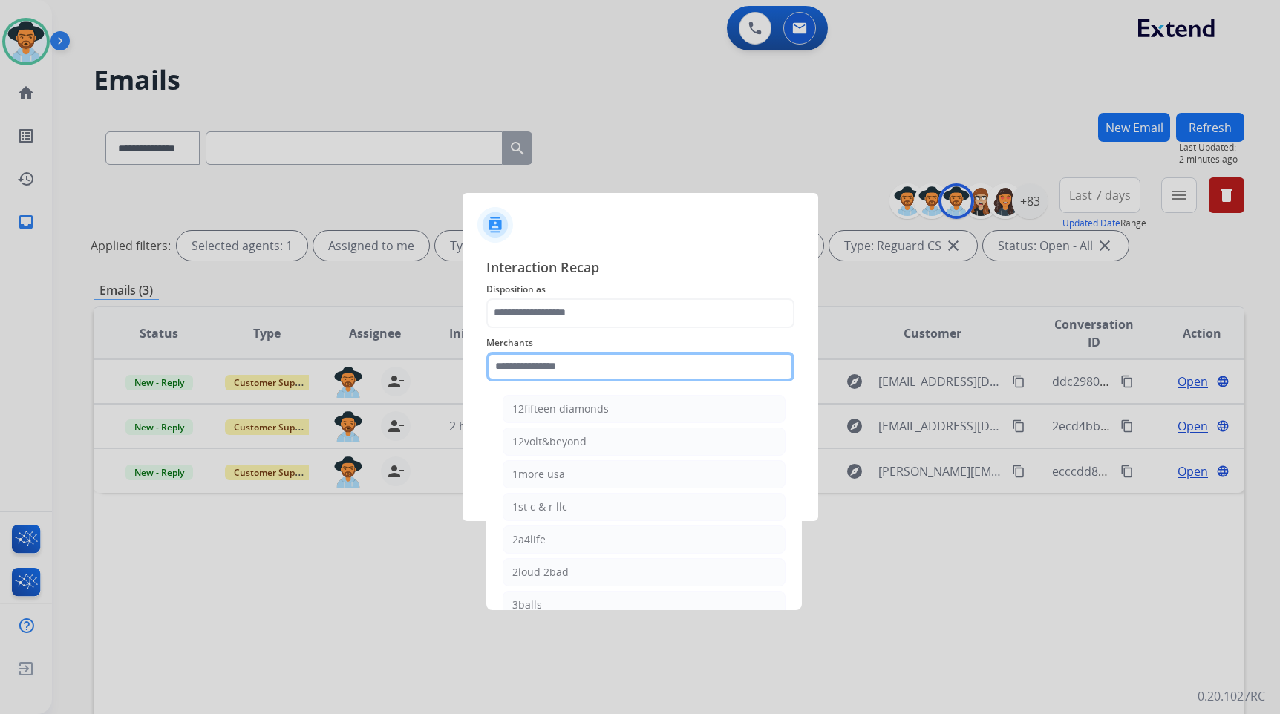
click at [597, 371] on input "text" at bounding box center [640, 367] width 308 height 30
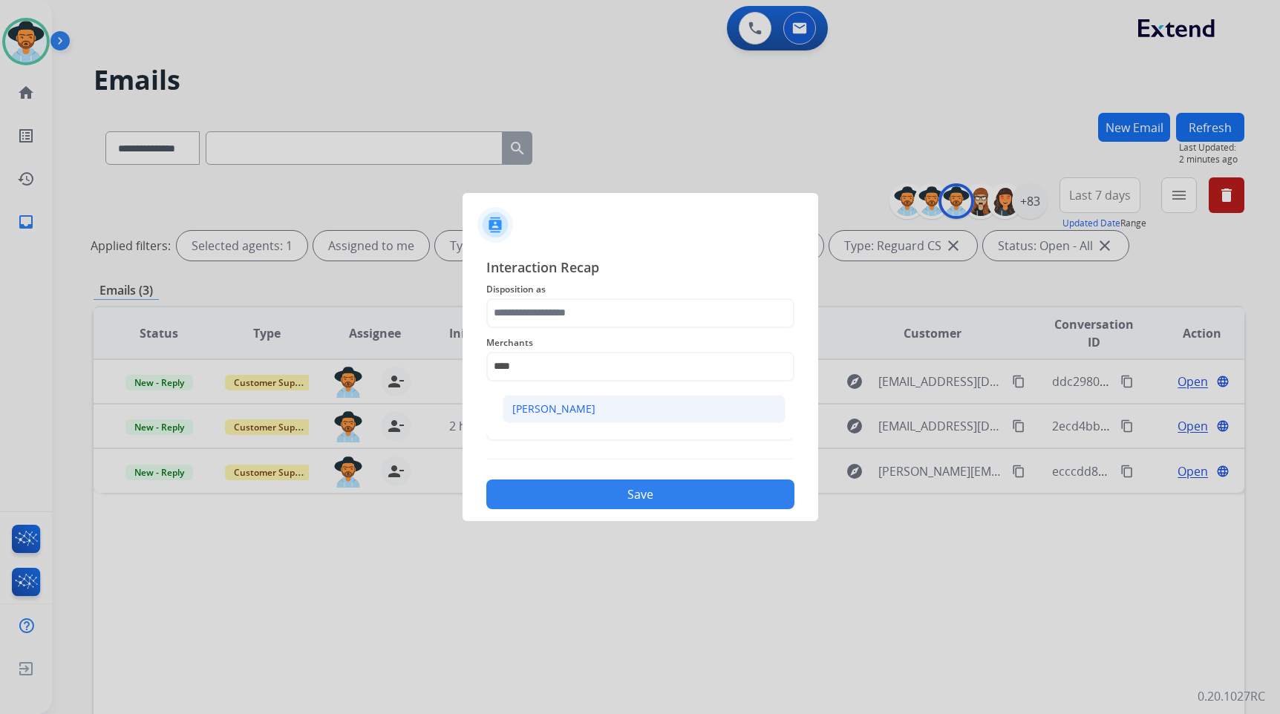
click at [612, 412] on li "[PERSON_NAME]" at bounding box center [644, 409] width 283 height 28
type input "**********"
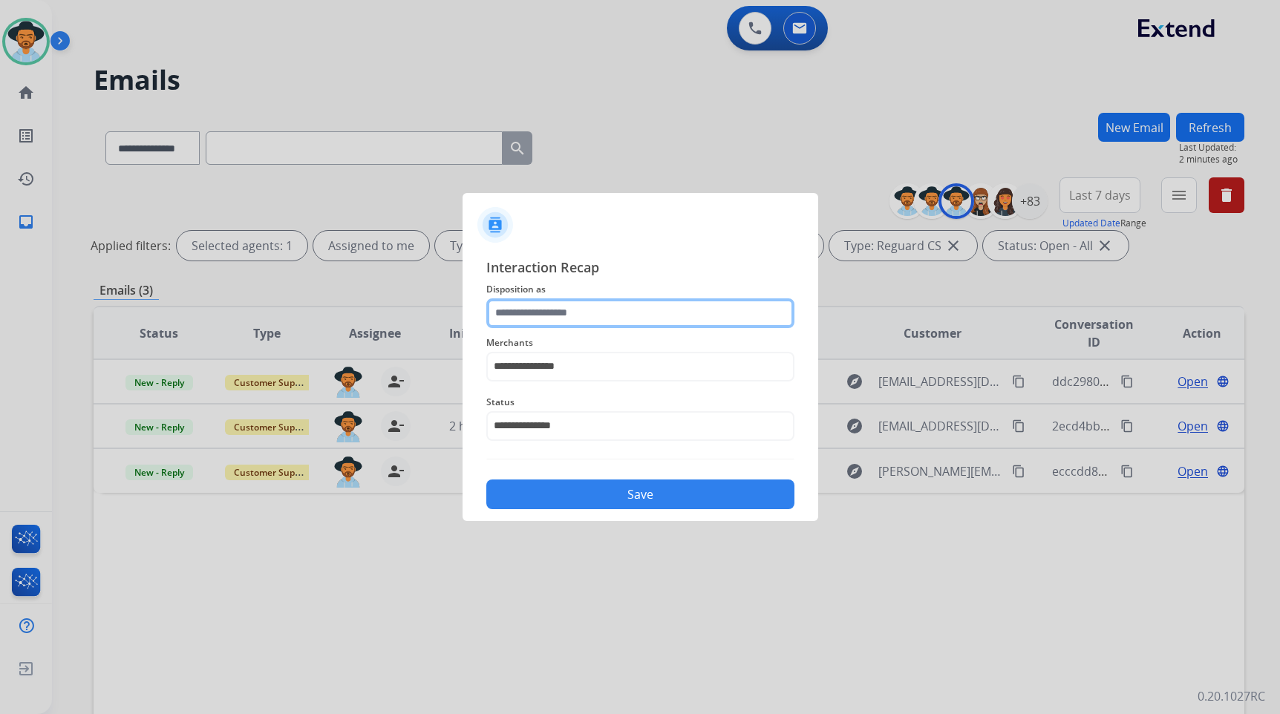
click at [600, 311] on input "text" at bounding box center [640, 314] width 308 height 30
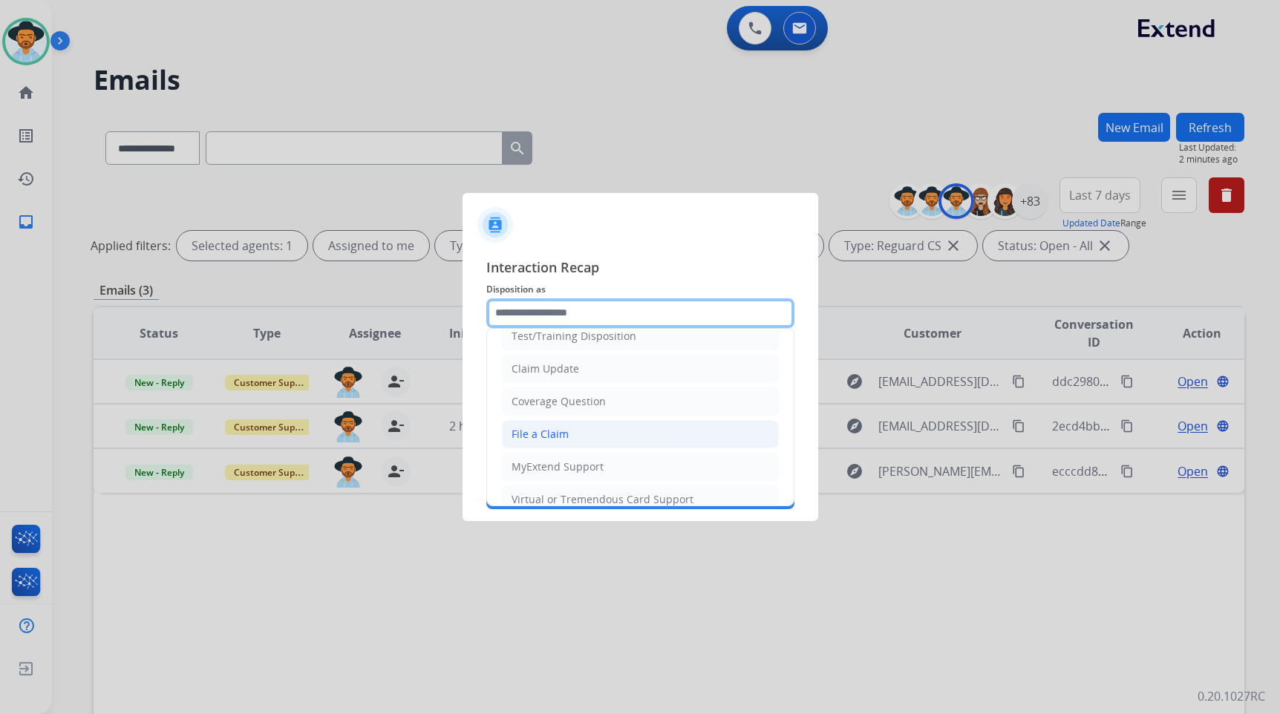
scroll to position [74, 0]
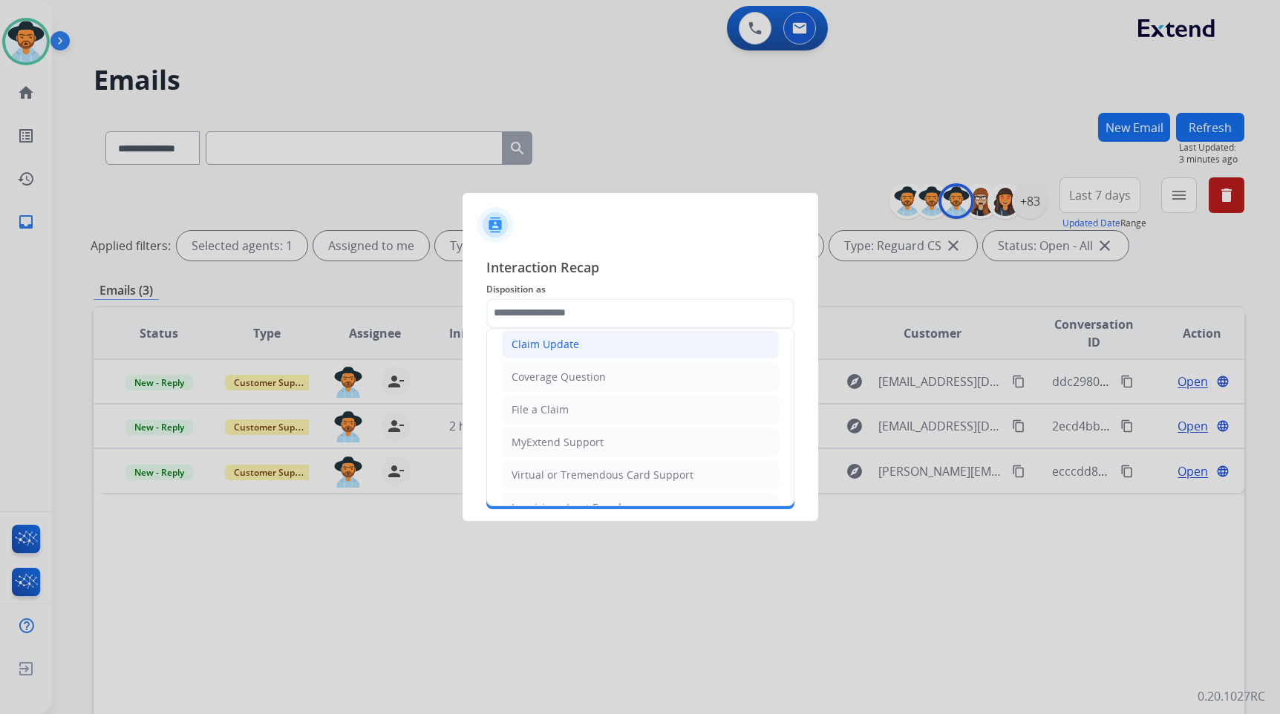
click at [579, 345] on li "Claim Update" at bounding box center [640, 345] width 277 height 28
type input "**********"
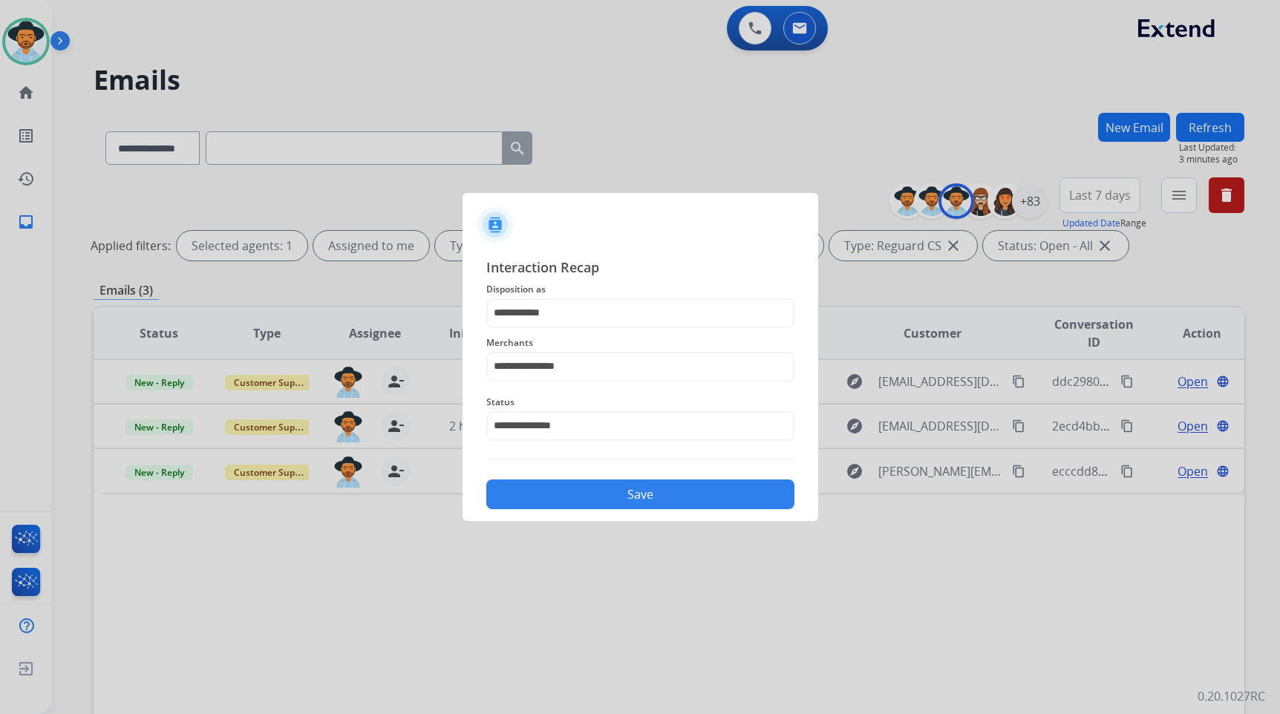
click at [607, 487] on button "Save" at bounding box center [640, 495] width 308 height 30
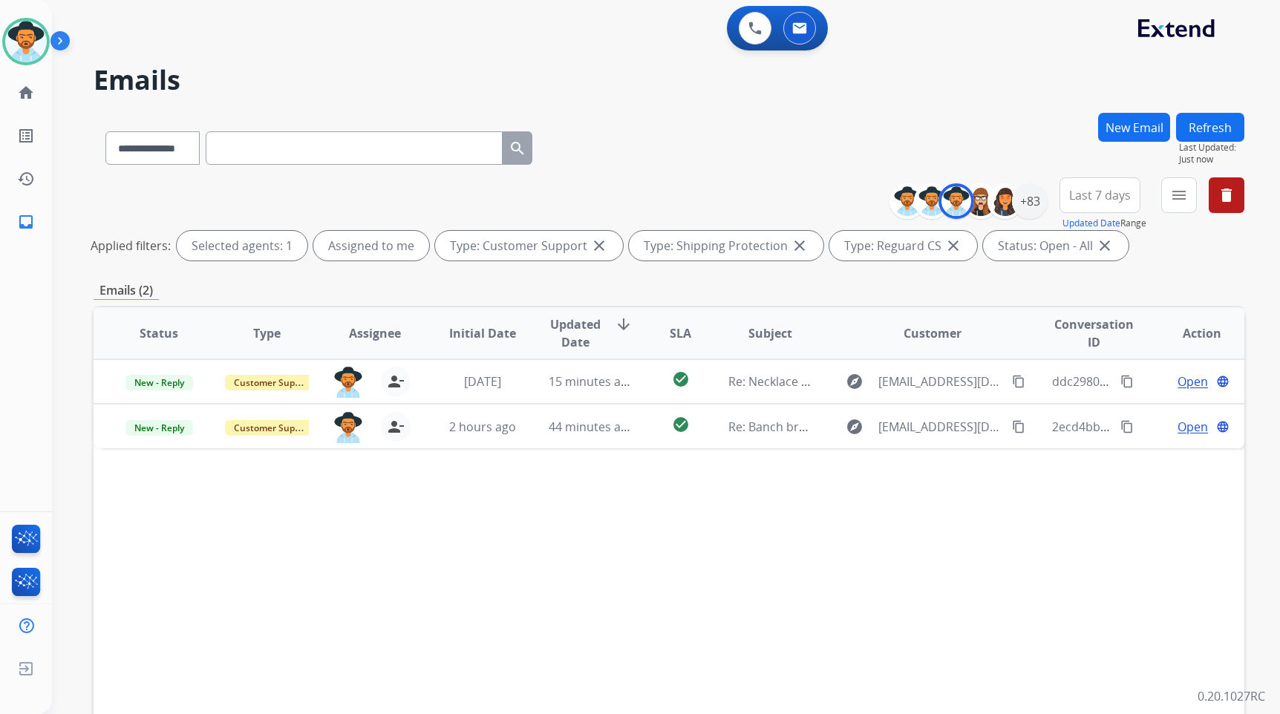
click at [1144, 538] on div "Status Type Assignee Initial Date Updated Date arrow_downward SLA Subject Custo…" at bounding box center [669, 555] width 1151 height 498
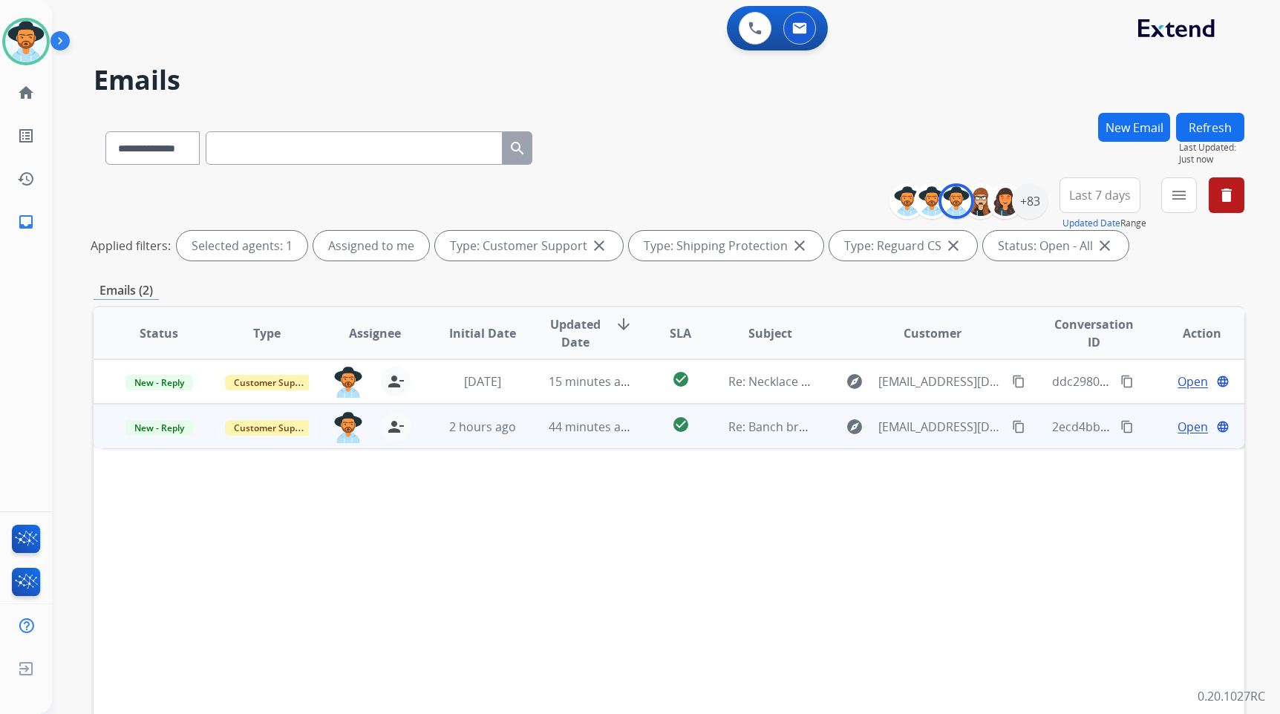
click at [1180, 421] on span "Open" at bounding box center [1193, 427] width 30 height 18
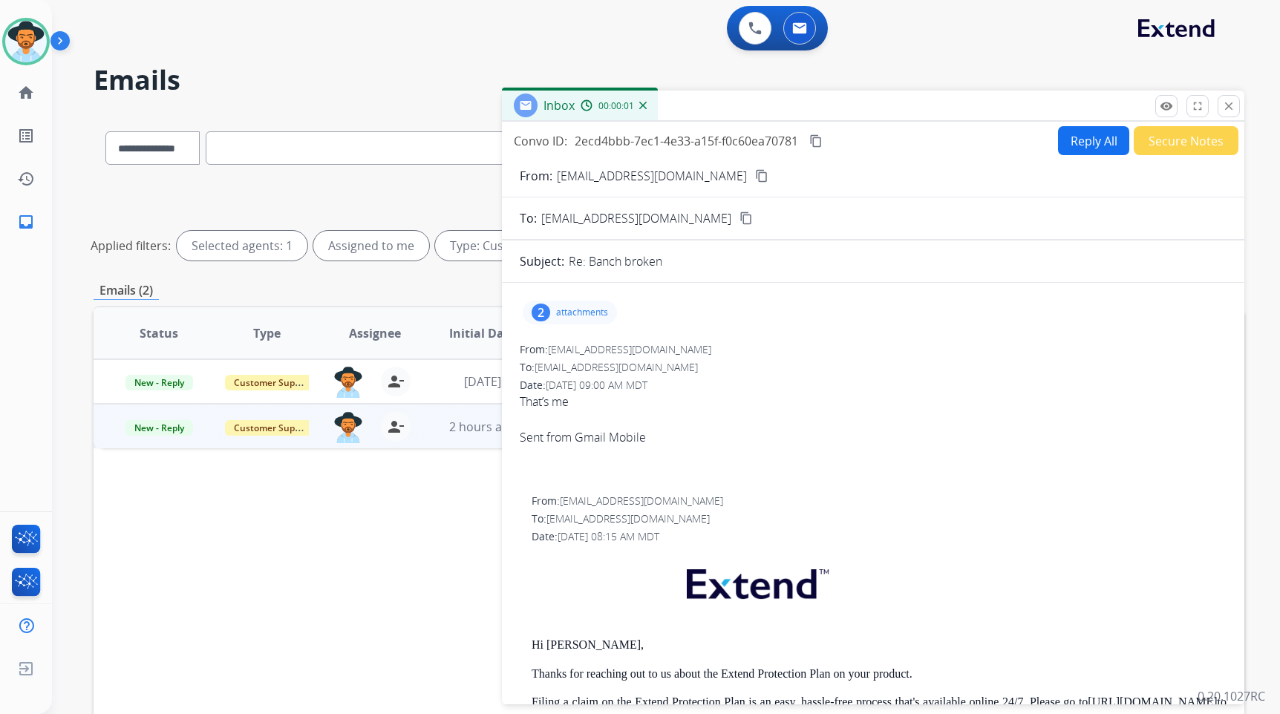
click at [755, 172] on mat-icon "content_copy" at bounding box center [761, 175] width 13 height 13
click at [587, 310] on p "attachments" at bounding box center [582, 313] width 52 height 12
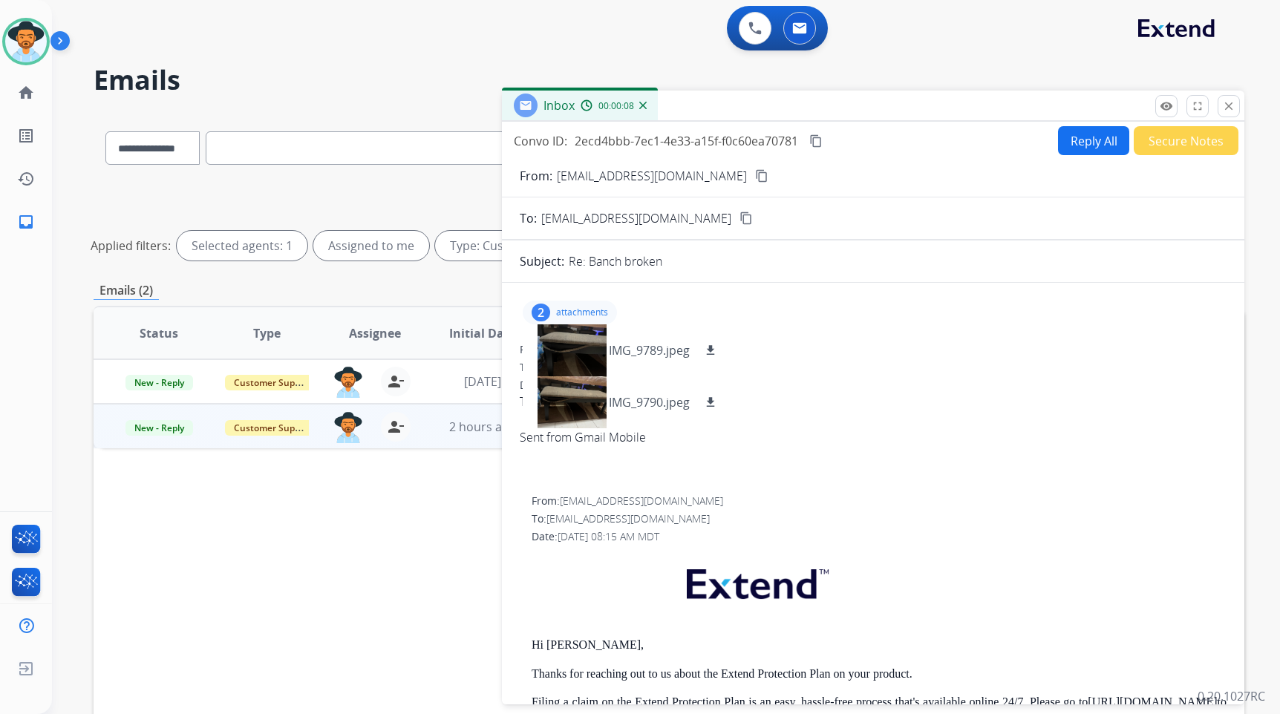
click at [587, 310] on p "attachments" at bounding box center [582, 313] width 52 height 12
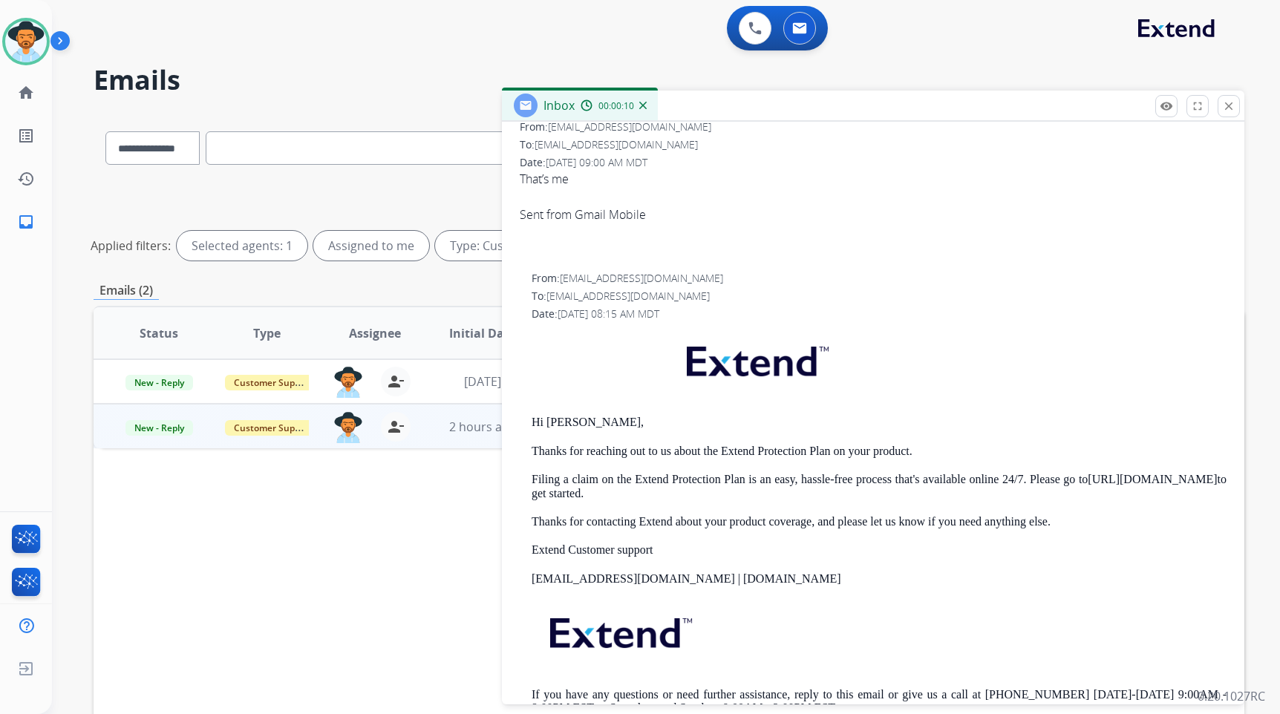
scroll to position [0, 0]
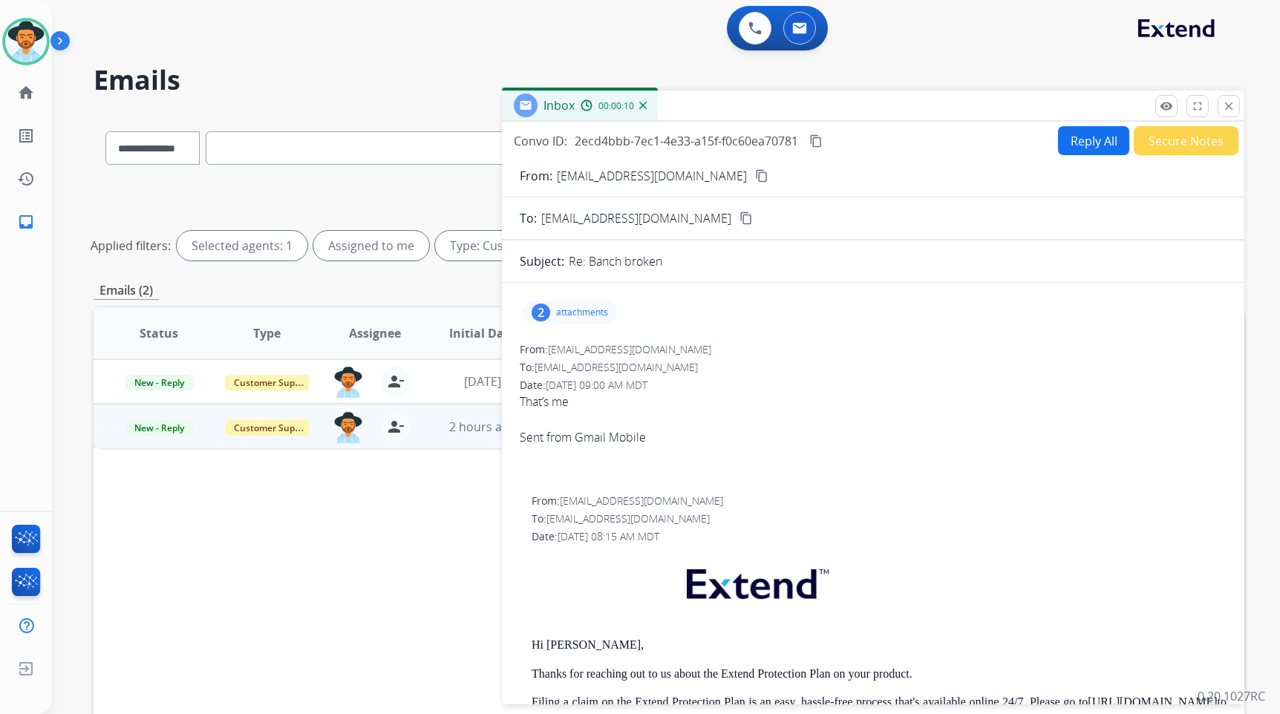
click at [1199, 135] on button "Secure Notes" at bounding box center [1186, 140] width 105 height 29
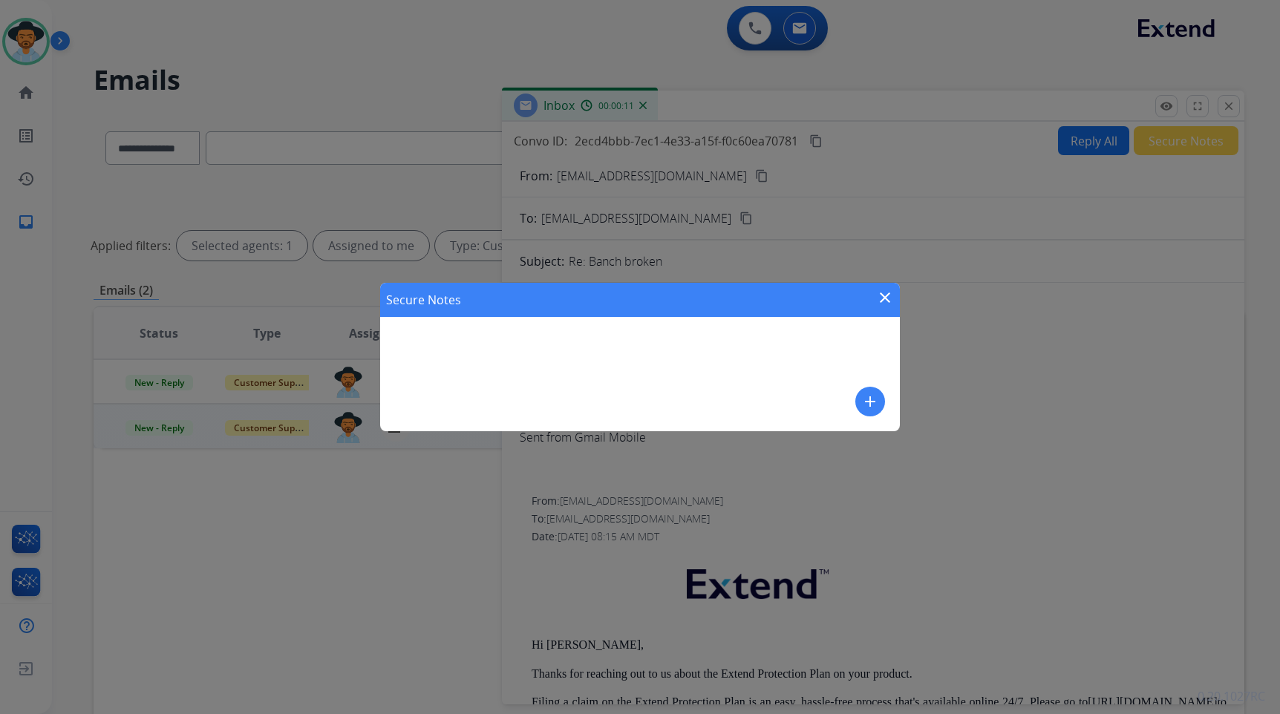
drag, startPoint x: 887, startPoint y: 399, endPoint x: 861, endPoint y: 396, distance: 26.2
click at [886, 399] on div "Secure Notes close add" at bounding box center [640, 357] width 520 height 149
click at [861, 396] on button "add" at bounding box center [871, 402] width 30 height 30
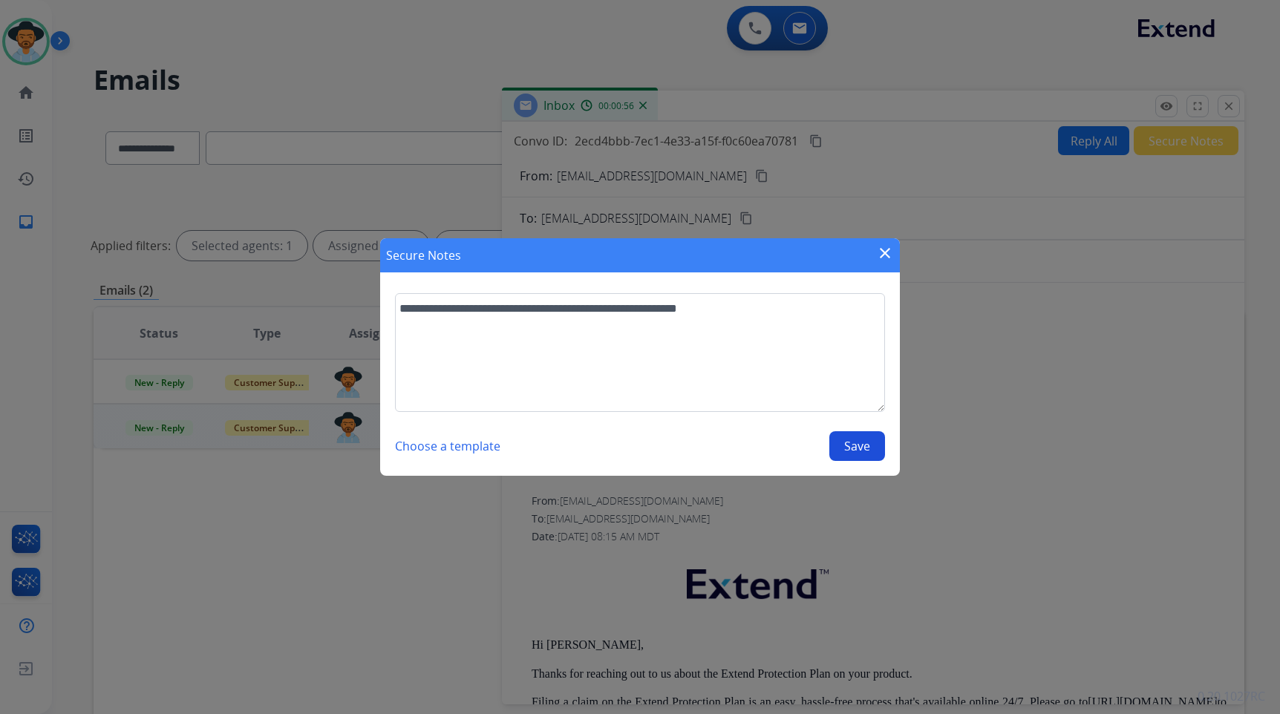
type textarea "**********"
click at [862, 455] on button "Save" at bounding box center [858, 447] width 56 height 30
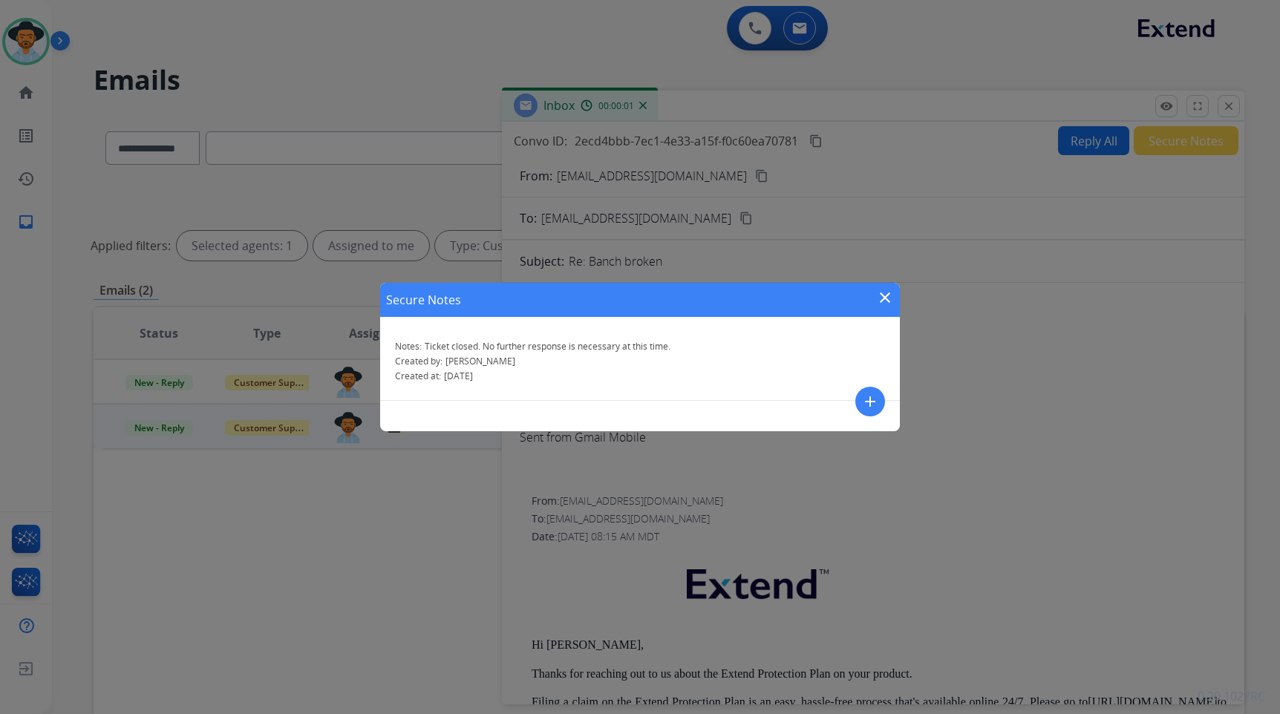
click at [888, 291] on mat-icon "close" at bounding box center [885, 298] width 18 height 18
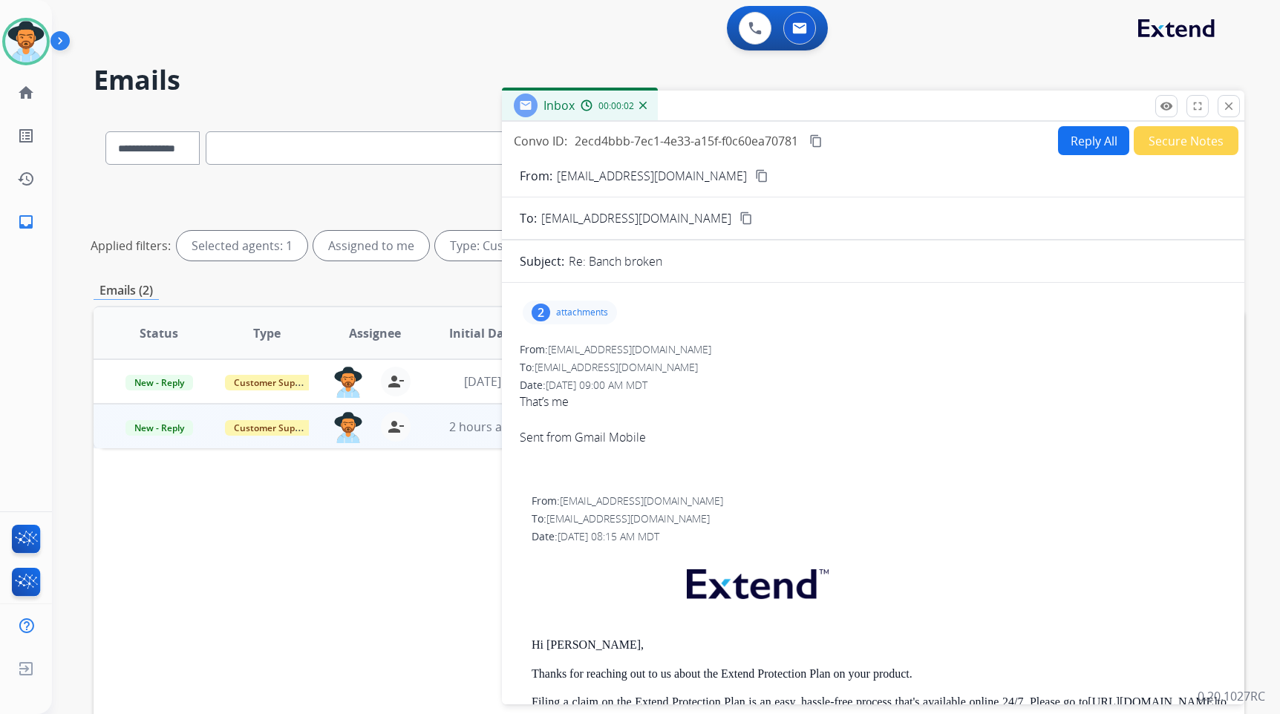
click at [1225, 105] on mat-icon "close" at bounding box center [1228, 106] width 13 height 13
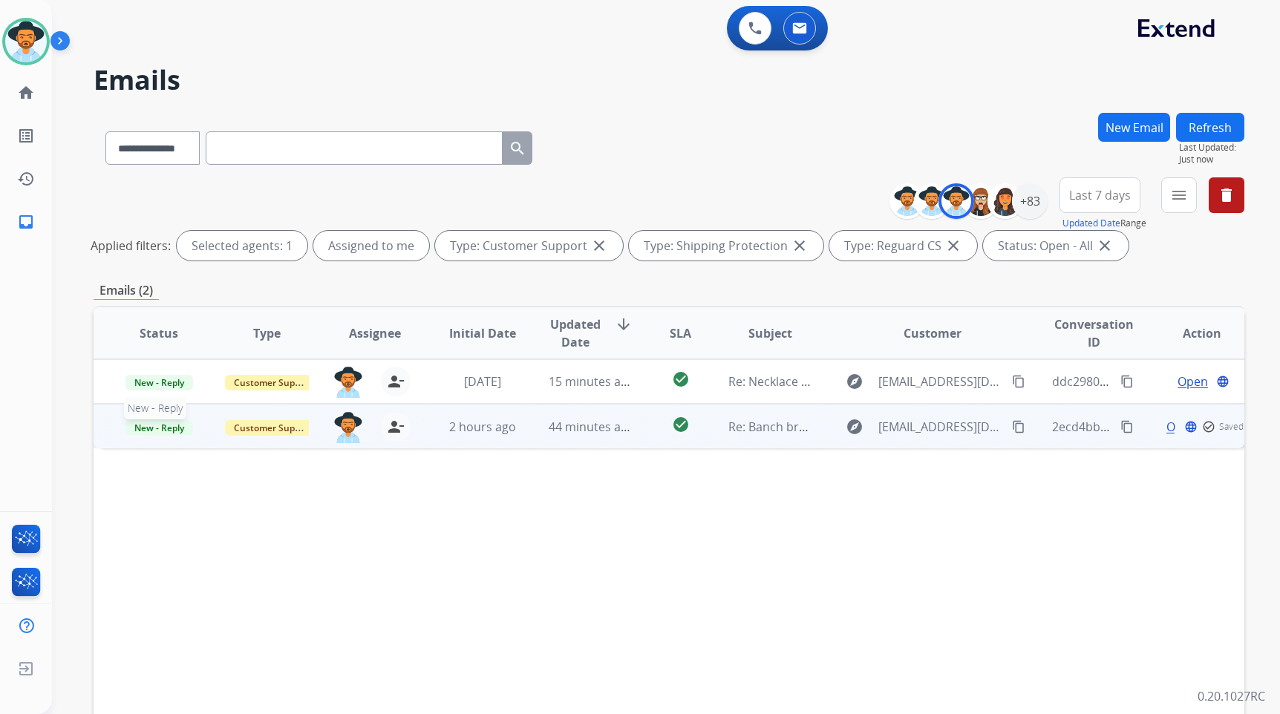
click at [143, 431] on span "New - Reply" at bounding box center [160, 428] width 68 height 16
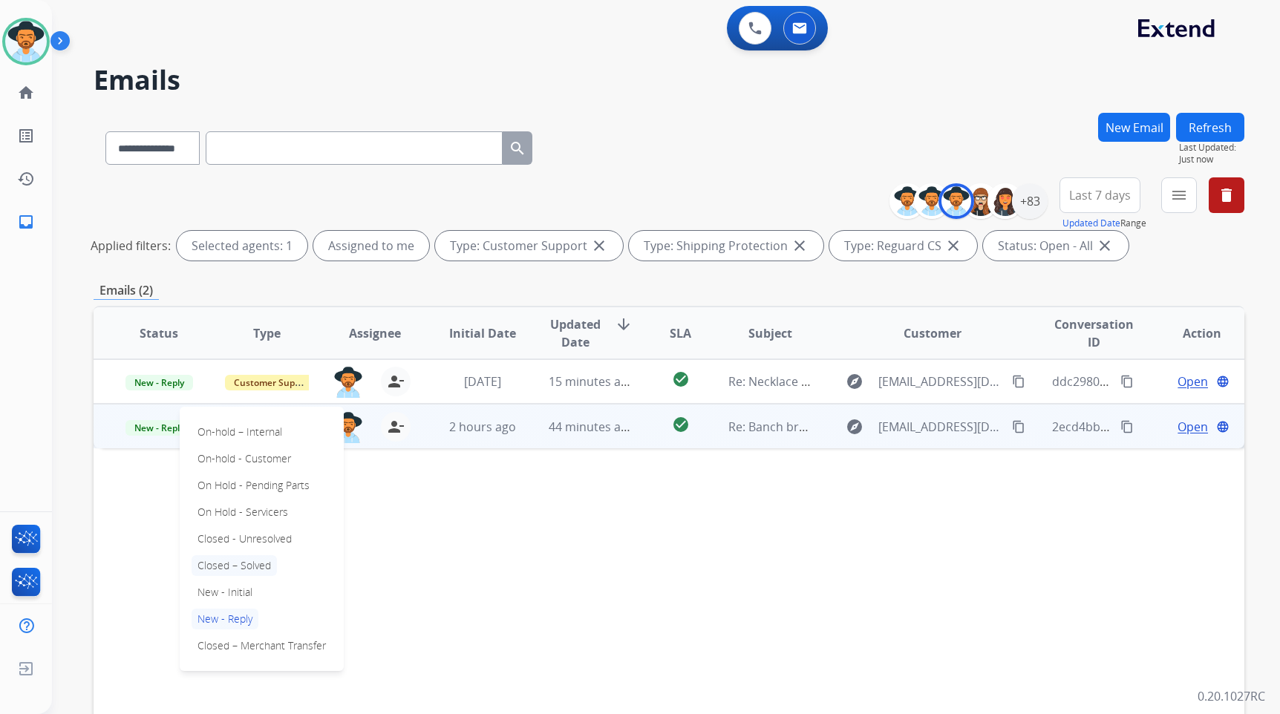
click at [209, 567] on p "Closed – Solved" at bounding box center [234, 566] width 85 height 21
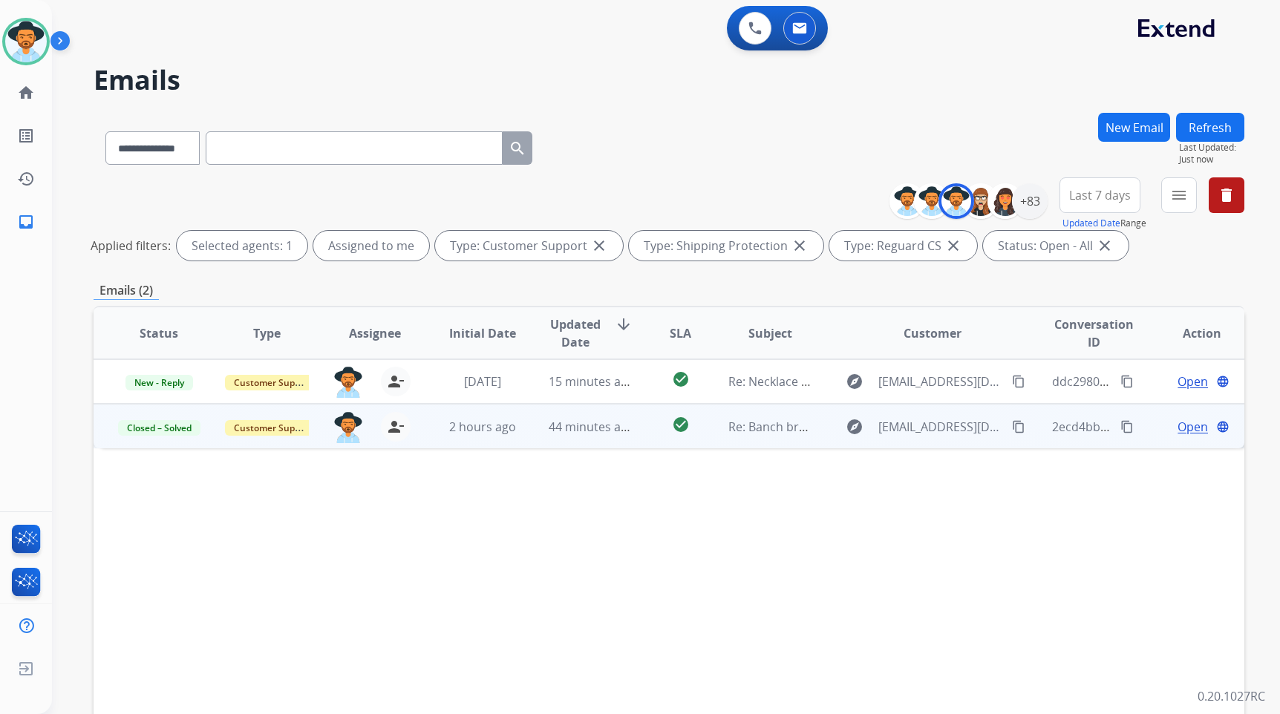
click at [1147, 432] on td "Open language" at bounding box center [1191, 426] width 108 height 45
click at [1161, 428] on div "Open language" at bounding box center [1202, 426] width 83 height 18
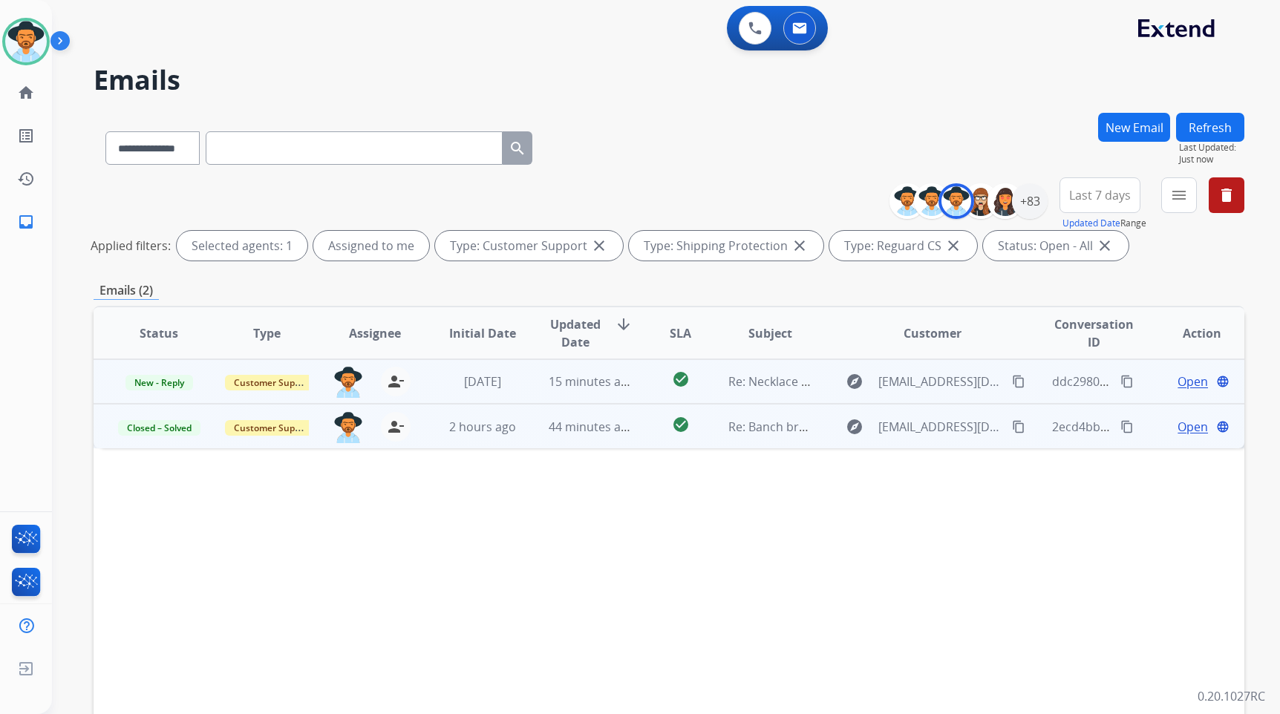
click at [1181, 379] on span "Open" at bounding box center [1193, 382] width 30 height 18
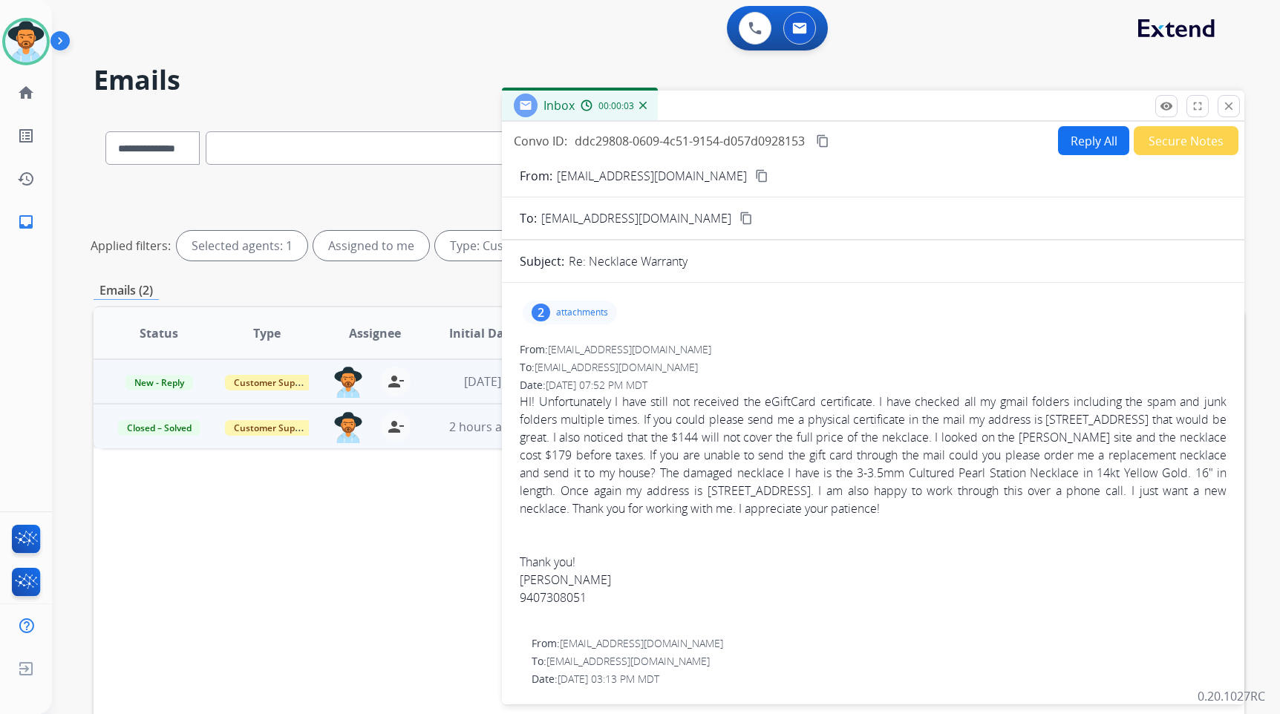
click at [755, 170] on mat-icon "content_copy" at bounding box center [761, 175] width 13 height 13
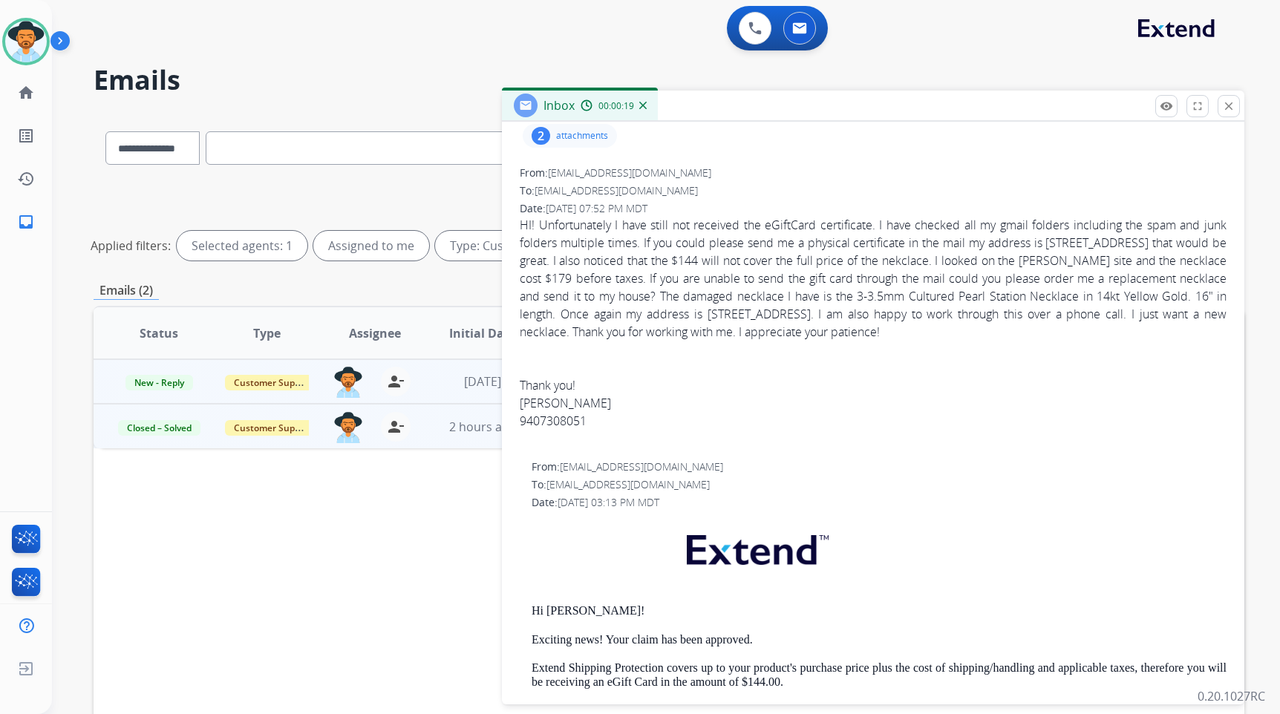
scroll to position [297, 0]
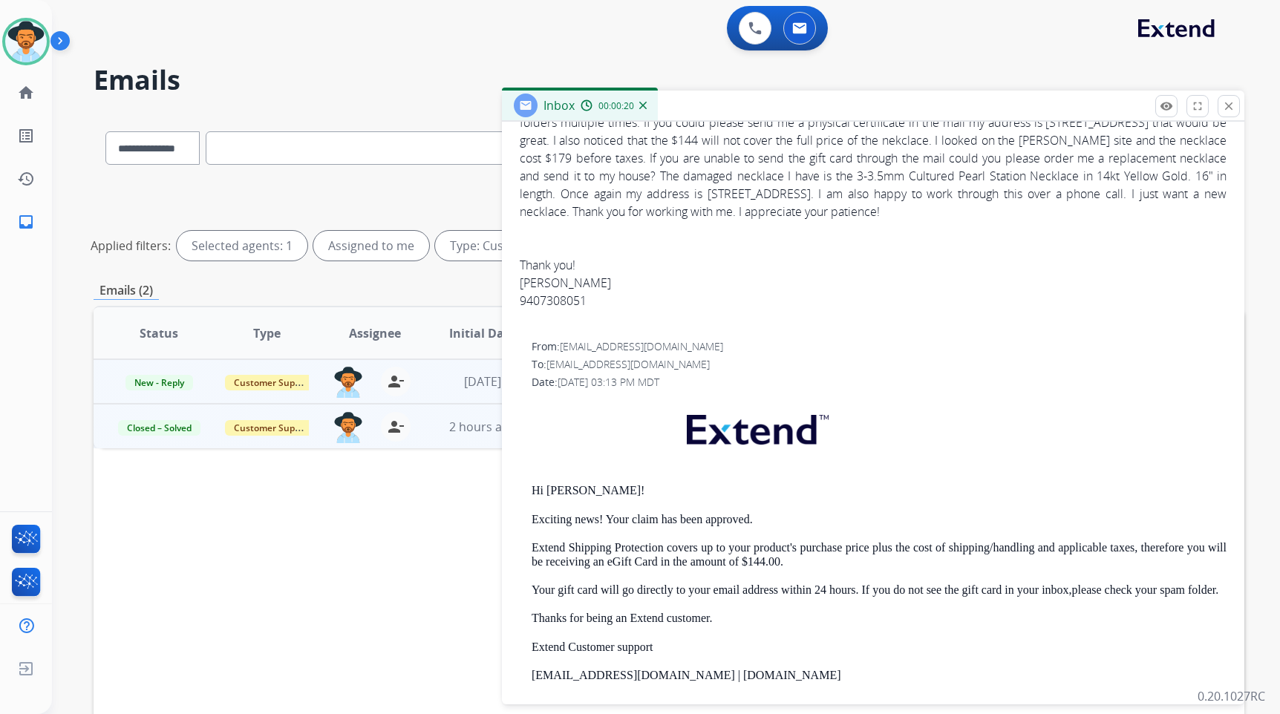
click at [544, 293] on div "9407308051" at bounding box center [873, 301] width 707 height 18
copy div "9407308051"
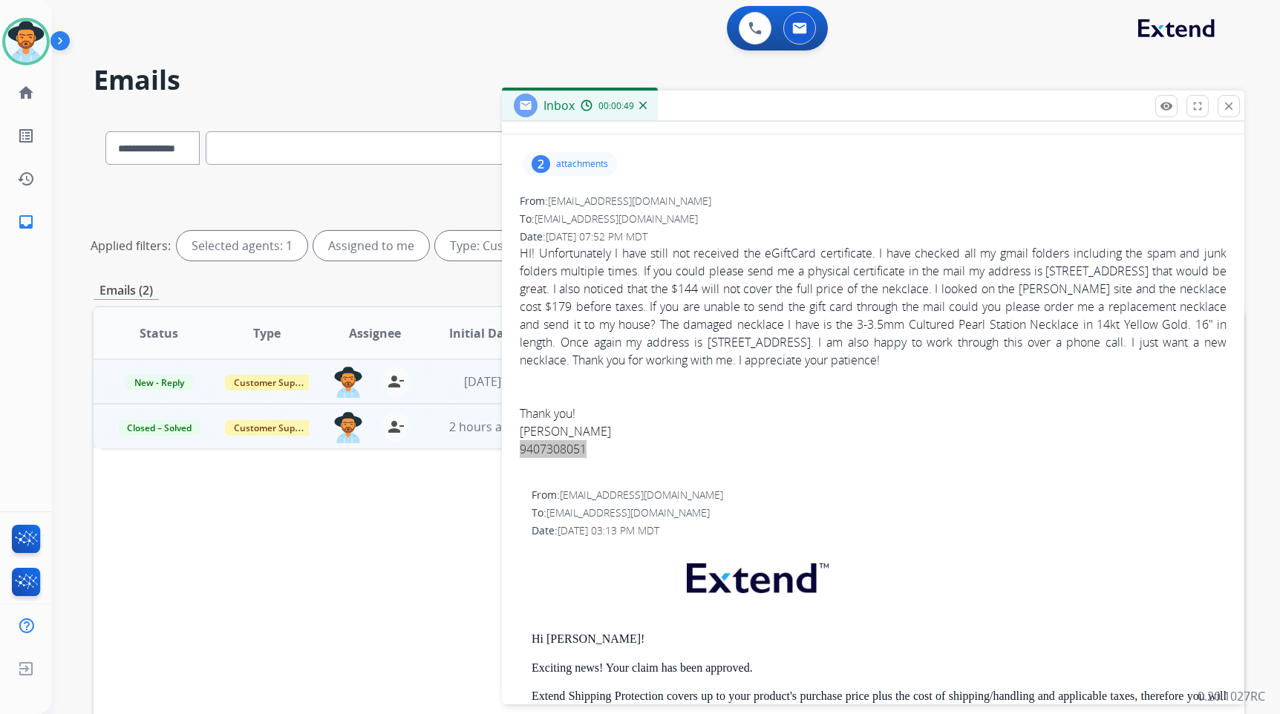
scroll to position [74, 0]
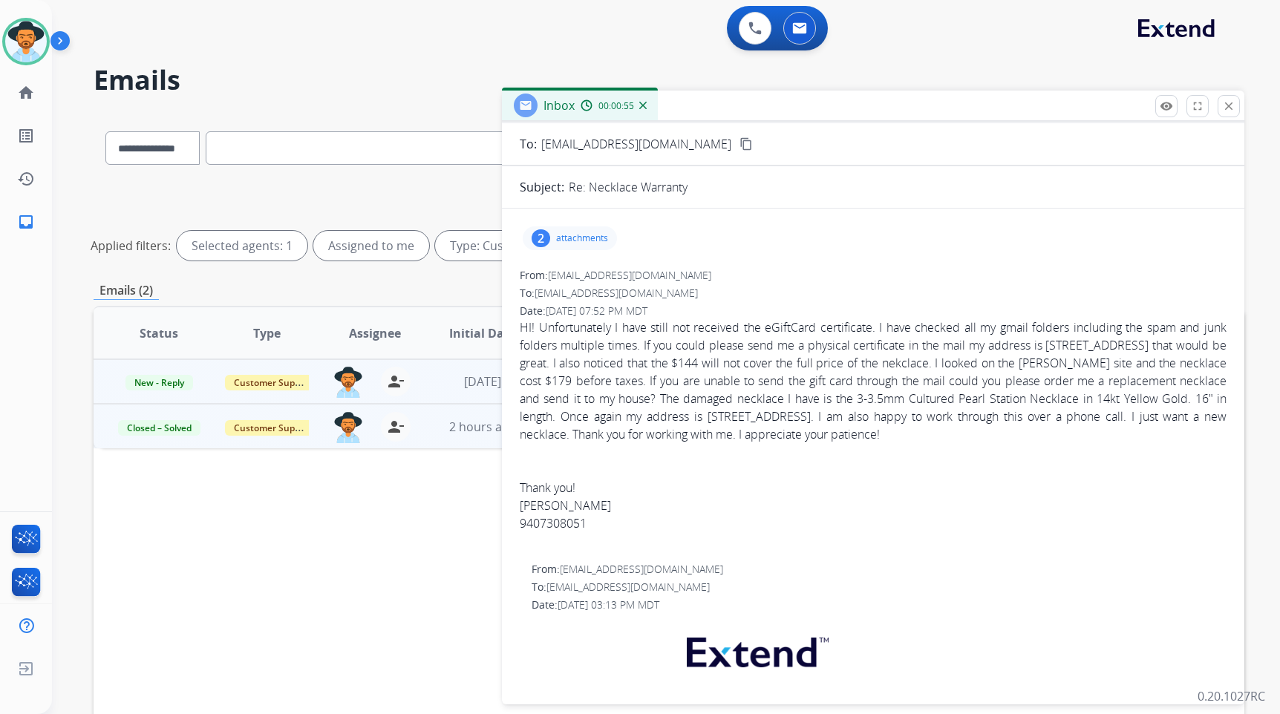
click at [981, 462] on div at bounding box center [873, 470] width 707 height 18
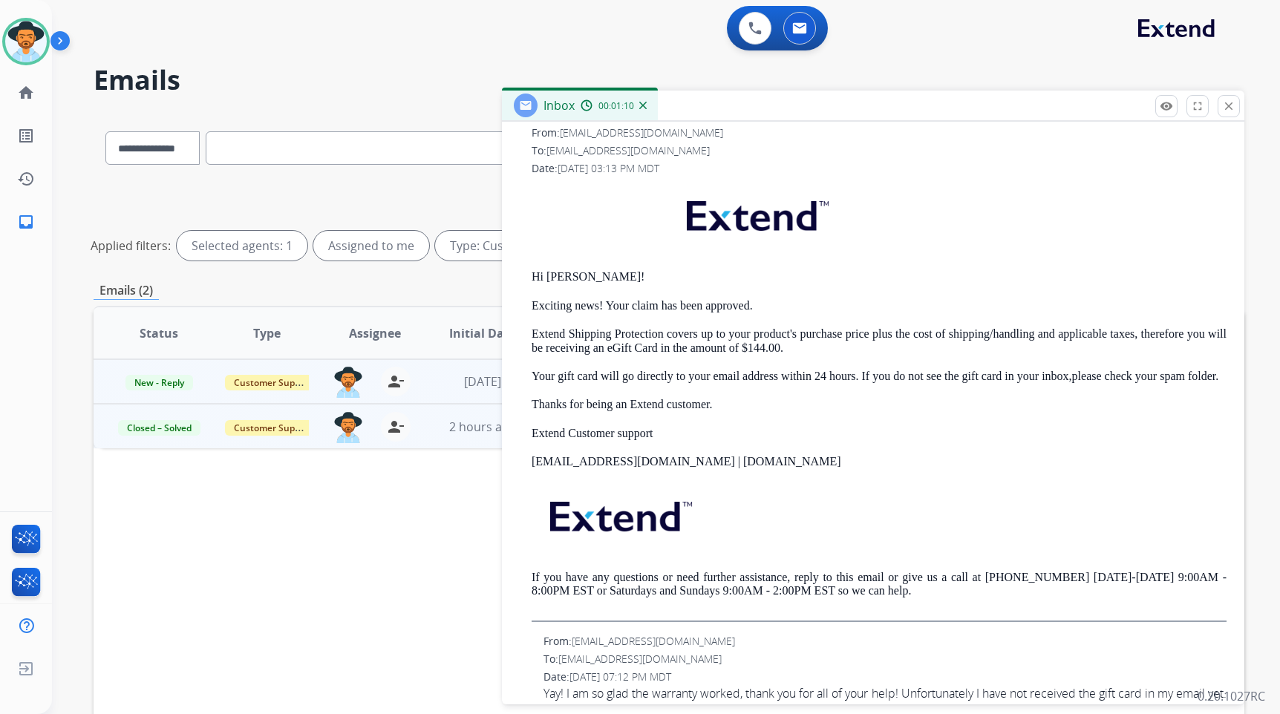
scroll to position [668, 0]
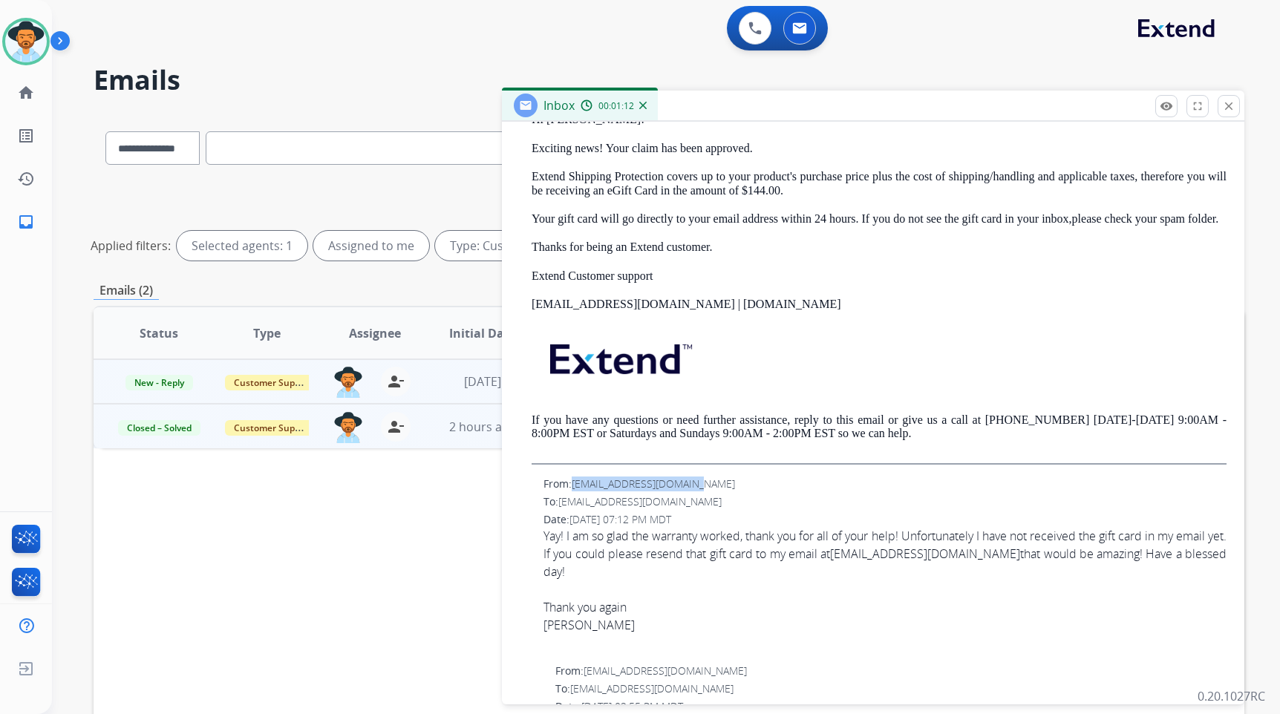
drag, startPoint x: 647, startPoint y: 499, endPoint x: 573, endPoint y: 498, distance: 73.5
click at [573, 492] on div "From: [EMAIL_ADDRESS][DOMAIN_NAME]" at bounding box center [885, 484] width 683 height 15
copy span "[EMAIL_ADDRESS][DOMAIN_NAME]"
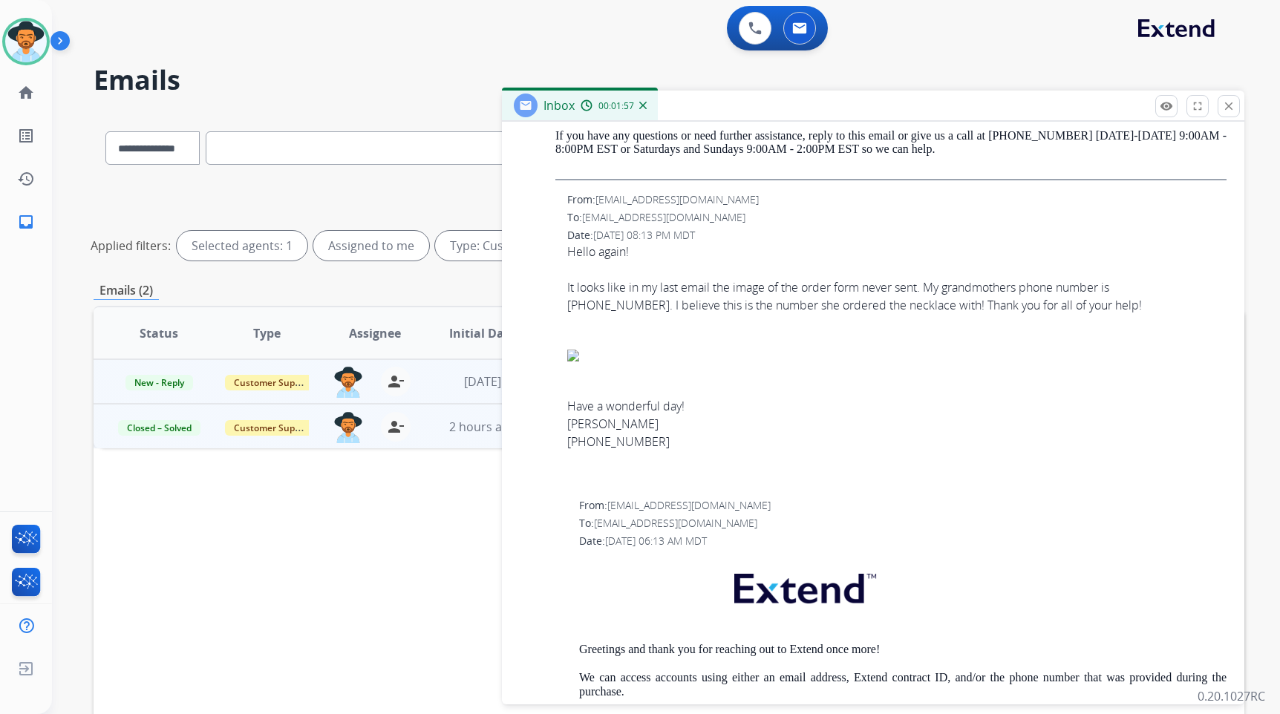
scroll to position [1634, 0]
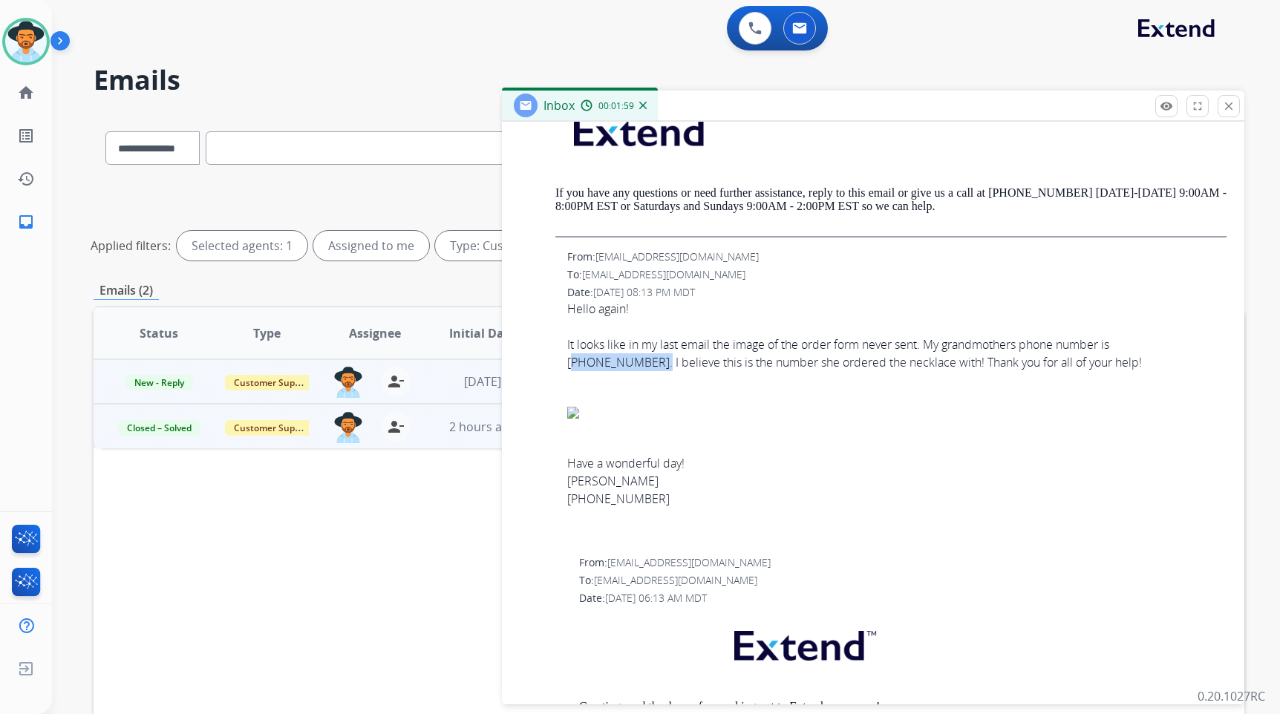
drag, startPoint x: 652, startPoint y: 376, endPoint x: 572, endPoint y: 381, distance: 80.4
click at [572, 371] on div "[PHONE_NUMBER]. I believe this is the number she ordered the necklace with! Tha…" at bounding box center [897, 363] width 660 height 18
click at [602, 388] on div at bounding box center [897, 380] width 660 height 18
drag, startPoint x: 652, startPoint y: 374, endPoint x: 566, endPoint y: 379, distance: 86.3
click at [566, 379] on div "From: [EMAIL_ADDRESS][DOMAIN_NAME] To: [EMAIL_ADDRESS][DOMAIN_NAME] Date: [DATE…" at bounding box center [873, 397] width 707 height 294
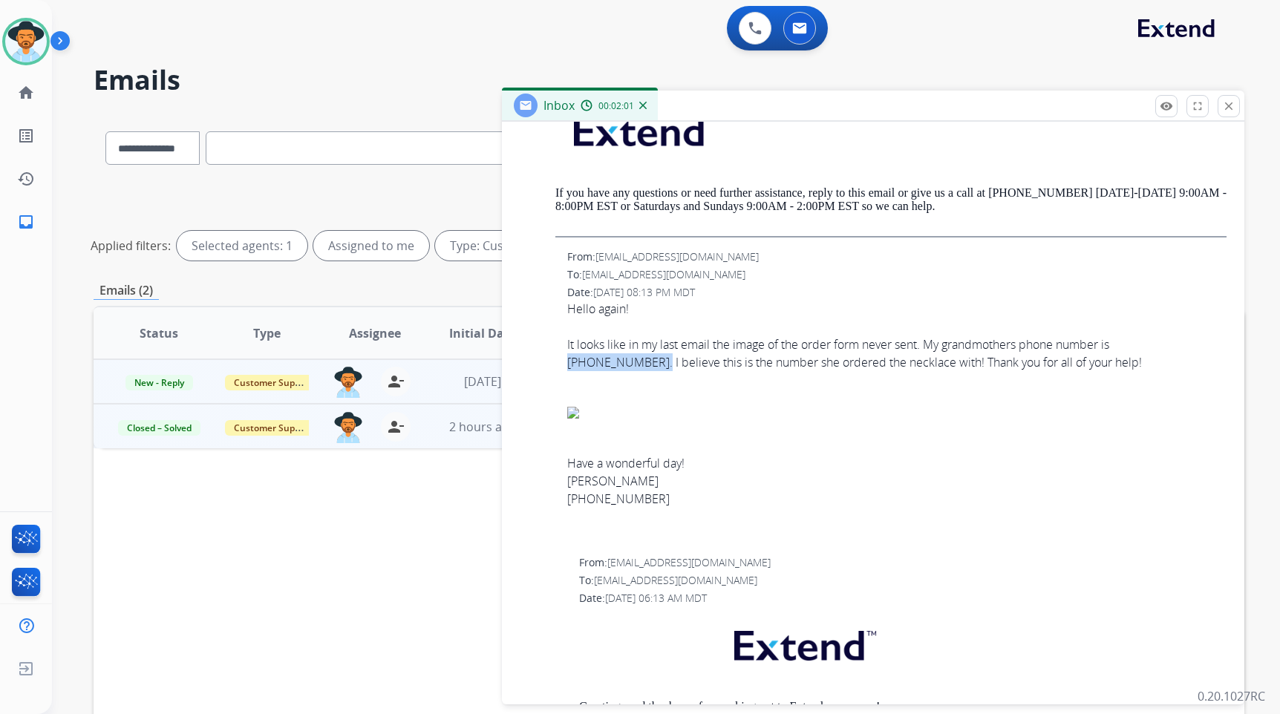
copy div "[PHONE_NUMBER]."
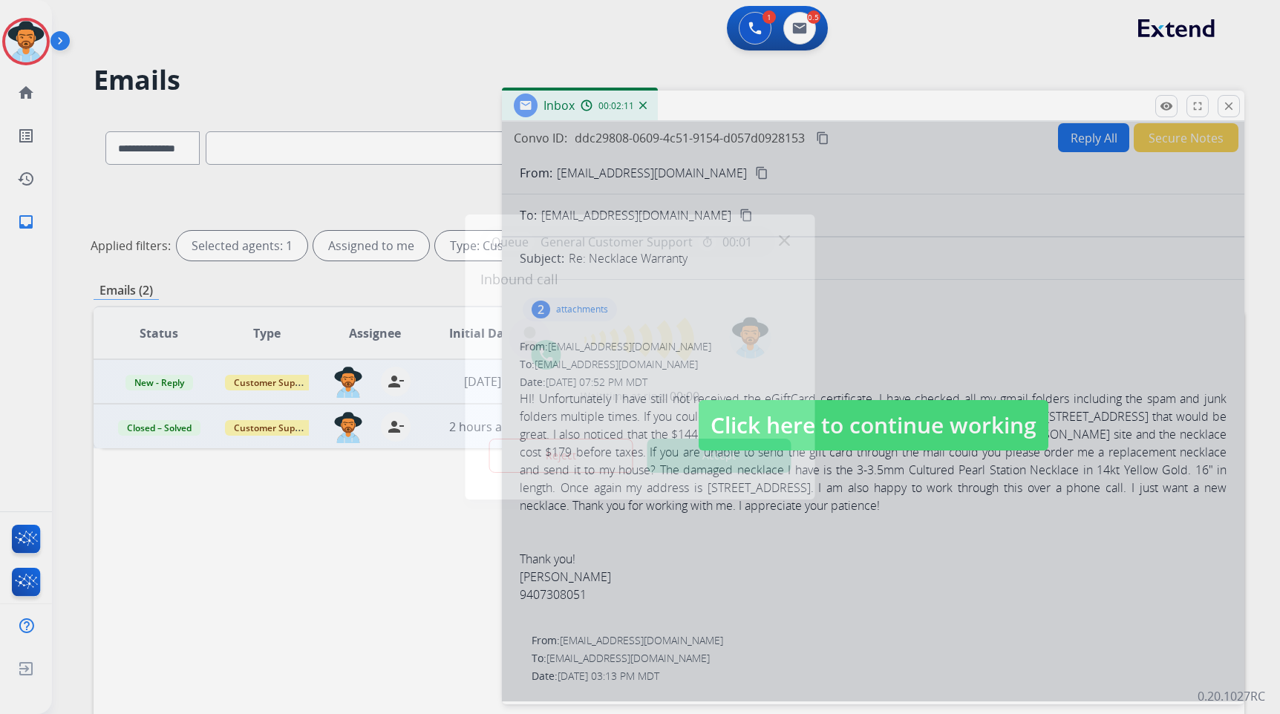
scroll to position [0, 0]
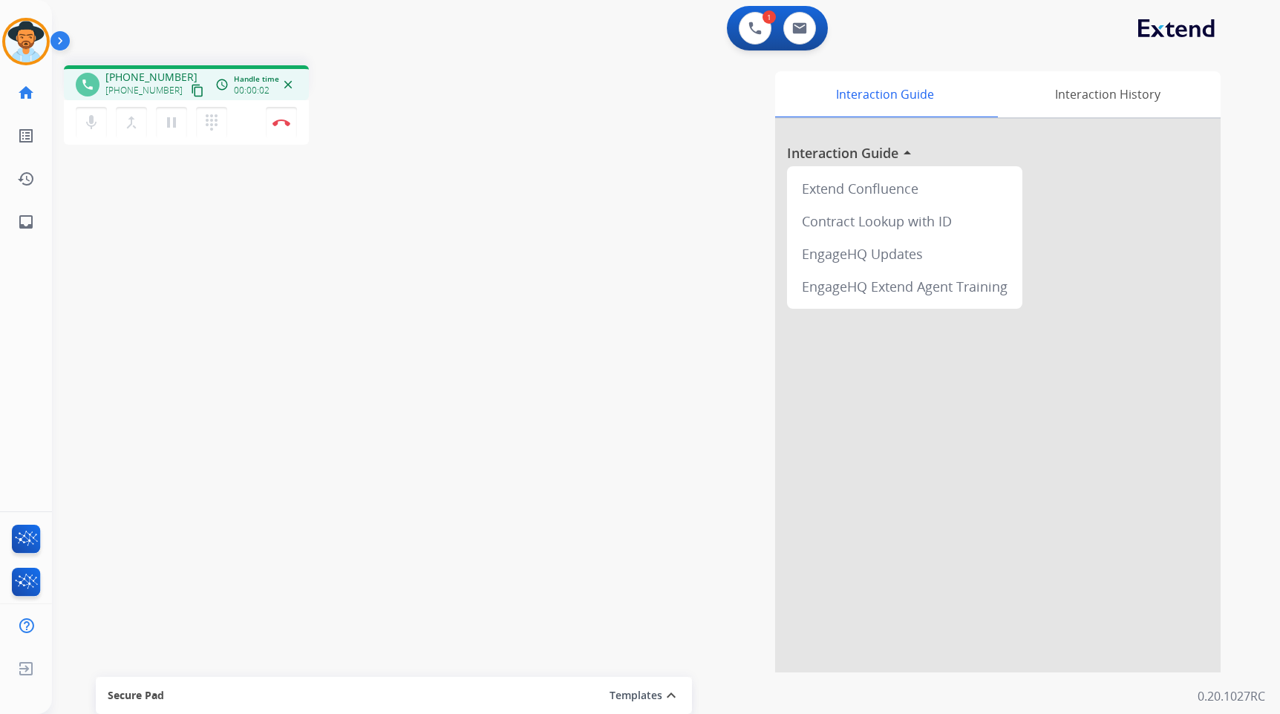
drag, startPoint x: 183, startPoint y: 211, endPoint x: 175, endPoint y: 180, distance: 32.4
click at [183, 211] on div "phone [PHONE_NUMBER] [PHONE_NUMBER] content_copy access_time Call metrics Queue…" at bounding box center [648, 362] width 1193 height 619
click at [191, 94] on mat-icon "content_copy" at bounding box center [197, 90] width 13 height 13
click at [289, 123] on img at bounding box center [282, 122] width 18 height 7
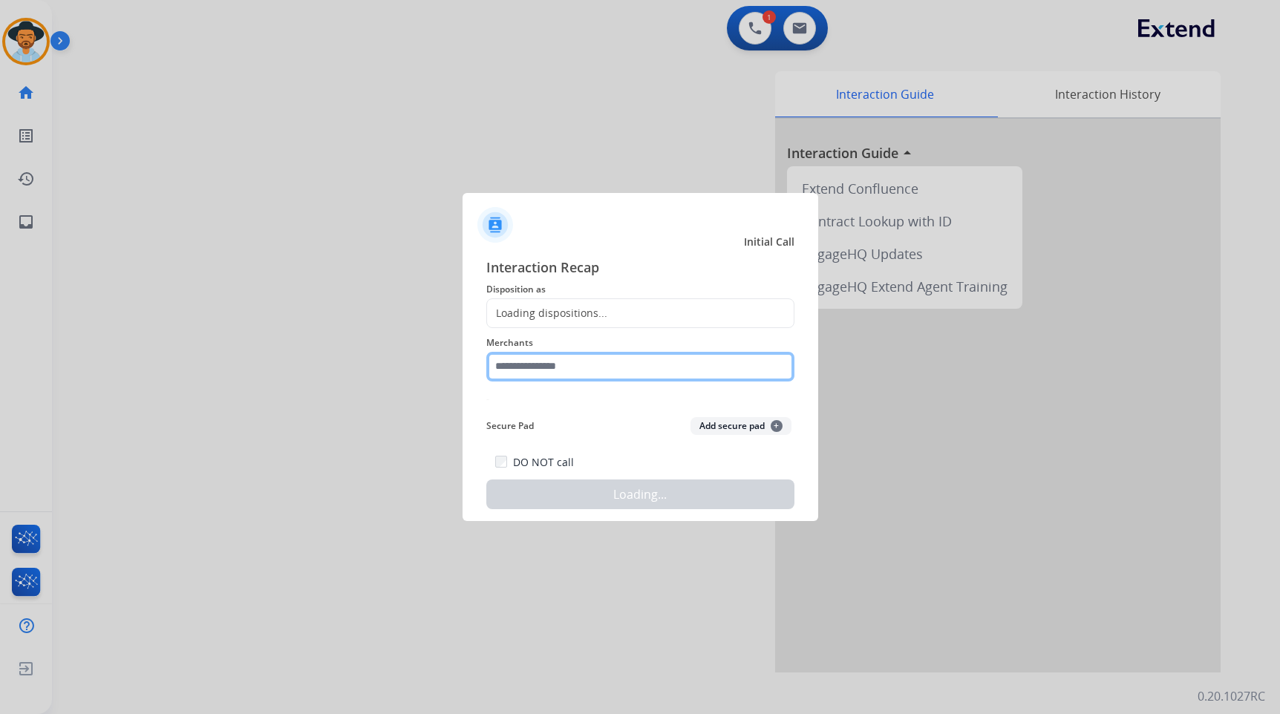
click at [555, 377] on input "text" at bounding box center [640, 367] width 308 height 30
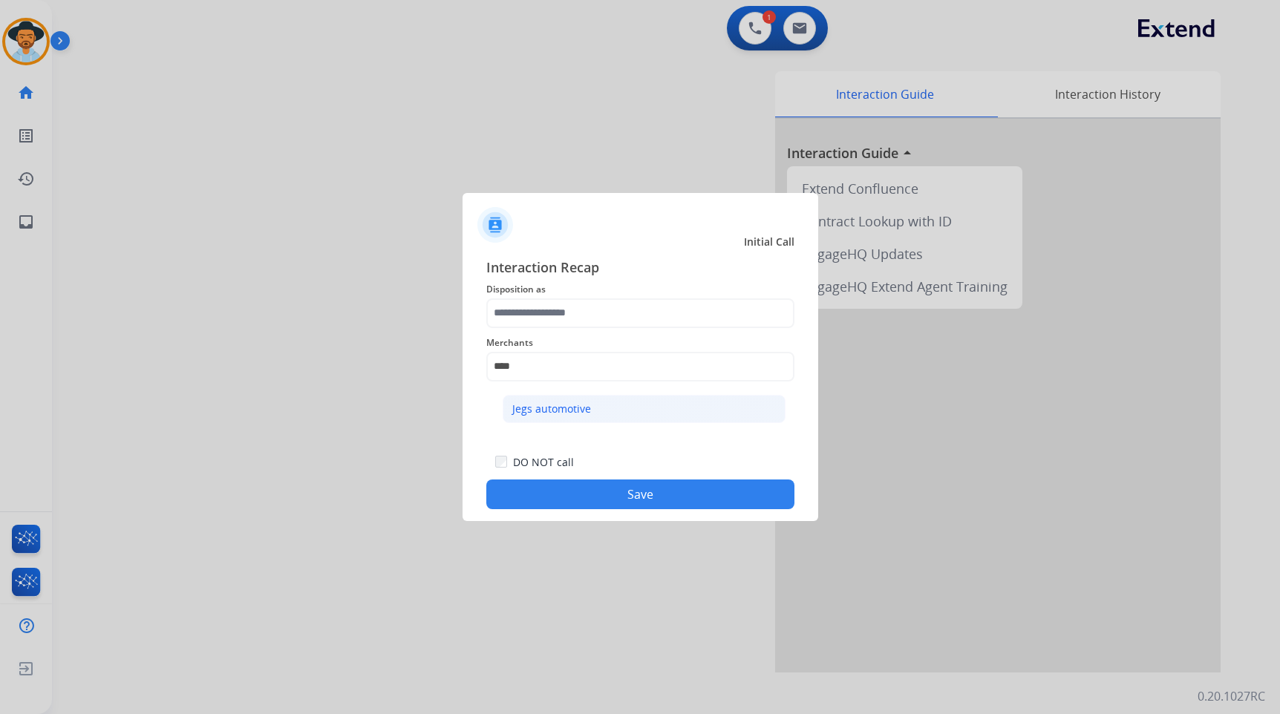
click at [616, 408] on li "Jegs automotive" at bounding box center [644, 409] width 283 height 28
type input "**********"
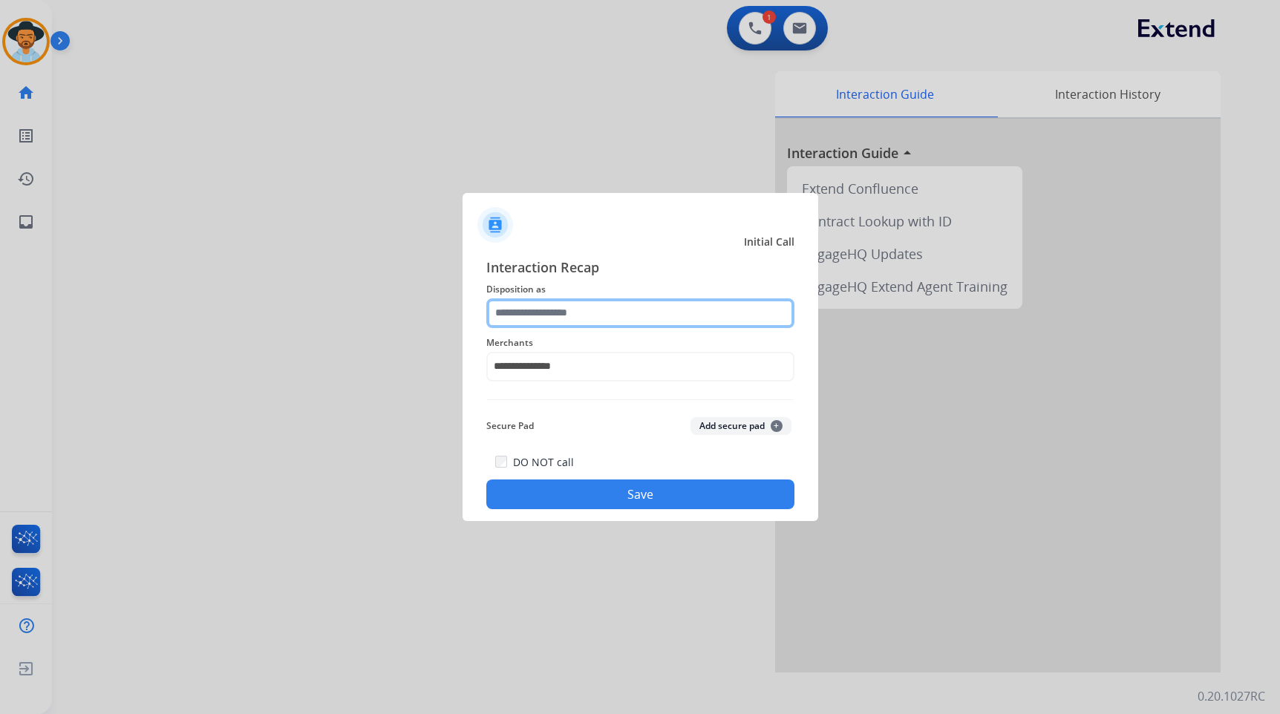
click at [585, 307] on input "text" at bounding box center [640, 314] width 308 height 30
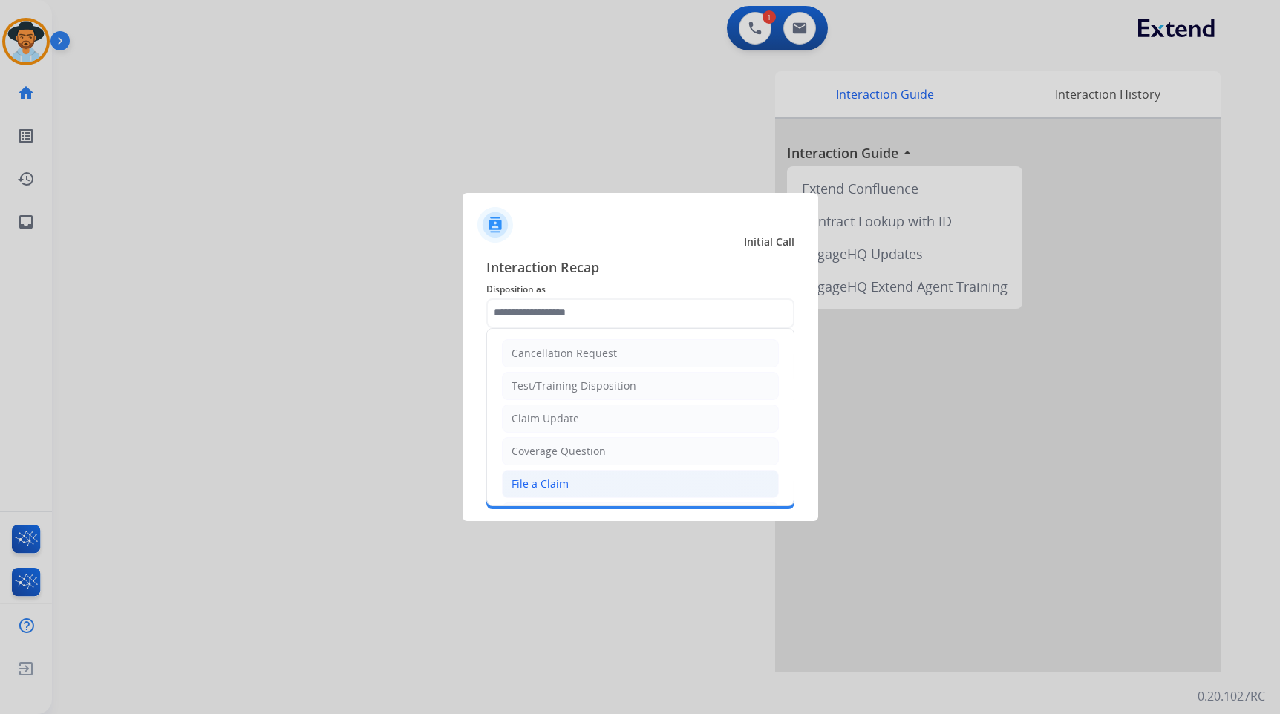
click at [573, 476] on li "File a Claim" at bounding box center [640, 484] width 277 height 28
type input "**********"
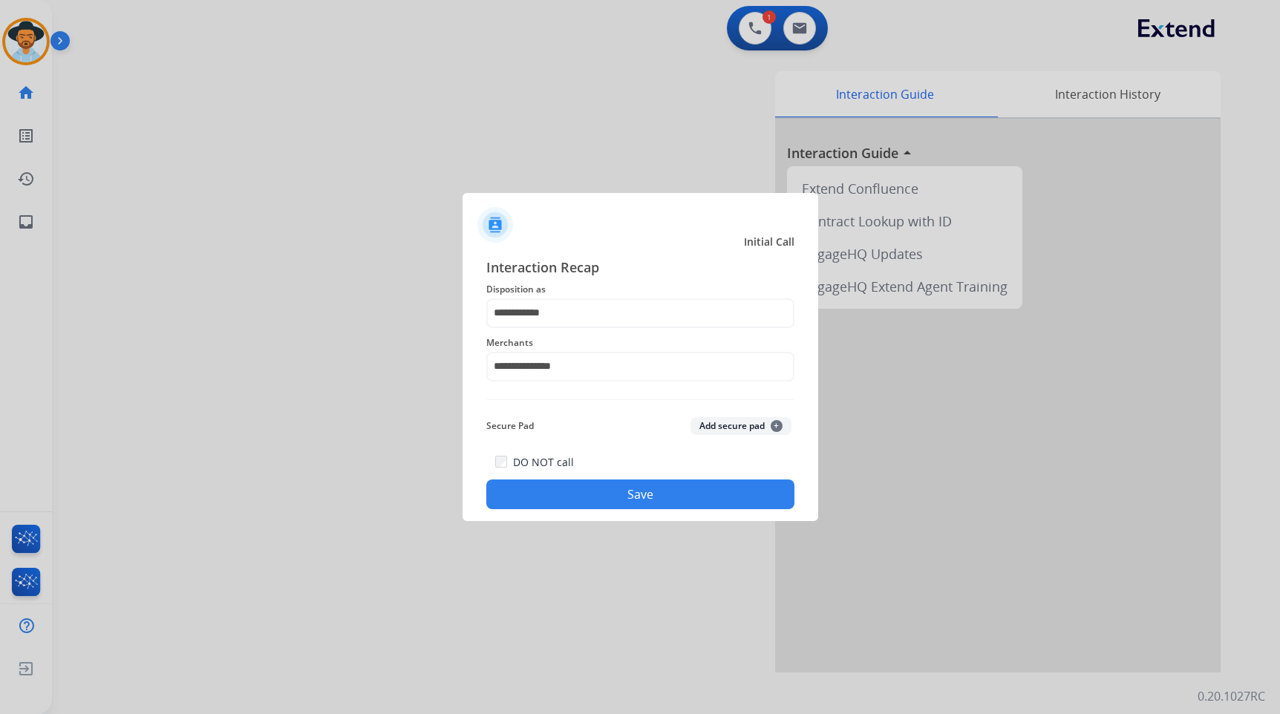
click at [593, 504] on button "Save" at bounding box center [640, 495] width 308 height 30
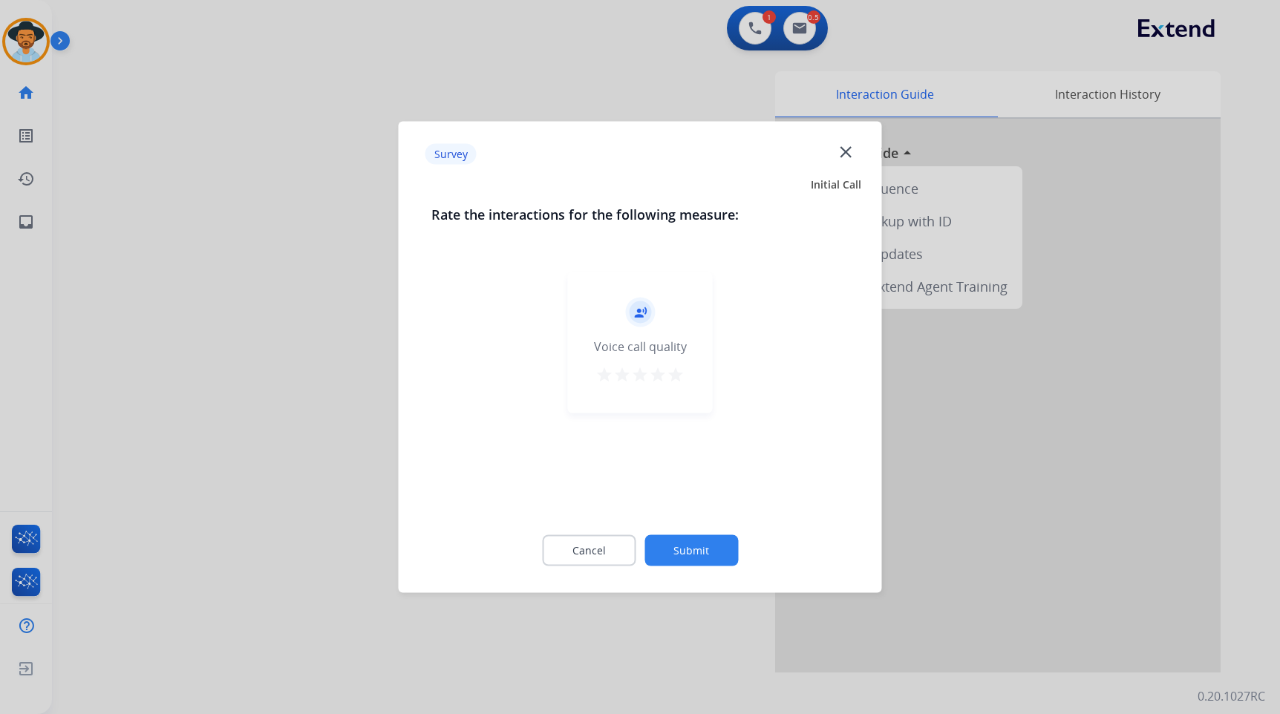
click at [706, 556] on button "Submit" at bounding box center [692, 550] width 94 height 31
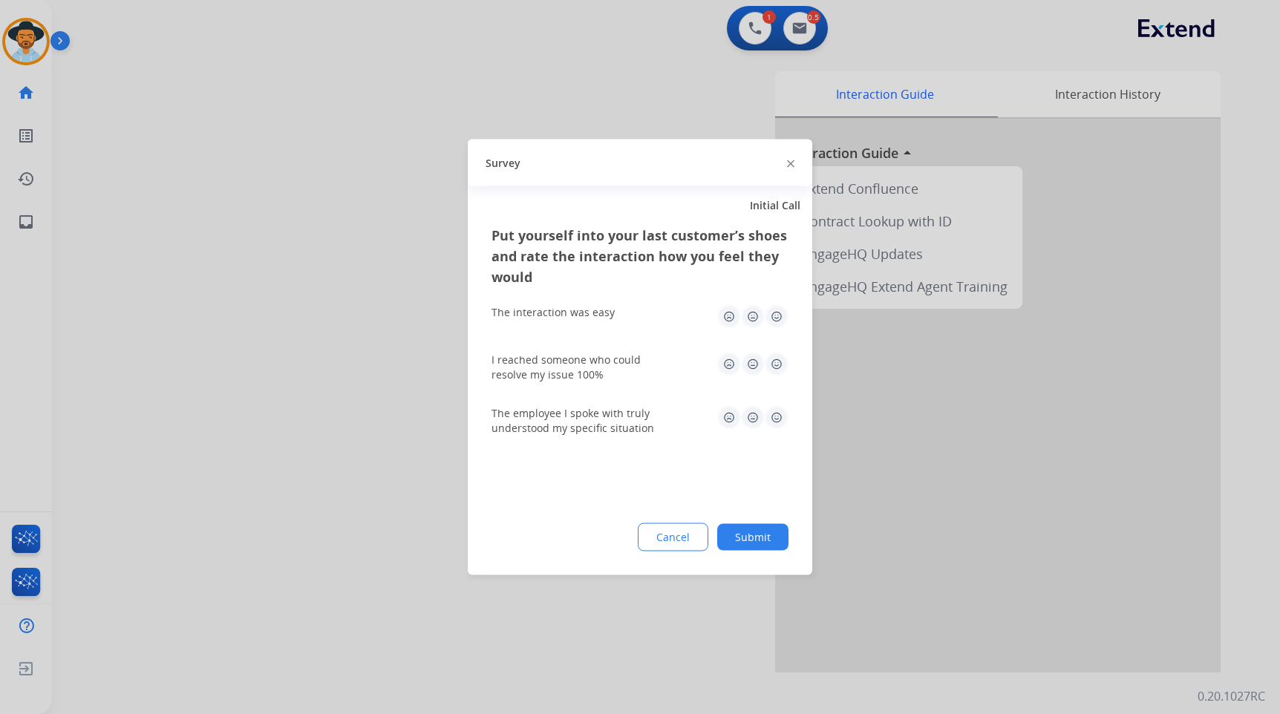
click at [761, 545] on button "Submit" at bounding box center [752, 537] width 71 height 27
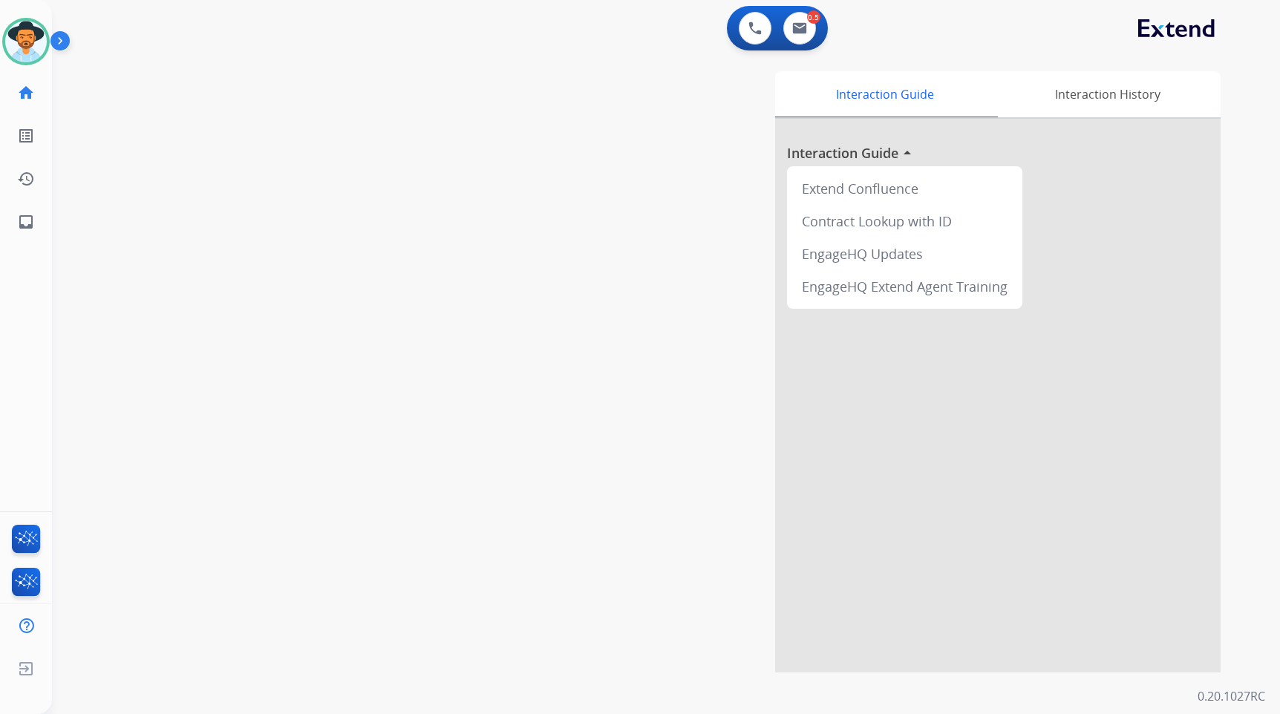
click at [164, 119] on div "swap_horiz Break voice bridge close_fullscreen Connect 3-Way Call merge_type Se…" at bounding box center [648, 362] width 1193 height 619
drag, startPoint x: 363, startPoint y: 329, endPoint x: 224, endPoint y: 270, distance: 151.5
click at [363, 329] on div "swap_horiz Break voice bridge close_fullscreen Connect 3-Way Call merge_type Se…" at bounding box center [648, 362] width 1193 height 619
click at [27, 217] on mat-icon "inbox" at bounding box center [26, 222] width 18 height 18
select select "**********"
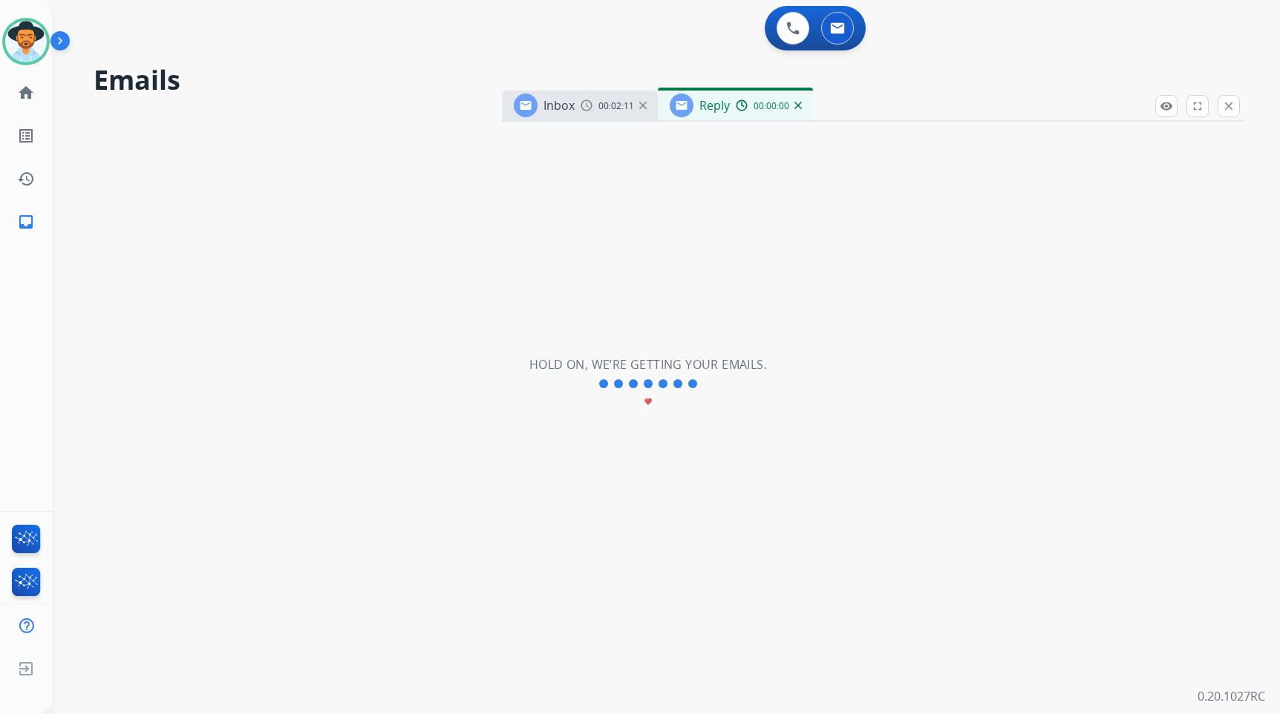
select select "**********"
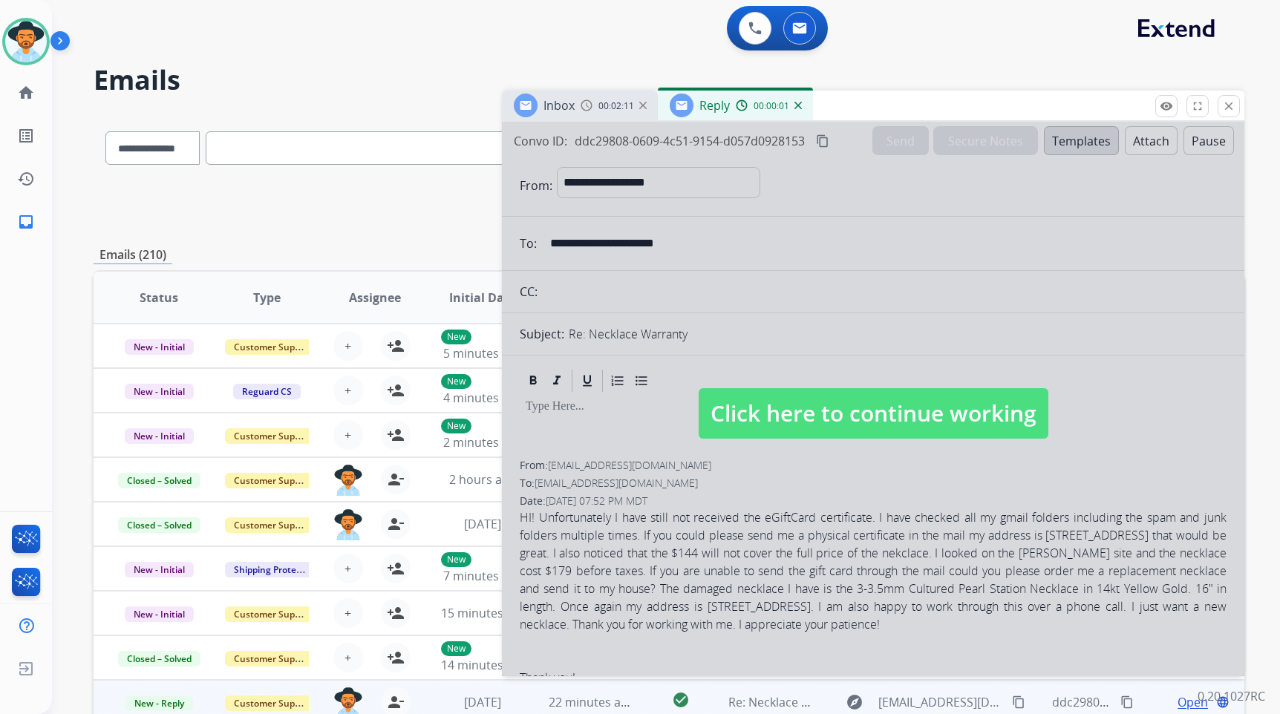
click at [864, 426] on span "Click here to continue working" at bounding box center [874, 413] width 350 height 51
select select
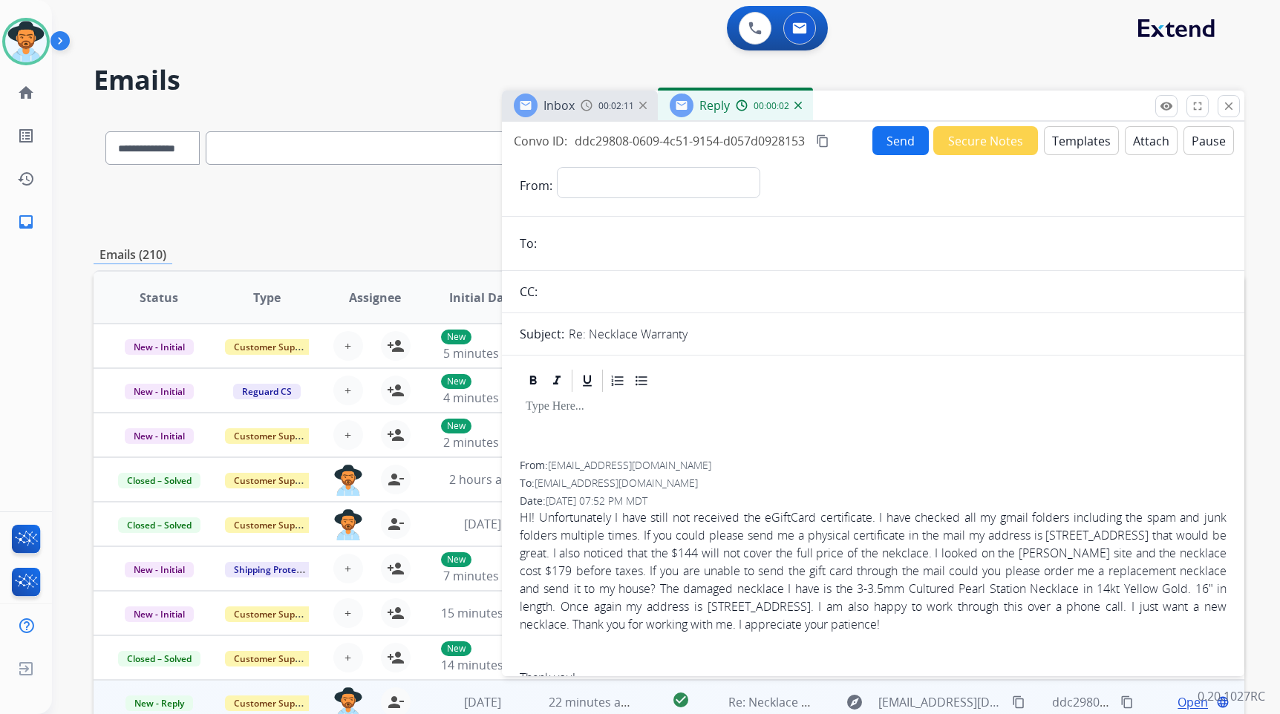
click at [795, 108] on img at bounding box center [798, 105] width 7 height 7
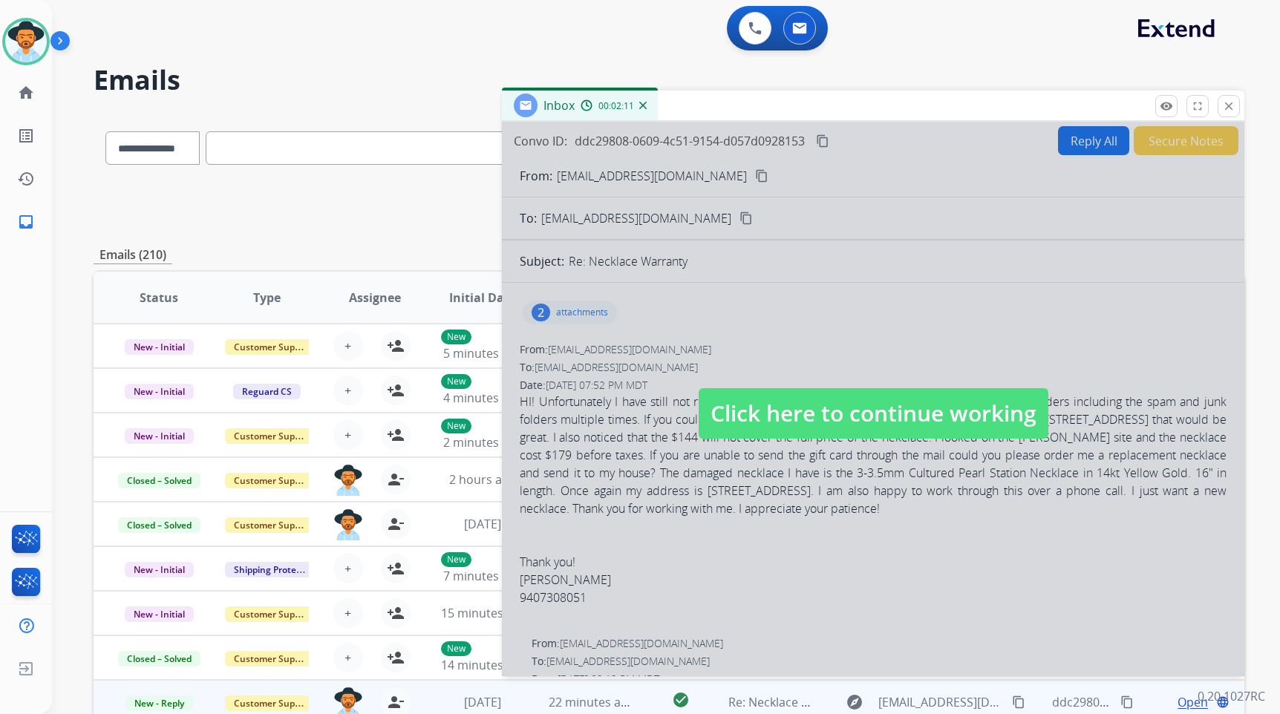
click at [648, 104] on div "Inbox 00:02:11" at bounding box center [580, 106] width 156 height 30
click at [632, 106] on span "00:02:11" at bounding box center [617, 106] width 36 height 12
click at [641, 109] on div "00:02:12" at bounding box center [613, 105] width 65 height 13
click at [643, 105] on img at bounding box center [642, 105] width 7 height 7
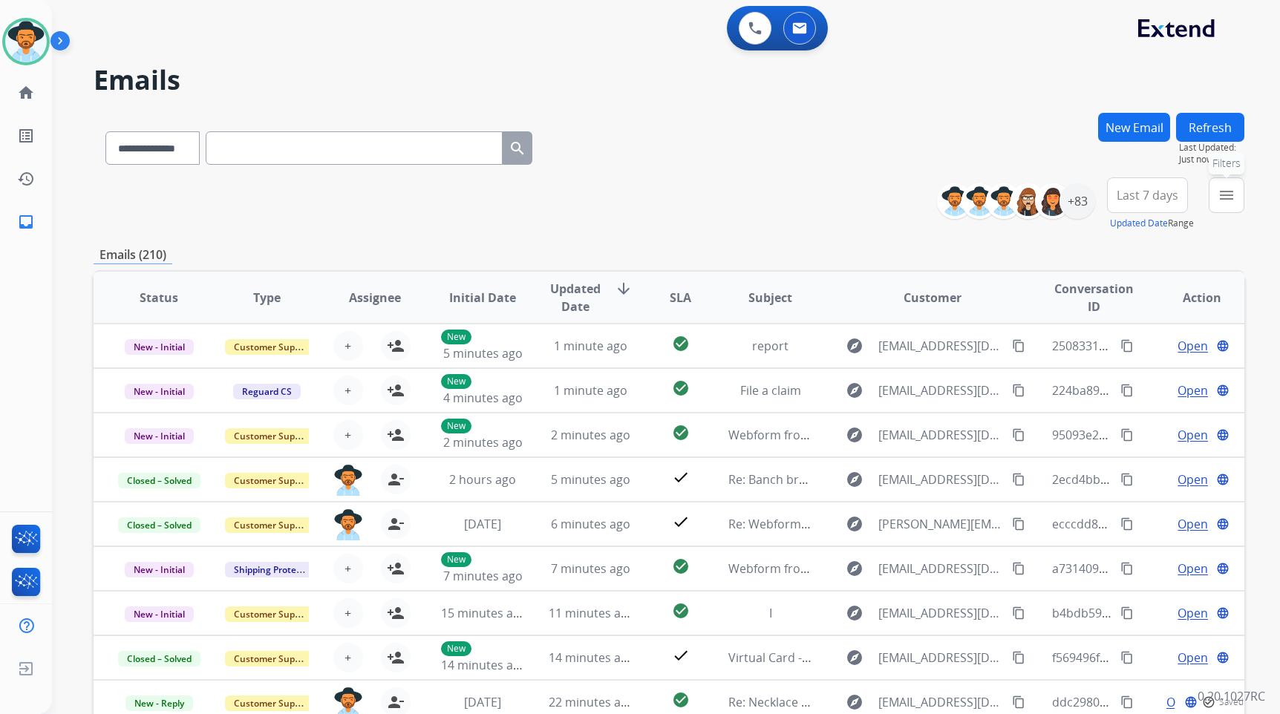
click at [1231, 197] on mat-icon "menu" at bounding box center [1227, 195] width 18 height 18
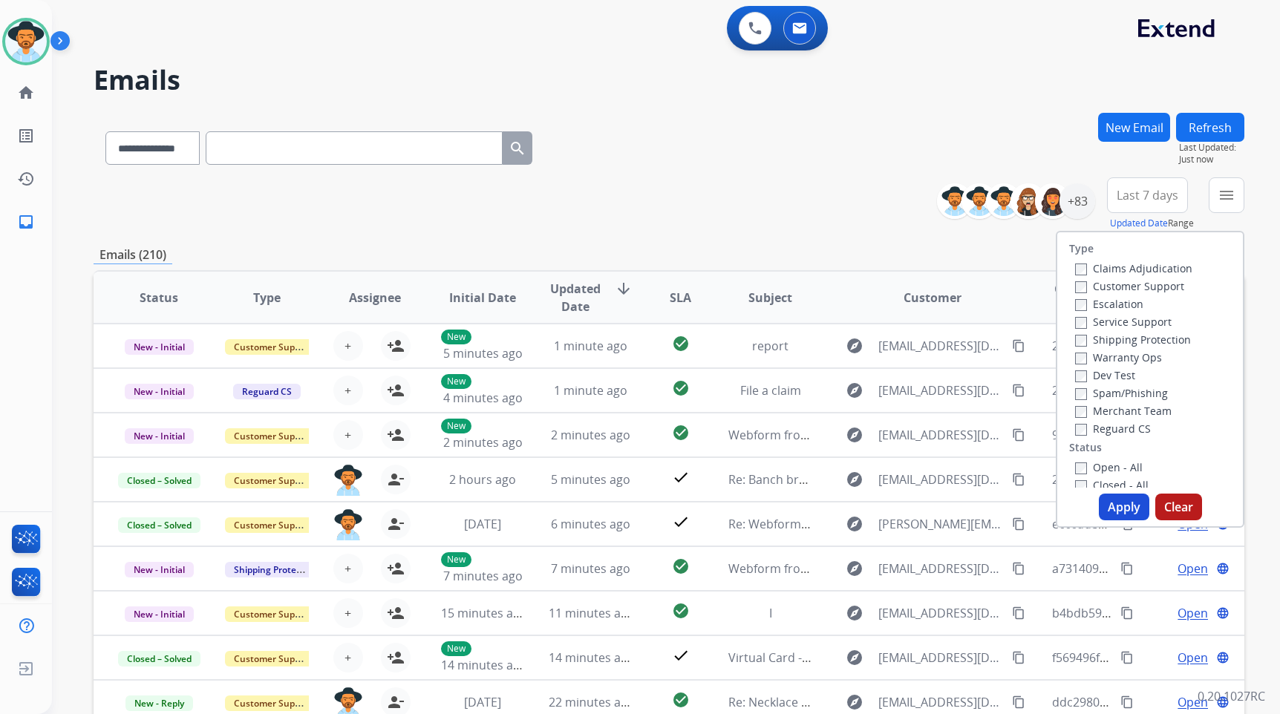
click at [1153, 289] on label "Customer Support" at bounding box center [1129, 286] width 109 height 14
click at [1160, 340] on label "Shipping Protection" at bounding box center [1133, 340] width 116 height 14
click at [1118, 426] on label "Reguard CS" at bounding box center [1113, 429] width 76 height 14
click at [1113, 470] on label "Open - All" at bounding box center [1109, 467] width 68 height 14
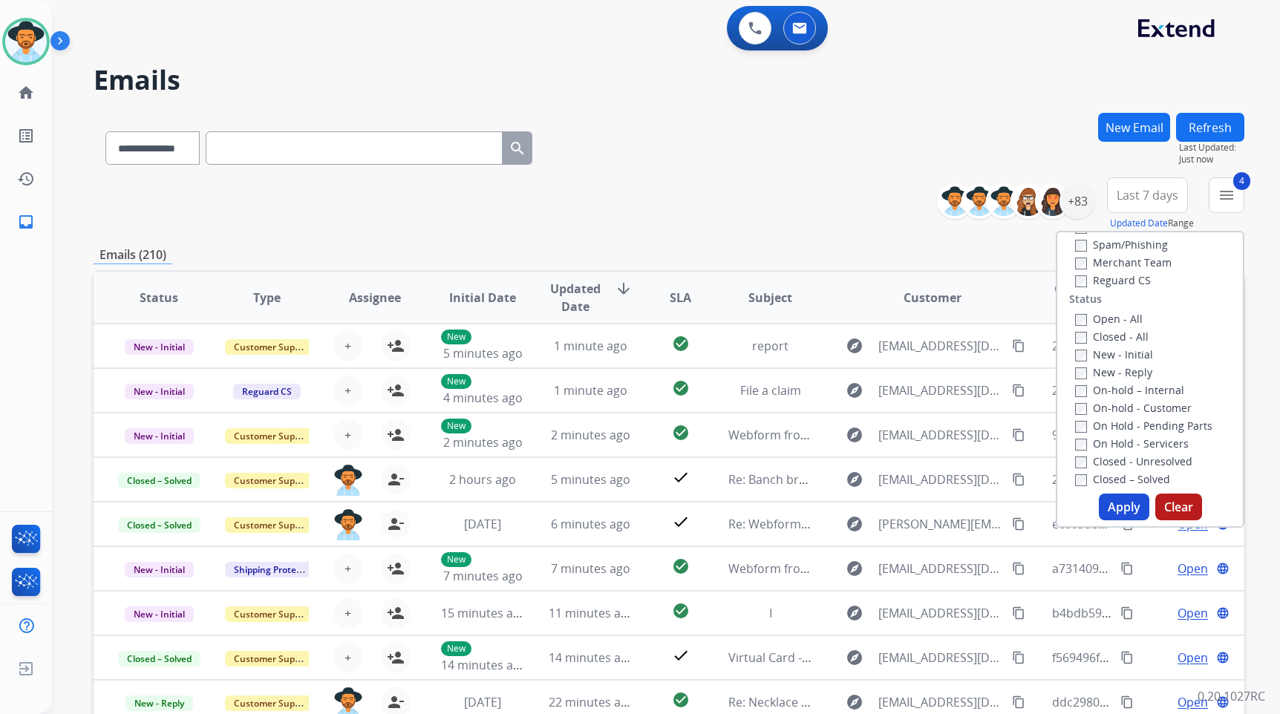
click at [1148, 443] on label "On Hold - Servicers" at bounding box center [1132, 444] width 114 height 14
drag, startPoint x: 1147, startPoint y: 423, endPoint x: 1145, endPoint y: 413, distance: 9.8
click at [1147, 420] on label "On Hold - Pending Parts" at bounding box center [1143, 426] width 137 height 14
click at [1145, 408] on label "On-hold - Customer" at bounding box center [1133, 408] width 117 height 14
drag, startPoint x: 1137, startPoint y: 388, endPoint x: 1133, endPoint y: 380, distance: 9.0
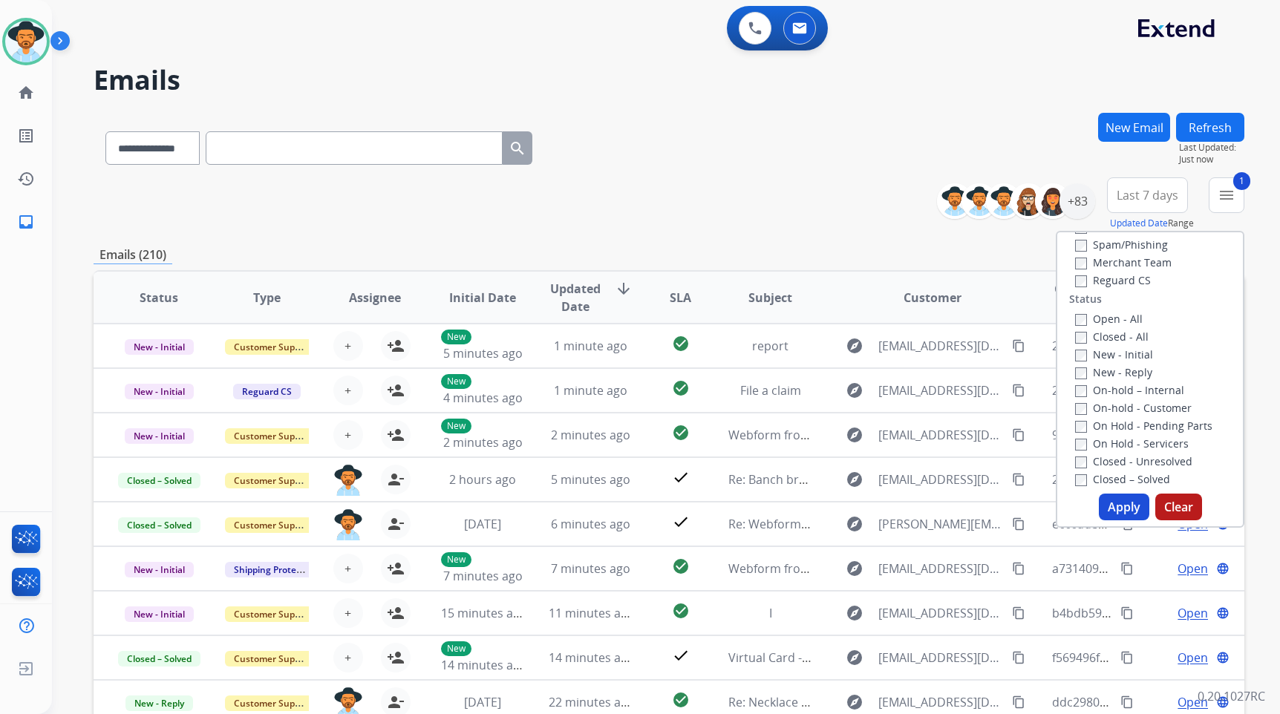
click at [1136, 387] on label "On-hold – Internal" at bounding box center [1129, 390] width 109 height 14
click at [1127, 370] on label "New - Reply" at bounding box center [1113, 372] width 77 height 14
click at [1099, 348] on label "New - Initial" at bounding box center [1114, 355] width 78 height 14
click at [1130, 515] on button "Apply" at bounding box center [1124, 507] width 51 height 27
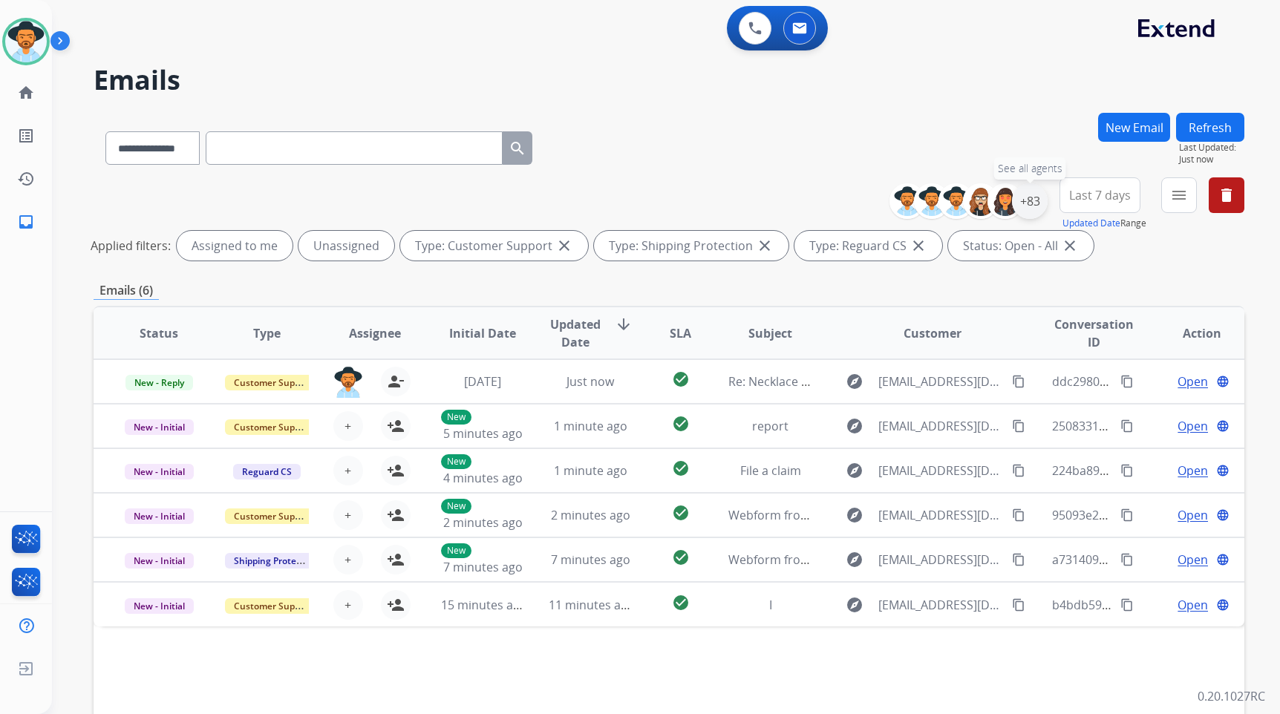
click at [1032, 198] on div "+83" at bounding box center [1030, 201] width 36 height 36
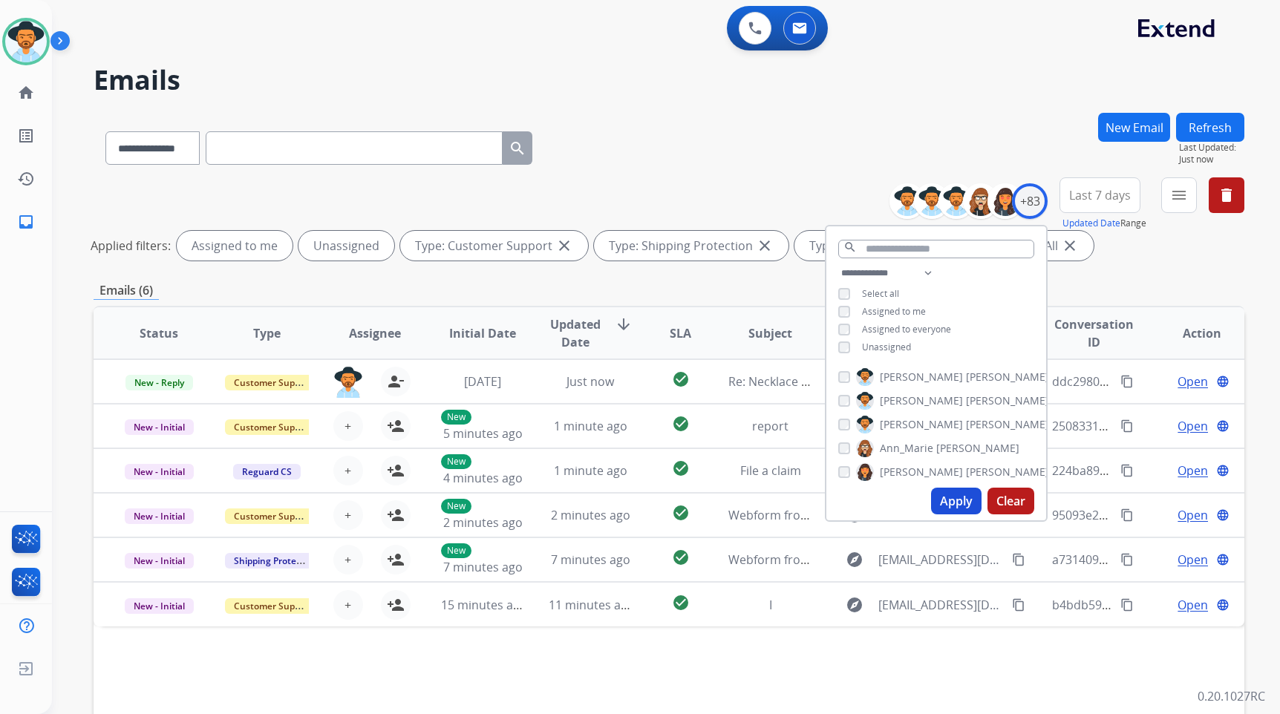
click at [874, 347] on span "Unassigned" at bounding box center [886, 347] width 49 height 13
click at [901, 423] on span "[PERSON_NAME]" at bounding box center [921, 424] width 83 height 15
click at [953, 504] on button "Apply" at bounding box center [956, 501] width 51 height 27
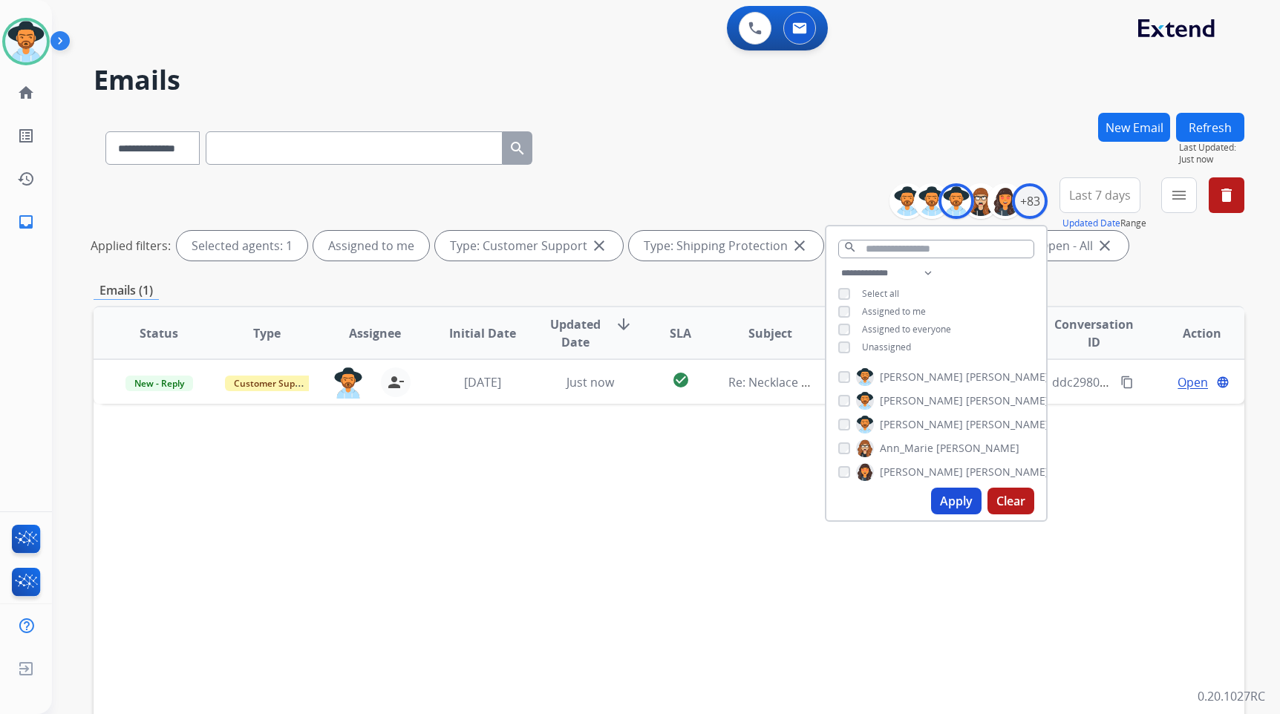
click at [1133, 532] on div "Status Type Assignee Initial Date Updated Date arrow_downward SLA Subject Custo…" at bounding box center [669, 555] width 1151 height 498
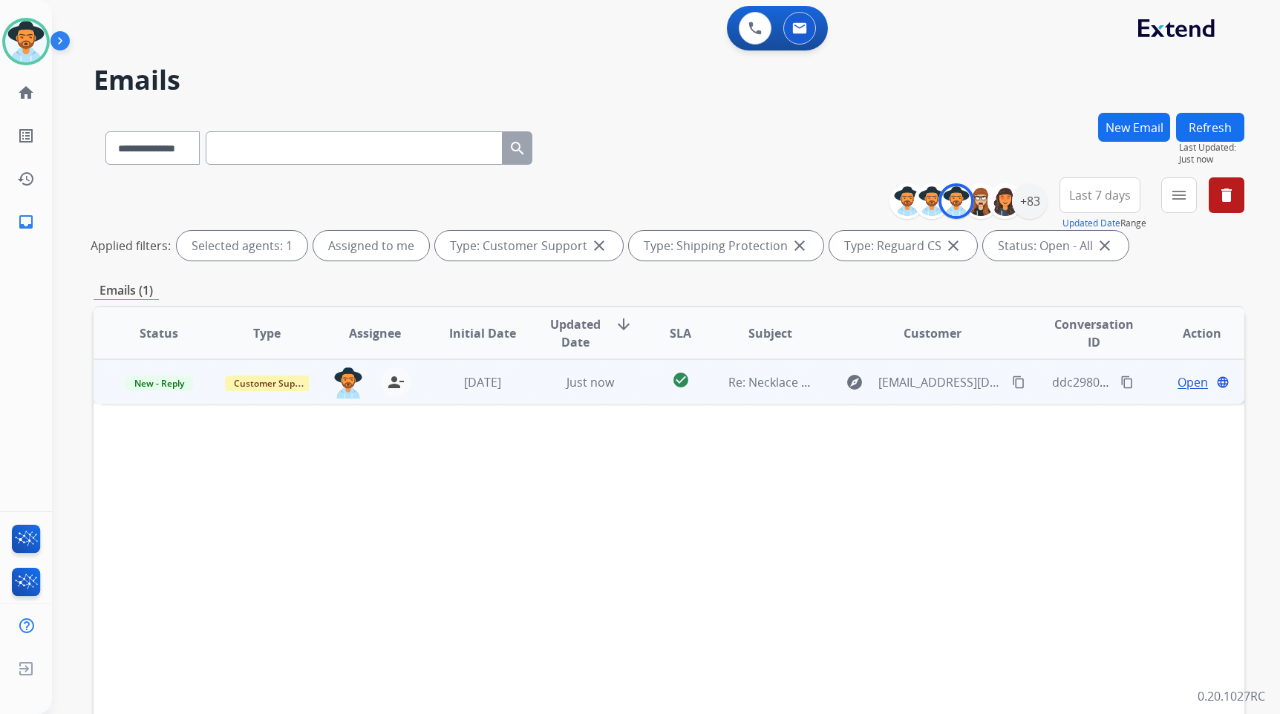
click at [1178, 383] on span "Open" at bounding box center [1193, 383] width 30 height 18
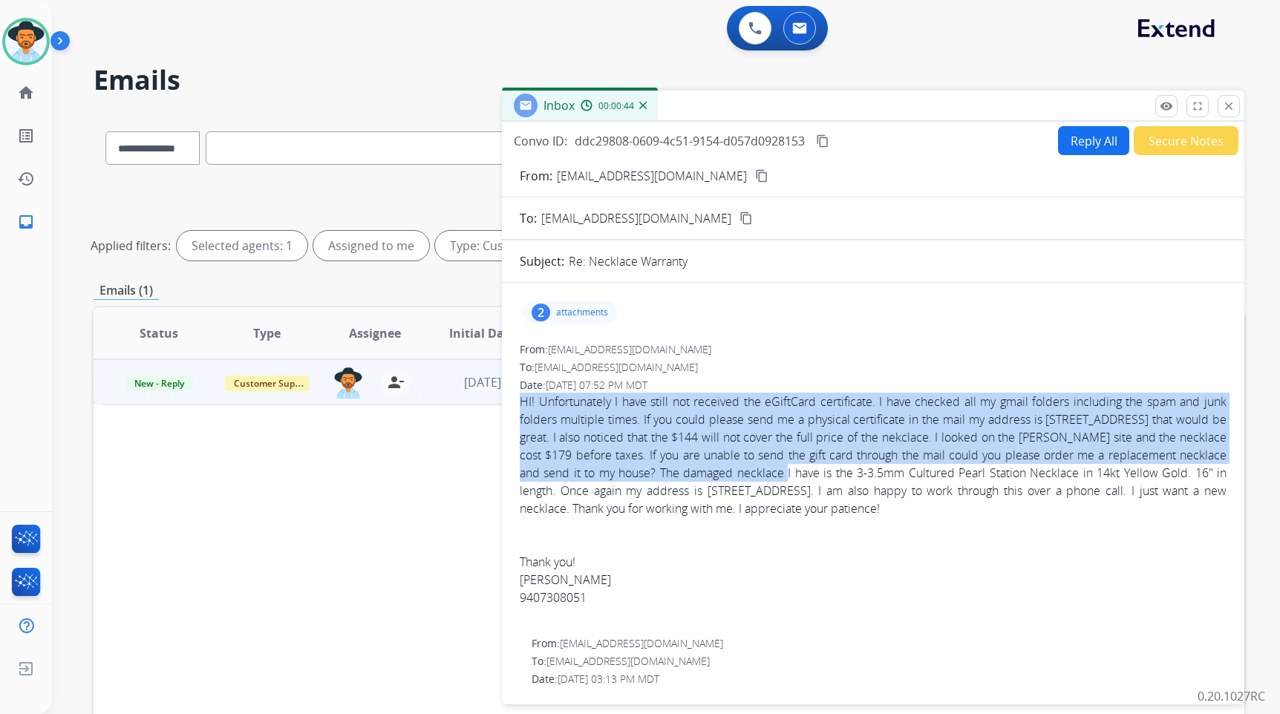
drag, startPoint x: 775, startPoint y: 475, endPoint x: 520, endPoint y: 399, distance: 266.7
click at [520, 399] on div "HI! Unfortunately I have still not received the eGiftCard certificate. I have c…" at bounding box center [873, 455] width 707 height 125
copy div "HI! Unfortunately I have still not received the eGiftCard certificate. I have c…"
click at [826, 141] on mat-icon "content_copy" at bounding box center [822, 140] width 13 height 13
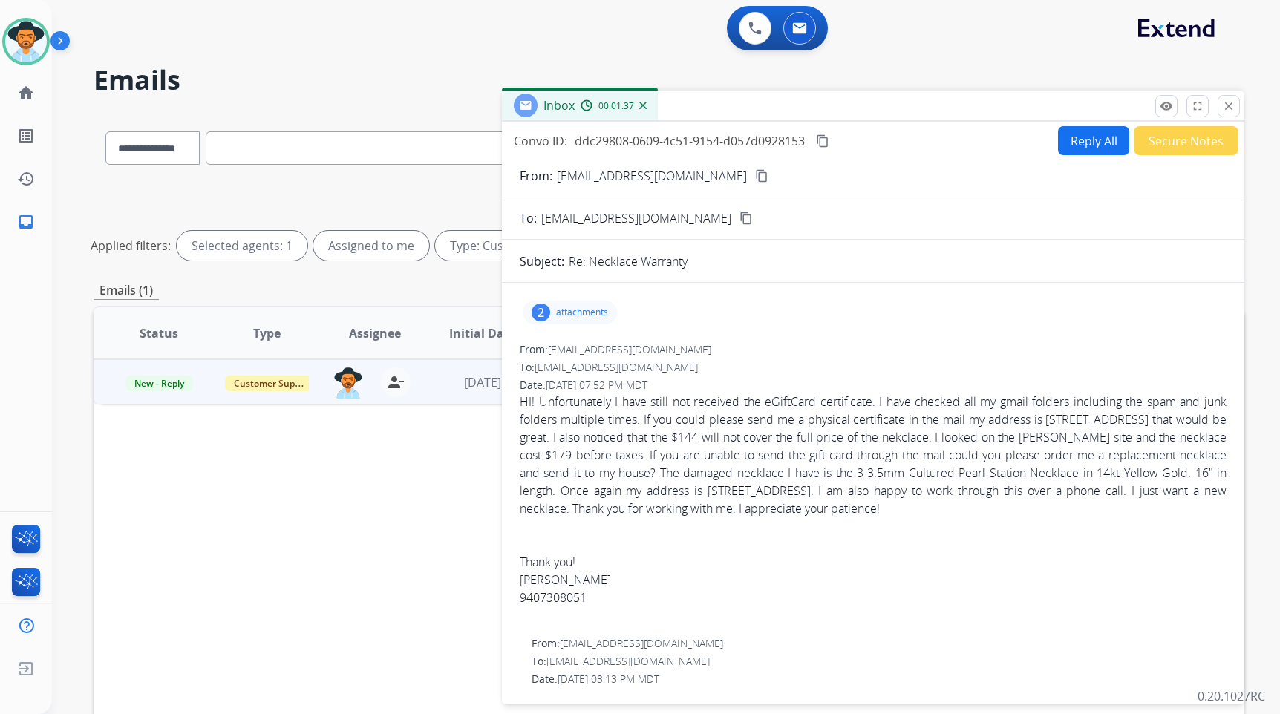
drag, startPoint x: 996, startPoint y: 337, endPoint x: 596, endPoint y: 355, distance: 400.7
click at [585, 306] on div "2 attachments" at bounding box center [570, 313] width 94 height 24
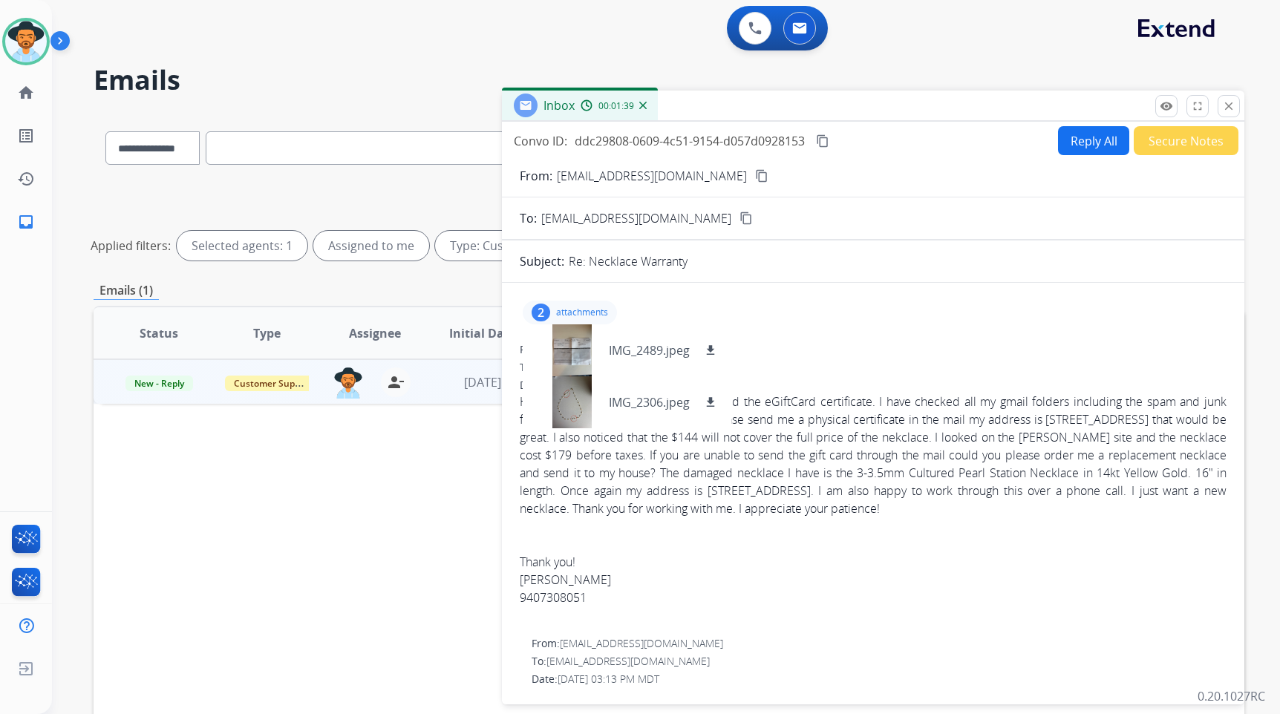
click at [576, 315] on p "attachments" at bounding box center [582, 313] width 52 height 12
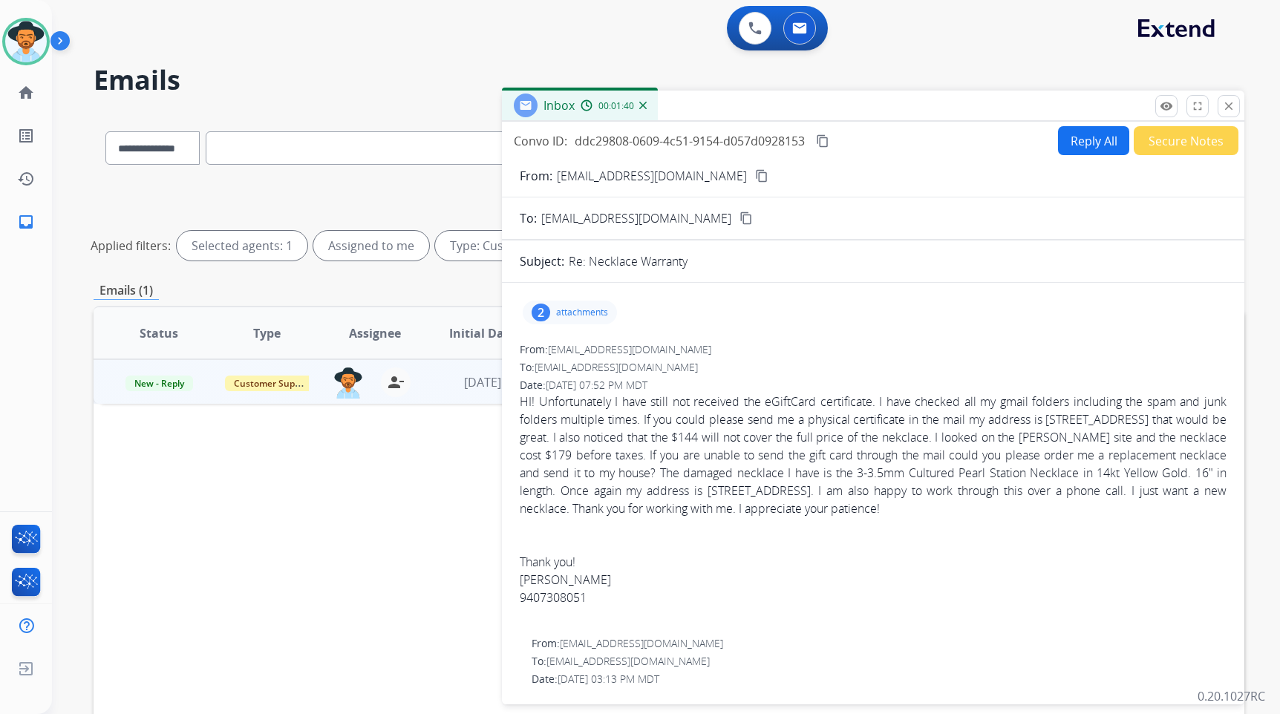
click at [1077, 147] on button "Reply All" at bounding box center [1093, 140] width 71 height 29
select select "**********"
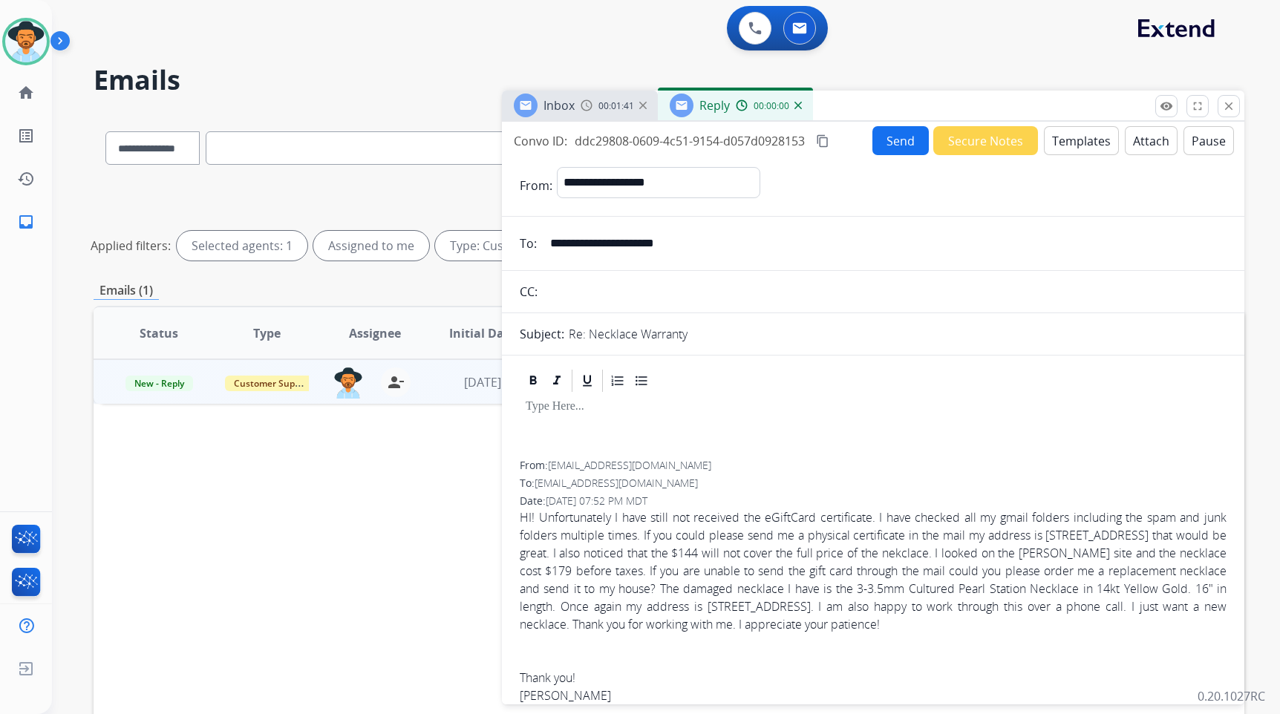
click at [1077, 147] on button "Templates" at bounding box center [1081, 140] width 75 height 29
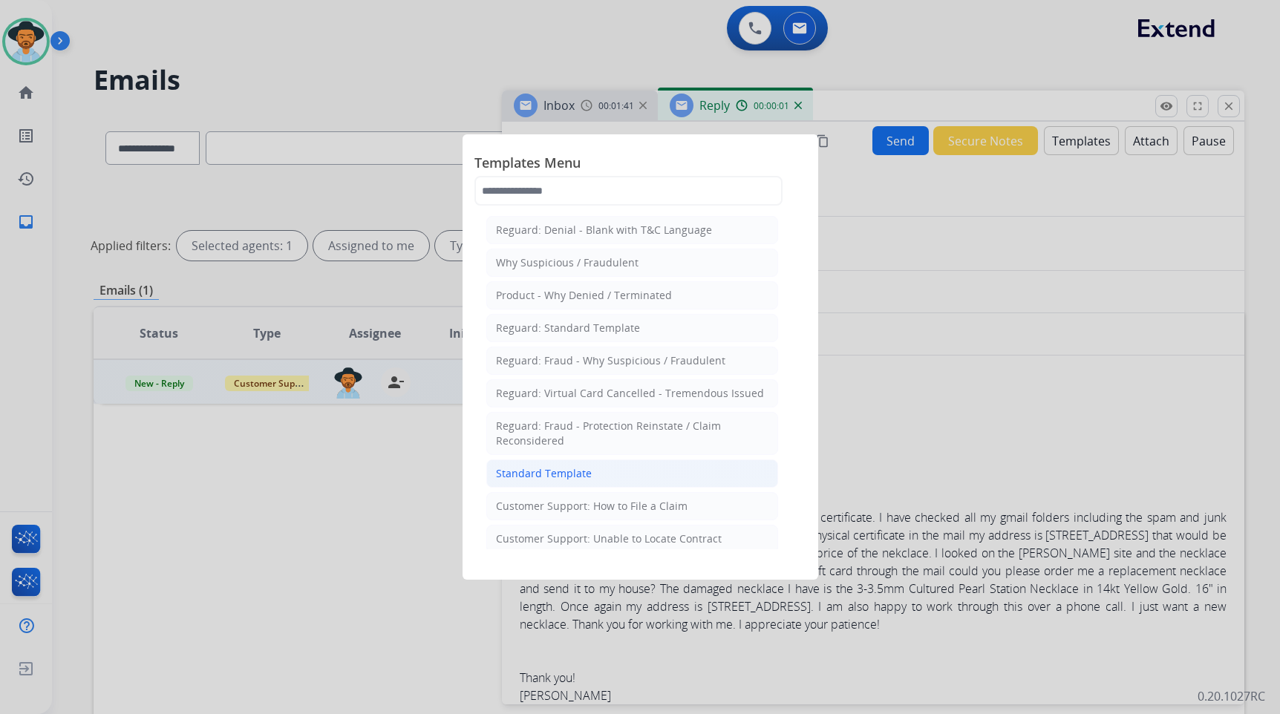
click at [591, 469] on li "Standard Template" at bounding box center [632, 474] width 292 height 28
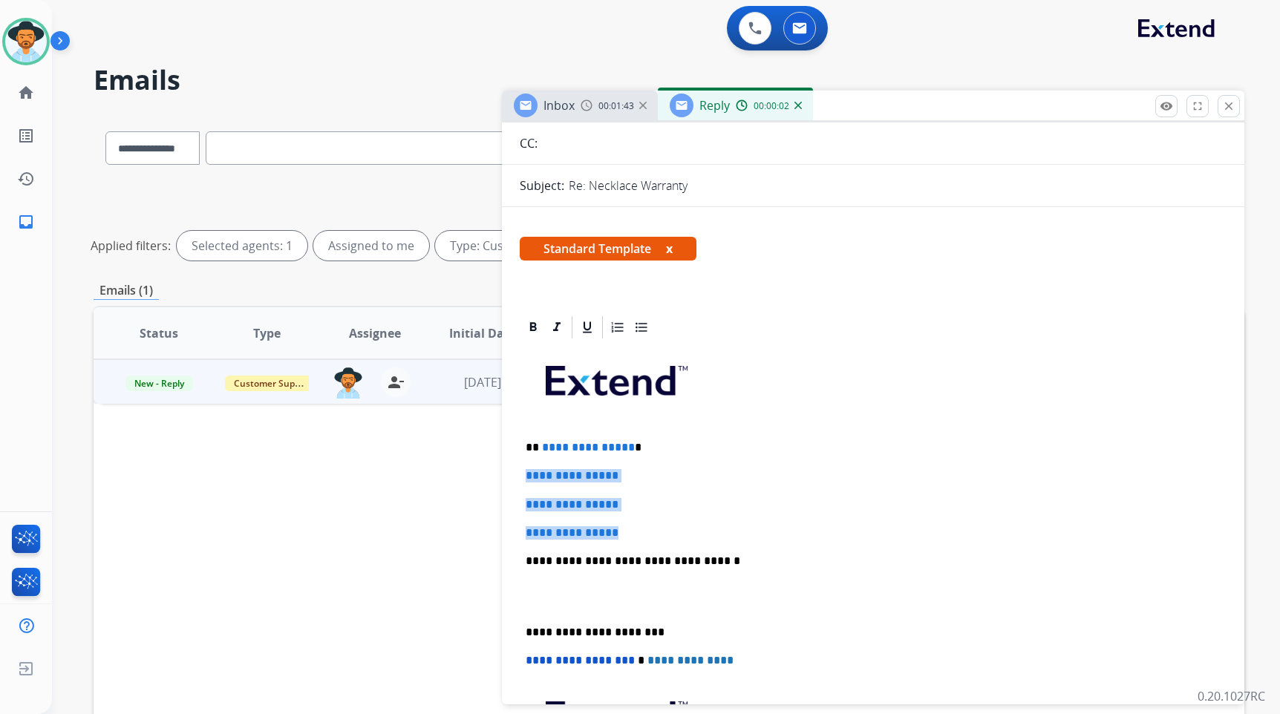
drag, startPoint x: 655, startPoint y: 535, endPoint x: 544, endPoint y: 475, distance: 126.6
click at [522, 475] on div "**********" at bounding box center [873, 596] width 707 height 511
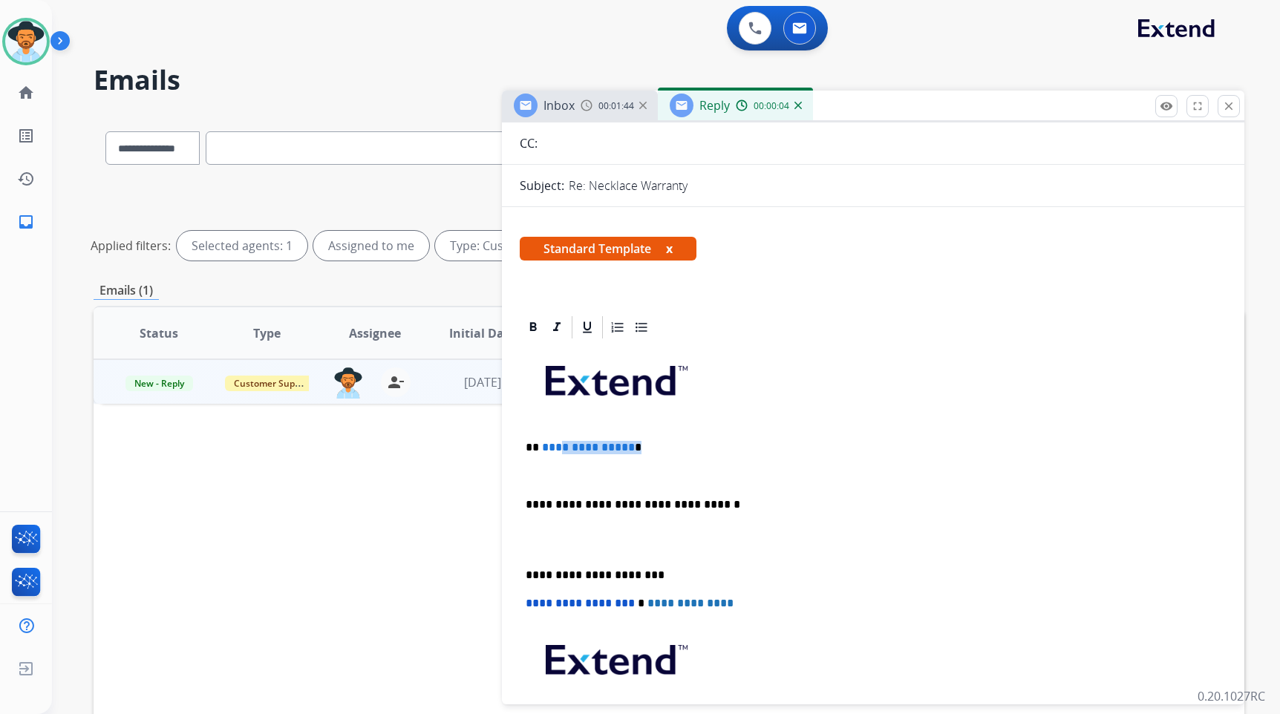
drag, startPoint x: 631, startPoint y: 446, endPoint x: 558, endPoint y: 447, distance: 72.8
click at [559, 449] on p "**********" at bounding box center [867, 447] width 683 height 13
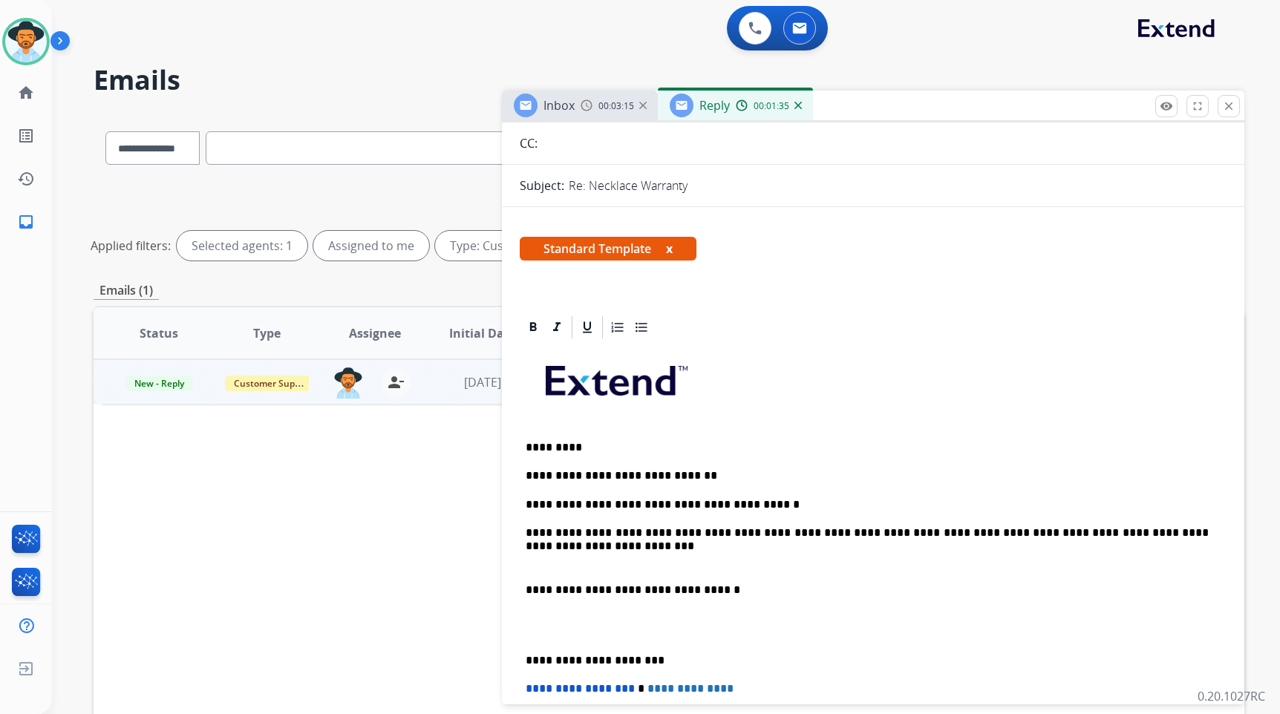
click at [758, 563] on p at bounding box center [873, 561] width 695 height 13
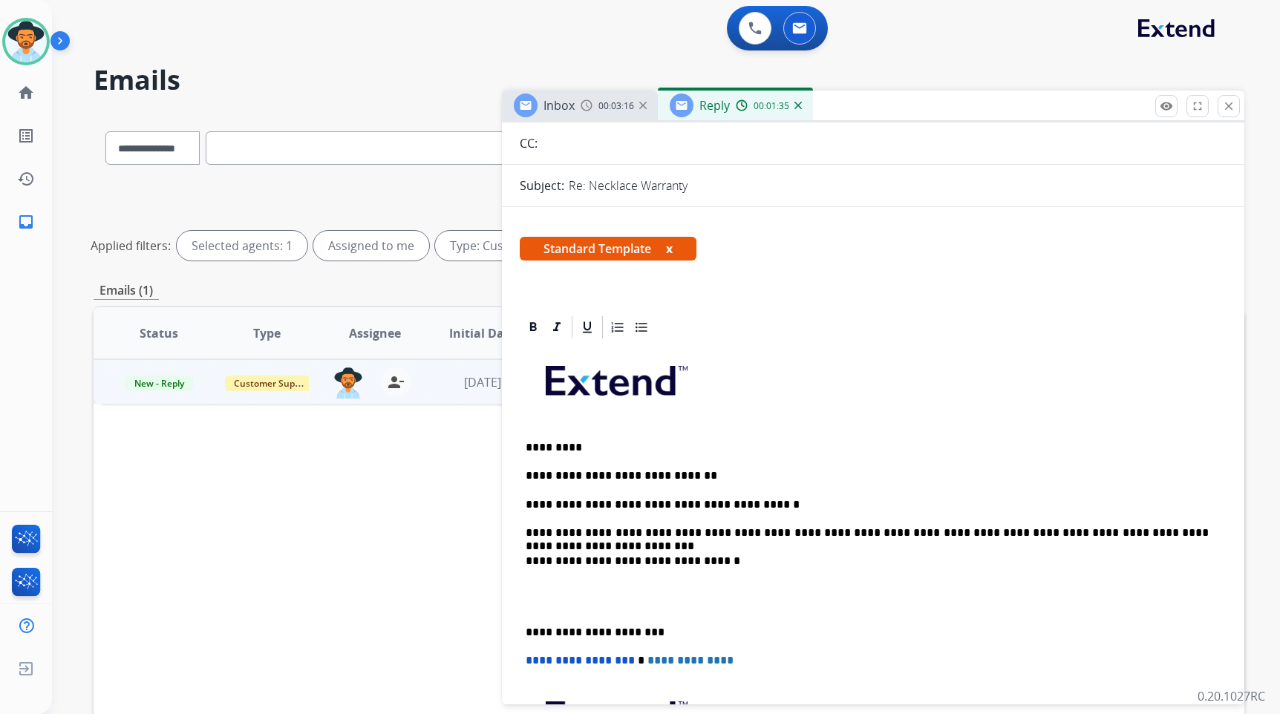
click at [626, 599] on p at bounding box center [873, 597] width 695 height 27
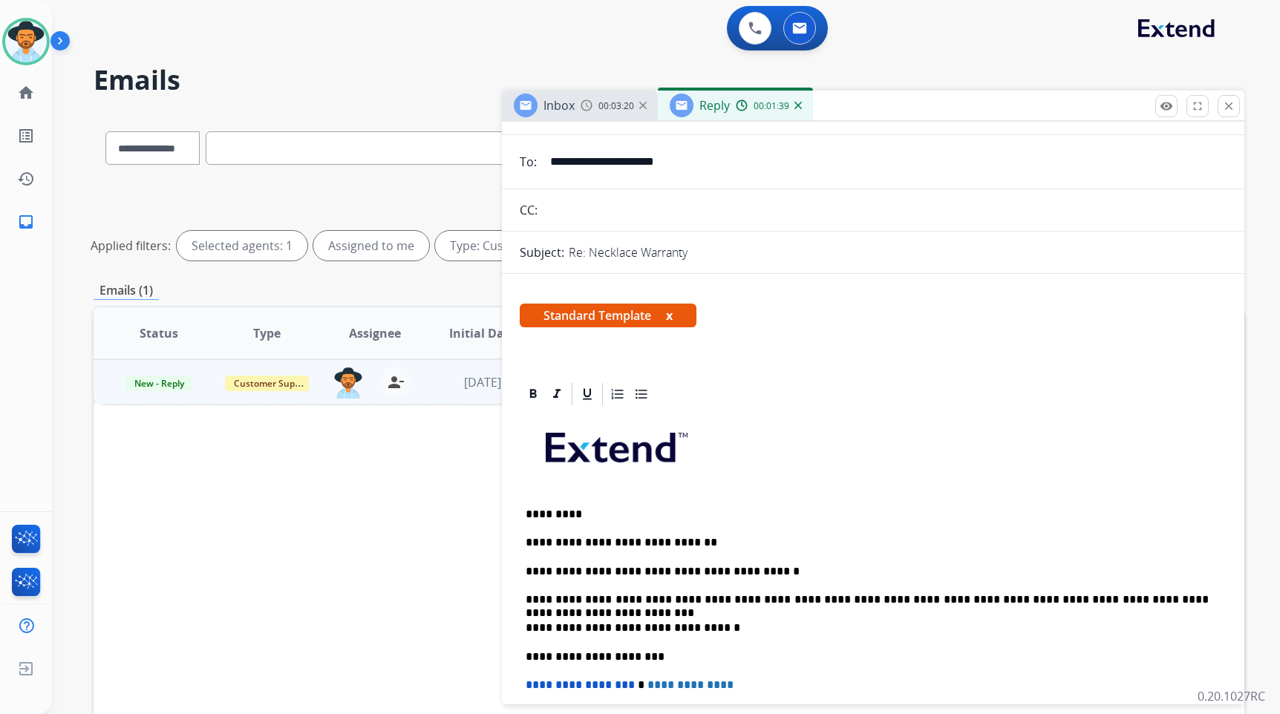
scroll to position [0, 0]
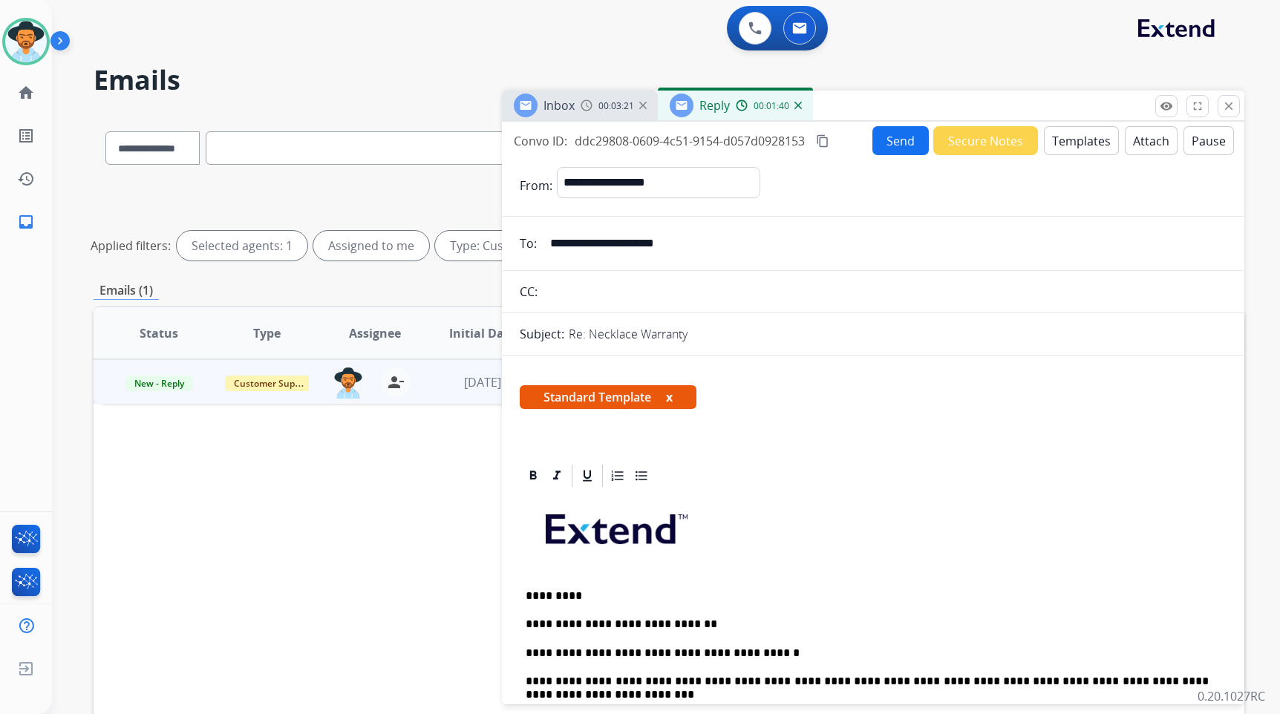
click at [909, 145] on button "Send" at bounding box center [901, 140] width 56 height 29
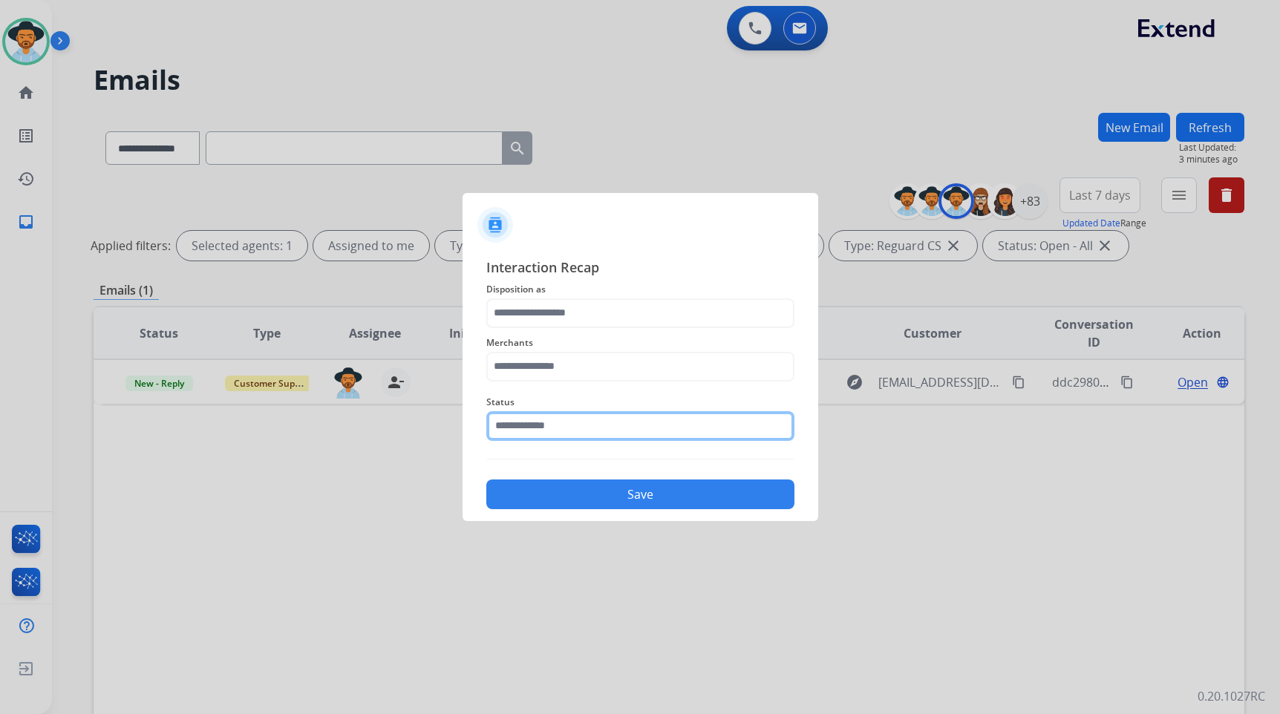
click at [584, 428] on input "text" at bounding box center [640, 426] width 308 height 30
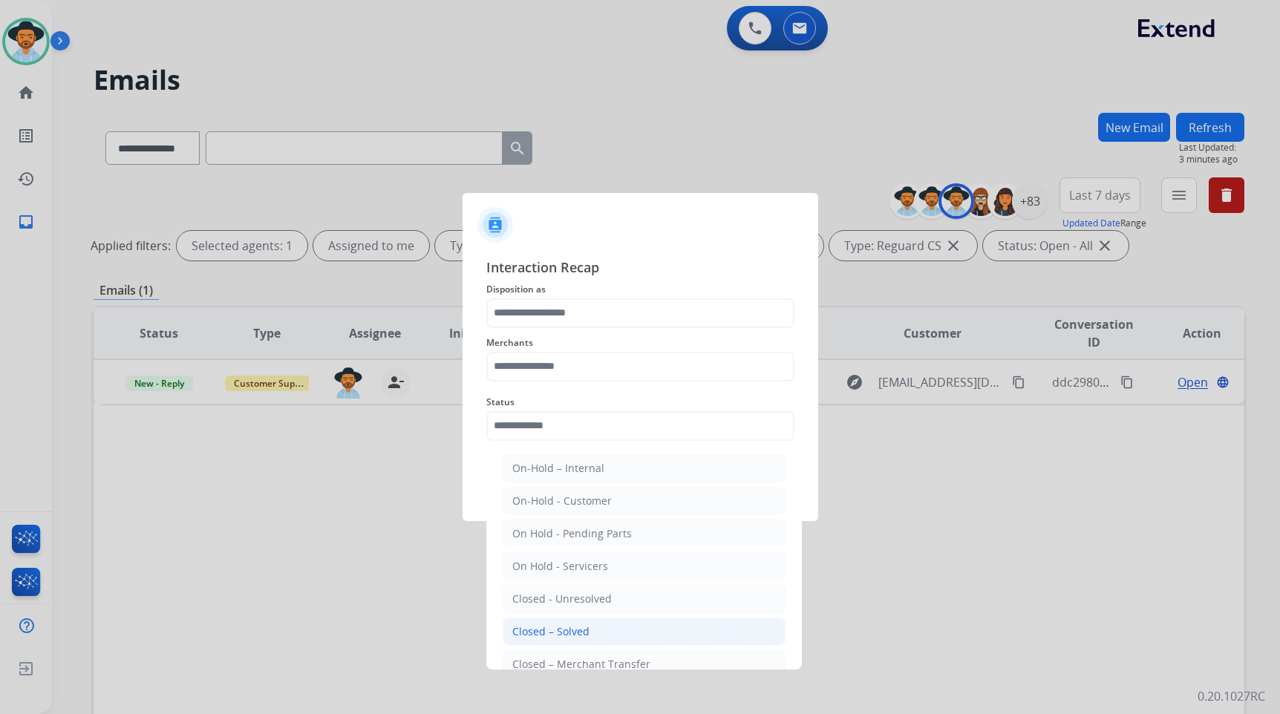
click at [617, 625] on li "Closed – Solved" at bounding box center [644, 632] width 283 height 28
type input "**********"
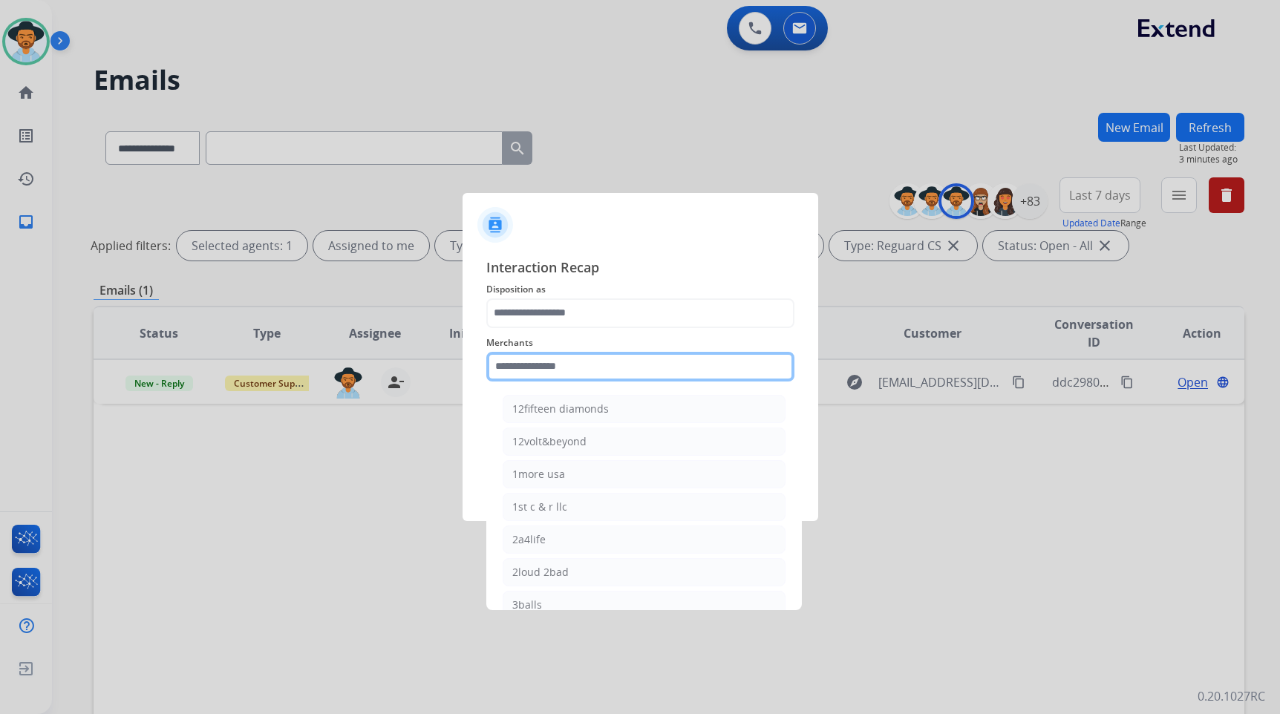
click at [629, 372] on input "text" at bounding box center [640, 367] width 308 height 30
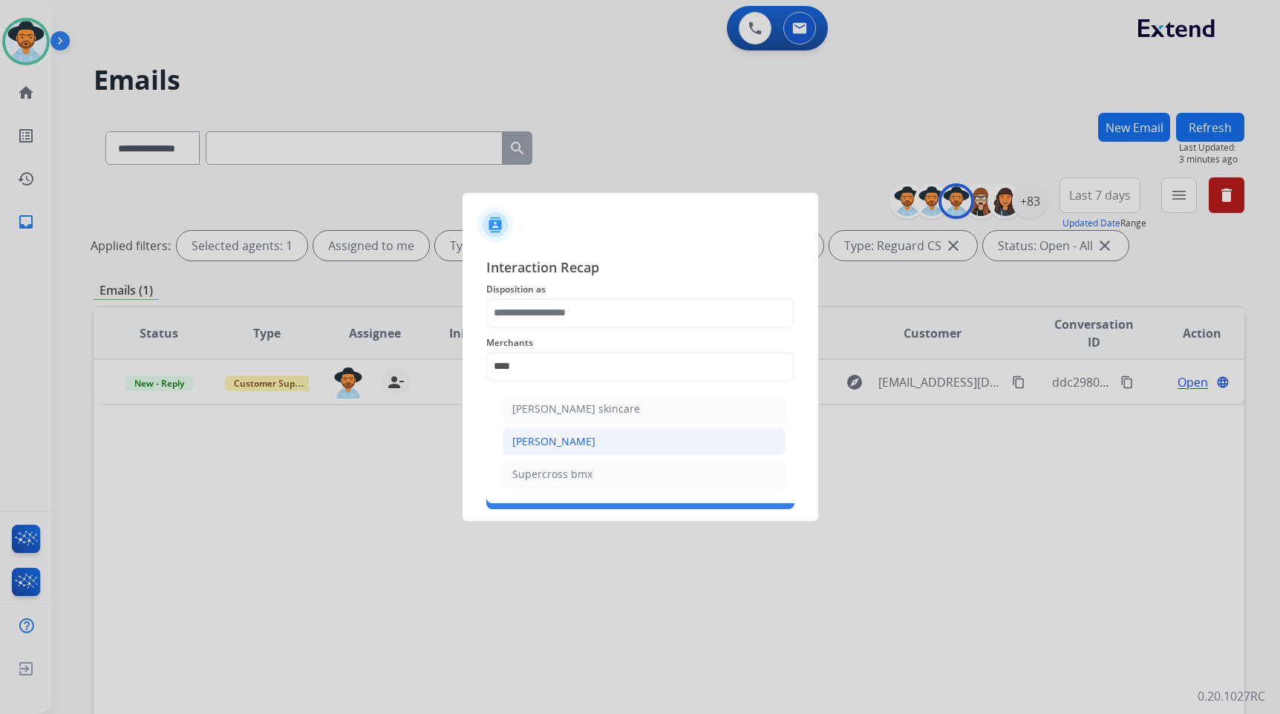
click at [587, 443] on li "[PERSON_NAME]" at bounding box center [644, 442] width 283 height 28
type input "**********"
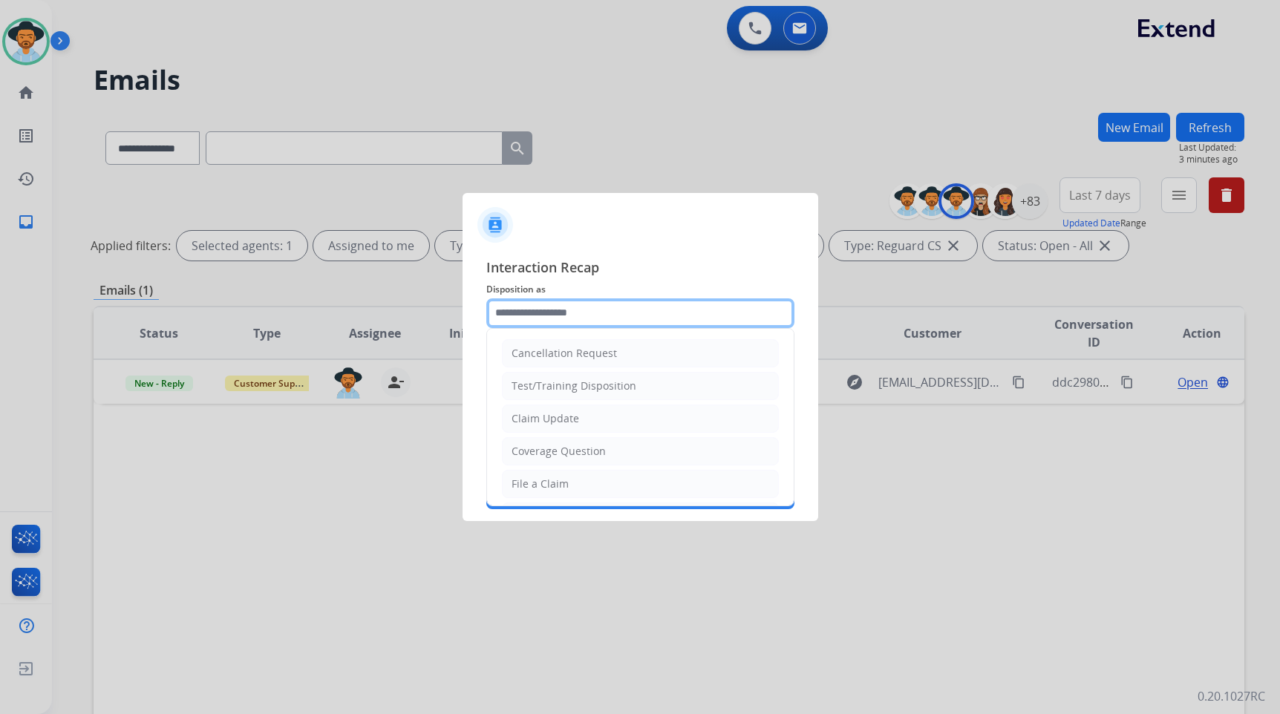
click at [584, 327] on input "text" at bounding box center [640, 314] width 308 height 30
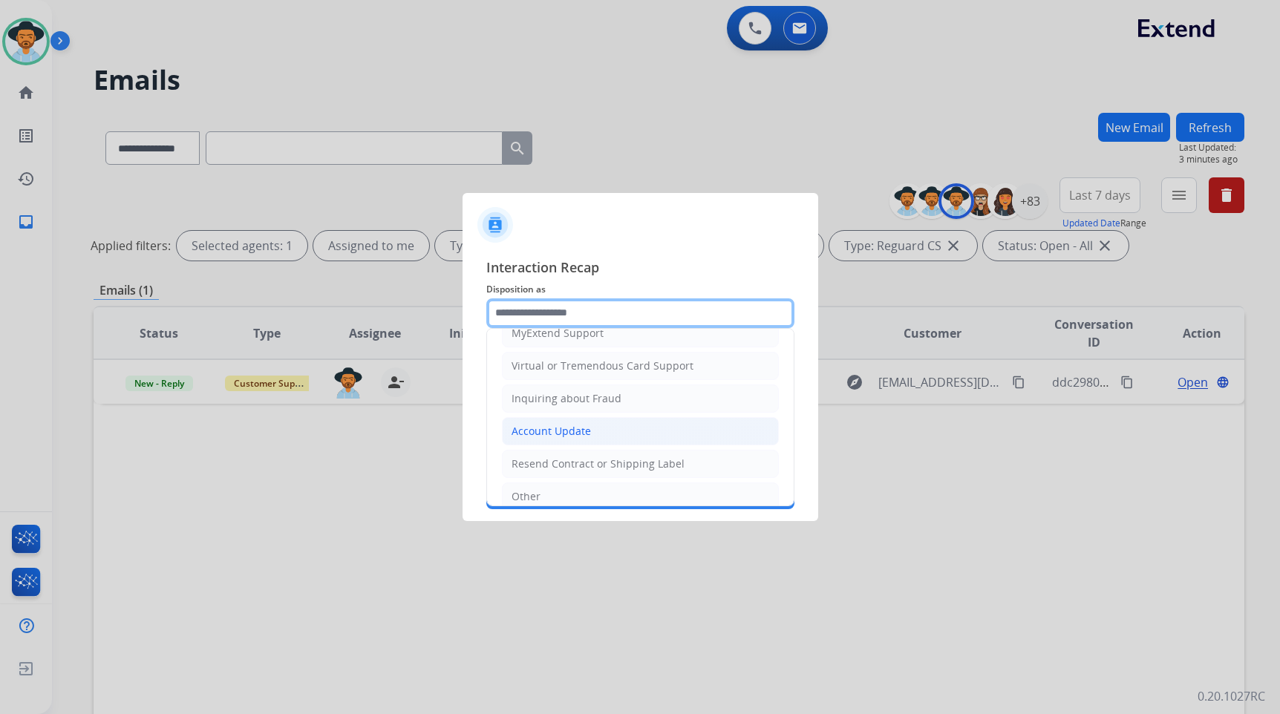
scroll to position [157, 0]
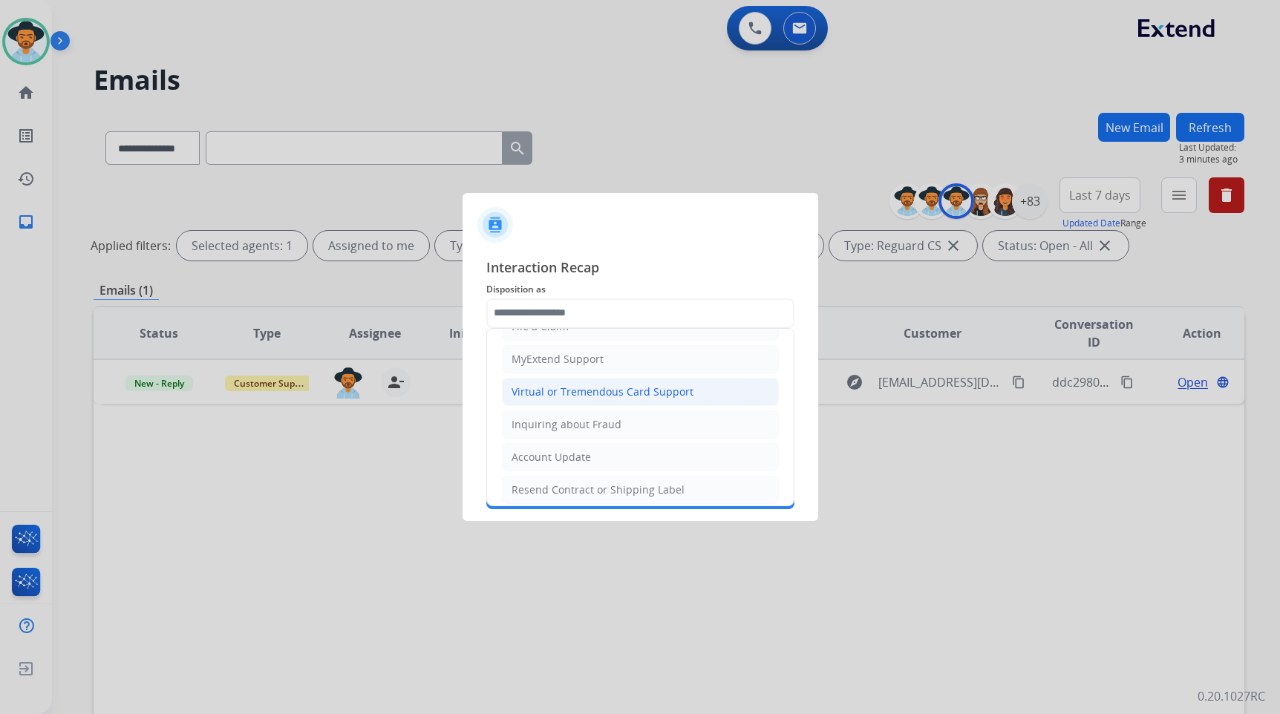
click at [593, 391] on div "Virtual or Tremendous Card Support" at bounding box center [603, 392] width 182 height 15
type input "**********"
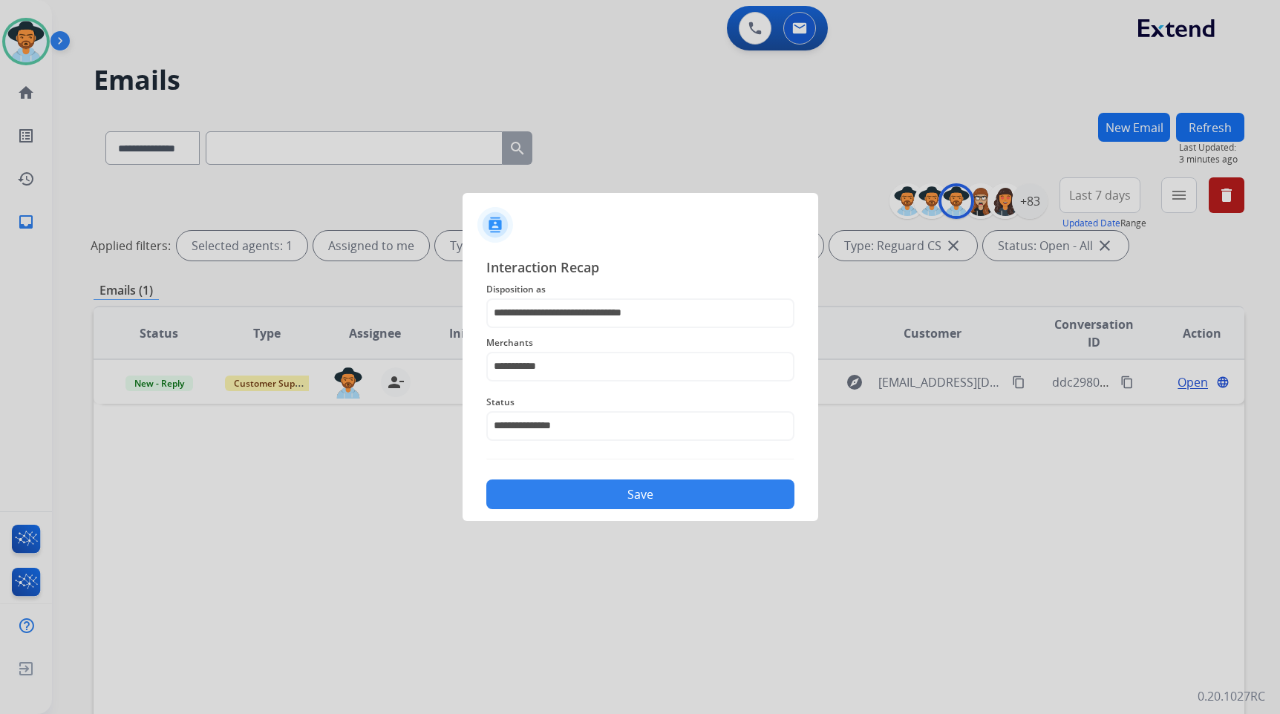
click at [642, 497] on button "Save" at bounding box center [640, 495] width 308 height 30
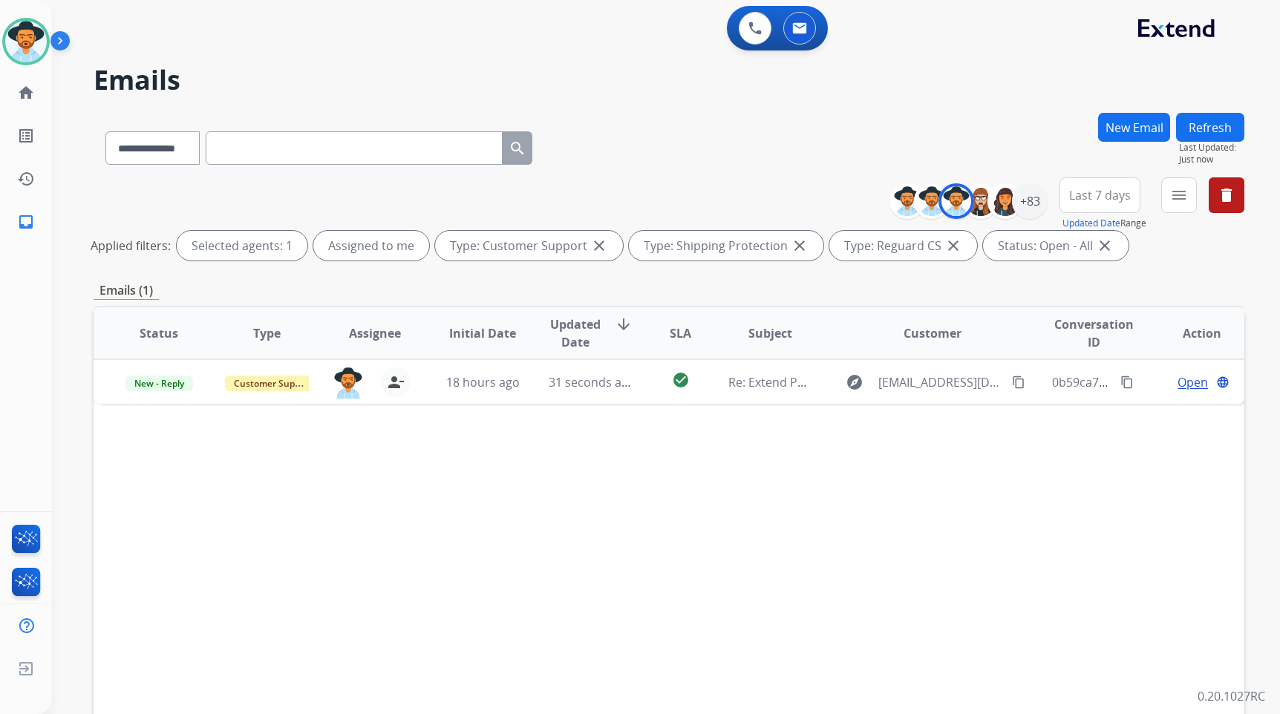
drag, startPoint x: 494, startPoint y: 436, endPoint x: 536, endPoint y: 436, distance: 42.3
click at [497, 436] on div "Status Type Assignee Initial Date Updated Date arrow_downward SLA Subject Custo…" at bounding box center [669, 555] width 1151 height 498
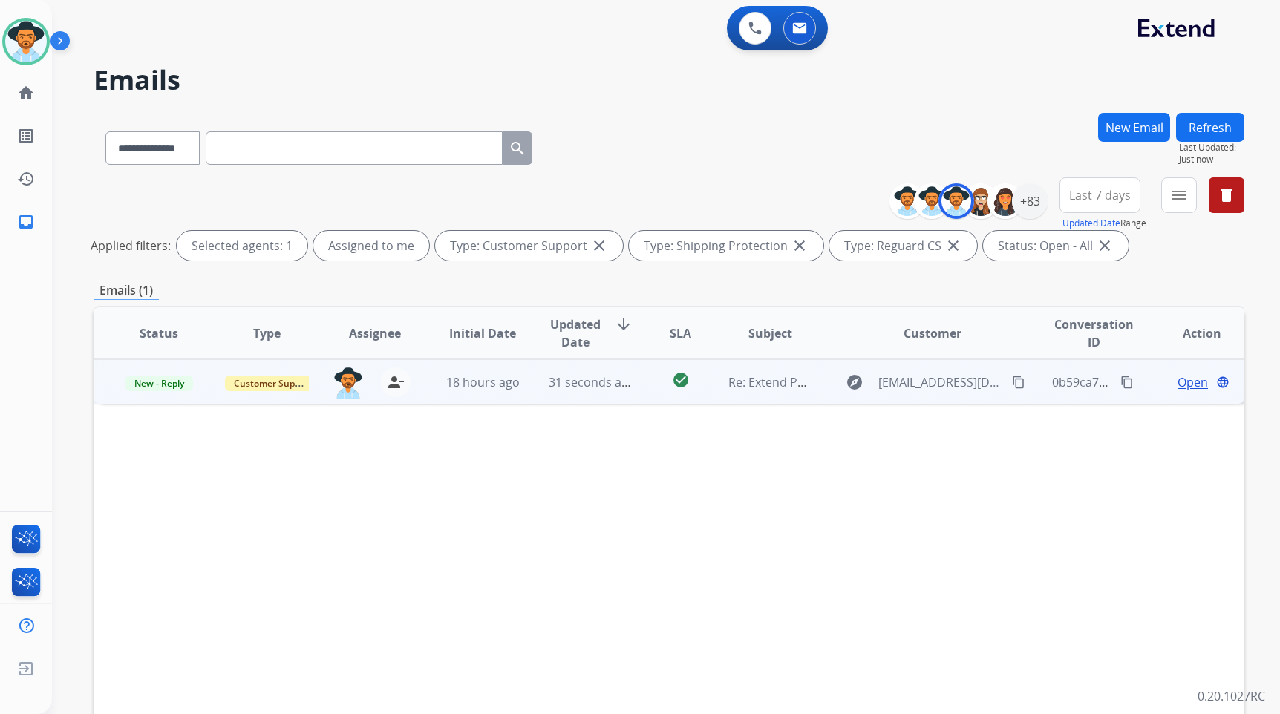
click at [1186, 385] on span "Open" at bounding box center [1193, 383] width 30 height 18
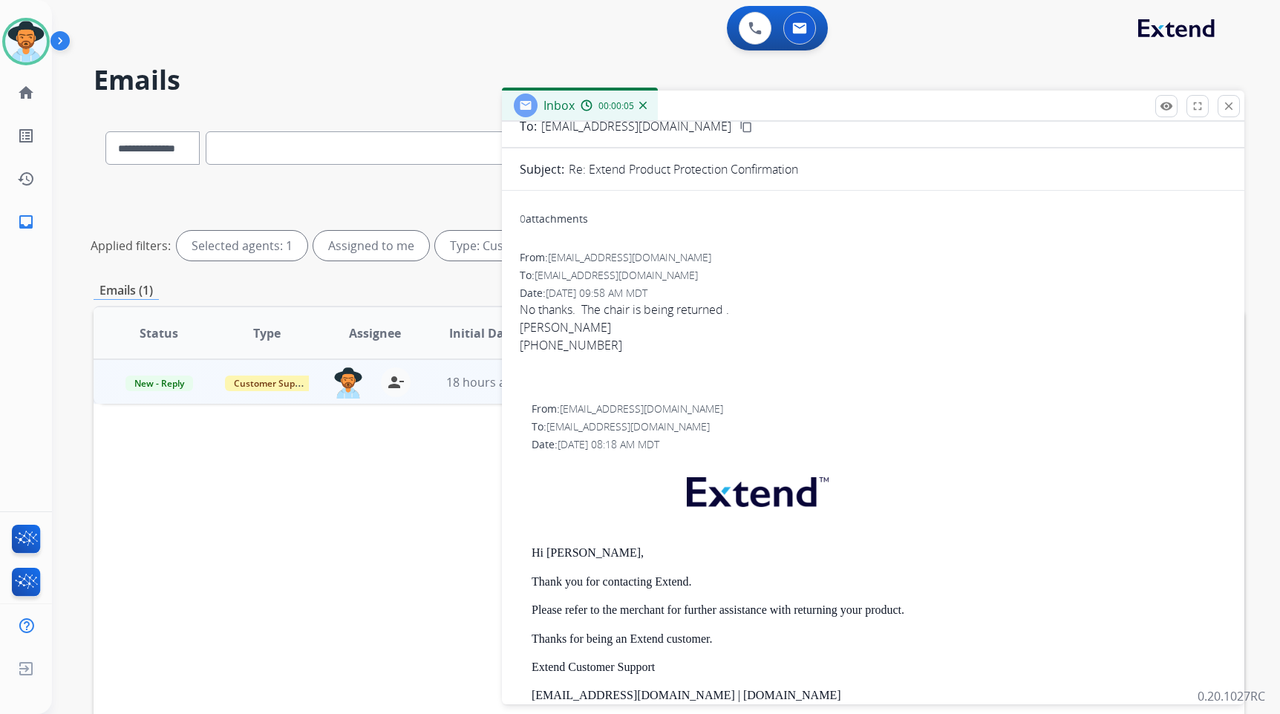
scroll to position [0, 0]
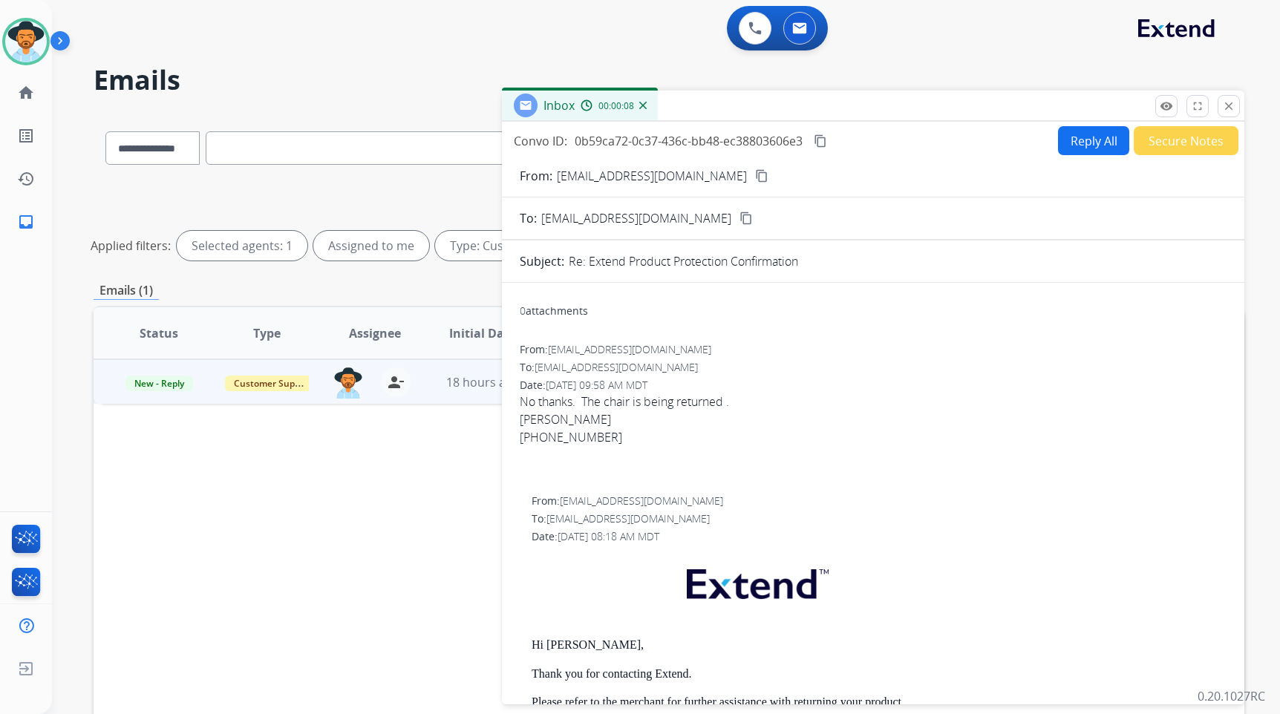
click at [1189, 148] on button "Secure Notes" at bounding box center [1186, 140] width 105 height 29
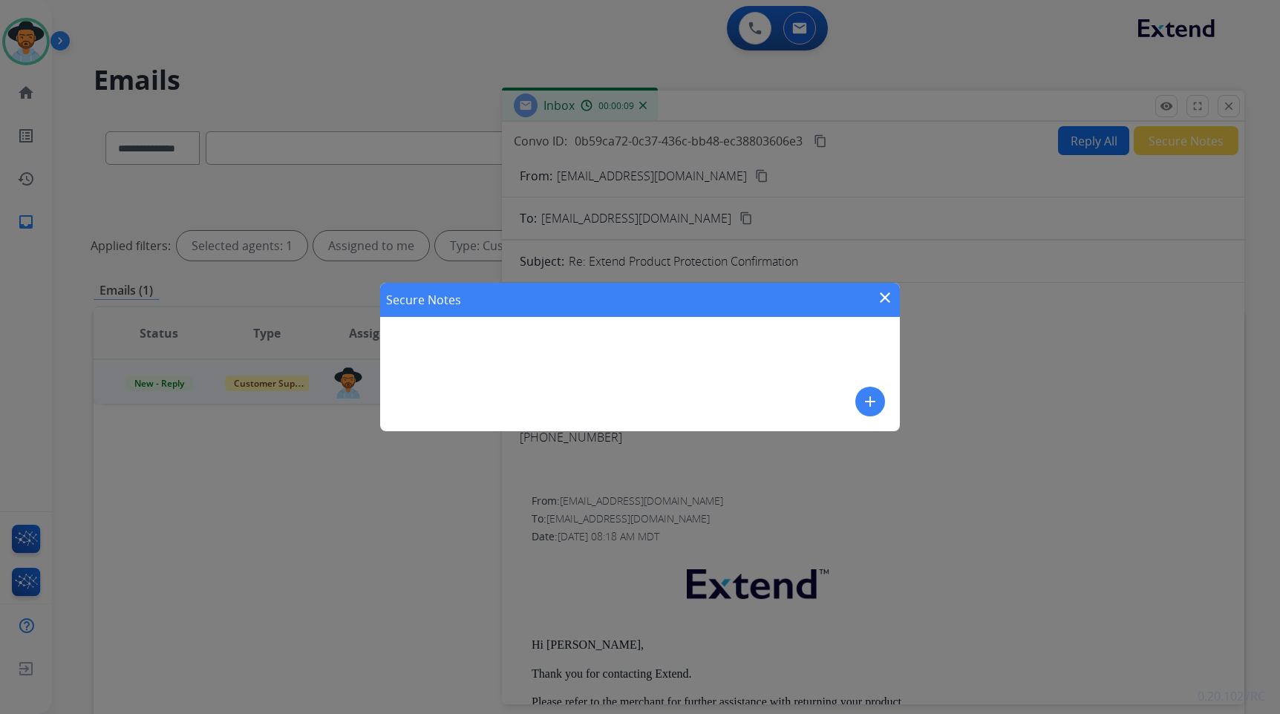
click at [859, 402] on button "add" at bounding box center [871, 402] width 30 height 30
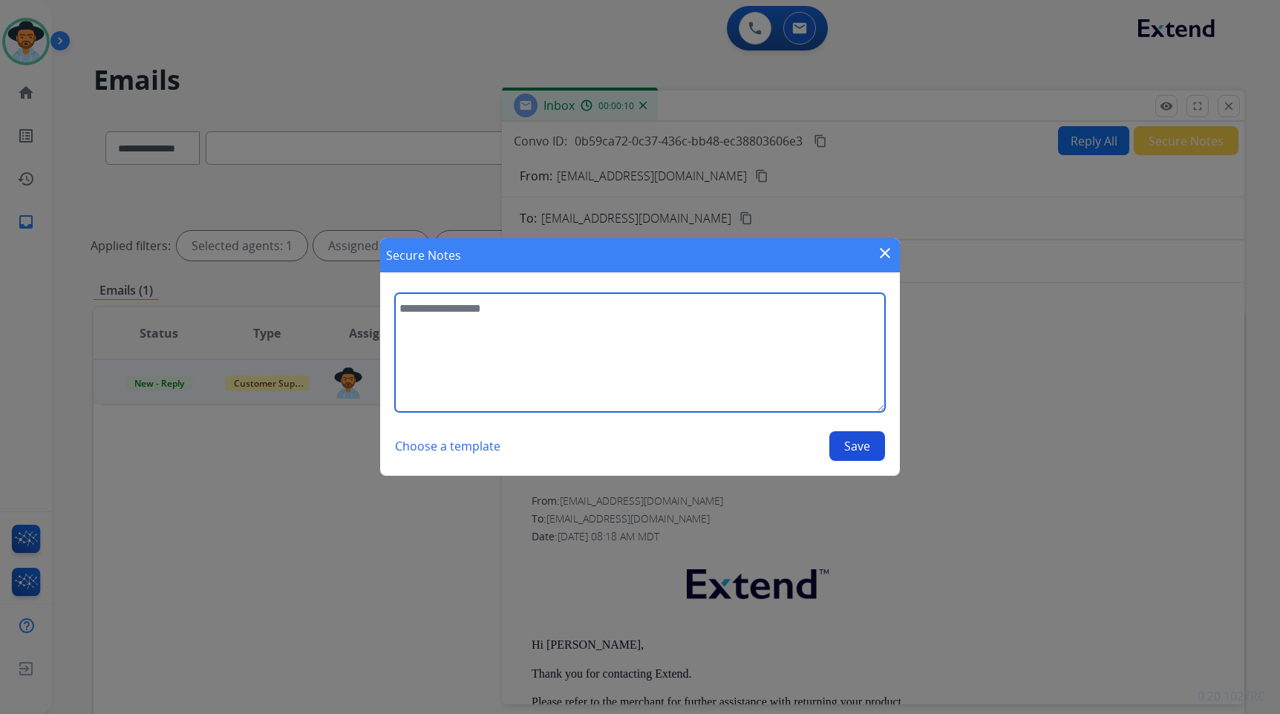
click at [665, 374] on textarea at bounding box center [640, 352] width 490 height 119
type textarea "**********"
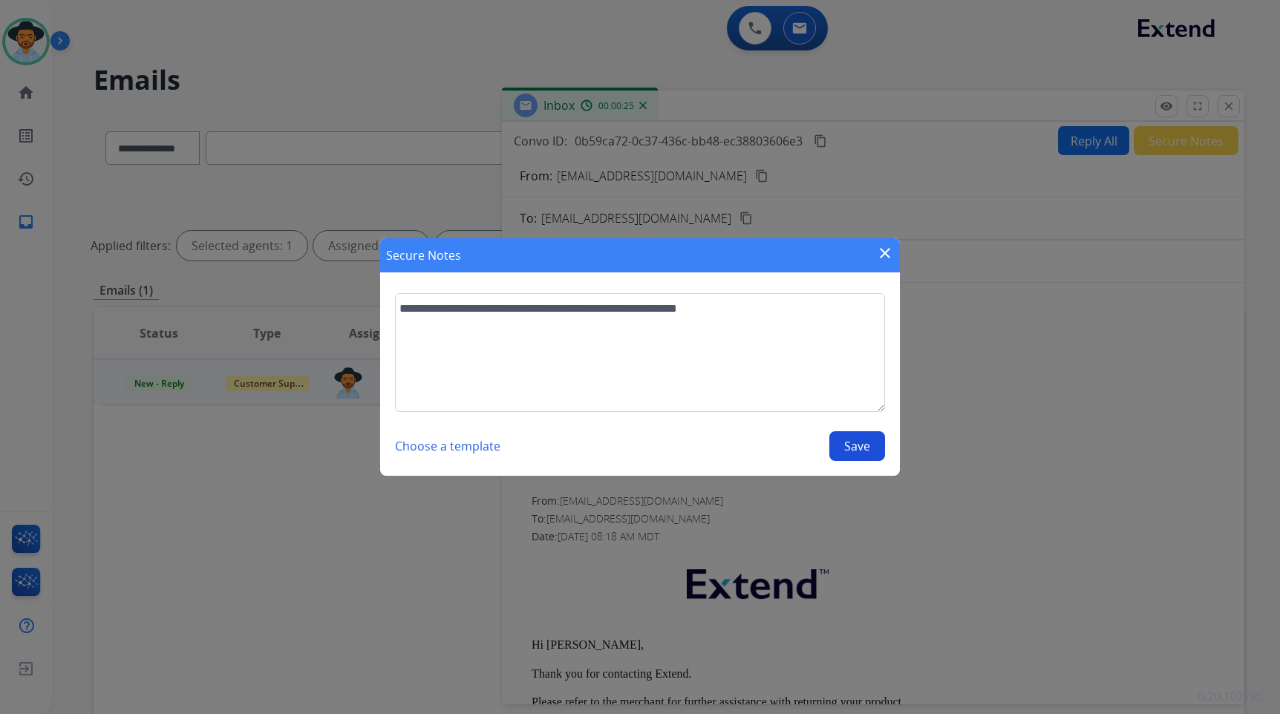
click at [857, 453] on button "Save" at bounding box center [858, 447] width 56 height 30
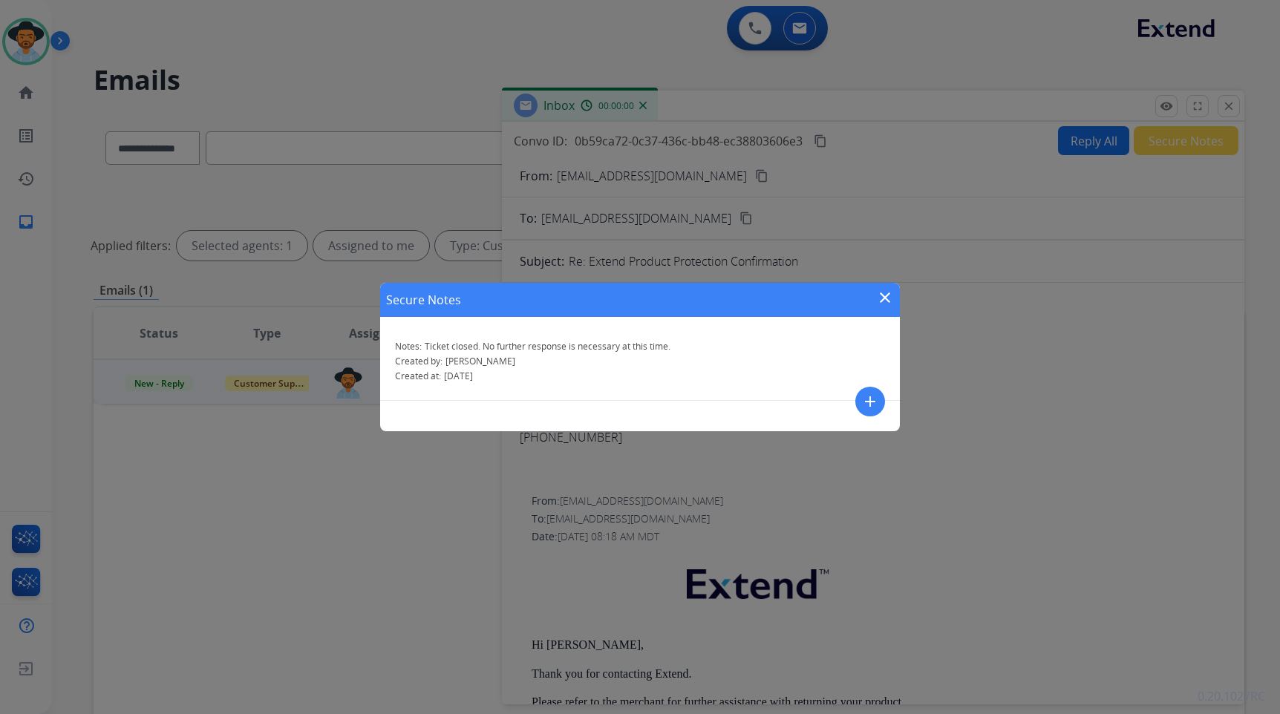
click at [883, 296] on mat-icon "close" at bounding box center [885, 298] width 18 height 18
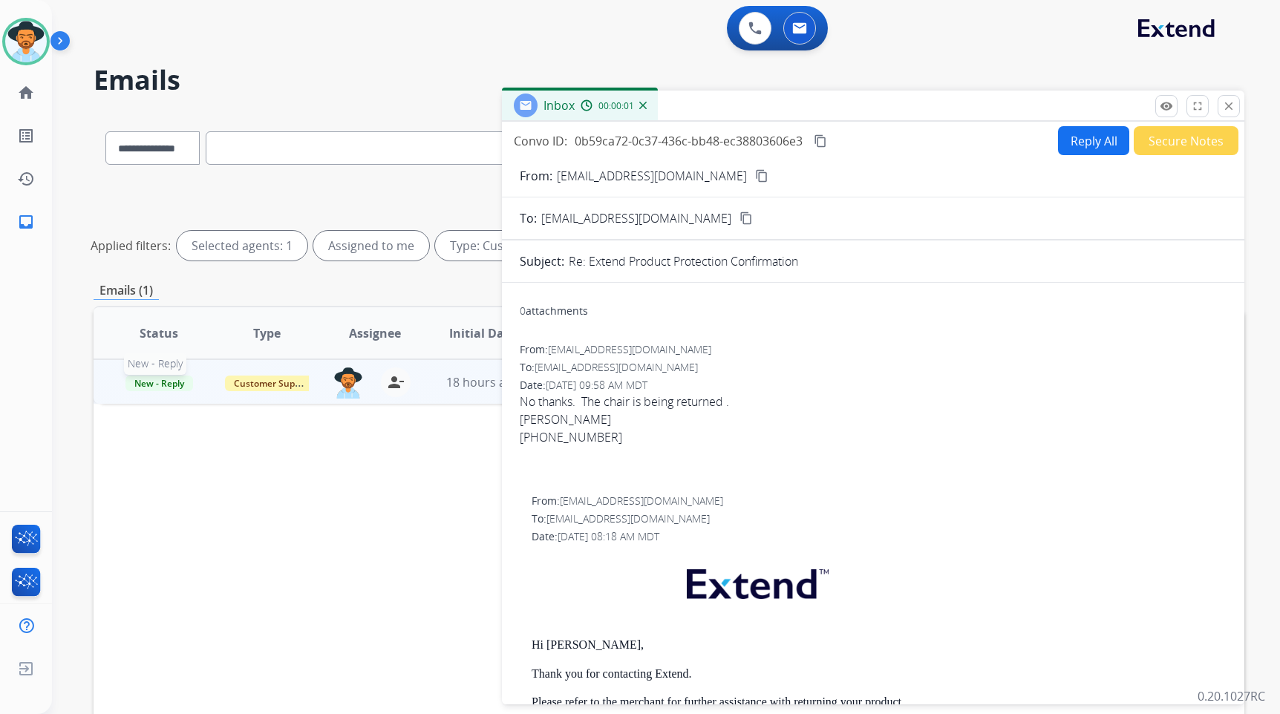
click at [149, 380] on span "New - Reply" at bounding box center [160, 384] width 68 height 16
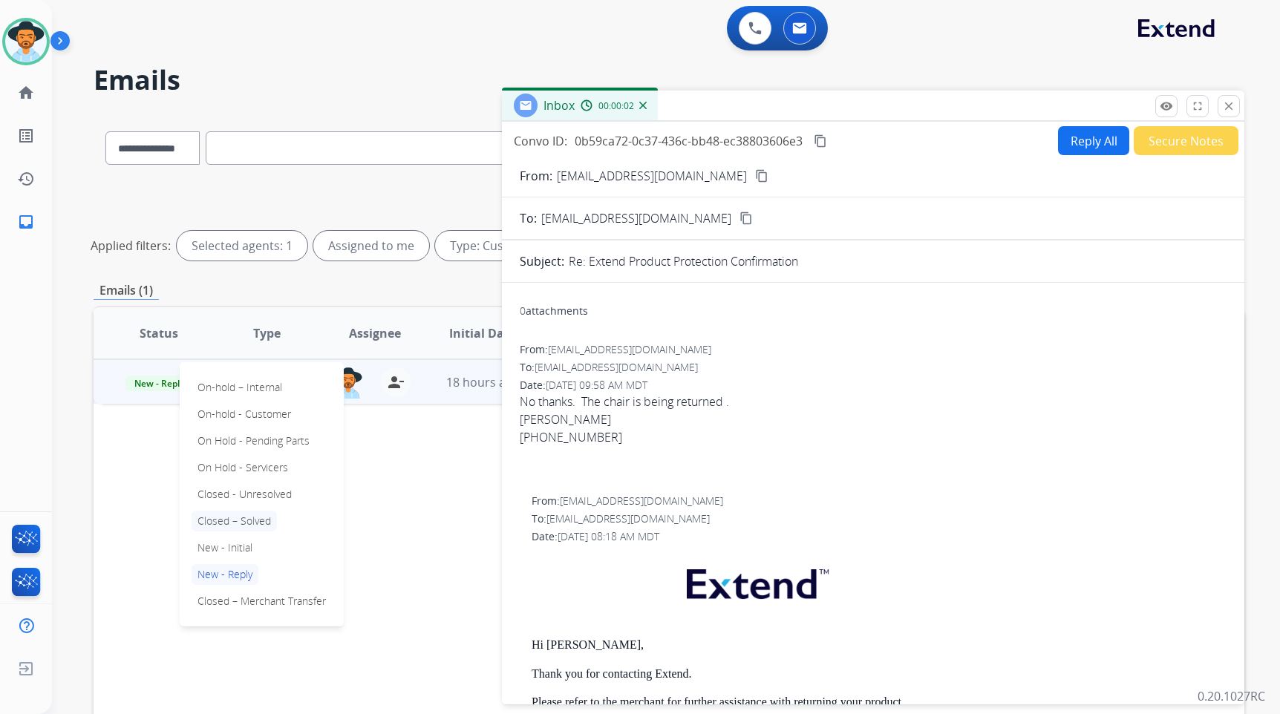
click at [210, 521] on p "Closed – Solved" at bounding box center [234, 521] width 85 height 21
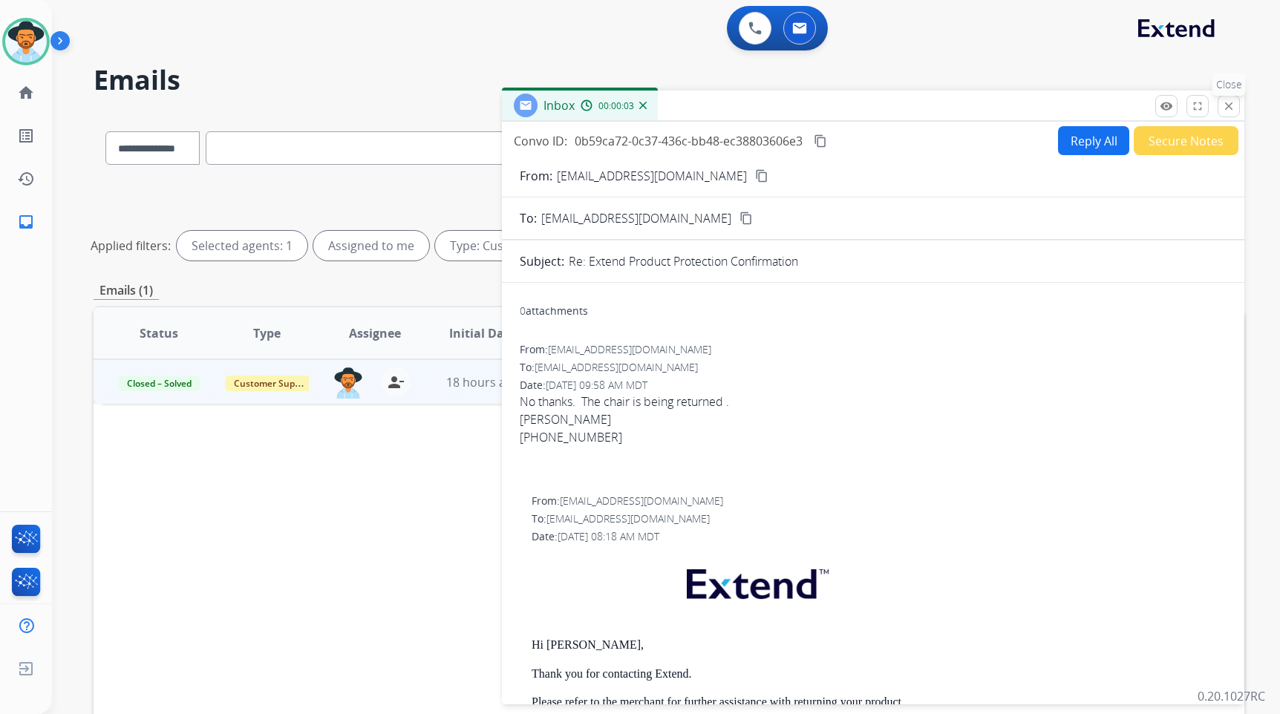
click at [1237, 108] on button "close Close" at bounding box center [1229, 106] width 22 height 22
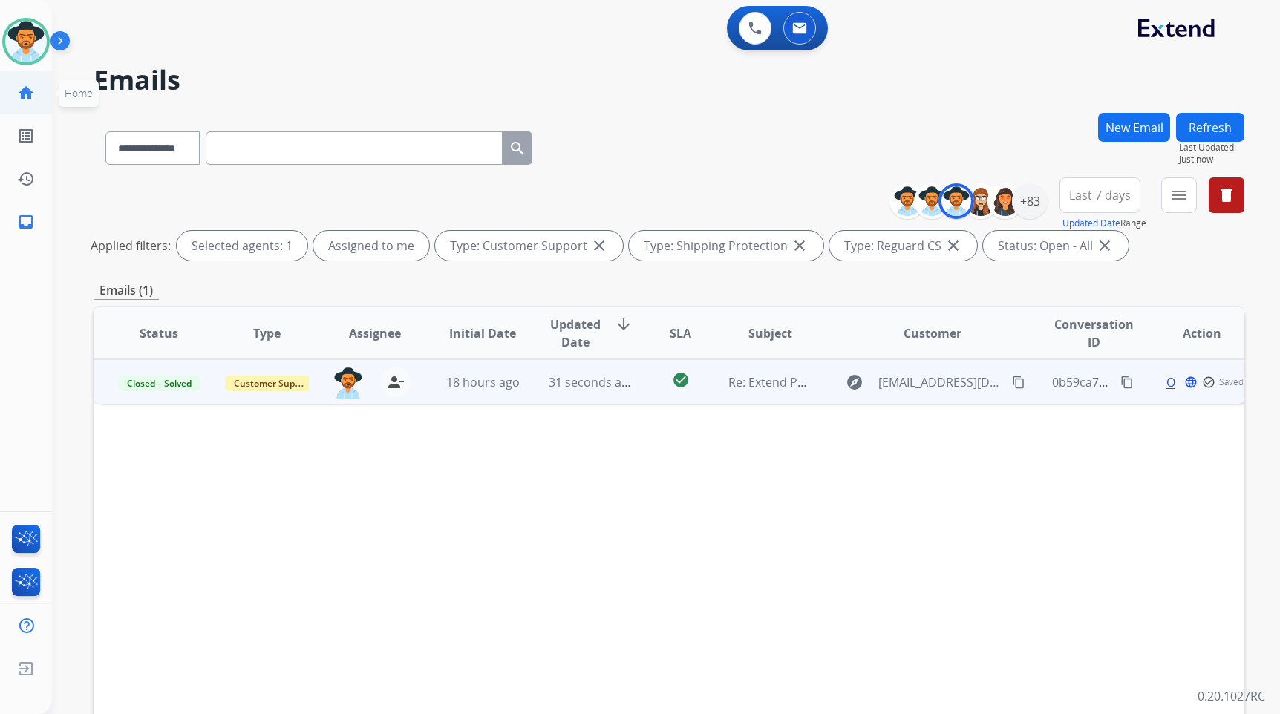
click at [31, 91] on mat-icon "home" at bounding box center [26, 93] width 18 height 18
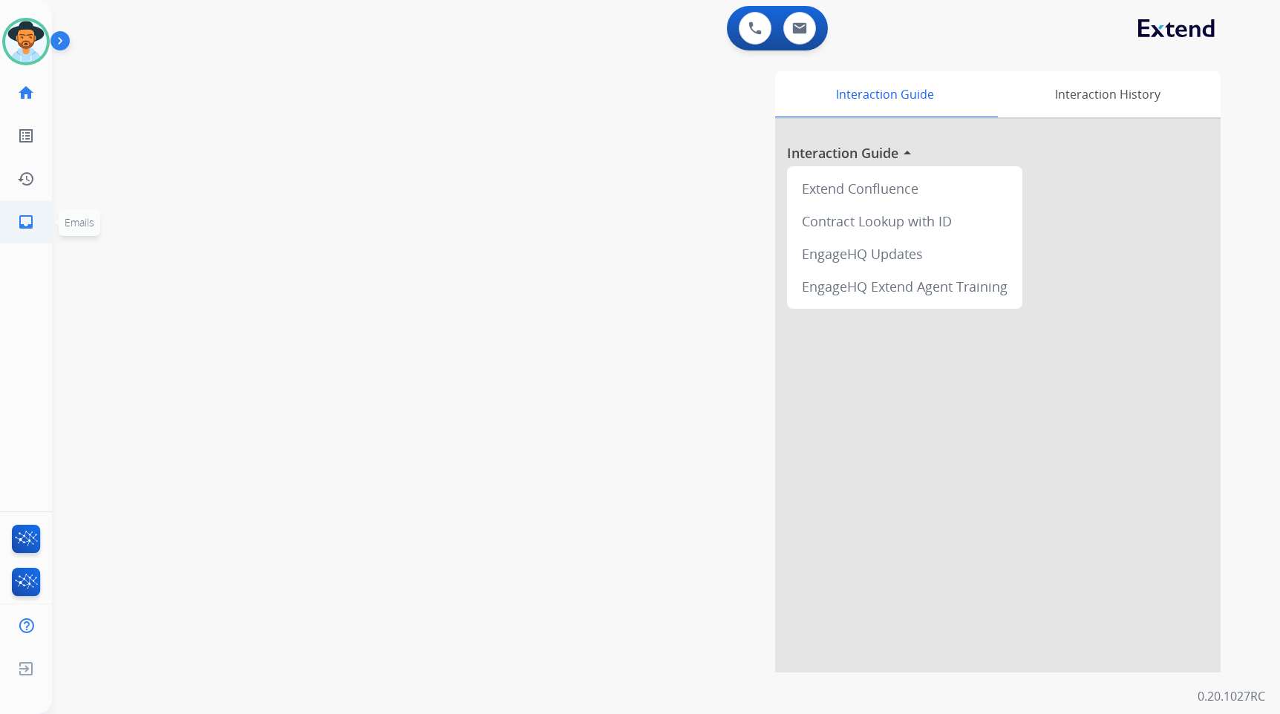
click at [33, 224] on mat-icon "inbox" at bounding box center [26, 222] width 18 height 18
select select "**********"
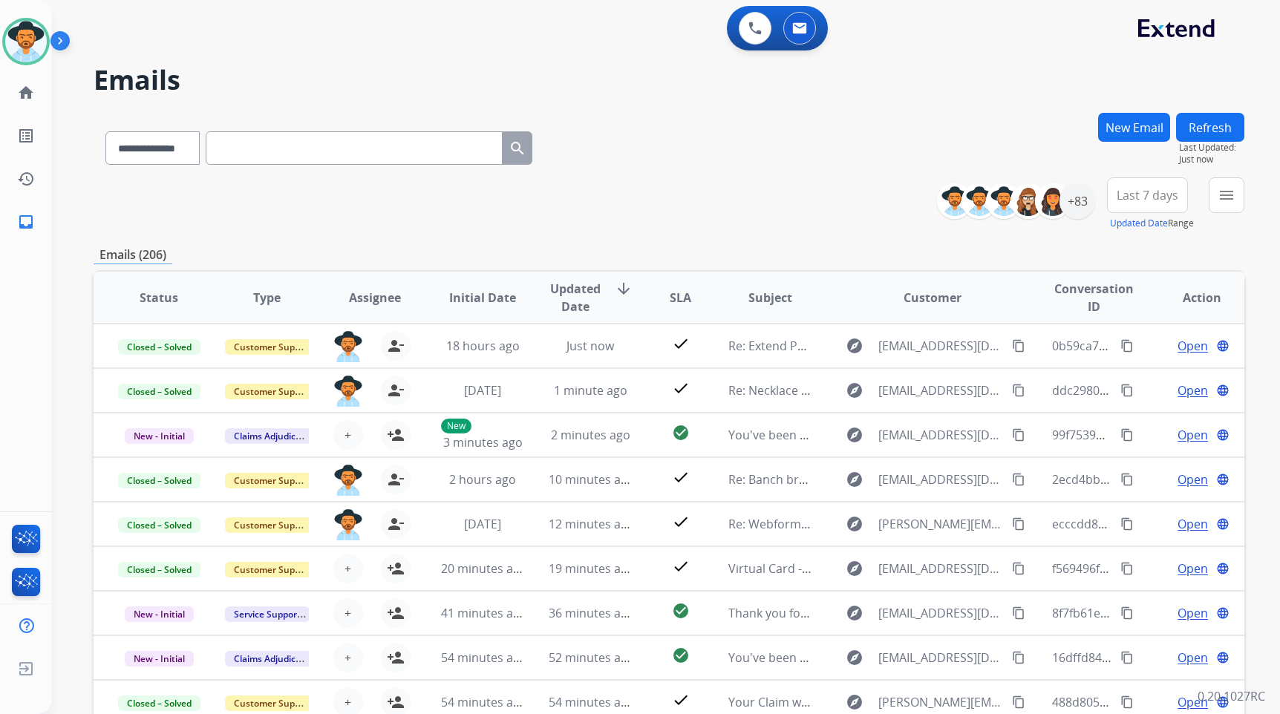
click at [429, 215] on div "**********" at bounding box center [669, 204] width 1151 height 53
click at [1231, 197] on mat-icon "menu" at bounding box center [1227, 195] width 18 height 18
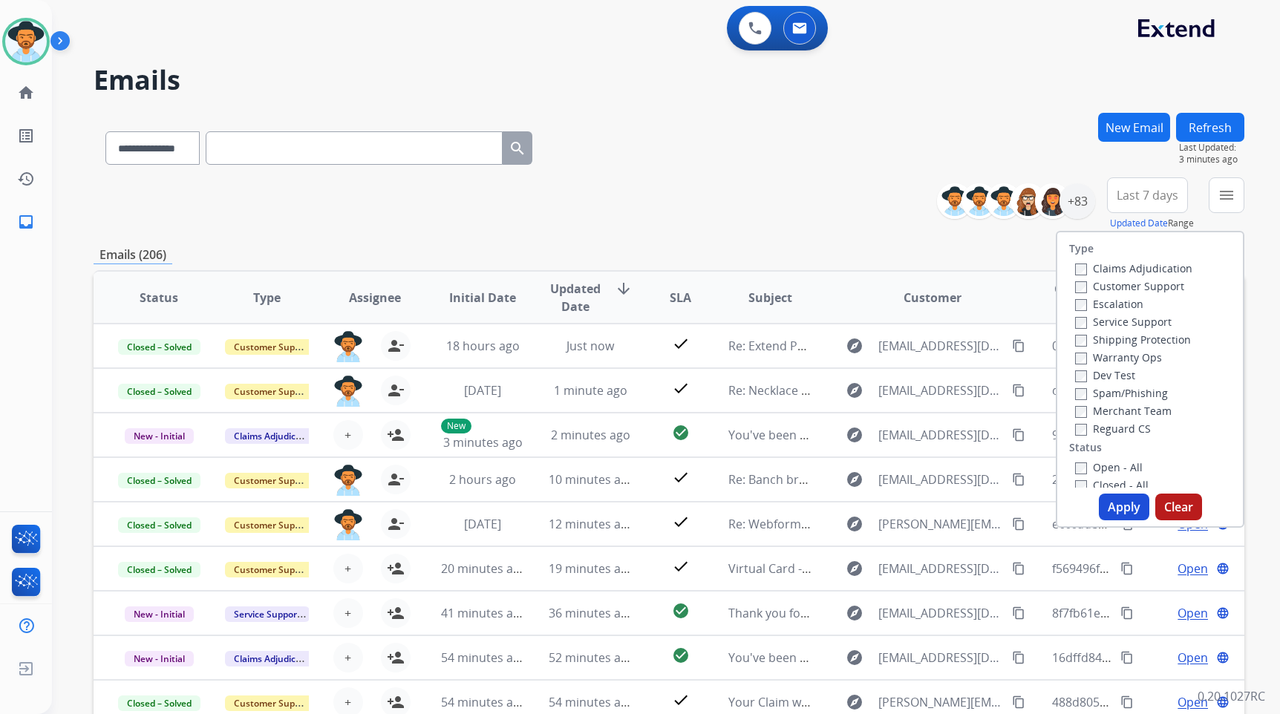
click at [1156, 283] on label "Customer Support" at bounding box center [1129, 286] width 109 height 14
click at [1141, 339] on label "Shipping Protection" at bounding box center [1133, 340] width 116 height 14
click at [1117, 430] on label "Reguard CS" at bounding box center [1113, 429] width 76 height 14
click at [1110, 459] on div "Open - All" at bounding box center [1153, 467] width 156 height 18
click at [1110, 464] on label "Open - All" at bounding box center [1109, 467] width 68 height 14
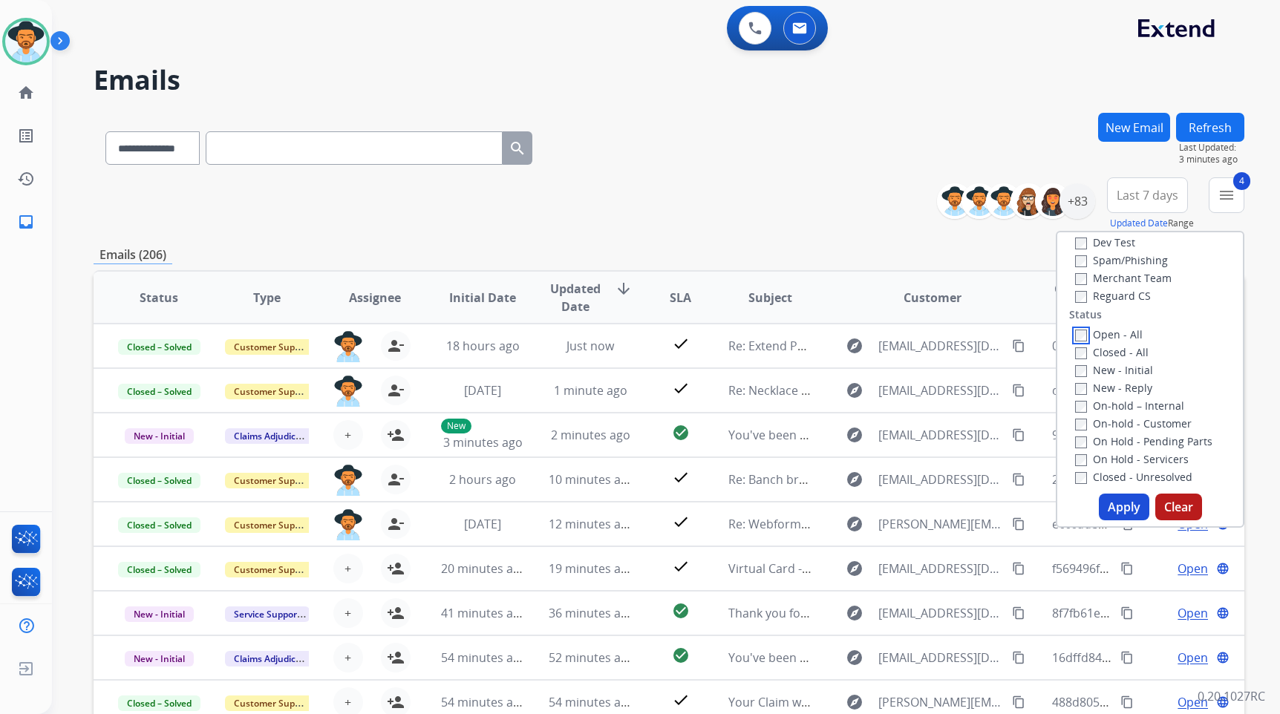
scroll to position [149, 0]
click at [1126, 437] on label "On Hold - Servicers" at bounding box center [1132, 444] width 114 height 14
click at [1126, 424] on label "On Hold - Pending Parts" at bounding box center [1143, 426] width 137 height 14
click at [1126, 409] on label "On-hold - Customer" at bounding box center [1133, 408] width 117 height 14
click at [1123, 389] on label "On-hold – Internal" at bounding box center [1129, 390] width 109 height 14
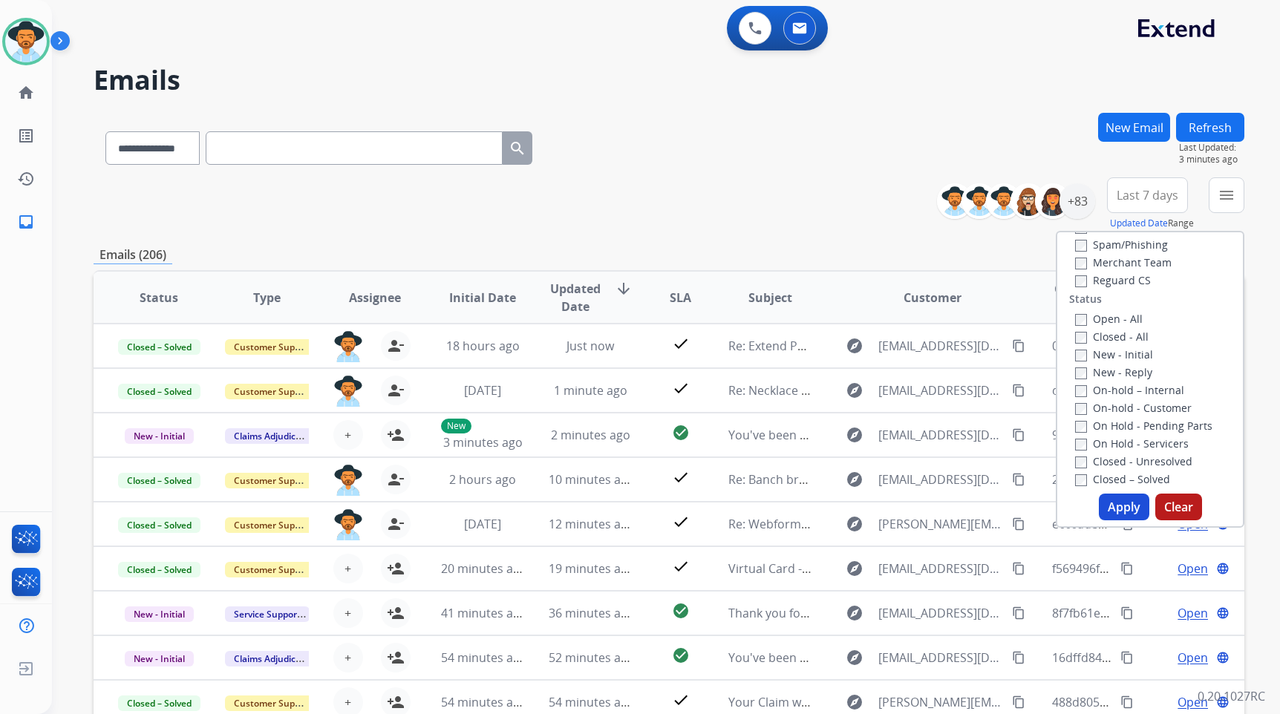
click at [1113, 368] on label "New - Reply" at bounding box center [1113, 372] width 77 height 14
click at [1112, 354] on label "New - Initial" at bounding box center [1114, 355] width 78 height 14
click at [1119, 511] on button "Apply" at bounding box center [1124, 507] width 51 height 27
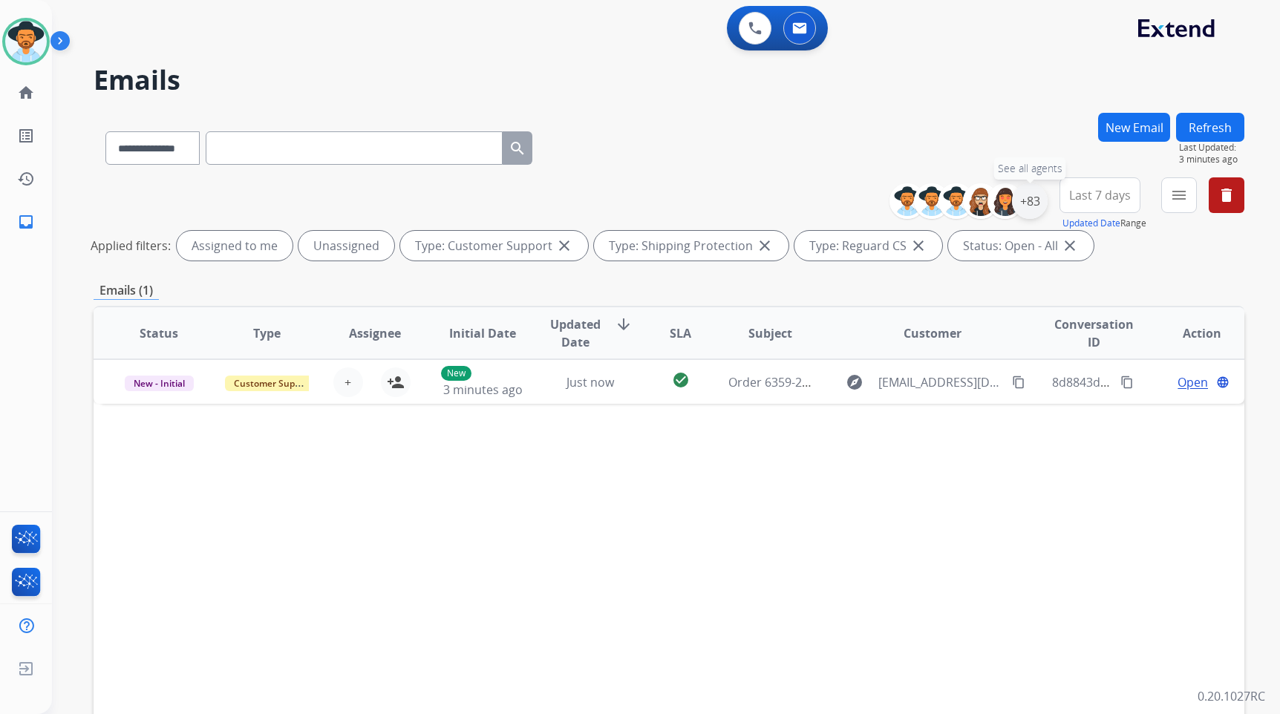
click at [1026, 204] on div "+83" at bounding box center [1030, 201] width 36 height 36
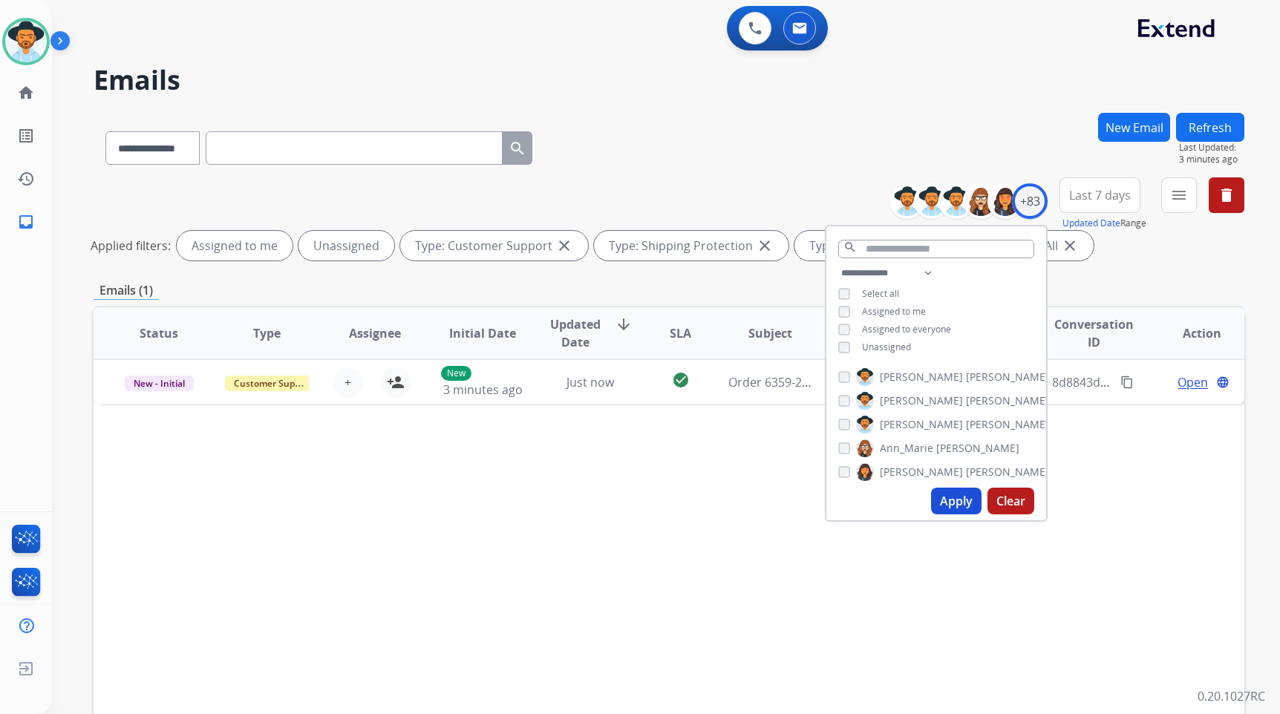
click at [900, 308] on span "Assigned to me" at bounding box center [894, 311] width 64 height 13
click at [905, 420] on span "[PERSON_NAME]" at bounding box center [921, 424] width 83 height 15
click at [959, 509] on button "Apply" at bounding box center [956, 501] width 51 height 27
click at [720, 501] on div "Status Type Assignee Initial Date Updated Date arrow_downward SLA Subject Custo…" at bounding box center [669, 555] width 1151 height 498
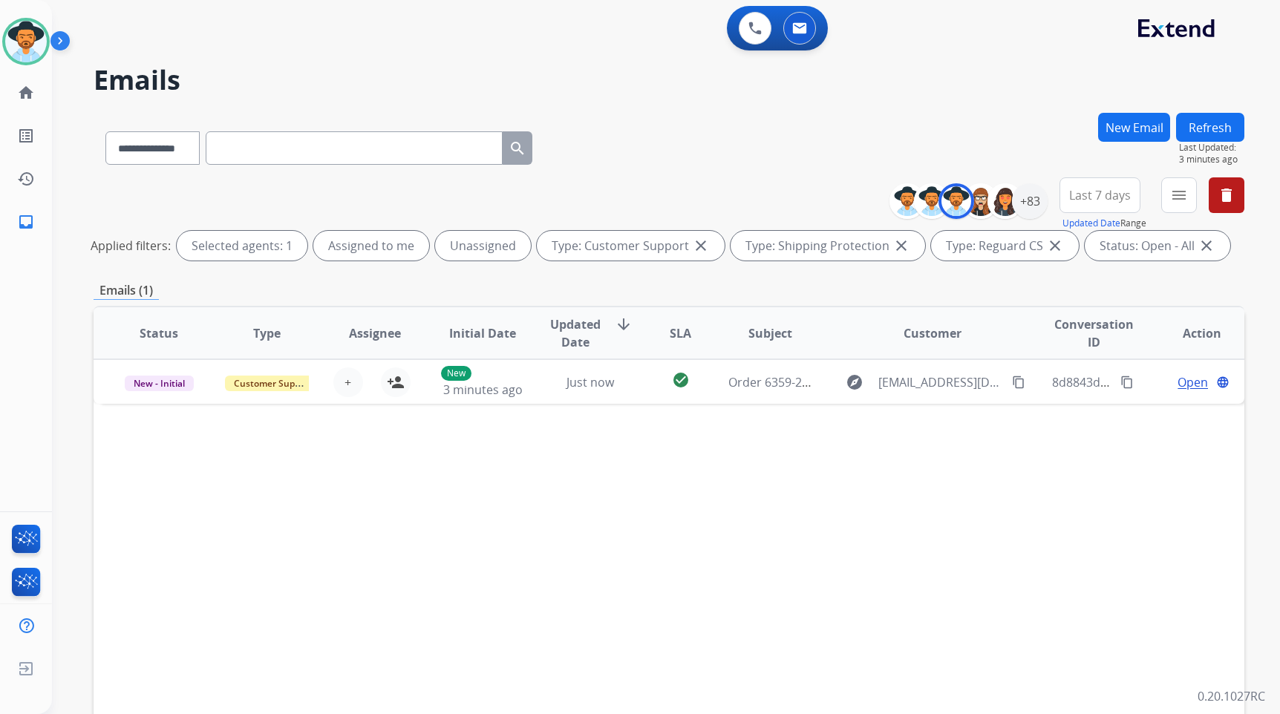
click at [902, 571] on div "Status Type Assignee Initial Date Updated Date arrow_downward SLA Subject Custo…" at bounding box center [669, 555] width 1151 height 498
click at [1029, 202] on div "+83" at bounding box center [1030, 201] width 36 height 36
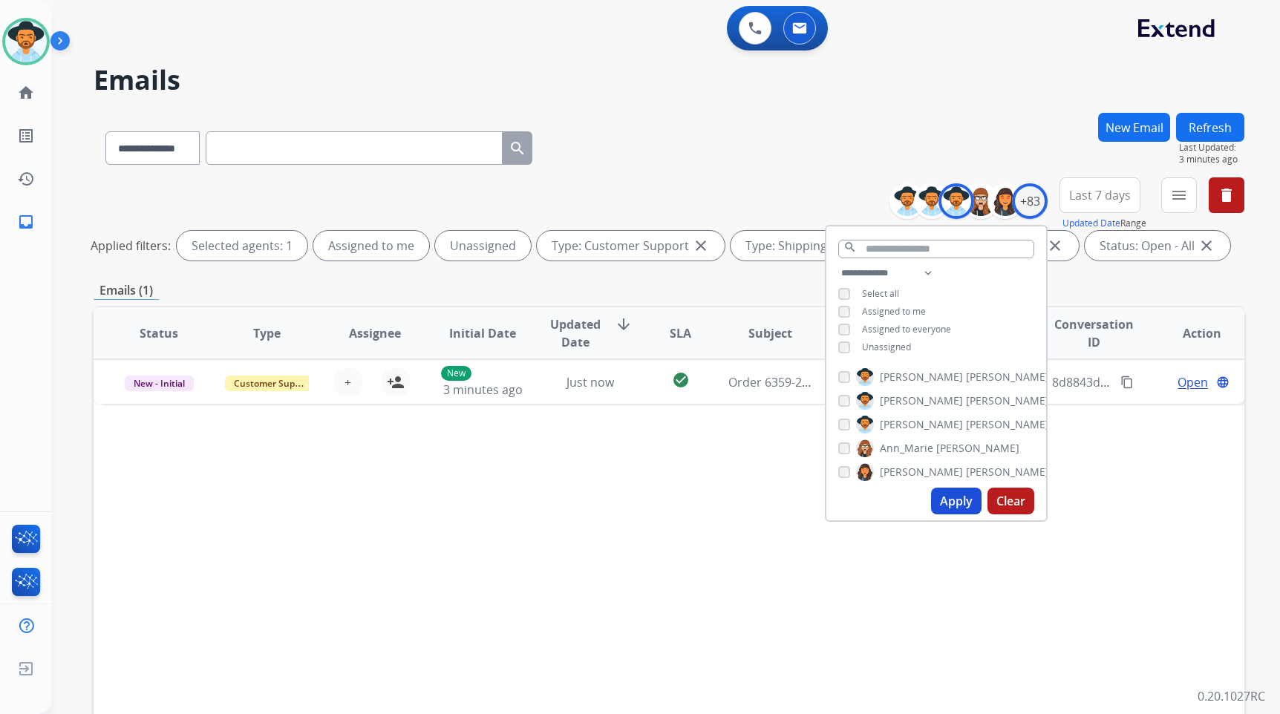
click at [882, 348] on span "Unassigned" at bounding box center [886, 347] width 49 height 13
click at [942, 488] on button "Apply" at bounding box center [956, 501] width 51 height 27
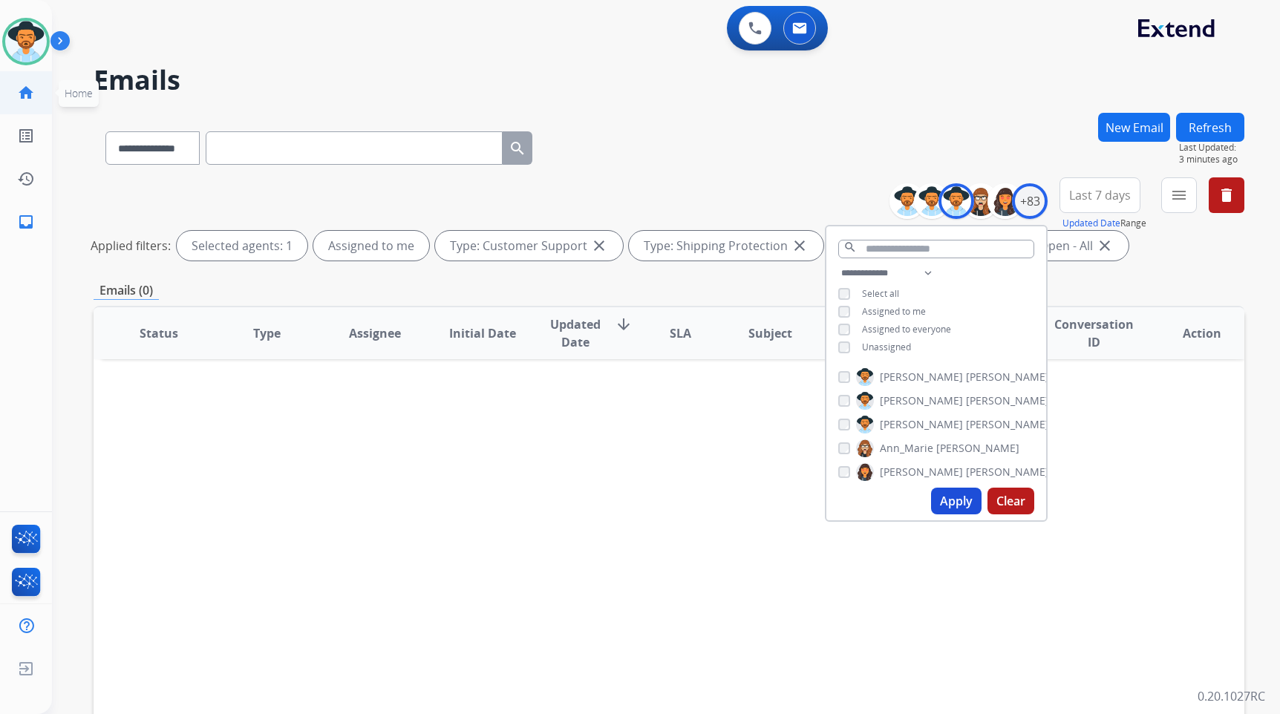
click at [23, 85] on mat-icon "home" at bounding box center [26, 93] width 18 height 18
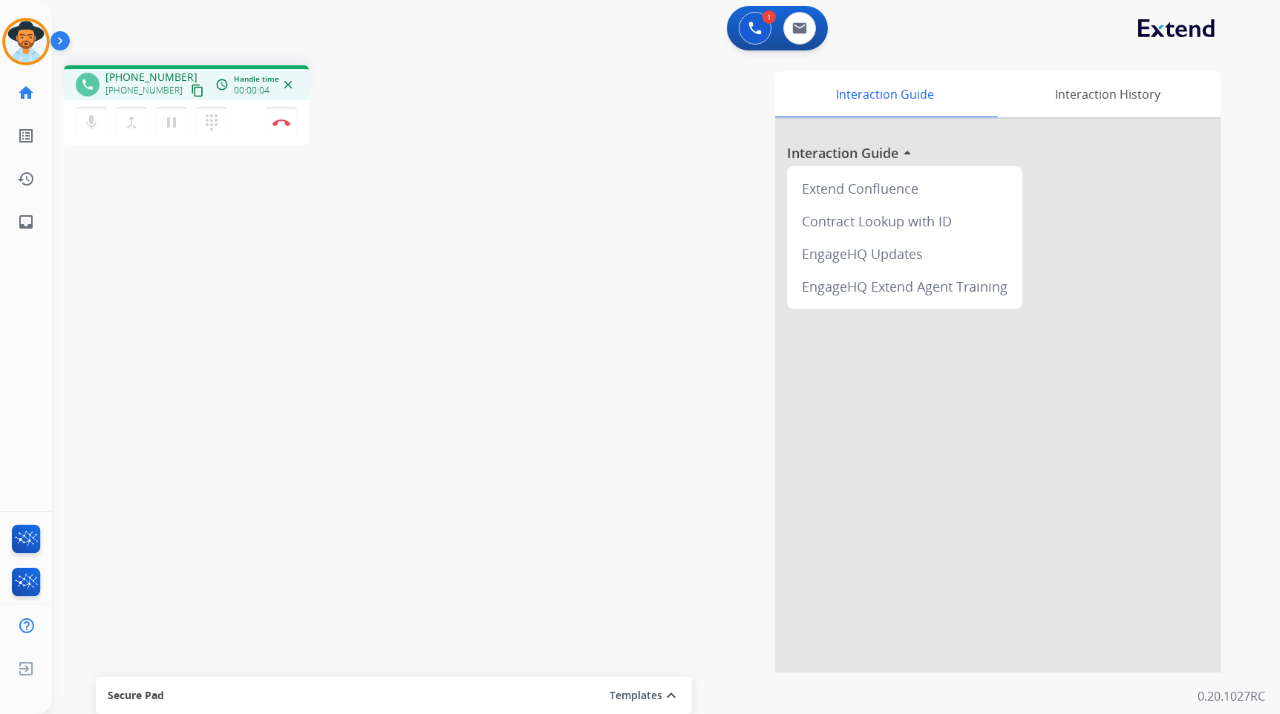
click at [191, 90] on mat-icon "content_copy" at bounding box center [197, 90] width 13 height 13
click at [275, 127] on button "Disconnect" at bounding box center [281, 122] width 31 height 31
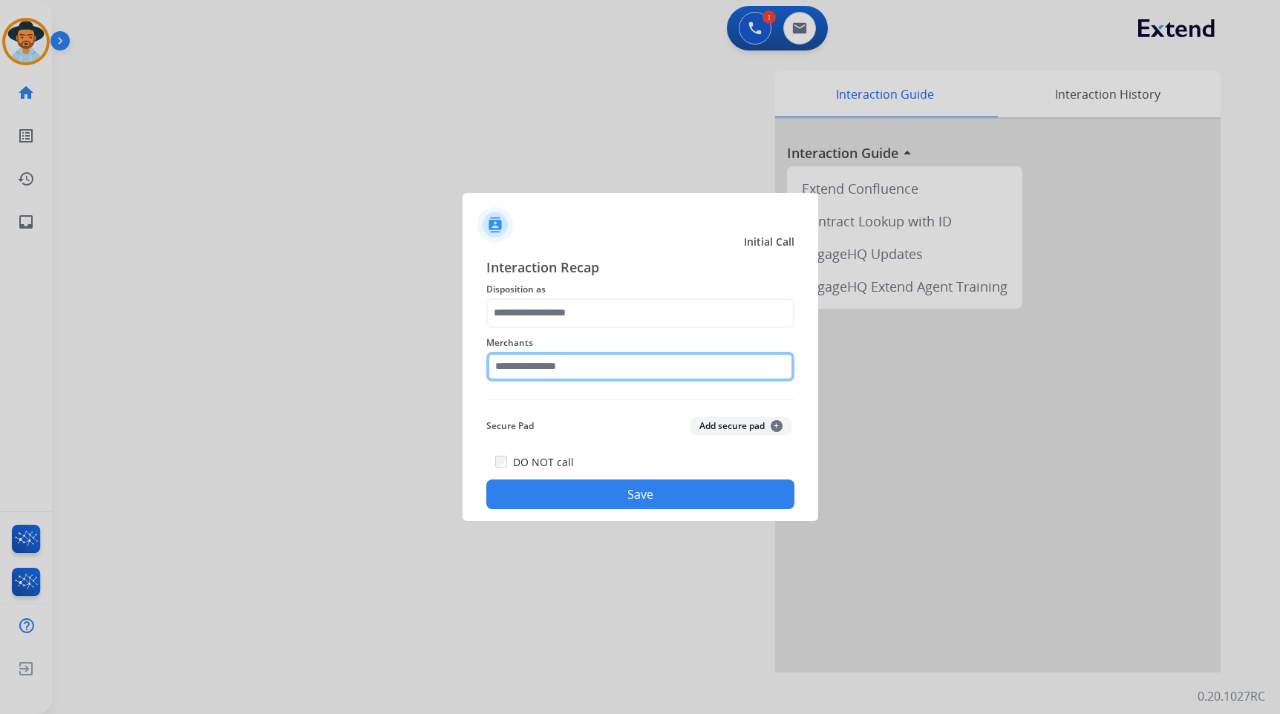
click at [593, 354] on input "text" at bounding box center [640, 367] width 308 height 30
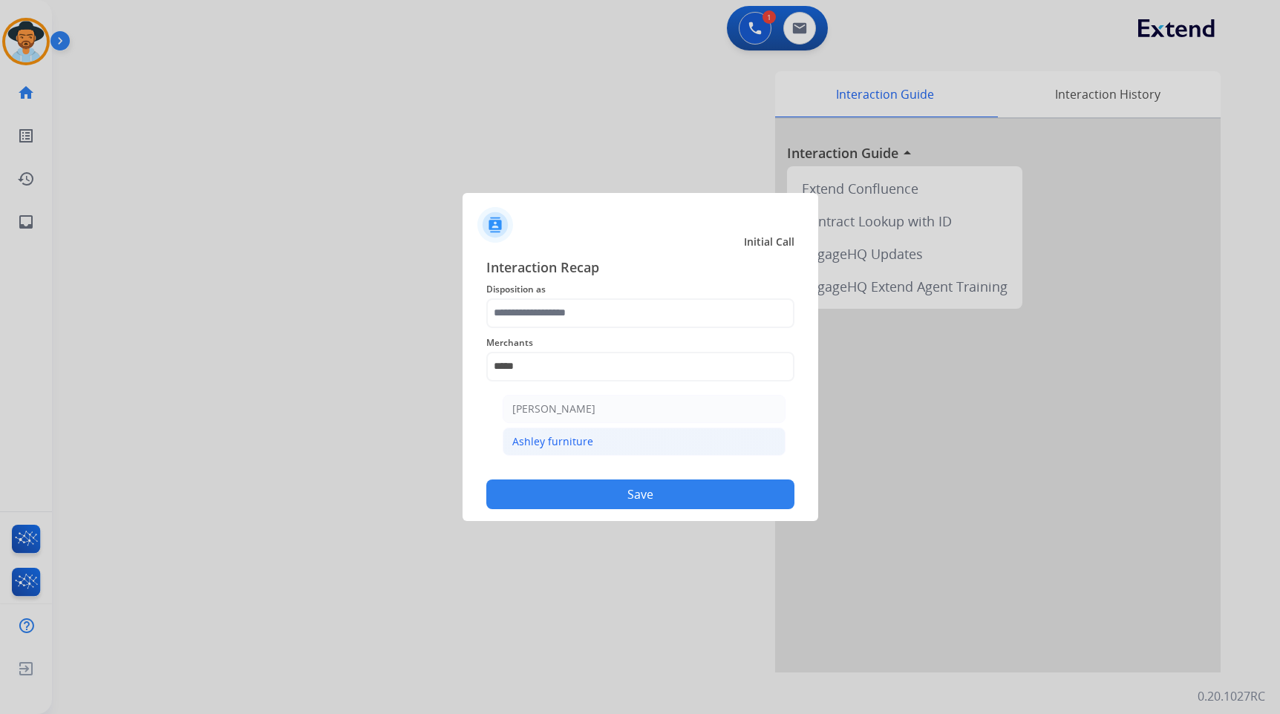
drag, startPoint x: 622, startPoint y: 449, endPoint x: 579, endPoint y: 381, distance: 81.2
click at [621, 448] on li "Ashley furniture" at bounding box center [644, 442] width 283 height 28
type input "**********"
click at [585, 335] on span "Merchants" at bounding box center [640, 343] width 308 height 18
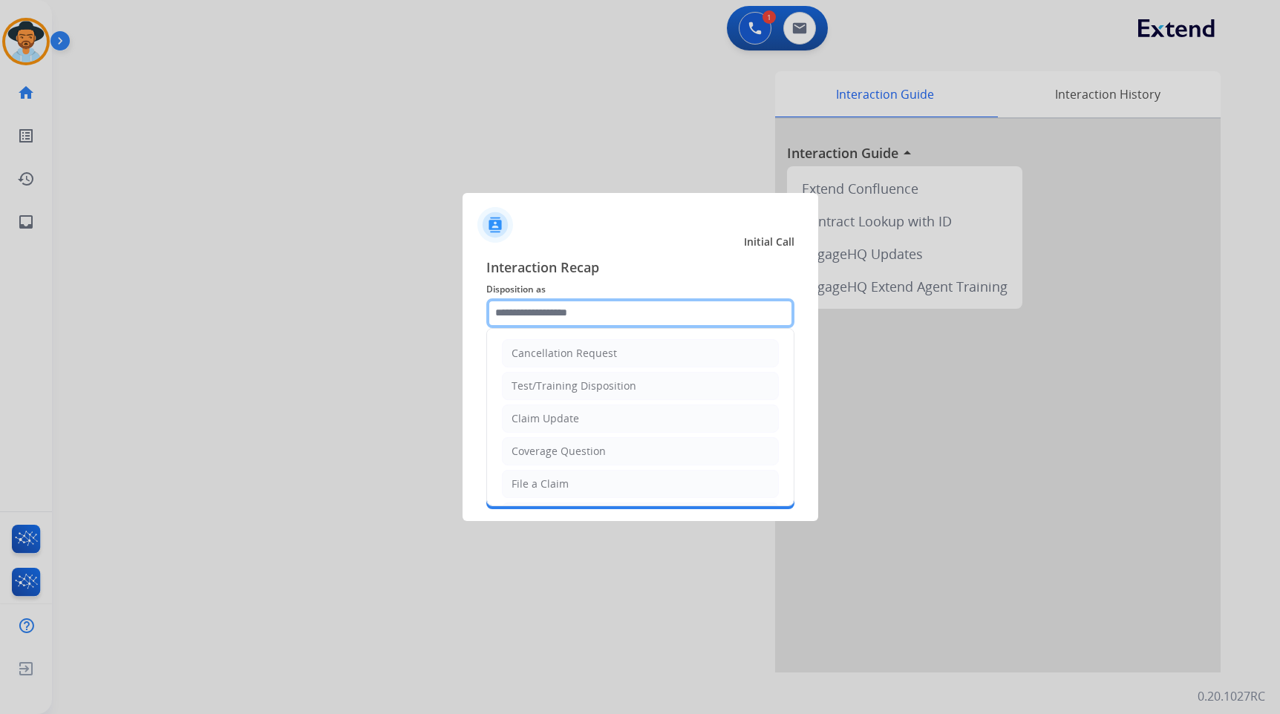
click at [576, 321] on input "text" at bounding box center [640, 314] width 308 height 30
click at [571, 476] on li "File a Claim" at bounding box center [640, 484] width 277 height 28
type input "**********"
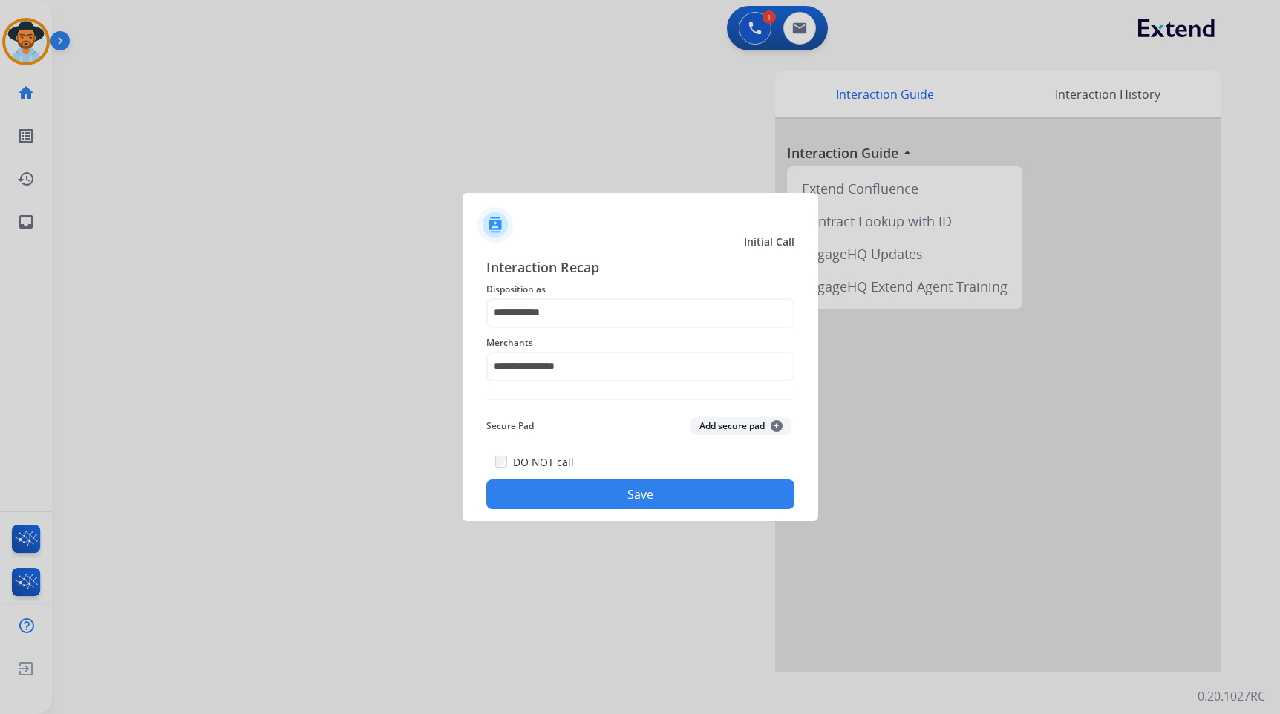
click at [606, 495] on button "Save" at bounding box center [640, 495] width 308 height 30
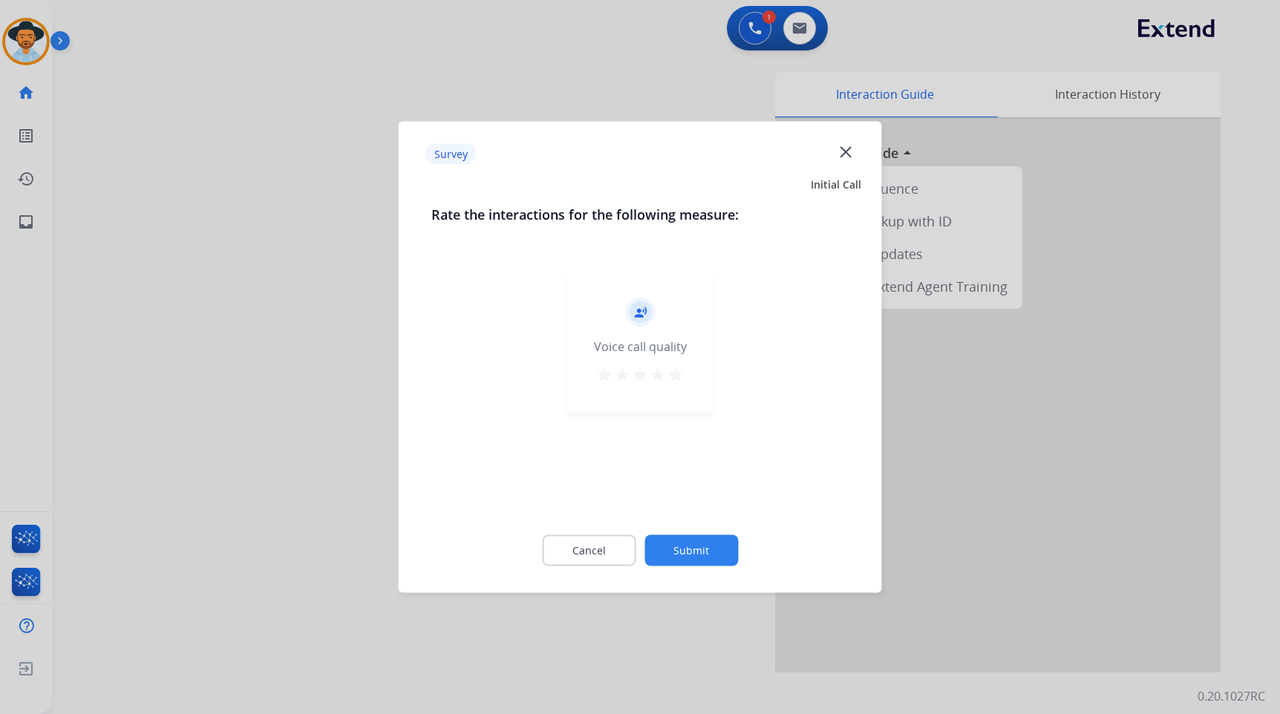
drag, startPoint x: 694, startPoint y: 518, endPoint x: 695, endPoint y: 532, distance: 13.5
click at [694, 519] on div "Cancel Submit" at bounding box center [641, 551] width 418 height 67
click at [703, 539] on button "Submit" at bounding box center [692, 550] width 94 height 31
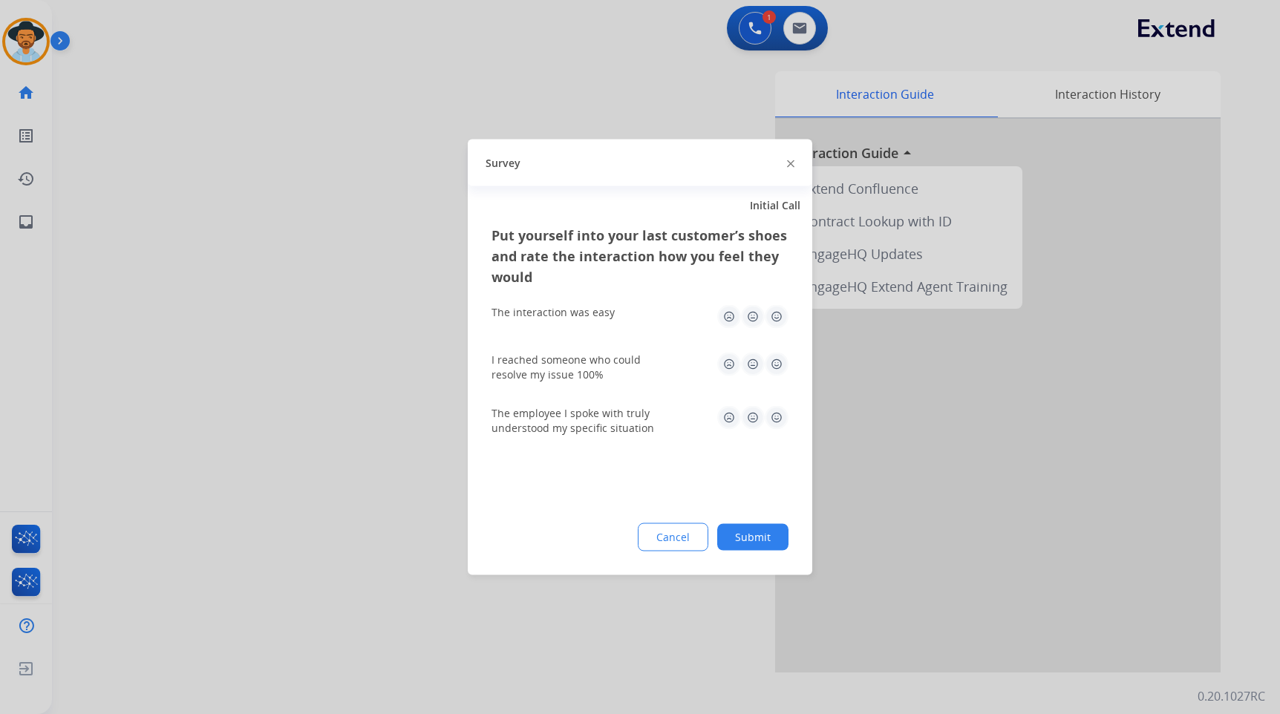
click at [730, 532] on button "Submit" at bounding box center [752, 537] width 71 height 27
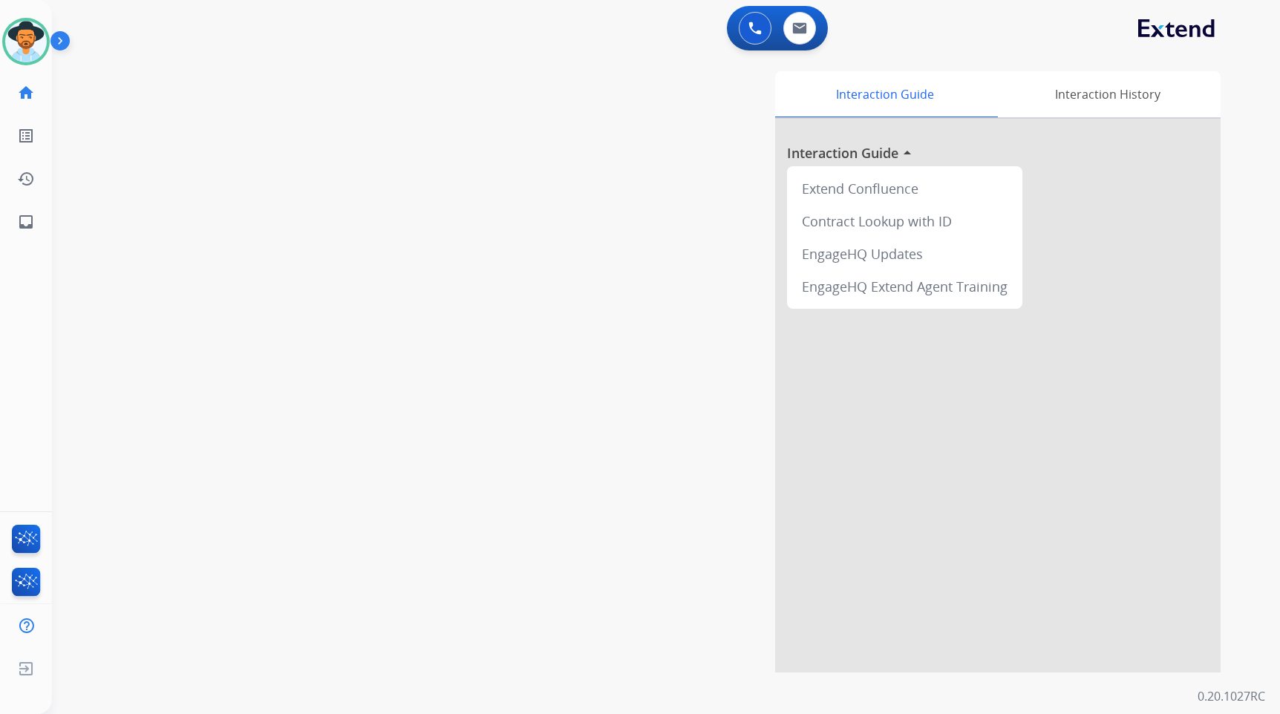
click at [261, 198] on div "swap_horiz Break voice bridge close_fullscreen Connect 3-Way Call merge_type Se…" at bounding box center [648, 362] width 1193 height 619
click at [6, 42] on img at bounding box center [26, 42] width 42 height 42
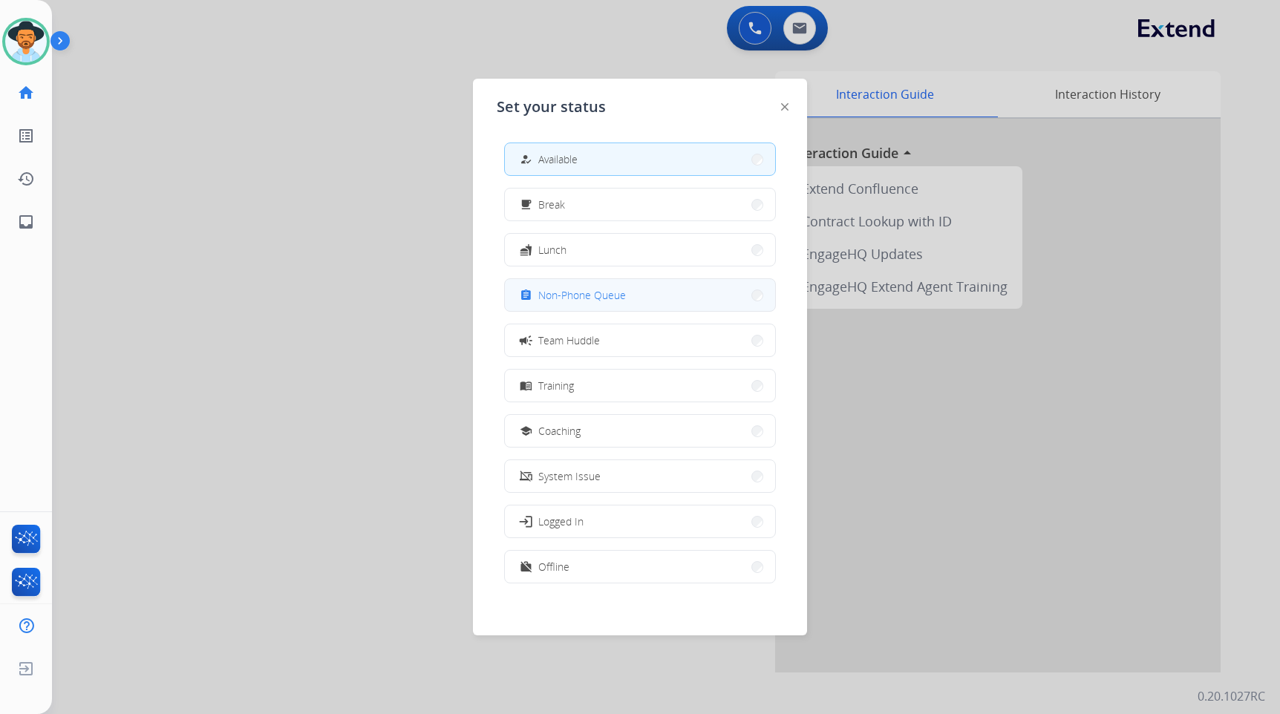
click at [613, 291] on span "Non-Phone Queue" at bounding box center [582, 295] width 88 height 16
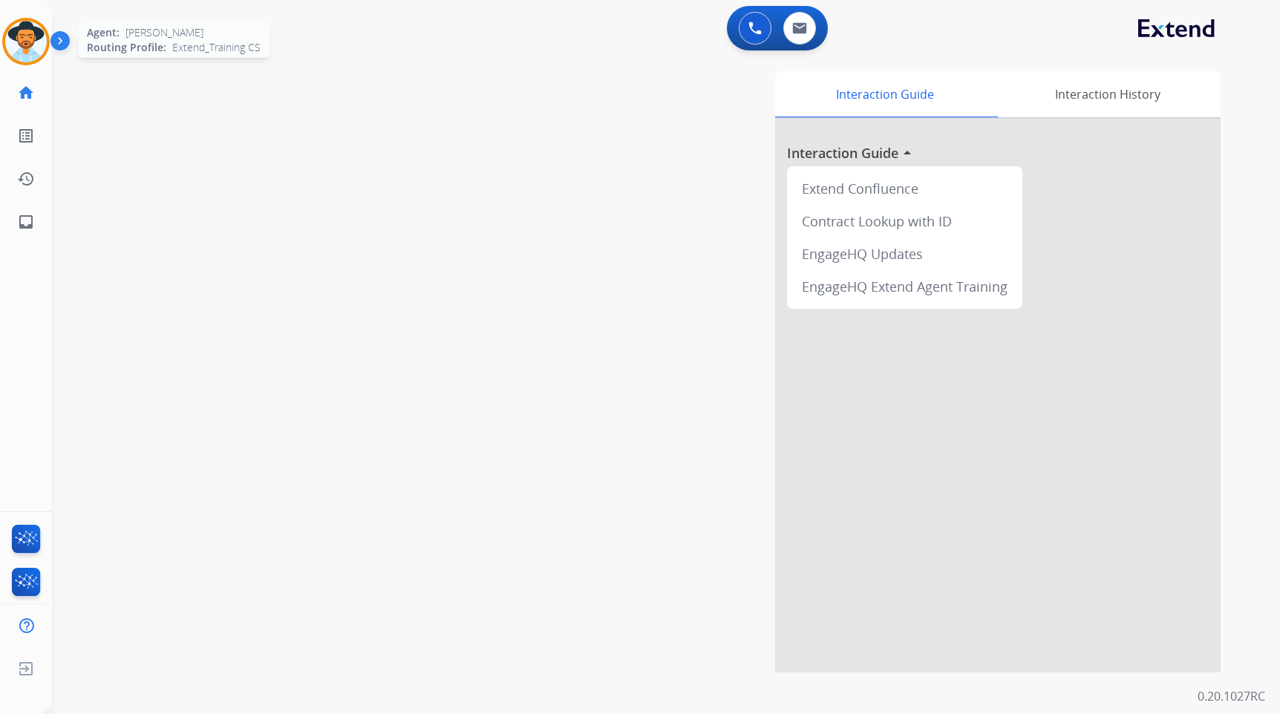
click at [22, 30] on img at bounding box center [26, 42] width 42 height 42
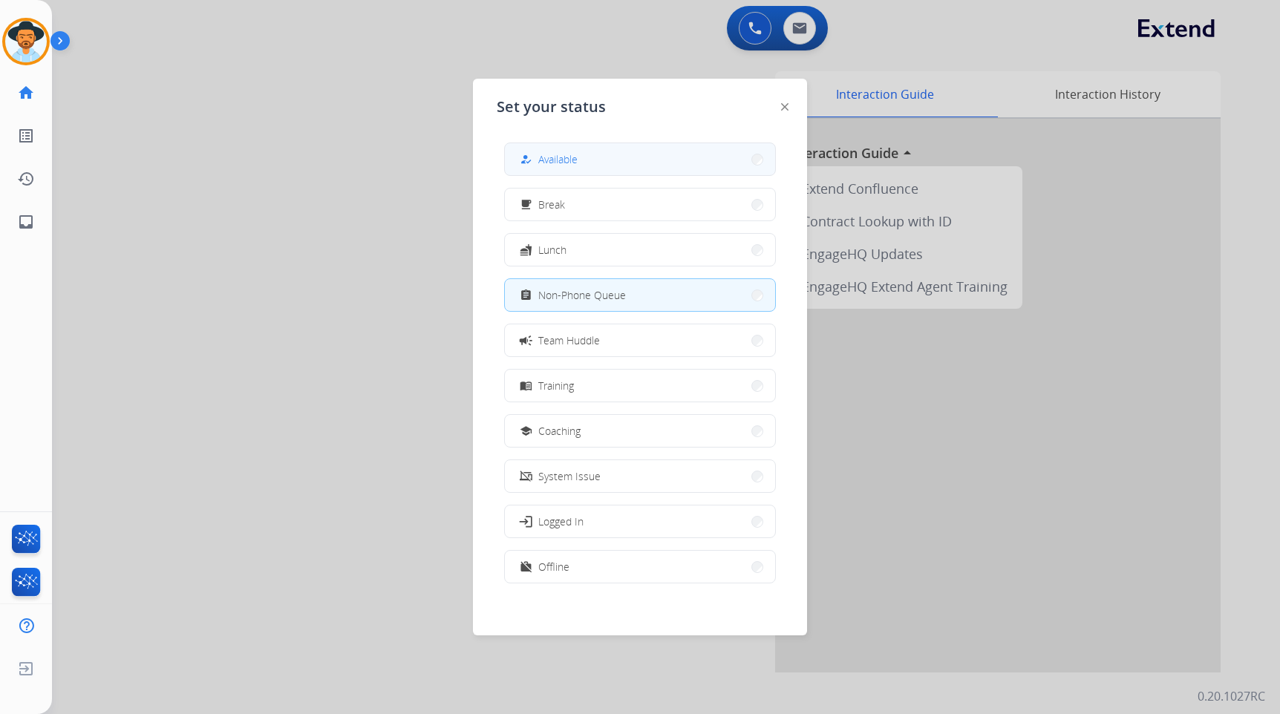
click at [640, 170] on button "how_to_reg Available" at bounding box center [640, 159] width 270 height 32
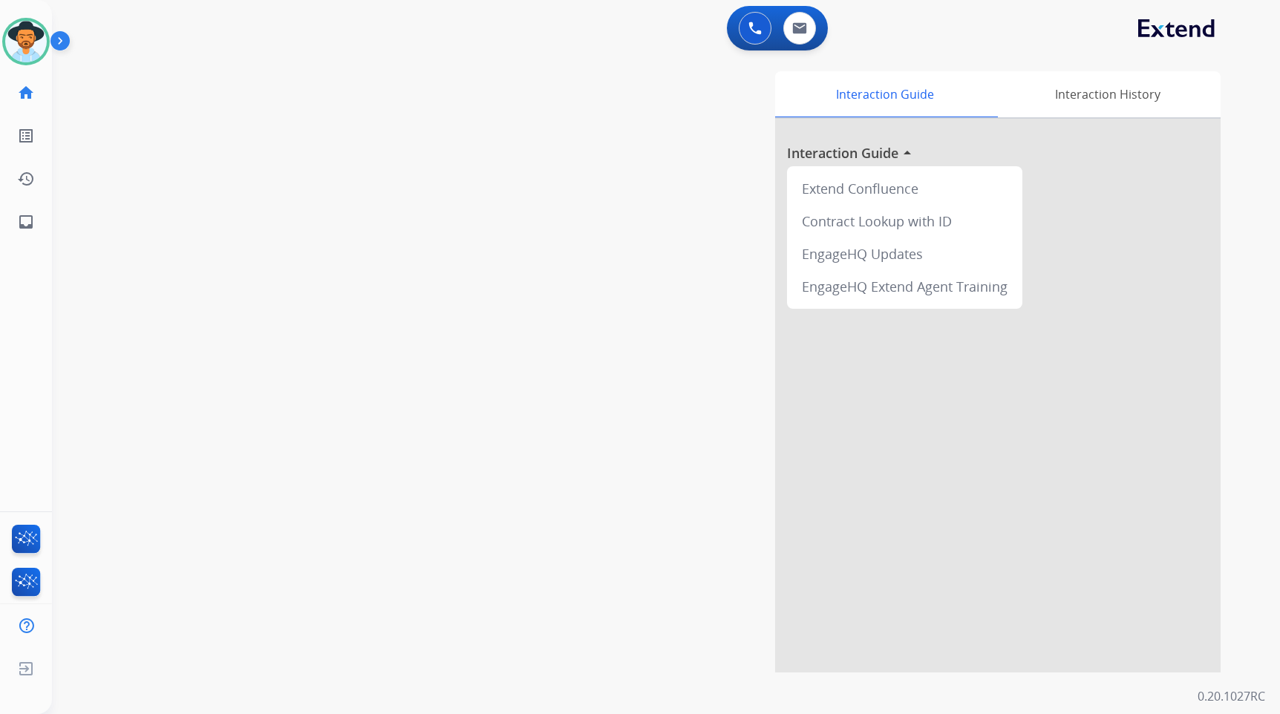
click at [277, 259] on div "swap_horiz Break voice bridge close_fullscreen Connect 3-Way Call merge_type Se…" at bounding box center [648, 362] width 1193 height 619
click at [42, 221] on link "inbox Emails" at bounding box center [26, 222] width 42 height 42
select select "**********"
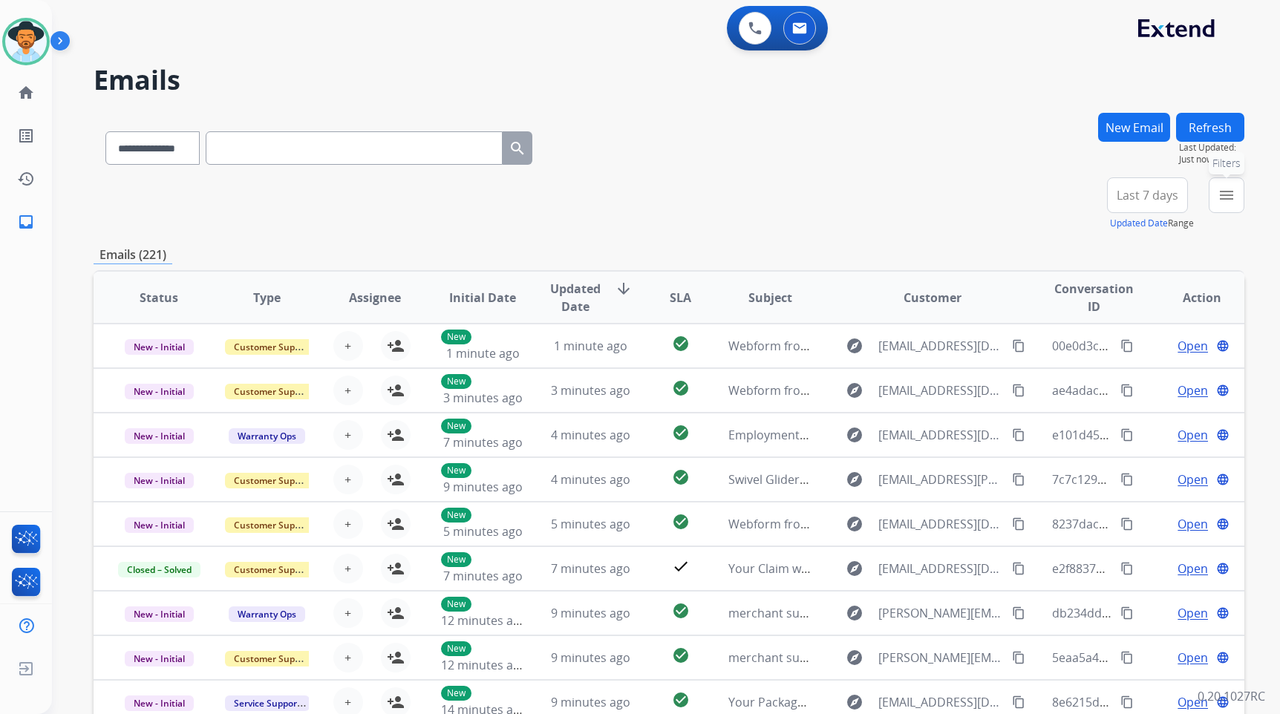
click at [1226, 202] on mat-icon "menu" at bounding box center [1227, 195] width 18 height 18
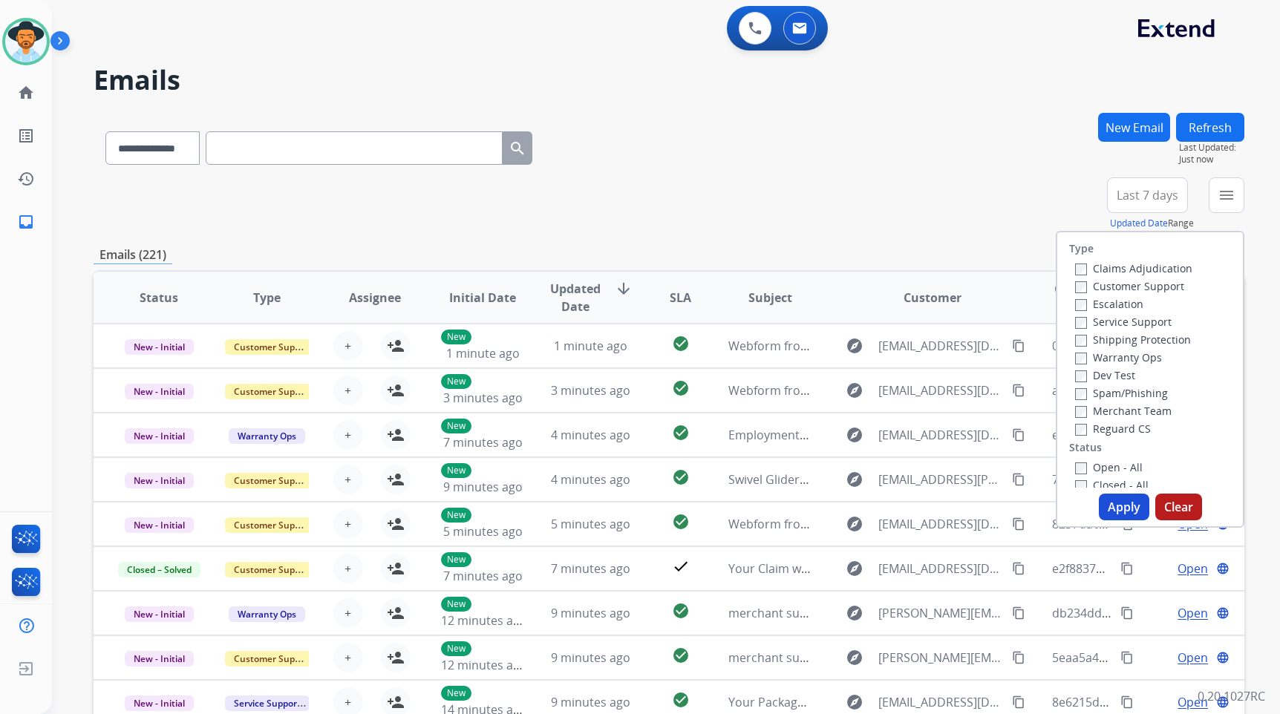
click at [1136, 288] on label "Customer Support" at bounding box center [1129, 286] width 109 height 14
click at [1142, 336] on label "Shipping Protection" at bounding box center [1133, 340] width 116 height 14
click at [1126, 428] on label "Reguard CS" at bounding box center [1113, 429] width 76 height 14
click at [1120, 466] on label "Open - All" at bounding box center [1109, 467] width 68 height 14
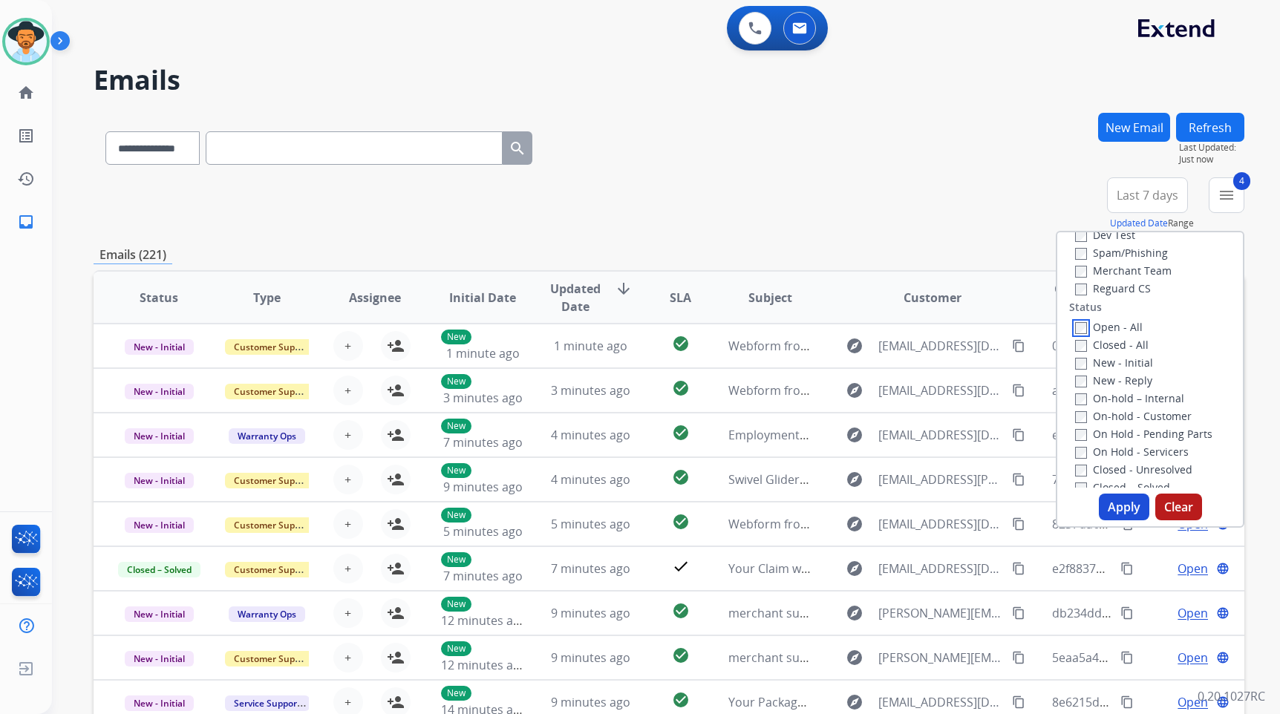
scroll to position [149, 0]
click at [1130, 440] on label "On Hold - Servicers" at bounding box center [1132, 444] width 114 height 14
click at [1130, 427] on label "On Hold - Pending Parts" at bounding box center [1143, 426] width 137 height 14
click at [1135, 406] on label "On-hold - Customer" at bounding box center [1133, 408] width 117 height 14
click at [1135, 390] on label "On-hold – Internal" at bounding box center [1129, 390] width 109 height 14
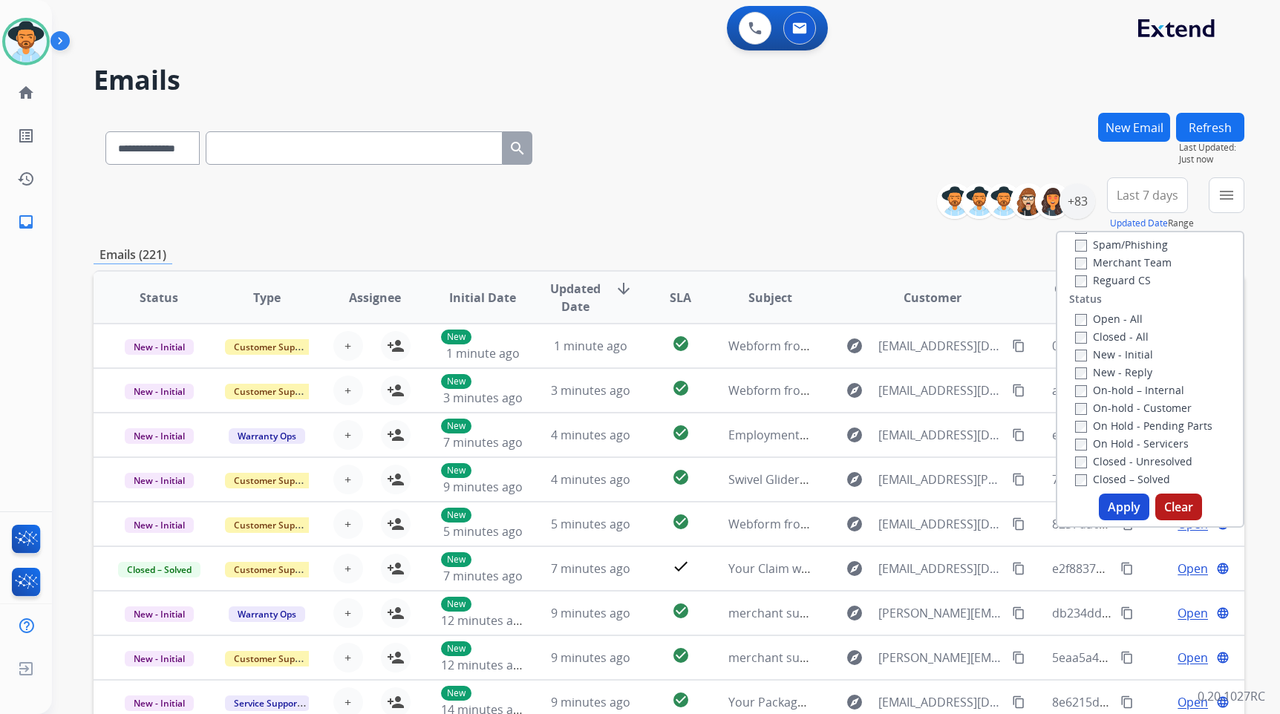
click at [1133, 375] on label "New - Reply" at bounding box center [1113, 372] width 77 height 14
click at [1132, 357] on label "New - Initial" at bounding box center [1114, 355] width 78 height 14
click at [1124, 498] on button "Apply" at bounding box center [1124, 507] width 51 height 27
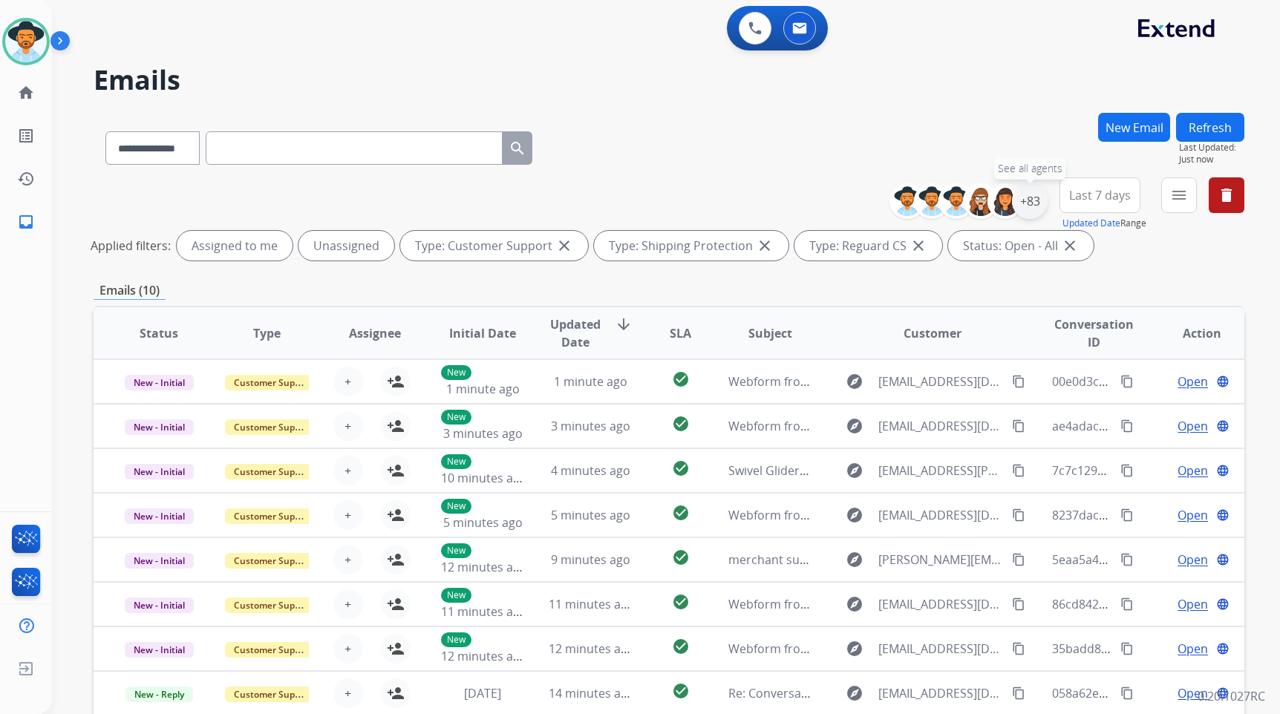
click at [1038, 198] on div "+83" at bounding box center [1030, 201] width 36 height 36
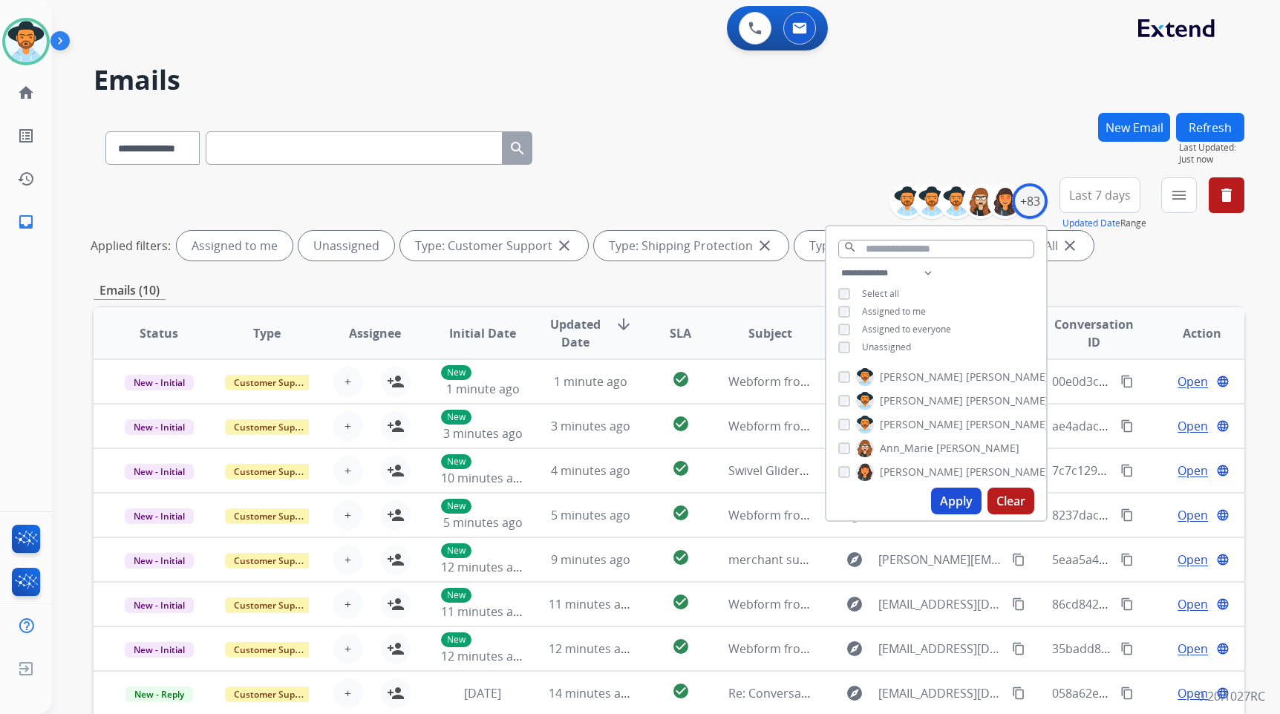
click at [863, 348] on span "Unassigned" at bounding box center [886, 347] width 49 height 13
click at [893, 424] on span "[PERSON_NAME]" at bounding box center [921, 424] width 83 height 15
click at [966, 507] on button "Apply" at bounding box center [956, 501] width 51 height 27
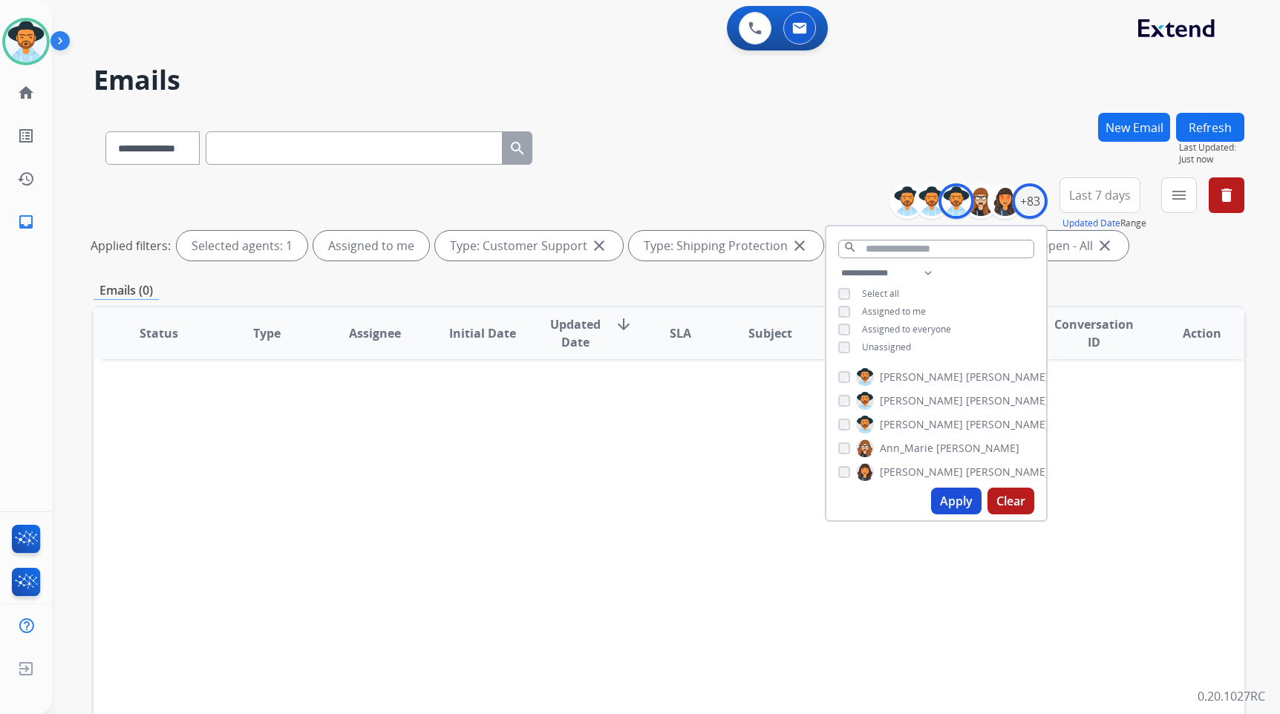
click at [671, 429] on div "Status Type Assignee Initial Date Updated Date arrow_downward SLA Subject Custo…" at bounding box center [669, 555] width 1151 height 498
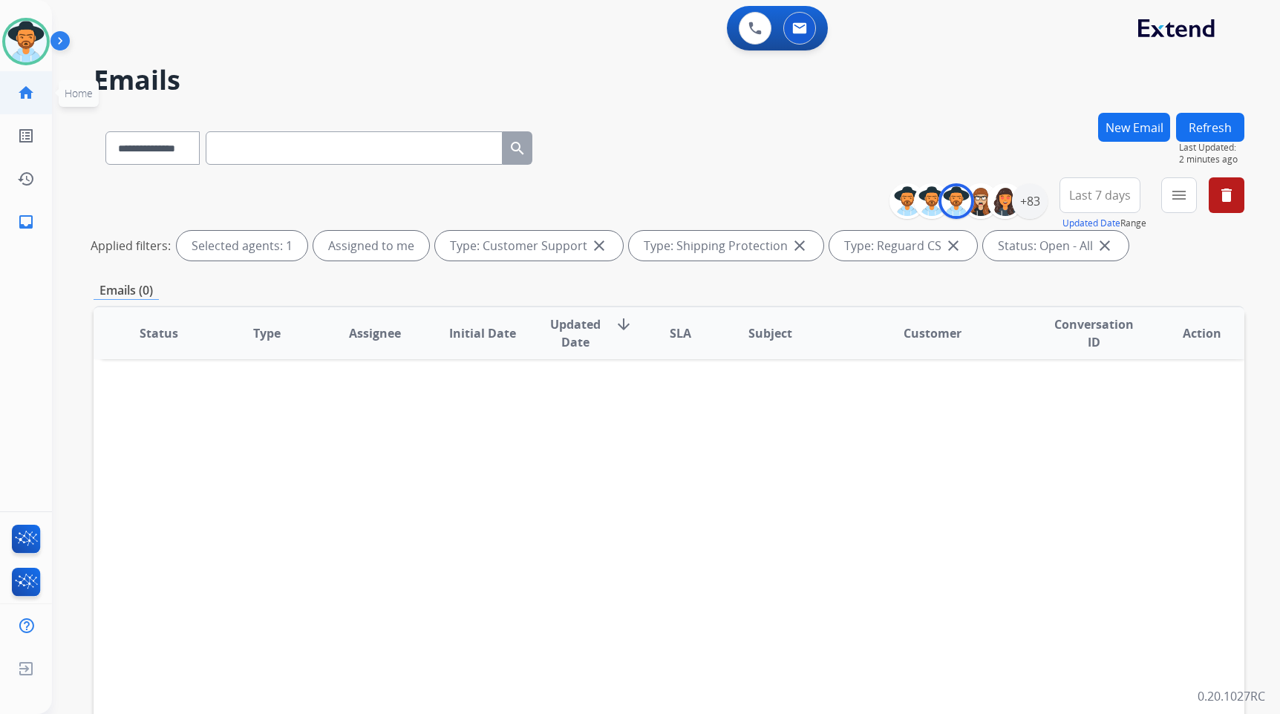
click at [19, 97] on mat-icon "home" at bounding box center [26, 93] width 18 height 18
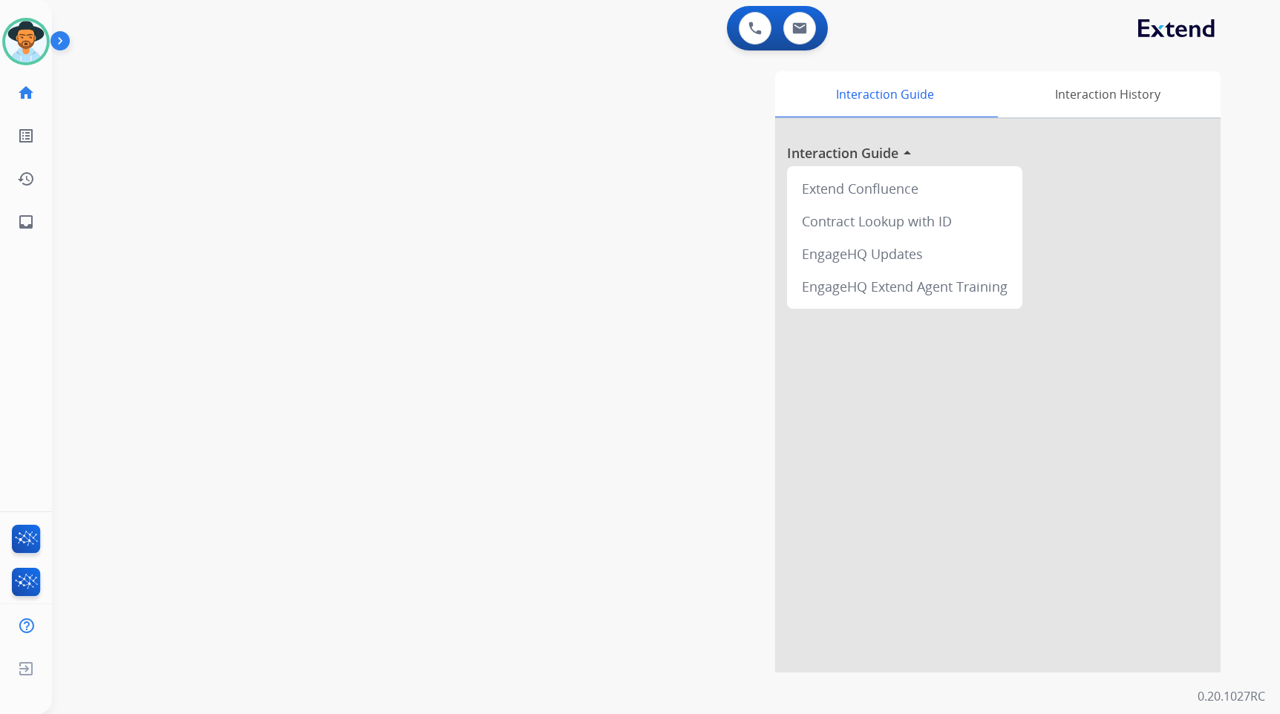
click at [442, 198] on div "swap_horiz Break voice bridge close_fullscreen Connect 3-Way Call merge_type Se…" at bounding box center [648, 362] width 1193 height 619
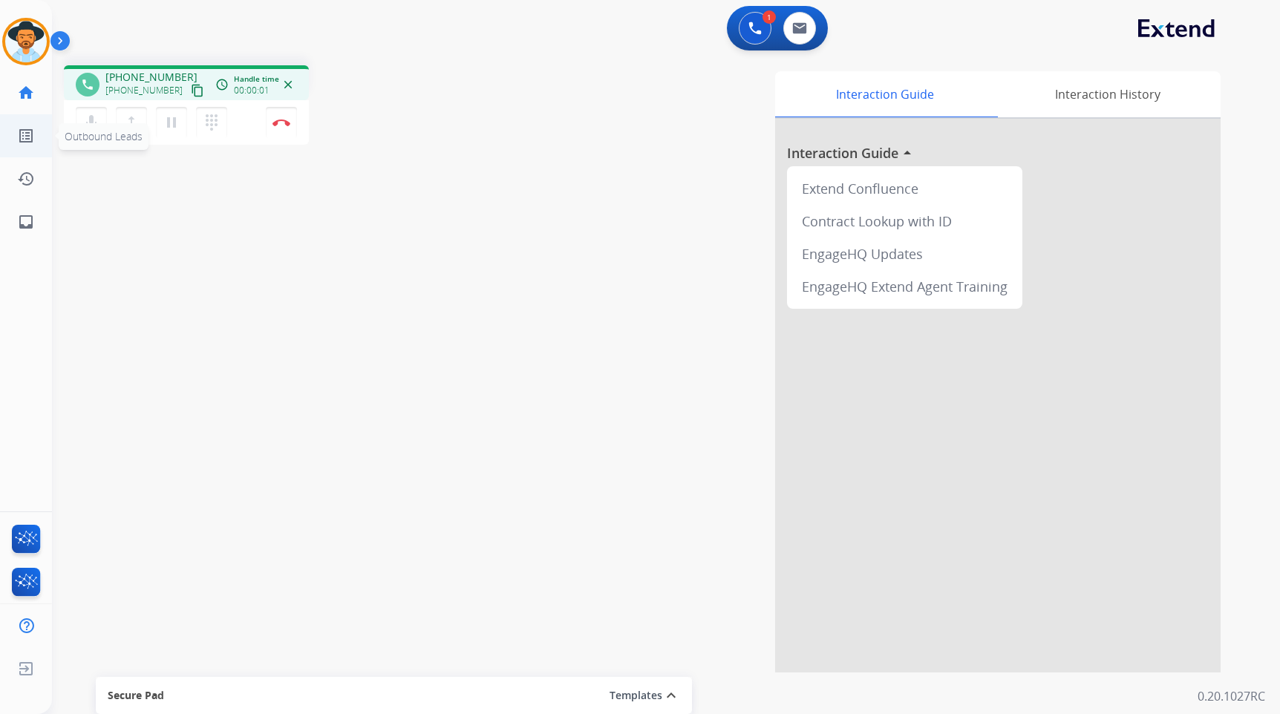
drag, startPoint x: 180, startPoint y: 91, endPoint x: 18, endPoint y: 116, distance: 163.9
click at [191, 91] on mat-icon "content_copy" at bounding box center [197, 90] width 13 height 13
click at [253, 354] on div "phone +19155881880 +19155881880 content_copy Copied! access_time Call metrics Q…" at bounding box center [648, 362] width 1193 height 619
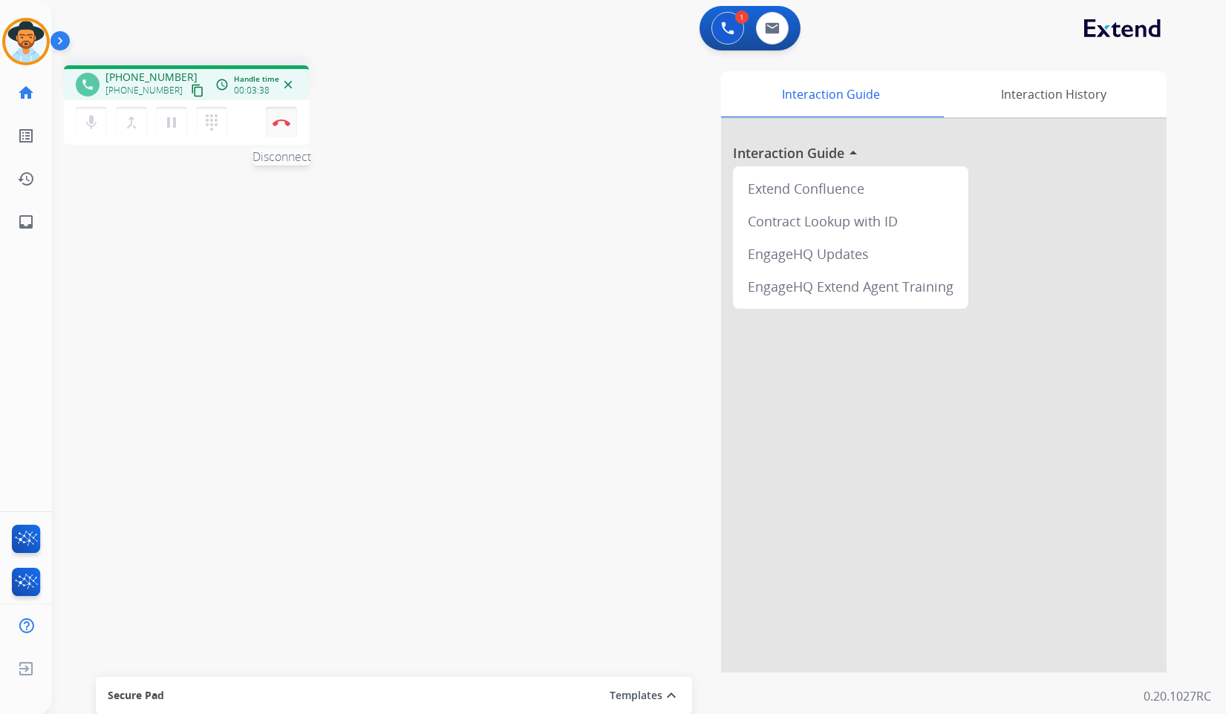
click at [273, 123] on img at bounding box center [282, 122] width 18 height 7
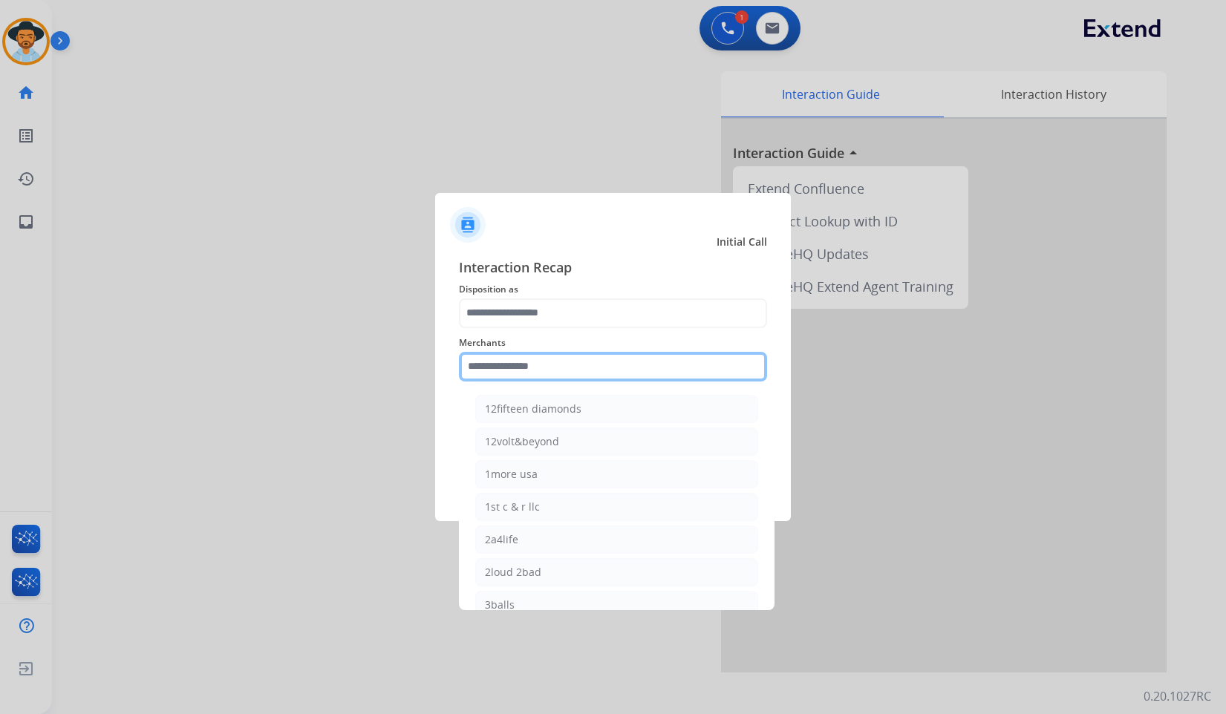
click at [493, 358] on input "text" at bounding box center [613, 367] width 308 height 30
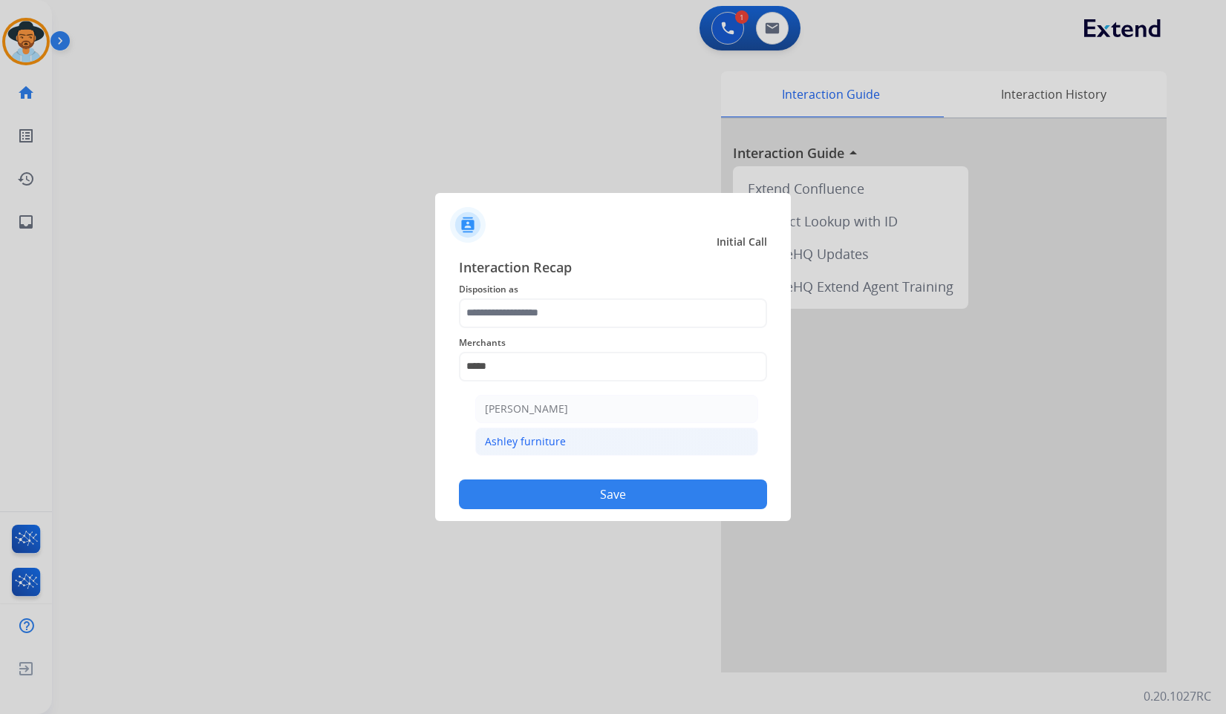
click at [552, 447] on div "Ashley furniture" at bounding box center [525, 441] width 81 height 15
type input "**********"
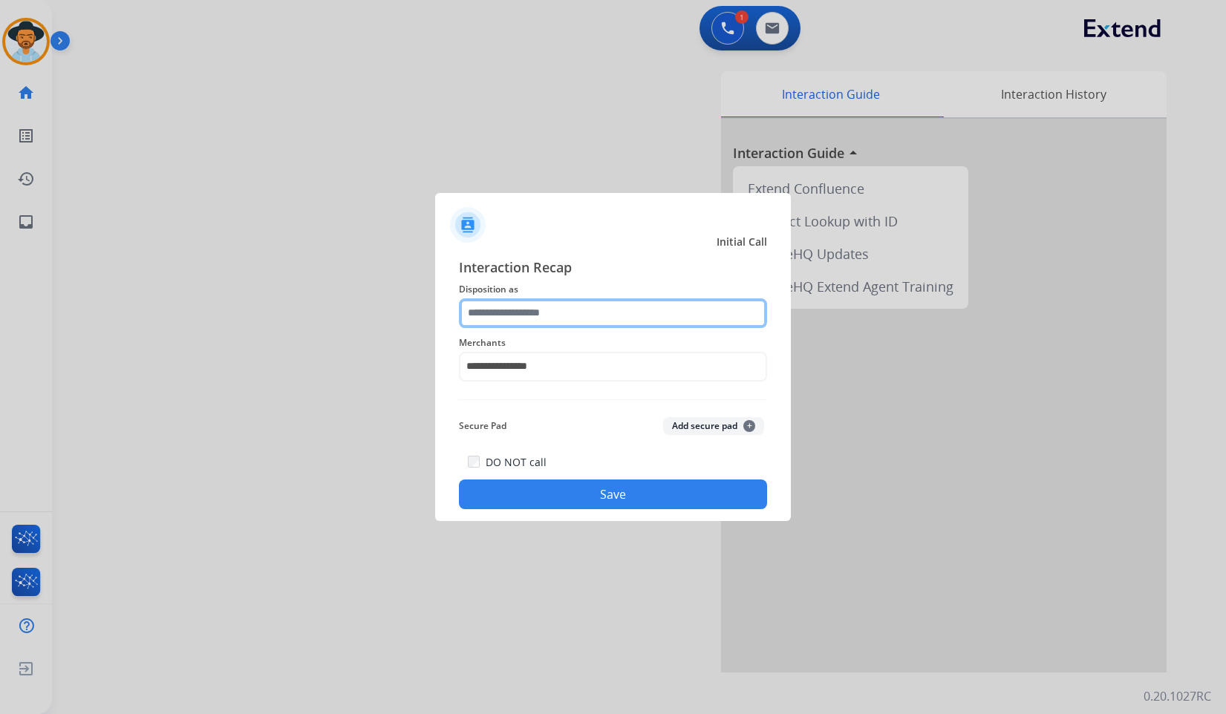
click at [538, 322] on input "text" at bounding box center [613, 314] width 308 height 30
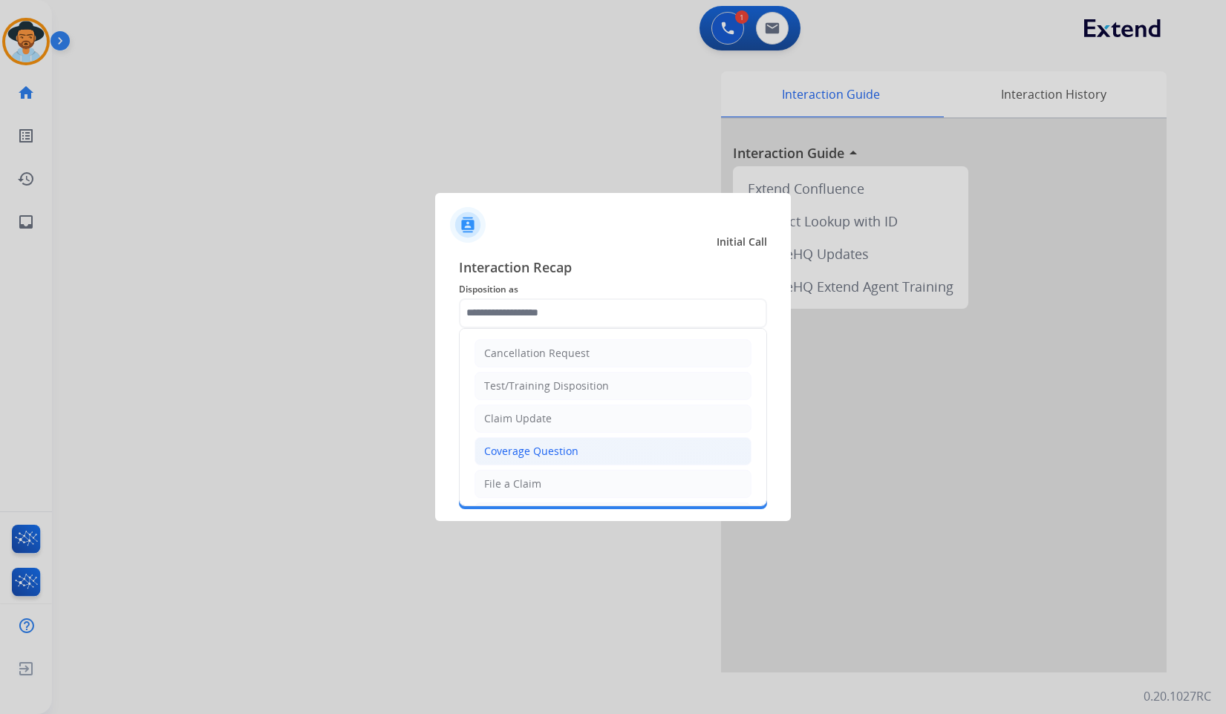
click at [538, 450] on div "Coverage Question" at bounding box center [531, 451] width 94 height 15
type input "**********"
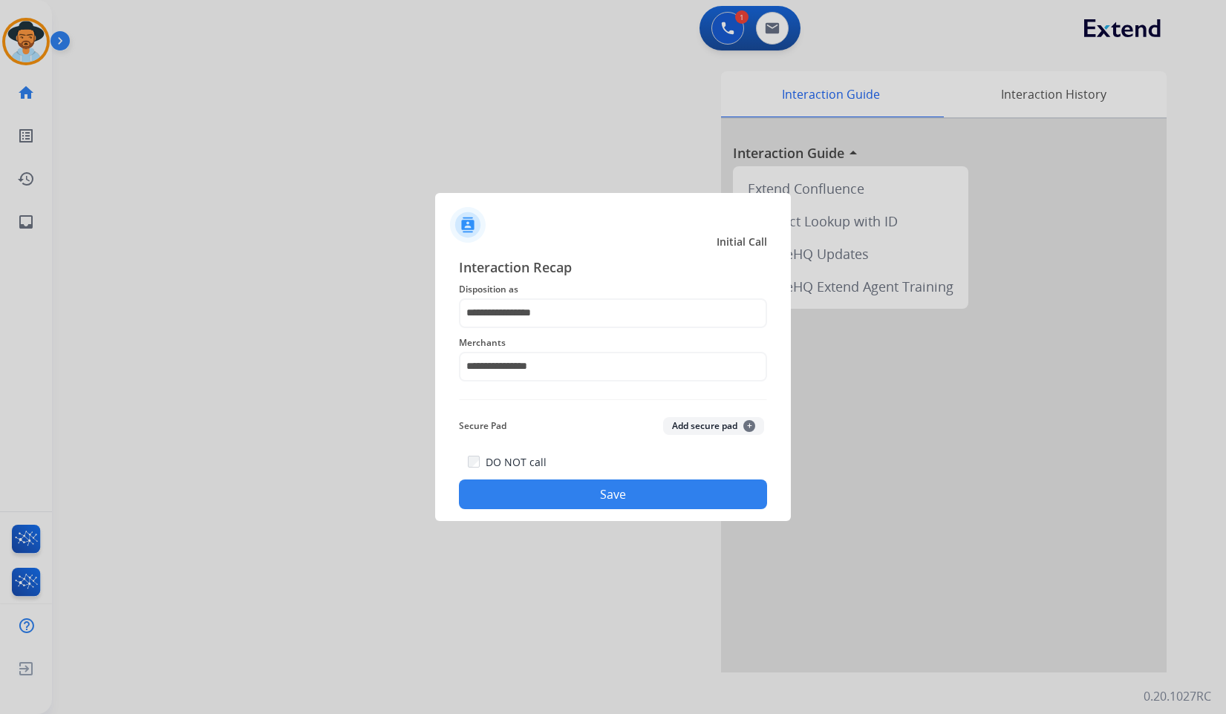
click at [565, 493] on button "Save" at bounding box center [613, 495] width 308 height 30
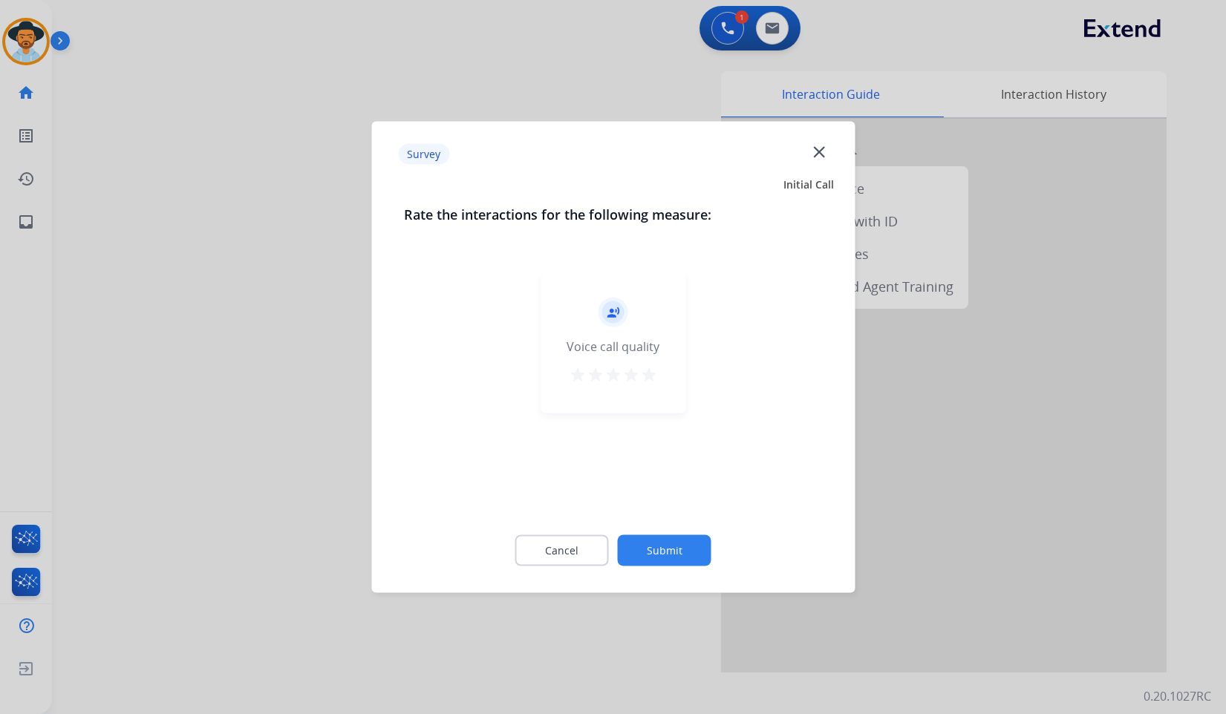
click at [680, 556] on button "Submit" at bounding box center [665, 550] width 94 height 31
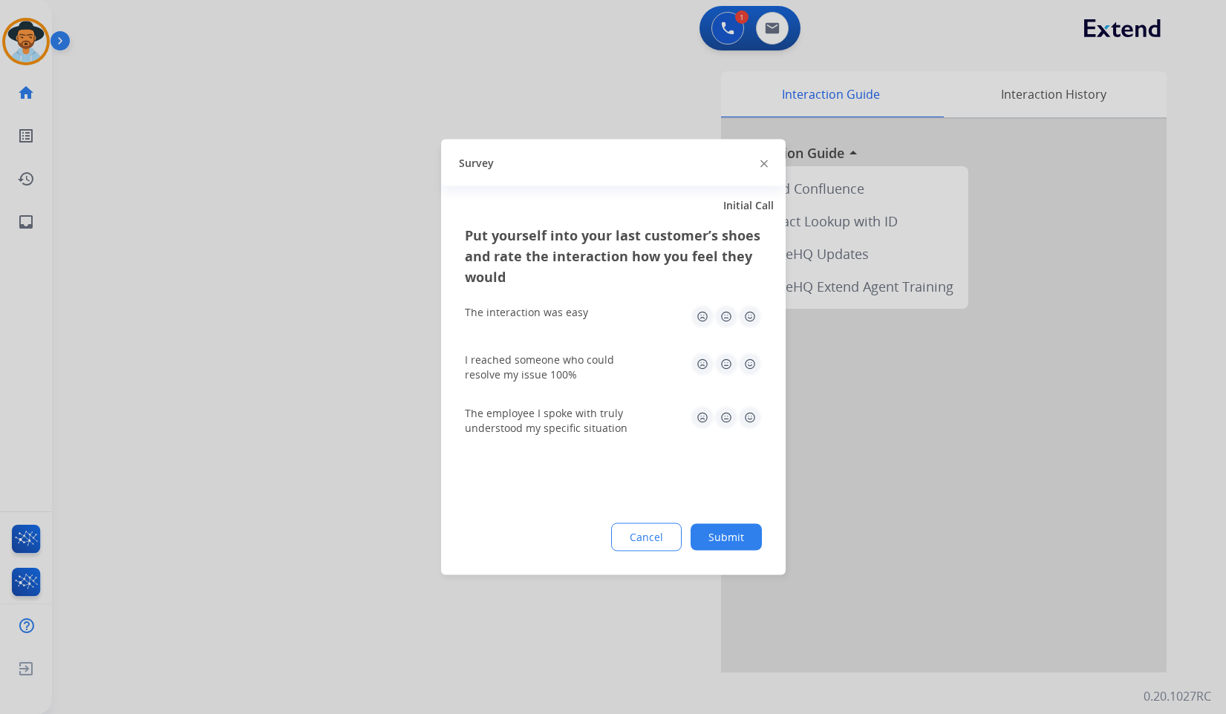
click at [735, 544] on button "Submit" at bounding box center [726, 537] width 71 height 27
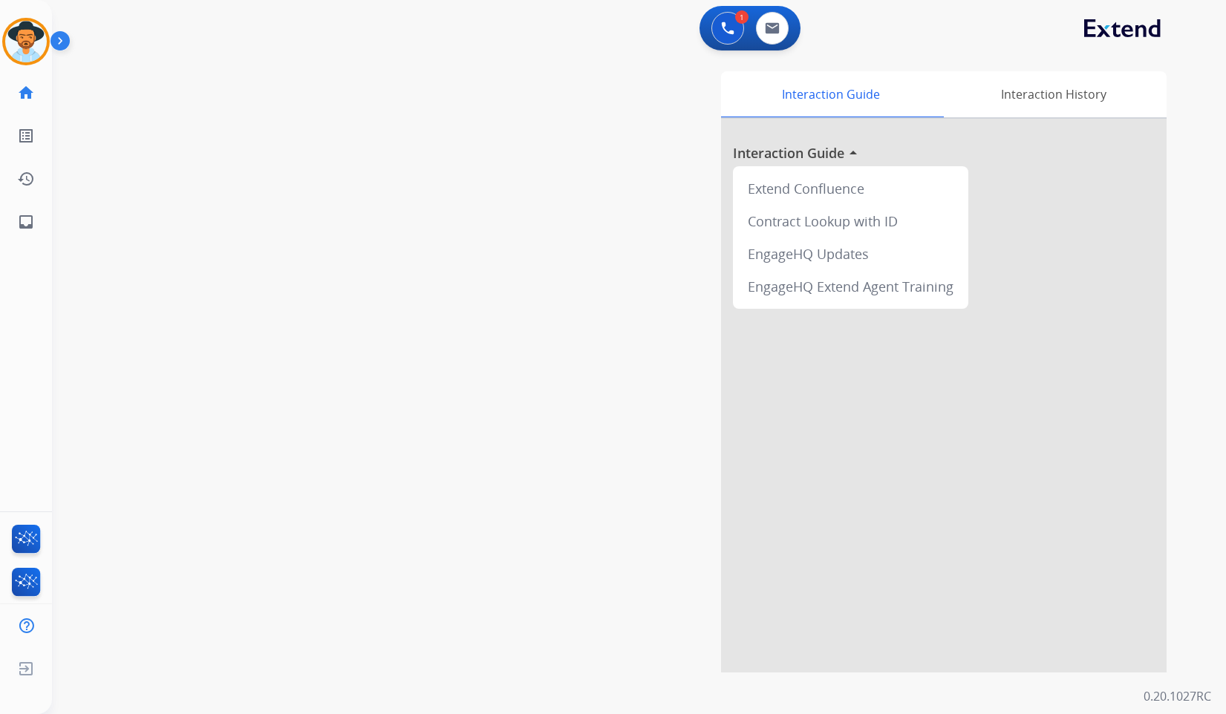
click at [152, 203] on div "swap_horiz Break voice bridge close_fullscreen Connect 3-Way Call merge_type Se…" at bounding box center [621, 362] width 1139 height 619
click at [12, 42] on img at bounding box center [26, 42] width 42 height 42
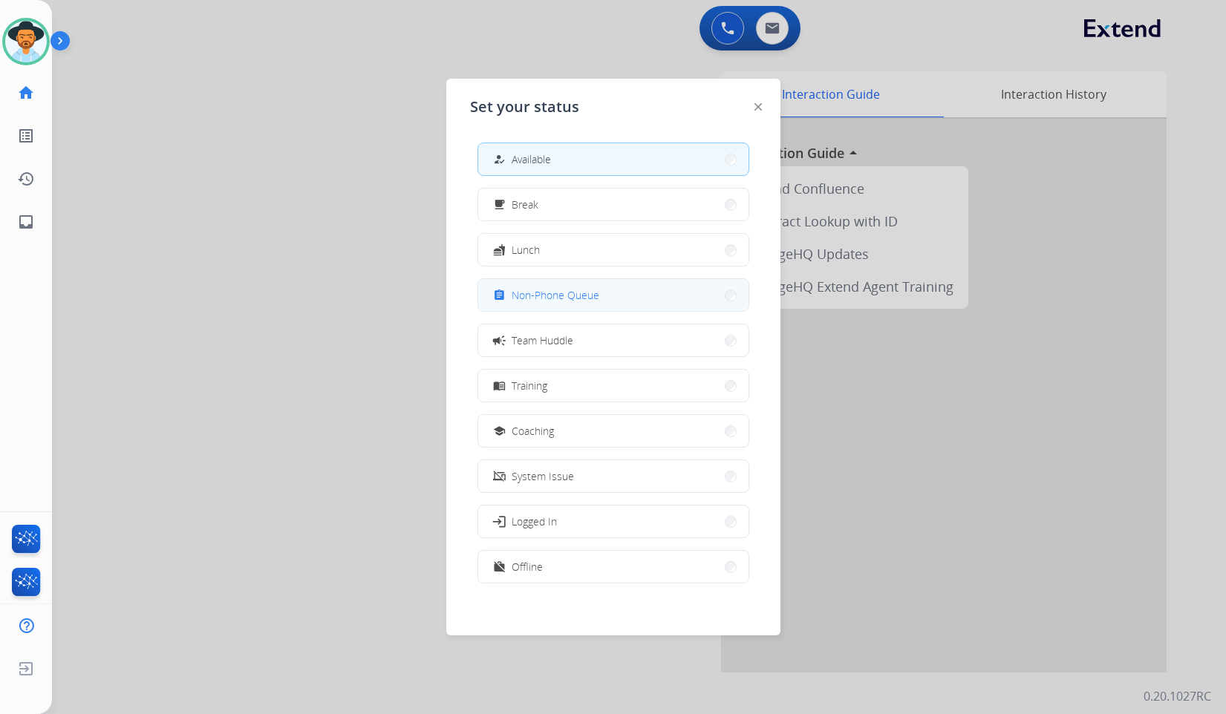
click at [587, 302] on span "Non-Phone Queue" at bounding box center [556, 295] width 88 height 16
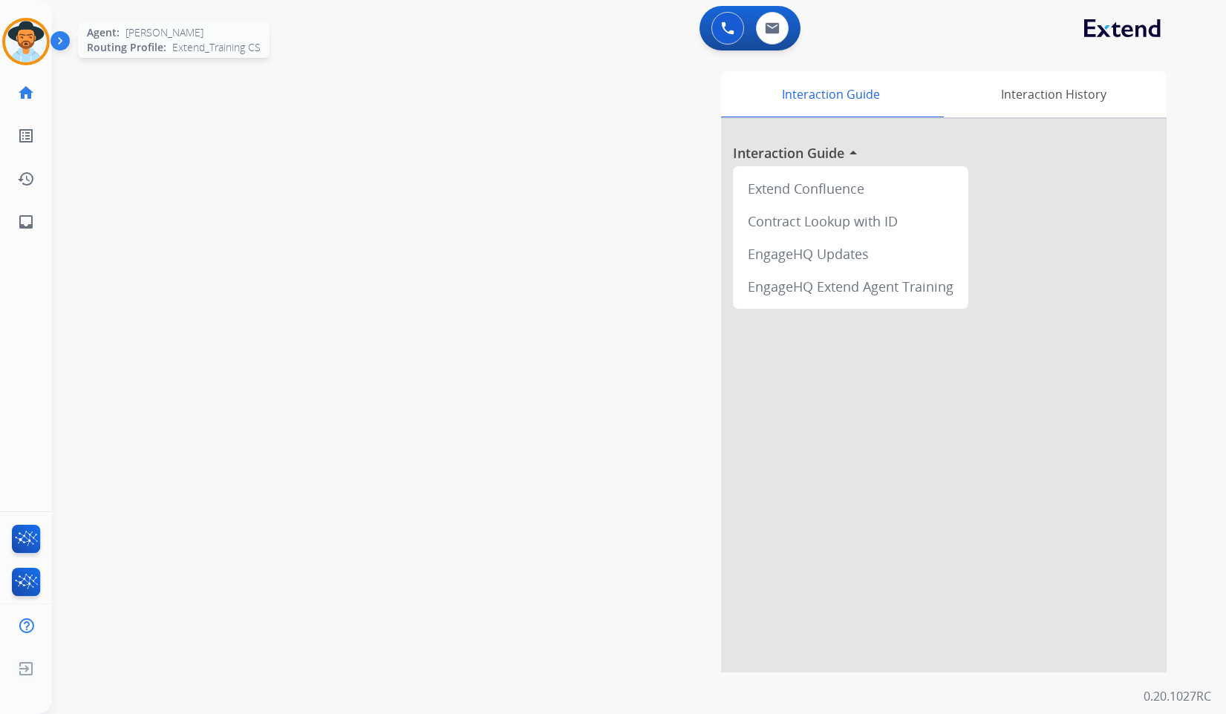
click at [14, 39] on img at bounding box center [26, 42] width 42 height 42
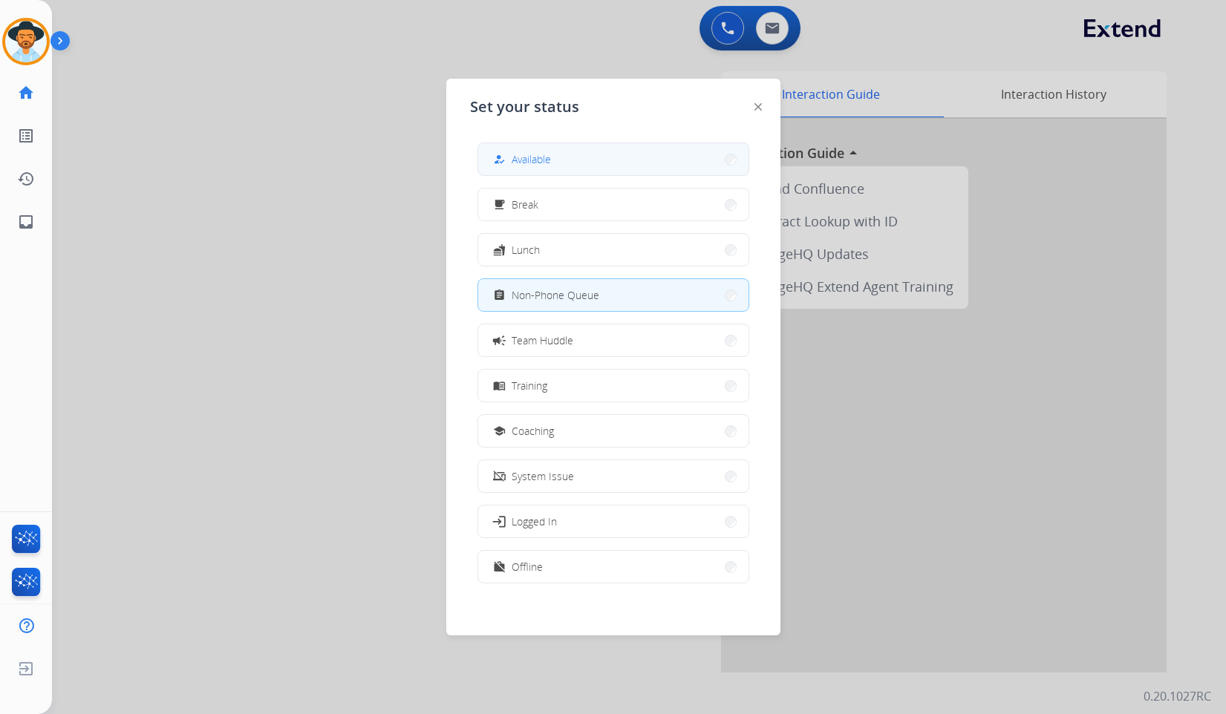
click at [557, 166] on button "how_to_reg Available" at bounding box center [613, 159] width 270 height 32
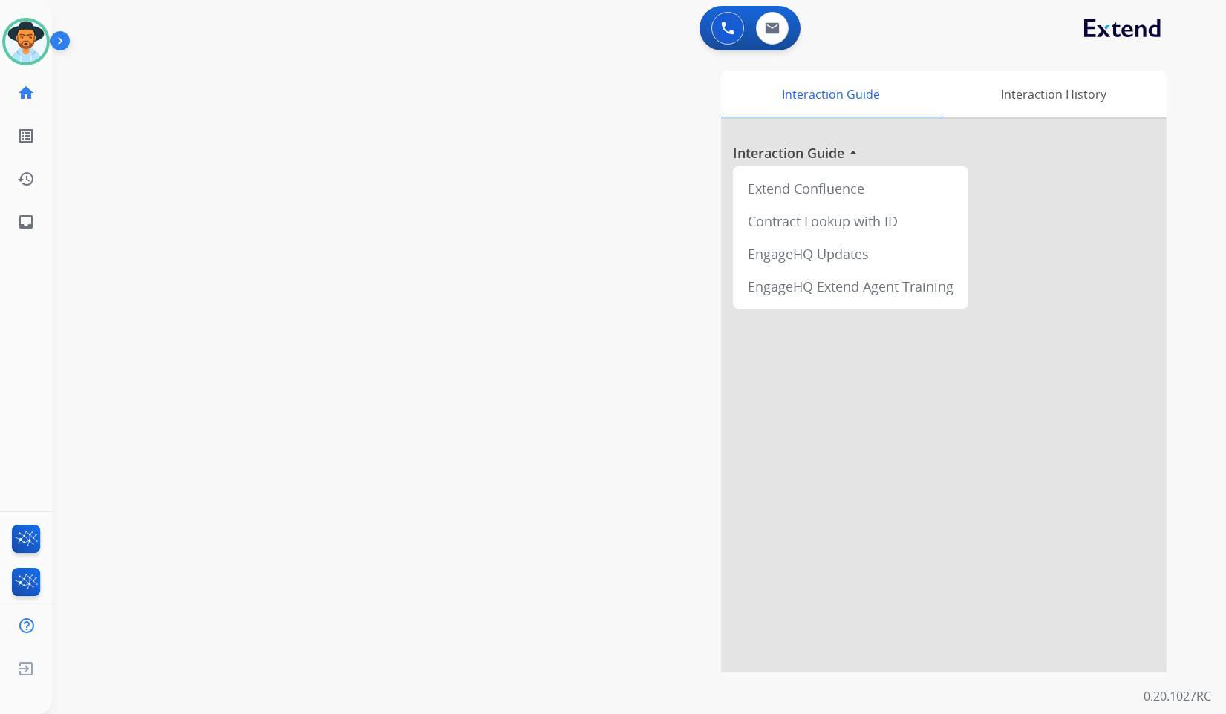
click at [183, 198] on div "swap_horiz Break voice bridge close_fullscreen Connect 3-Way Call merge_type Se…" at bounding box center [621, 362] width 1139 height 619
click at [195, 203] on div "swap_horiz Break voice bridge close_fullscreen Connect 3-Way Call merge_type Se…" at bounding box center [621, 362] width 1139 height 619
click at [198, 192] on div "swap_horiz Break voice bridge close_fullscreen Connect 3-Way Call merge_type Se…" at bounding box center [621, 362] width 1139 height 619
click at [199, 187] on div "swap_horiz Break voice bridge close_fullscreen Connect 3-Way Call merge_type Se…" at bounding box center [621, 362] width 1139 height 619
click at [13, 218] on link "inbox Emails" at bounding box center [26, 222] width 42 height 42
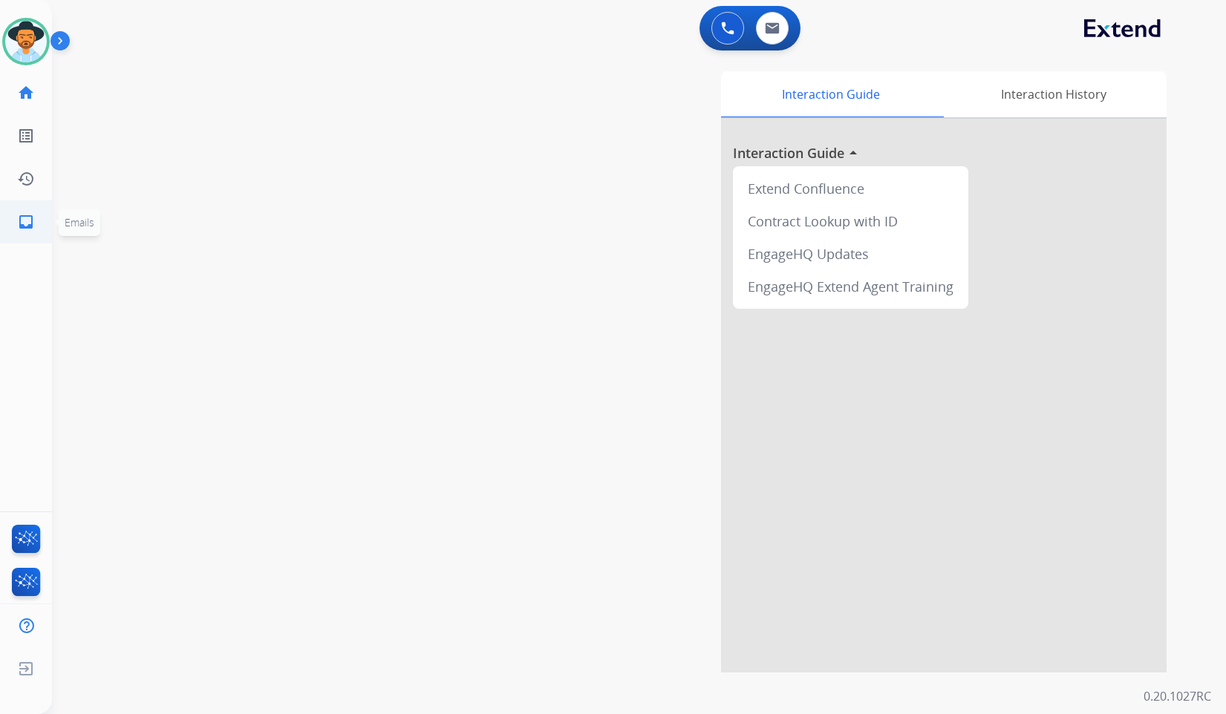
select select "**********"
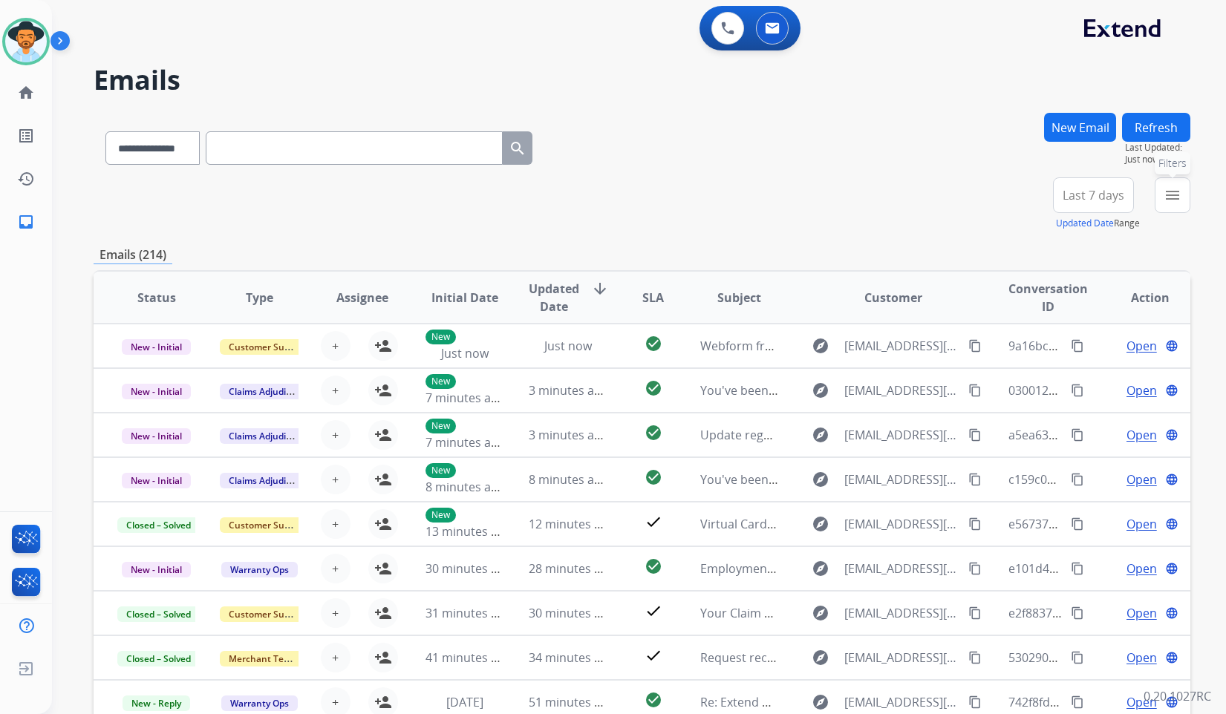
drag, startPoint x: 1159, startPoint y: 186, endPoint x: 1133, endPoint y: 211, distance: 36.8
click at [1162, 185] on button "menu Filters" at bounding box center [1173, 196] width 36 height 36
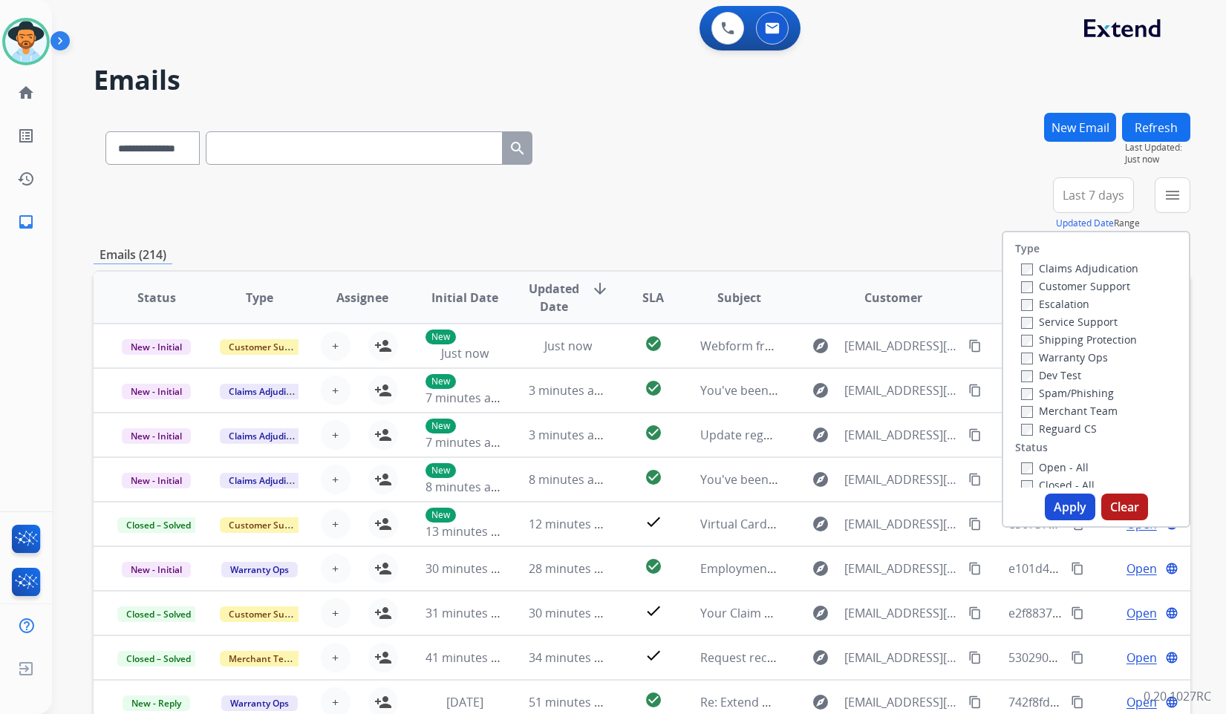
click at [1059, 287] on label "Customer Support" at bounding box center [1075, 286] width 109 height 14
drag, startPoint x: 1069, startPoint y: 342, endPoint x: 1057, endPoint y: 389, distance: 49.0
click at [1069, 340] on label "Shipping Protection" at bounding box center [1079, 340] width 116 height 14
click at [1049, 433] on label "Reguard CS" at bounding box center [1059, 429] width 76 height 14
click at [1055, 471] on div "Open - All" at bounding box center [1099, 467] width 156 height 18
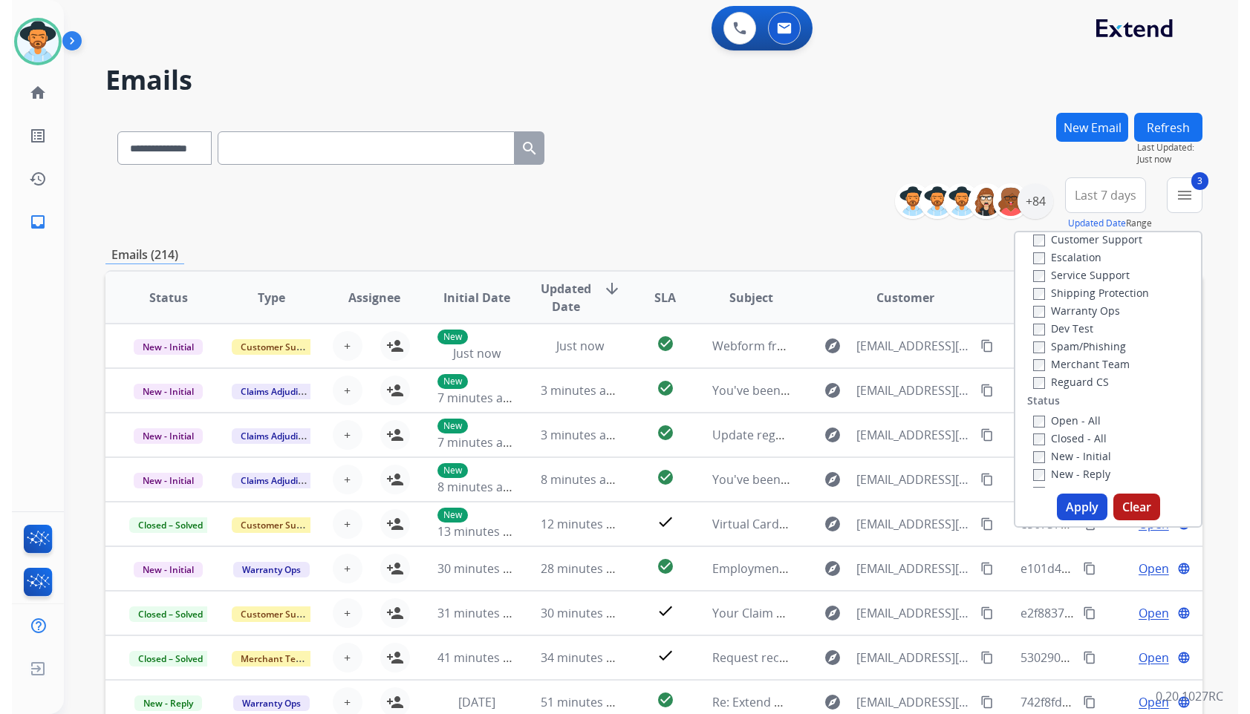
scroll to position [149, 0]
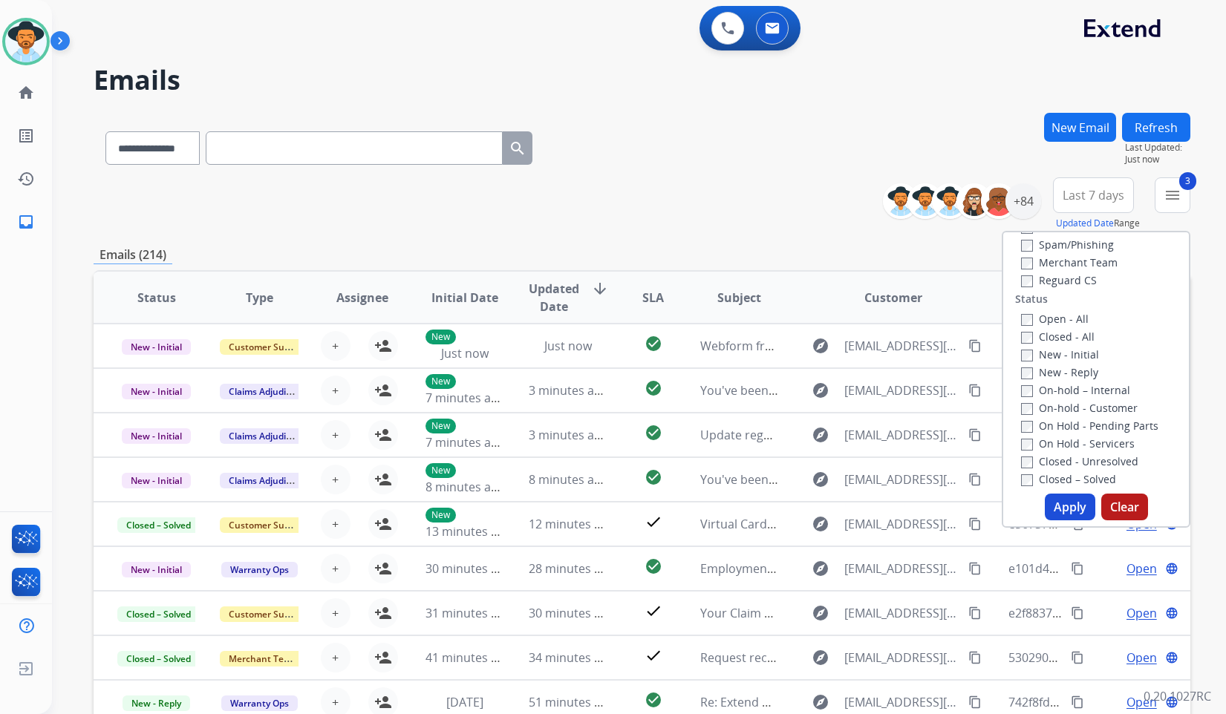
drag, startPoint x: 1055, startPoint y: 328, endPoint x: 1058, endPoint y: 316, distance: 13.2
click at [1055, 331] on div "Closed - All" at bounding box center [1099, 337] width 156 height 18
click at [1059, 314] on label "Open - All" at bounding box center [1055, 319] width 68 height 14
click at [1067, 437] on label "On Hold - Servicers" at bounding box center [1078, 444] width 114 height 14
click at [1068, 417] on div "On Hold - Pending Parts" at bounding box center [1099, 426] width 156 height 18
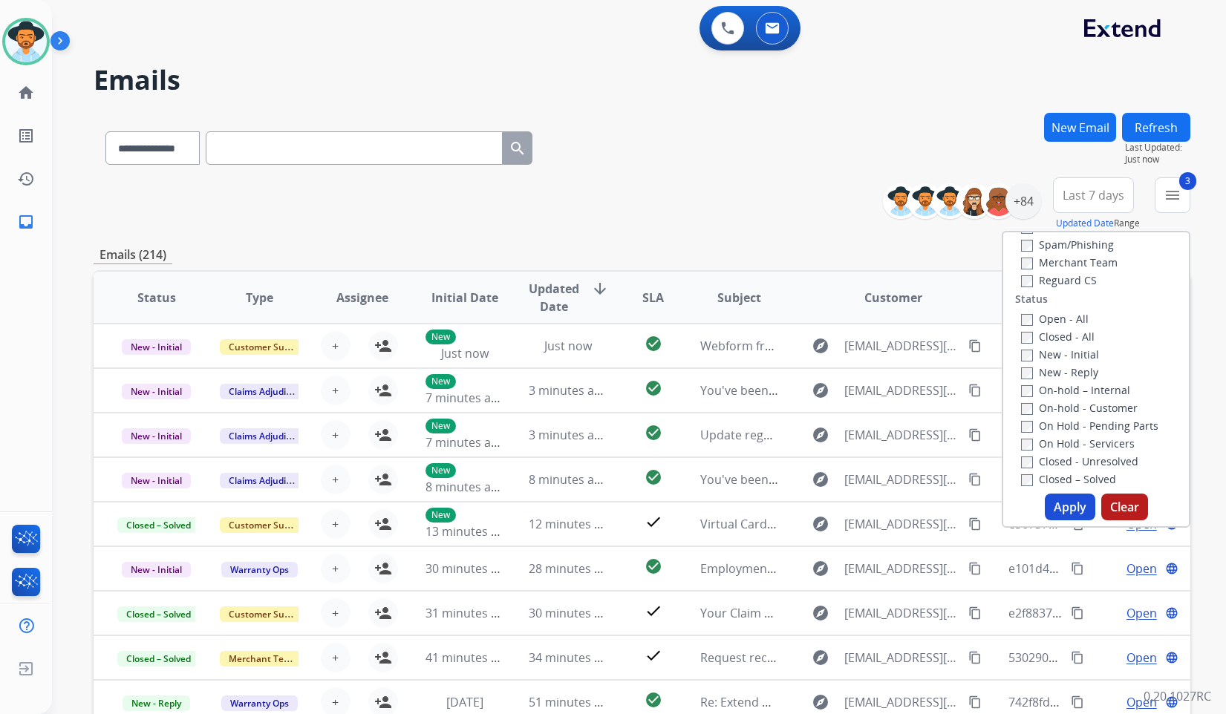
click at [1071, 408] on label "On-hold - Customer" at bounding box center [1079, 408] width 117 height 14
click at [1072, 428] on label "On Hold - Pending Parts" at bounding box center [1089, 426] width 137 height 14
click at [1074, 387] on label "On-hold – Internal" at bounding box center [1075, 390] width 109 height 14
click at [1073, 369] on label "New - Reply" at bounding box center [1059, 372] width 77 height 14
click at [1072, 357] on label "New - Initial" at bounding box center [1060, 355] width 78 height 14
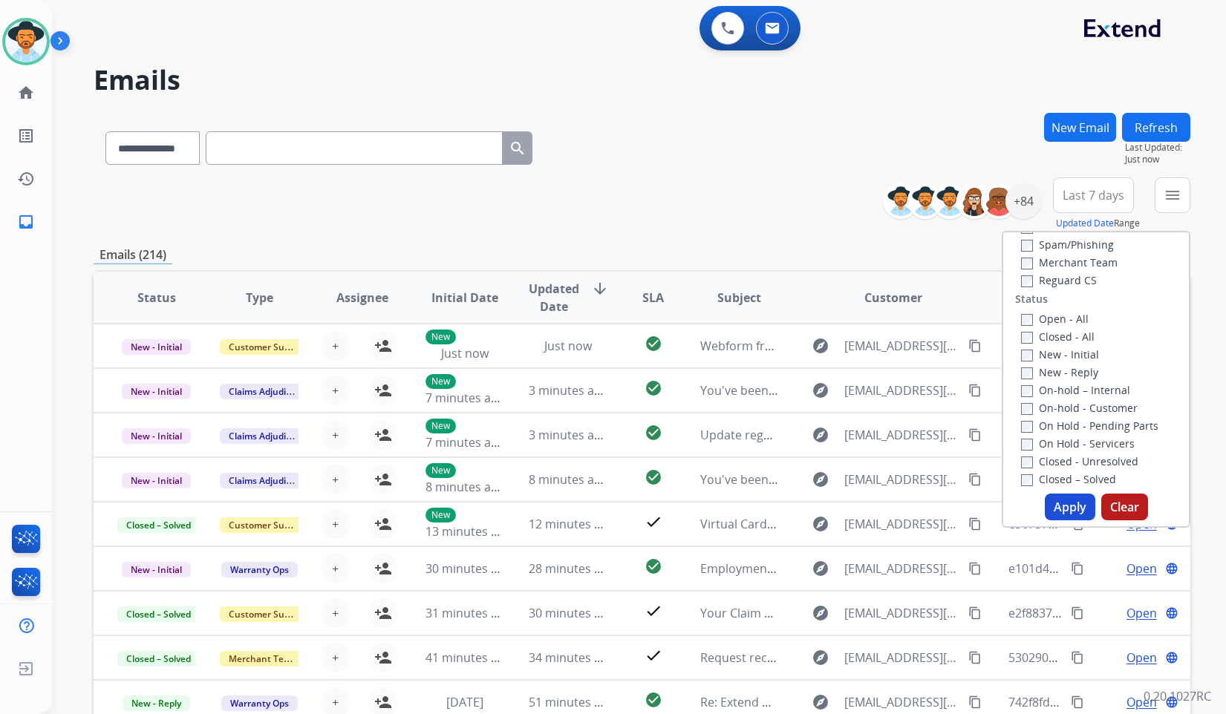
click at [1067, 501] on button "Apply" at bounding box center [1070, 507] width 51 height 27
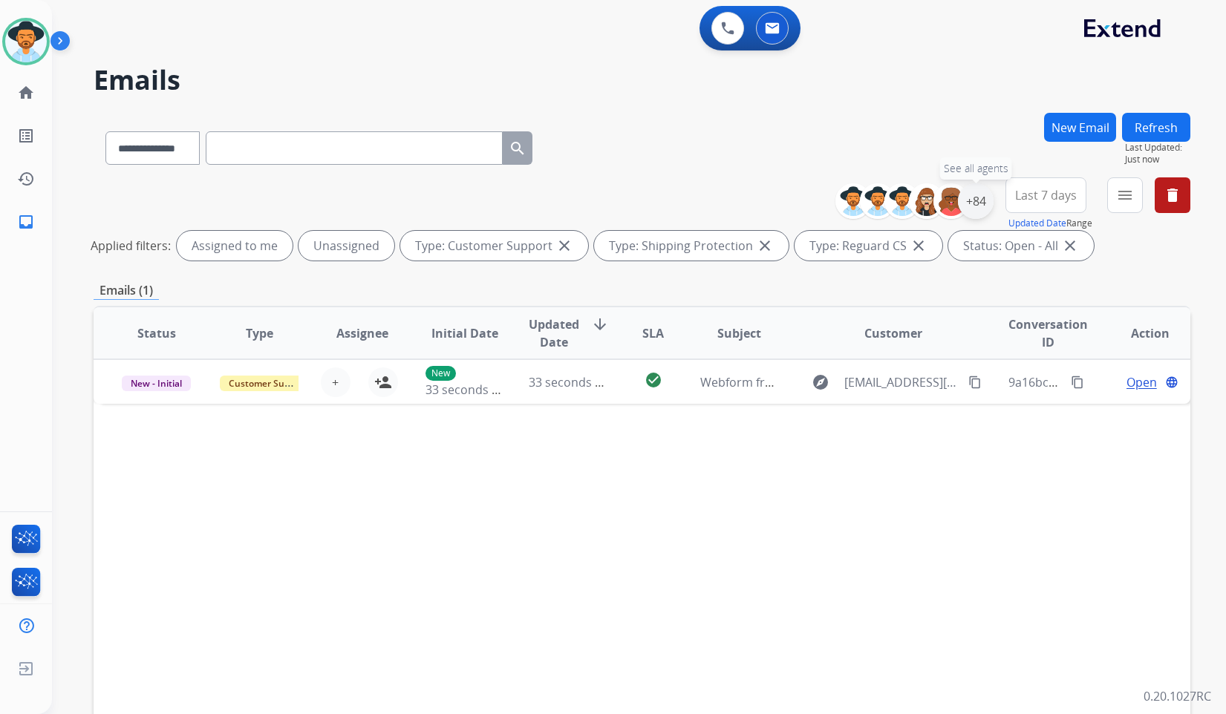
click at [974, 201] on div "+84" at bounding box center [976, 201] width 36 height 36
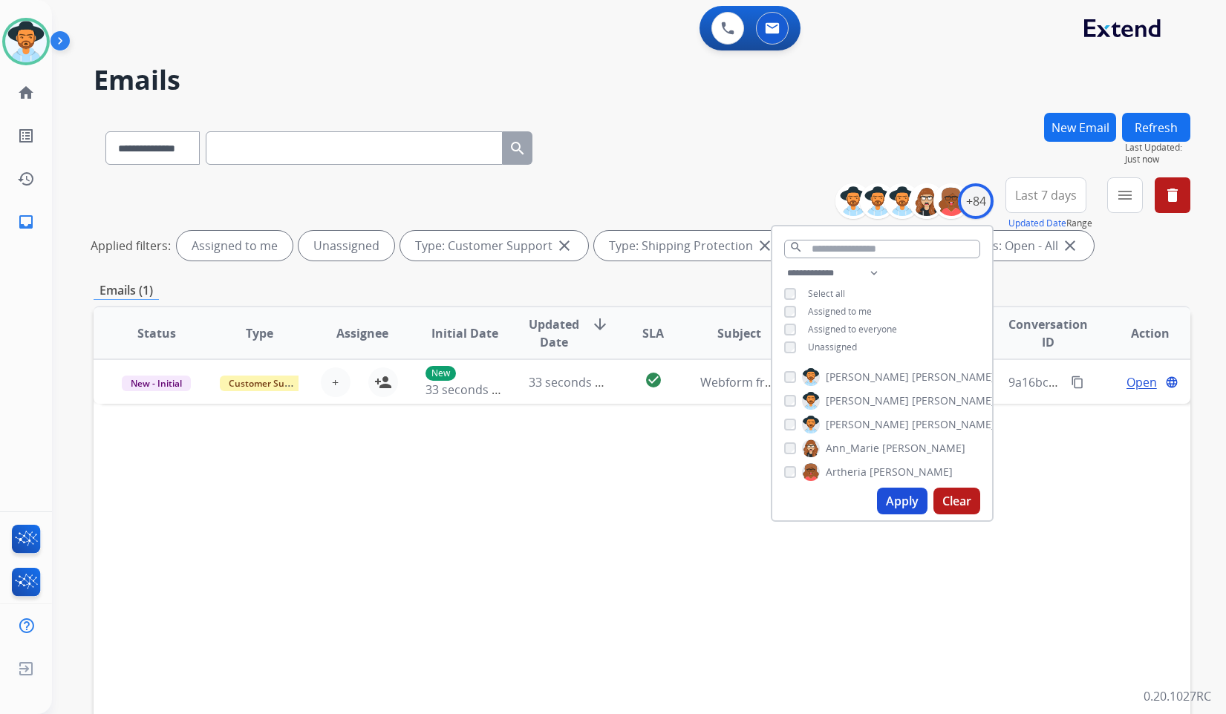
click at [844, 345] on span "Unassigned" at bounding box center [832, 347] width 49 height 13
click at [862, 426] on span "[PERSON_NAME]" at bounding box center [867, 424] width 83 height 15
click at [890, 498] on button "Apply" at bounding box center [902, 501] width 51 height 27
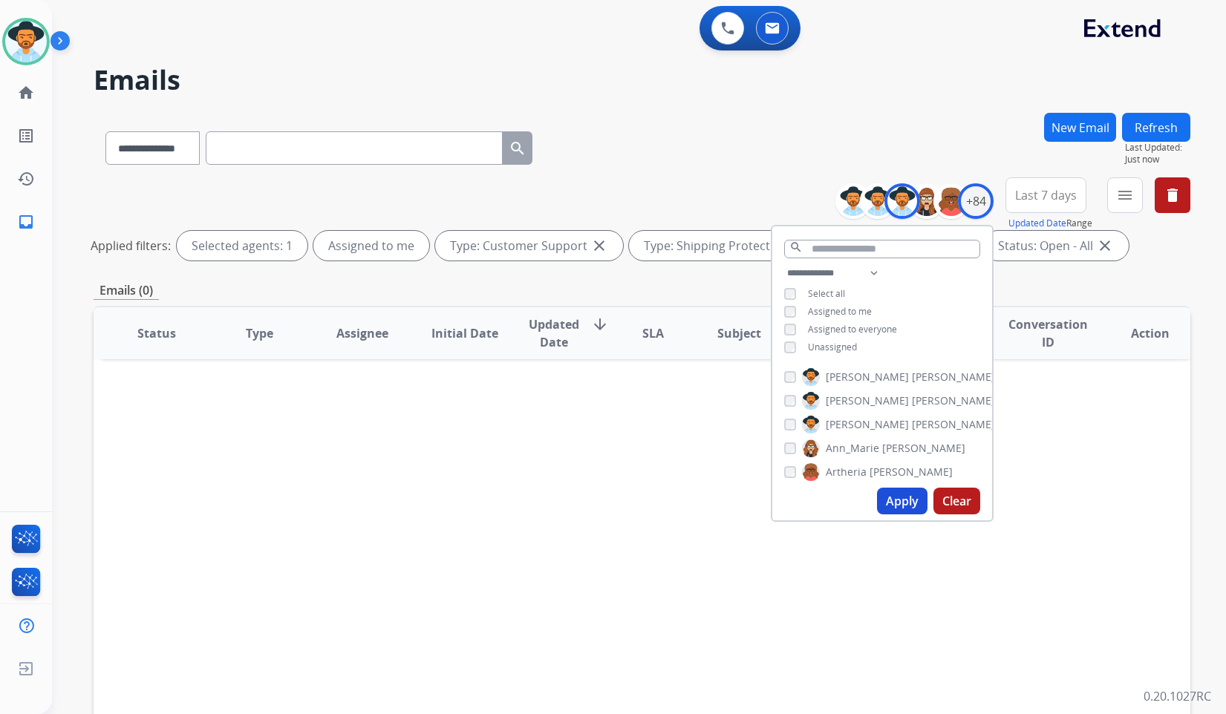
click at [621, 467] on div "Status Type Assignee Initial Date Updated Date arrow_downward SLA Subject Custo…" at bounding box center [642, 555] width 1097 height 498
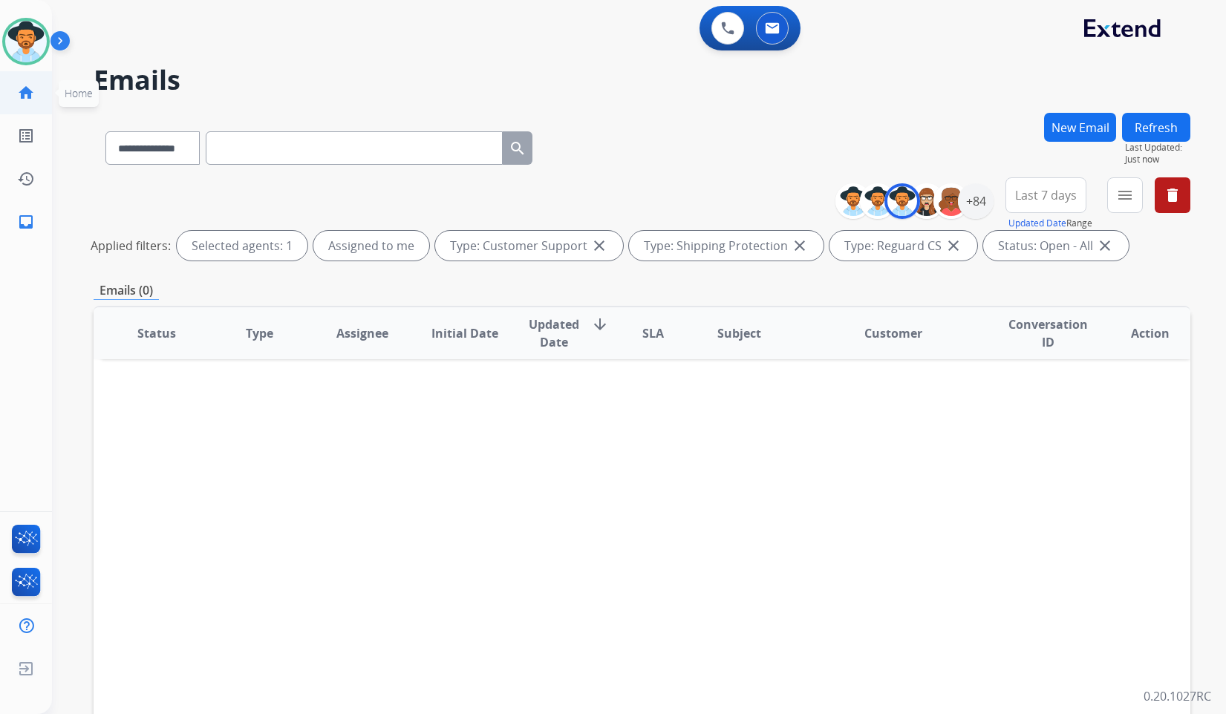
click at [19, 91] on mat-icon "home" at bounding box center [26, 93] width 18 height 18
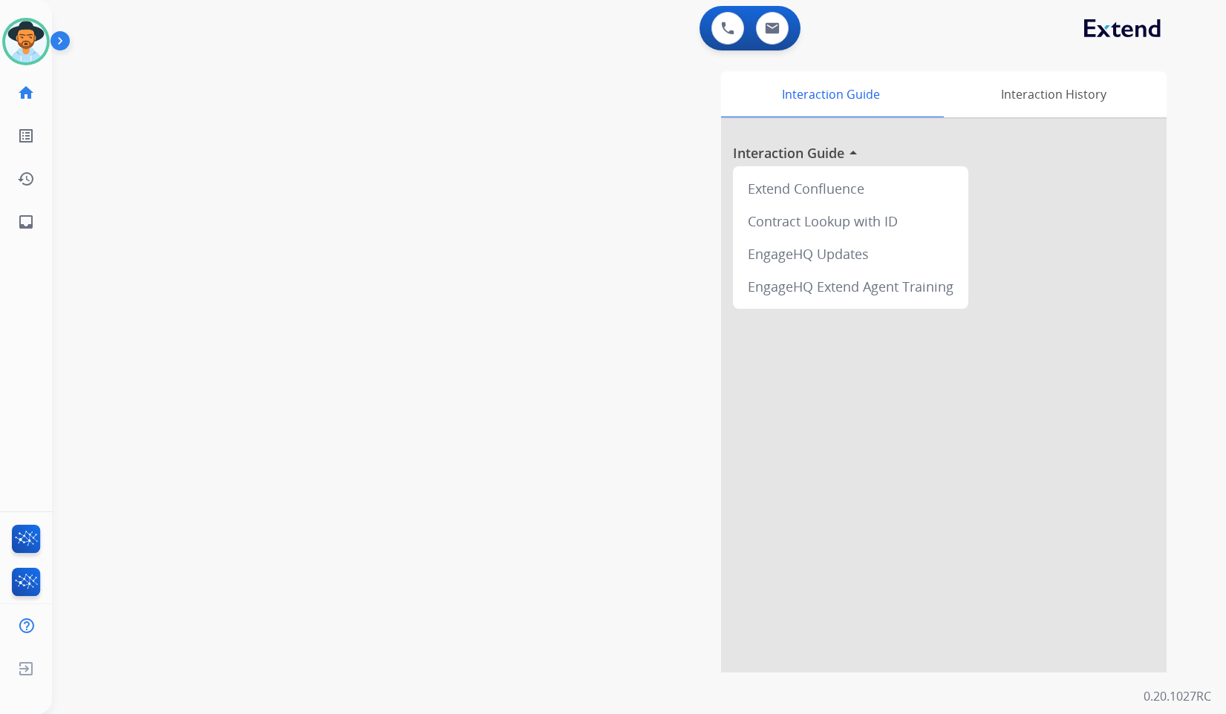
drag, startPoint x: 322, startPoint y: 261, endPoint x: 290, endPoint y: 264, distance: 31.3
click at [322, 261] on div "swap_horiz Break voice bridge close_fullscreen Connect 3-Way Call merge_type Se…" at bounding box center [621, 362] width 1139 height 619
click at [480, 227] on div "Interaction Guide Interaction History Interaction Guide arrow_drop_up Extend Co…" at bounding box center [817, 372] width 699 height 602
click at [296, 422] on div "swap_horiz Break voice bridge close_fullscreen Connect 3-Way Call merge_type Se…" at bounding box center [621, 362] width 1139 height 619
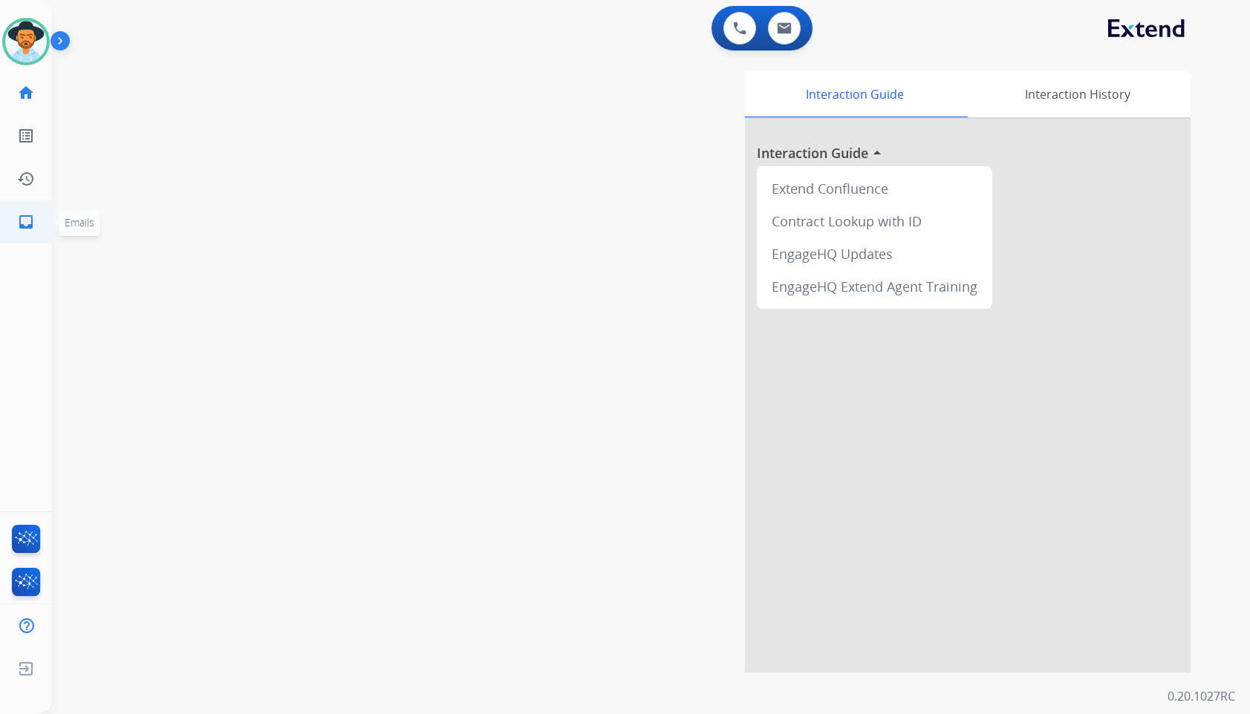
click at [25, 232] on link "inbox Emails" at bounding box center [26, 222] width 42 height 42
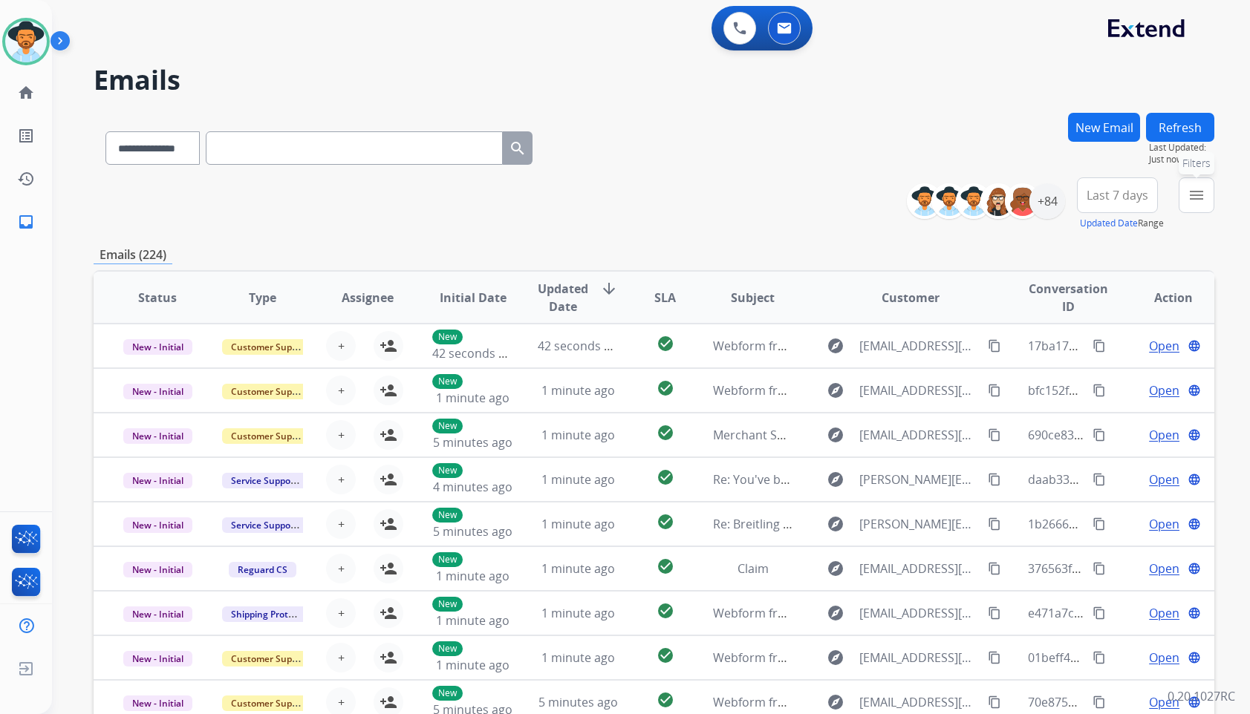
click at [1188, 206] on button "menu Filters" at bounding box center [1197, 196] width 36 height 36
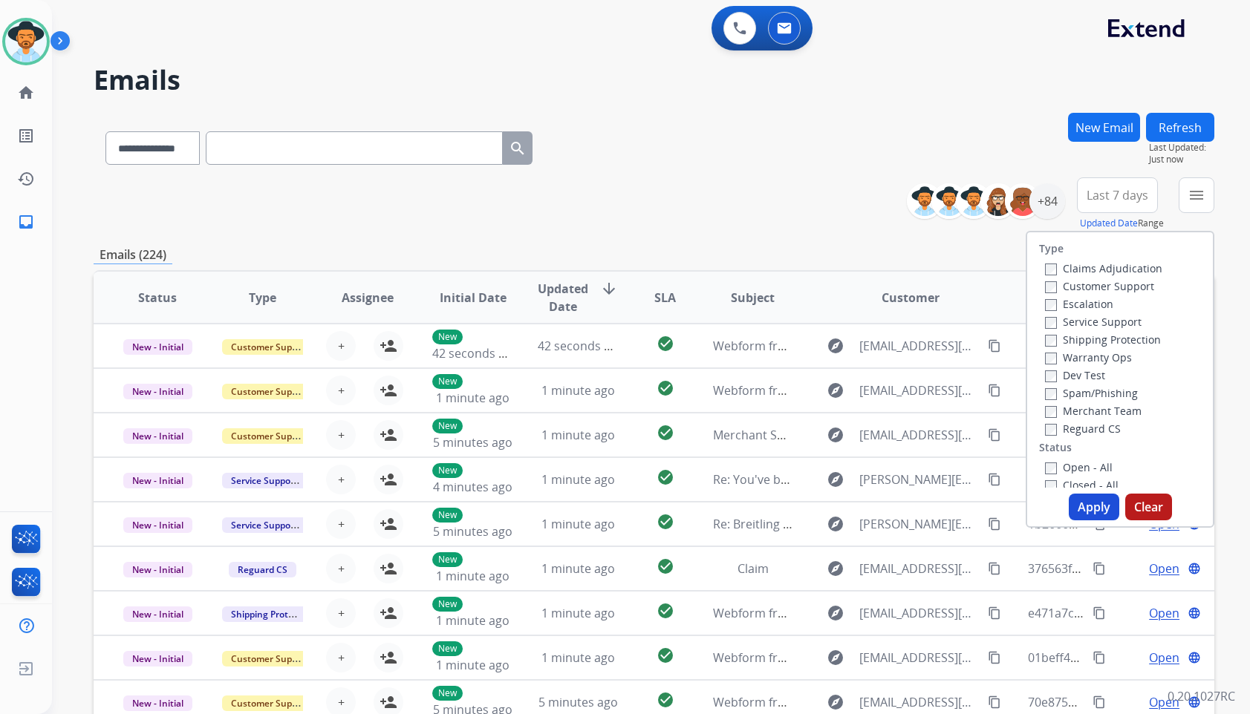
click at [1084, 279] on label "Customer Support" at bounding box center [1099, 286] width 109 height 14
click at [1079, 344] on label "Shipping Protection" at bounding box center [1103, 340] width 116 height 14
click at [1083, 427] on label "Reguard CS" at bounding box center [1083, 429] width 76 height 14
click at [1081, 464] on label "Open - All" at bounding box center [1079, 467] width 68 height 14
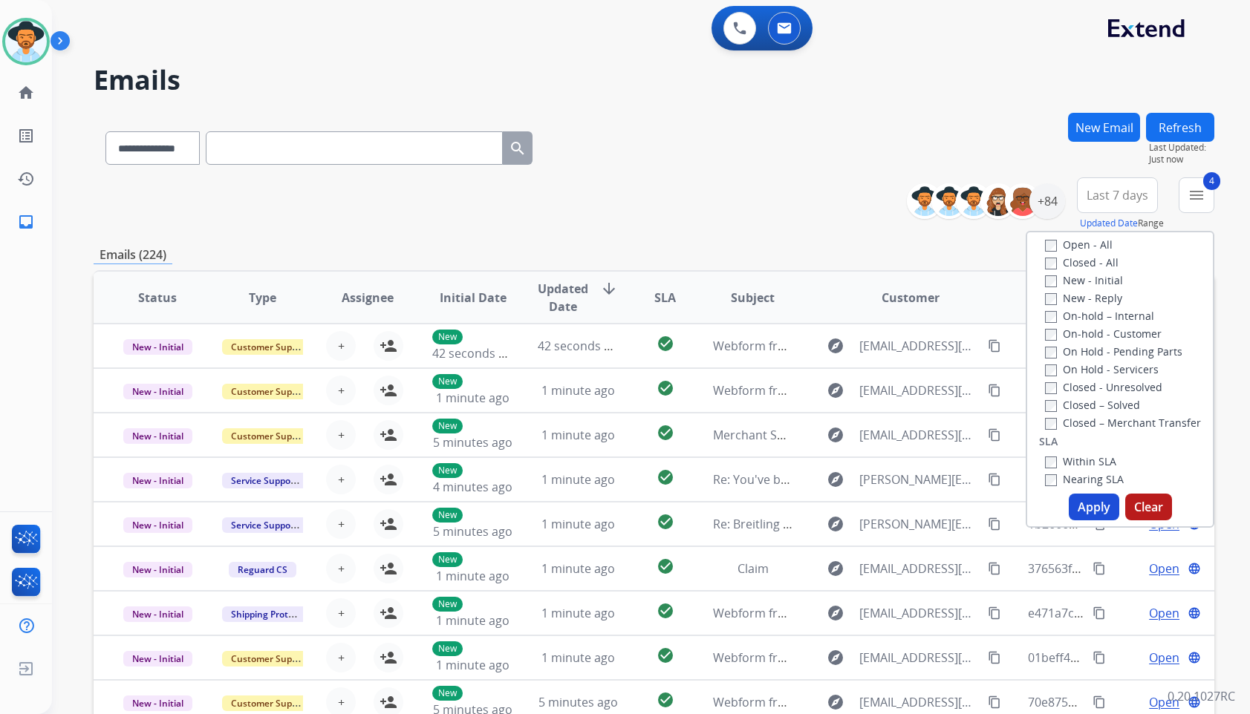
click at [1103, 371] on label "On Hold - Servicers" at bounding box center [1102, 369] width 114 height 14
click at [1101, 351] on label "On Hold - Pending Parts" at bounding box center [1113, 352] width 137 height 14
drag, startPoint x: 1101, startPoint y: 338, endPoint x: 1098, endPoint y: 312, distance: 26.3
click at [1101, 337] on label "On-hold - Customer" at bounding box center [1103, 334] width 117 height 14
drag, startPoint x: 1098, startPoint y: 312, endPoint x: 1094, endPoint y: 293, distance: 18.9
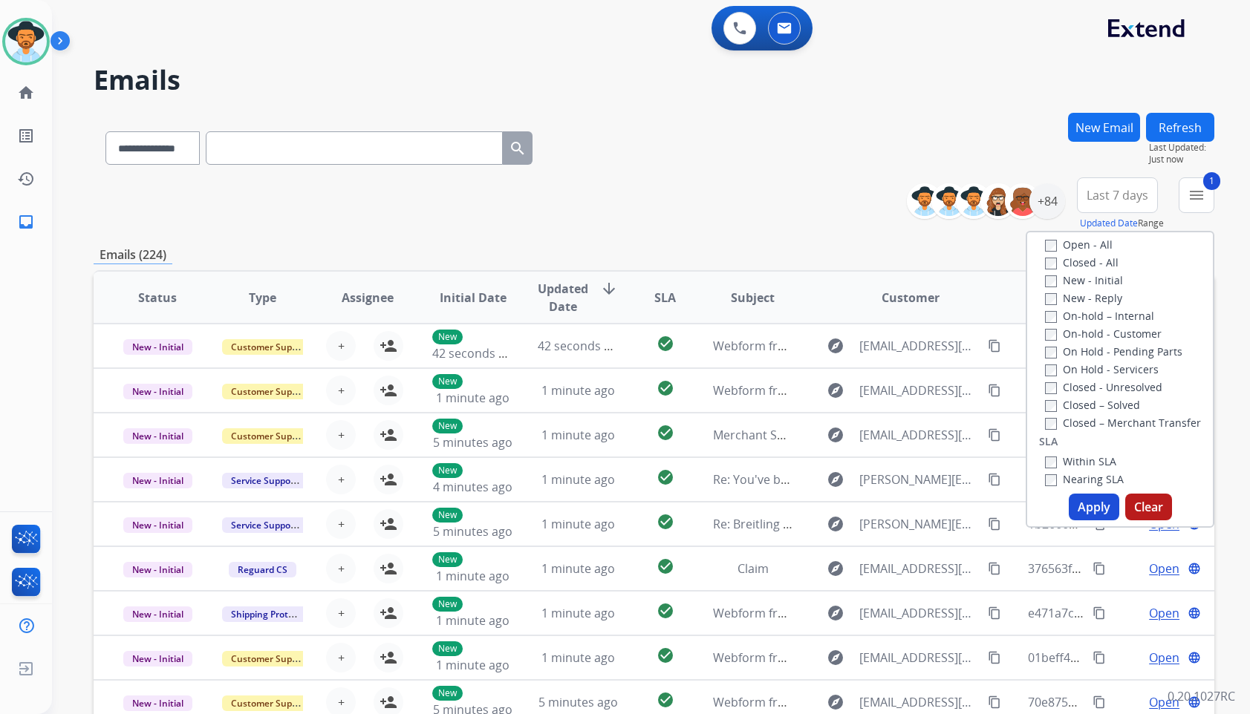
click at [1097, 310] on label "On-hold – Internal" at bounding box center [1099, 316] width 109 height 14
click at [1094, 293] on label "New - Reply" at bounding box center [1083, 298] width 77 height 14
click at [1093, 282] on label "New - Initial" at bounding box center [1084, 280] width 78 height 14
click at [1085, 512] on button "Apply" at bounding box center [1094, 507] width 51 height 27
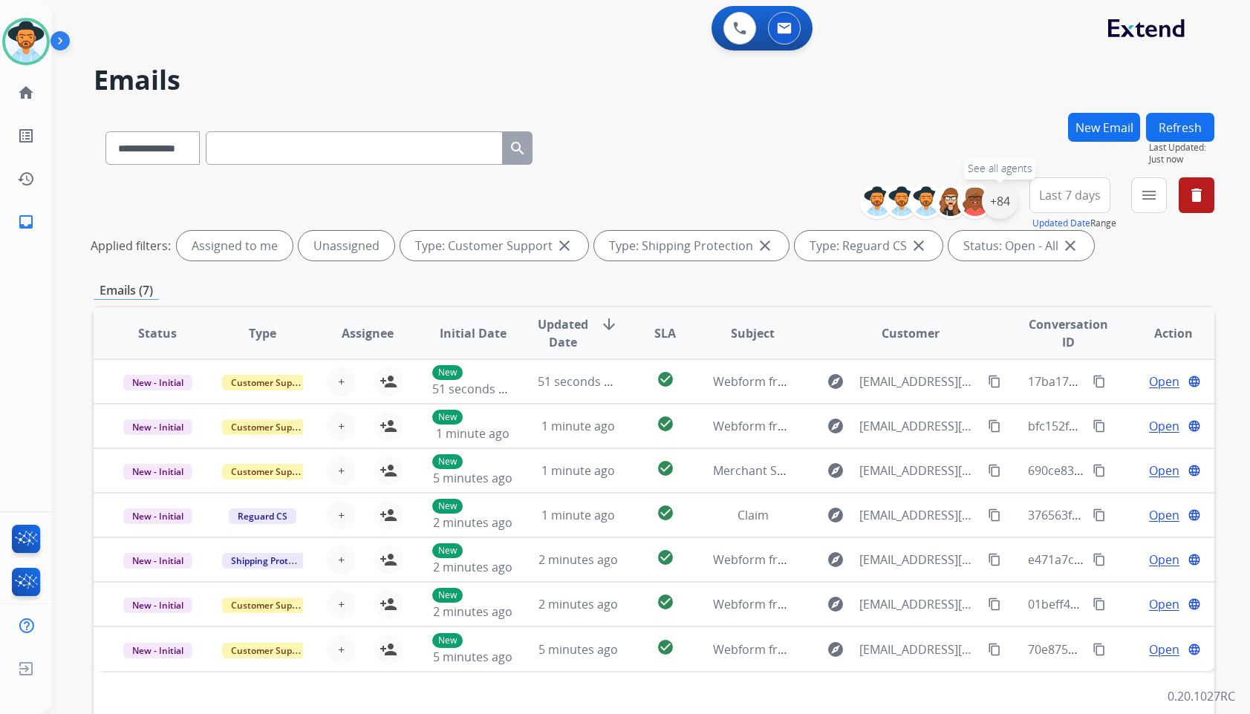
click at [1003, 204] on div "+84" at bounding box center [1000, 201] width 36 height 36
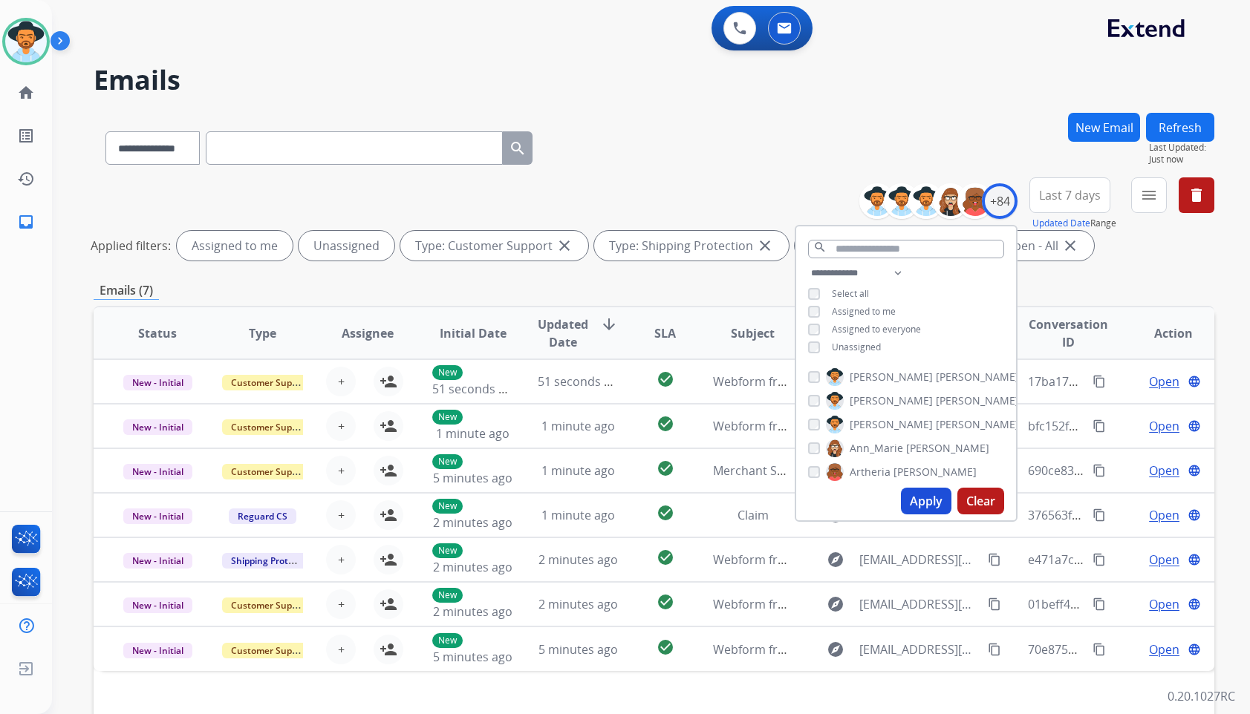
click at [874, 337] on div "**********" at bounding box center [906, 311] width 220 height 95
click at [873, 348] on span "Unassigned" at bounding box center [856, 347] width 49 height 13
click at [882, 427] on span "[PERSON_NAME]" at bounding box center [891, 424] width 83 height 15
click at [920, 503] on button "Apply" at bounding box center [926, 501] width 51 height 27
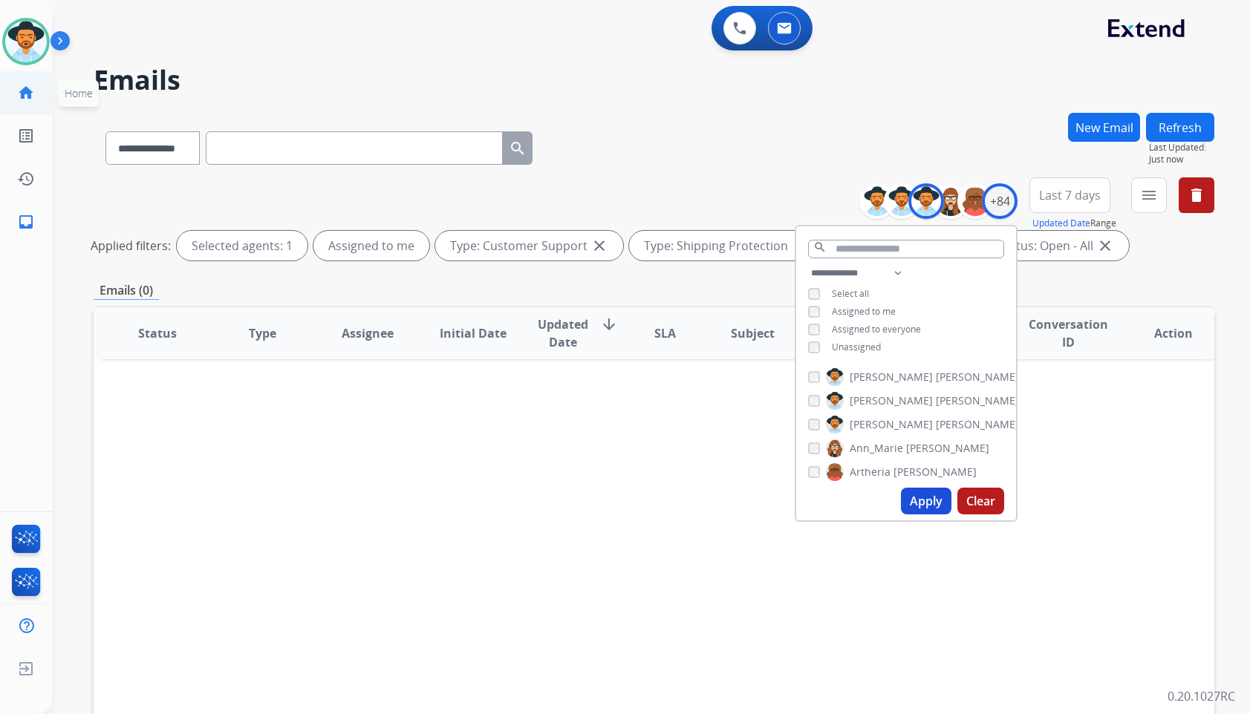
click at [26, 95] on mat-icon "home" at bounding box center [26, 93] width 18 height 18
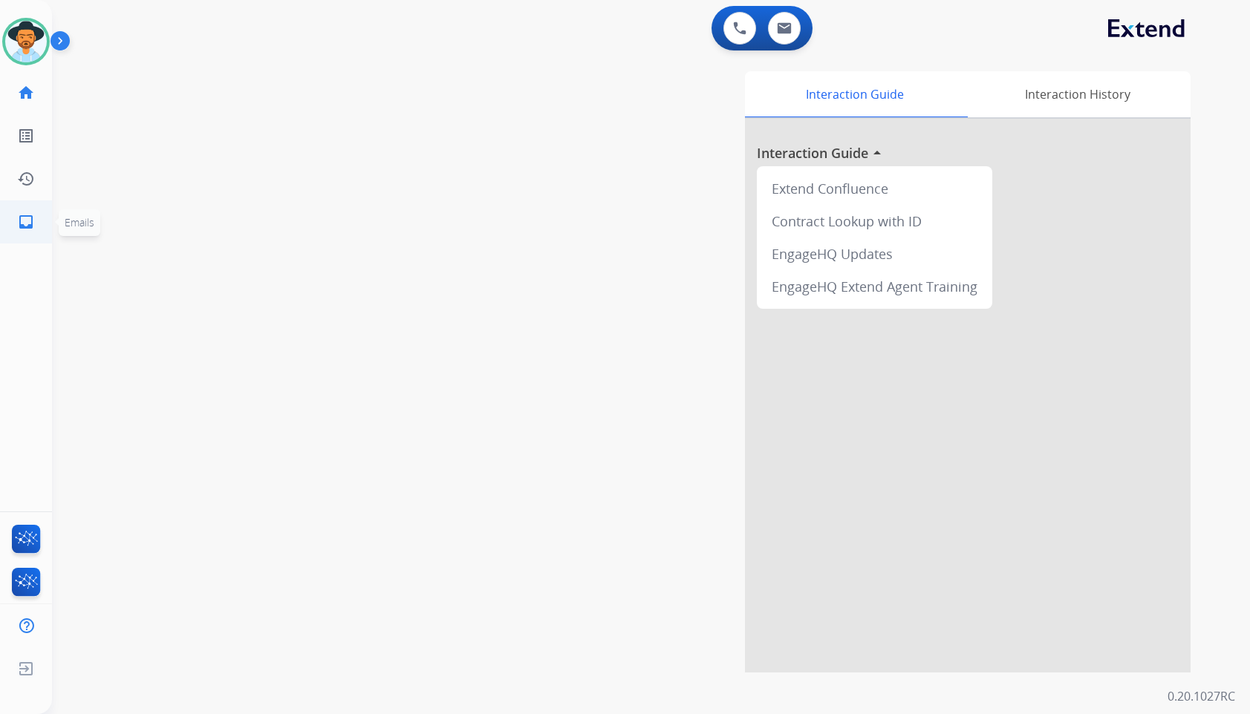
click at [13, 229] on link "inbox Emails" at bounding box center [26, 222] width 42 height 42
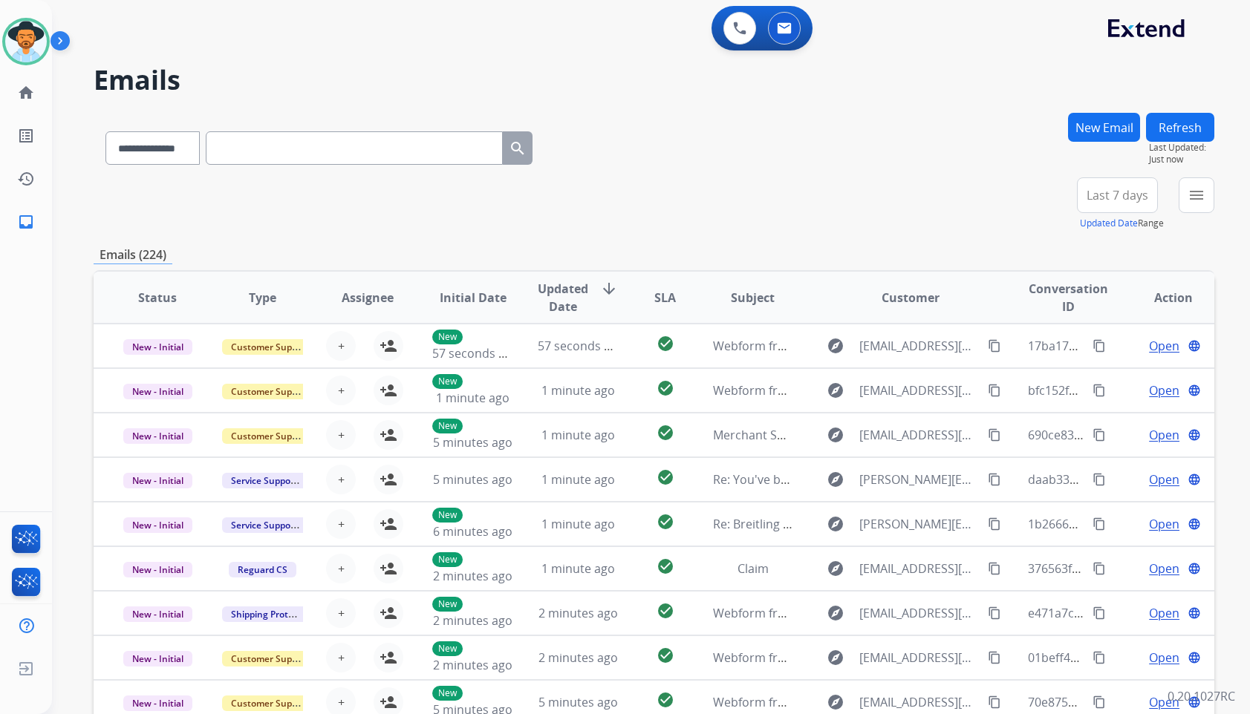
click at [203, 231] on div "**********" at bounding box center [654, 479] width 1121 height 732
click at [34, 98] on mat-icon "home" at bounding box center [26, 93] width 18 height 18
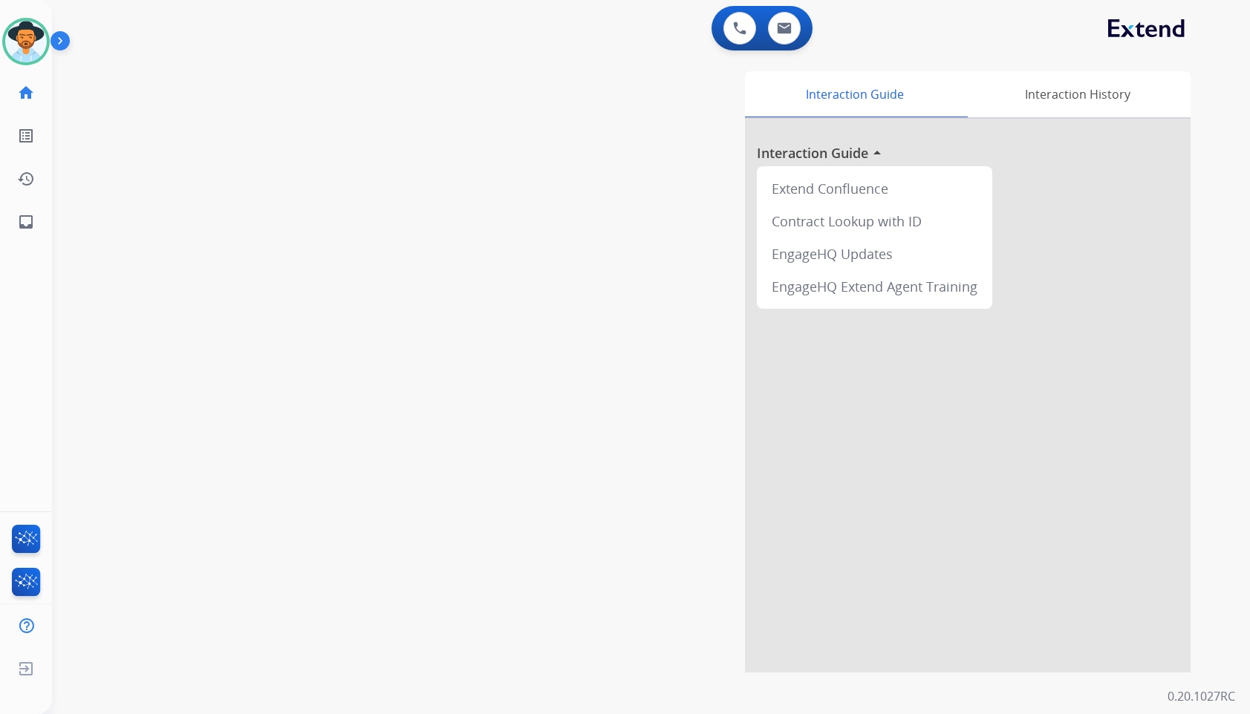
click at [509, 160] on div "Interaction Guide Interaction History Interaction Guide arrow_drop_up Extend Co…" at bounding box center [831, 372] width 720 height 602
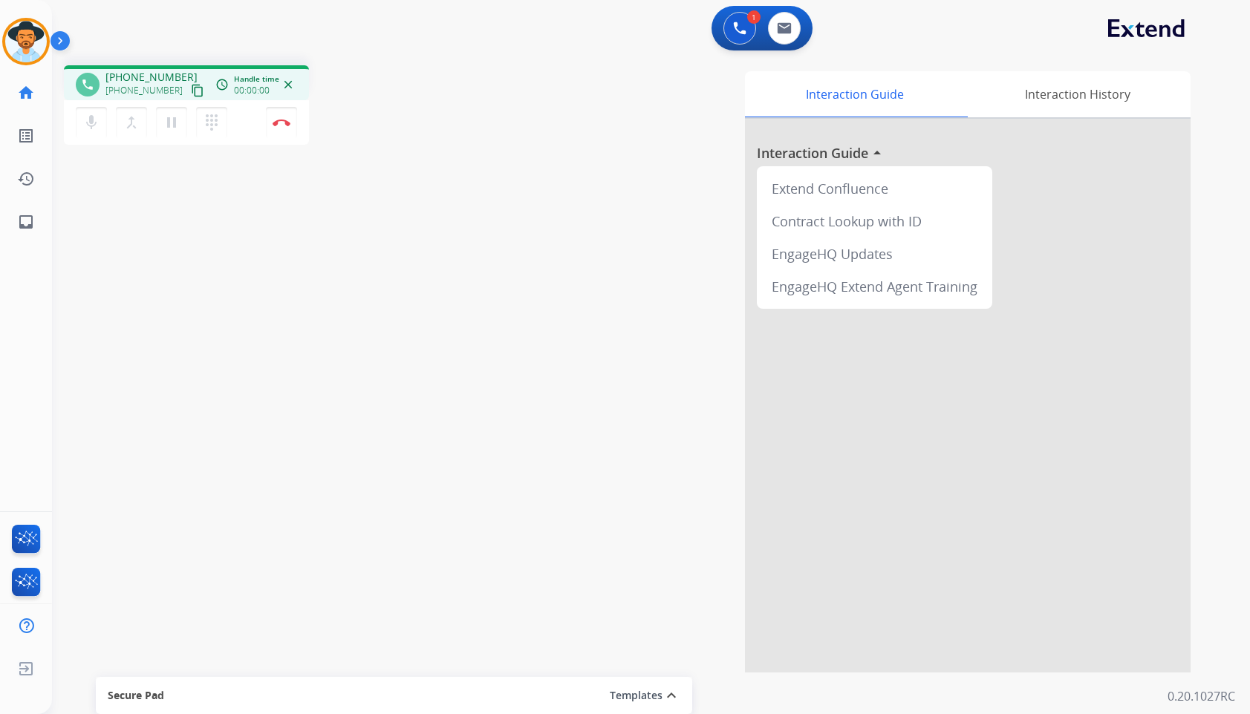
click at [191, 84] on mat-icon "content_copy" at bounding box center [197, 90] width 13 height 13
click at [286, 124] on img at bounding box center [282, 122] width 18 height 7
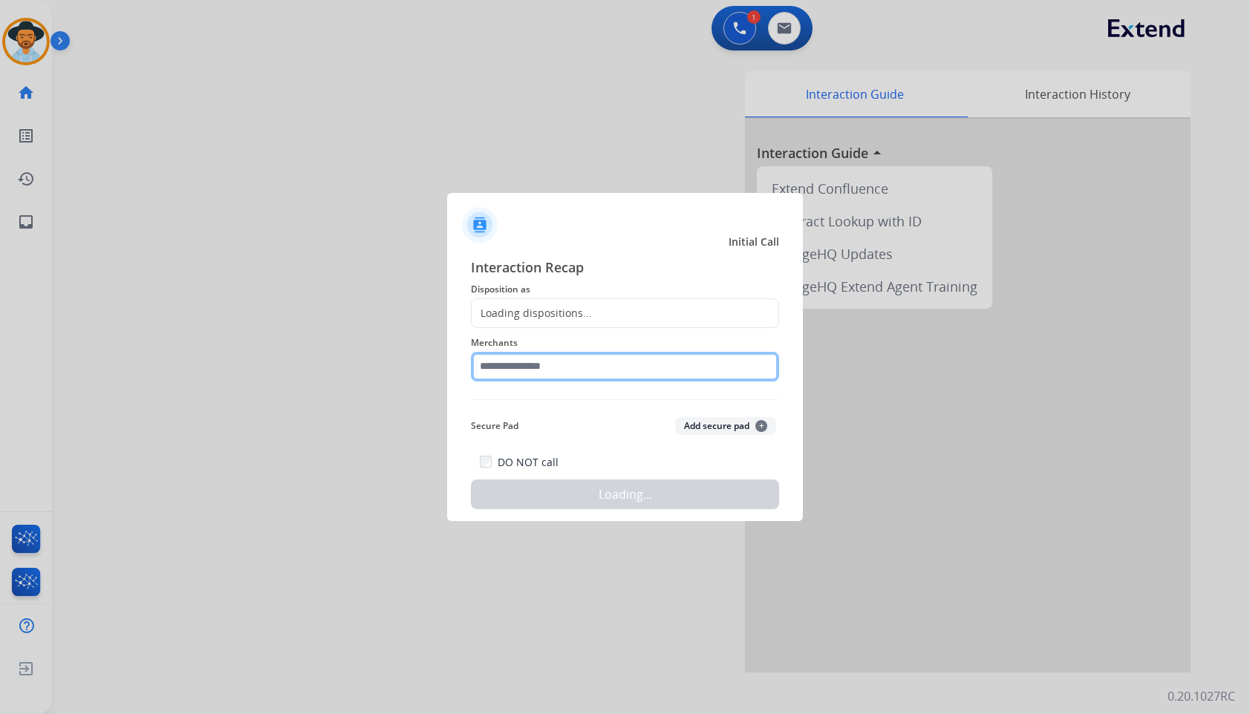
click at [605, 368] on input "text" at bounding box center [625, 367] width 308 height 30
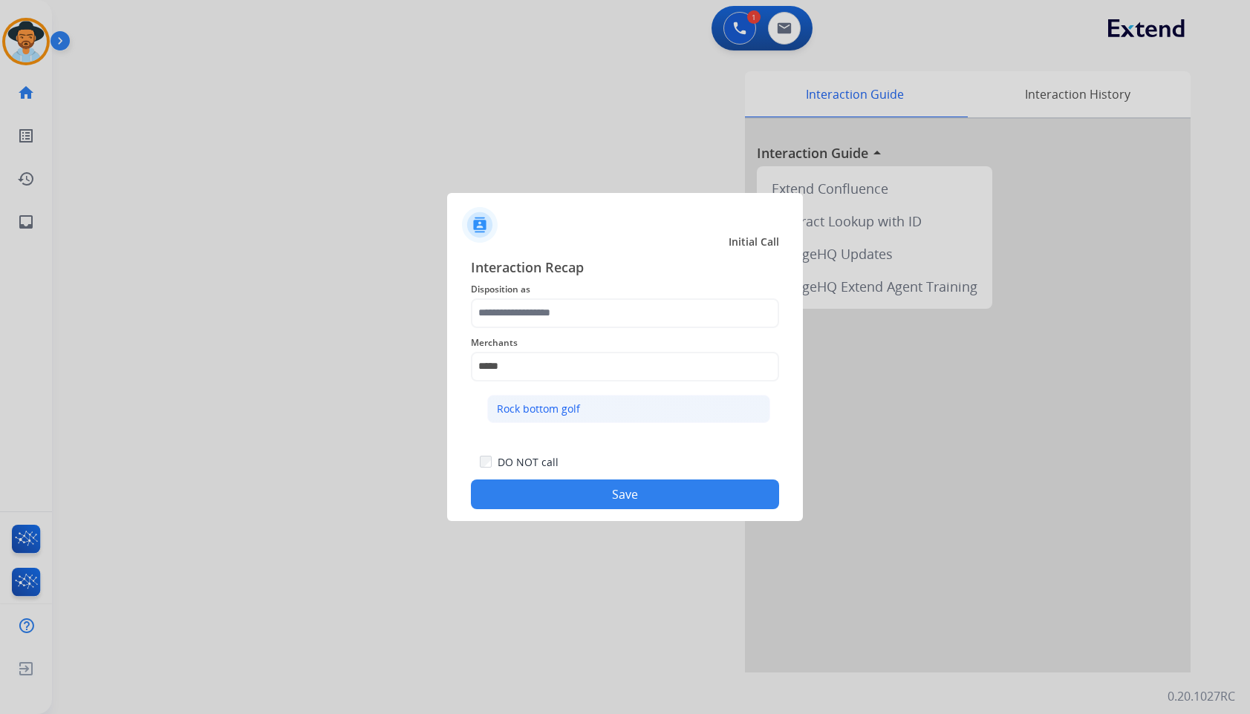
click at [635, 408] on li "Rock bottom golf" at bounding box center [628, 409] width 283 height 28
type input "**********"
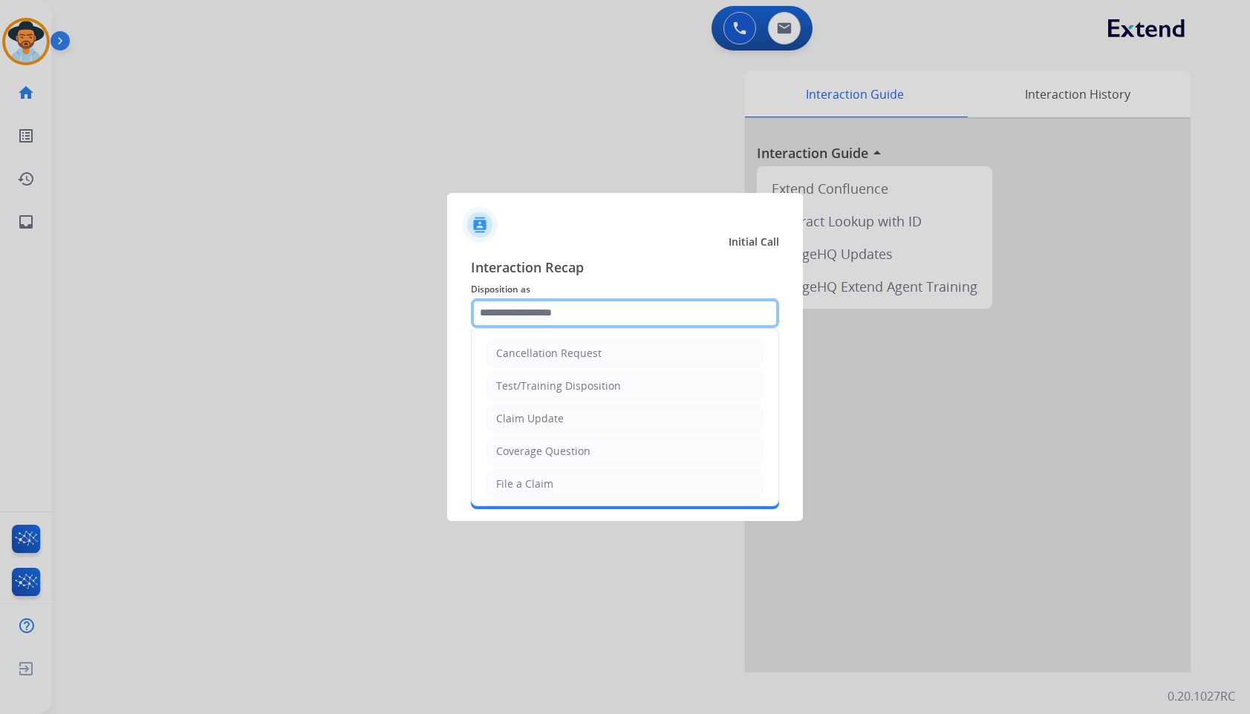
click at [548, 311] on input "text" at bounding box center [625, 314] width 308 height 30
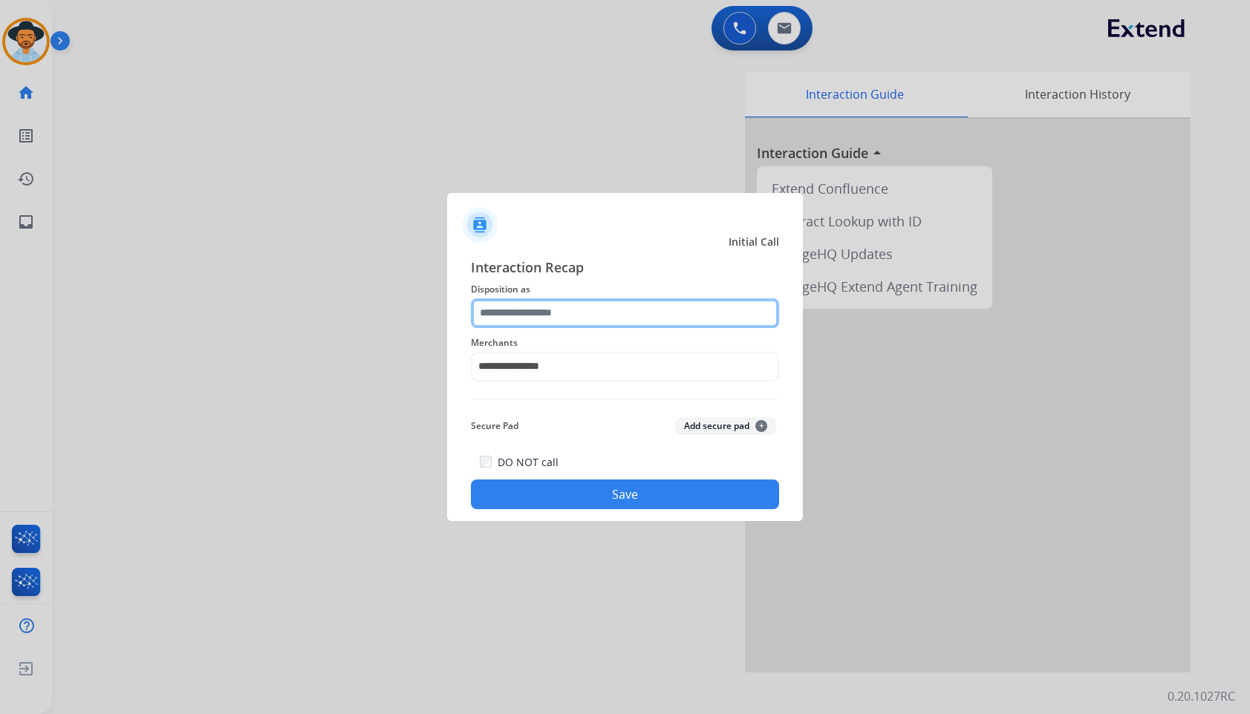
click at [566, 317] on input "text" at bounding box center [625, 314] width 308 height 30
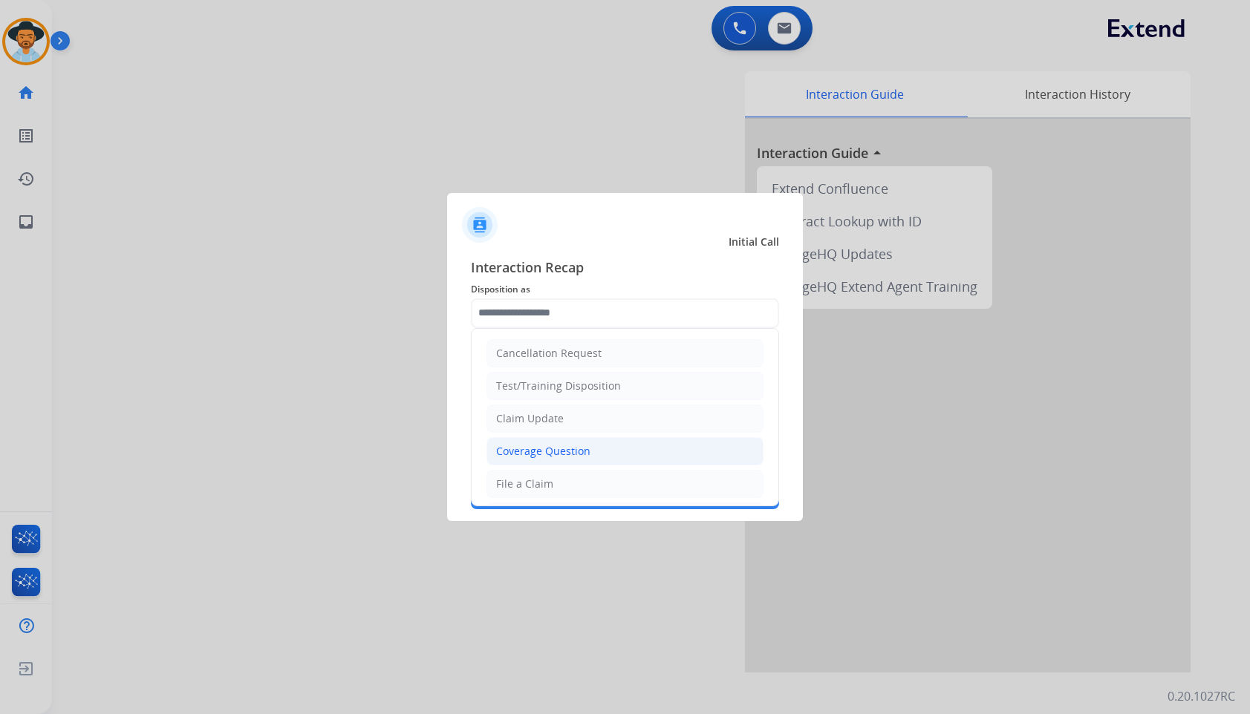
click at [565, 446] on div "Coverage Question" at bounding box center [543, 451] width 94 height 15
type input "**********"
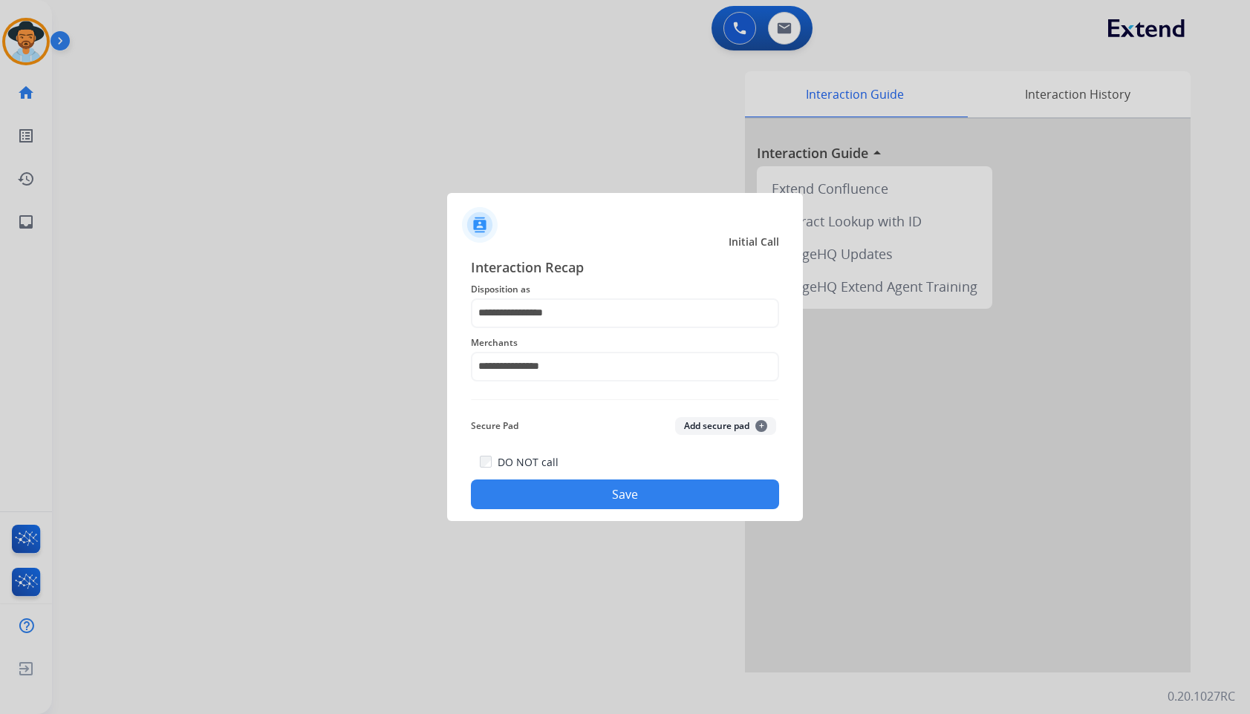
click at [565, 491] on button "Save" at bounding box center [625, 495] width 308 height 30
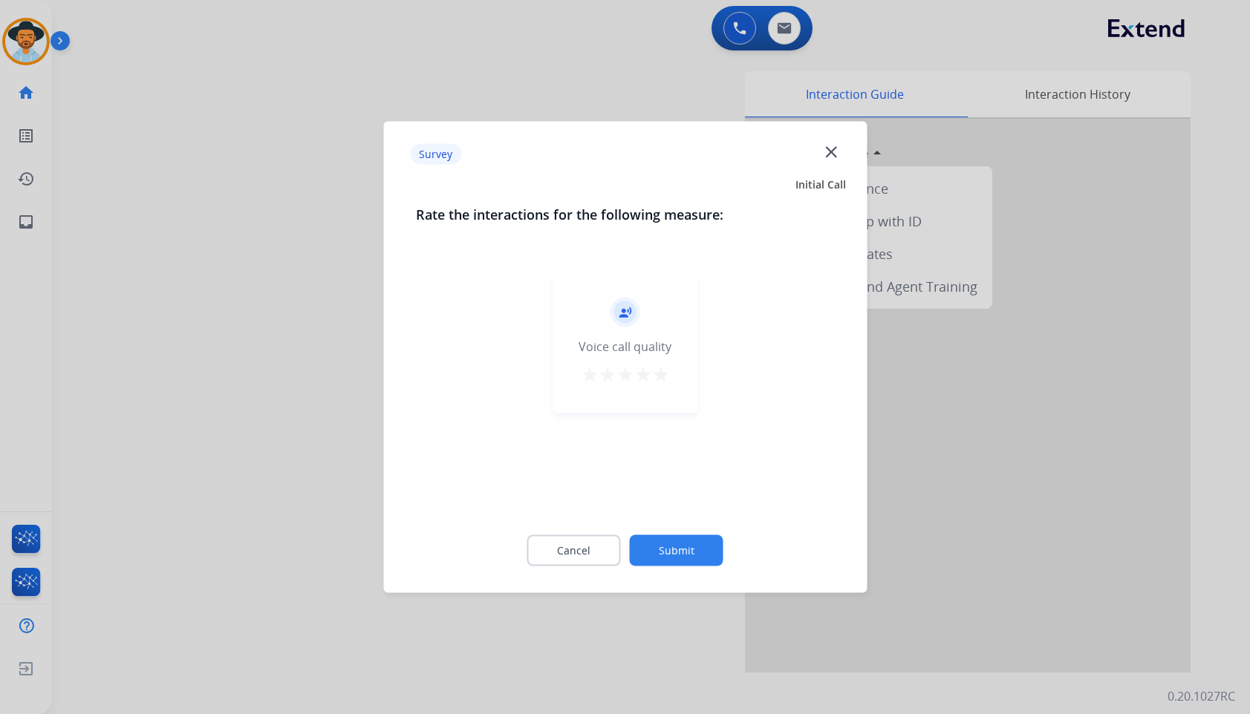
click at [683, 541] on button "Submit" at bounding box center [677, 550] width 94 height 31
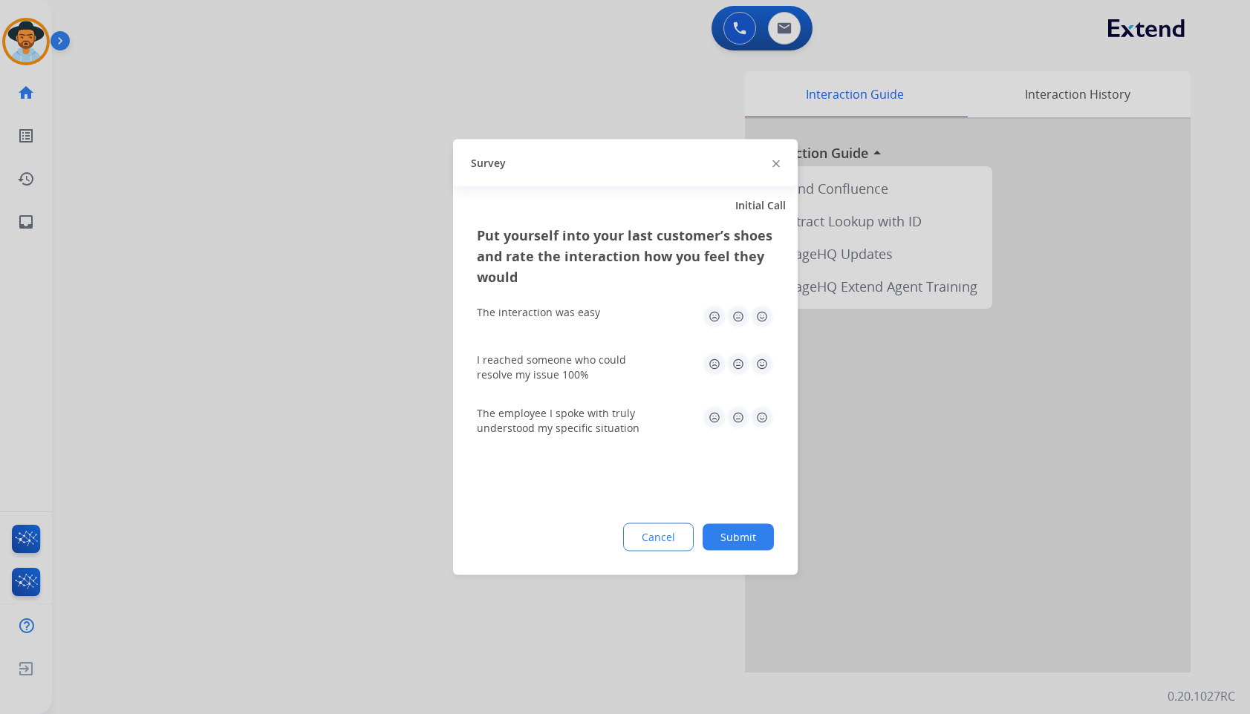
click at [738, 541] on button "Submit" at bounding box center [738, 537] width 71 height 27
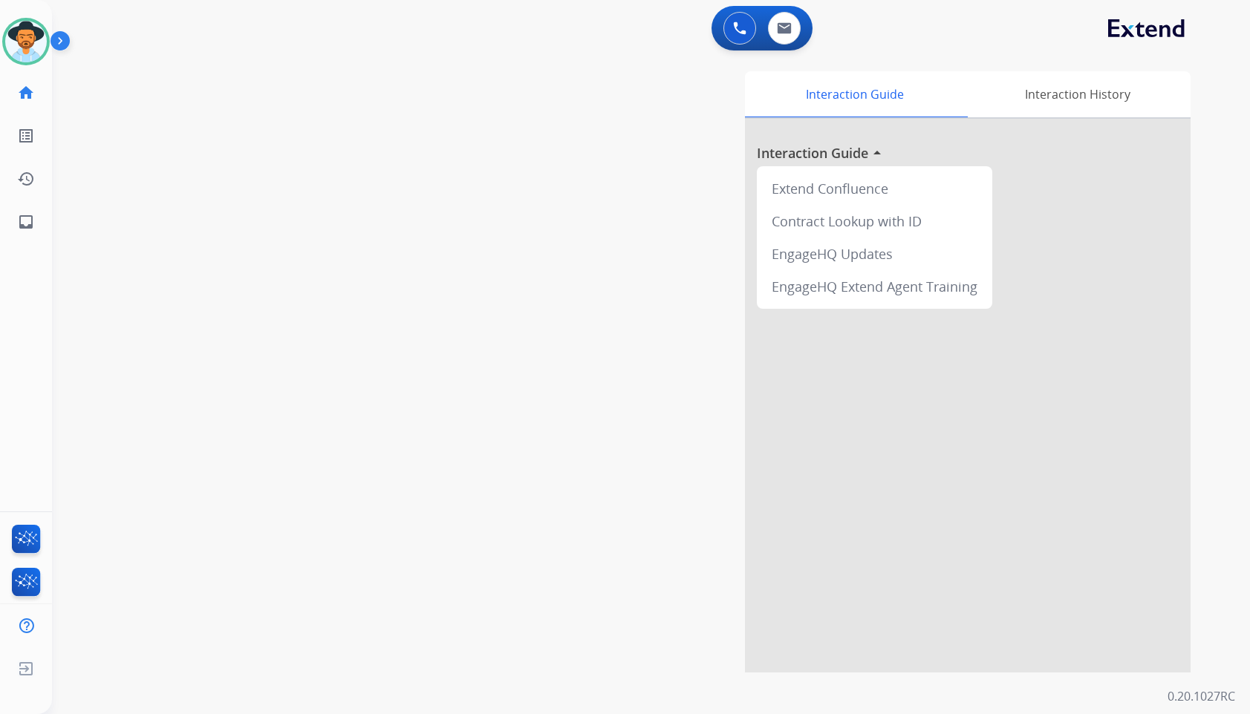
click at [230, 190] on div "swap_horiz Break voice bridge close_fullscreen Connect 3-Way Call merge_type Se…" at bounding box center [633, 362] width 1162 height 619
click at [347, 436] on div "swap_horiz Break voice bridge close_fullscreen Connect 3-Way Call merge_type Se…" at bounding box center [633, 362] width 1162 height 619
drag, startPoint x: 524, startPoint y: 322, endPoint x: 230, endPoint y: 263, distance: 299.2
click at [519, 321] on div "Interaction Guide Interaction History Interaction Guide arrow_drop_up Extend Co…" at bounding box center [831, 372] width 720 height 602
click at [21, 216] on mat-icon "inbox" at bounding box center [26, 222] width 18 height 18
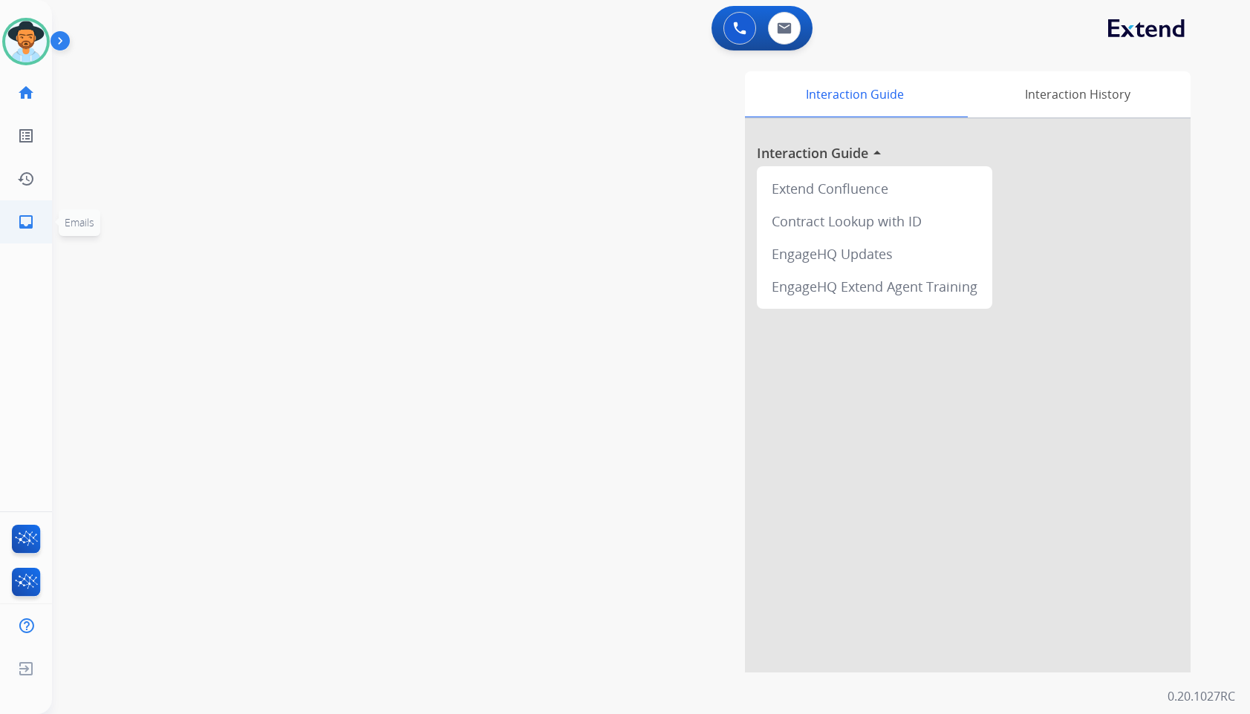
select select "**********"
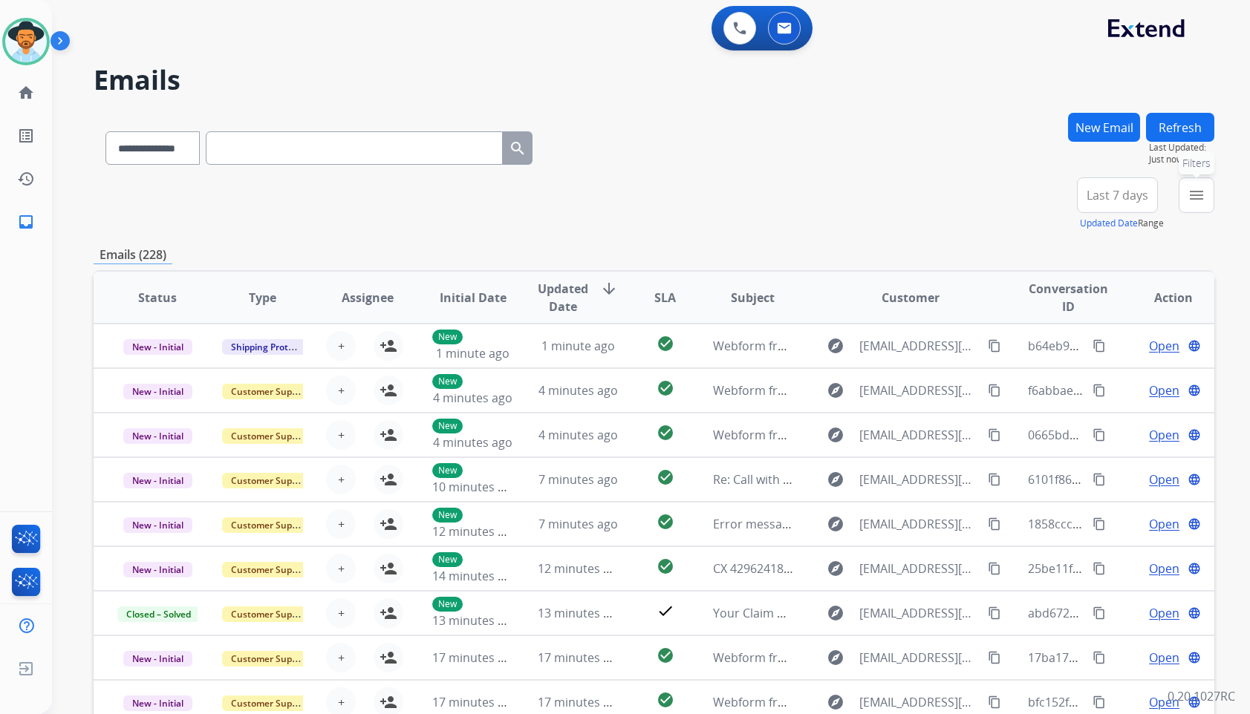
click at [1199, 186] on mat-icon "menu" at bounding box center [1197, 195] width 18 height 18
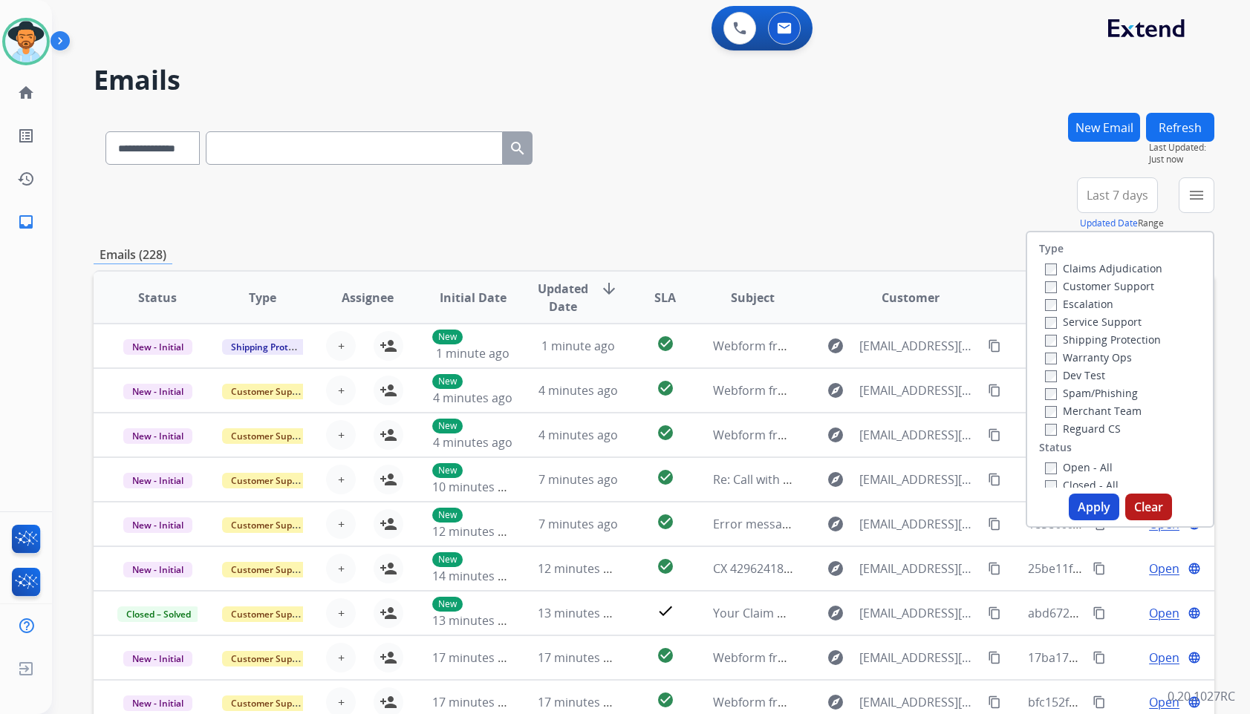
drag, startPoint x: 1100, startPoint y: 285, endPoint x: 1106, endPoint y: 312, distance: 27.4
click at [1101, 284] on label "Customer Support" at bounding box center [1099, 286] width 109 height 14
click at [1104, 339] on label "Shipping Protection" at bounding box center [1103, 340] width 116 height 14
click at [1079, 432] on label "Reguard CS" at bounding box center [1083, 429] width 76 height 14
click at [1080, 464] on label "Open - All" at bounding box center [1079, 467] width 68 height 14
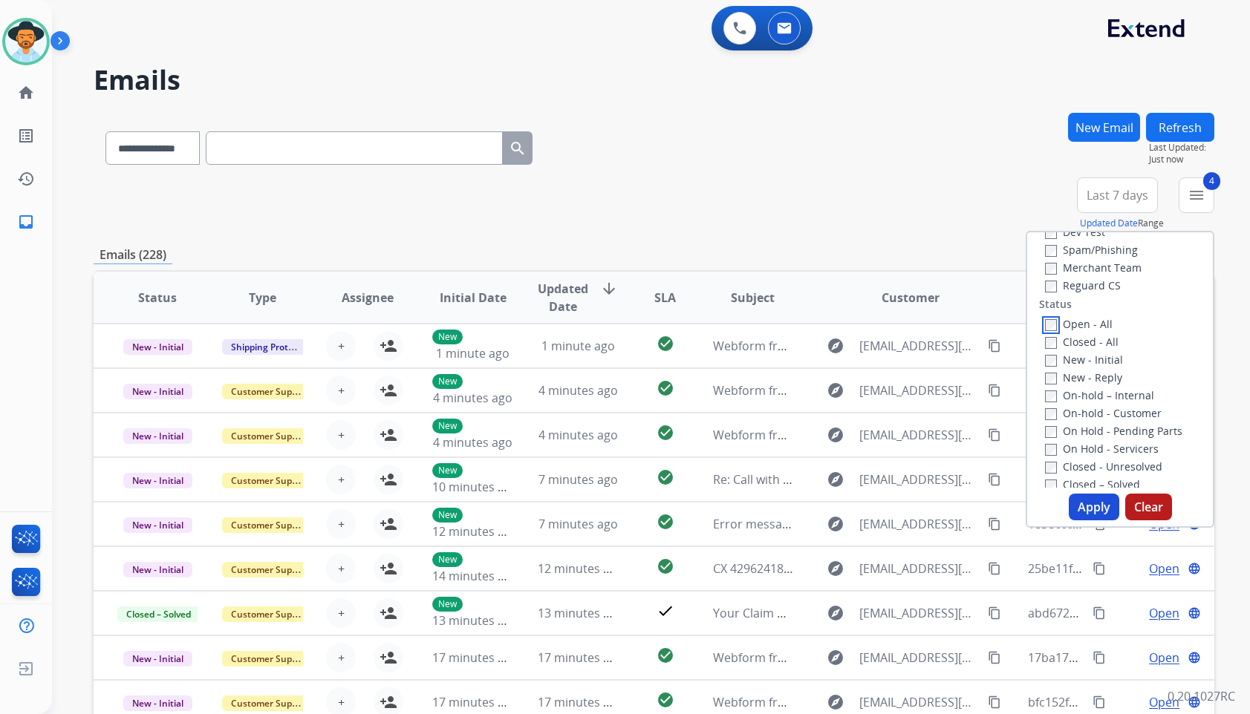
scroll to position [149, 0]
click at [1091, 440] on label "On Hold - Servicers" at bounding box center [1102, 444] width 114 height 14
click at [1093, 426] on label "On Hold - Pending Parts" at bounding box center [1113, 426] width 137 height 14
click at [1093, 413] on label "On-hold - Customer" at bounding box center [1103, 408] width 117 height 14
click at [1090, 394] on label "On-hold – Internal" at bounding box center [1099, 390] width 109 height 14
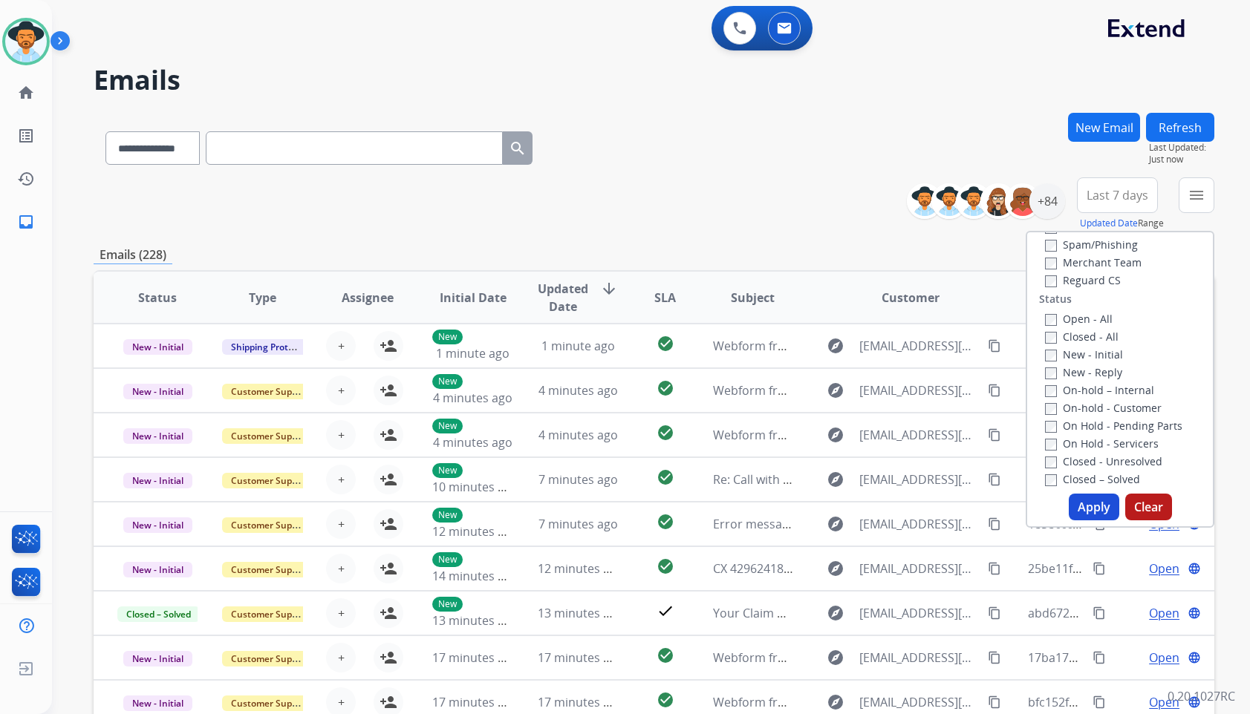
click at [1090, 375] on label "New - Reply" at bounding box center [1083, 372] width 77 height 14
click at [1088, 354] on label "New - Initial" at bounding box center [1084, 355] width 78 height 14
click at [1094, 501] on button "Apply" at bounding box center [1094, 507] width 51 height 27
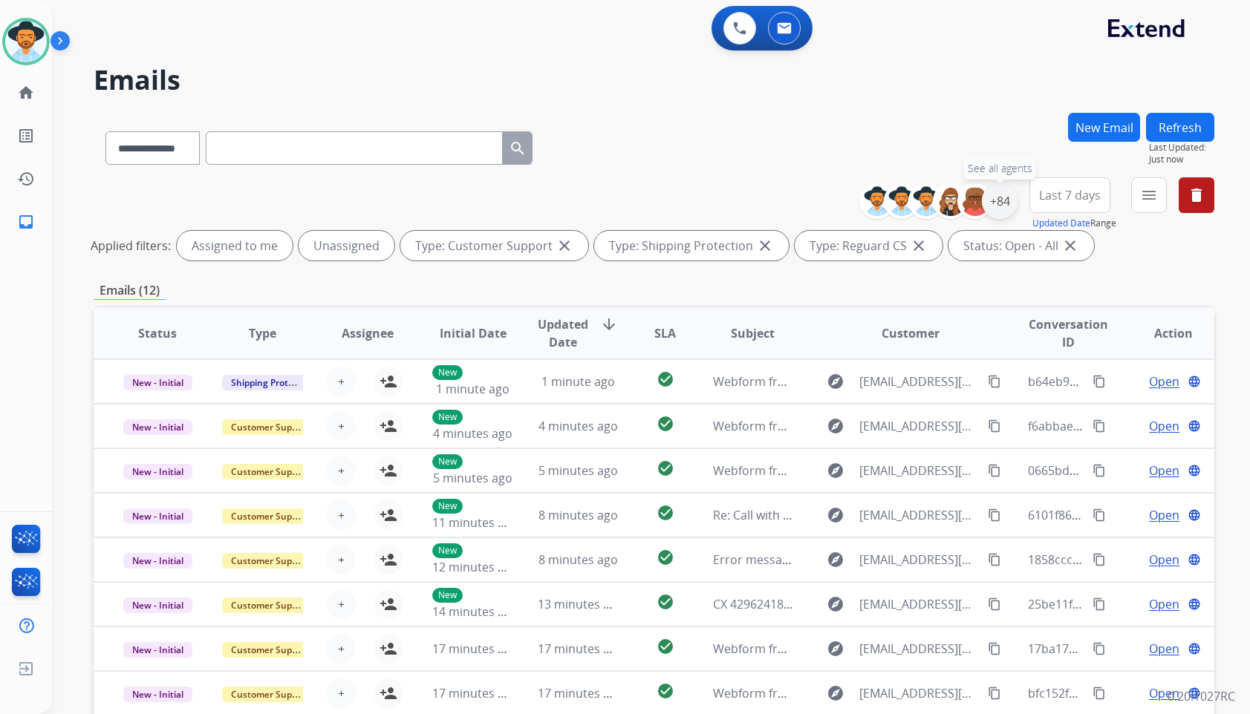
click at [987, 198] on div "+84" at bounding box center [1000, 201] width 36 height 36
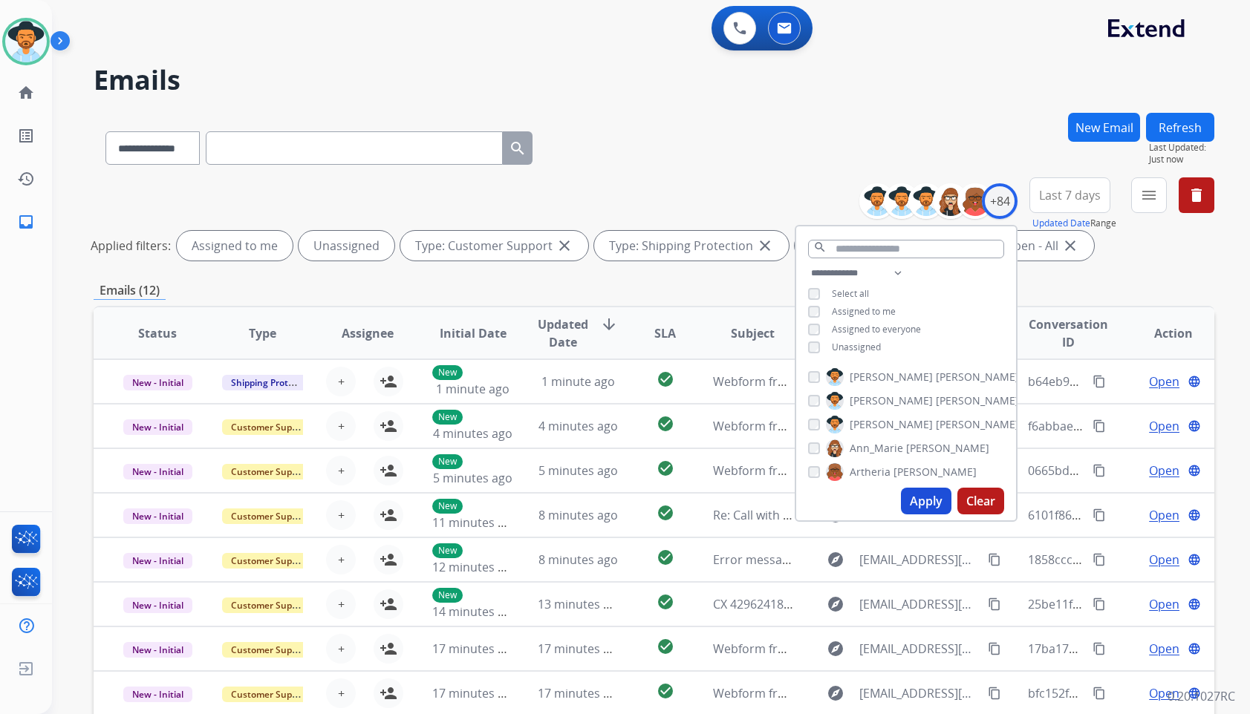
click at [861, 347] on span "Unassigned" at bounding box center [856, 347] width 49 height 13
click at [888, 417] on span "[PERSON_NAME]" at bounding box center [891, 424] width 83 height 15
click at [928, 507] on button "Apply" at bounding box center [926, 501] width 51 height 27
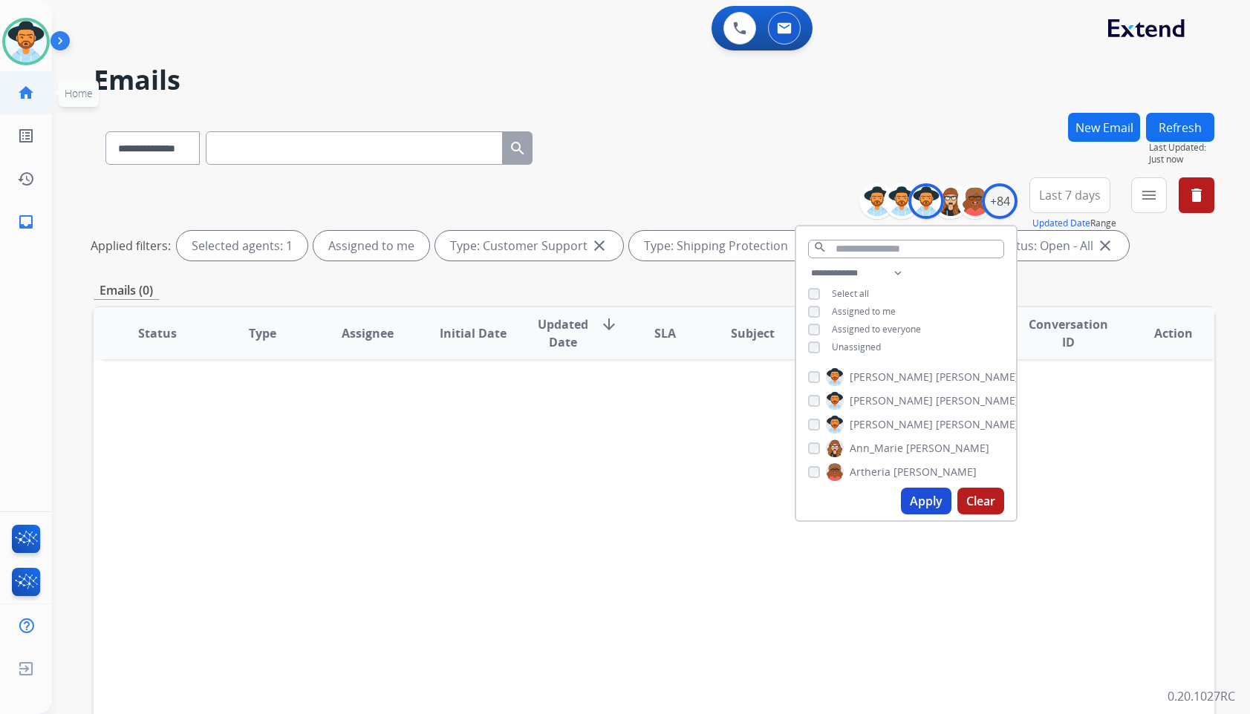
click at [19, 85] on mat-icon "home" at bounding box center [26, 93] width 18 height 18
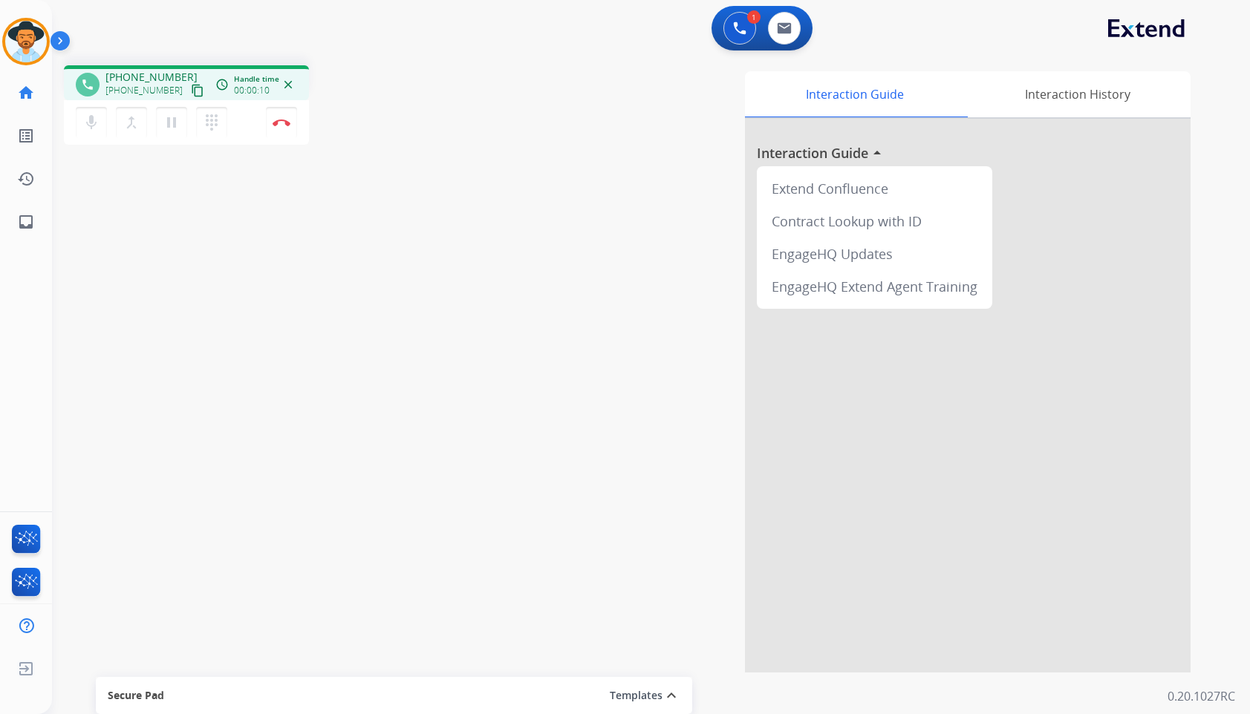
click at [191, 97] on mat-icon "content_copy" at bounding box center [197, 90] width 13 height 13
click at [283, 123] on img at bounding box center [282, 122] width 18 height 7
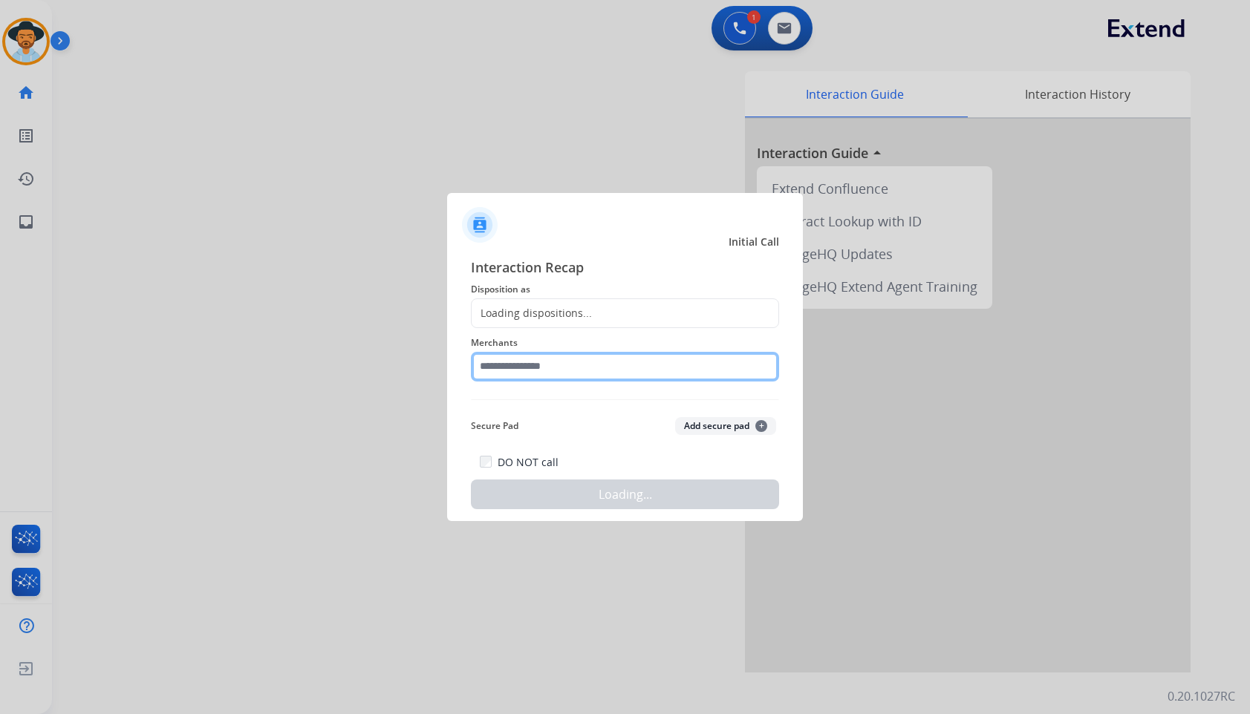
click at [600, 378] on input "text" at bounding box center [625, 367] width 308 height 30
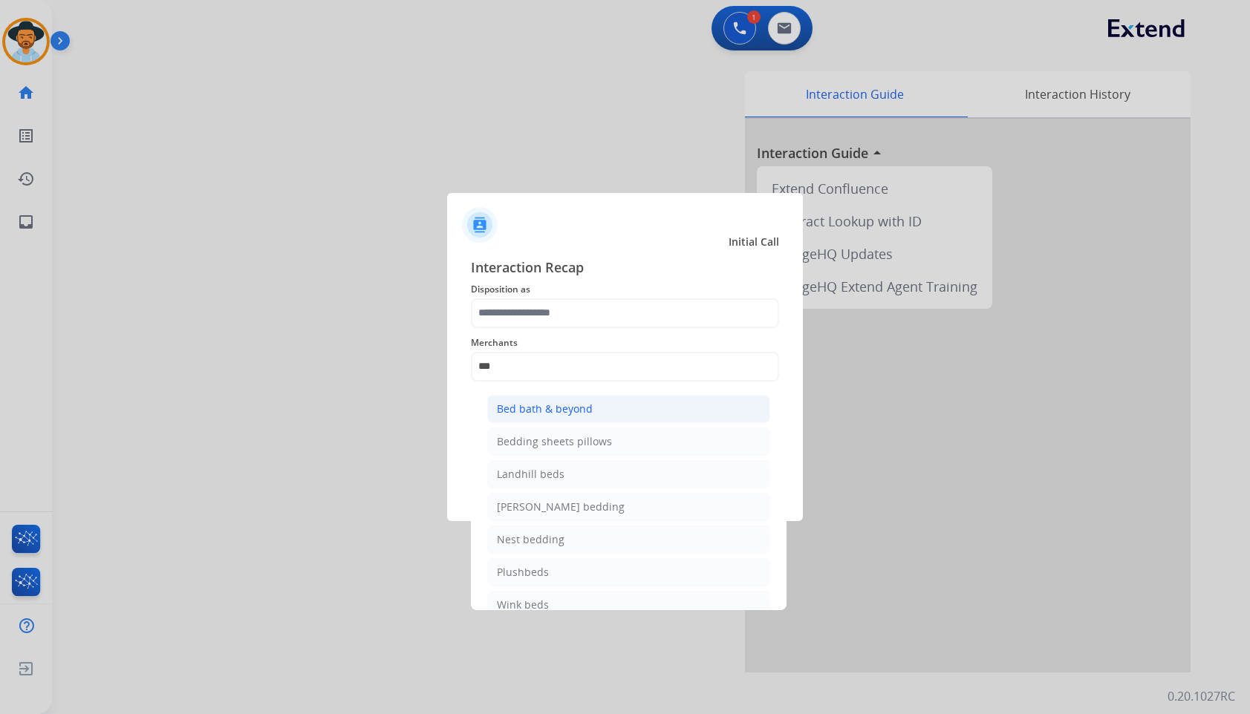
click at [606, 398] on li "Bed bath & beyond" at bounding box center [628, 409] width 283 height 28
type input "**********"
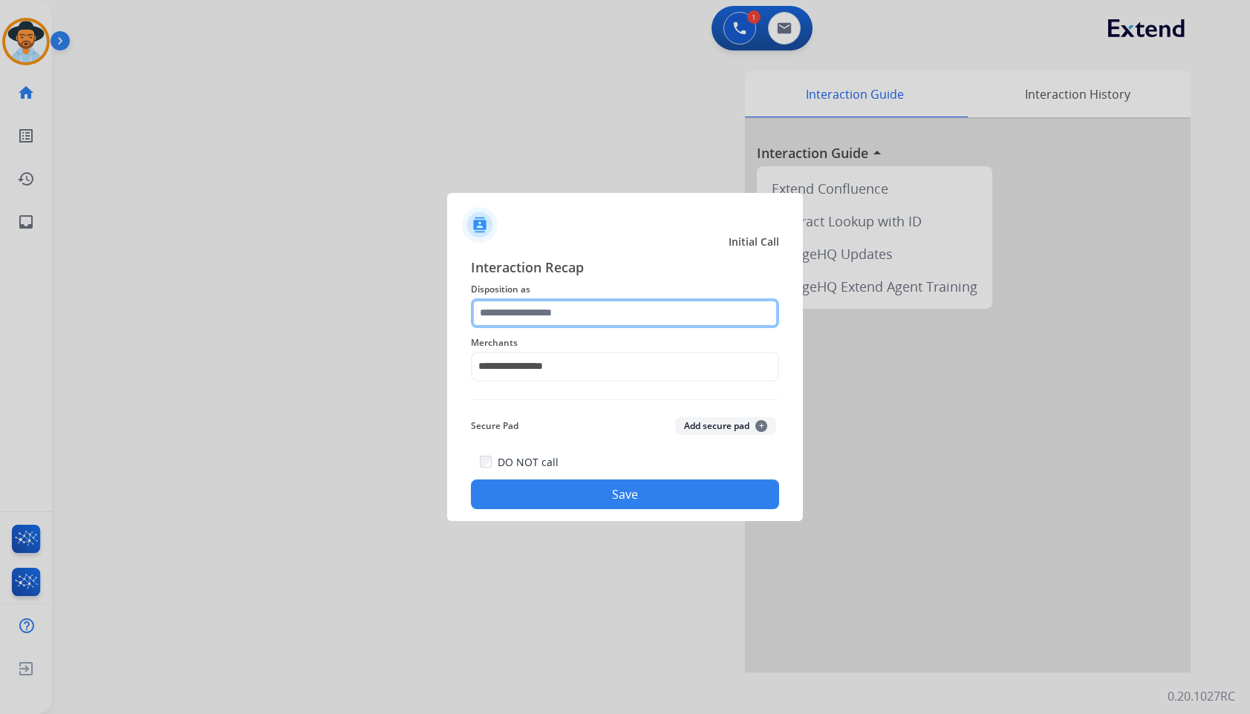
click at [538, 313] on input "text" at bounding box center [625, 314] width 308 height 30
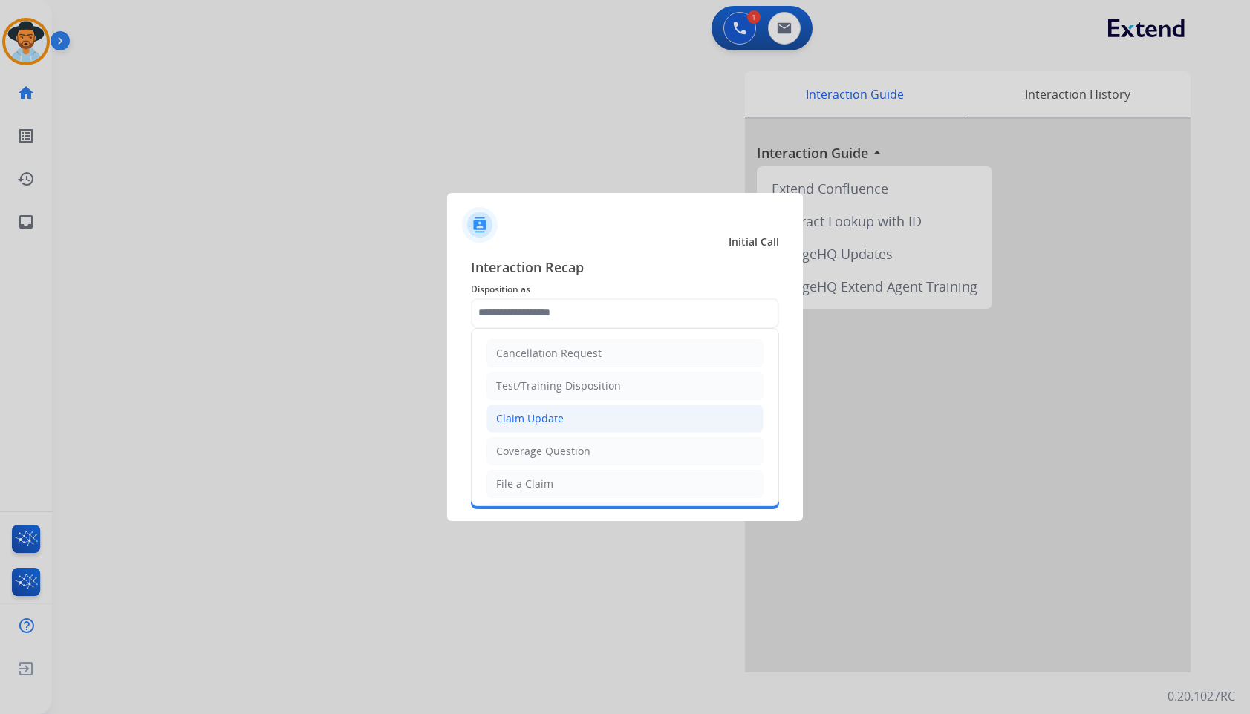
click at [558, 418] on div "Claim Update" at bounding box center [530, 418] width 68 height 15
type input "**********"
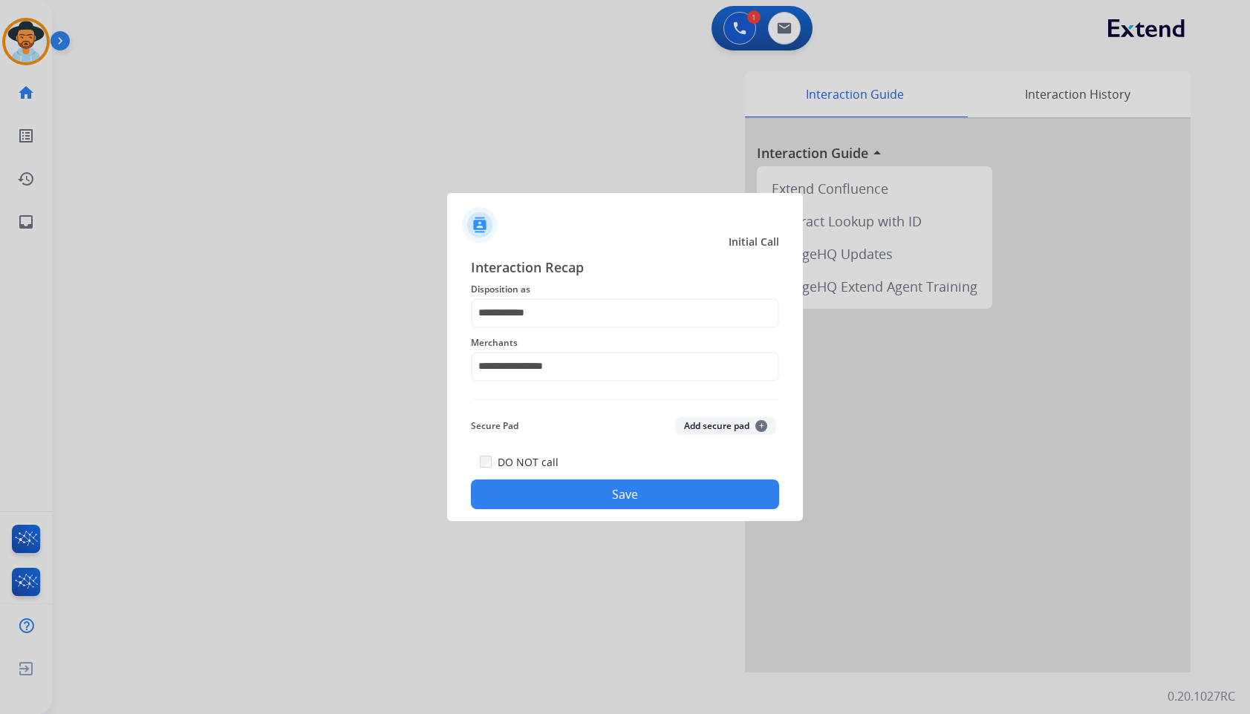
click at [576, 481] on button "Save" at bounding box center [625, 495] width 308 height 30
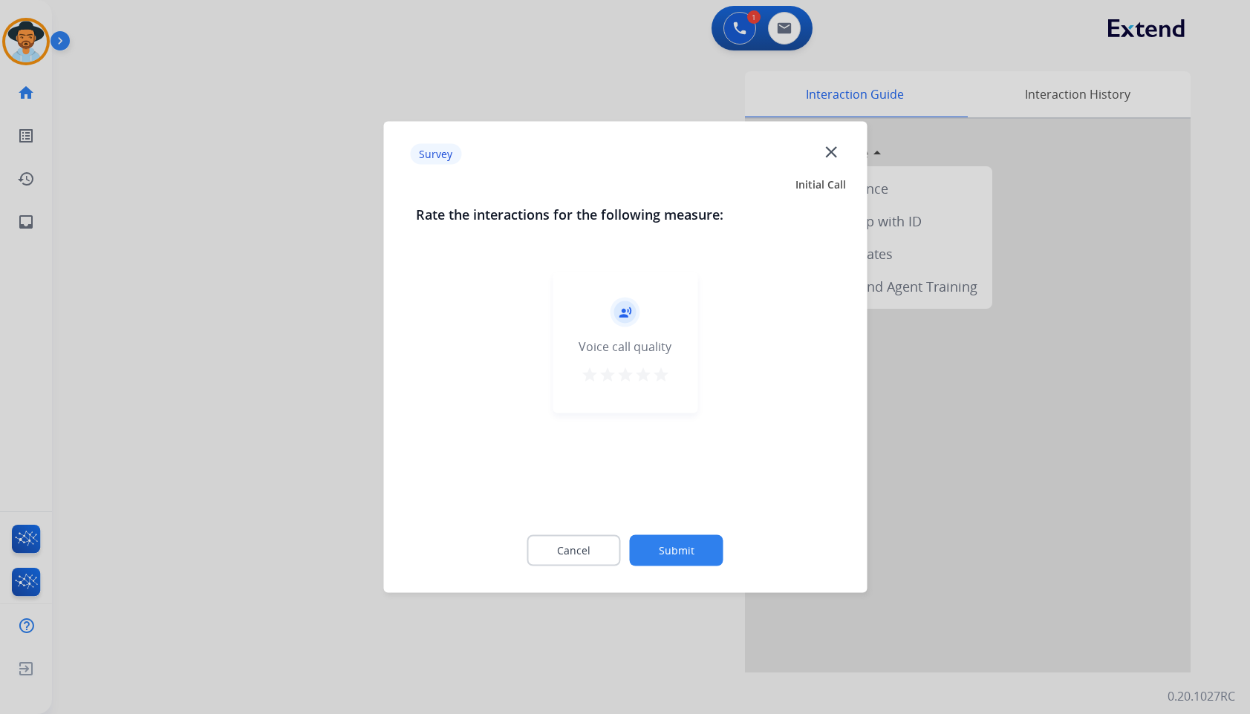
click at [687, 546] on button "Submit" at bounding box center [677, 550] width 94 height 31
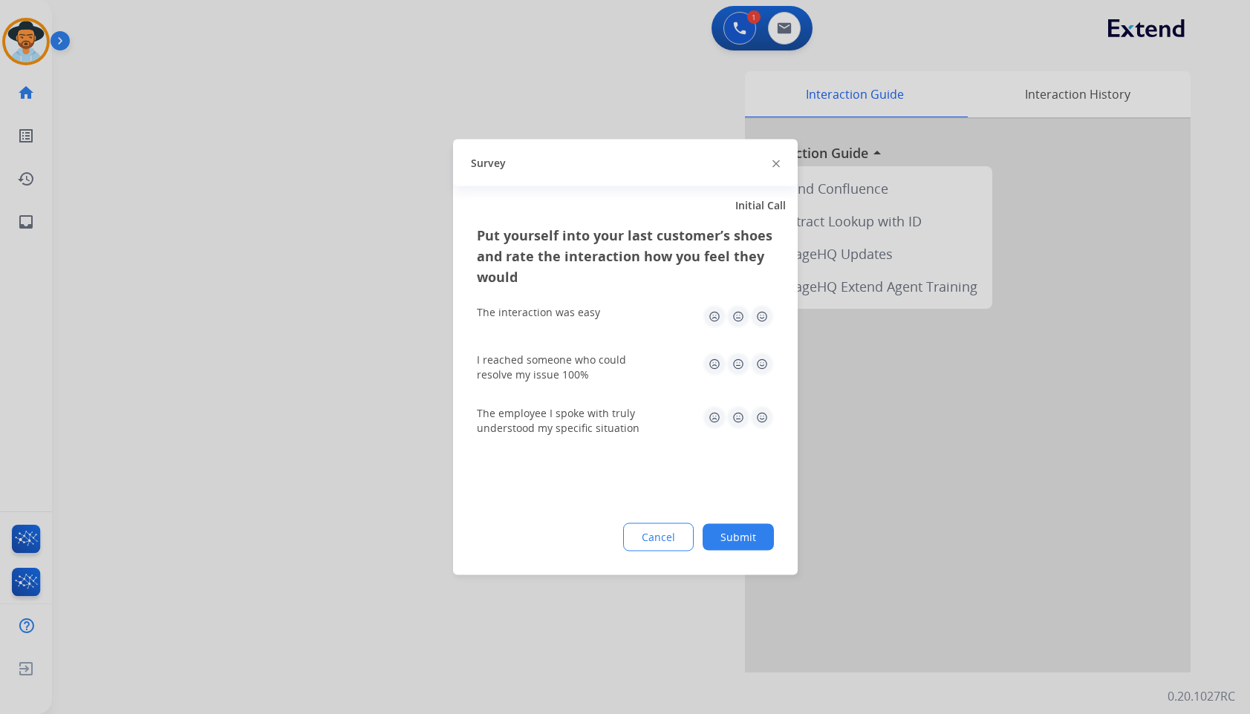
click at [740, 538] on button "Submit" at bounding box center [738, 537] width 71 height 27
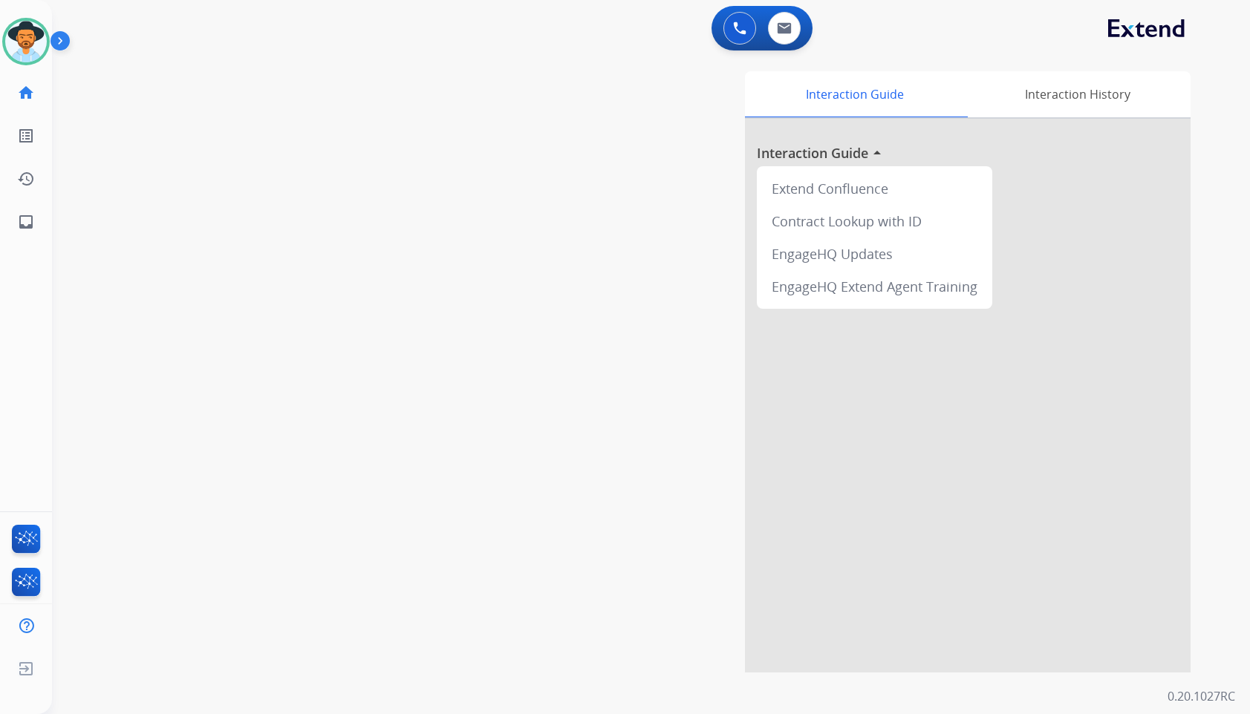
click at [527, 221] on div "Interaction Guide Interaction History Interaction Guide arrow_drop_up Extend Co…" at bounding box center [831, 372] width 720 height 602
click at [247, 163] on div "swap_horiz Break voice bridge close_fullscreen Connect 3-Way Call merge_type Se…" at bounding box center [633, 362] width 1162 height 619
click at [353, 260] on div "swap_horiz Break voice bridge close_fullscreen Connect 3-Way Call merge_type Se…" at bounding box center [633, 362] width 1162 height 619
click at [378, 62] on div "swap_horiz Break voice bridge close_fullscreen Connect 3-Way Call merge_type Se…" at bounding box center [633, 362] width 1162 height 619
click at [35, 226] on link "inbox Emails" at bounding box center [26, 222] width 42 height 42
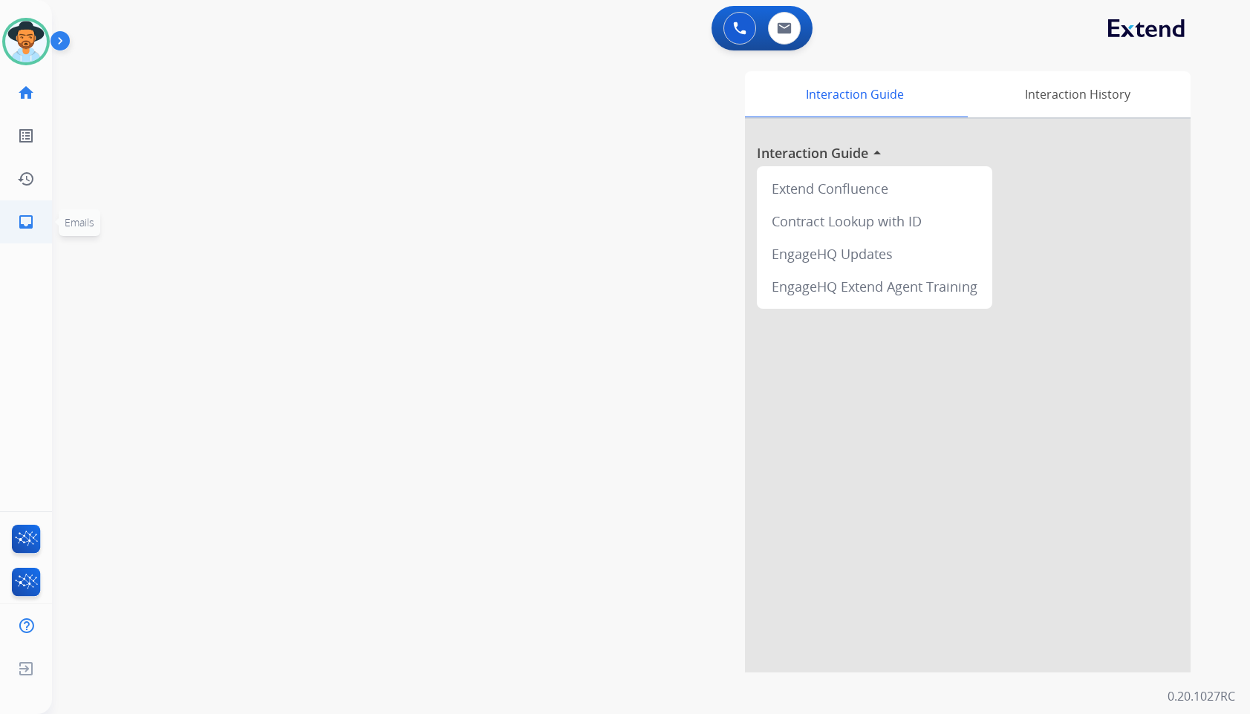
select select "**********"
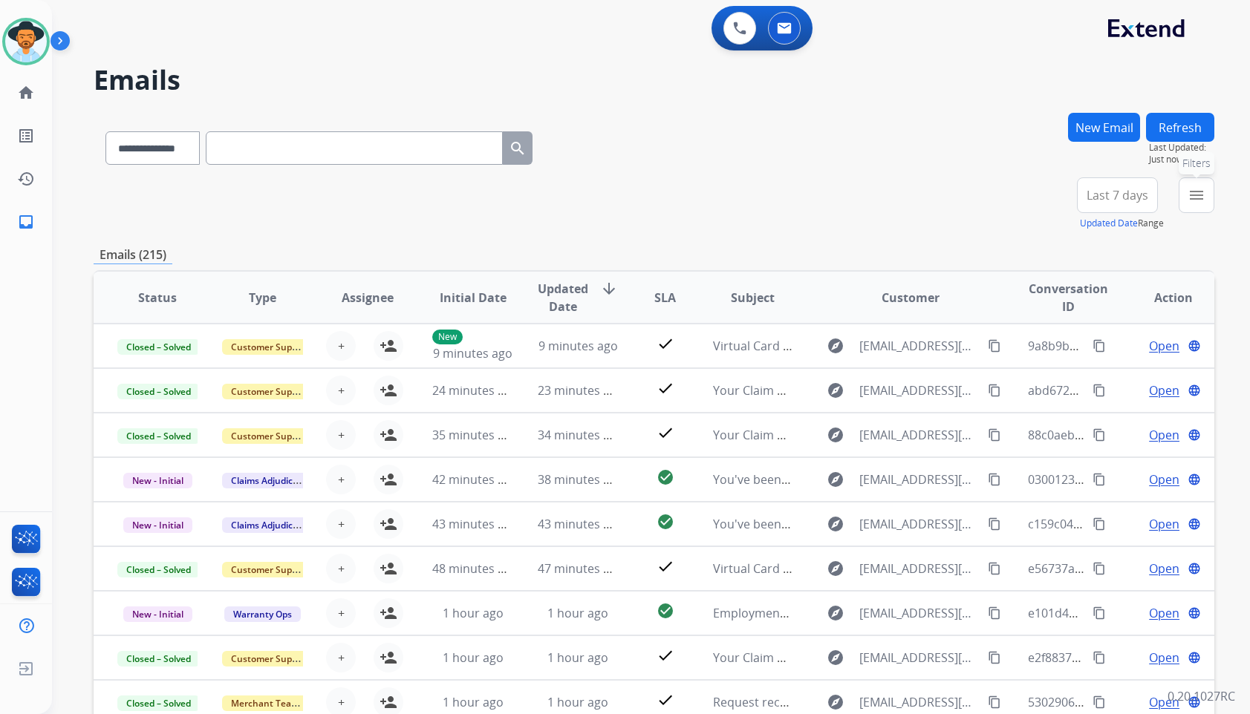
click at [1185, 190] on button "menu Filters" at bounding box center [1197, 196] width 36 height 36
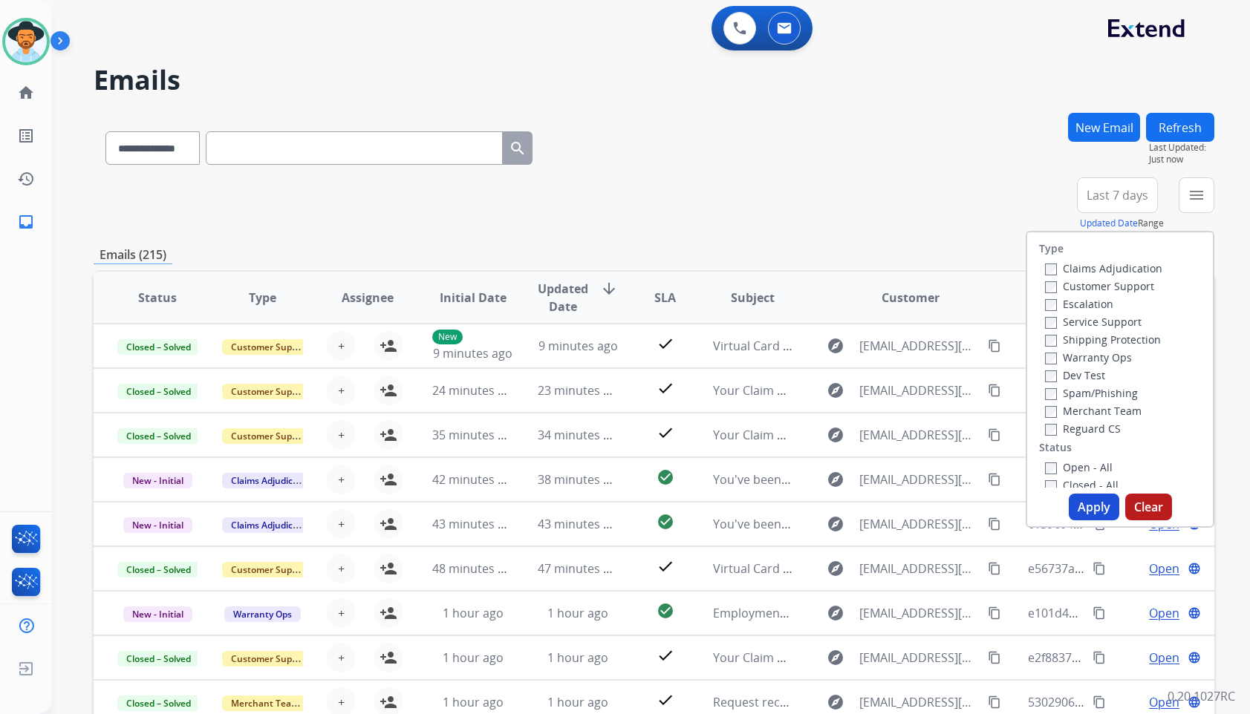
click at [1105, 281] on label "Customer Support" at bounding box center [1099, 286] width 109 height 14
click at [1109, 341] on label "Shipping Protection" at bounding box center [1103, 340] width 116 height 14
click at [1077, 429] on label "Reguard CS" at bounding box center [1083, 429] width 76 height 14
click at [1075, 463] on label "Open - All" at bounding box center [1079, 467] width 68 height 14
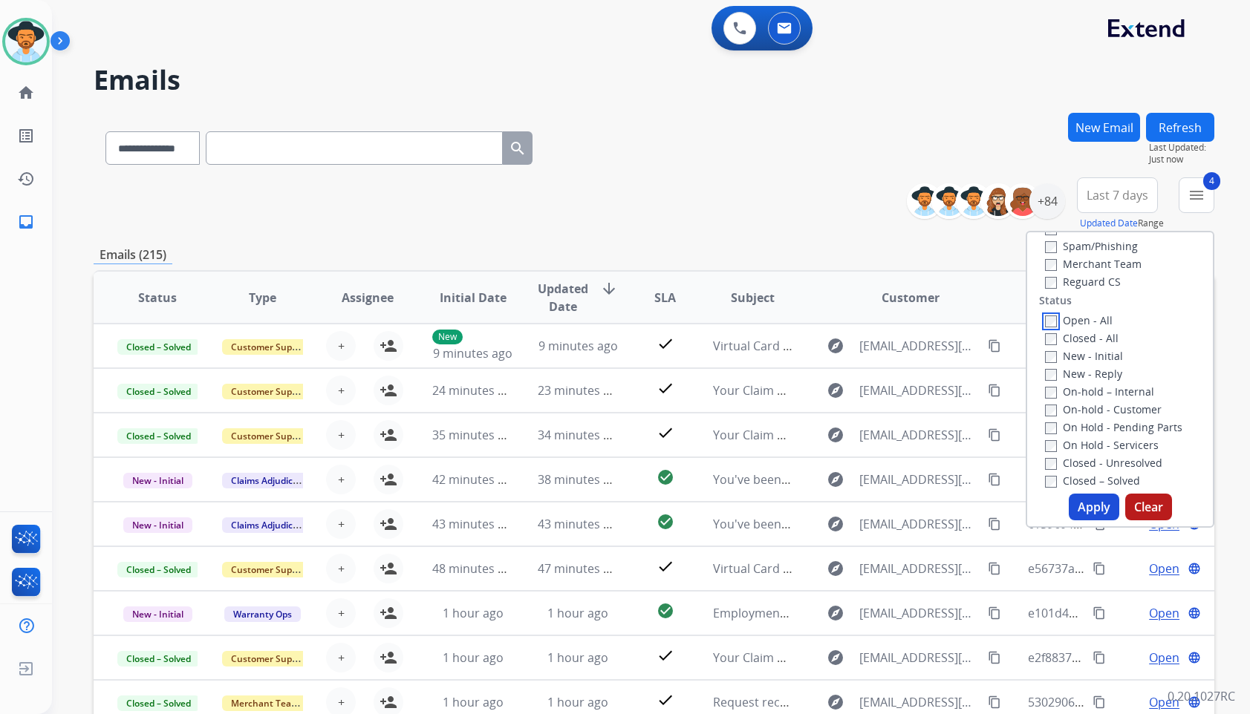
scroll to position [149, 0]
click at [1078, 446] on label "On Hold - Servicers" at bounding box center [1102, 444] width 114 height 14
click at [1081, 429] on label "On Hold - Pending Parts" at bounding box center [1113, 426] width 137 height 14
click at [1085, 408] on label "On-hold - Customer" at bounding box center [1103, 408] width 117 height 14
drag, startPoint x: 1088, startPoint y: 394, endPoint x: 1089, endPoint y: 383, distance: 10.4
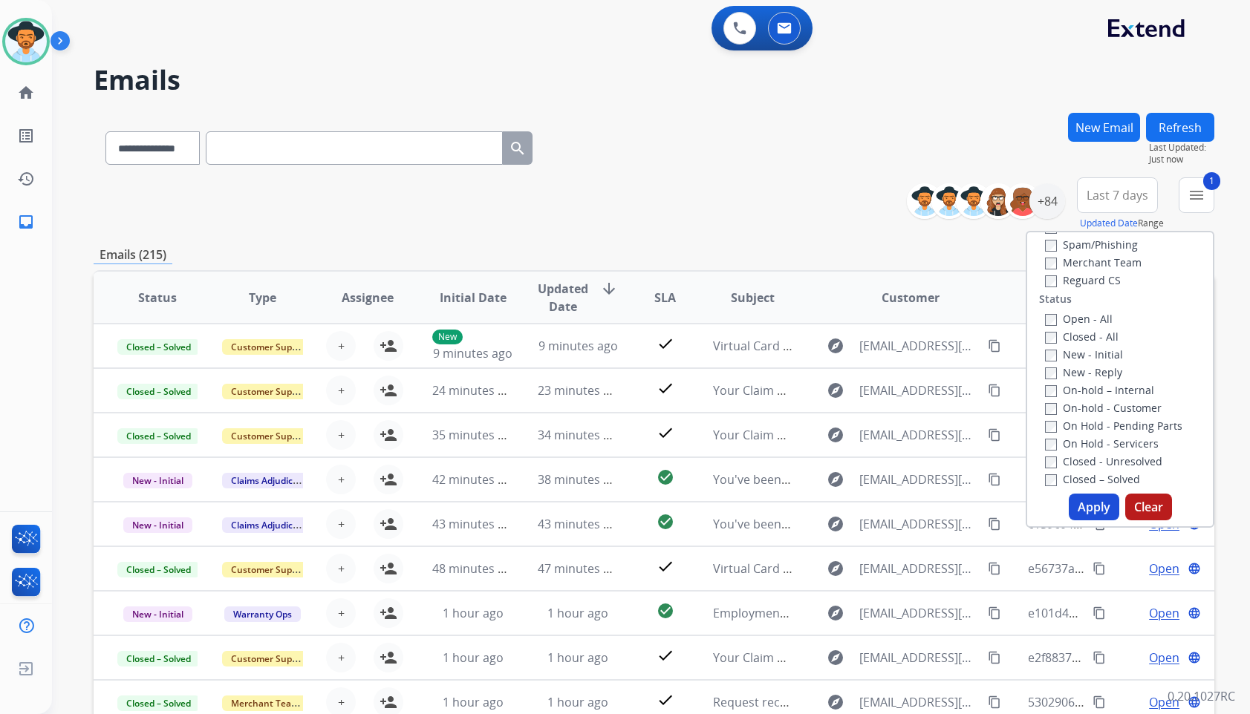
click at [1088, 393] on label "On-hold – Internal" at bounding box center [1099, 390] width 109 height 14
click at [1089, 377] on label "New - Reply" at bounding box center [1083, 372] width 77 height 14
click at [1089, 355] on label "New - Initial" at bounding box center [1084, 355] width 78 height 14
click at [1079, 497] on button "Apply" at bounding box center [1094, 507] width 51 height 27
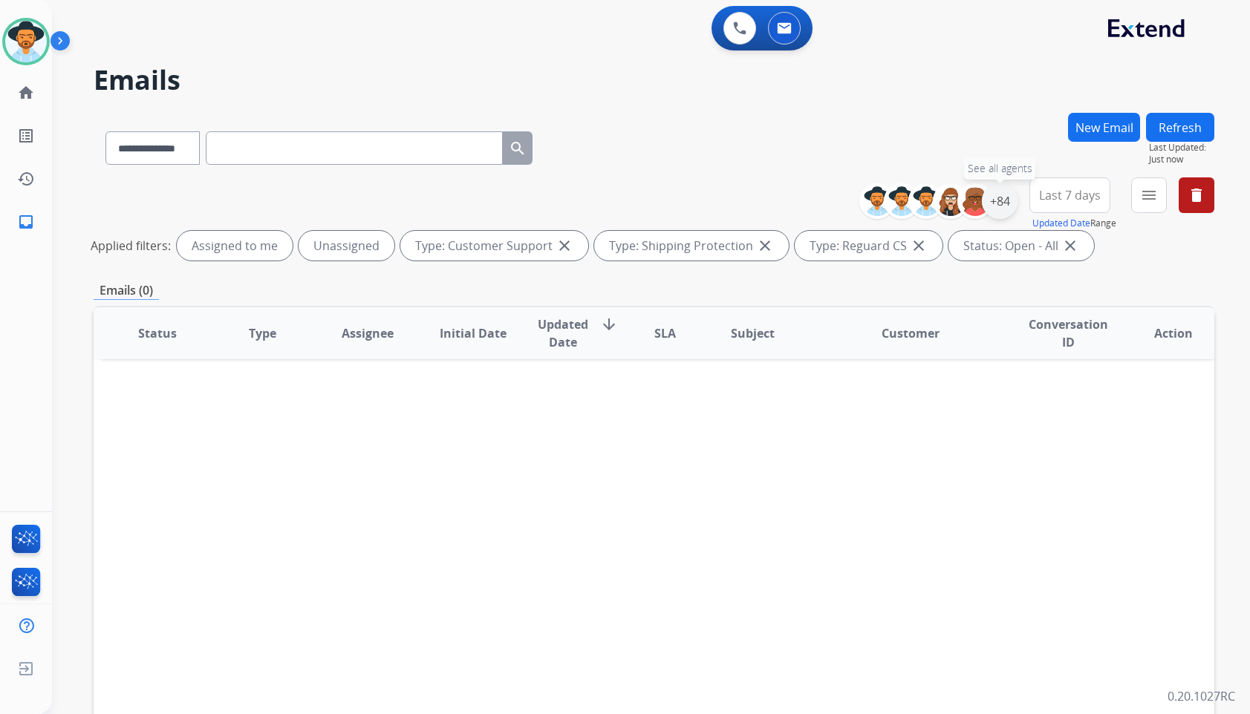
click at [1002, 200] on div "+84" at bounding box center [1000, 201] width 36 height 36
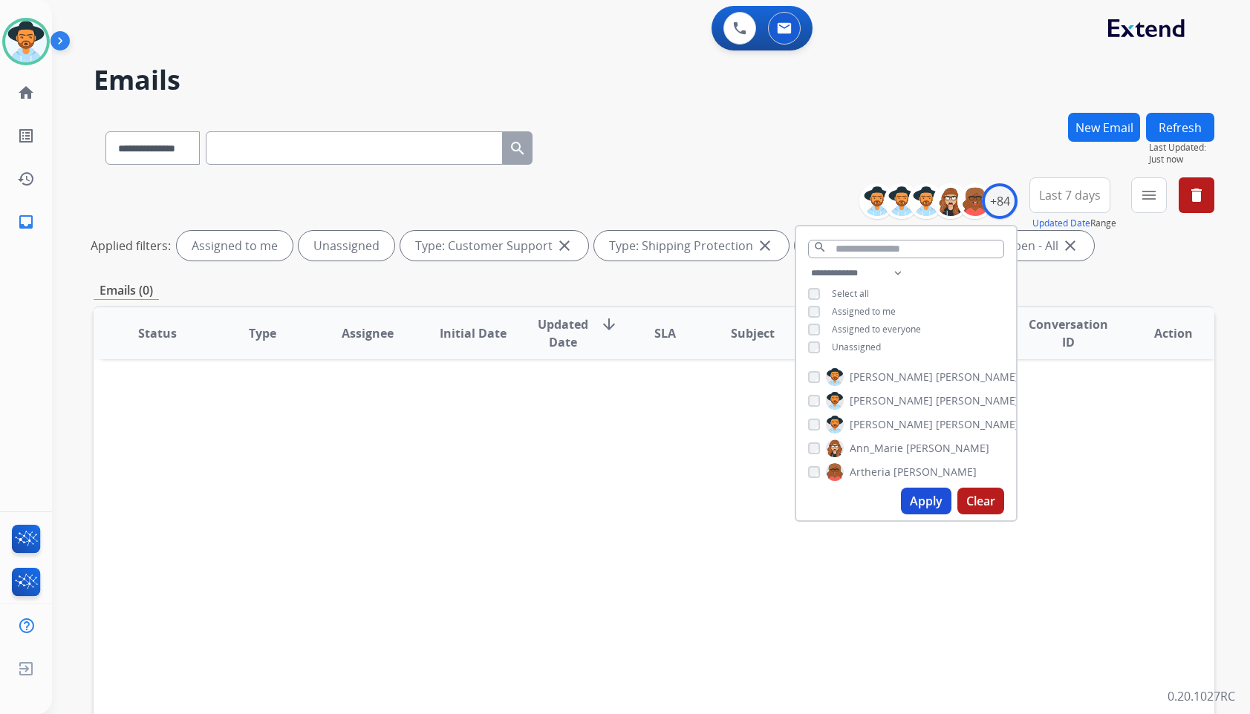
click at [865, 342] on span "Unassigned" at bounding box center [856, 347] width 49 height 13
click at [887, 428] on span "[PERSON_NAME]" at bounding box center [891, 424] width 83 height 15
click at [928, 500] on button "Apply" at bounding box center [926, 501] width 51 height 27
click at [680, 461] on div "Status Type Assignee Initial Date Updated Date arrow_downward SLA Subject Custo…" at bounding box center [654, 555] width 1121 height 498
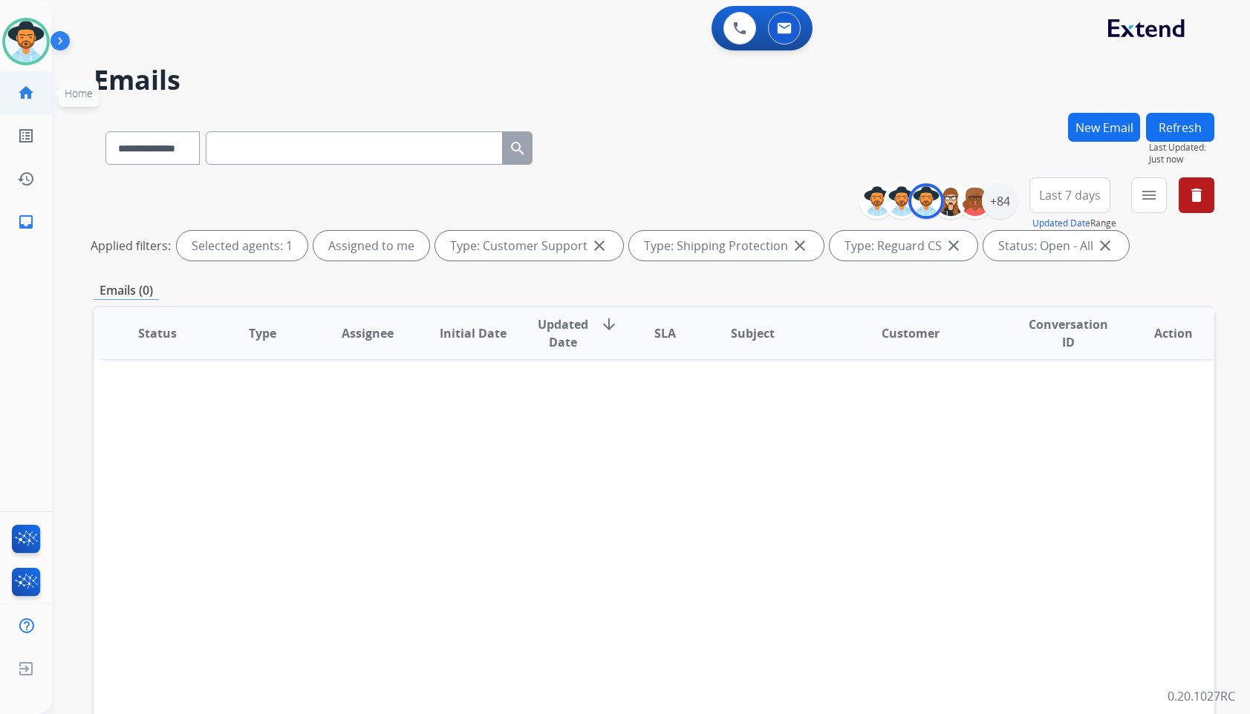
click at [30, 99] on mat-icon "home" at bounding box center [26, 93] width 18 height 18
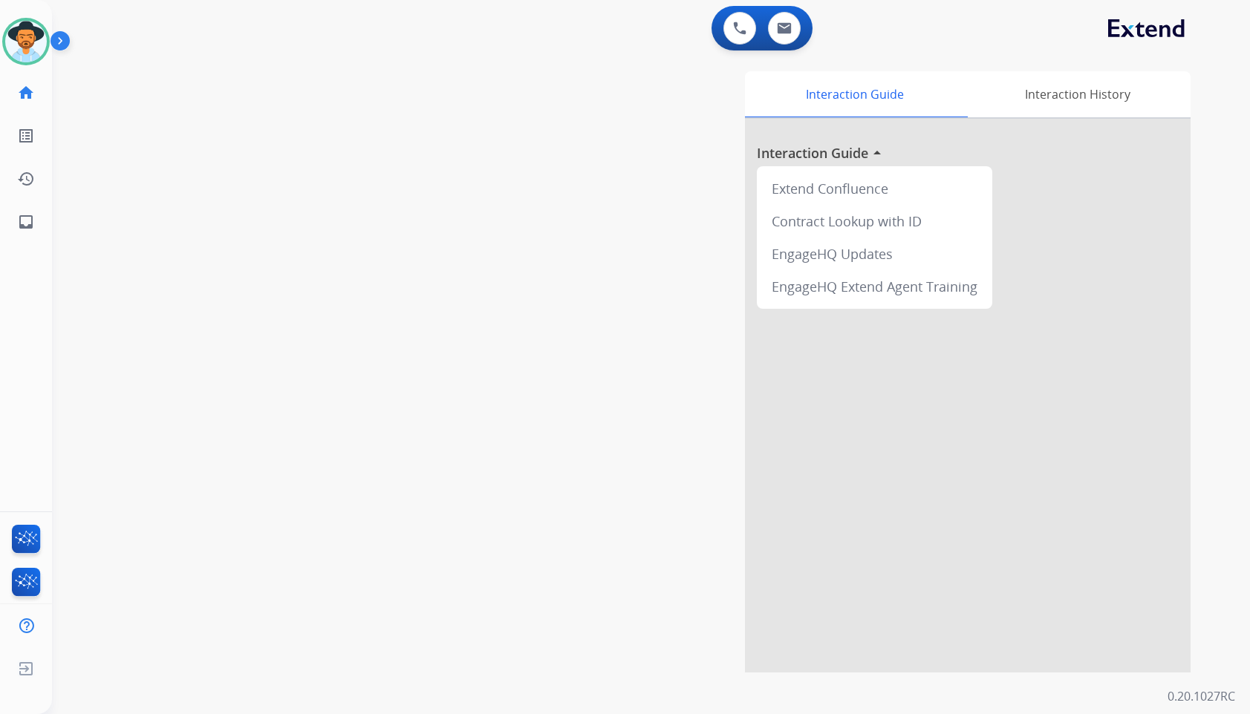
click at [167, 327] on div "swap_horiz Break voice bridge close_fullscreen Connect 3-Way Call merge_type Se…" at bounding box center [633, 362] width 1162 height 619
click at [30, 219] on mat-icon "inbox" at bounding box center [26, 222] width 18 height 18
select select "**********"
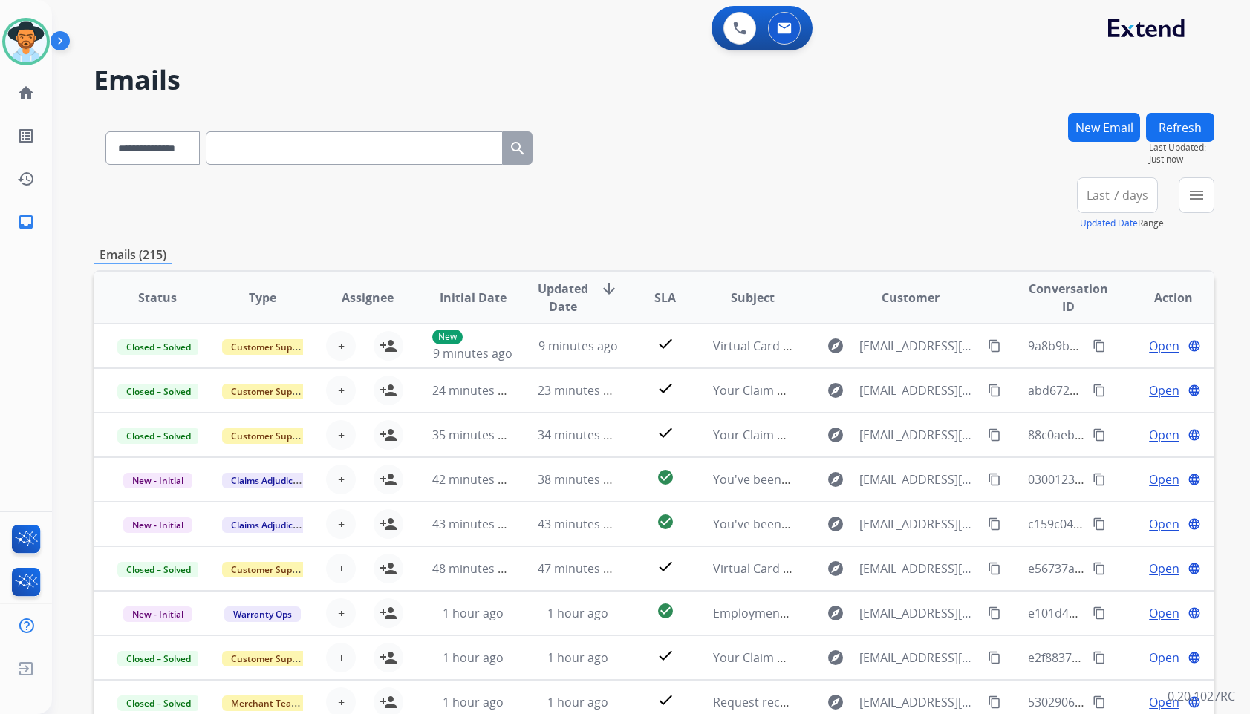
scroll to position [131, 0]
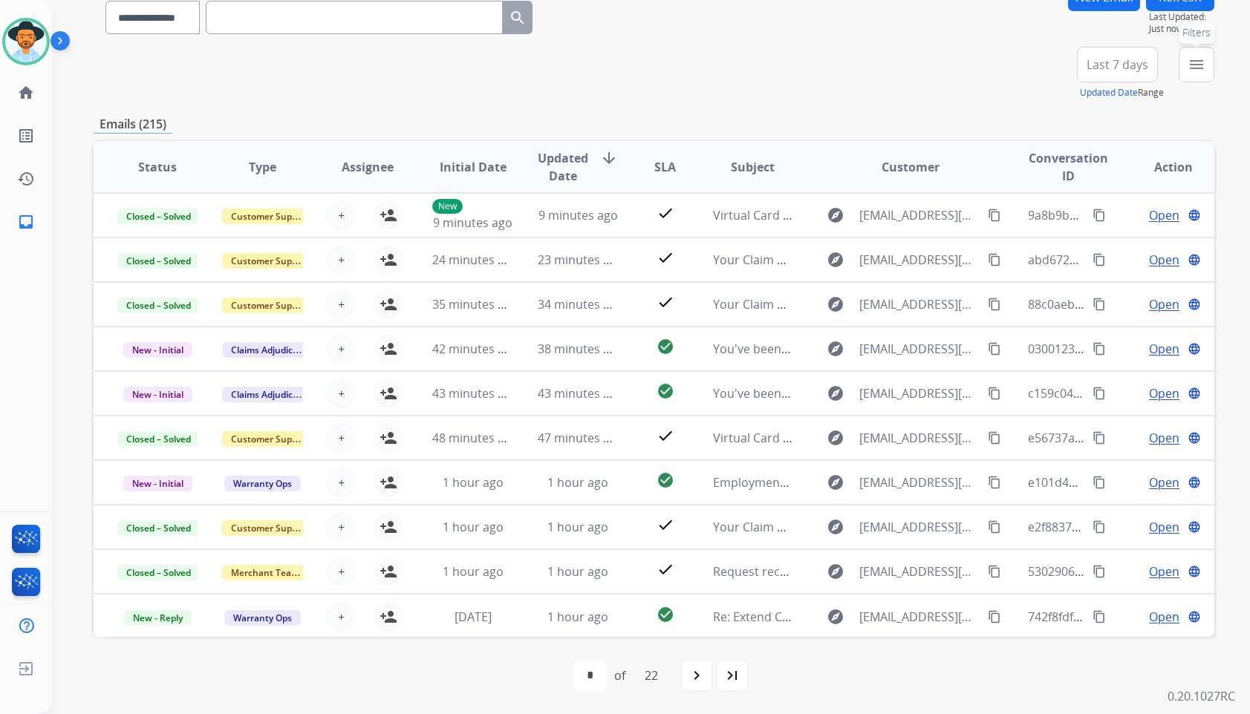
click at [1214, 68] on div "menu Filters Type Claims Adjudication Customer Support Escalation Service Suppo…" at bounding box center [1197, 73] width 36 height 53
click at [1194, 80] on button "menu Filters" at bounding box center [1197, 65] width 36 height 36
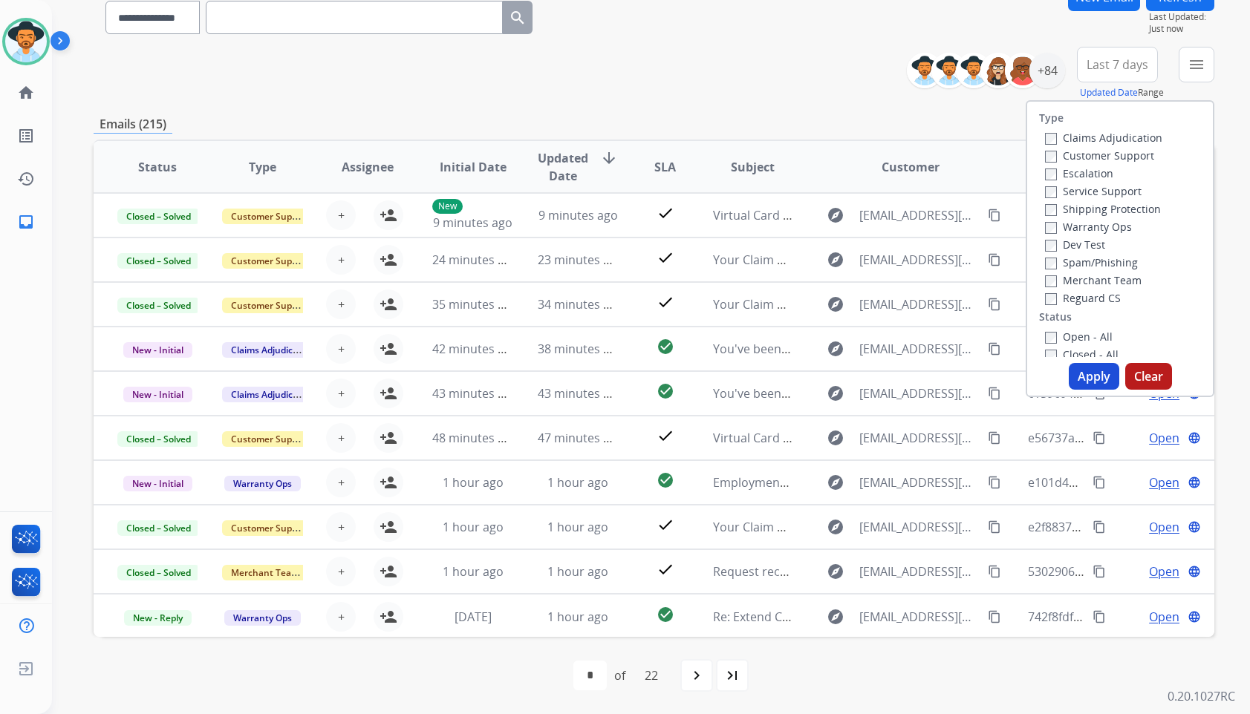
click at [1120, 155] on label "Customer Support" at bounding box center [1099, 156] width 109 height 14
click at [1115, 212] on label "Shipping Protection" at bounding box center [1103, 209] width 116 height 14
click at [1093, 303] on label "Reguard CS" at bounding box center [1083, 298] width 76 height 14
click at [1096, 346] on div "Closed - All" at bounding box center [1123, 354] width 156 height 18
click at [1095, 336] on label "Open - All" at bounding box center [1079, 337] width 68 height 14
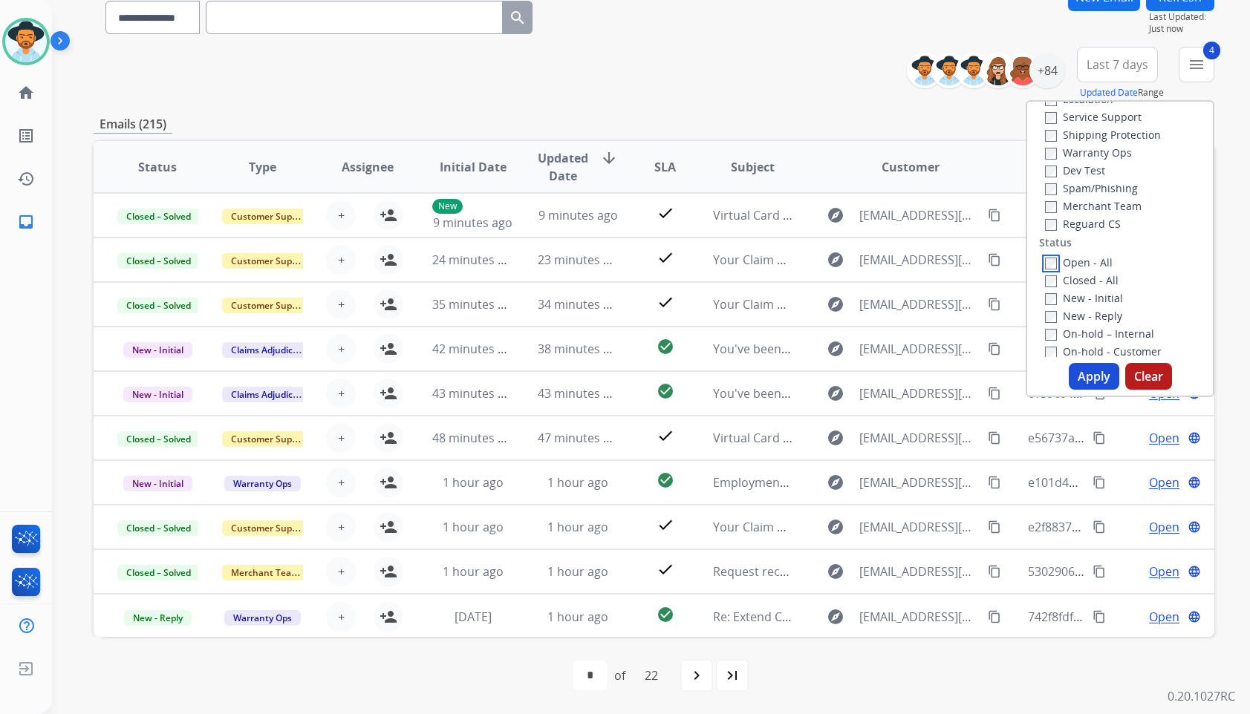
scroll to position [149, 0]
click at [1091, 313] on label "On Hold - Servicers" at bounding box center [1102, 313] width 114 height 14
click at [1097, 298] on label "On Hold - Pending Parts" at bounding box center [1113, 295] width 137 height 14
click at [1101, 281] on label "On-hold - Customer" at bounding box center [1103, 277] width 117 height 14
click at [1107, 260] on label "On-hold – Internal" at bounding box center [1099, 260] width 109 height 14
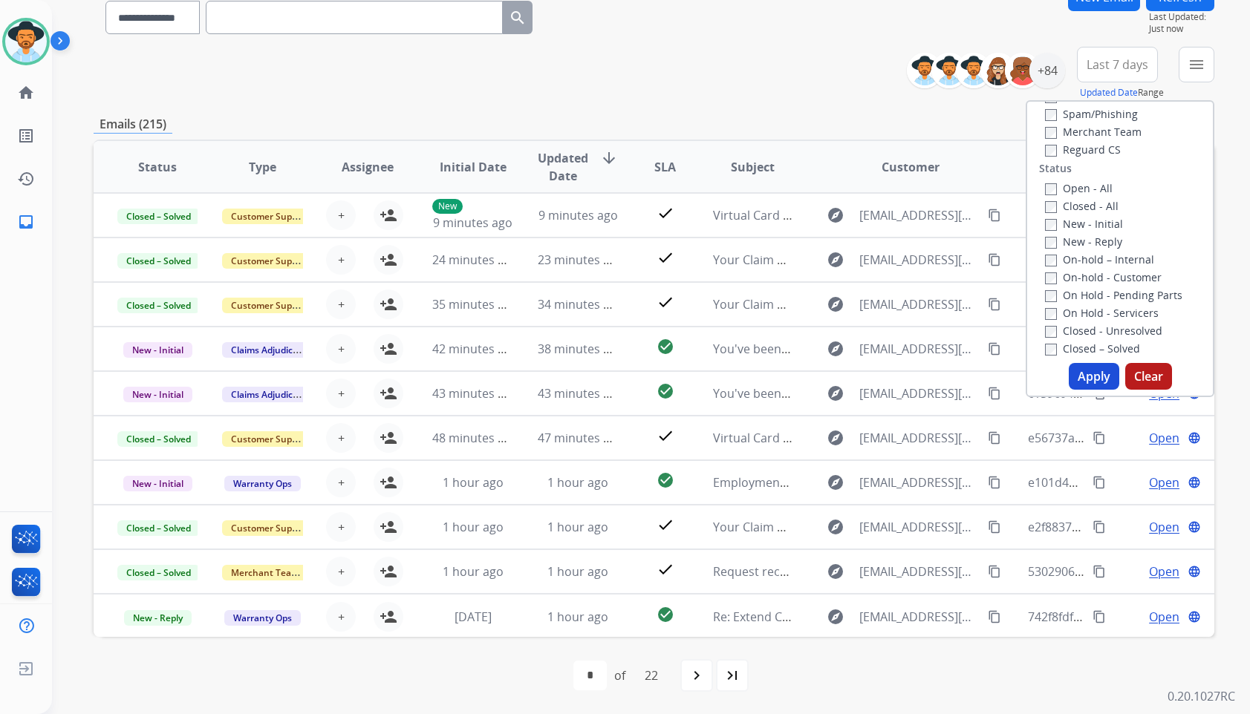
click at [1104, 241] on label "New - Reply" at bounding box center [1083, 242] width 77 height 14
click at [1104, 222] on label "New - Initial" at bounding box center [1084, 224] width 78 height 14
click at [1082, 376] on button "Apply" at bounding box center [1094, 376] width 51 height 27
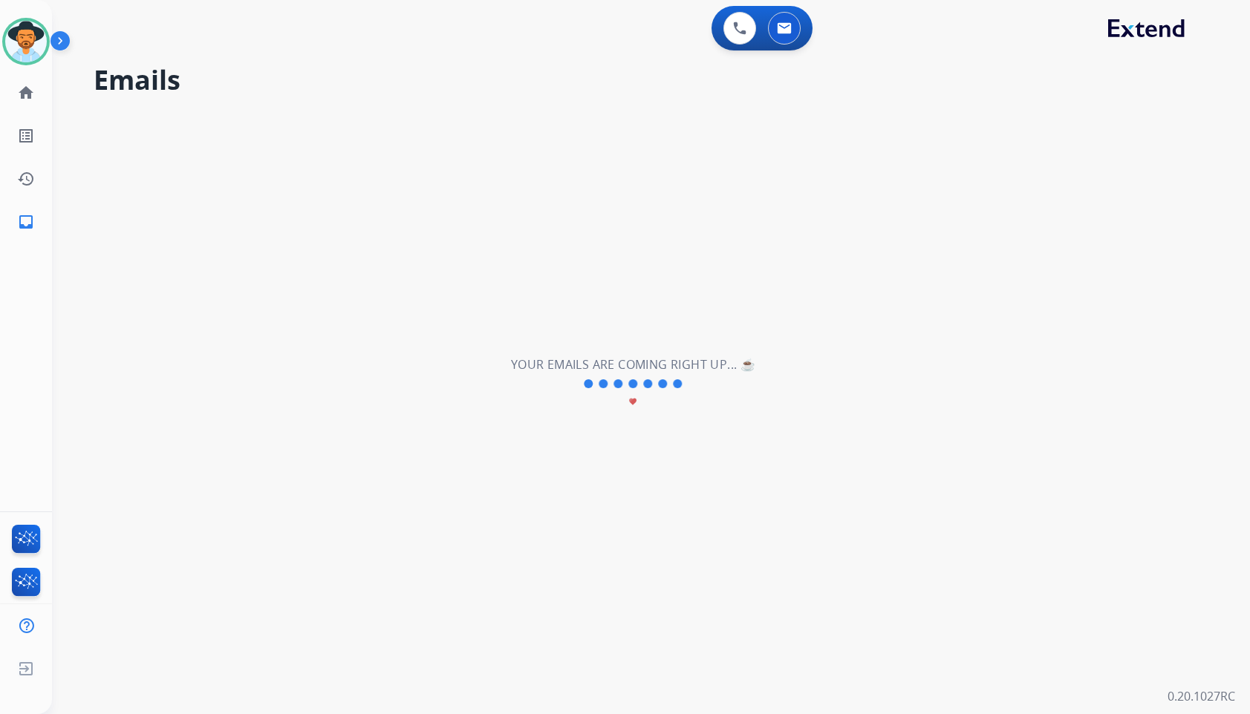
scroll to position [0, 0]
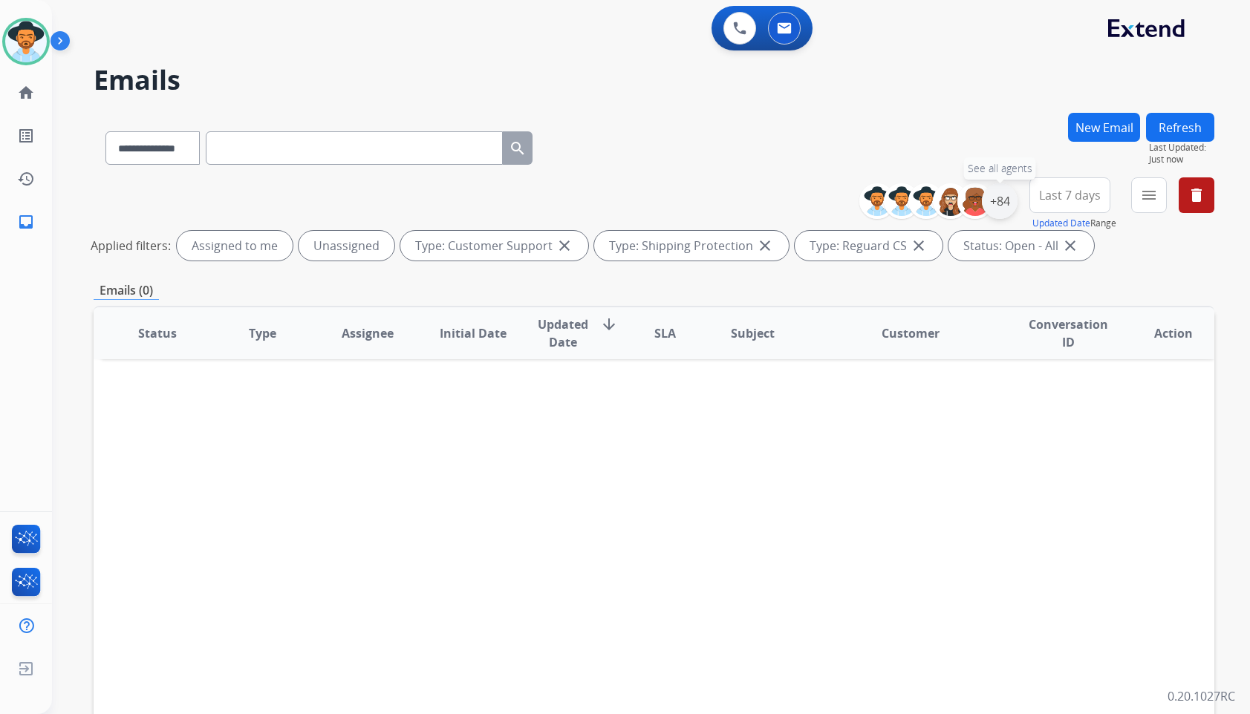
click at [1004, 198] on div "+84" at bounding box center [1000, 201] width 36 height 36
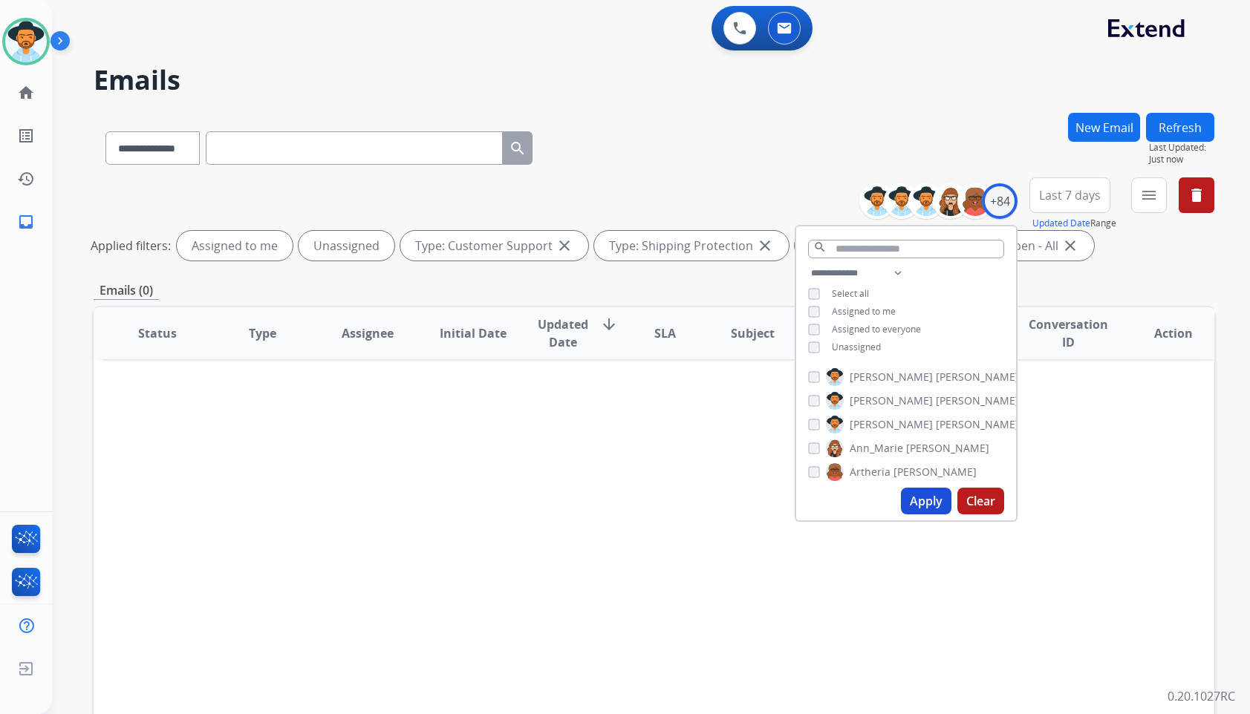
click at [872, 305] on span "Assigned to me" at bounding box center [864, 311] width 64 height 13
click at [927, 499] on button "Apply" at bounding box center [926, 501] width 51 height 27
click at [697, 429] on div "Status Type Assignee Initial Date Updated Date arrow_downward SLA Subject Custo…" at bounding box center [654, 555] width 1121 height 498
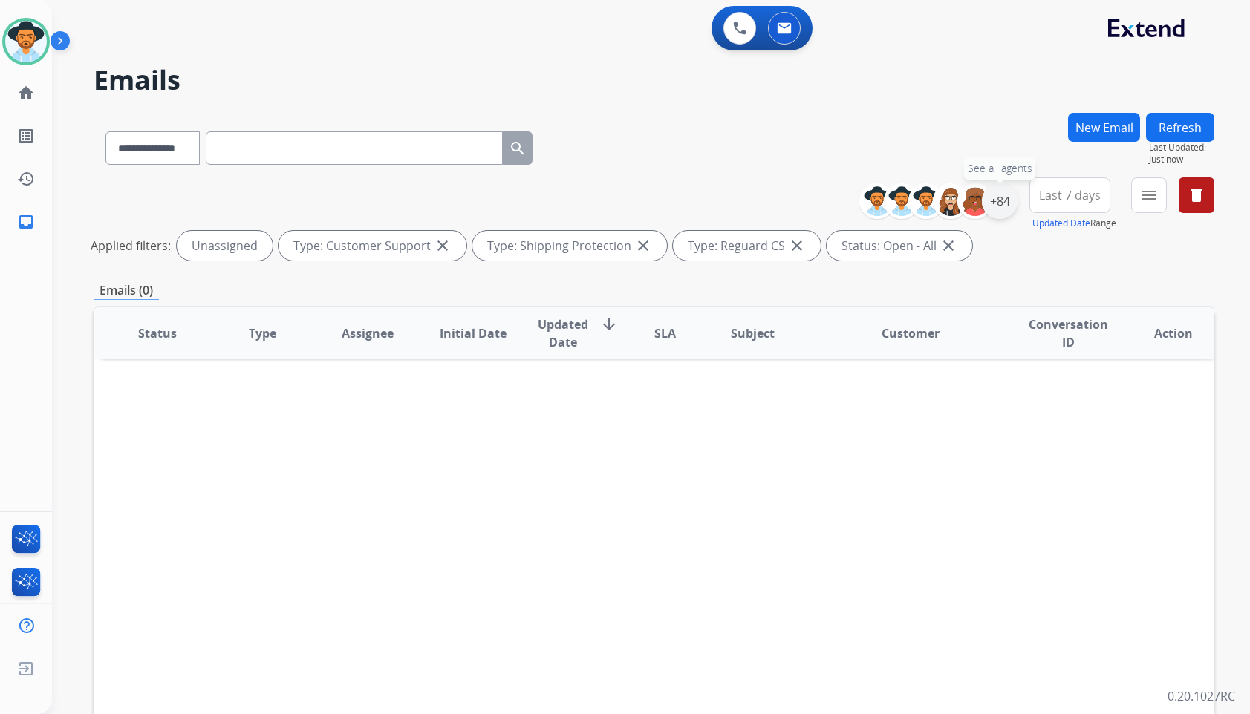
click at [997, 206] on div "+84" at bounding box center [1000, 201] width 36 height 36
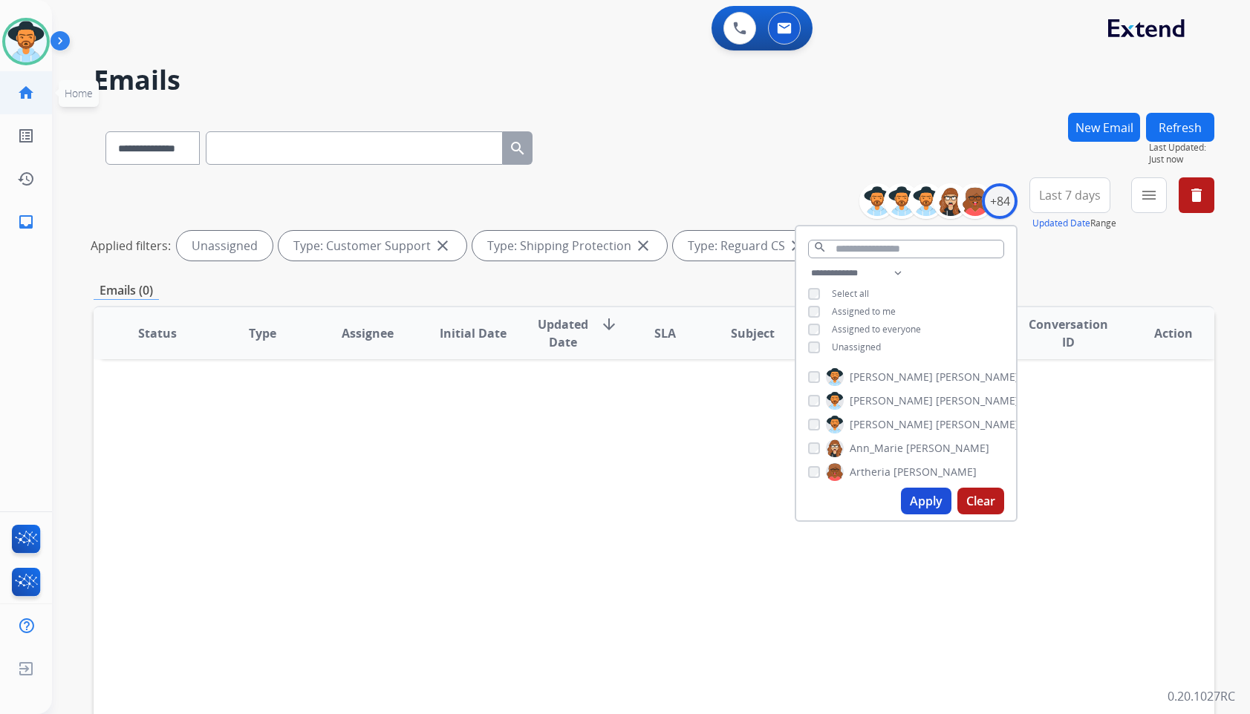
click at [45, 94] on link "home Home" at bounding box center [26, 93] width 42 height 42
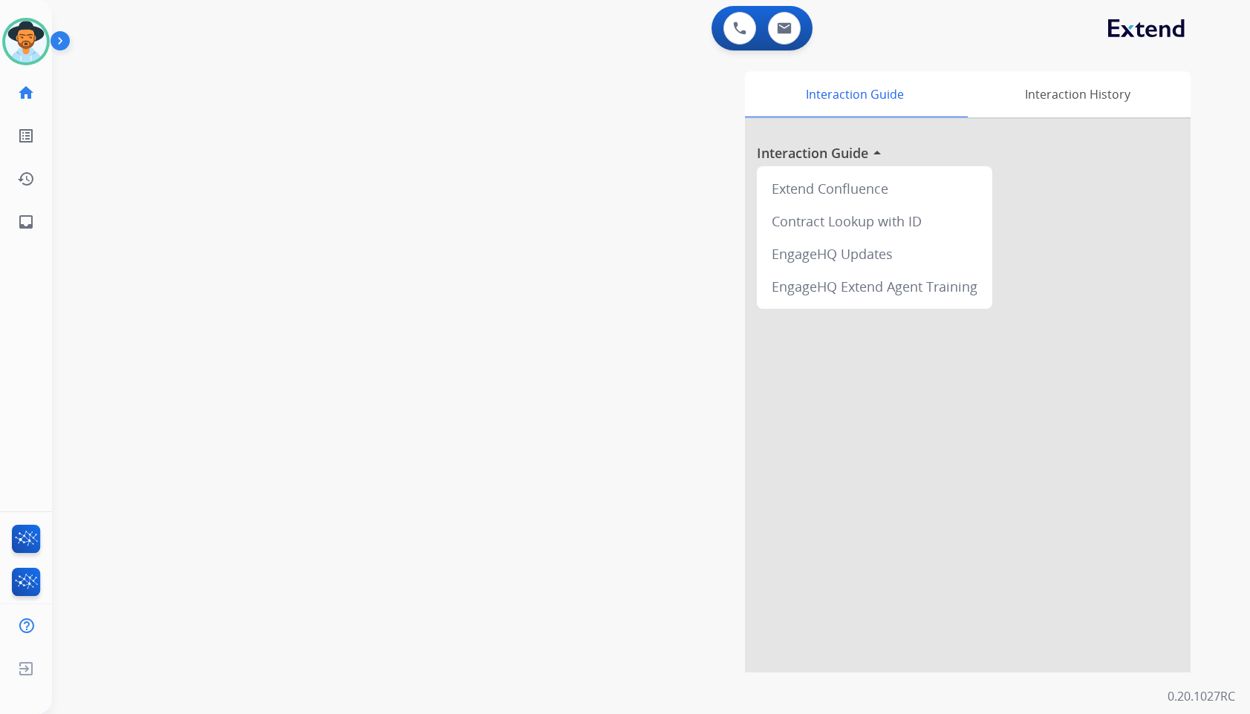
click at [408, 266] on div "swap_horiz Break voice bridge close_fullscreen Connect 3-Way Call merge_type Se…" at bounding box center [633, 362] width 1162 height 619
click at [36, 227] on link "inbox Emails" at bounding box center [26, 222] width 42 height 42
select select "**********"
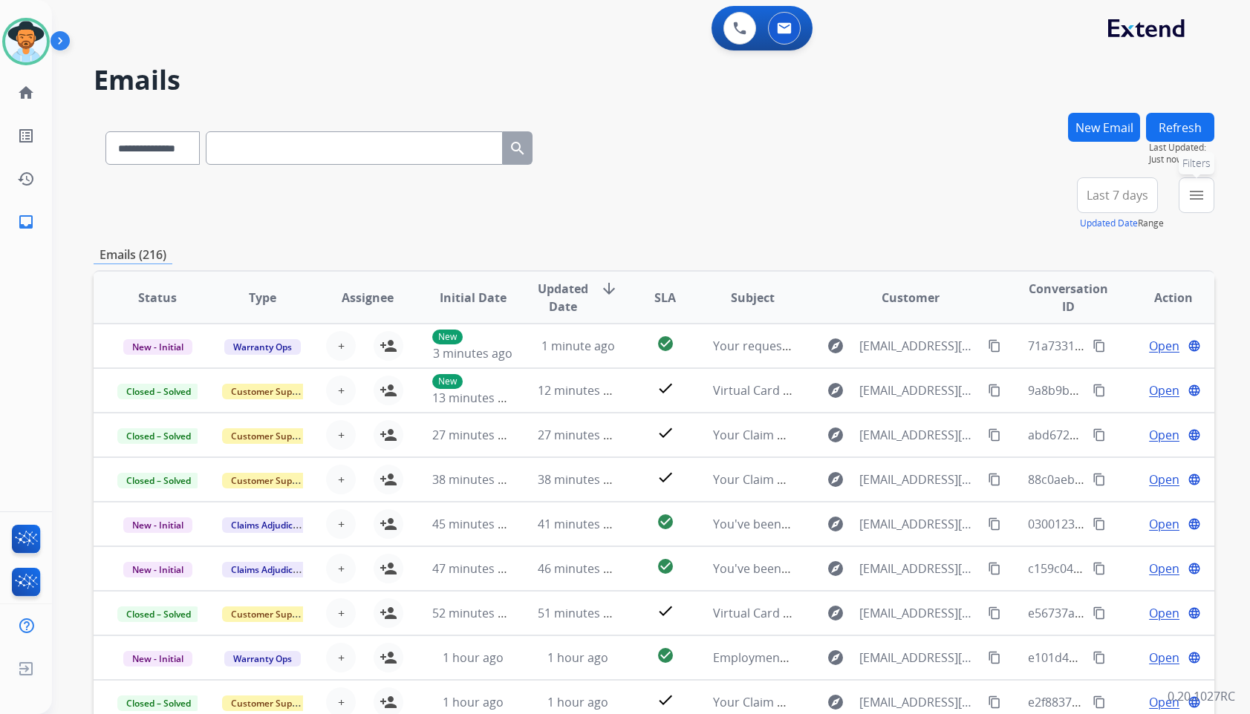
click at [1197, 195] on mat-icon "menu" at bounding box center [1197, 195] width 18 height 18
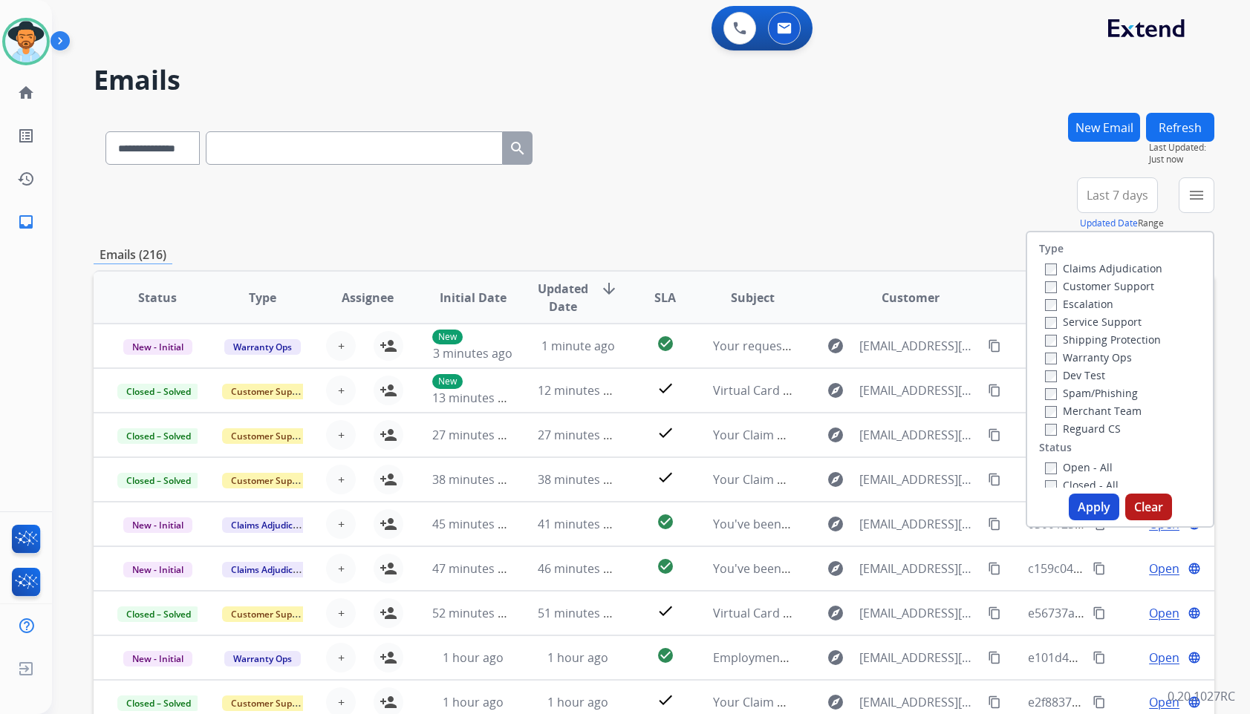
click at [1077, 290] on label "Customer Support" at bounding box center [1099, 286] width 109 height 14
click at [1086, 340] on label "Shipping Protection" at bounding box center [1103, 340] width 116 height 14
click at [1076, 425] on label "Reguard CS" at bounding box center [1083, 429] width 76 height 14
click at [1086, 475] on div "Open - All" at bounding box center [1123, 467] width 156 height 18
click at [1081, 466] on label "Open - All" at bounding box center [1079, 467] width 68 height 14
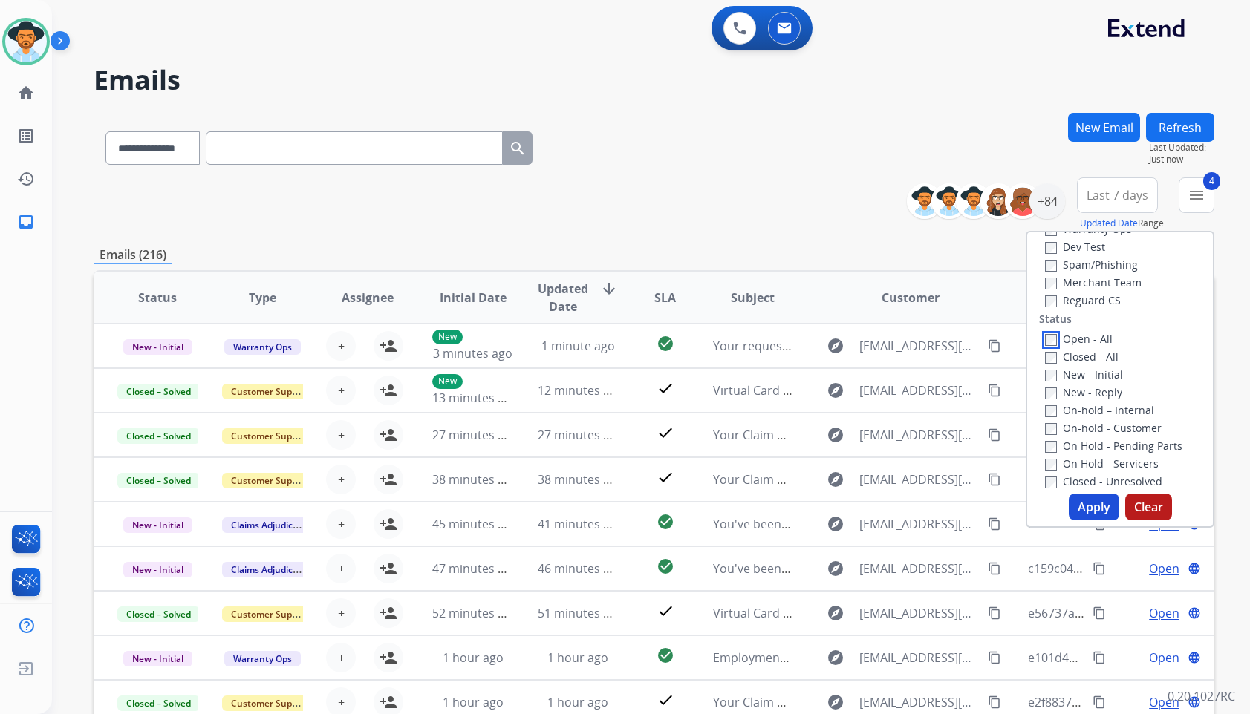
scroll to position [149, 0]
click at [1101, 452] on div "On Hold - Servicers" at bounding box center [1123, 443] width 156 height 18
click at [1100, 446] on label "On Hold - Servicers" at bounding box center [1102, 444] width 114 height 14
click at [1098, 426] on label "On Hold - Pending Parts" at bounding box center [1113, 426] width 137 height 14
click at [1093, 409] on label "On-hold - Customer" at bounding box center [1103, 408] width 117 height 14
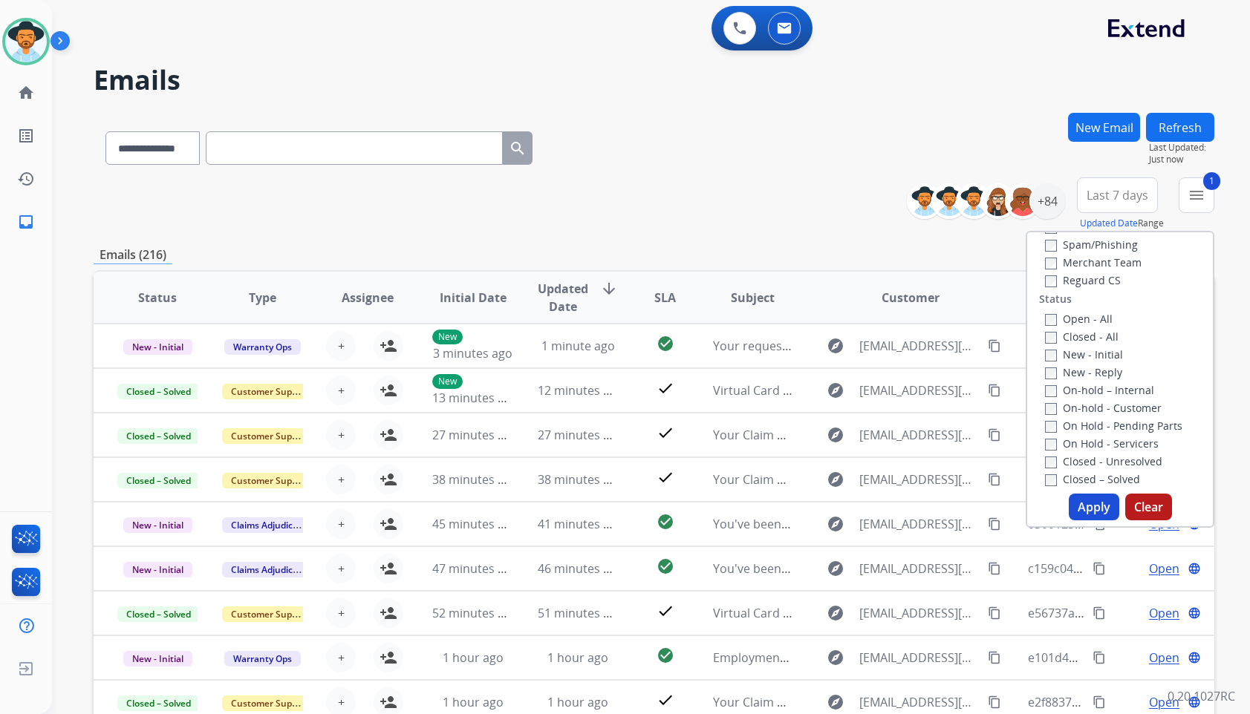
click at [1090, 382] on div "On-hold – Internal" at bounding box center [1123, 390] width 156 height 18
click at [1090, 390] on label "On-hold – Internal" at bounding box center [1099, 390] width 109 height 14
click at [1092, 371] on label "New - Reply" at bounding box center [1083, 372] width 77 height 14
click at [1087, 359] on label "New - Initial" at bounding box center [1084, 355] width 78 height 14
click at [1094, 504] on button "Apply" at bounding box center [1094, 507] width 51 height 27
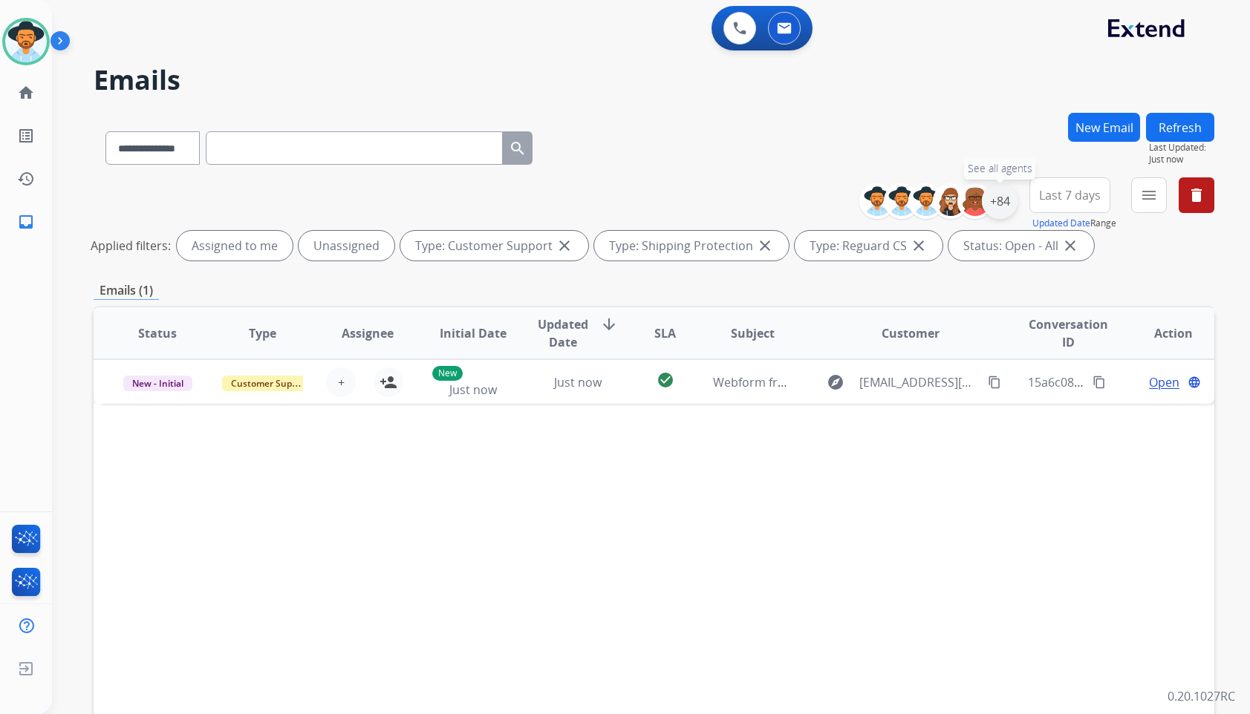
click at [999, 199] on div "+84" at bounding box center [1000, 201] width 36 height 36
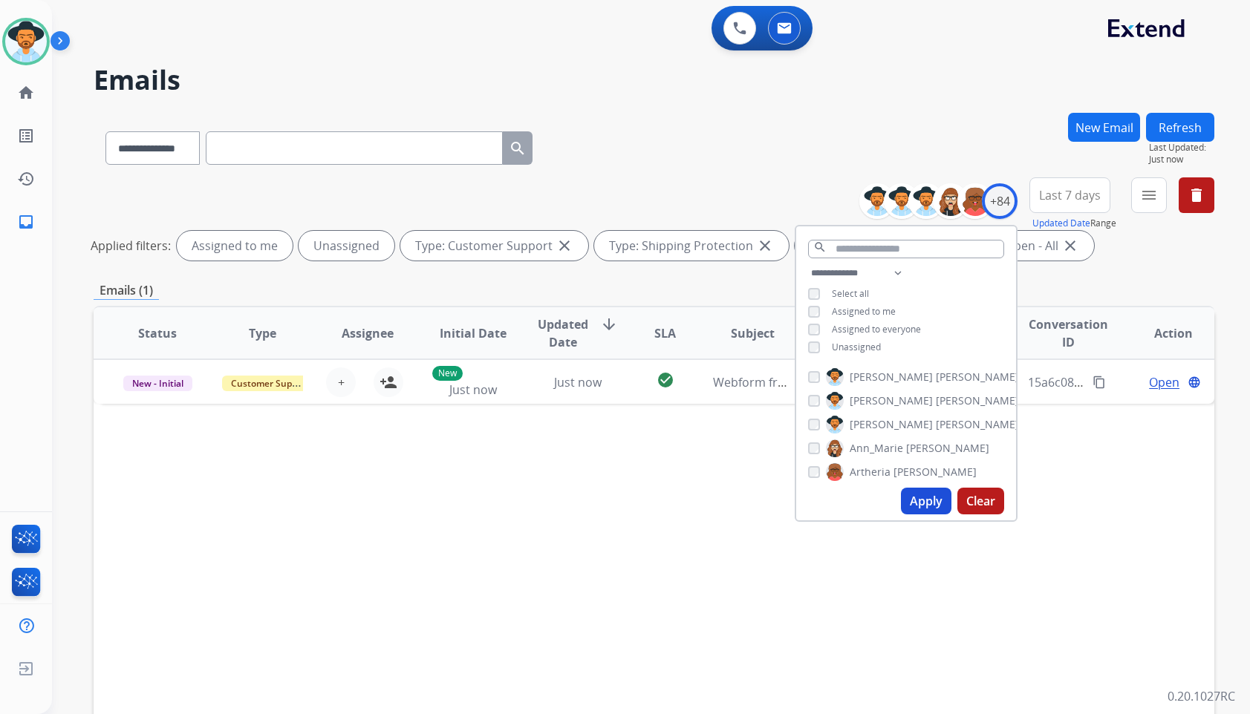
click at [868, 351] on span "Unassigned" at bounding box center [856, 347] width 49 height 13
click at [936, 424] on span "[PERSON_NAME]" at bounding box center [977, 424] width 83 height 15
click at [927, 502] on button "Apply" at bounding box center [926, 501] width 51 height 27
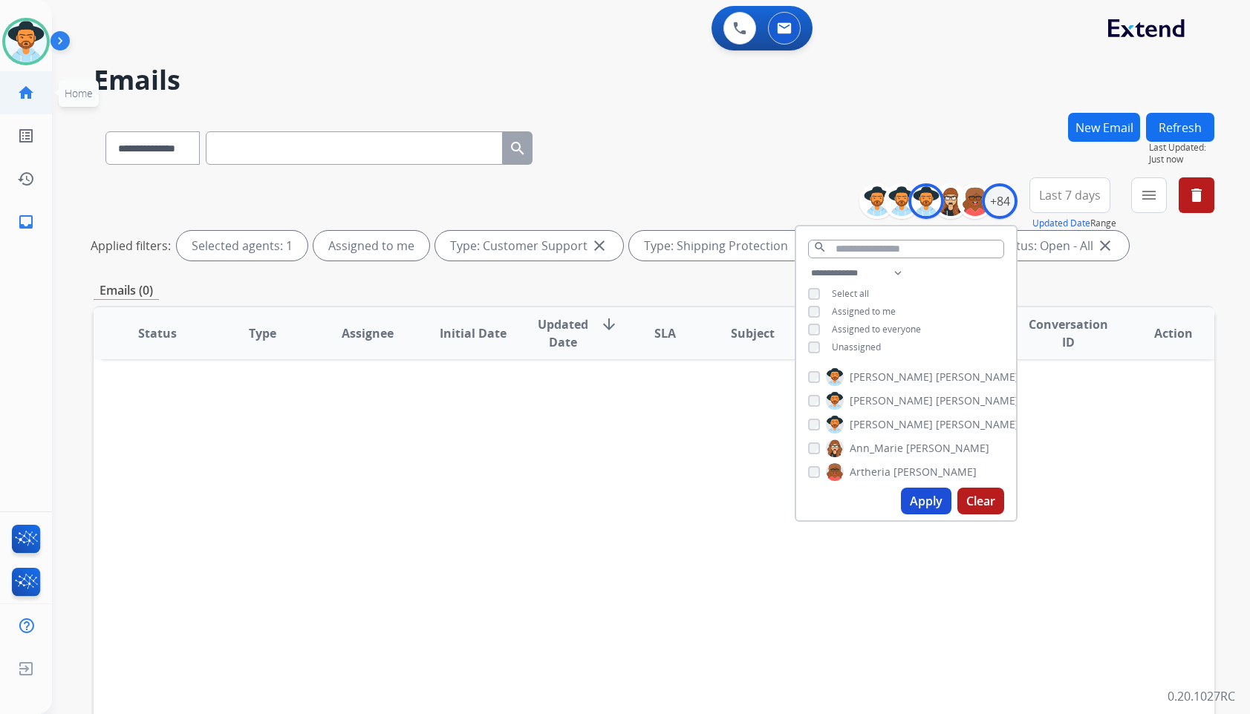
click at [33, 108] on link "home Home" at bounding box center [26, 93] width 42 height 42
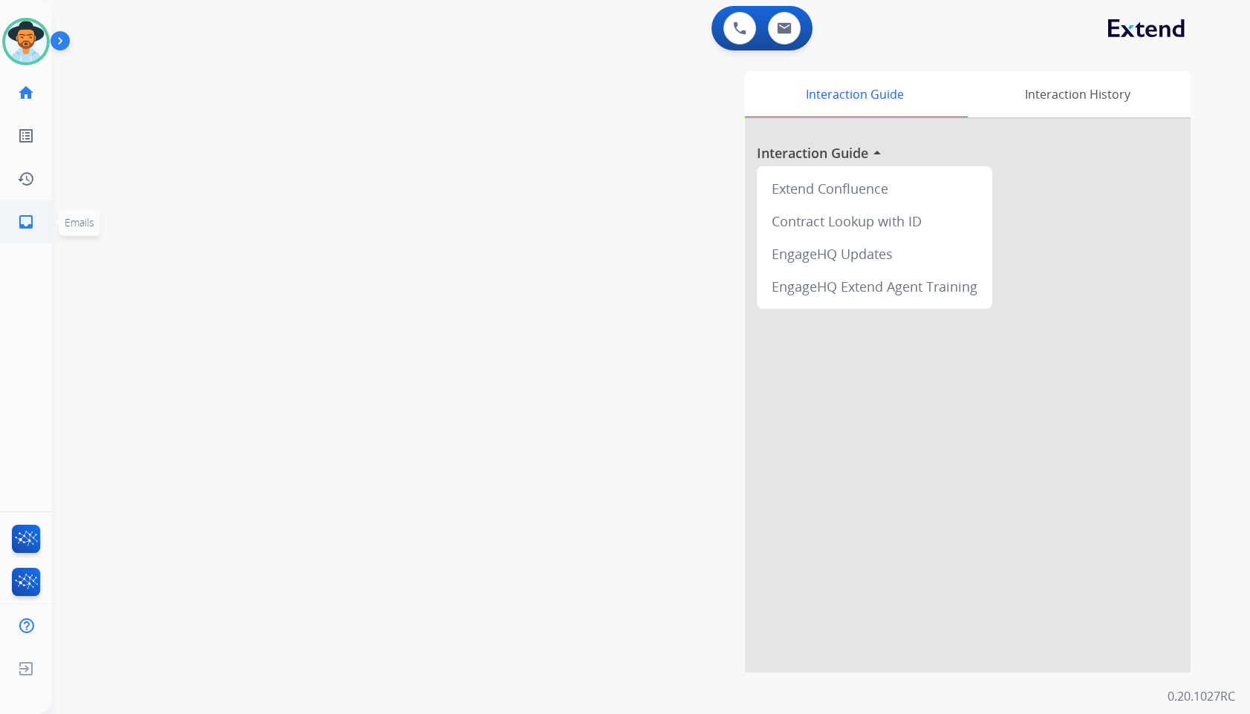
click at [30, 225] on mat-icon "inbox" at bounding box center [26, 222] width 18 height 18
select select "**********"
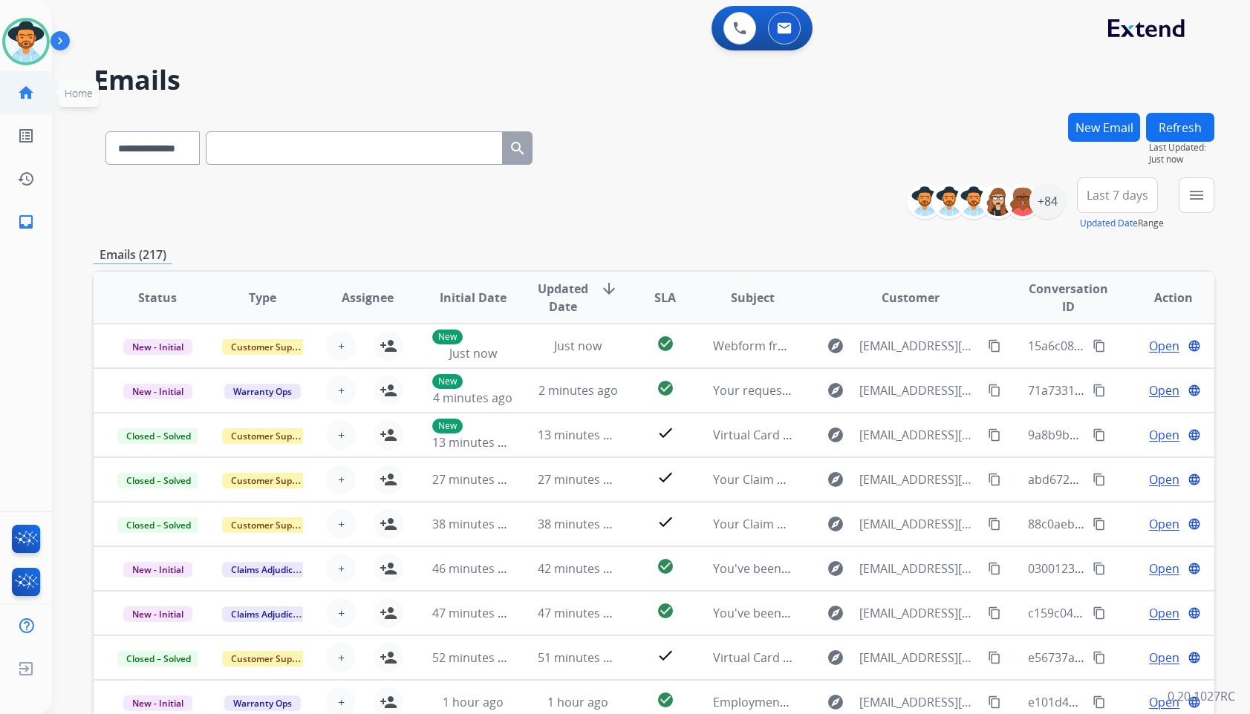
click at [39, 101] on link "home Home" at bounding box center [26, 93] width 42 height 42
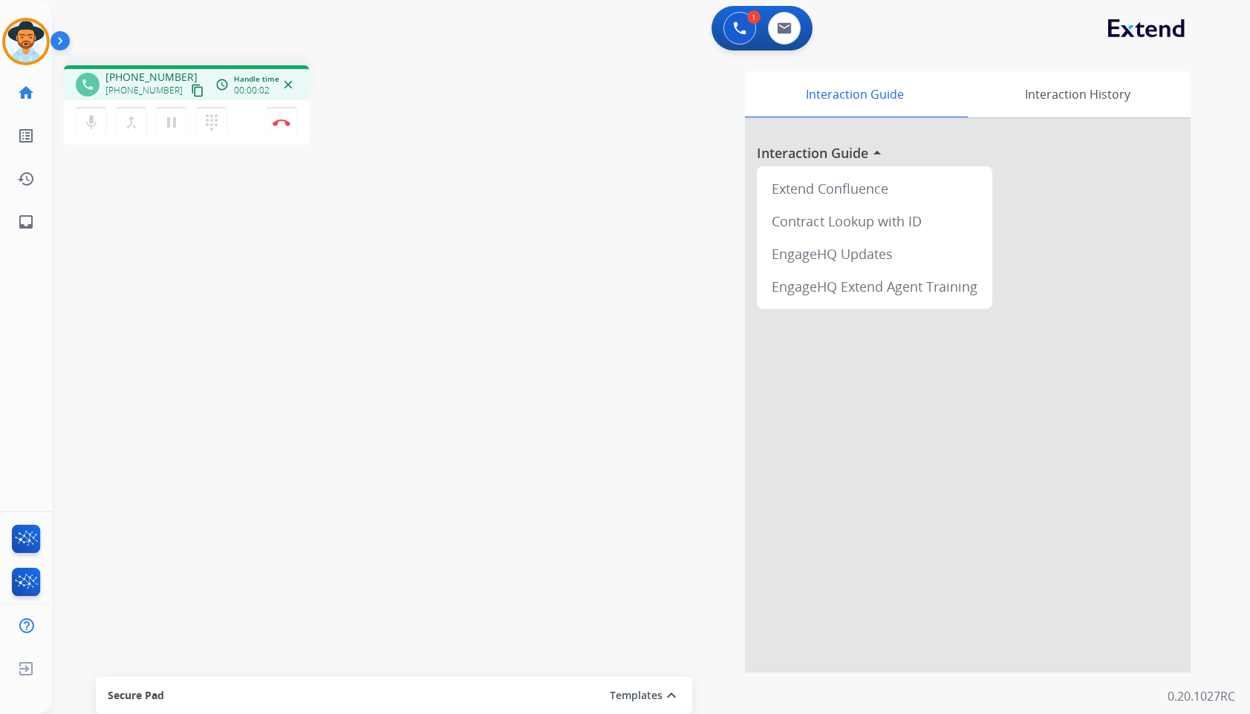
click at [191, 90] on mat-icon "content_copy" at bounding box center [197, 90] width 13 height 13
click at [282, 121] on img at bounding box center [282, 122] width 18 height 7
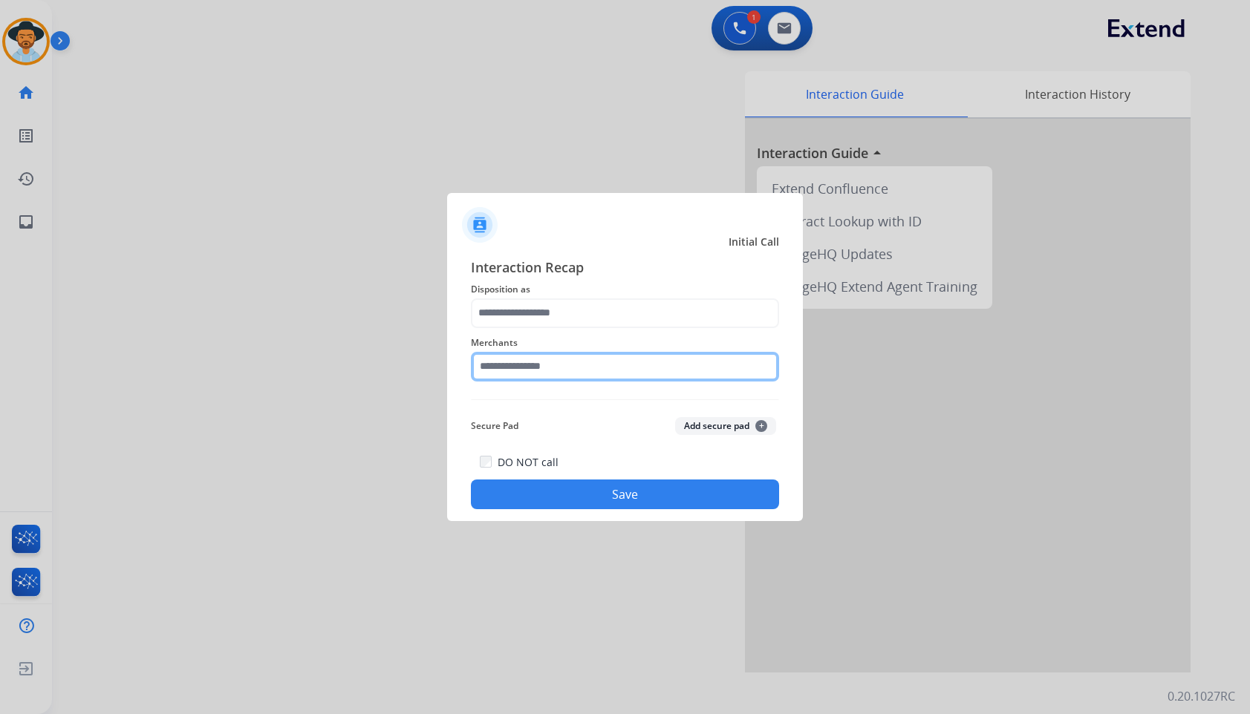
click at [634, 372] on input "text" at bounding box center [625, 367] width 308 height 30
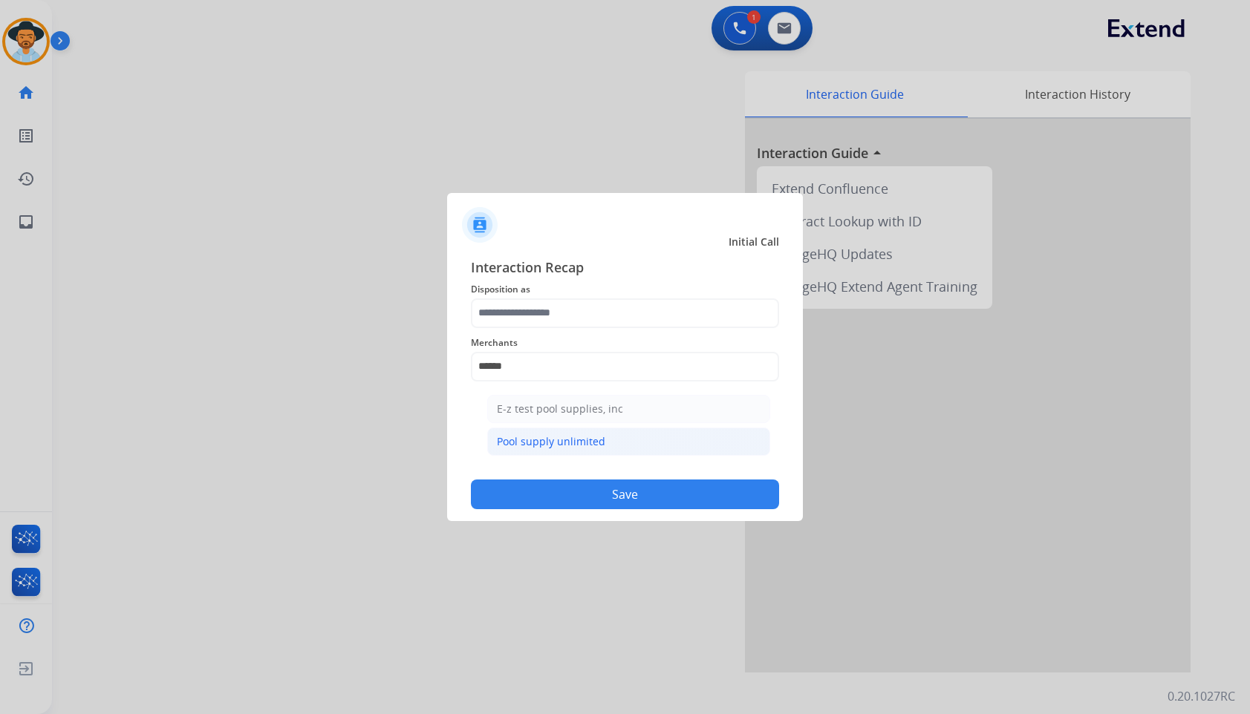
click at [630, 434] on li "Pool supply unlimited" at bounding box center [628, 442] width 283 height 28
type input "**********"
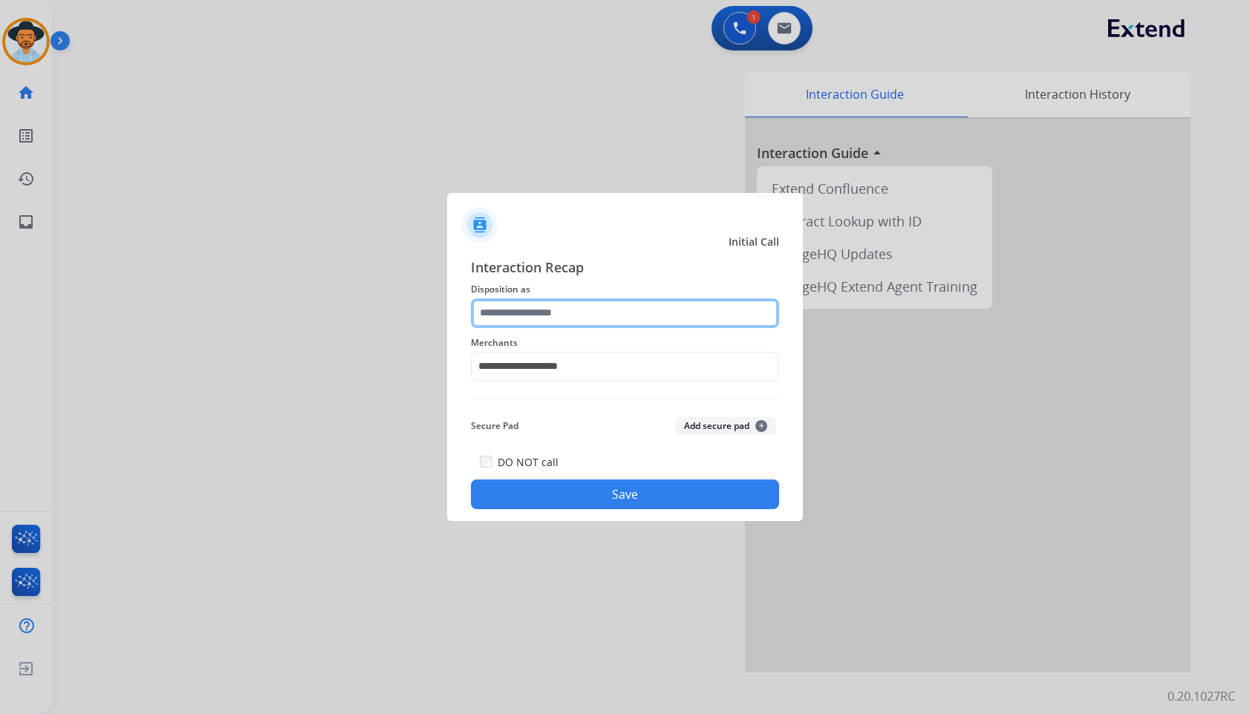
click at [622, 316] on input "text" at bounding box center [625, 314] width 308 height 30
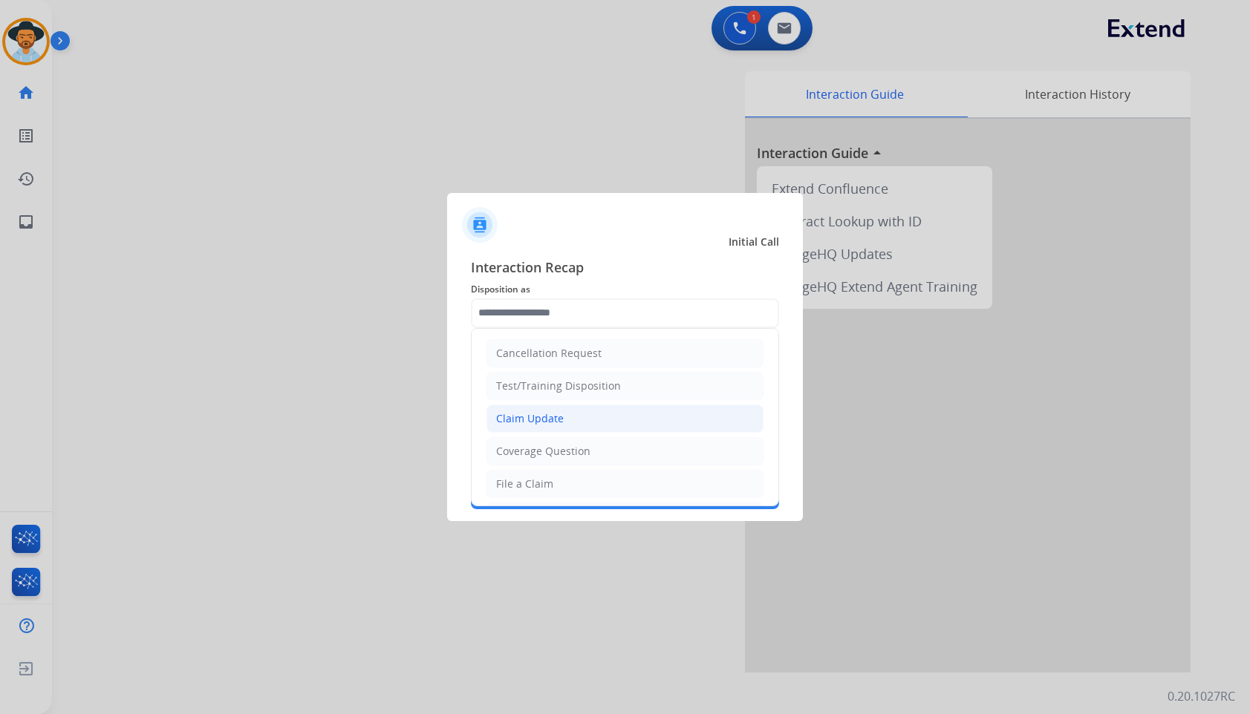
click at [572, 430] on li "Claim Update" at bounding box center [624, 419] width 277 height 28
type input "**********"
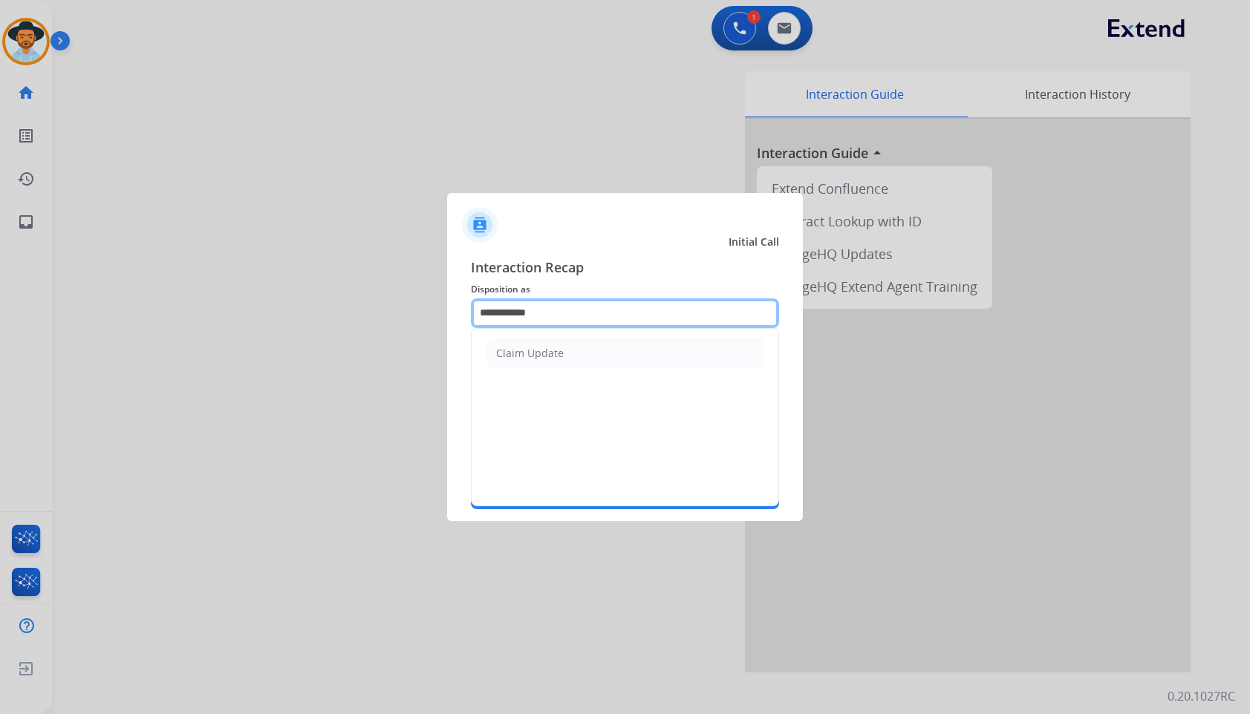
drag, startPoint x: 590, startPoint y: 303, endPoint x: 418, endPoint y: 303, distance: 171.6
click at [0, 303] on app-contact-recap-modal "**********" at bounding box center [0, 357] width 0 height 714
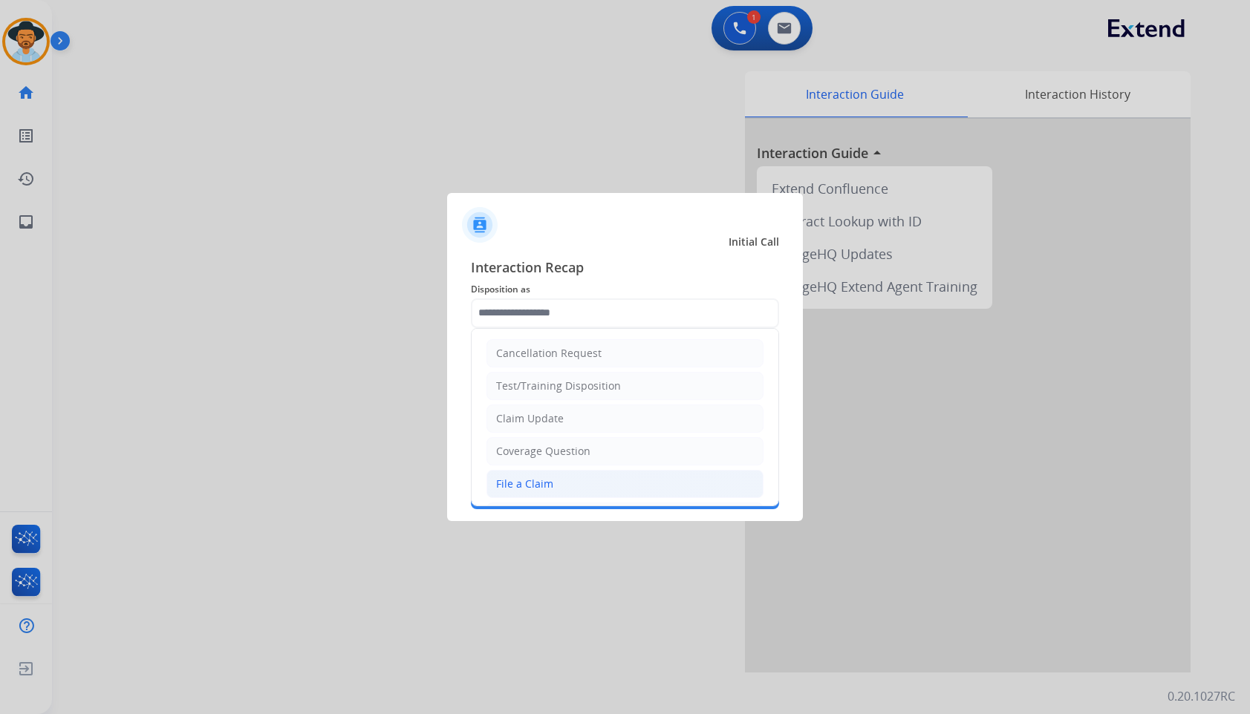
click at [539, 489] on div "File a Claim" at bounding box center [524, 484] width 57 height 15
type input "**********"
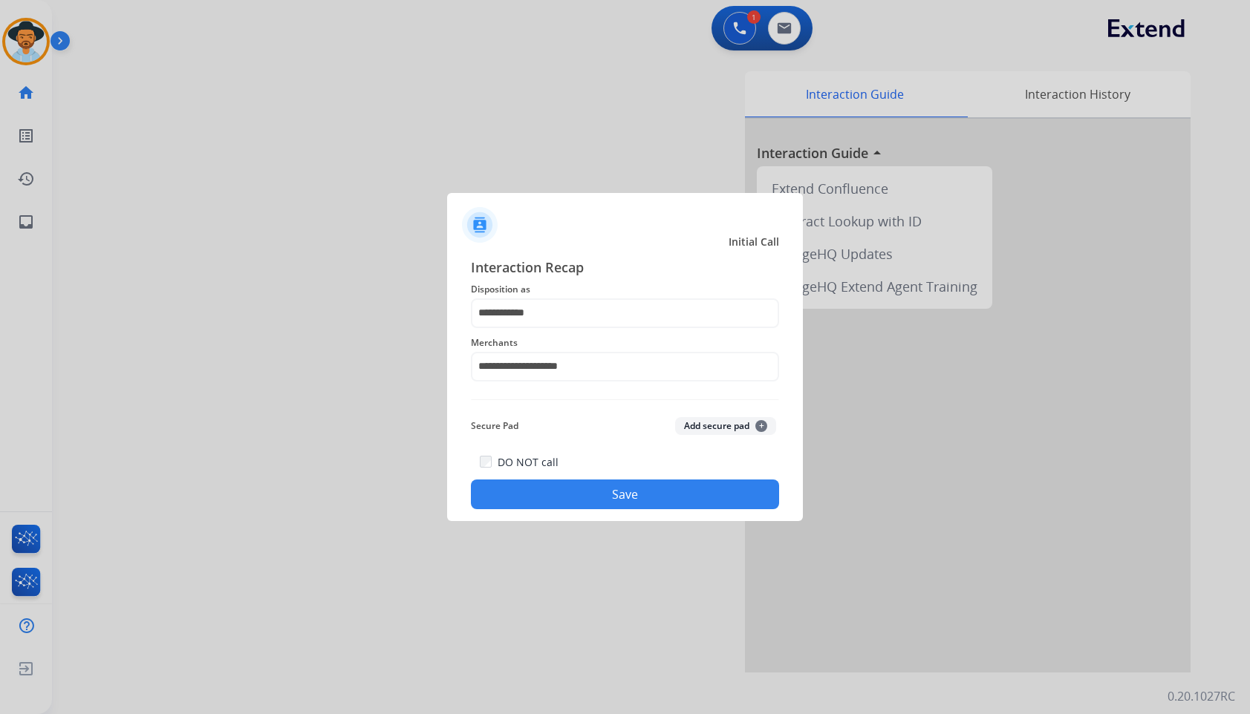
click at [558, 495] on button "Save" at bounding box center [625, 495] width 308 height 30
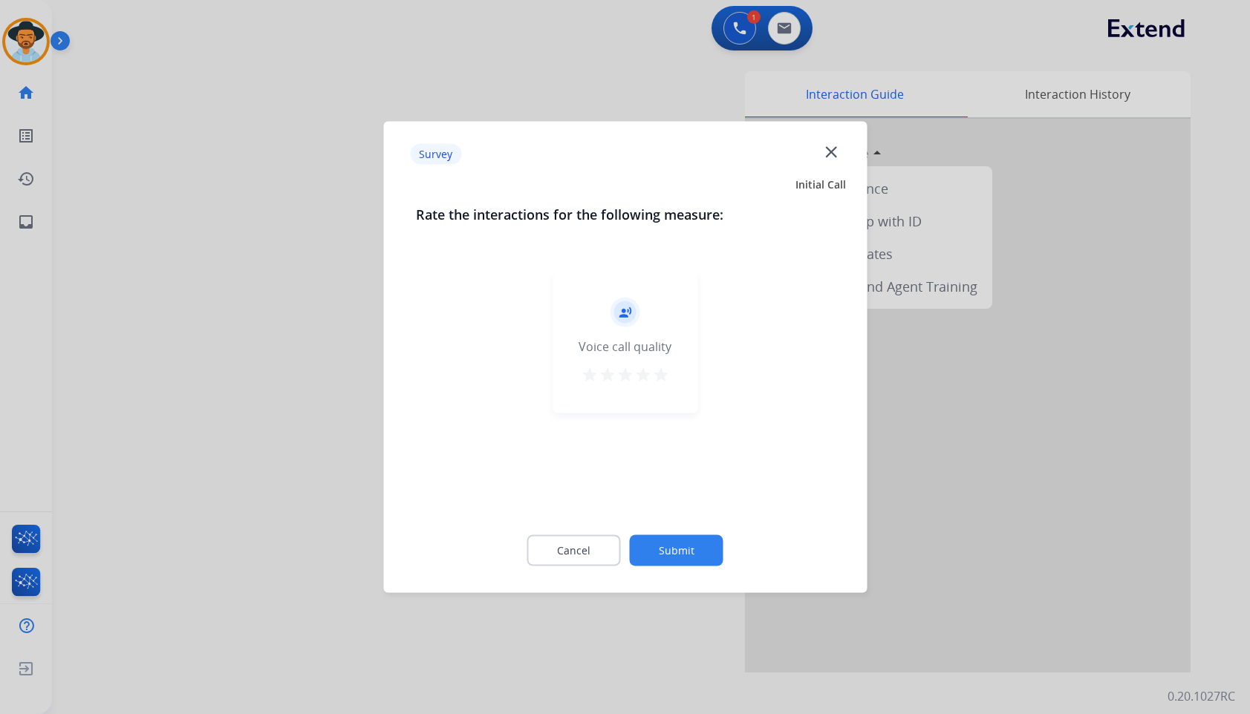
click at [694, 553] on button "Submit" at bounding box center [677, 550] width 94 height 31
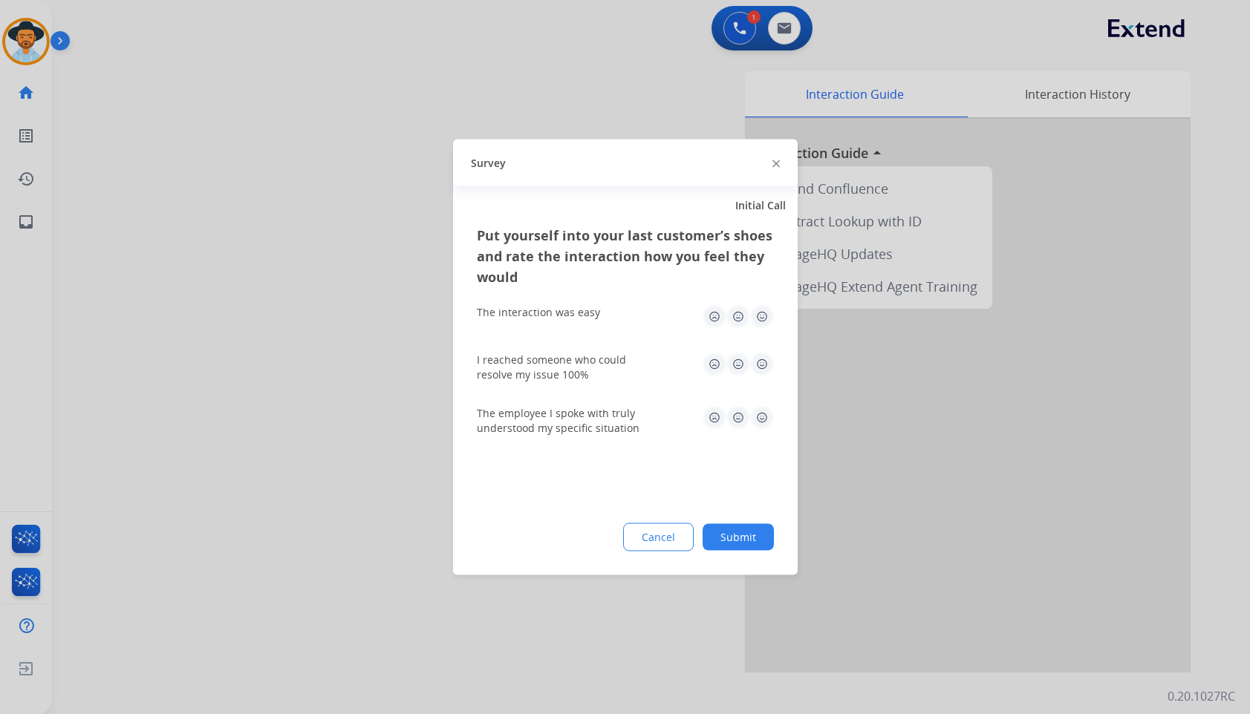
click at [732, 543] on button "Submit" at bounding box center [738, 537] width 71 height 27
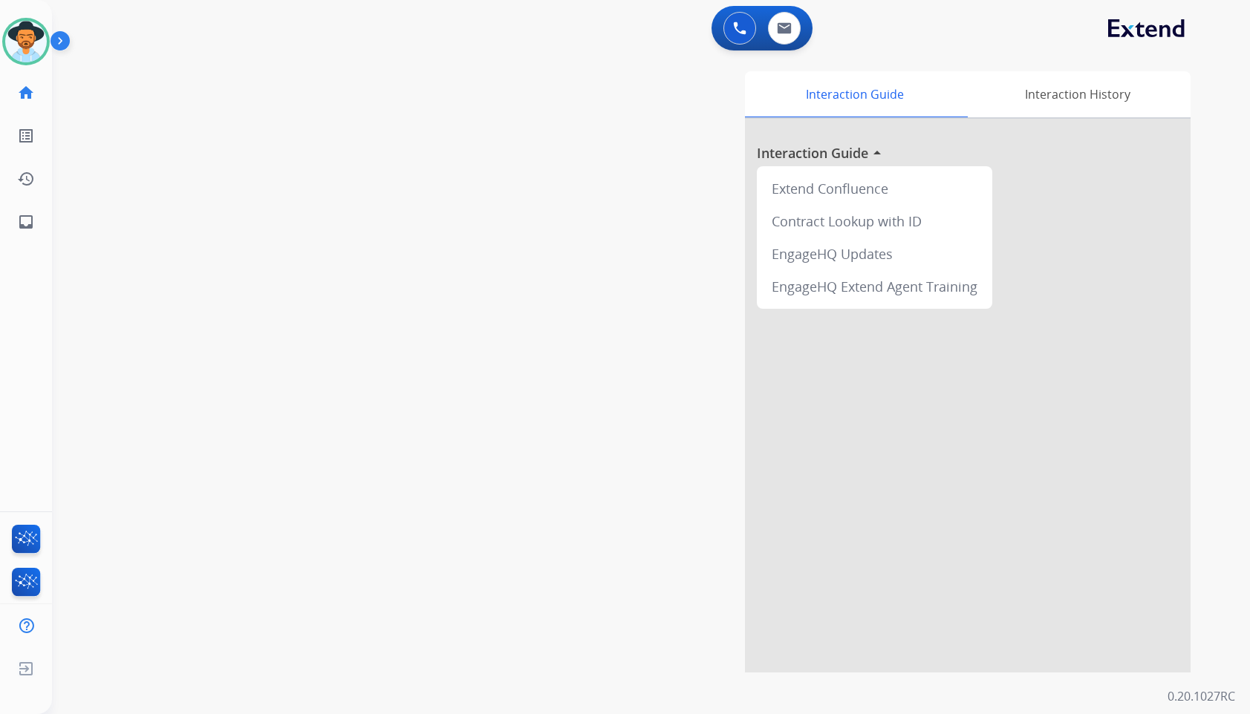
click at [188, 176] on div "swap_horiz Break voice bridge close_fullscreen Connect 3-Way Call merge_type Se…" at bounding box center [633, 362] width 1162 height 619
click at [22, 45] on img at bounding box center [26, 42] width 42 height 42
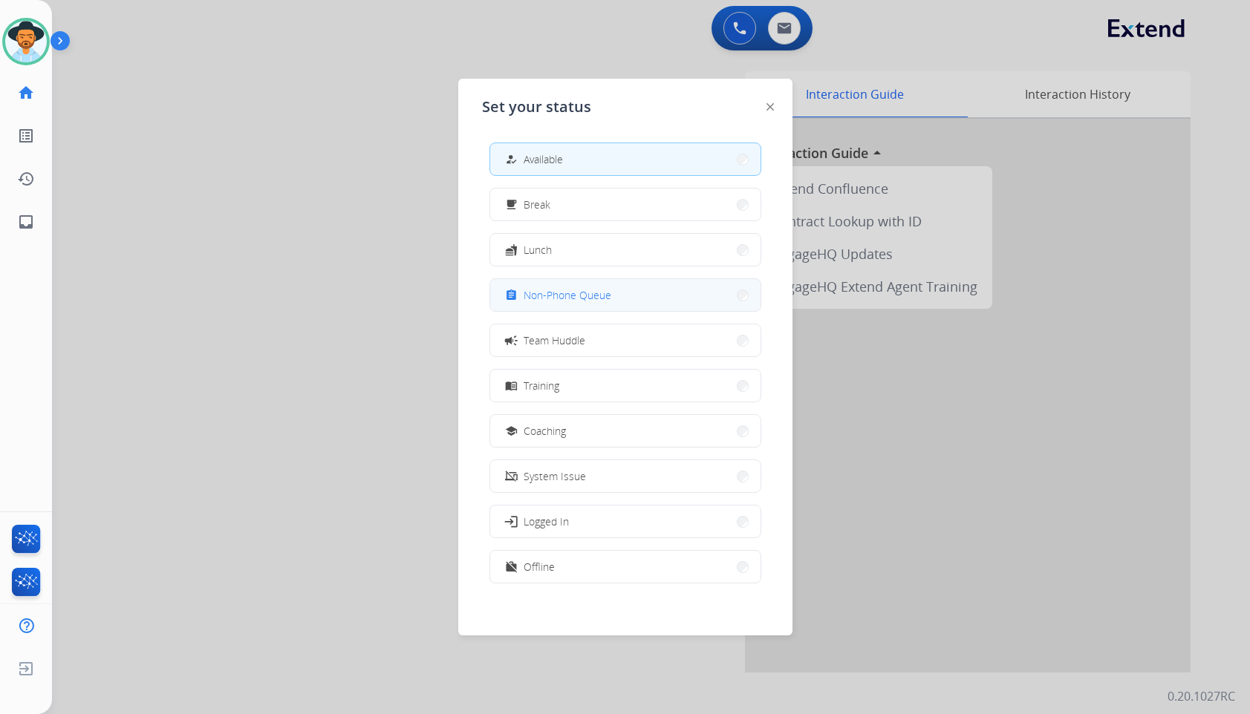
click at [605, 290] on span "Non-Phone Queue" at bounding box center [568, 295] width 88 height 16
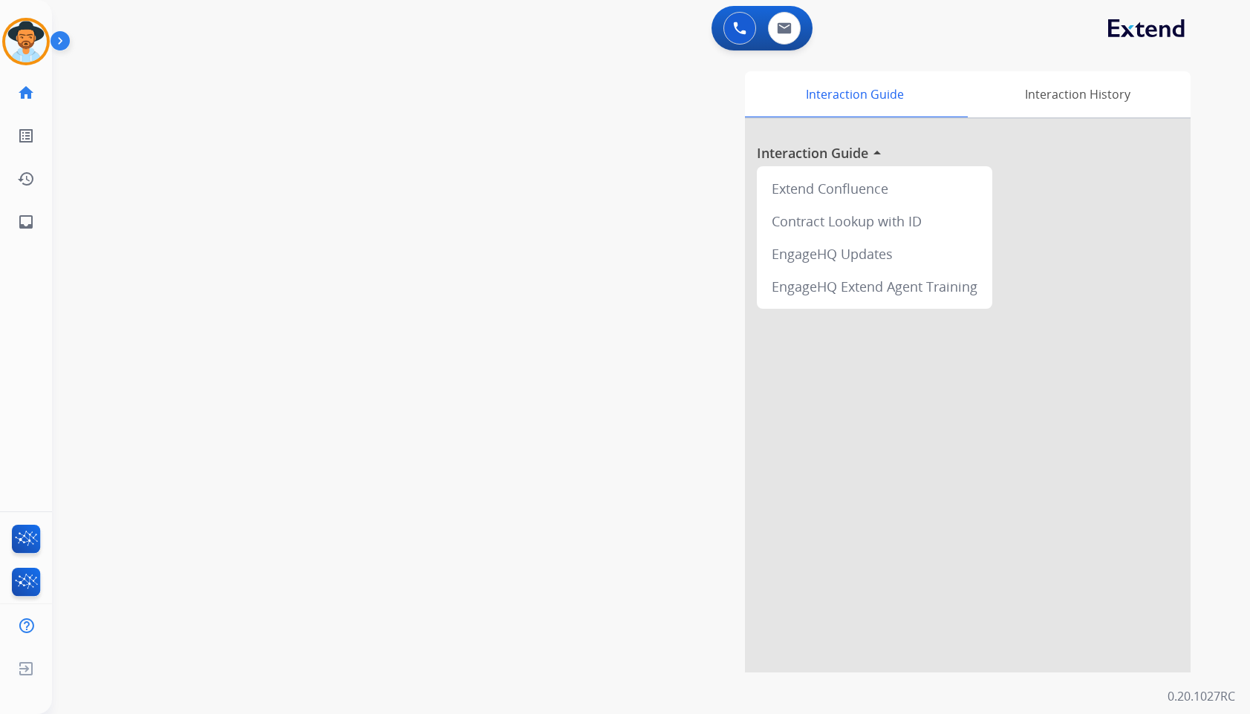
drag, startPoint x: 31, startPoint y: 54, endPoint x: 68, endPoint y: 56, distance: 36.4
click at [31, 54] on img at bounding box center [26, 42] width 42 height 42
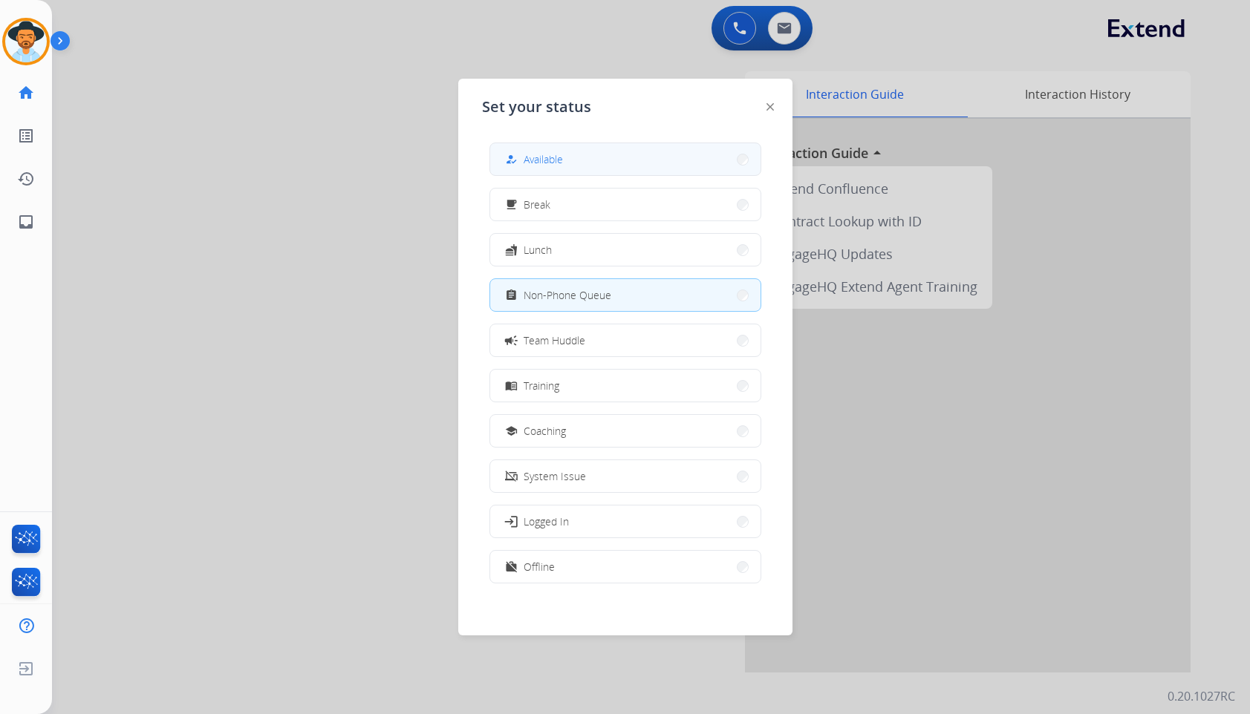
click at [651, 163] on button "how_to_reg Available" at bounding box center [625, 159] width 270 height 32
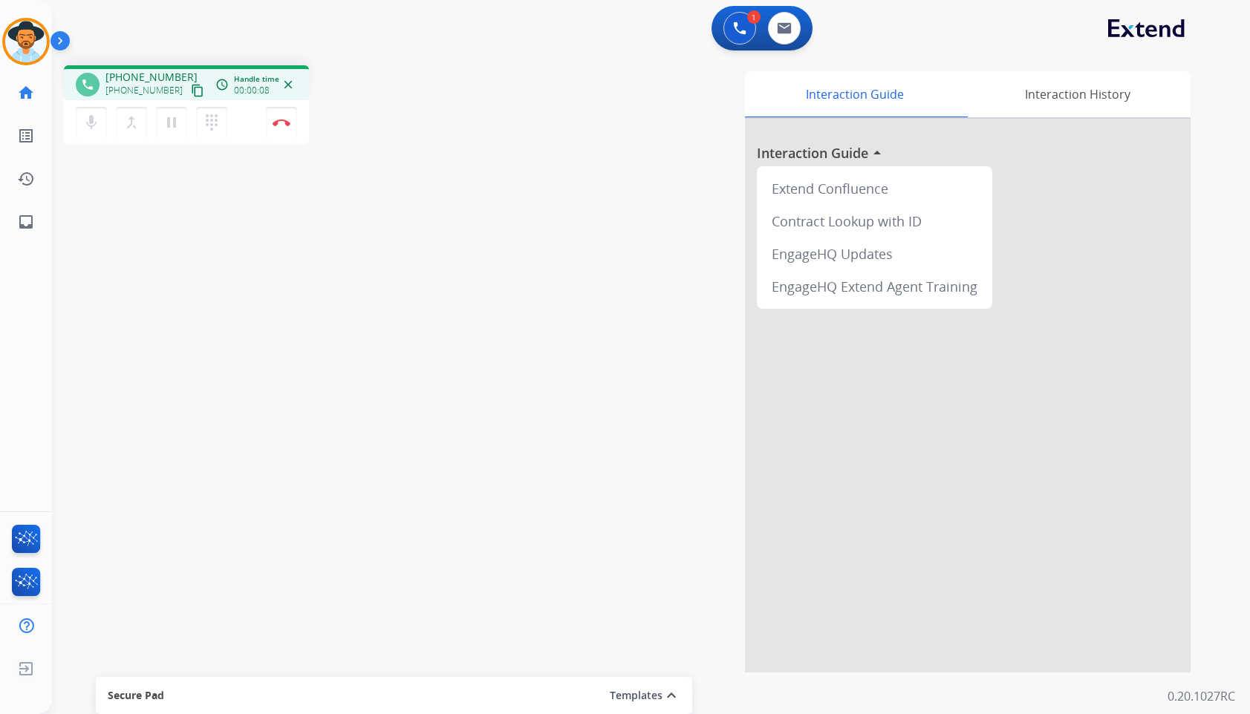
click at [191, 86] on mat-icon "content_copy" at bounding box center [197, 90] width 13 height 13
click at [515, 420] on div "Interaction Guide Interaction History Interaction Guide arrow_drop_up Extend Co…" at bounding box center [831, 372] width 720 height 602
click at [272, 123] on button "Disconnect" at bounding box center [281, 122] width 31 height 31
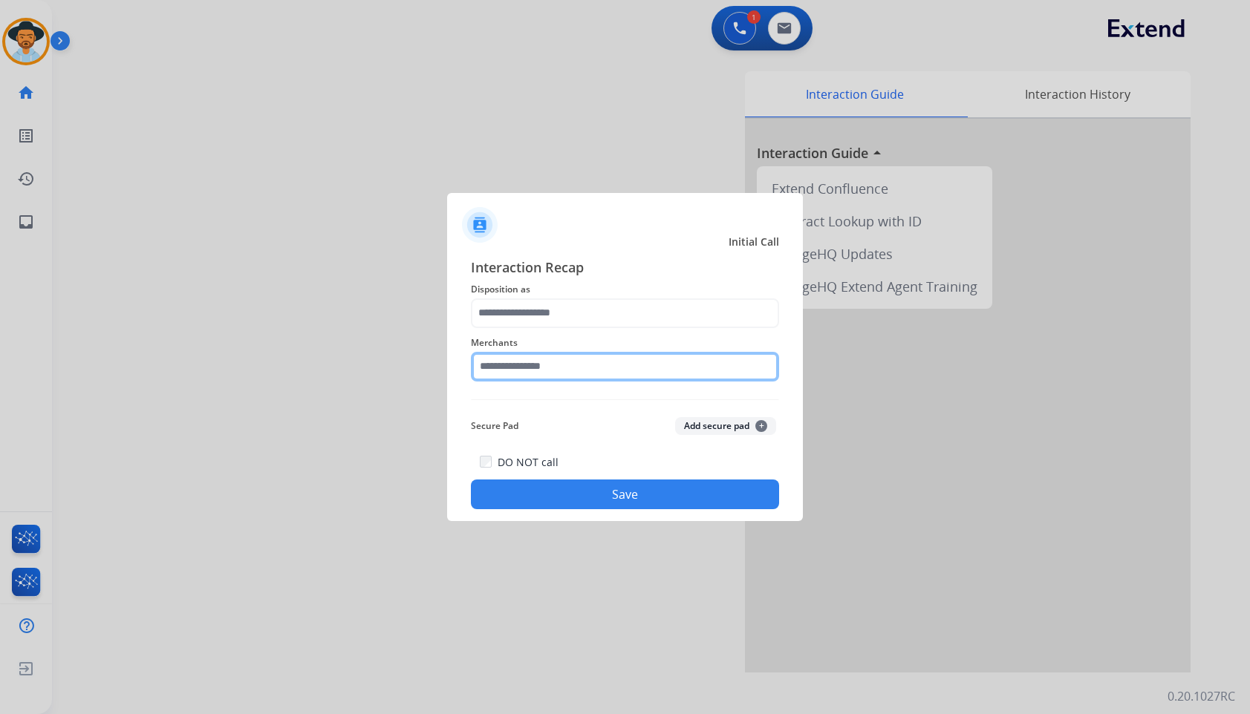
drag, startPoint x: 512, startPoint y: 377, endPoint x: 523, endPoint y: 362, distance: 18.6
click at [512, 377] on input "text" at bounding box center [625, 367] width 308 height 30
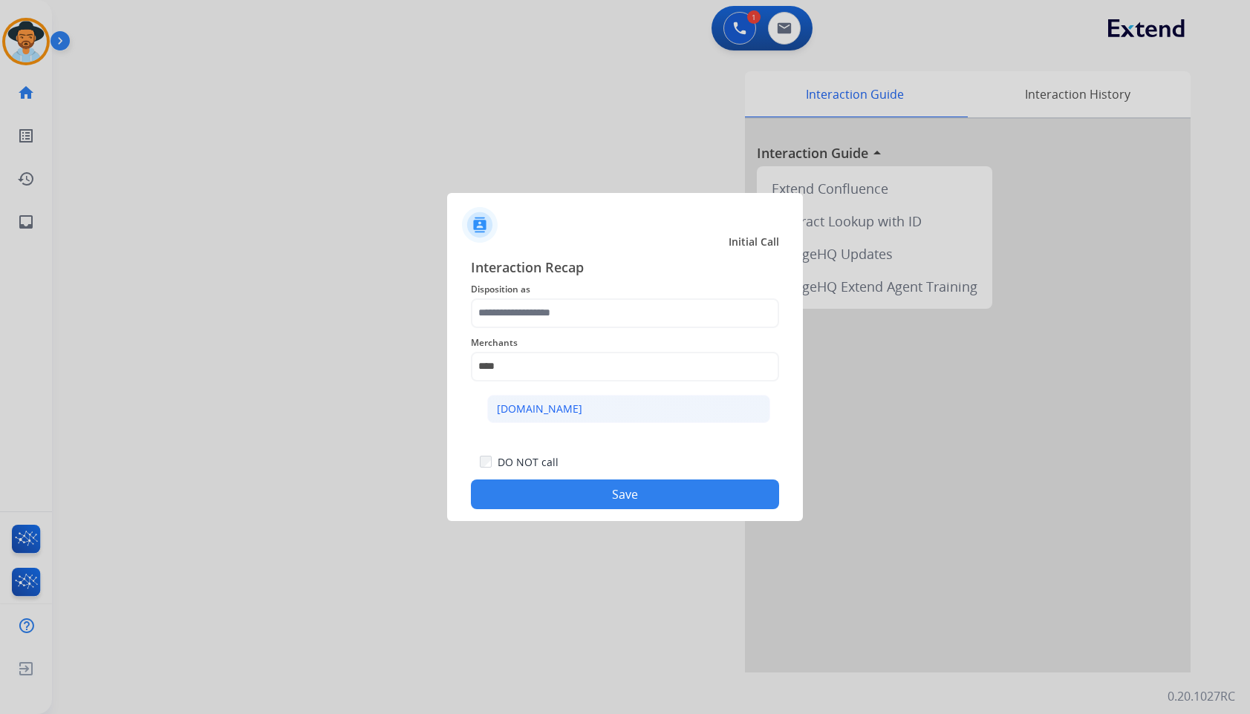
click at [550, 403] on div "[DOMAIN_NAME]" at bounding box center [539, 409] width 85 height 15
type input "**********"
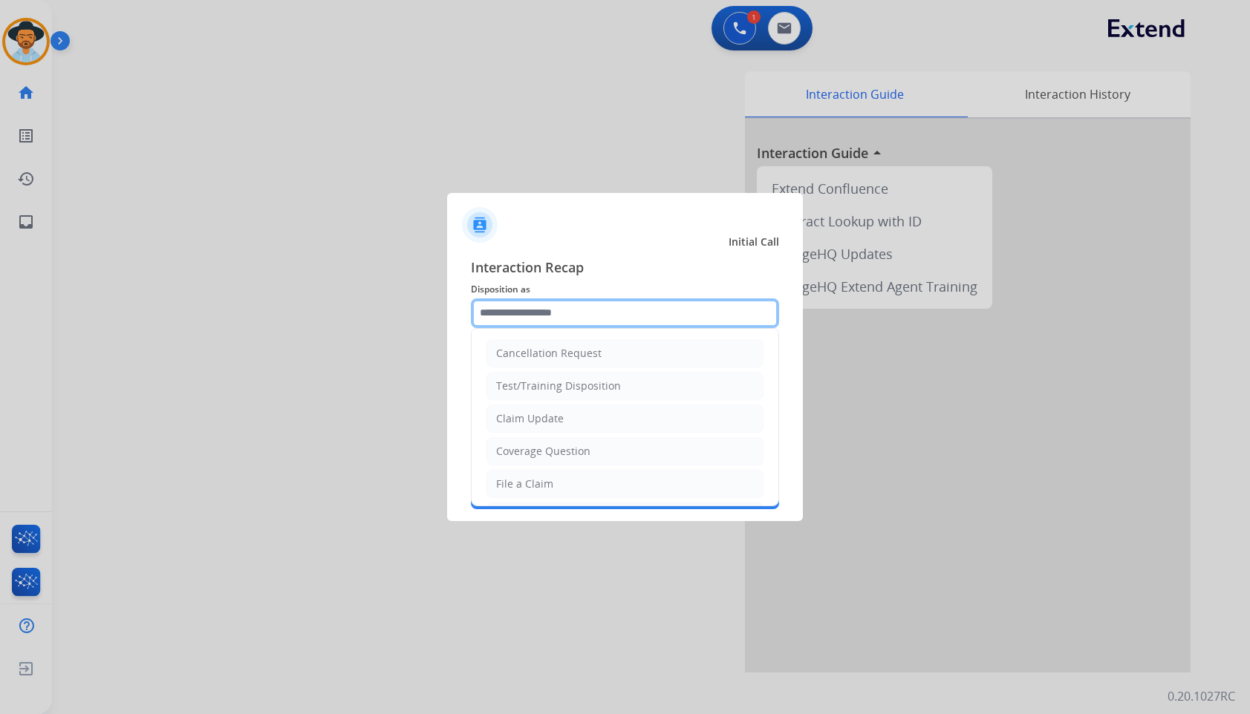
click at [567, 313] on input "text" at bounding box center [625, 314] width 308 height 30
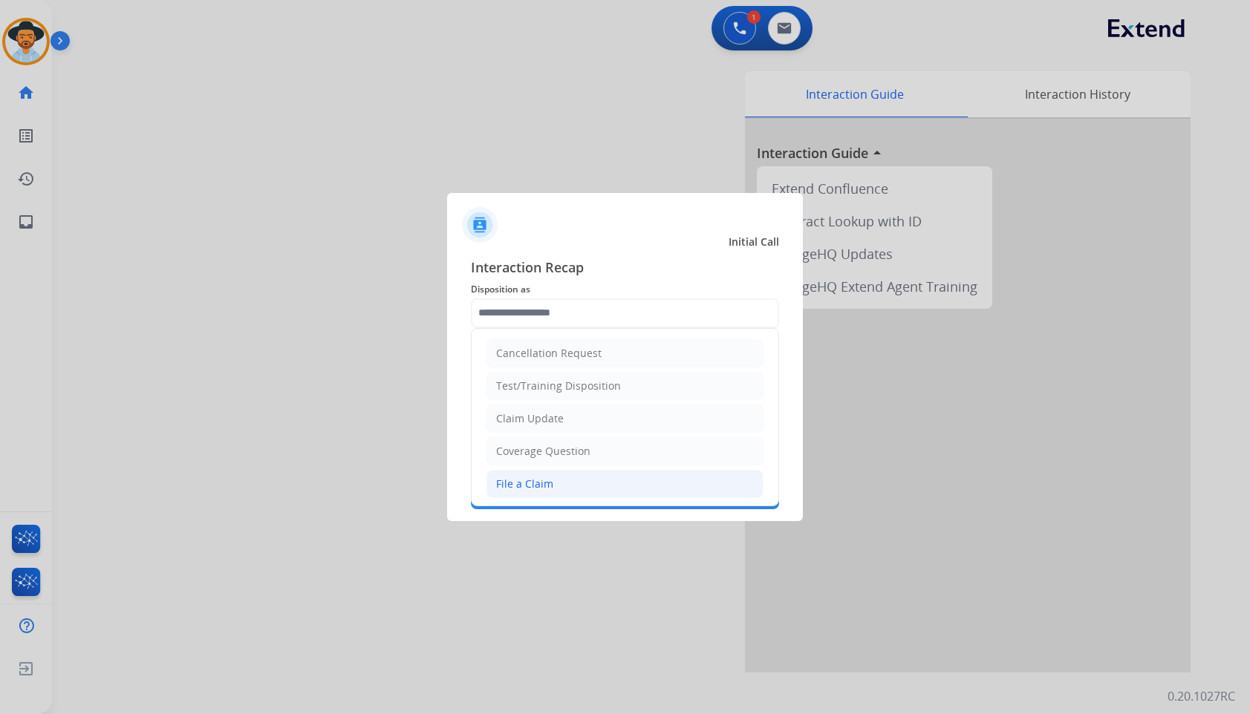
click at [582, 487] on li "File a Claim" at bounding box center [624, 484] width 277 height 28
type input "**********"
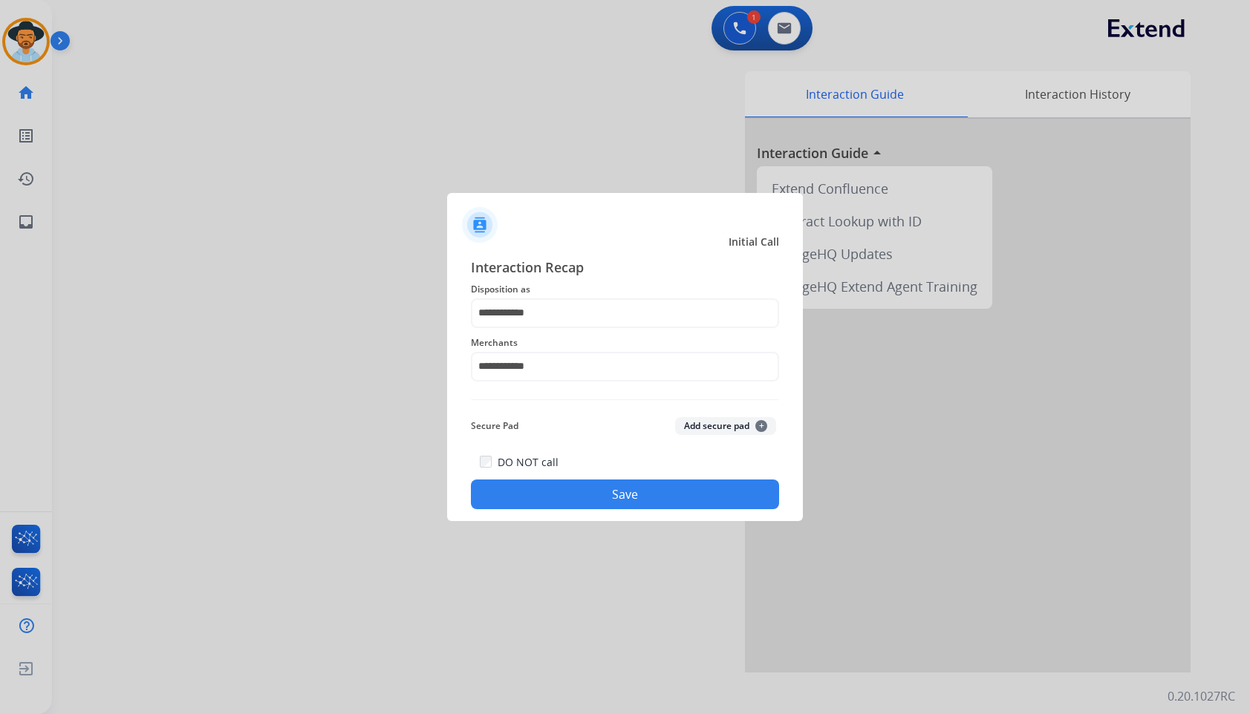
click at [603, 500] on button "Save" at bounding box center [625, 495] width 308 height 30
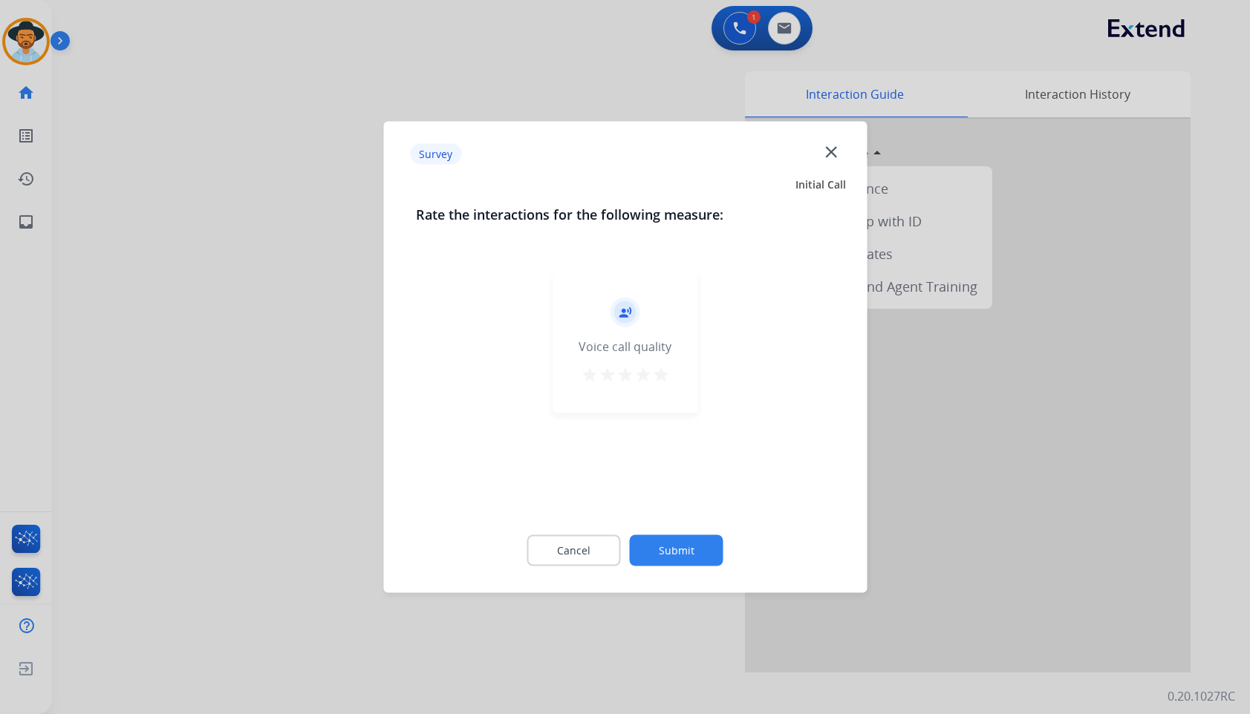
click at [705, 546] on button "Submit" at bounding box center [677, 550] width 94 height 31
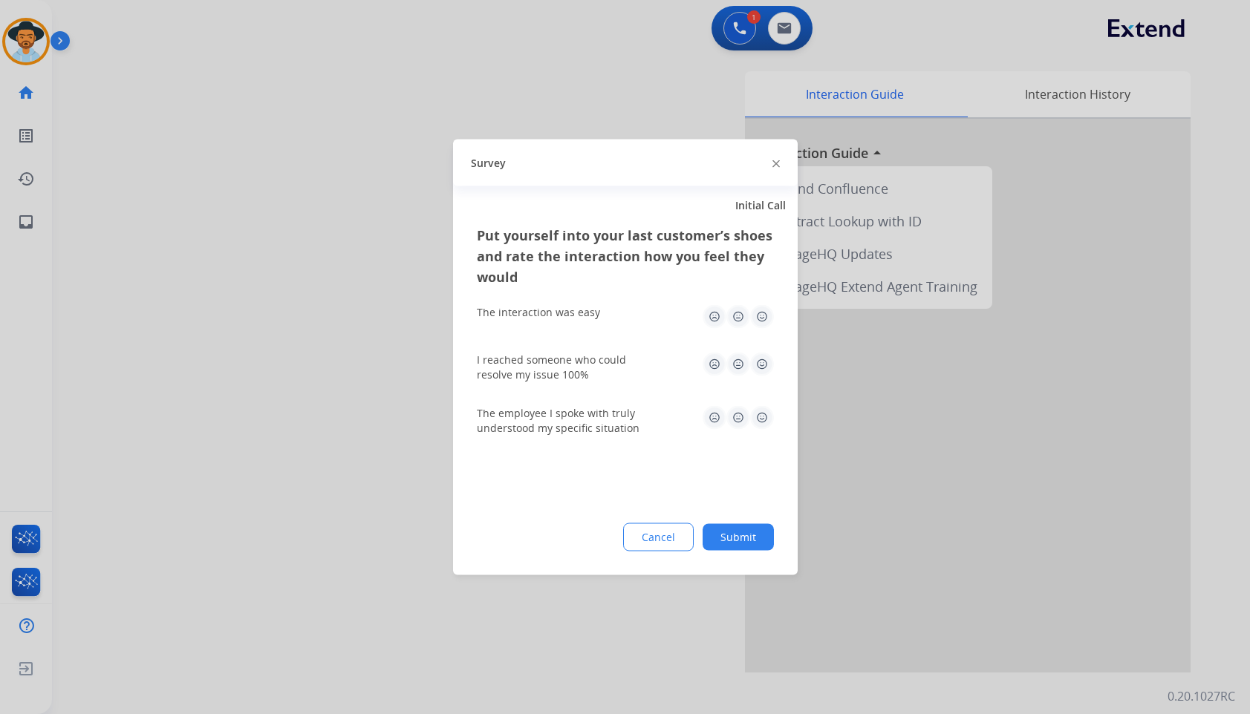
click at [760, 534] on button "Submit" at bounding box center [738, 537] width 71 height 27
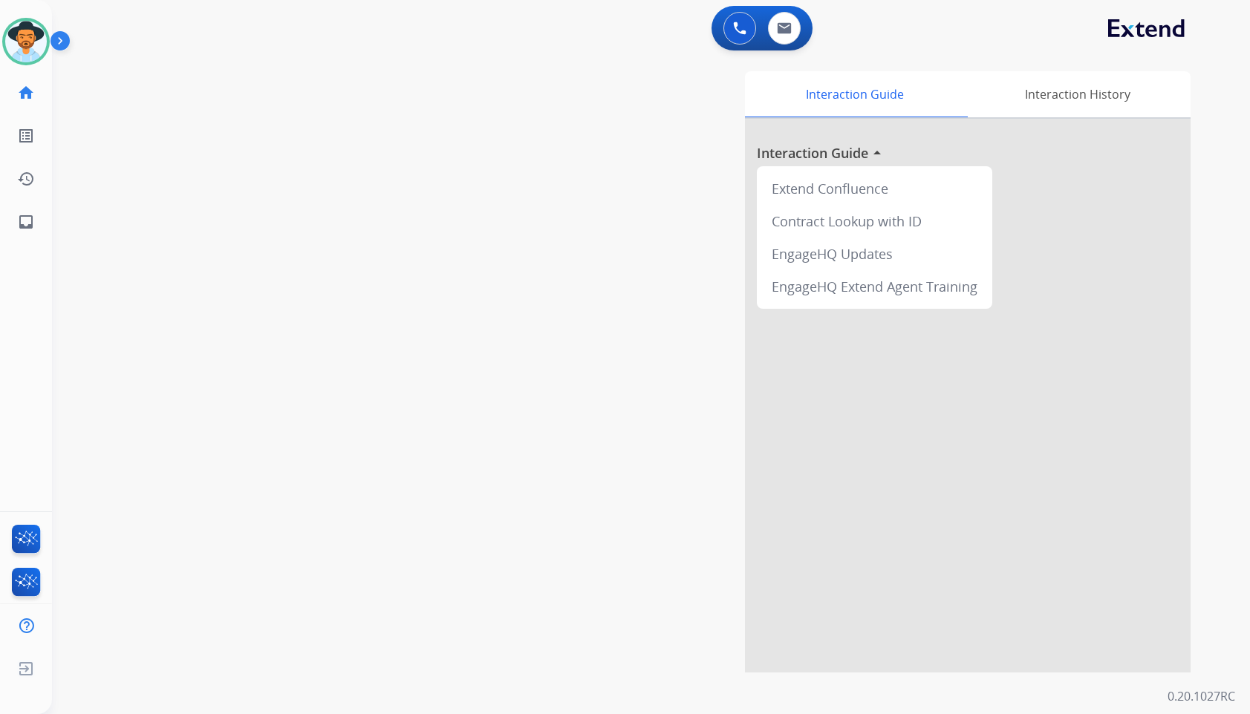
click at [617, 120] on div "Interaction Guide Interaction History Interaction Guide arrow_drop_up Extend Co…" at bounding box center [831, 372] width 720 height 602
click at [537, 264] on div "Interaction Guide Interaction History Interaction Guide arrow_drop_up Extend Co…" at bounding box center [831, 372] width 720 height 602
click at [195, 411] on div "swap_horiz Break voice bridge close_fullscreen Connect 3-Way Call merge_type Se…" at bounding box center [633, 362] width 1162 height 619
click at [194, 333] on div "swap_horiz Break voice bridge close_fullscreen Connect 3-Way Call merge_type Se…" at bounding box center [633, 362] width 1162 height 619
click at [67, 46] on img at bounding box center [63, 44] width 25 height 28
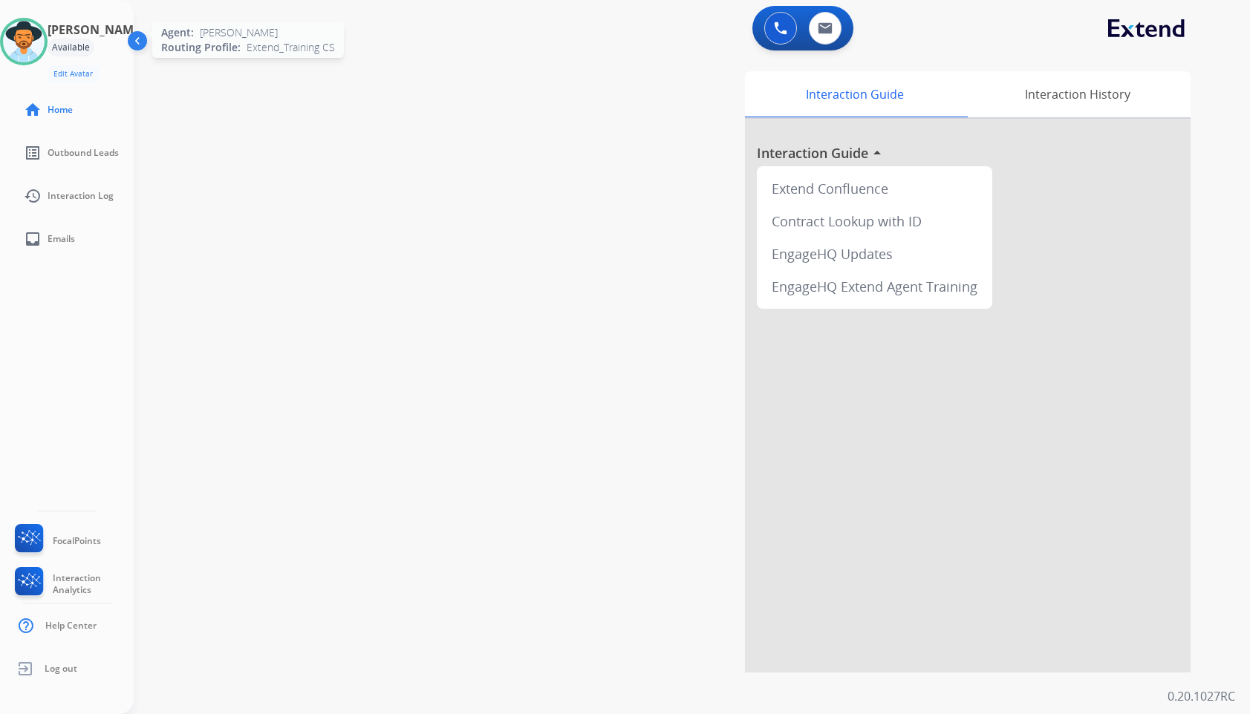
click at [38, 42] on img at bounding box center [24, 42] width 42 height 42
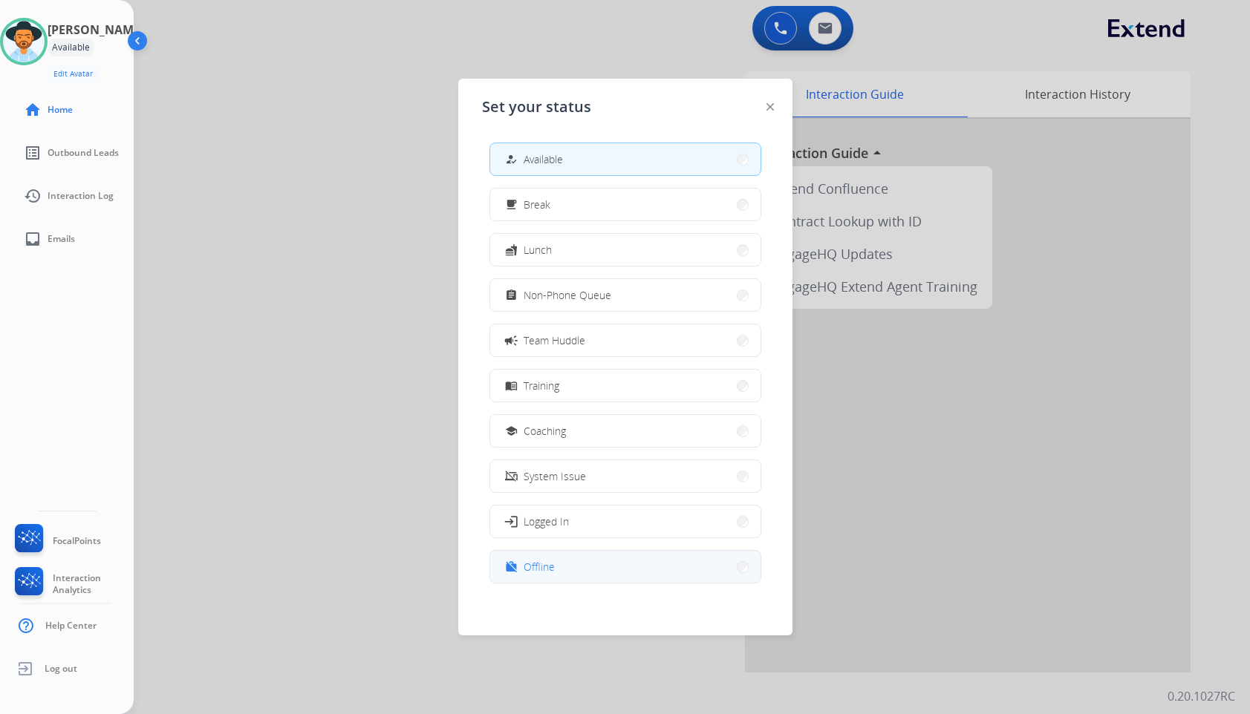
click at [605, 567] on button "work_off Offline" at bounding box center [625, 567] width 270 height 32
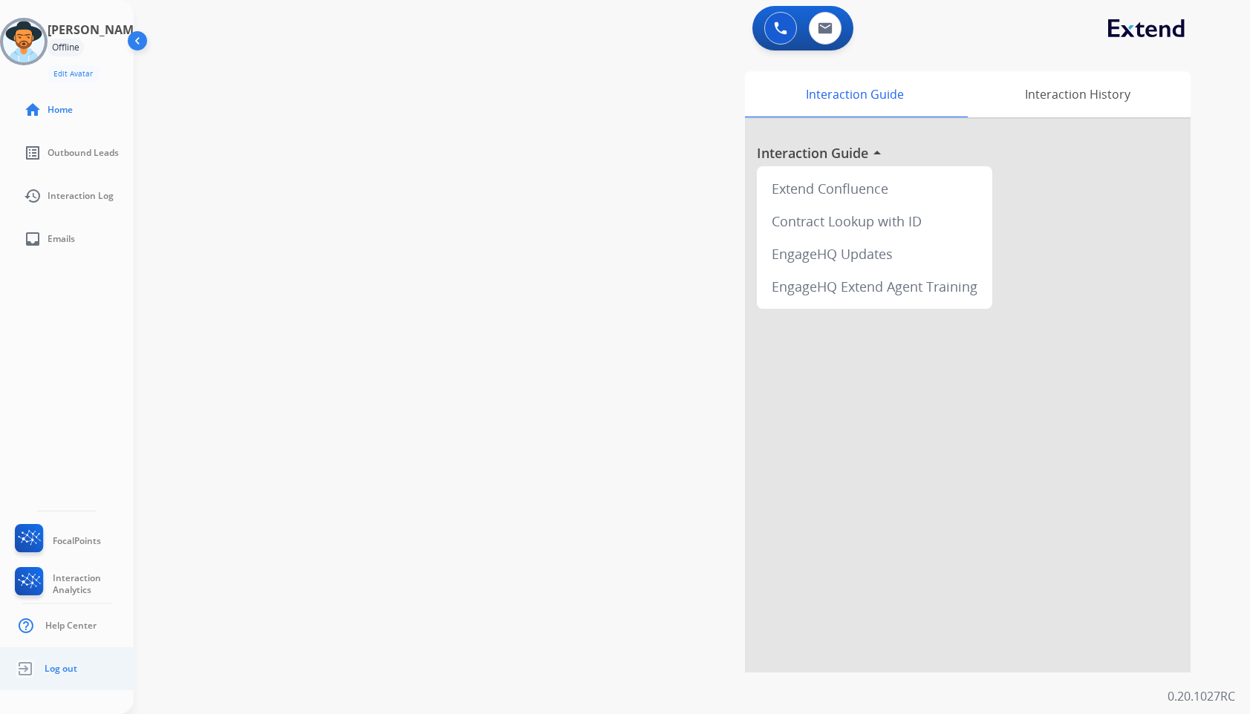
click at [65, 673] on span "Log out" at bounding box center [61, 669] width 33 height 12
